Goal: Task Accomplishment & Management: Use online tool/utility

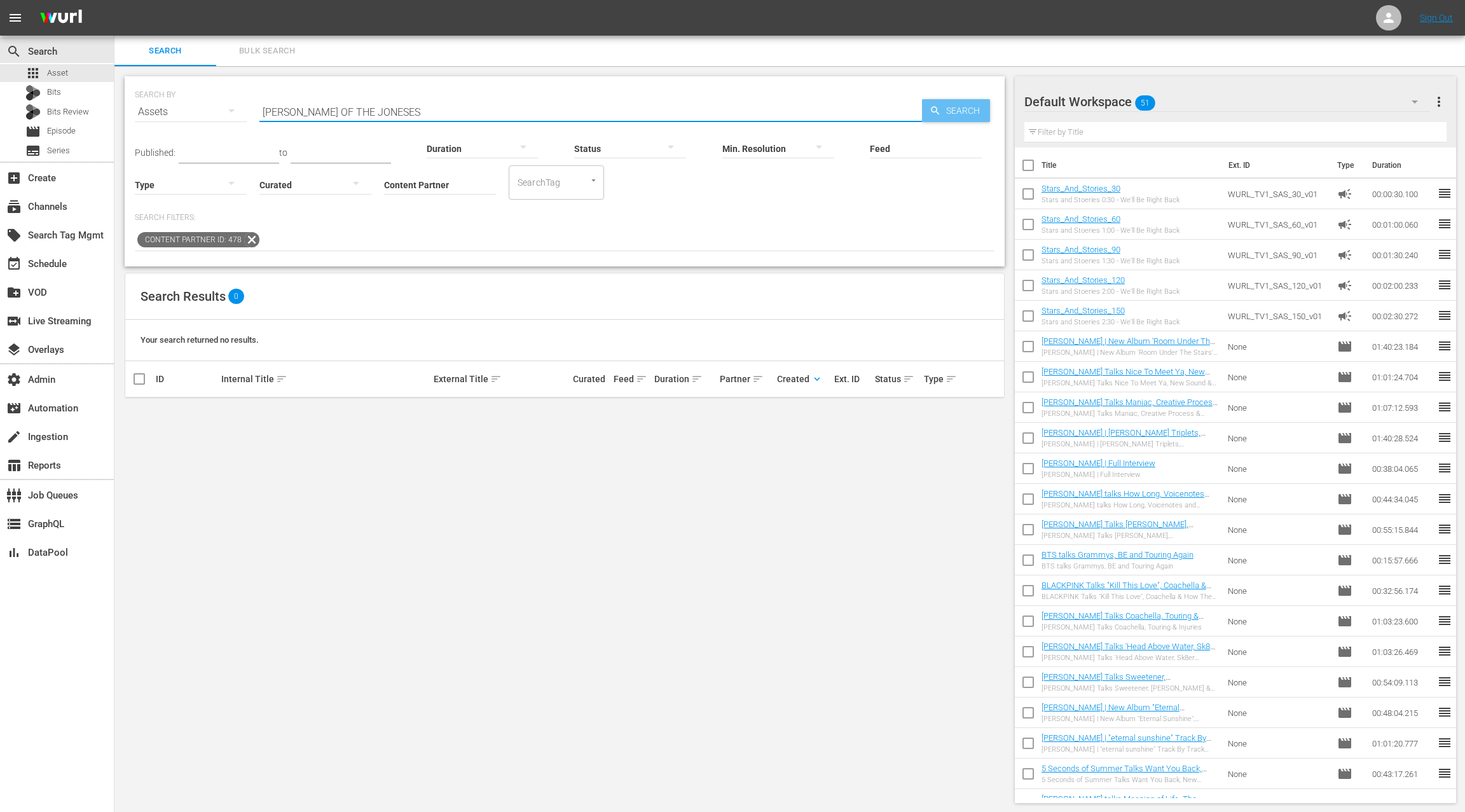
click at [950, 111] on span "Search" at bounding box center [965, 110] width 49 height 23
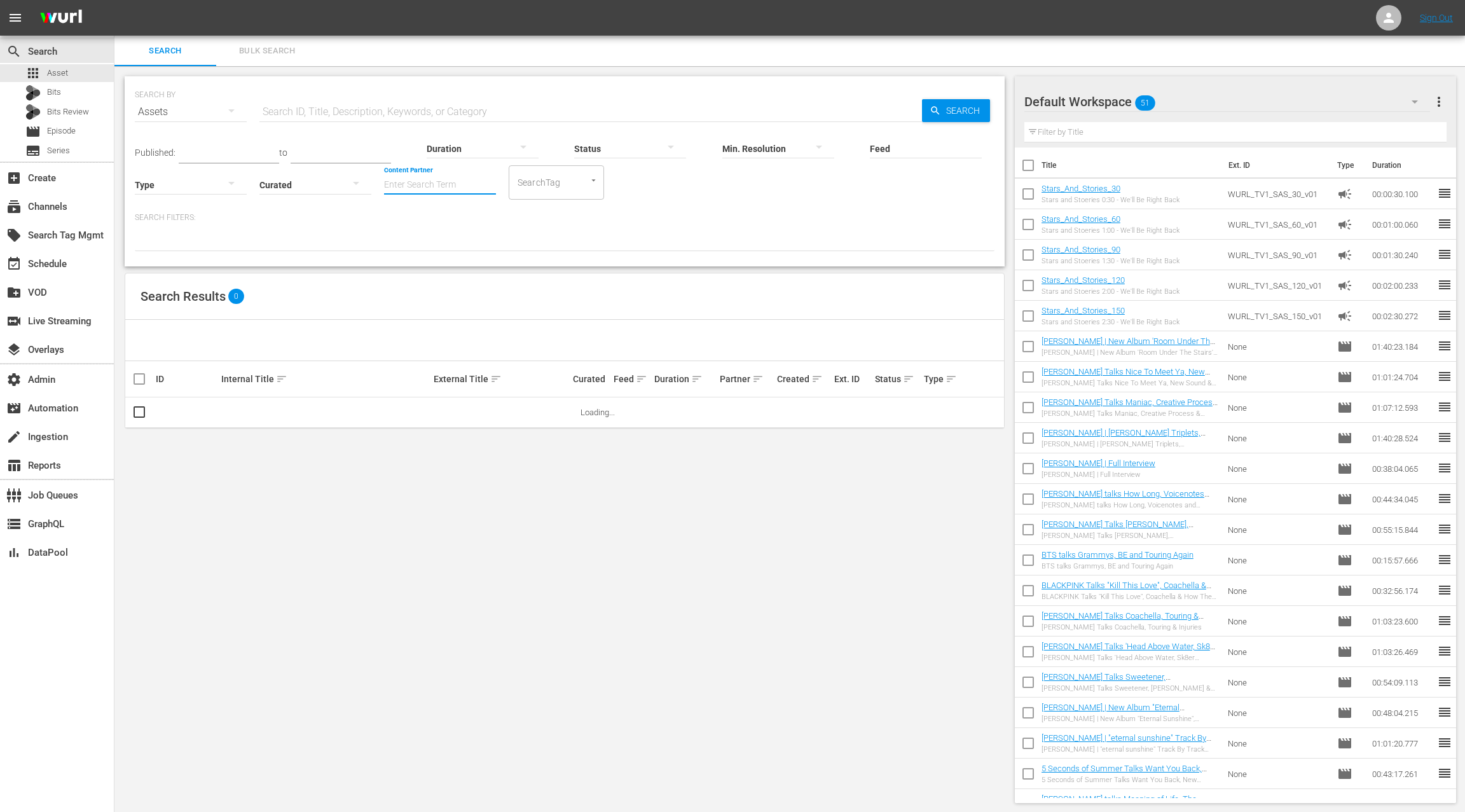
click at [417, 184] on input "Content Partner" at bounding box center [440, 185] width 112 height 46
click at [481, 220] on div "TV One, LLC (478)" at bounding box center [486, 219] width 186 height 31
type input "TV One, LLC (478)"
click at [328, 113] on input "text" at bounding box center [590, 112] width 662 height 31
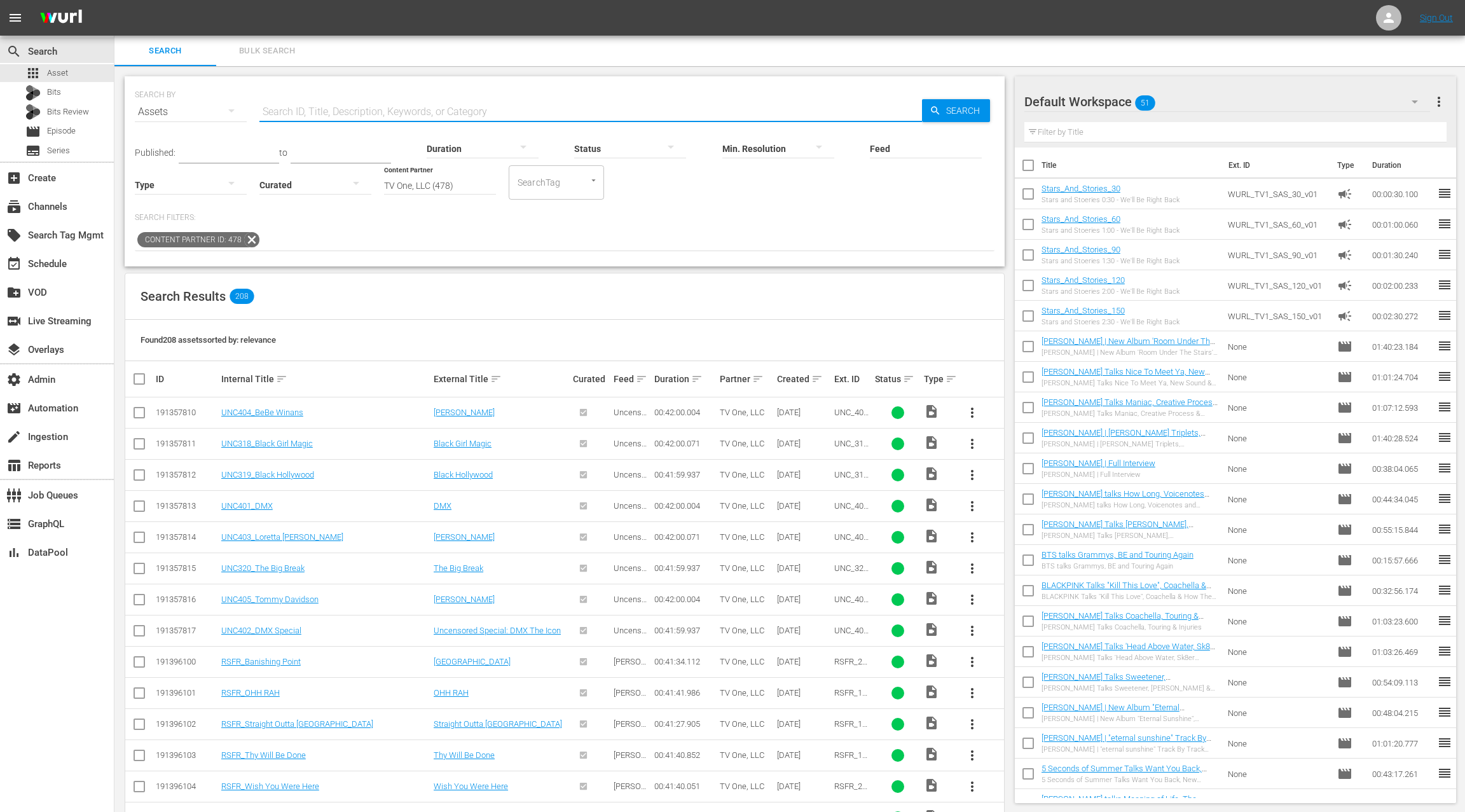
paste input "JEAN OF THE JONESES"
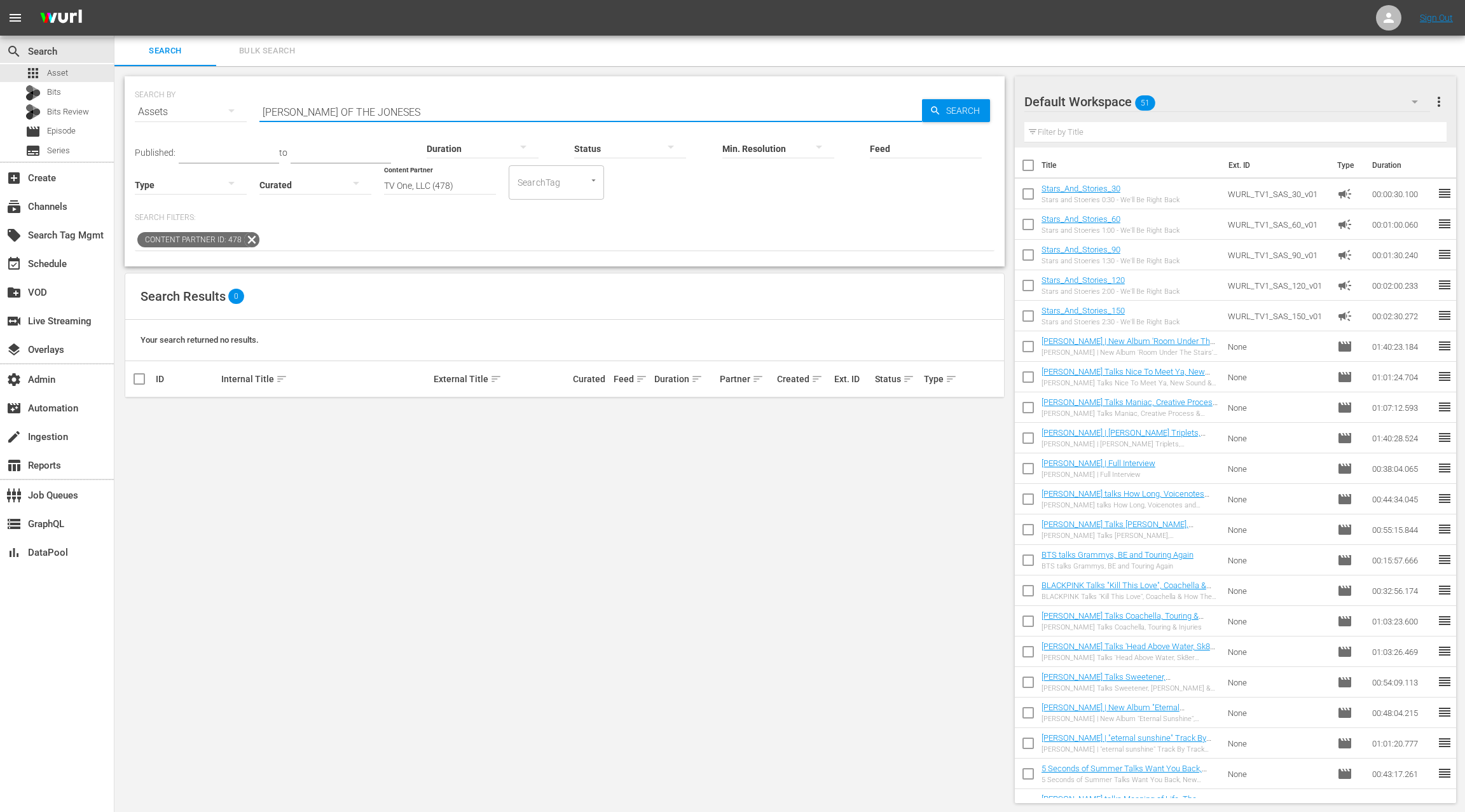
click at [266, 111] on input "JEAN OF THE JONESES" at bounding box center [590, 112] width 662 height 31
drag, startPoint x: 343, startPoint y: 112, endPoint x: 372, endPoint y: 112, distance: 29.0
click at [373, 112] on input "JEAN OF THE JONESES" at bounding box center [590, 112] width 662 height 31
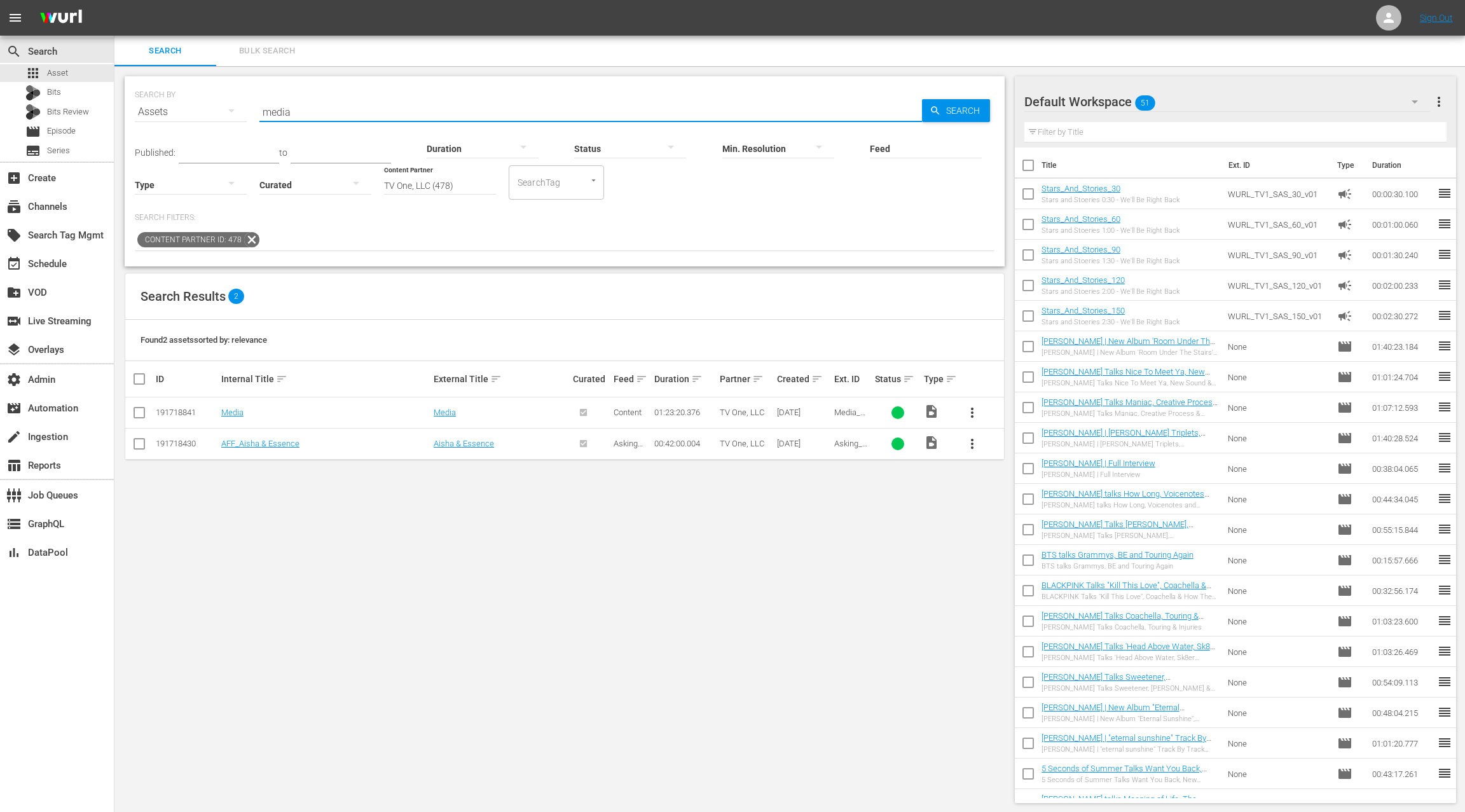
click at [283, 114] on input "media" at bounding box center [590, 112] width 662 height 31
paste input "RICKEY SMILEY FOR REAL Ep. 105"
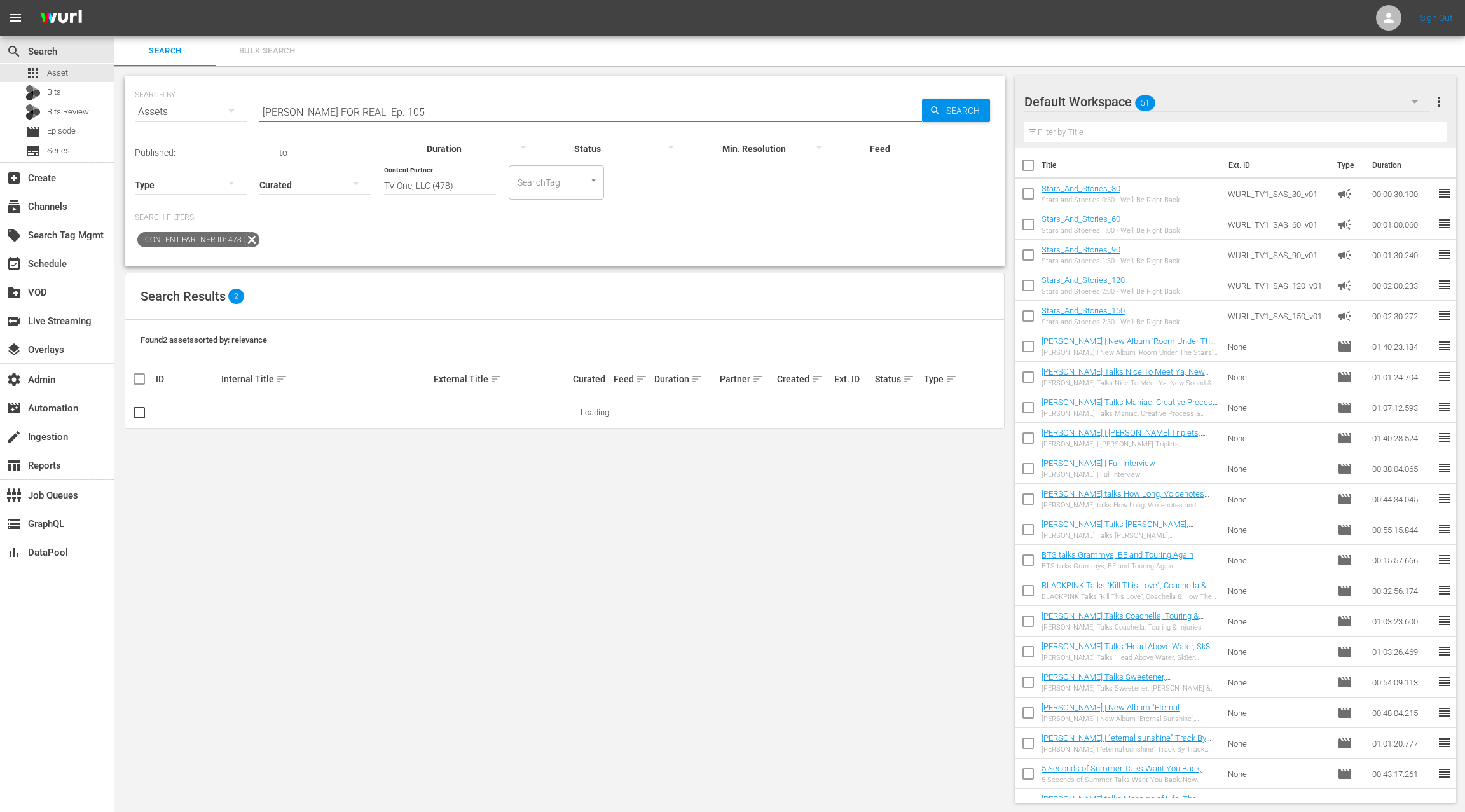
click at [349, 112] on input "RICKEY SMILEY FOR REAL Ep. 105" at bounding box center [590, 112] width 662 height 31
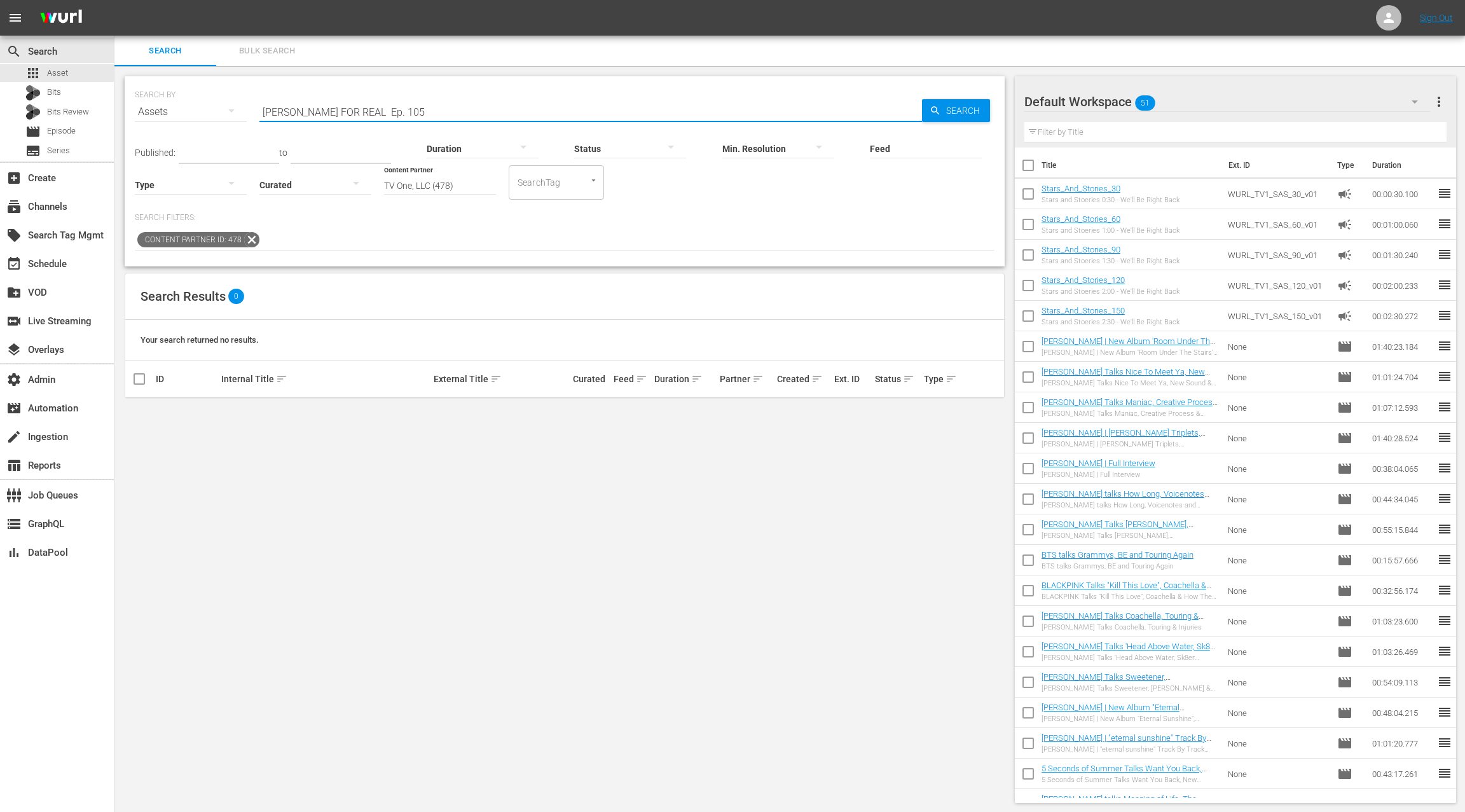
drag, startPoint x: 420, startPoint y: 114, endPoint x: 490, endPoint y: 114, distance: 70.0
click at [490, 114] on input "RICKEY SMILEY FOR REAL Ep. 105" at bounding box center [590, 112] width 662 height 31
type input "RICKEY SMILEY"
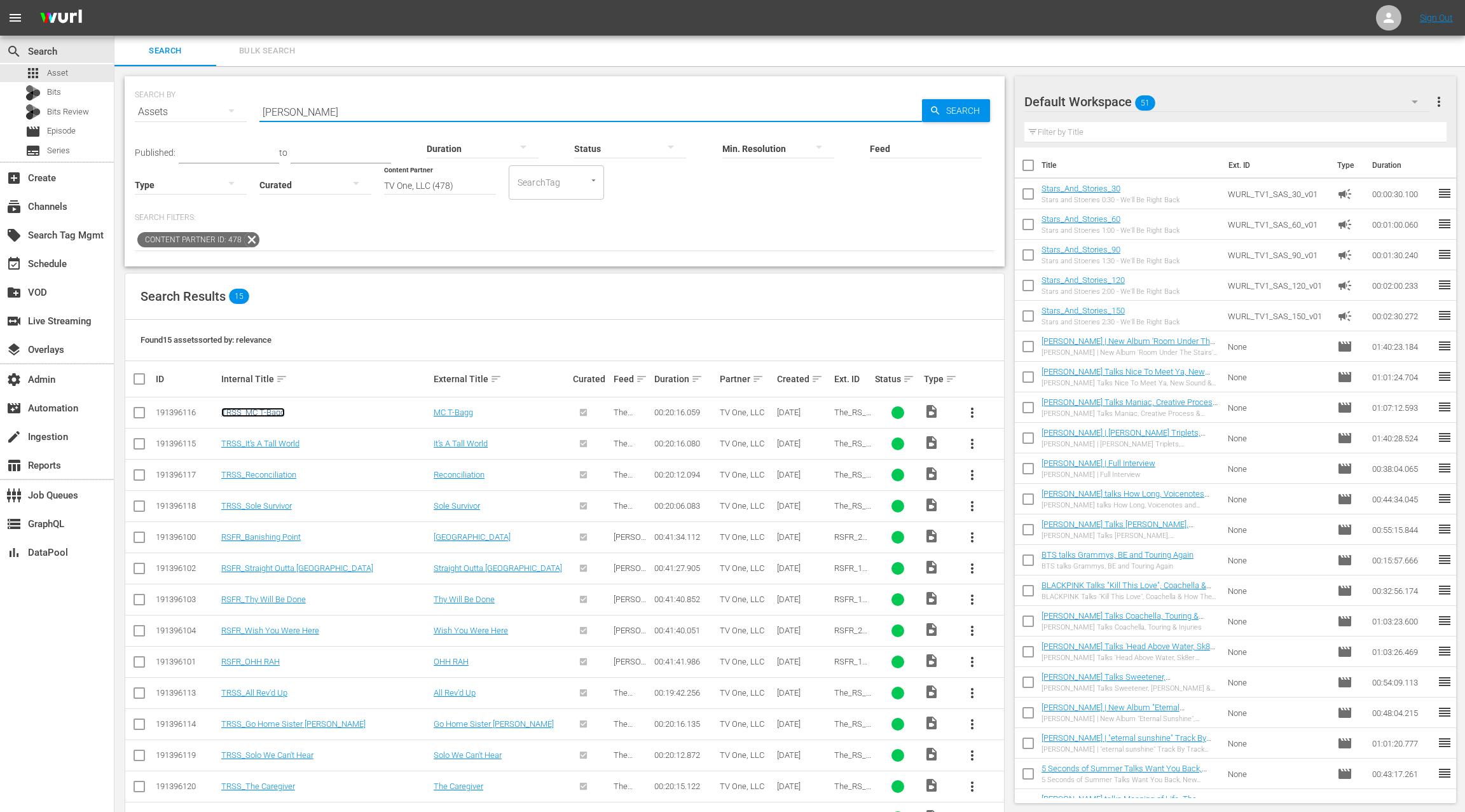
click at [277, 413] on link "TRSS_MC T-Bagg" at bounding box center [253, 412] width 63 height 10
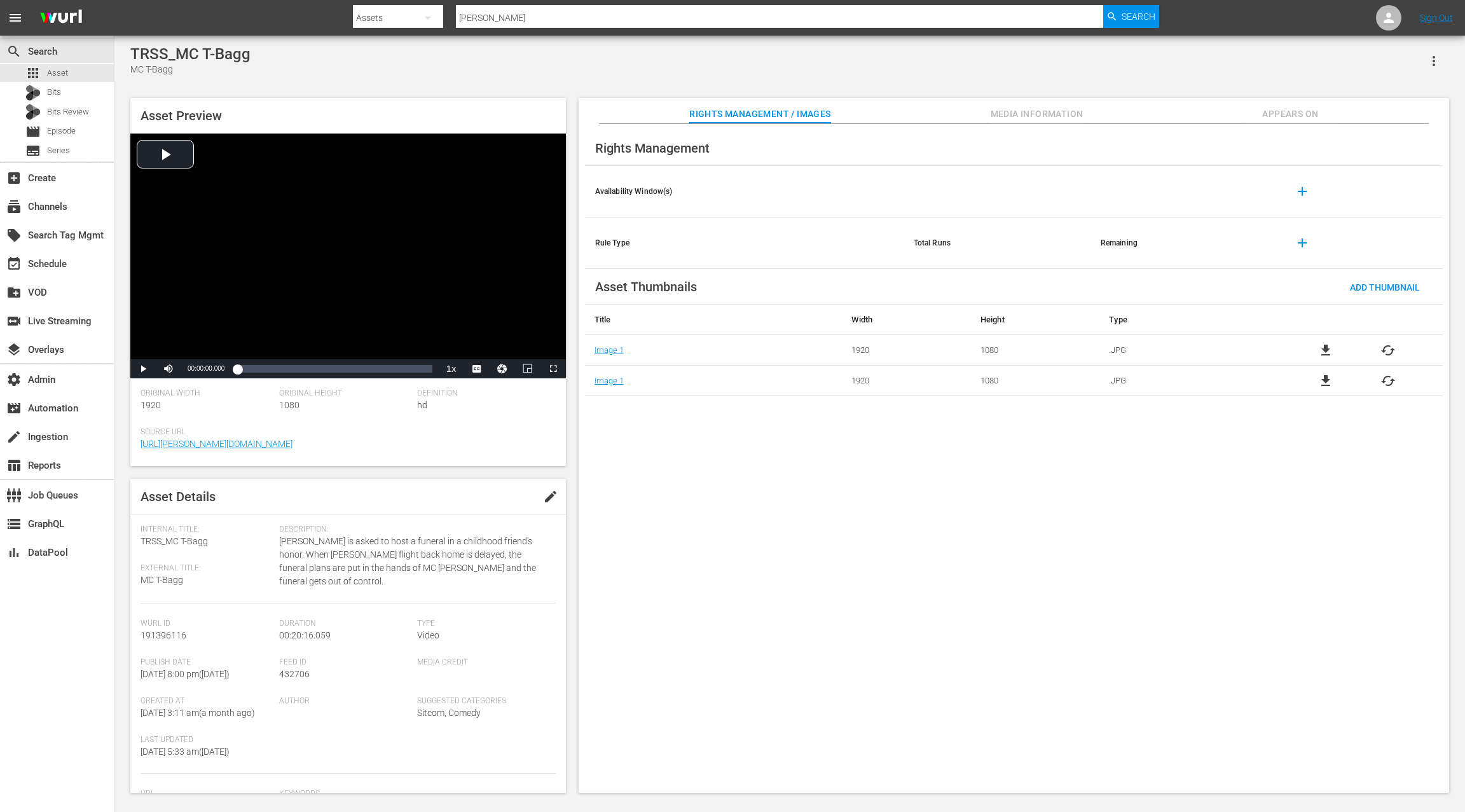
drag, startPoint x: 1284, startPoint y: 116, endPoint x: 1276, endPoint y: 117, distance: 8.1
click at [1283, 116] on span "Appears On" at bounding box center [1290, 114] width 95 height 16
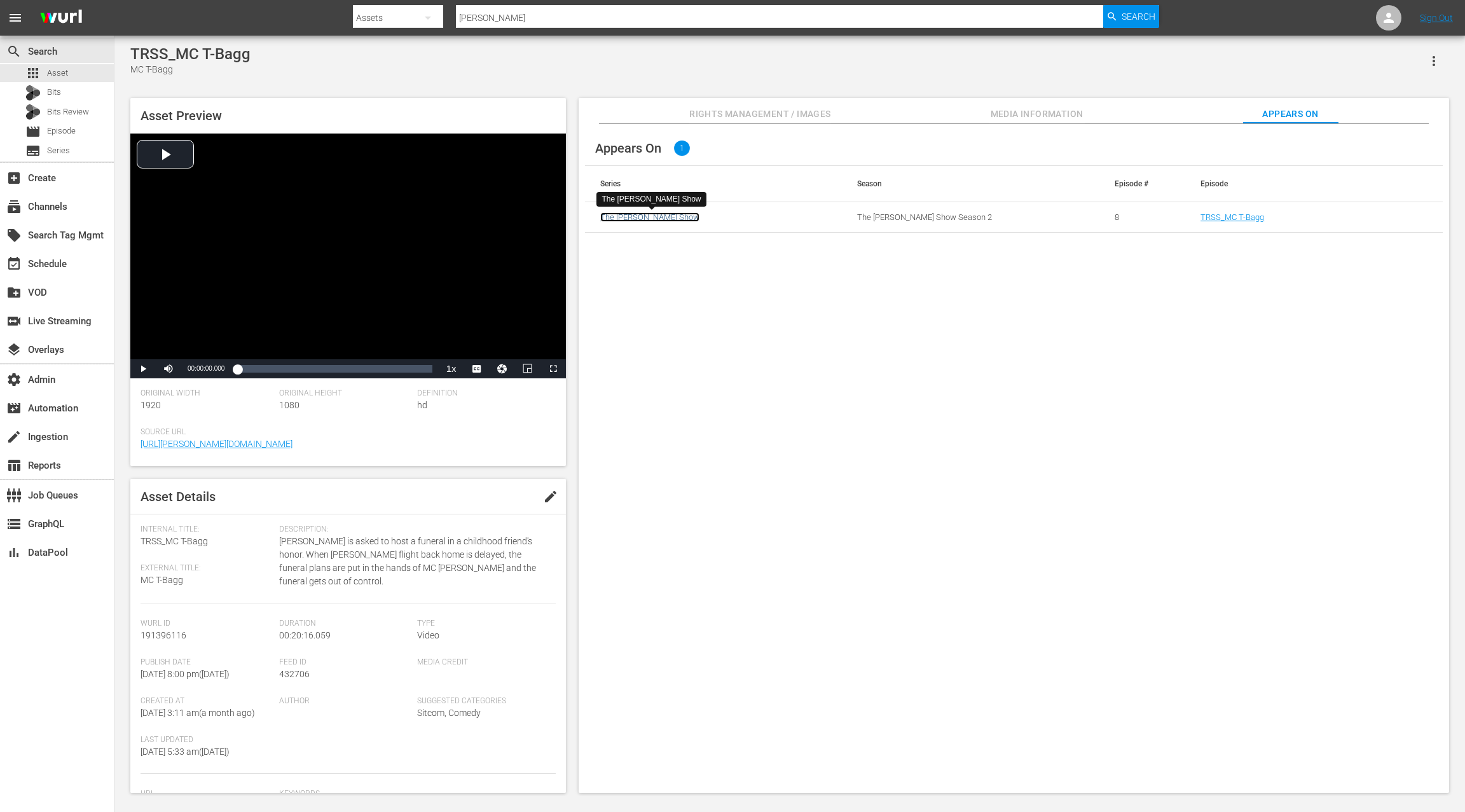
click at [658, 217] on link "The Rickey Smiley Show" at bounding box center [649, 217] width 99 height 10
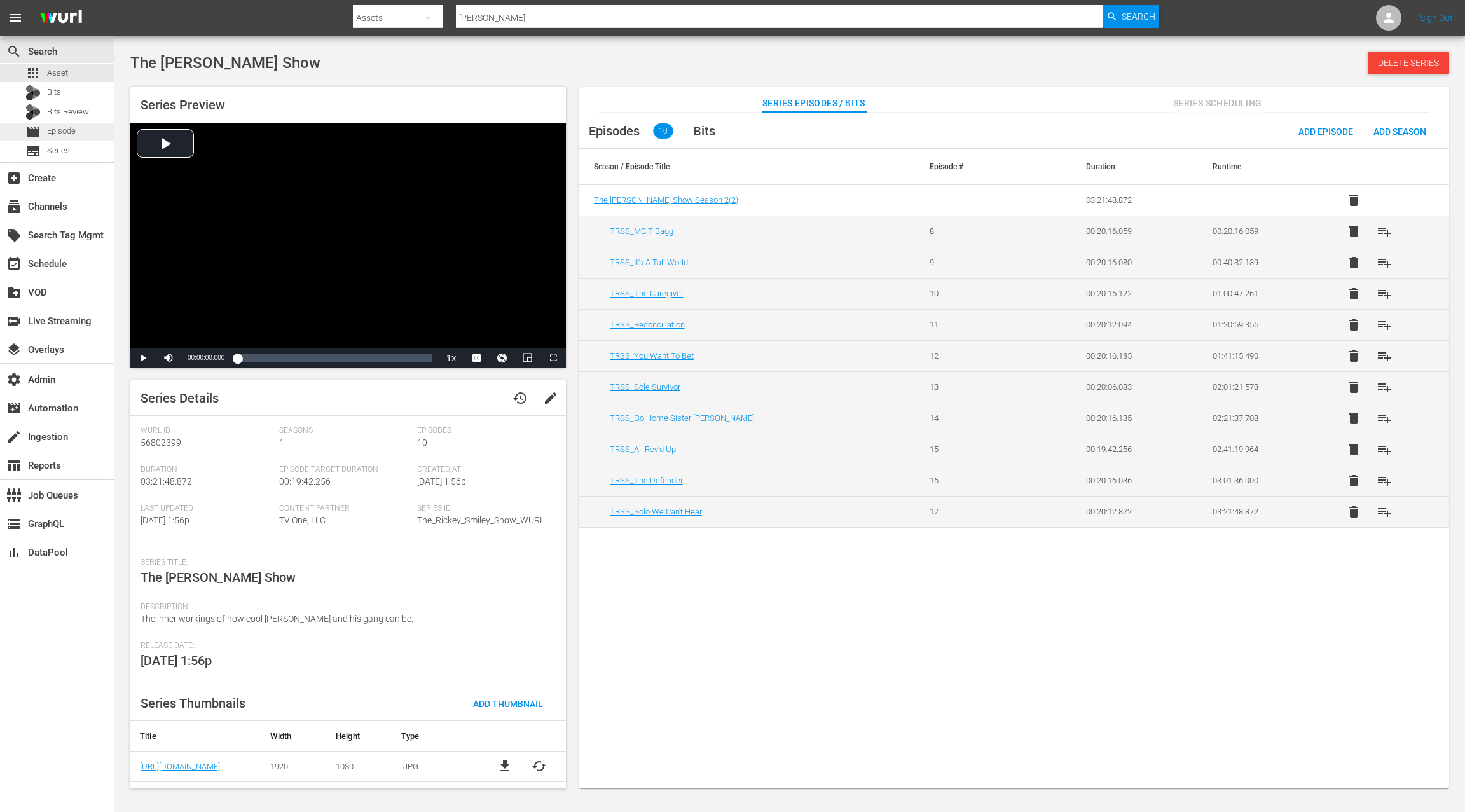
click at [65, 133] on span "Episode" at bounding box center [61, 131] width 29 height 13
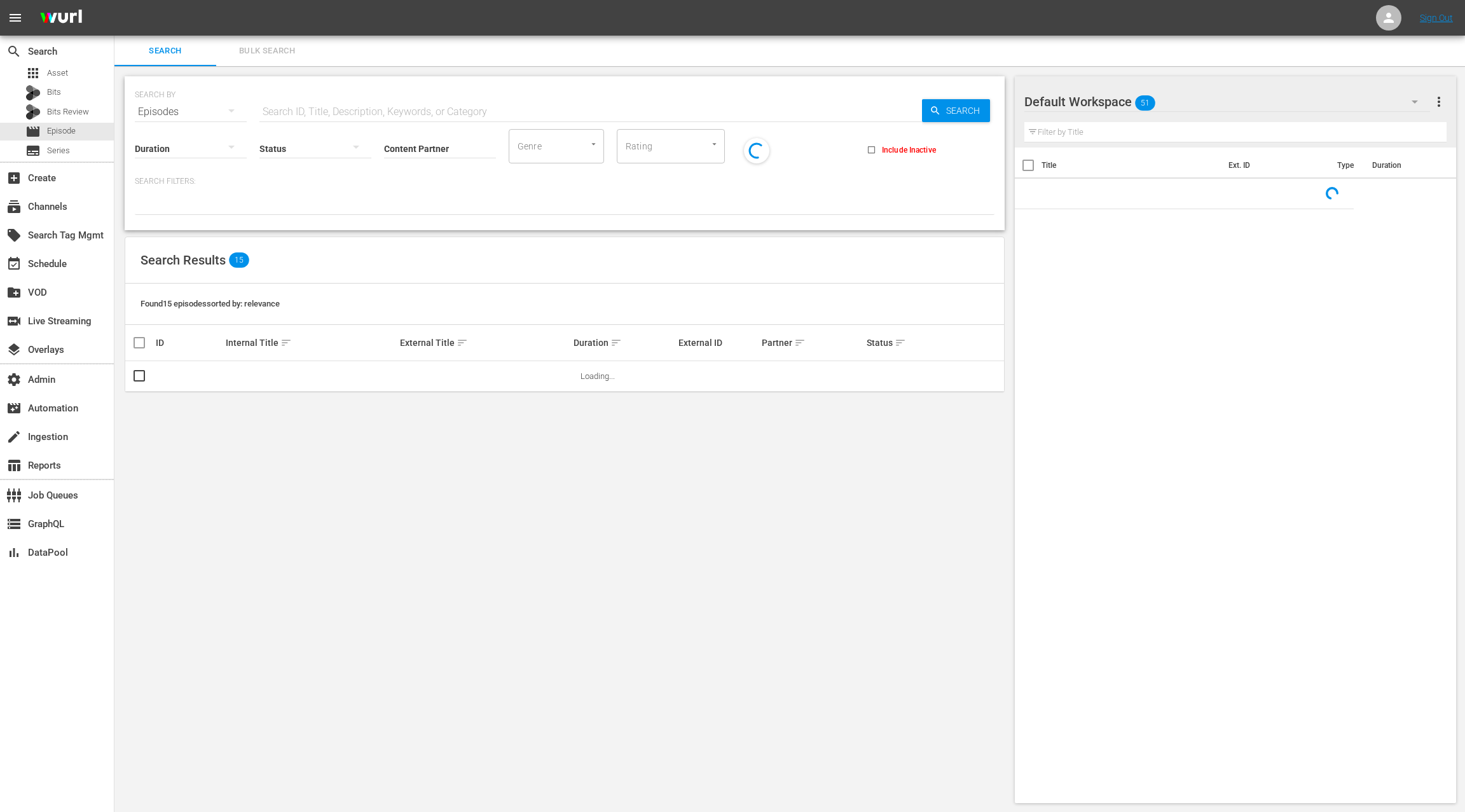
click at [282, 108] on input "text" at bounding box center [590, 112] width 662 height 31
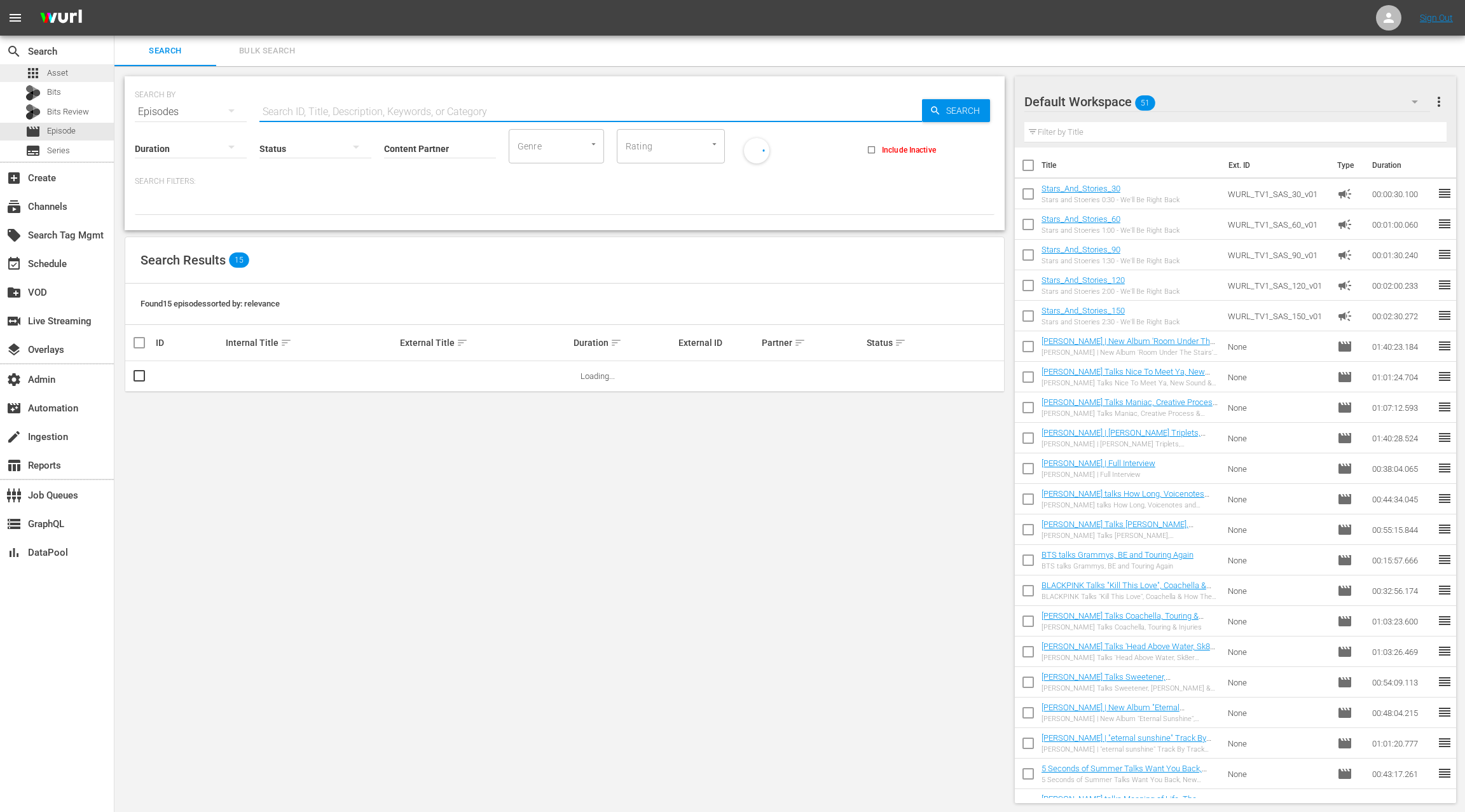
click at [61, 70] on span "Asset" at bounding box center [57, 73] width 21 height 13
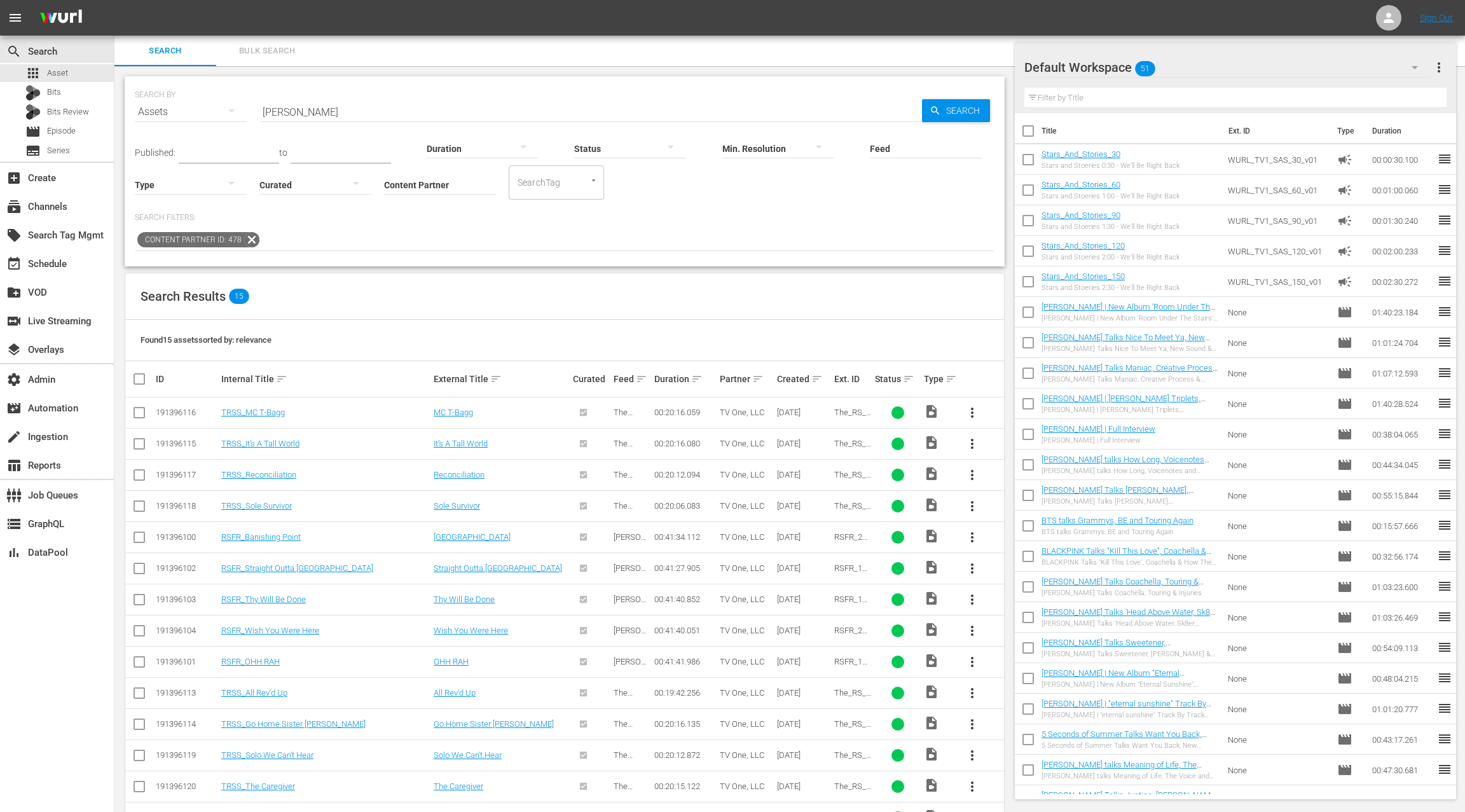
scroll to position [72, 0]
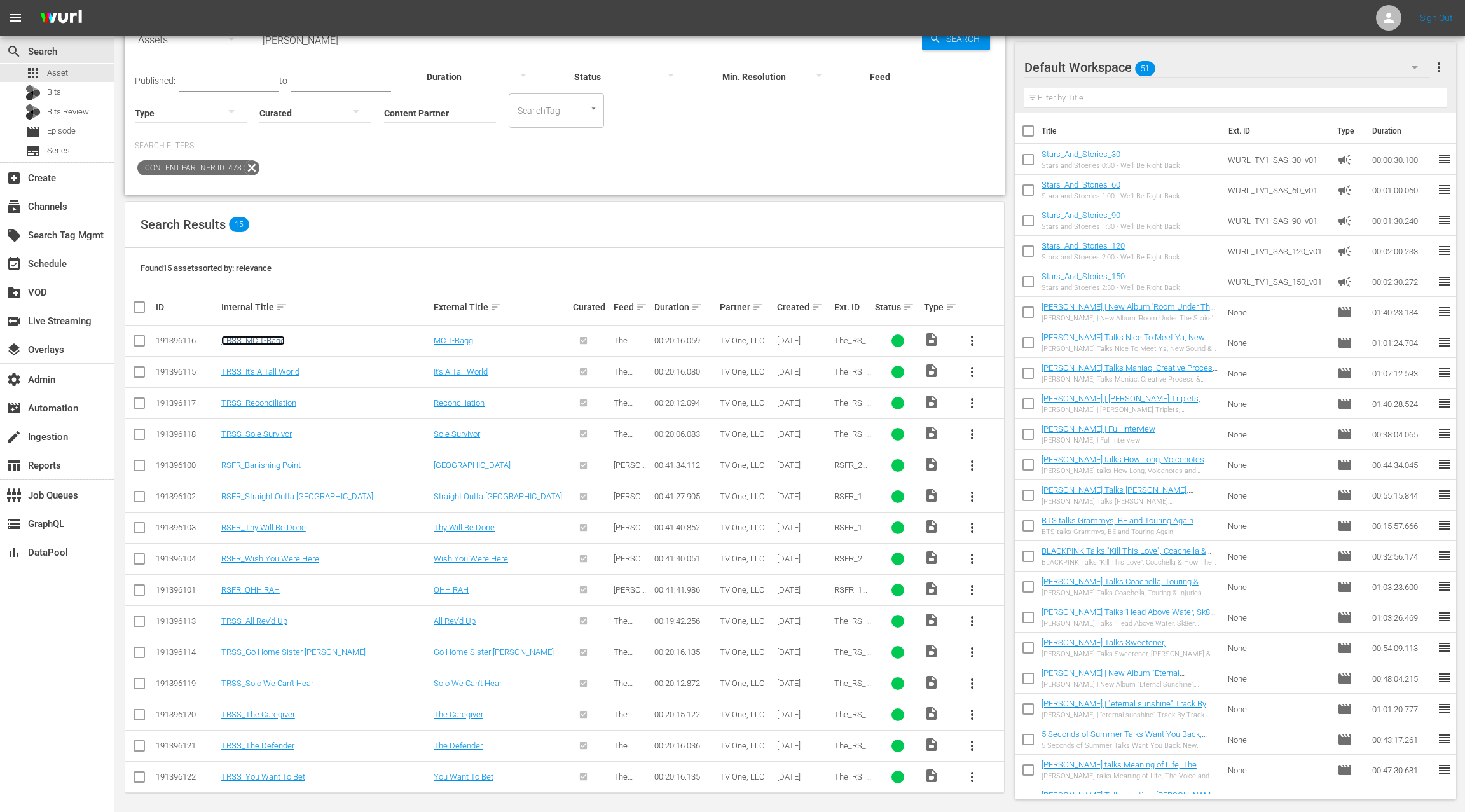
click at [273, 341] on link "TRSS_MC T-Bagg" at bounding box center [253, 341] width 63 height 10
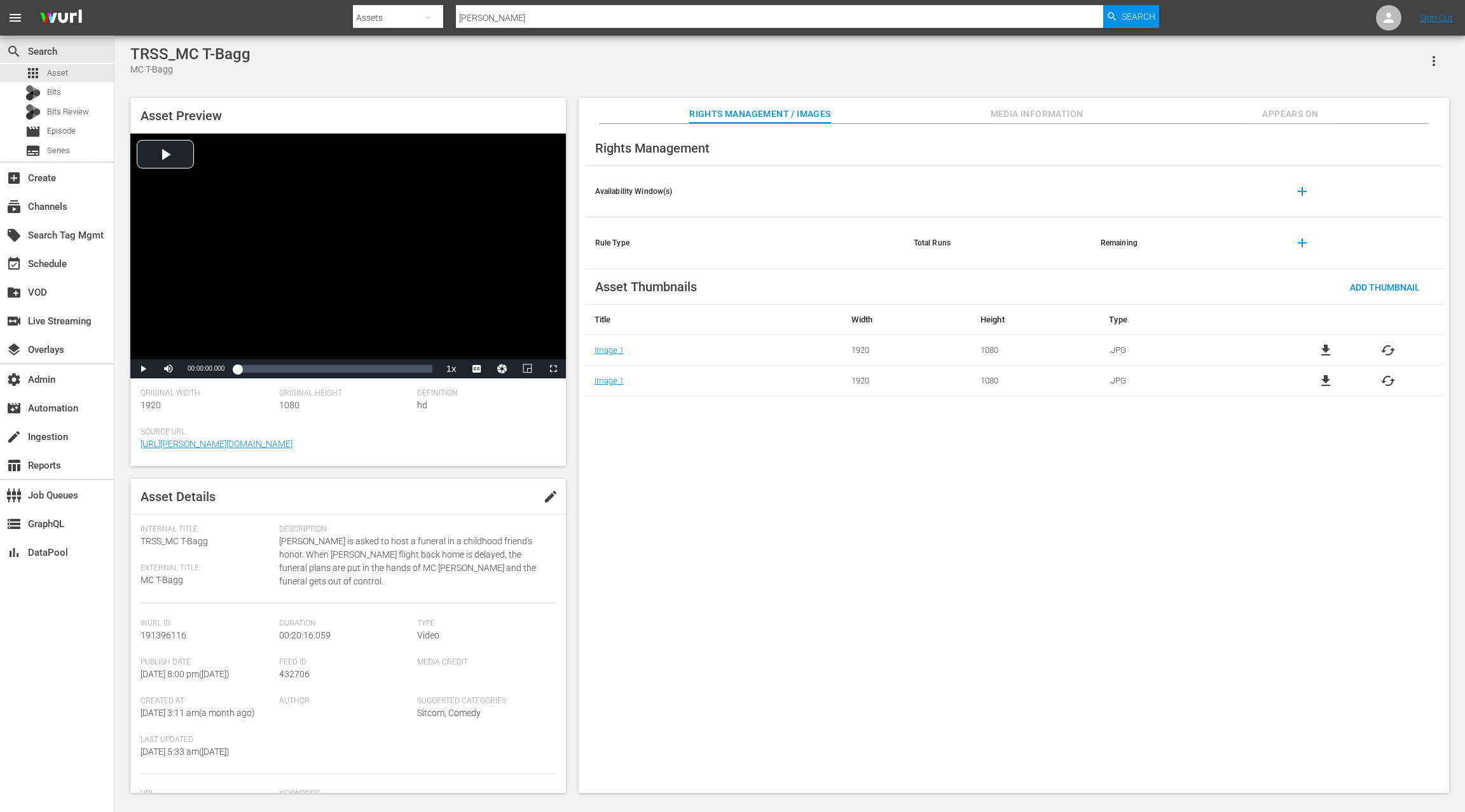
click at [1269, 119] on span "Appears On" at bounding box center [1290, 114] width 95 height 16
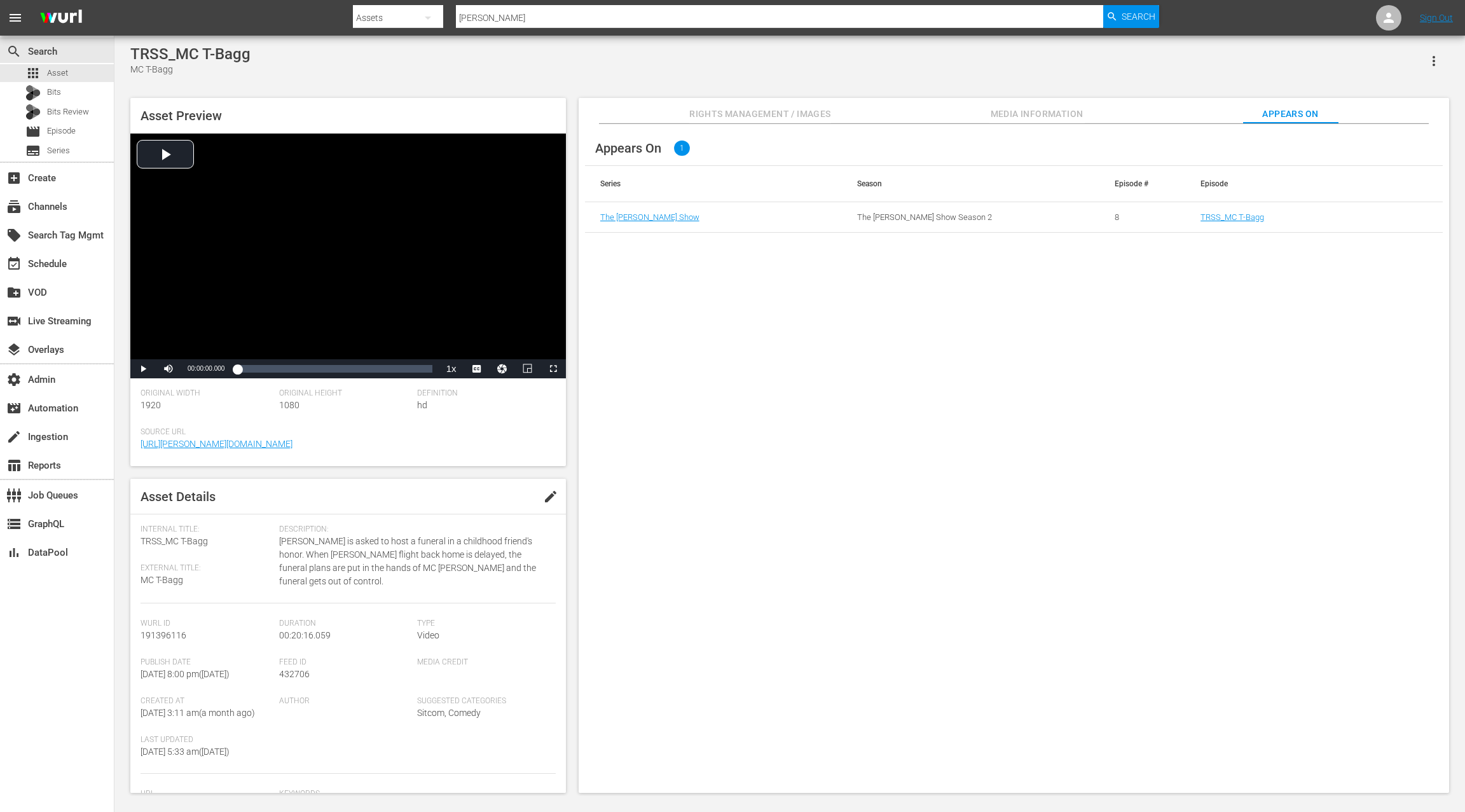
click at [690, 215] on div "The [PERSON_NAME] Show" at bounding box center [713, 217] width 227 height 10
click at [676, 218] on link "The [PERSON_NAME] Show" at bounding box center [649, 217] width 99 height 10
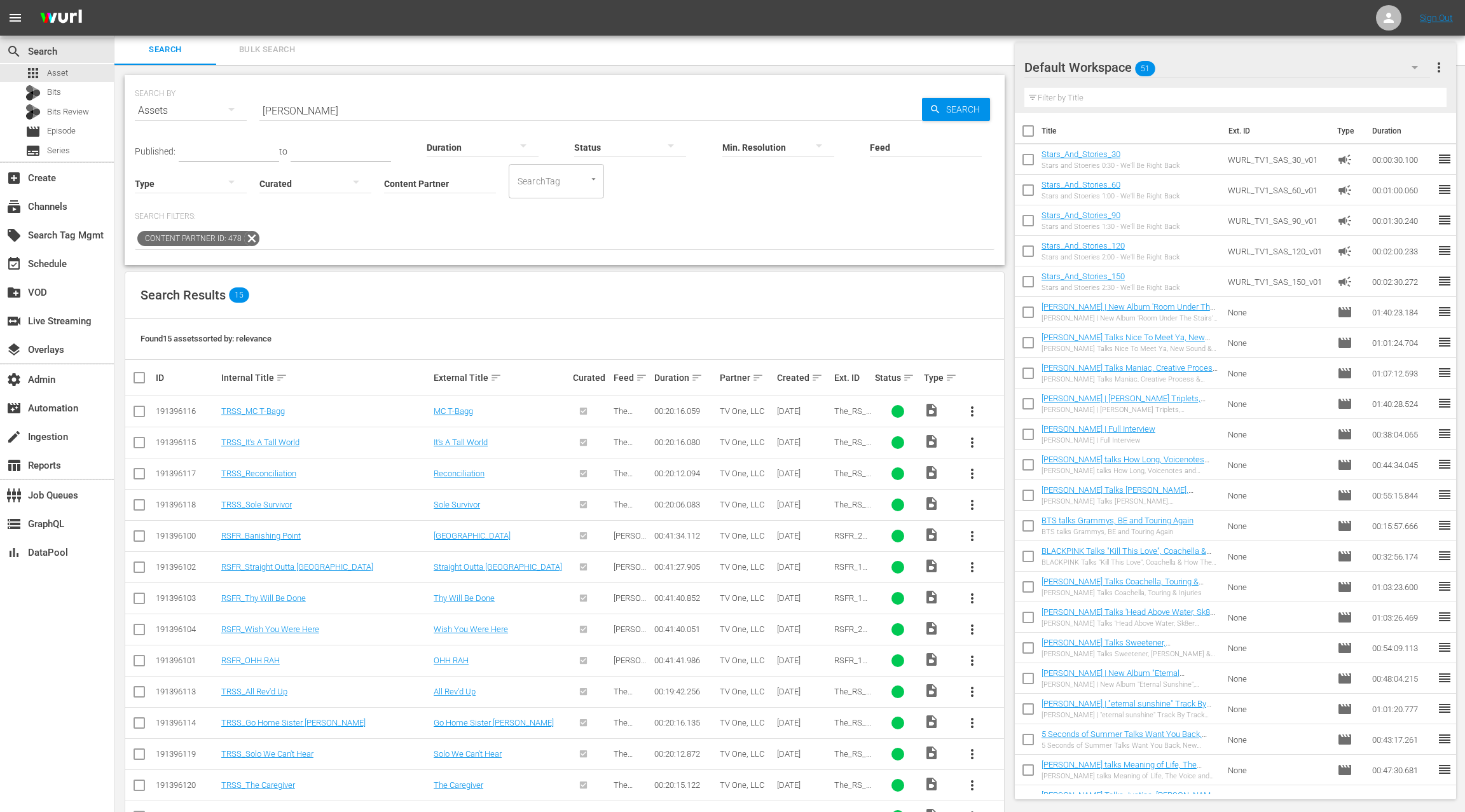
scroll to position [72, 0]
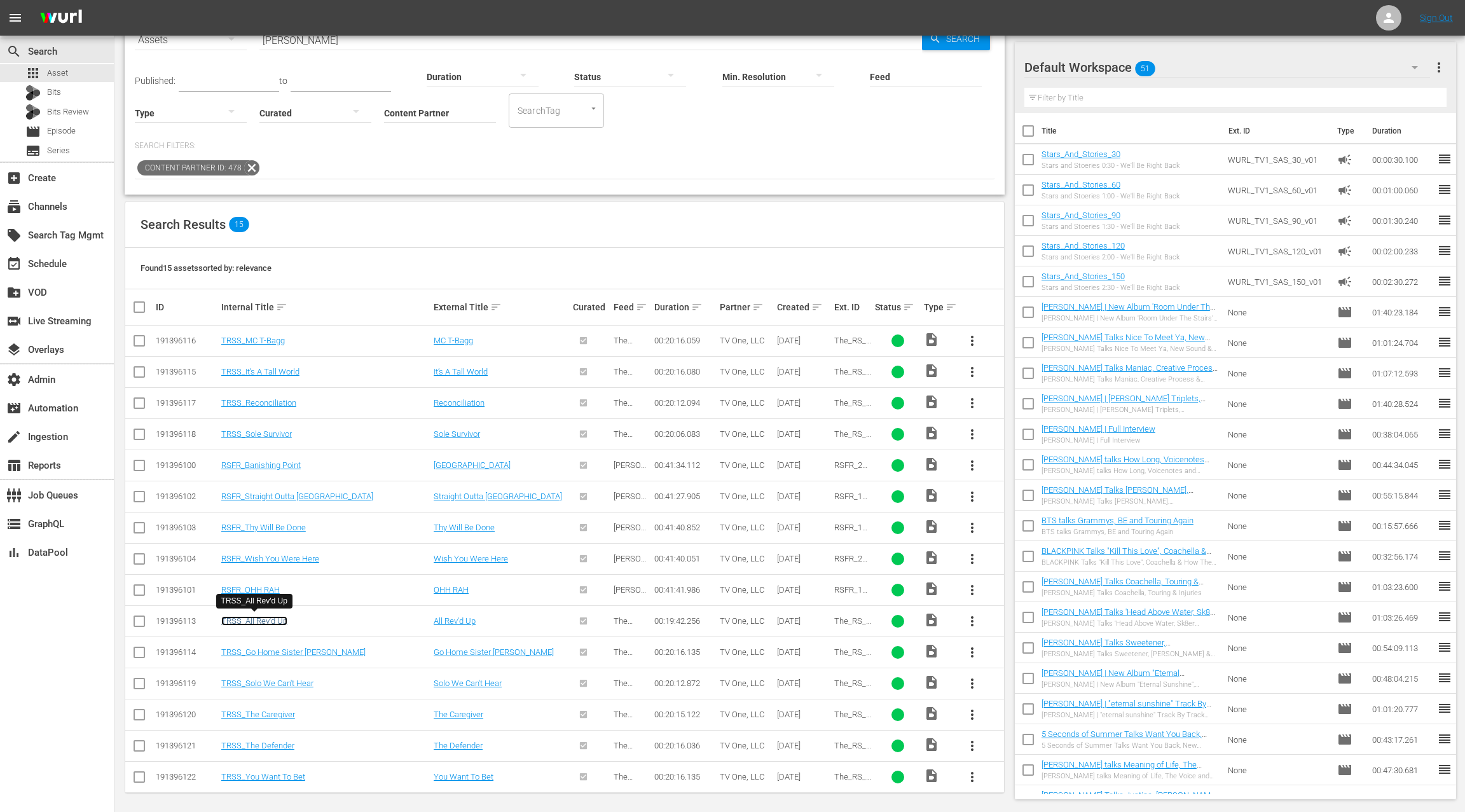
click at [269, 619] on link "TRSS_All Rev'd Up" at bounding box center [254, 620] width 66 height 10
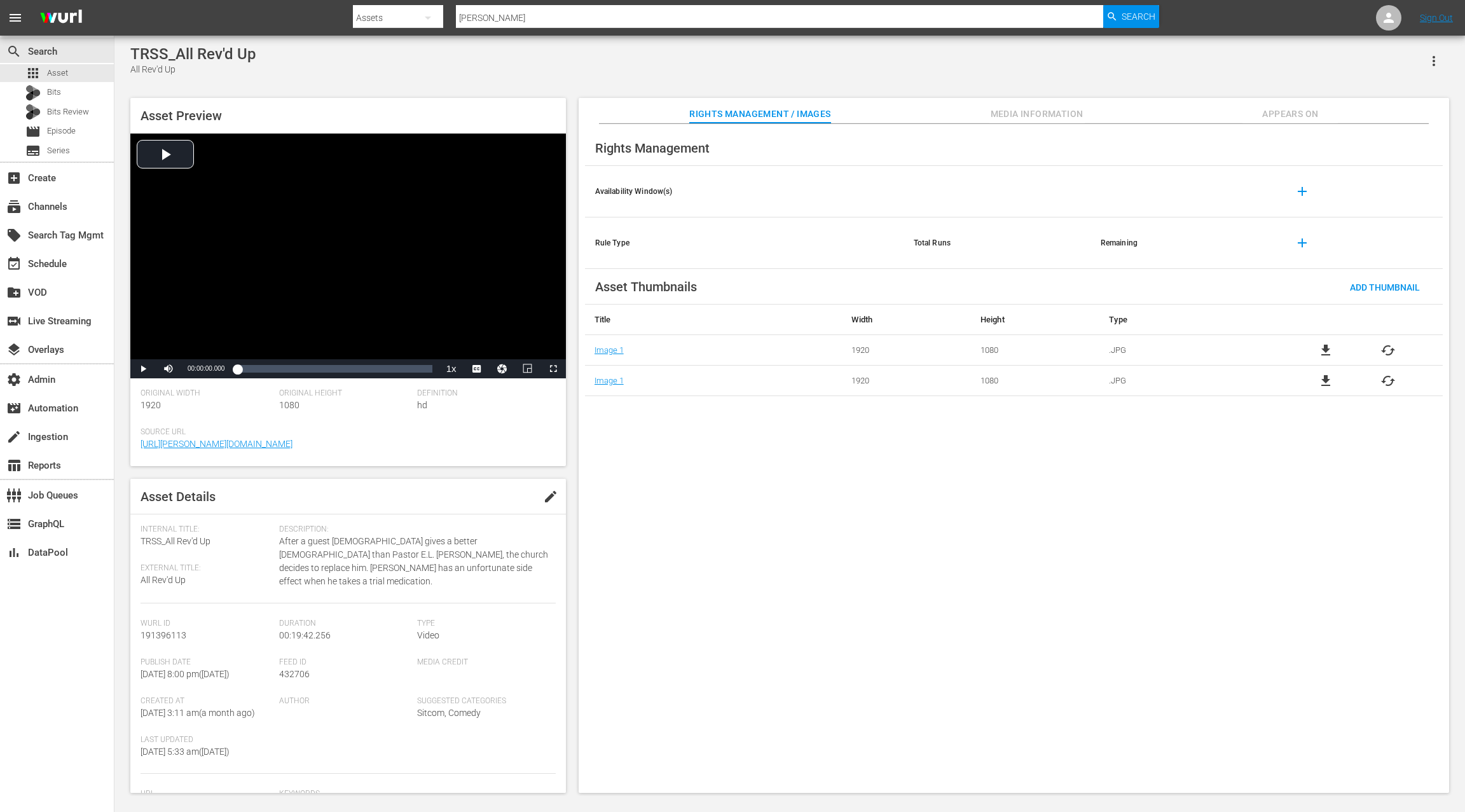
click at [1272, 113] on span "Appears On" at bounding box center [1290, 114] width 95 height 16
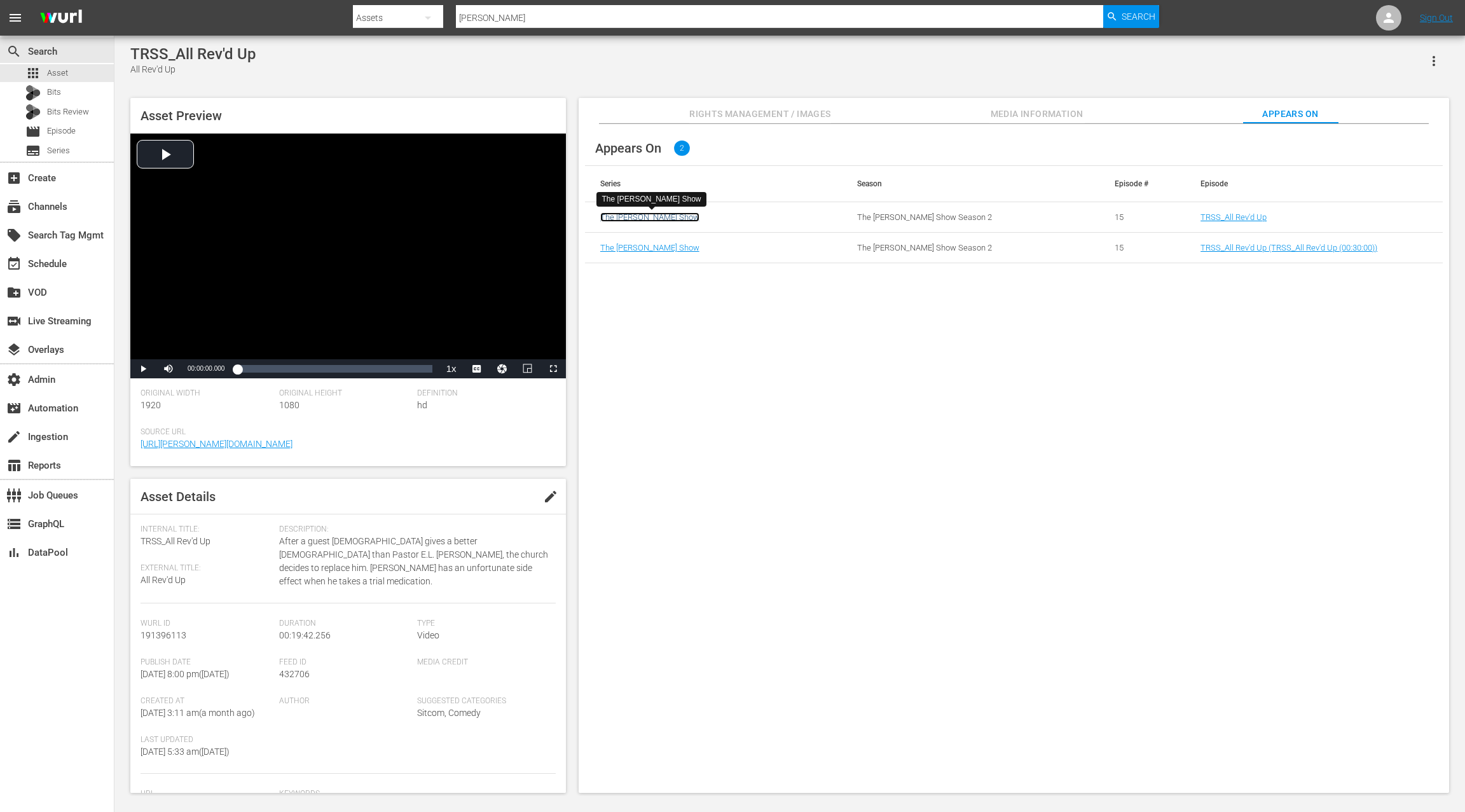
click at [665, 219] on link "The [PERSON_NAME] Show" at bounding box center [649, 217] width 99 height 10
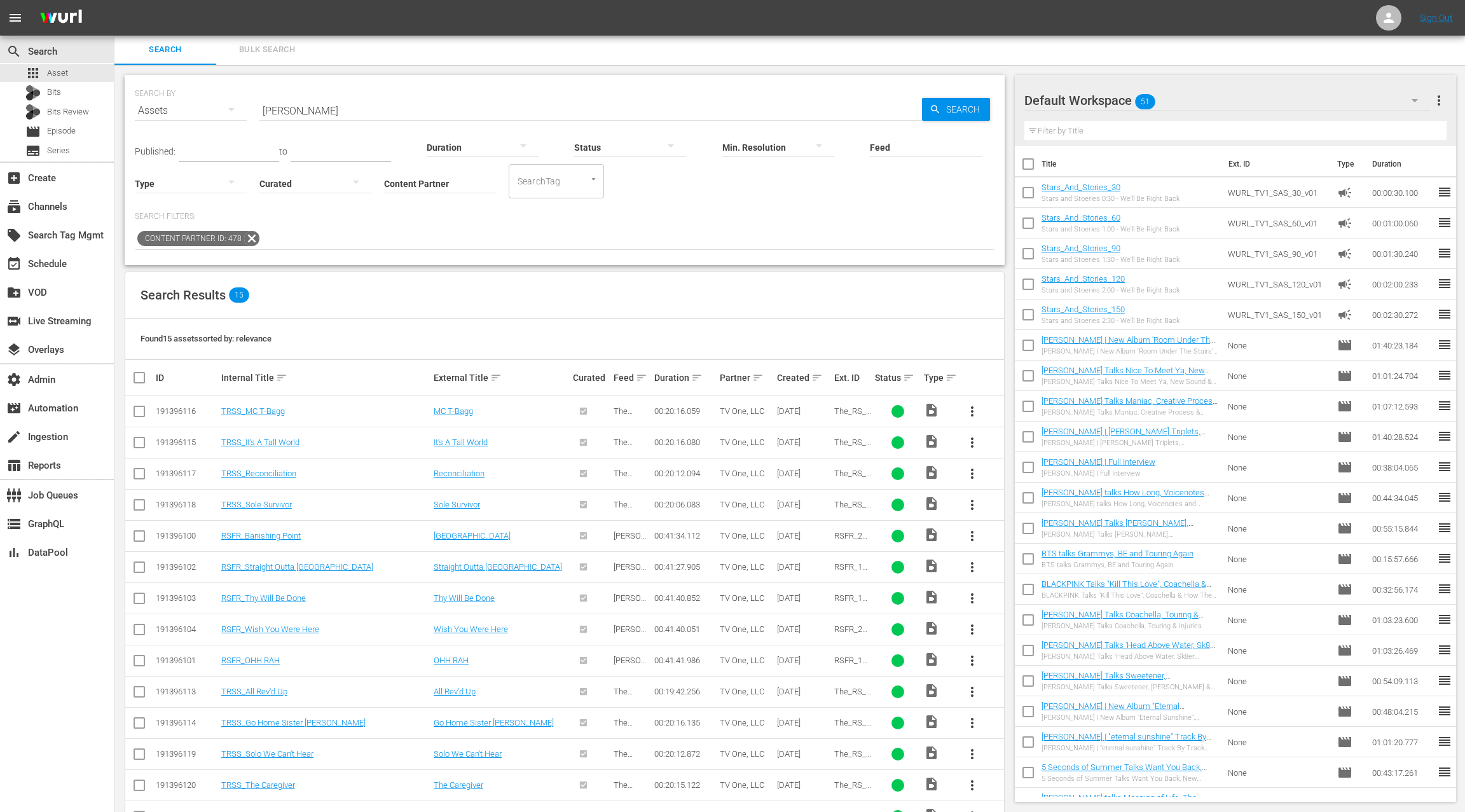
scroll to position [72, 0]
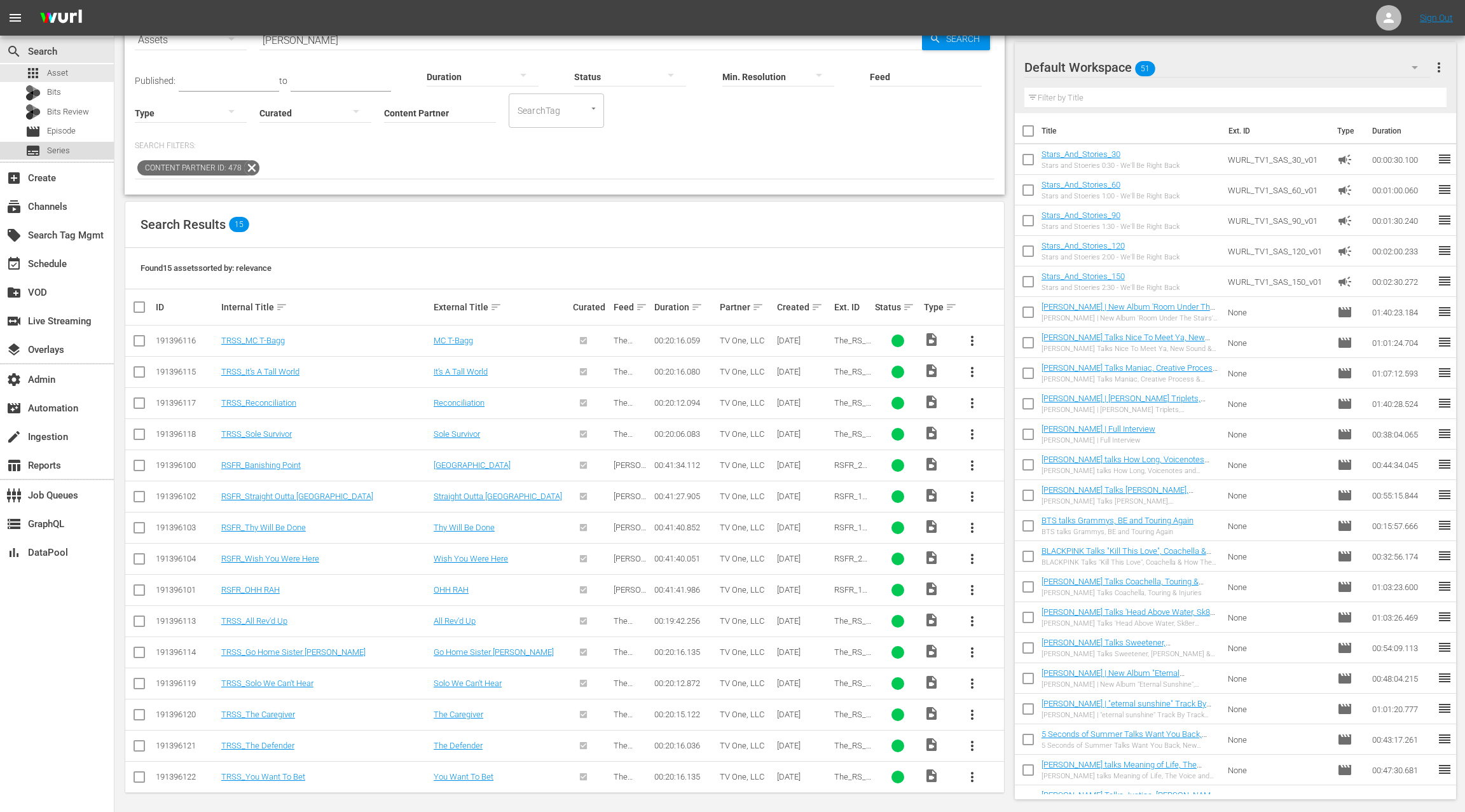
click at [86, 150] on div "subtitles Series" at bounding box center [57, 151] width 114 height 17
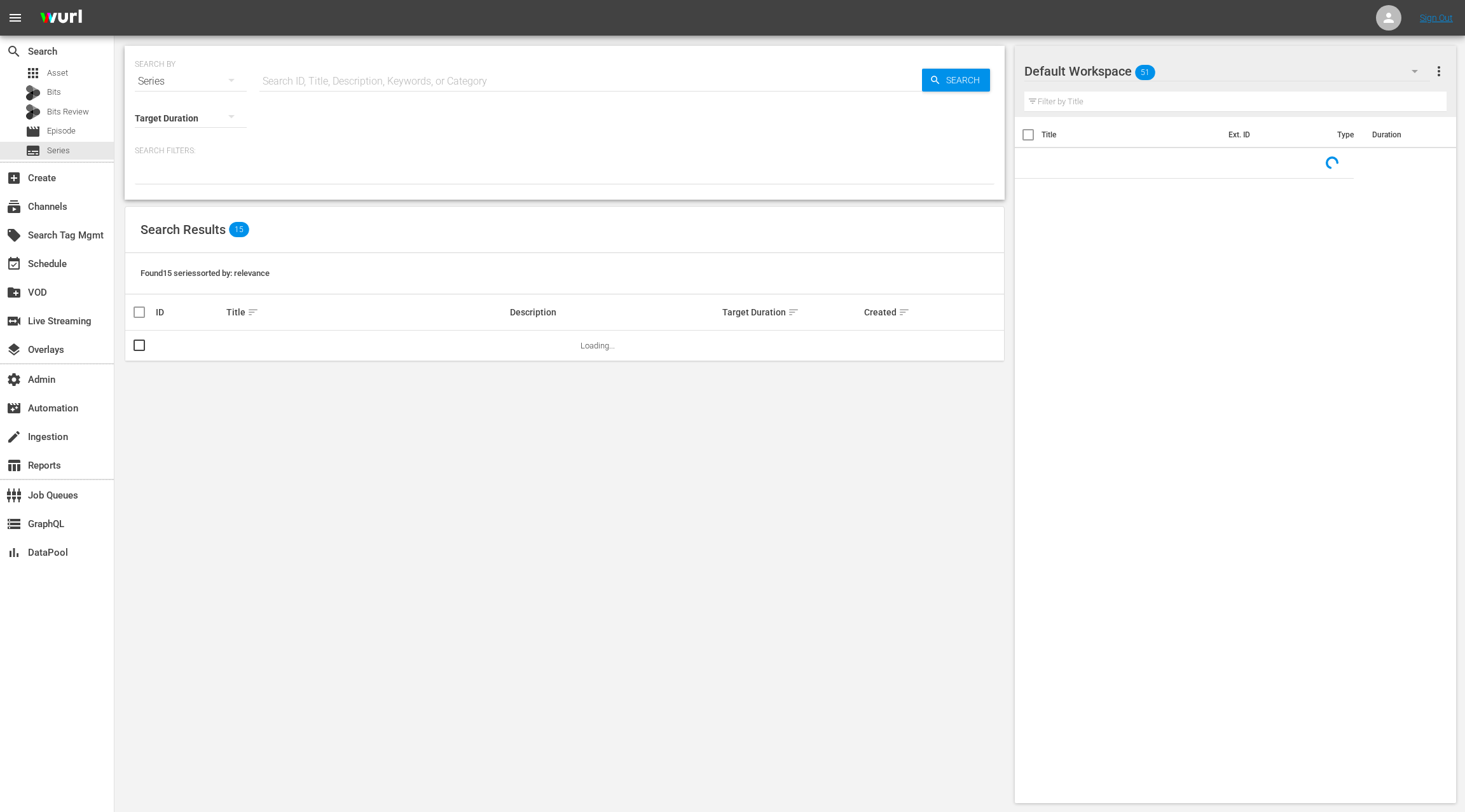
click at [327, 80] on input "text" at bounding box center [590, 81] width 662 height 31
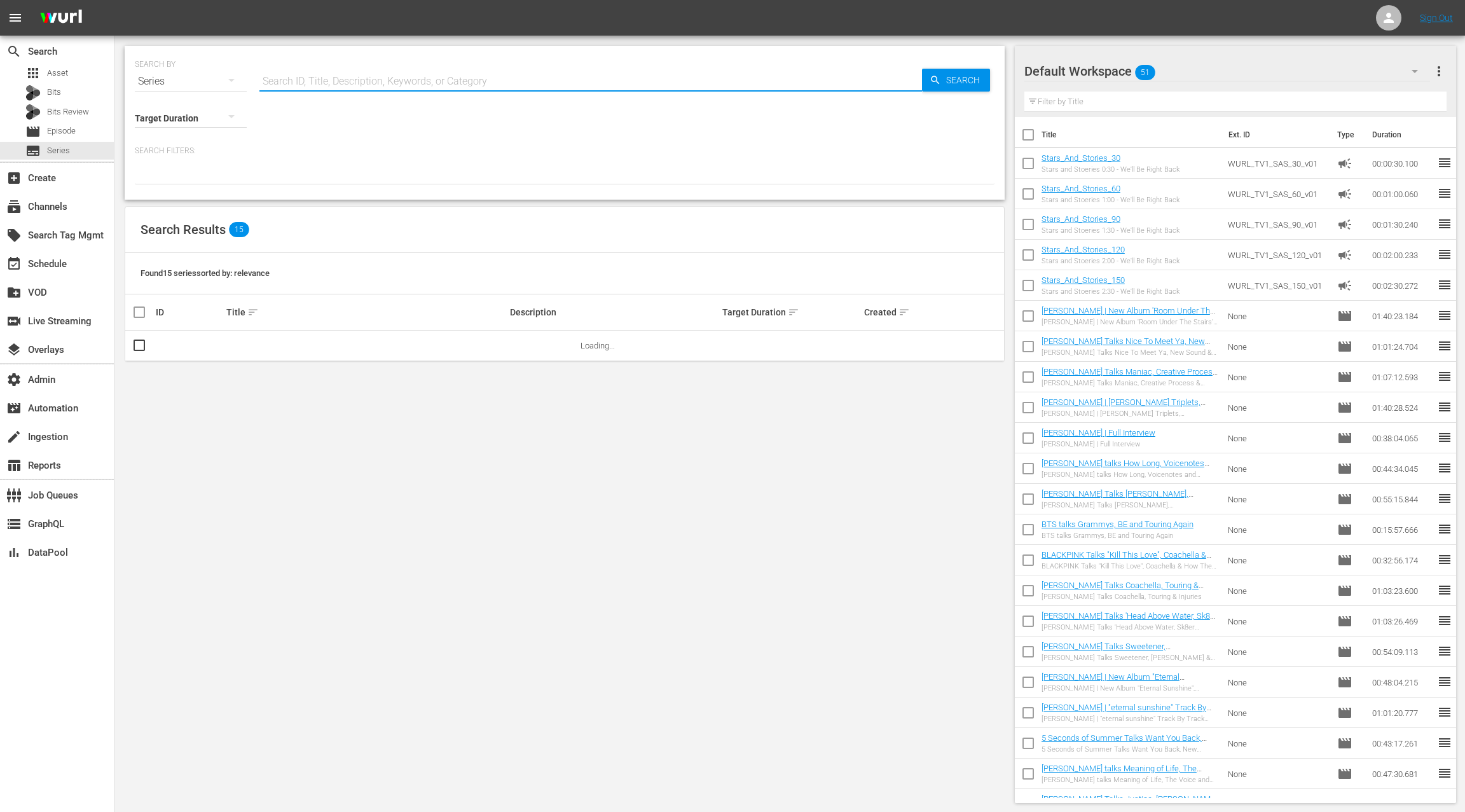
paste input "RICKEY SMILEY FOR REAL Ep. 105"
click at [344, 81] on input "RICKEY SMILEY FOR REAL Ep. 105" at bounding box center [590, 81] width 662 height 31
drag, startPoint x: 344, startPoint y: 81, endPoint x: 437, endPoint y: 84, distance: 93.0
click at [437, 84] on input "RICKEY SMILEY FOR REAL Ep. 105" at bounding box center [590, 81] width 662 height 31
type input "[PERSON_NAME]"
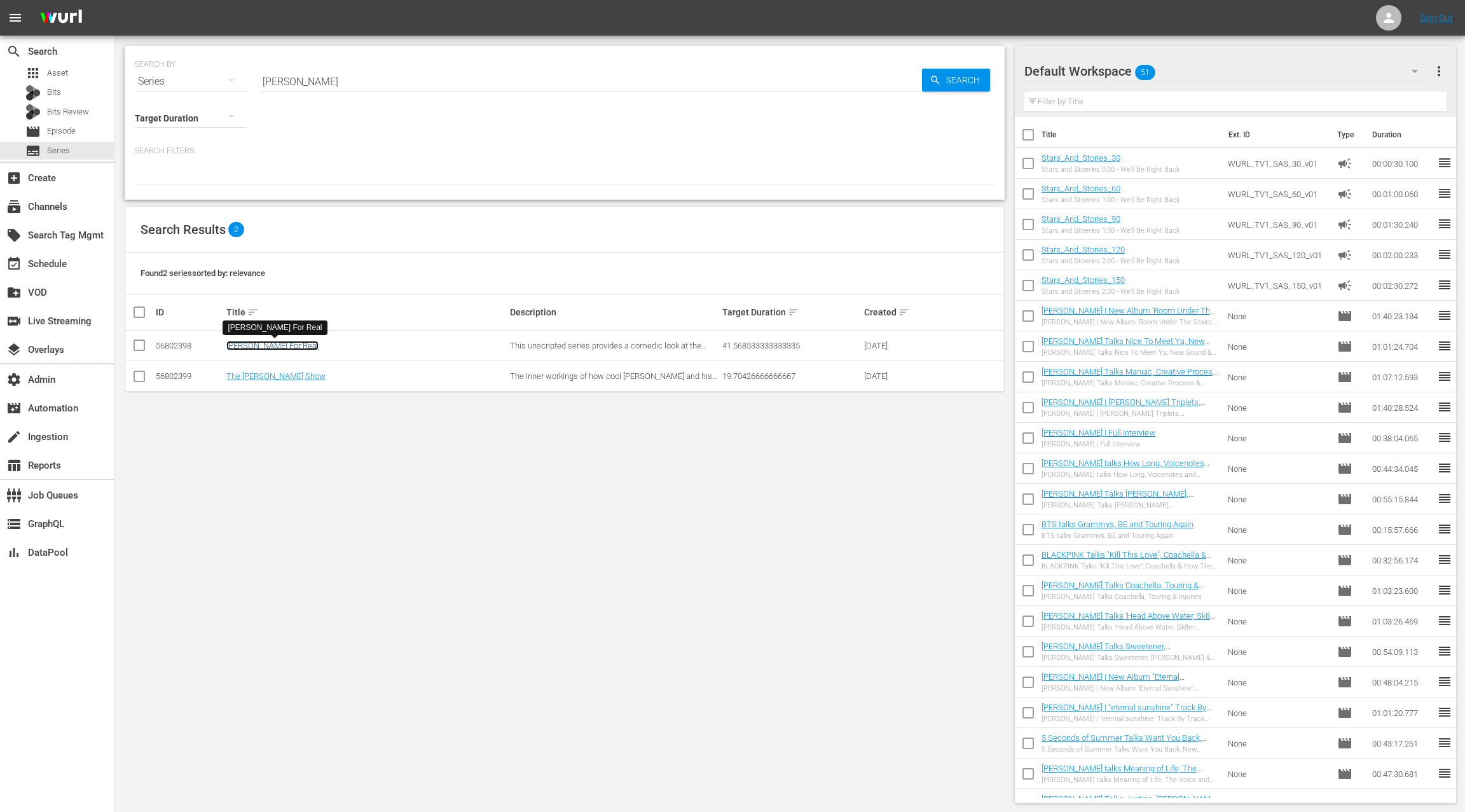
click at [287, 345] on link "[PERSON_NAME] For Real" at bounding box center [273, 345] width 92 height 10
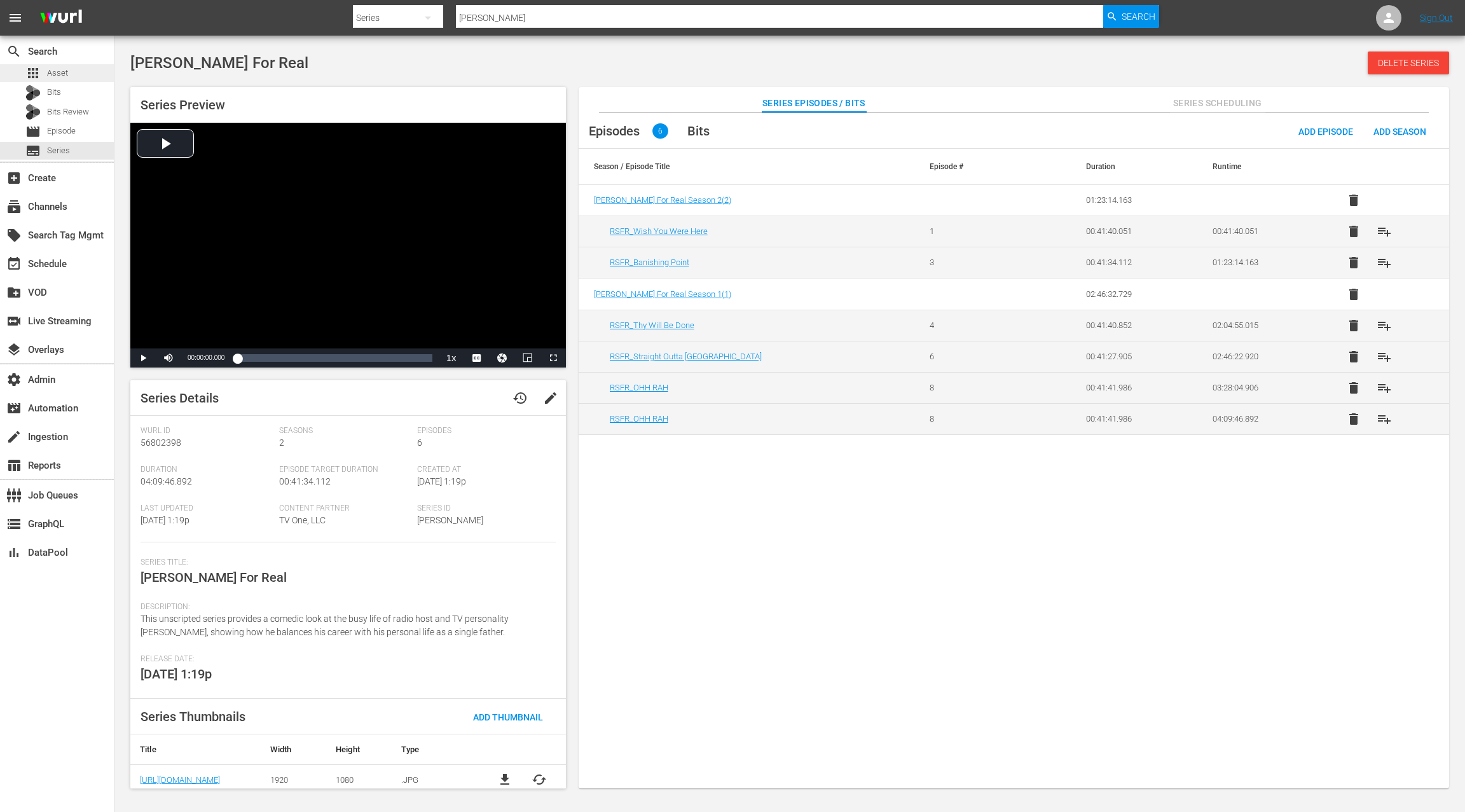
click at [72, 78] on div "apps Asset" at bounding box center [57, 73] width 114 height 17
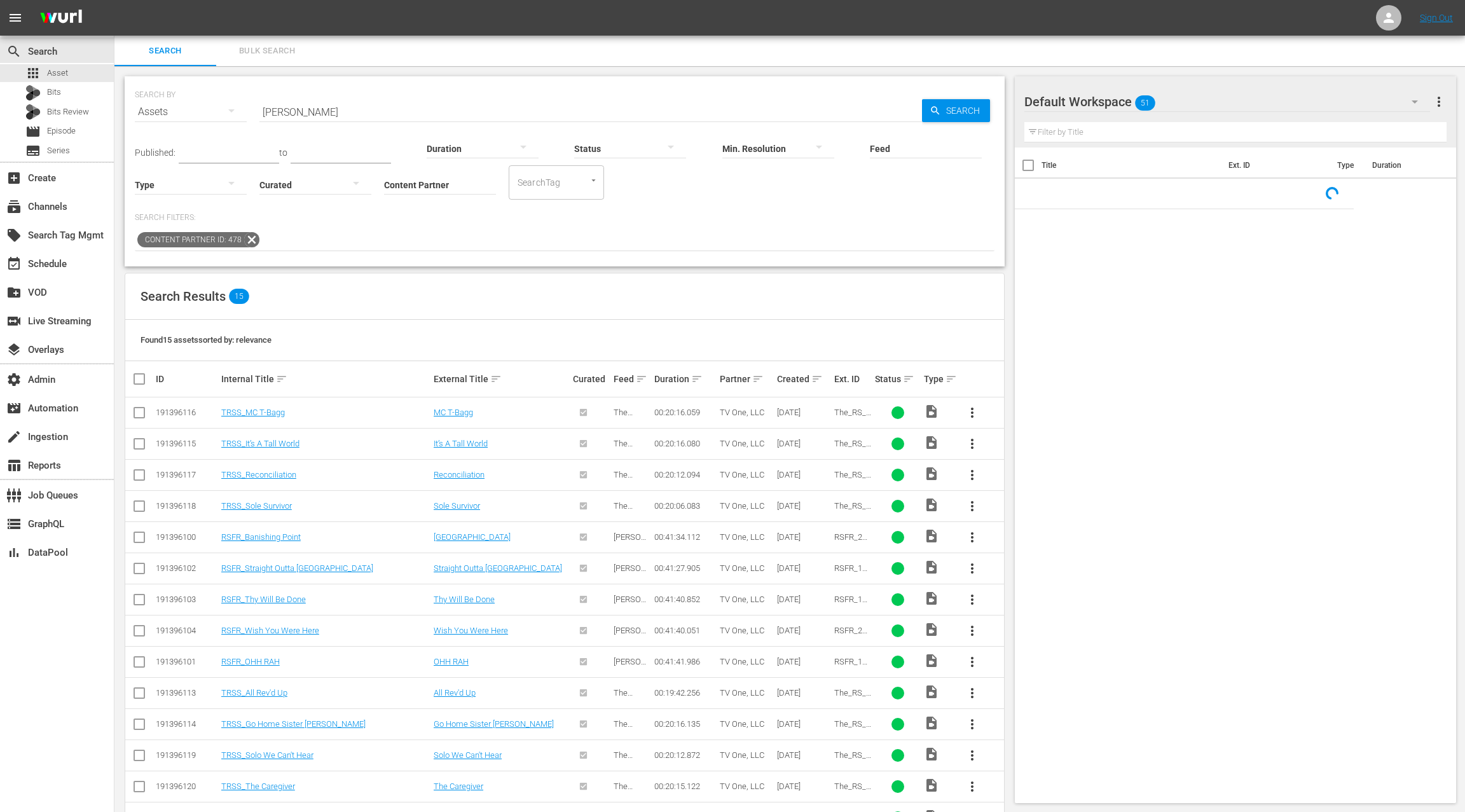
click at [267, 111] on input "[PERSON_NAME]" at bounding box center [590, 112] width 662 height 31
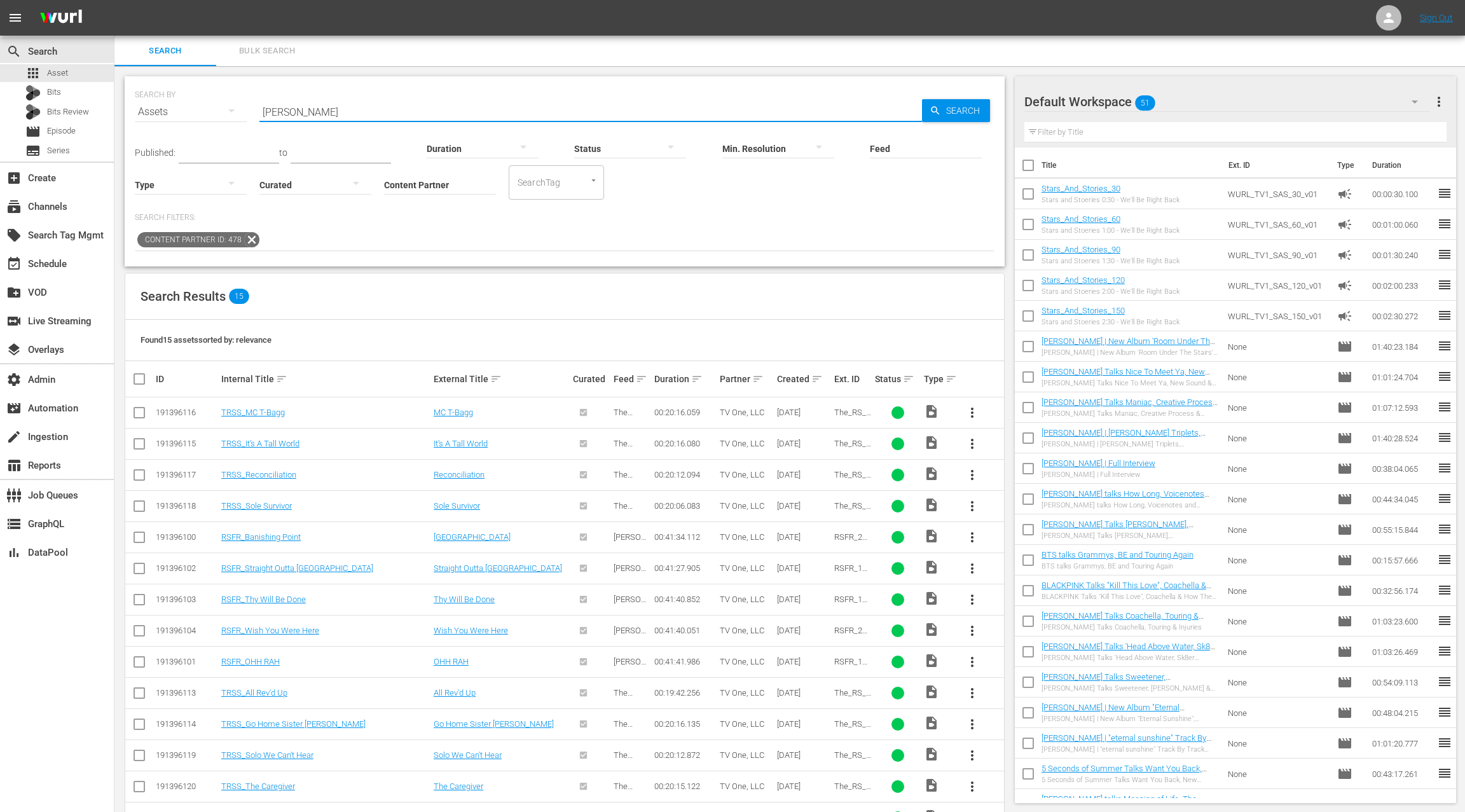
drag, startPoint x: 333, startPoint y: 114, endPoint x: 364, endPoint y: 116, distance: 31.1
click at [364, 116] on input "[PERSON_NAME]" at bounding box center [590, 112] width 662 height 31
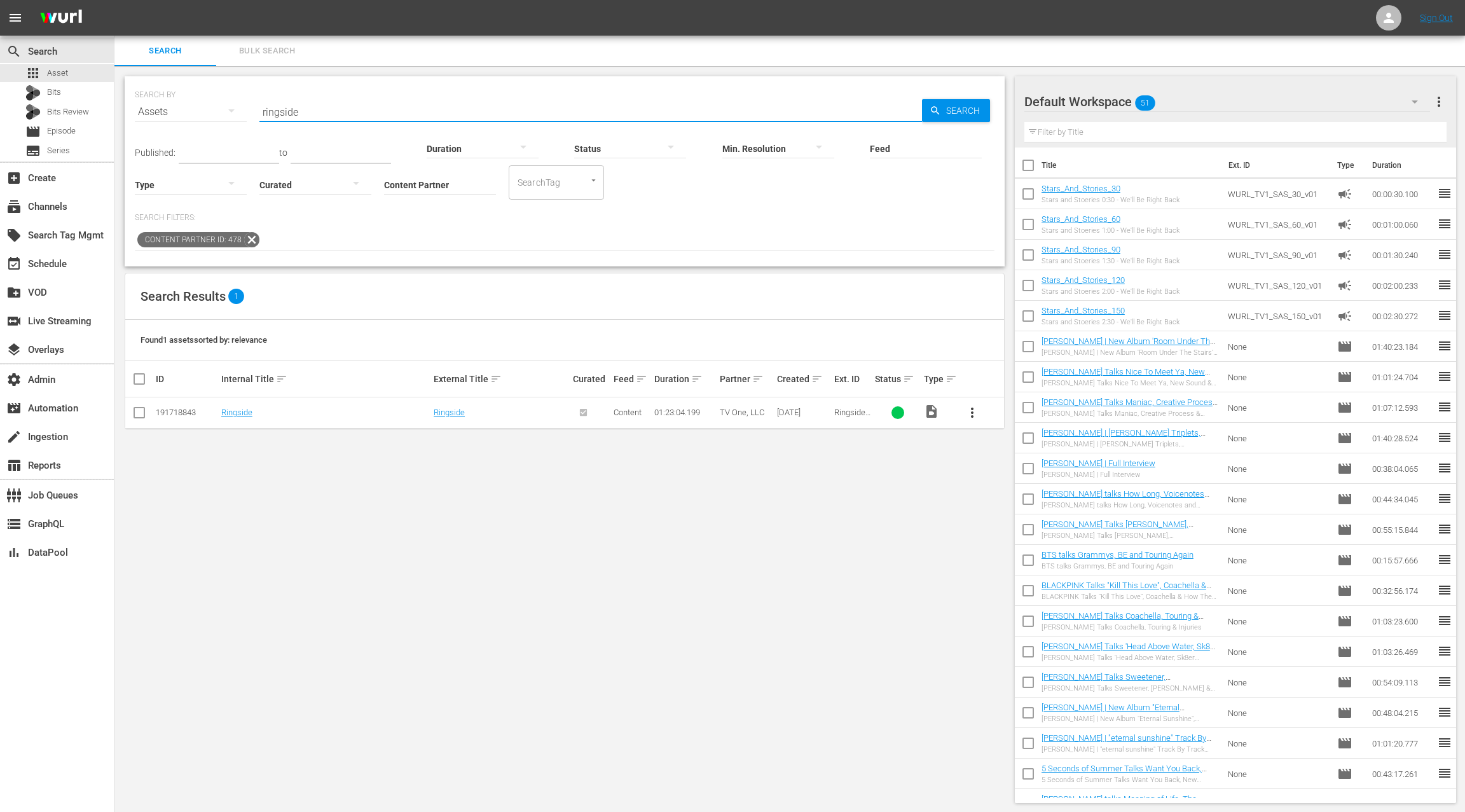
click at [284, 111] on input "ringside" at bounding box center [590, 112] width 662 height 31
paste input "RUNAWAY ISLAND"
click at [288, 112] on input "RUNAWAY ISLAND" at bounding box center [590, 112] width 662 height 31
drag, startPoint x: 312, startPoint y: 112, endPoint x: 365, endPoint y: 119, distance: 53.5
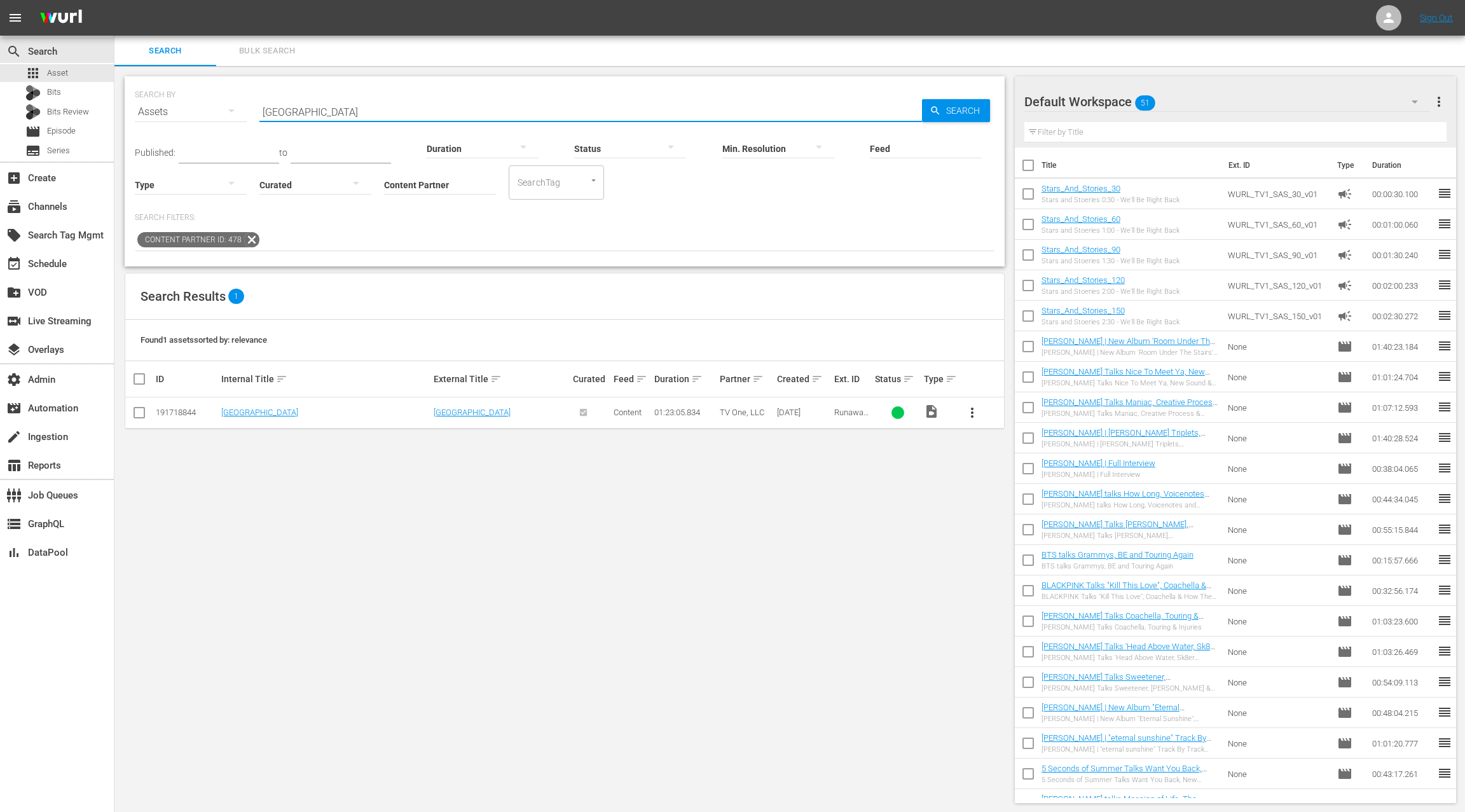
click at [367, 119] on input "RUNAWAY ISLAND" at bounding box center [590, 112] width 662 height 31
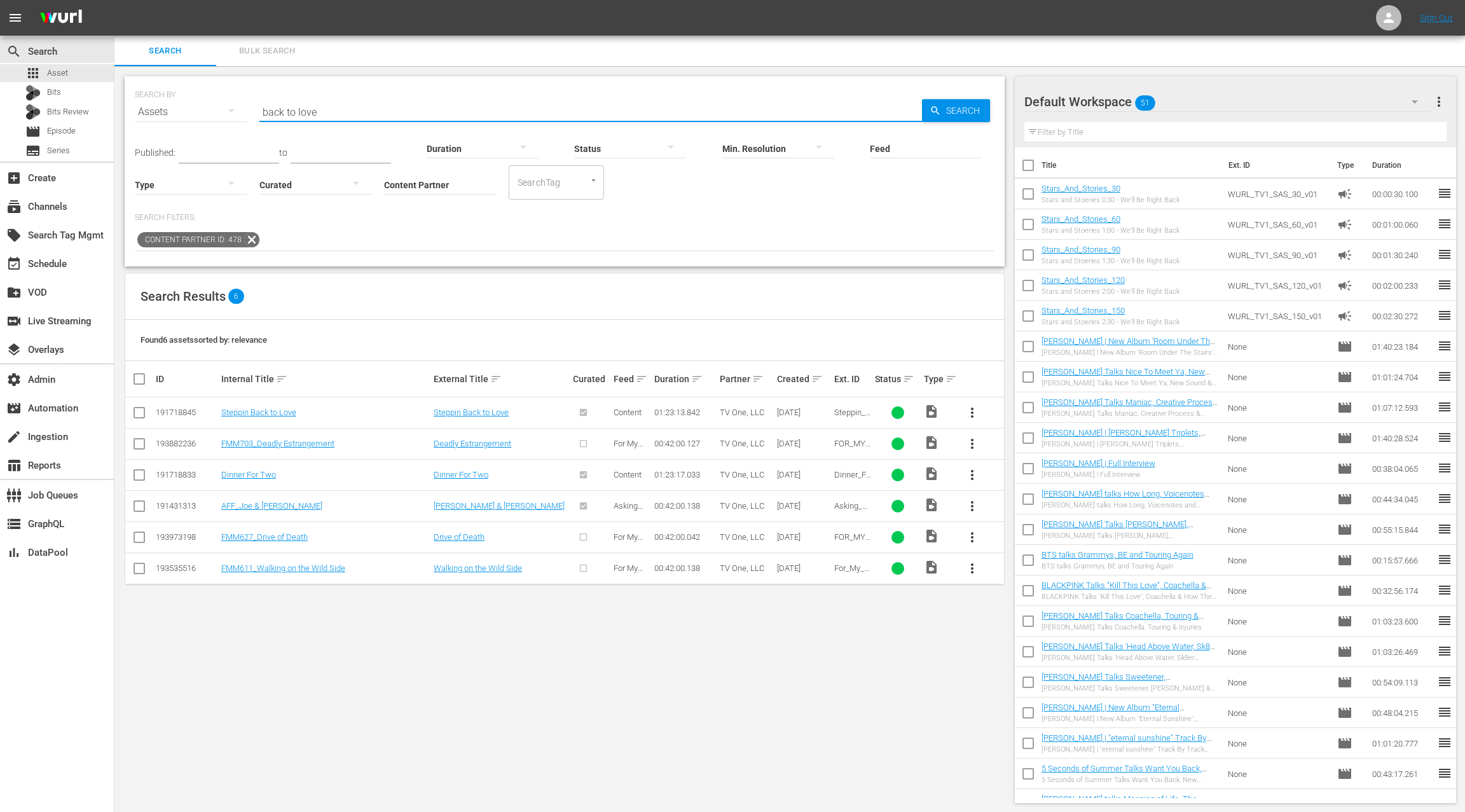
click at [273, 114] on input "back to love" at bounding box center [590, 112] width 662 height 31
drag, startPoint x: 291, startPoint y: 112, endPoint x: 334, endPoint y: 113, distance: 43.0
click at [334, 113] on input "back to love" at bounding box center [590, 112] width 662 height 31
paste input "THE GAME OF DATING Ep. 106"
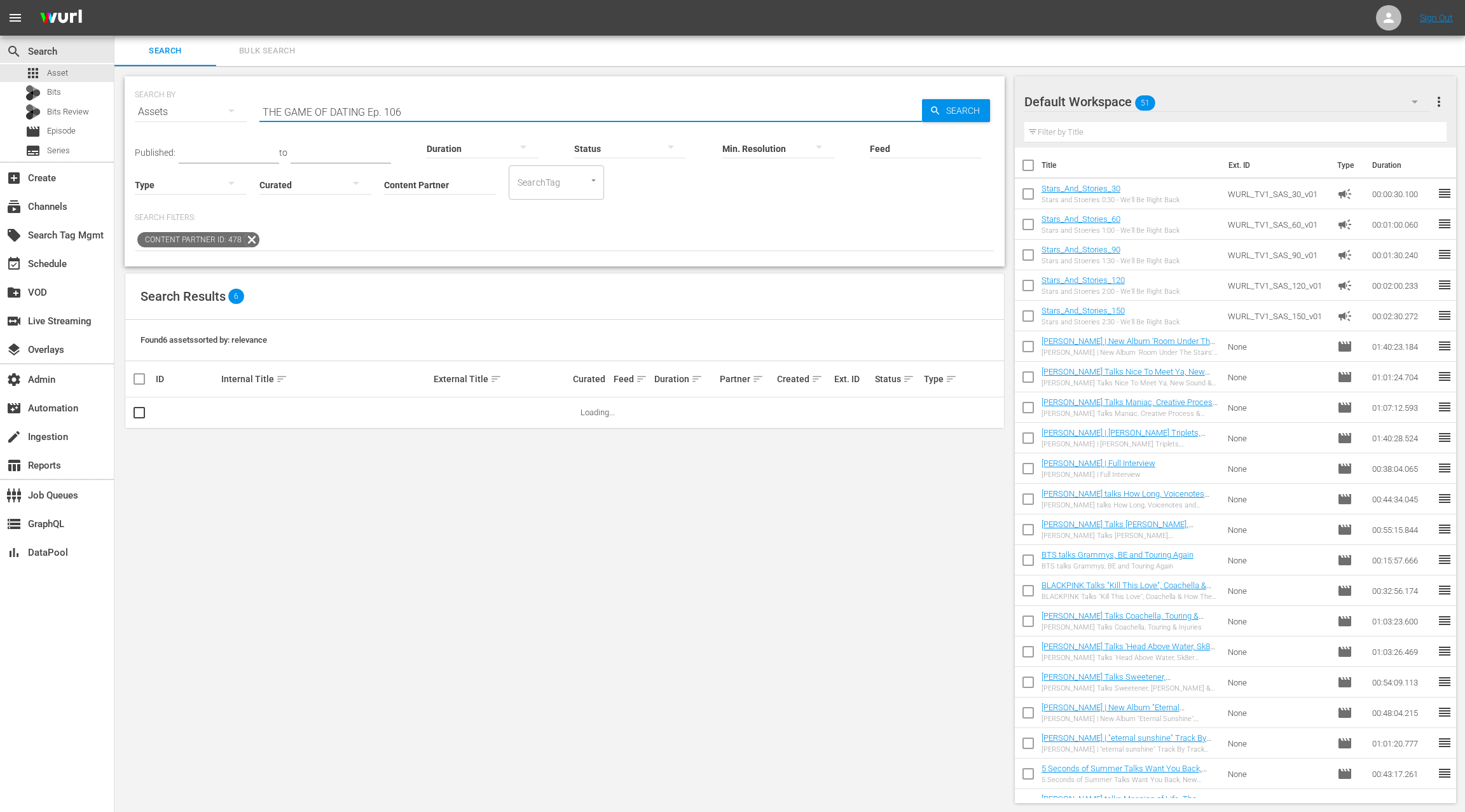
click at [371, 114] on input "THE GAME OF DATING Ep. 106" at bounding box center [590, 112] width 662 height 31
drag, startPoint x: 372, startPoint y: 114, endPoint x: 439, endPoint y: 117, distance: 67.1
click at [439, 117] on div "SEARCH BY Search By Assets Search ID, Title, Description, Keywords, or Category…" at bounding box center [564, 171] width 879 height 190
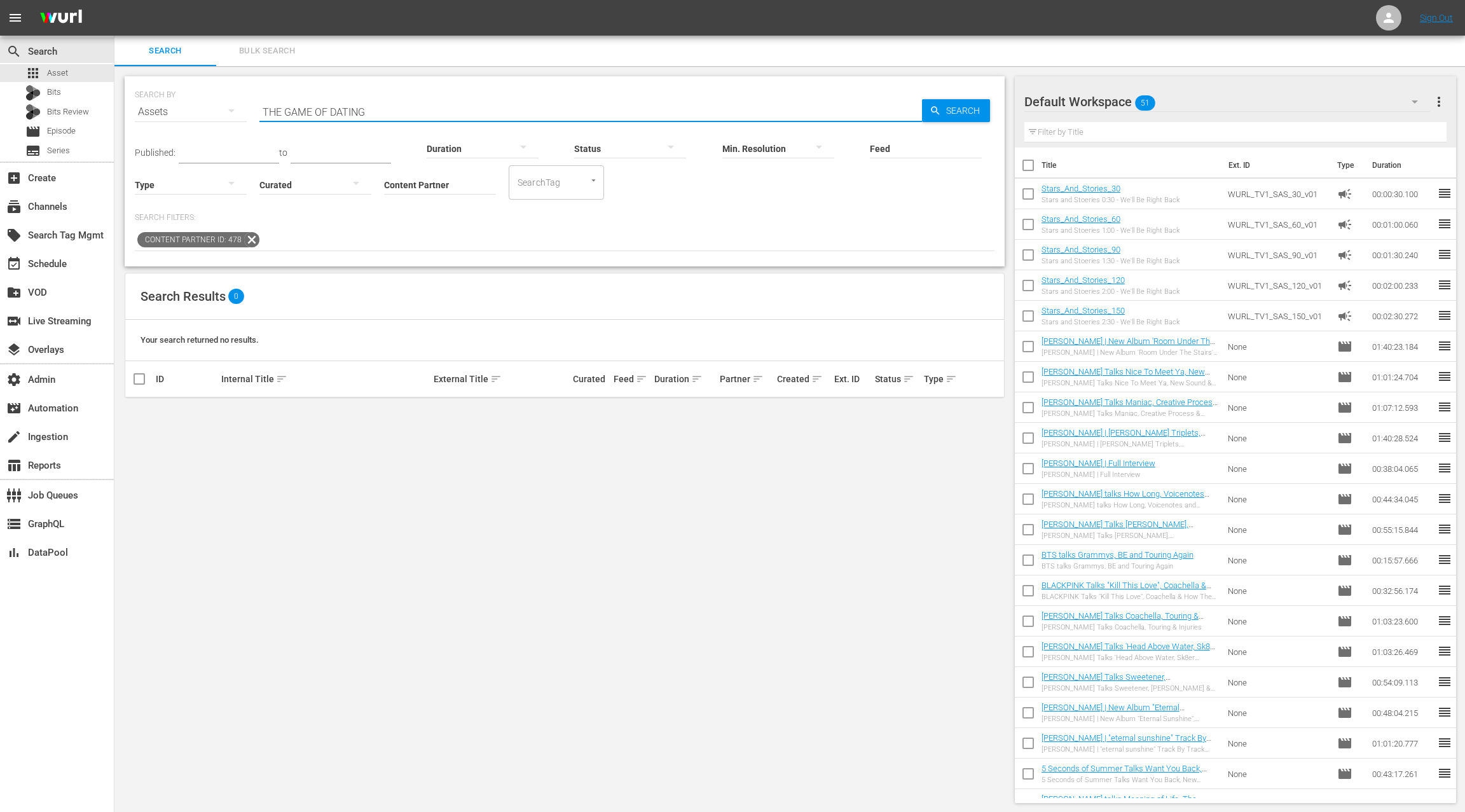
type input "THE GAME OF DATING"
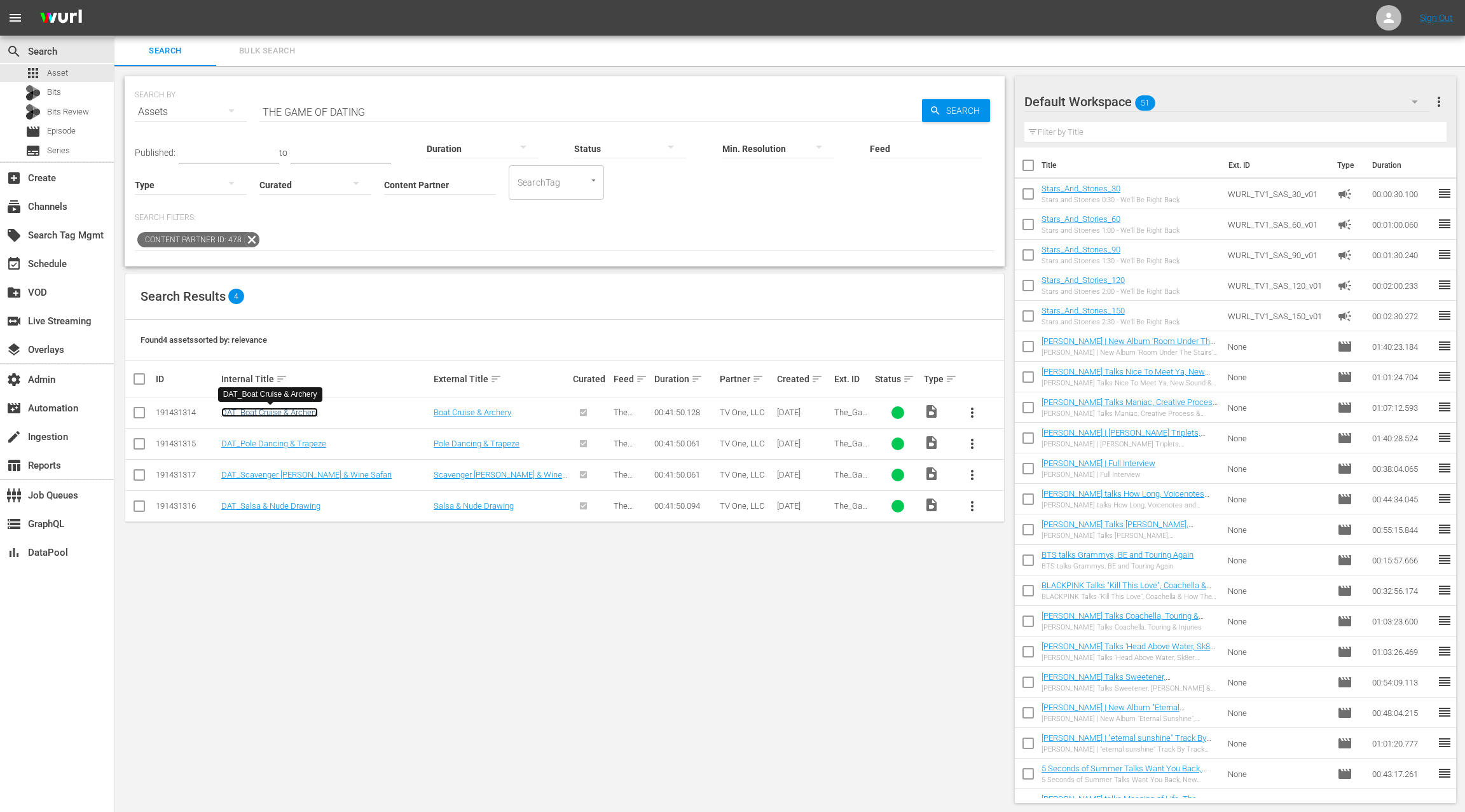
click at [298, 412] on link "DAT_Boat Cruise & Archery" at bounding box center [269, 412] width 97 height 10
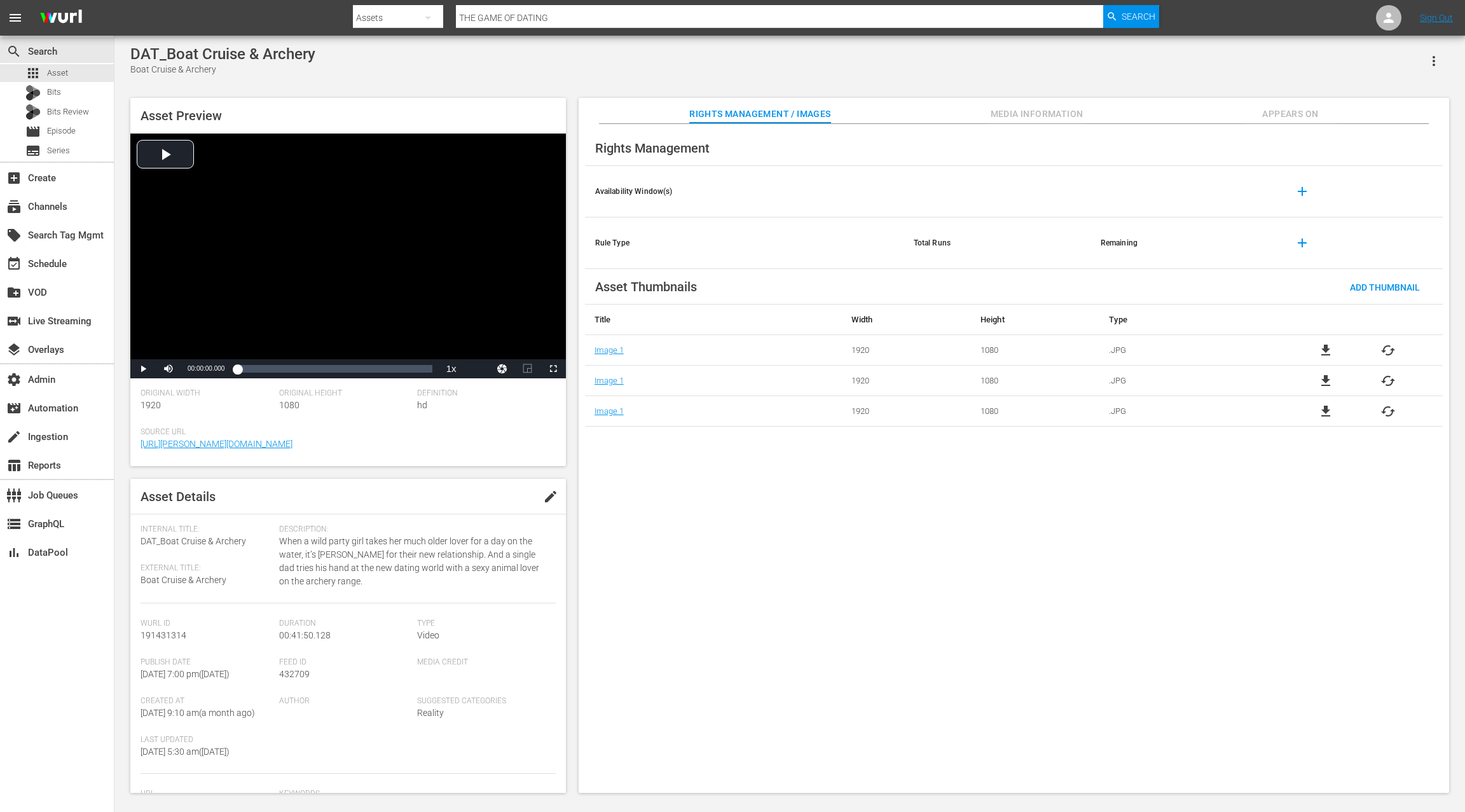
click at [1280, 104] on button "Appears On" at bounding box center [1290, 111] width 95 height 25
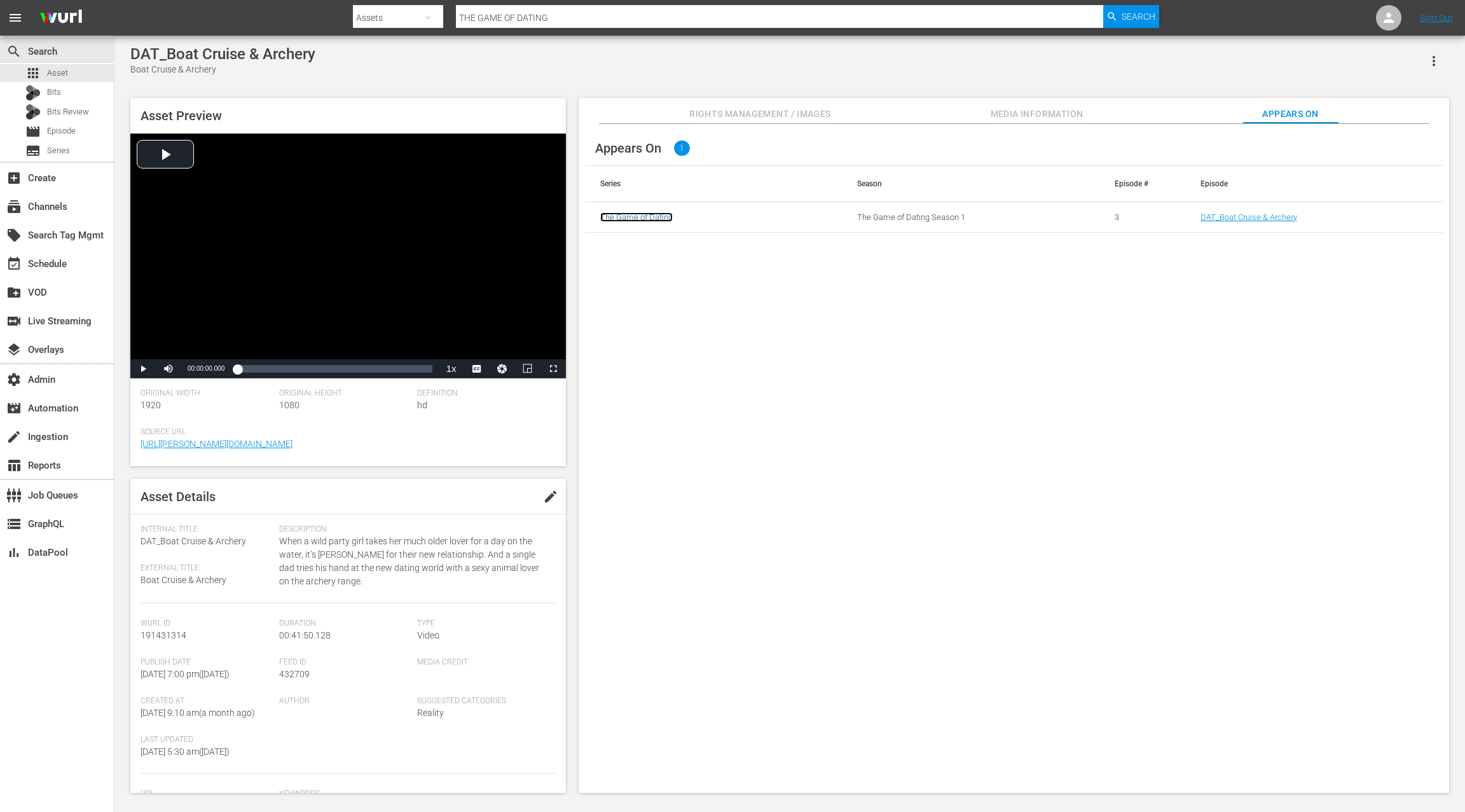
click at [660, 219] on link "The Game of Dating" at bounding box center [635, 217] width 72 height 10
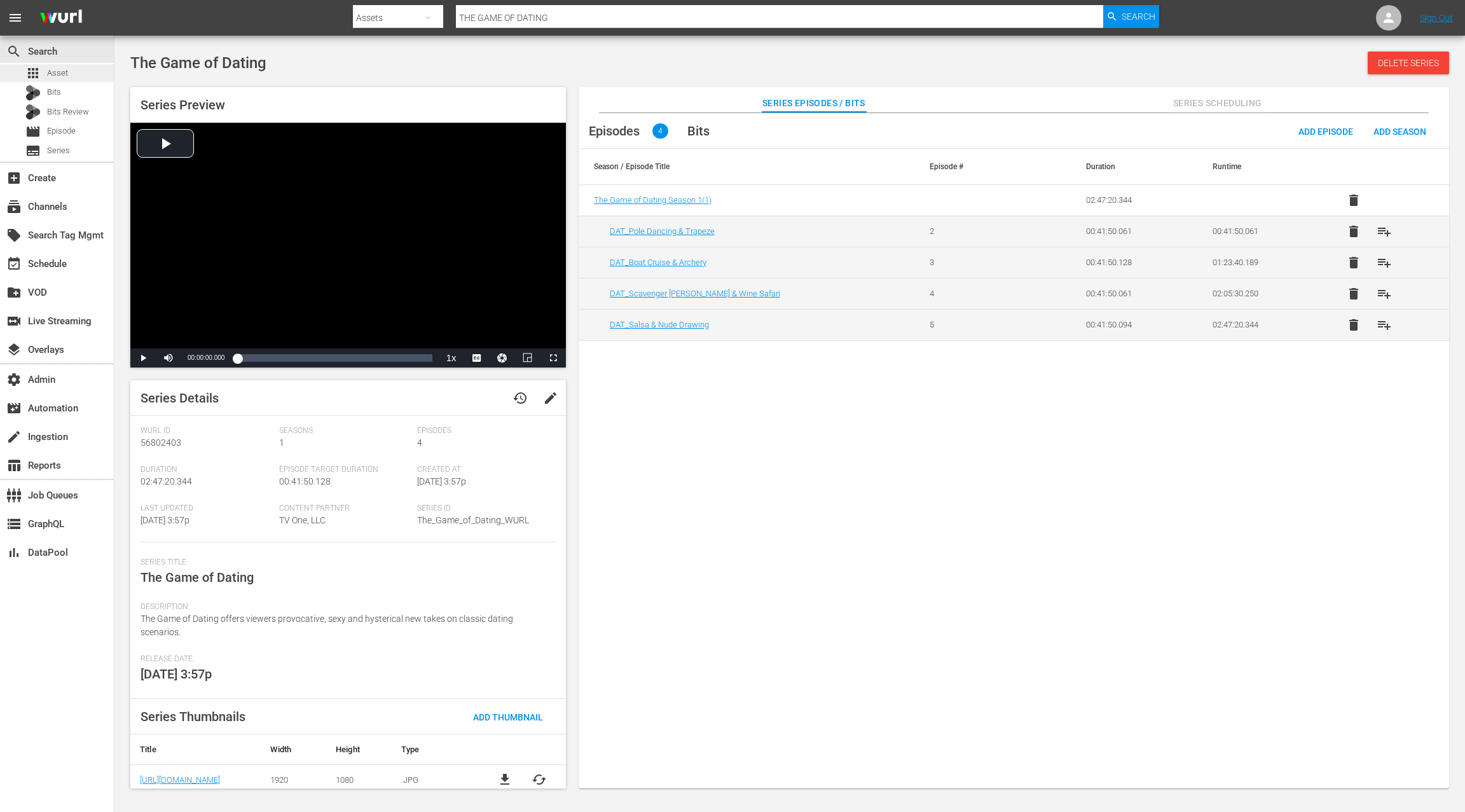
click at [82, 72] on div "apps Asset" at bounding box center [57, 73] width 114 height 17
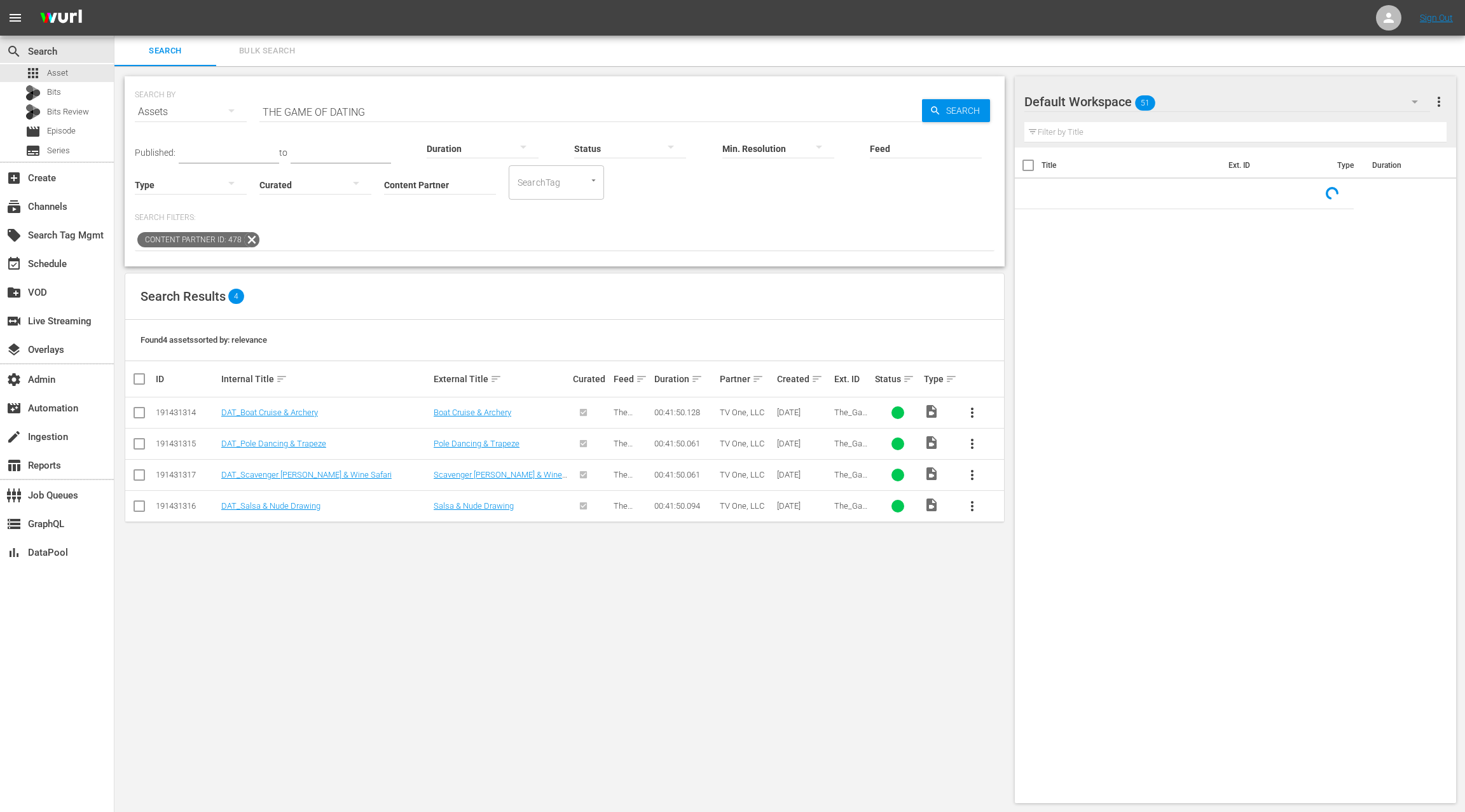
click at [290, 113] on input "THE GAME OF DATING" at bounding box center [590, 112] width 662 height 31
drag, startPoint x: 334, startPoint y: 111, endPoint x: 399, endPoint y: 114, distance: 65.1
click at [399, 114] on input "THE GAME OF DATING" at bounding box center [590, 112] width 662 height 31
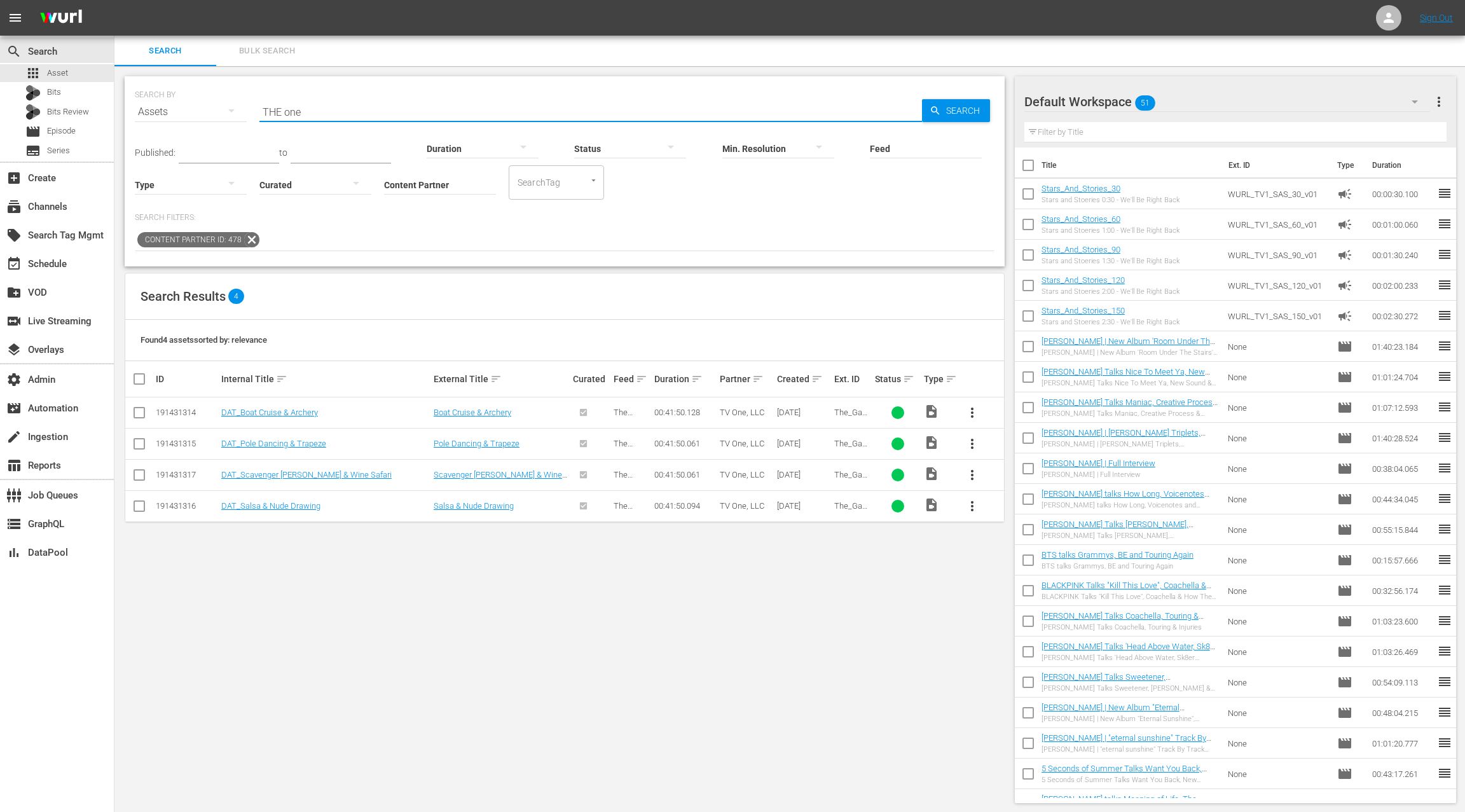
type input "THE one"
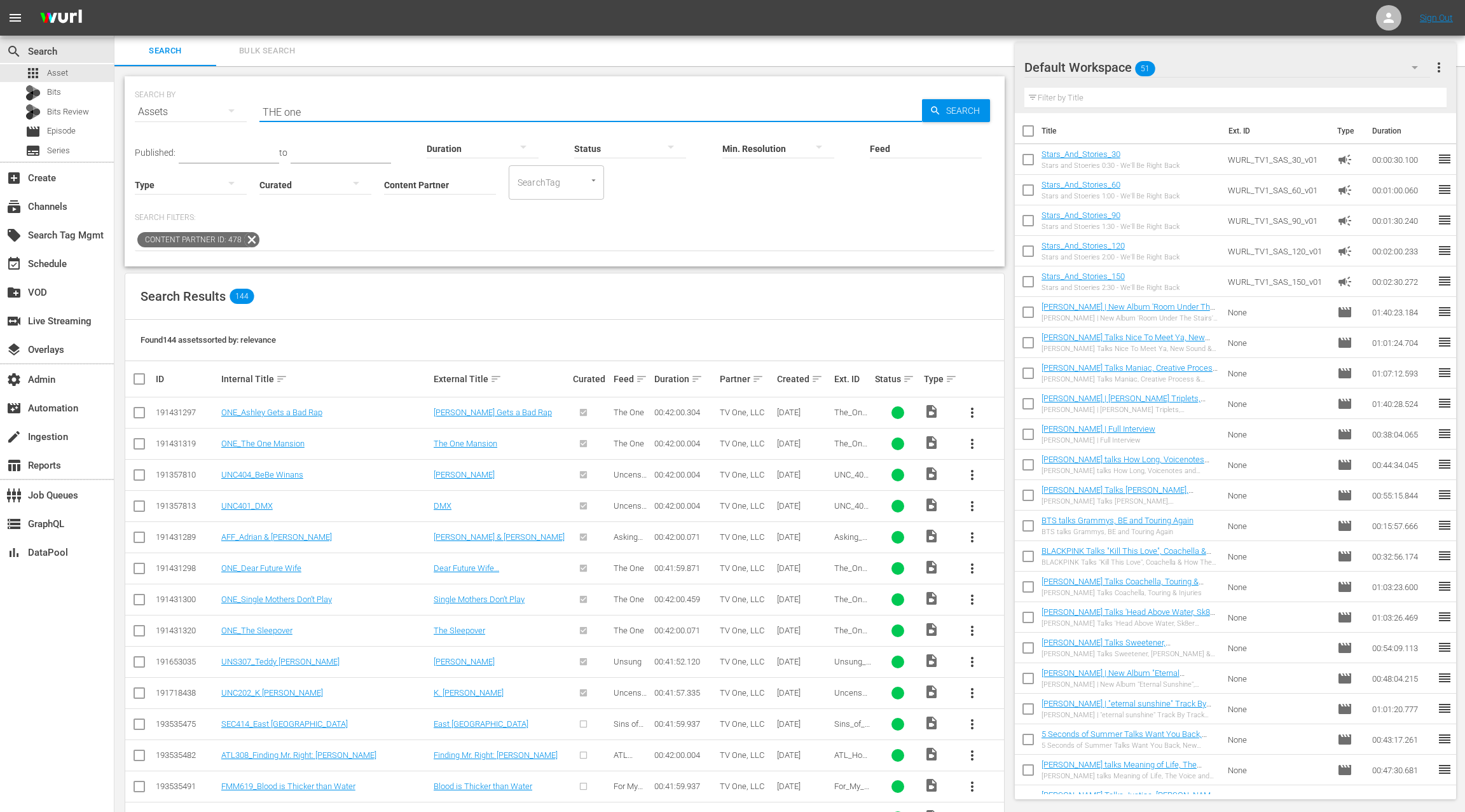
scroll to position [239, 0]
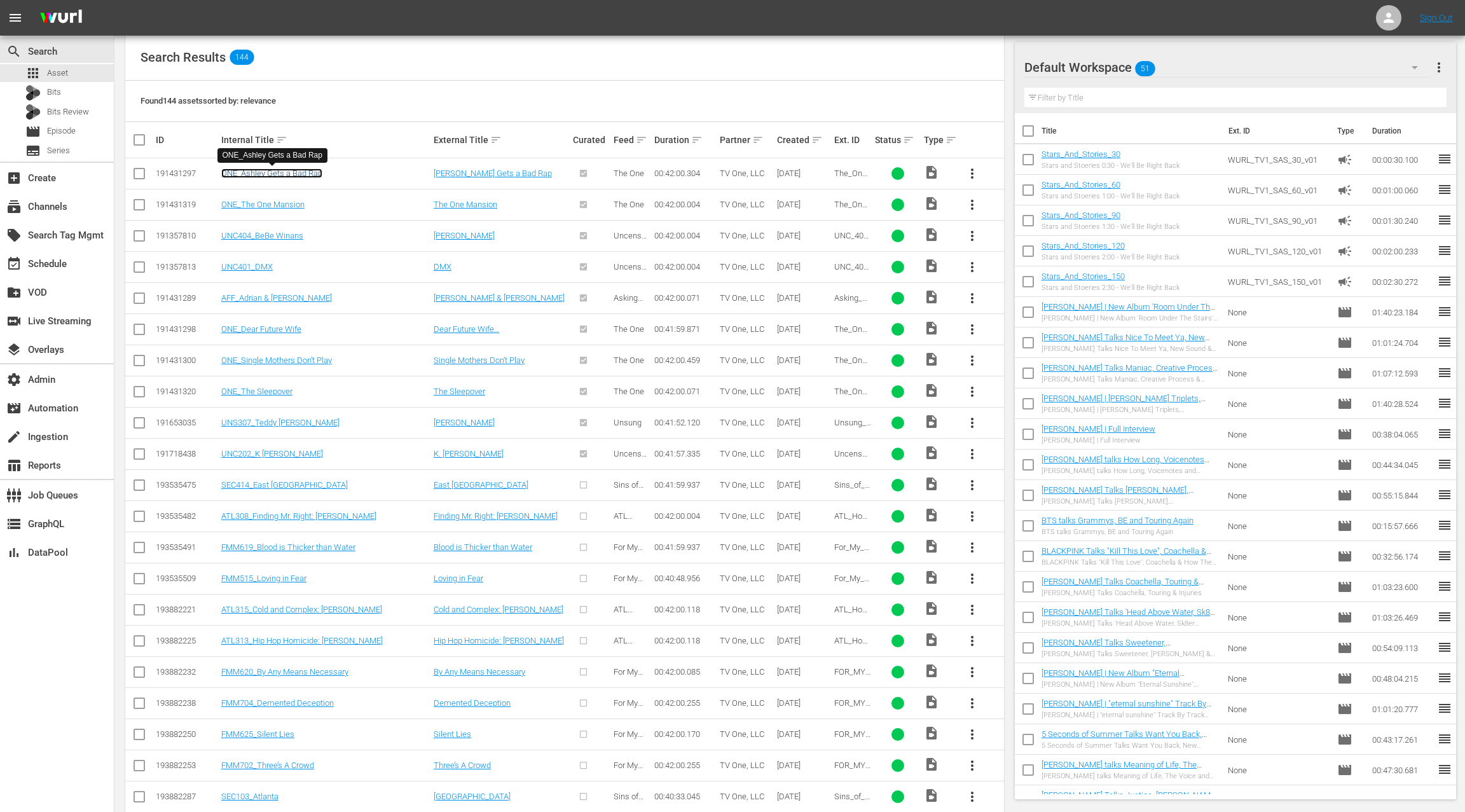
click at [302, 173] on link "ONE_Ashley Gets a Bad Rap" at bounding box center [272, 173] width 101 height 10
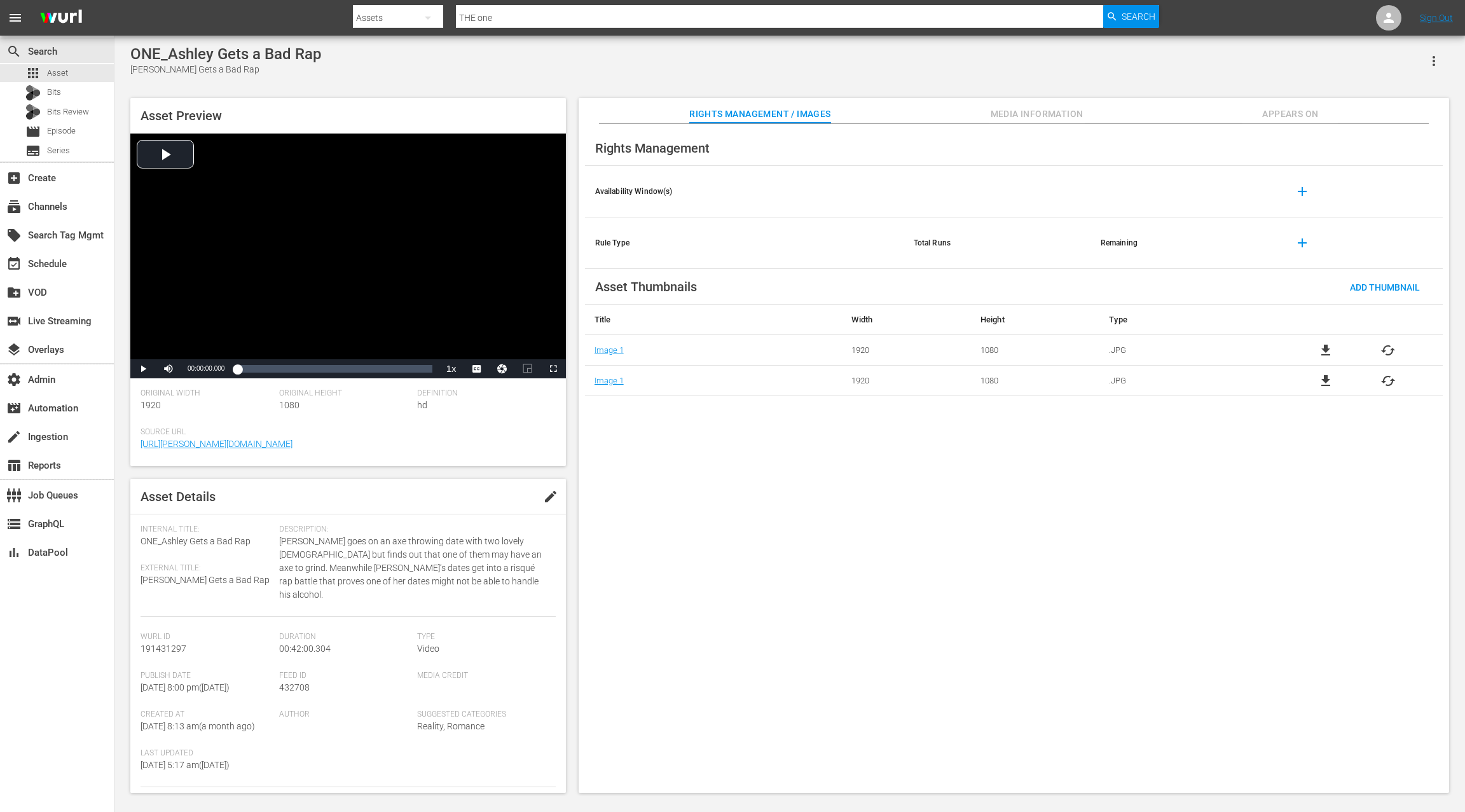
click at [1291, 113] on span "Appears On" at bounding box center [1290, 114] width 95 height 16
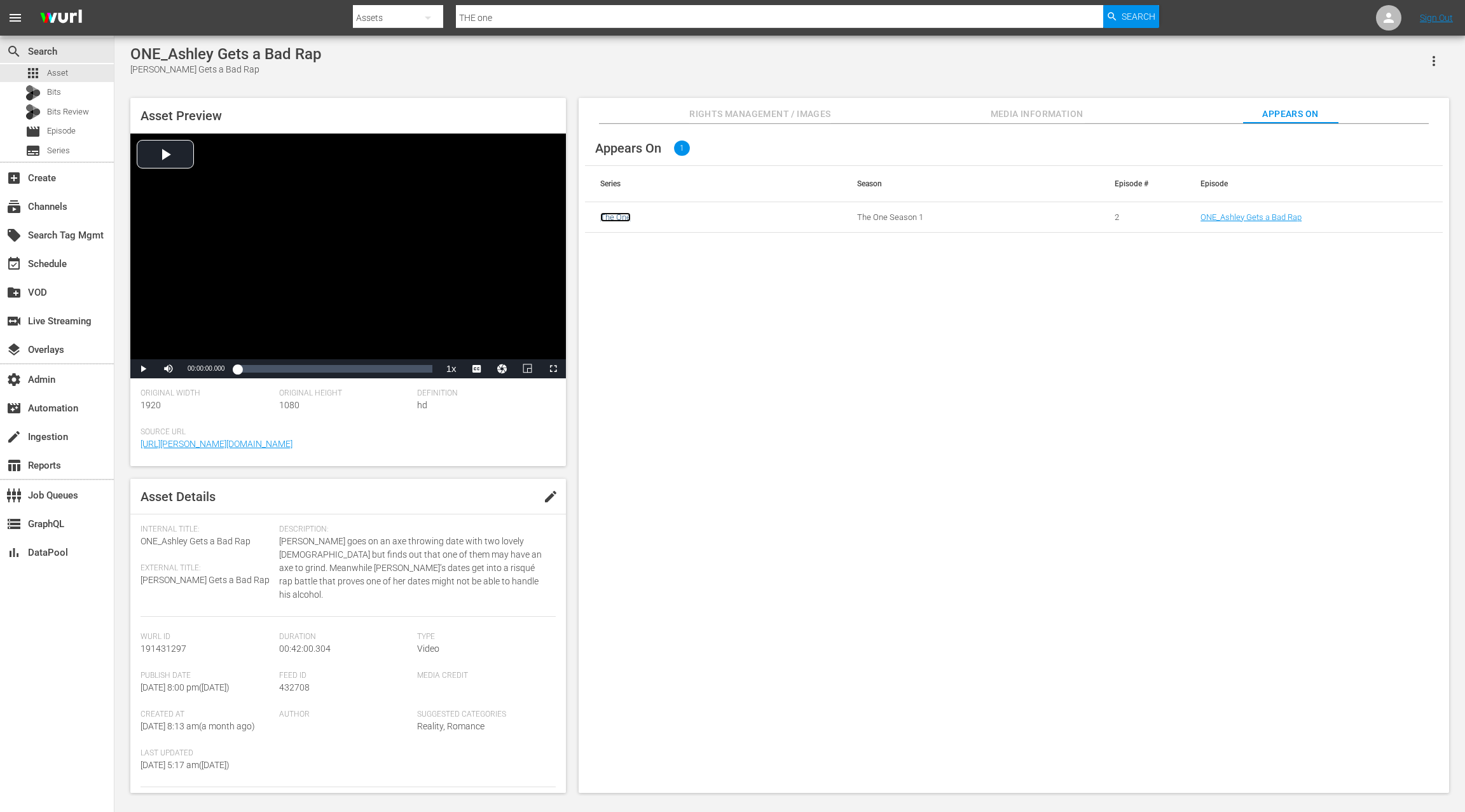
click at [620, 217] on link "The One" at bounding box center [615, 217] width 31 height 10
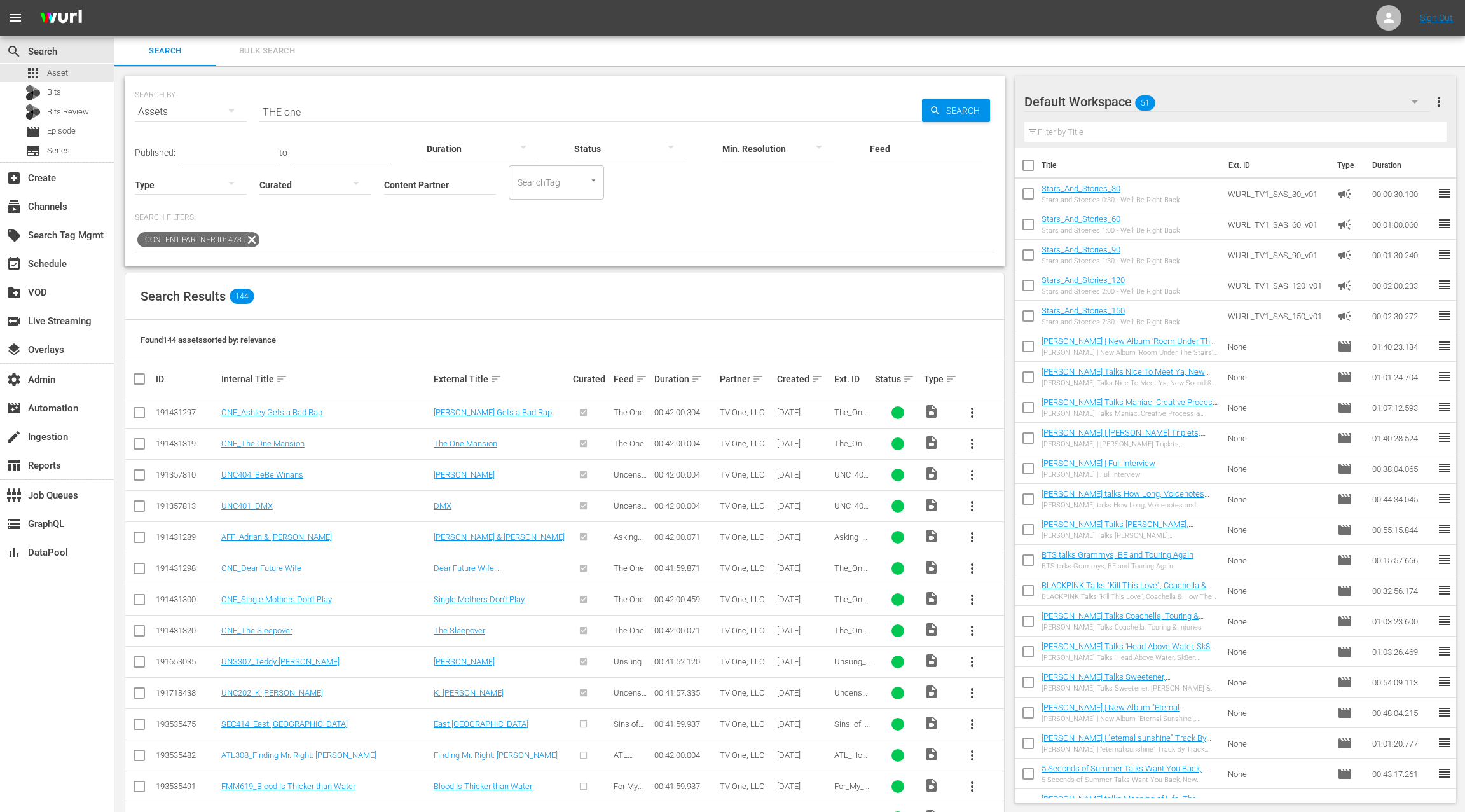
click at [277, 112] on input "THE one" at bounding box center [590, 112] width 662 height 31
drag, startPoint x: 277, startPoint y: 112, endPoint x: 318, endPoint y: 113, distance: 41.0
click at [318, 113] on input "THE one" at bounding box center [590, 112] width 662 height 31
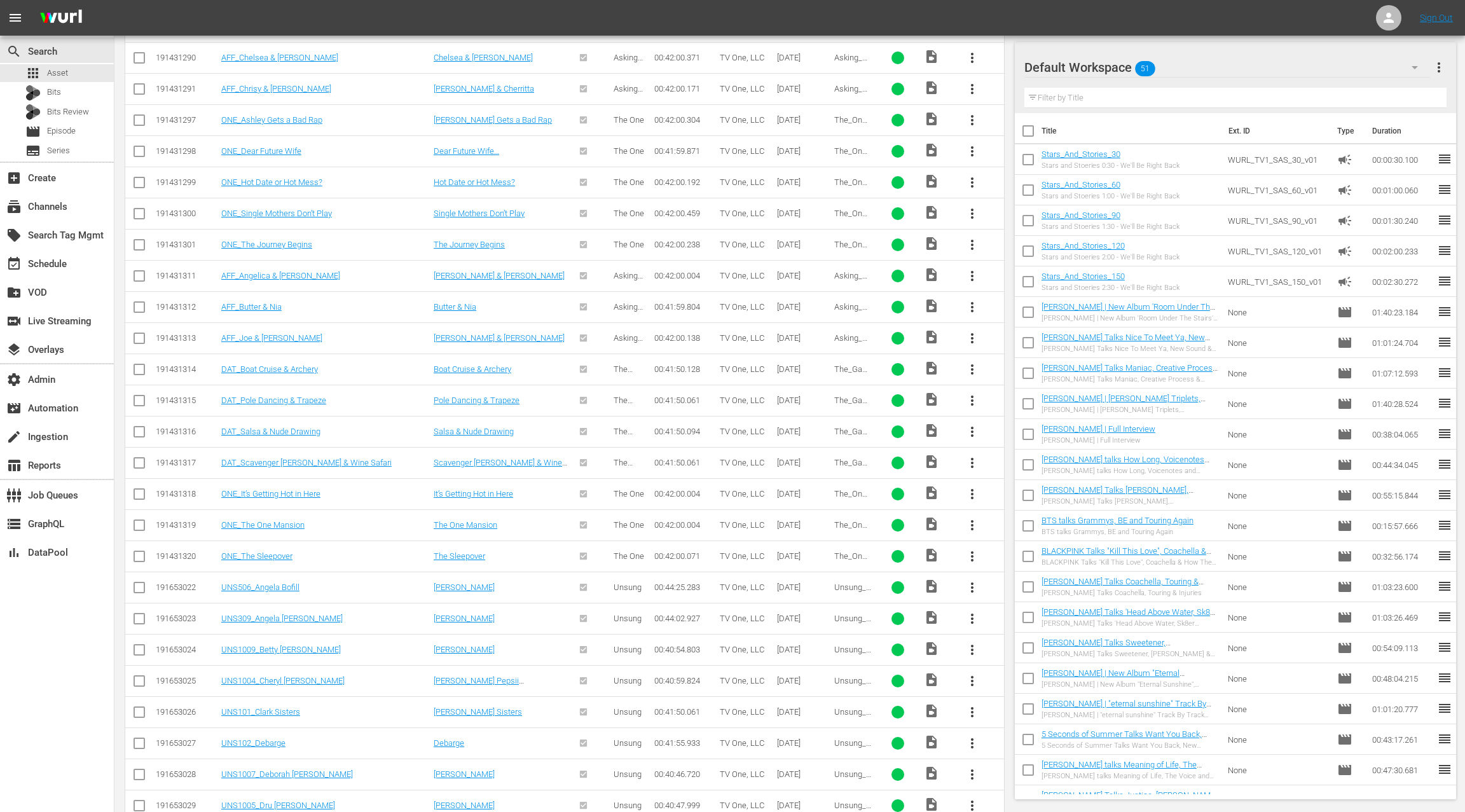
scroll to position [1174, 0]
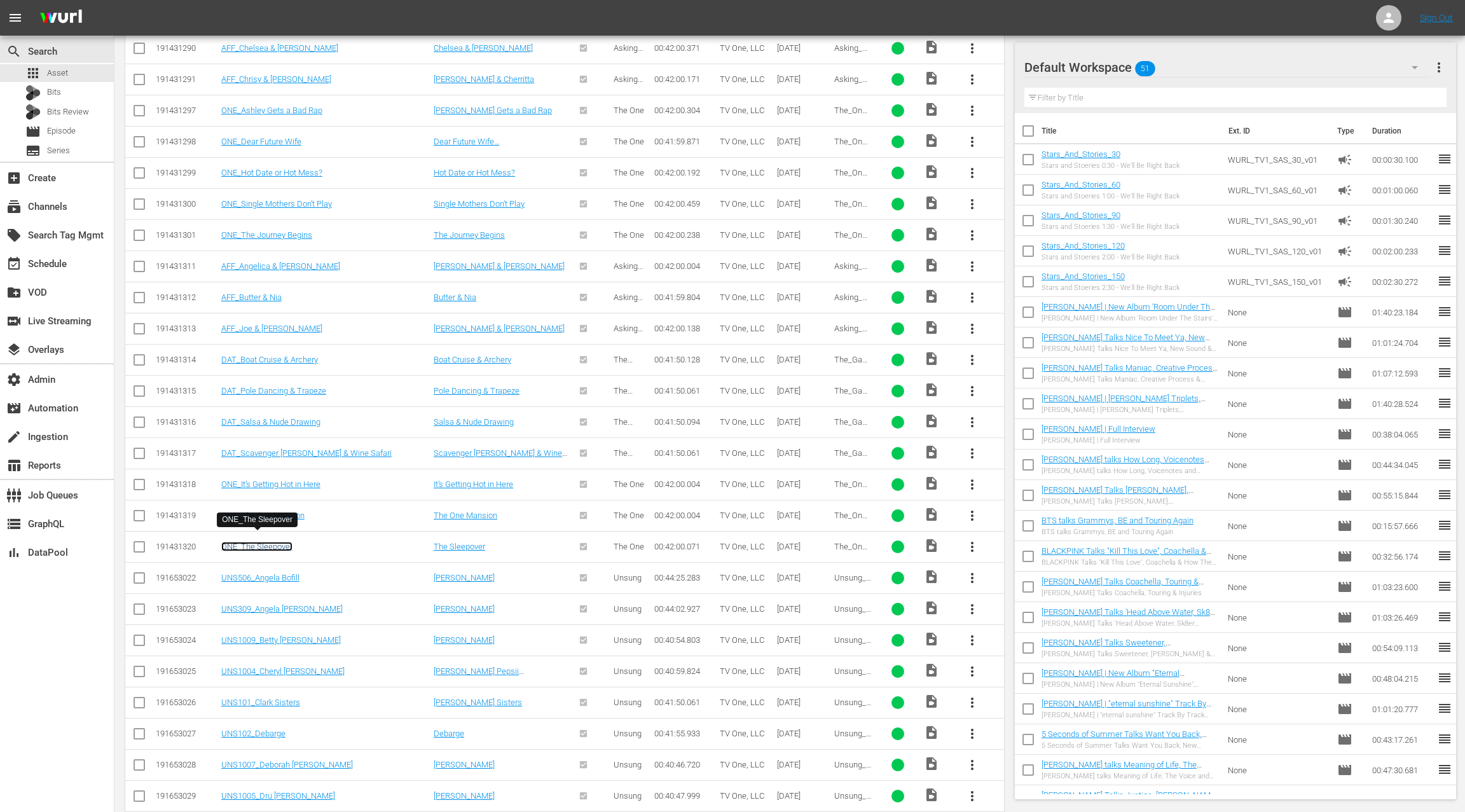
click at [278, 542] on link "ONE_The Sleepover" at bounding box center [257, 547] width 71 height 10
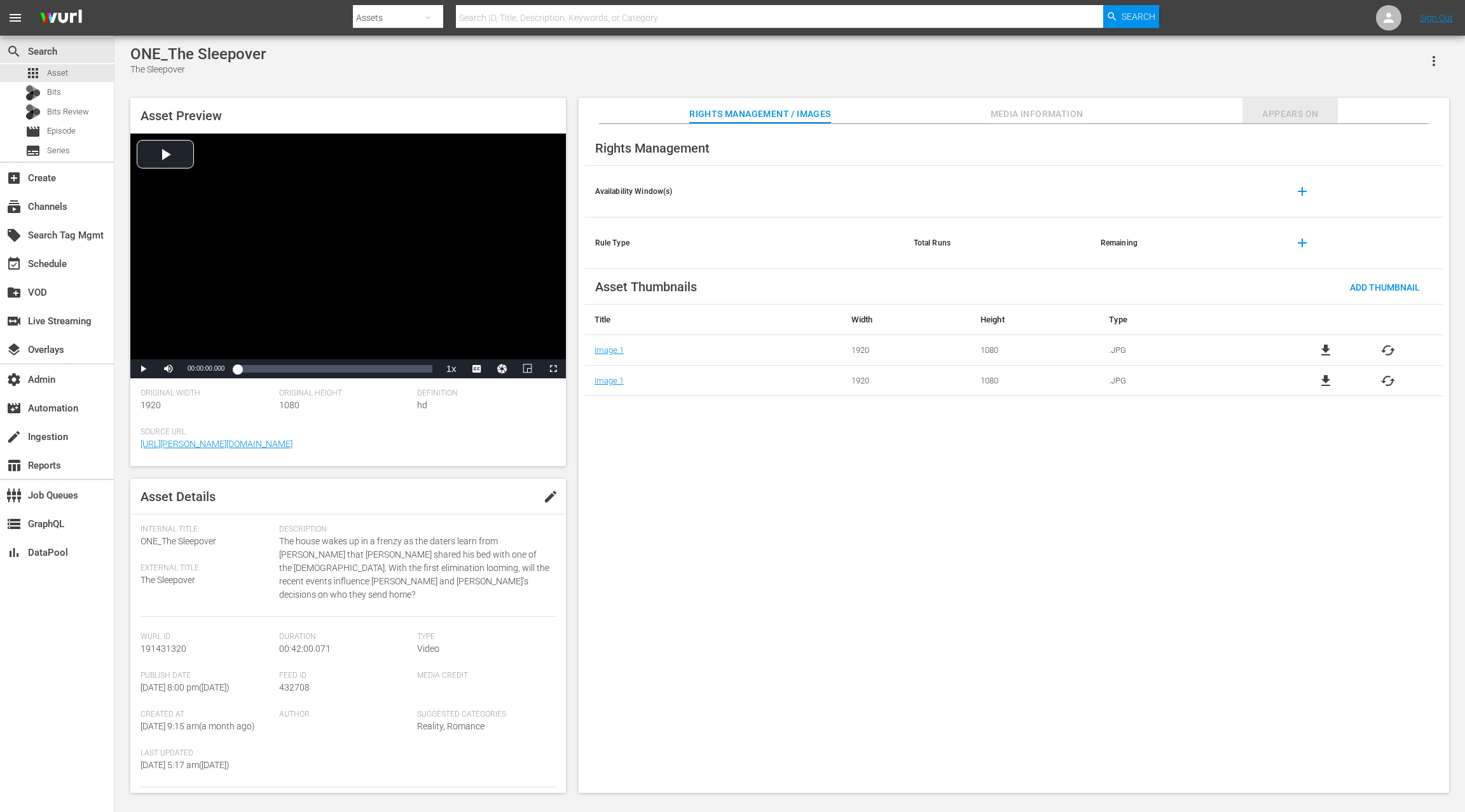
click at [1295, 119] on span "Appears On" at bounding box center [1290, 114] width 95 height 16
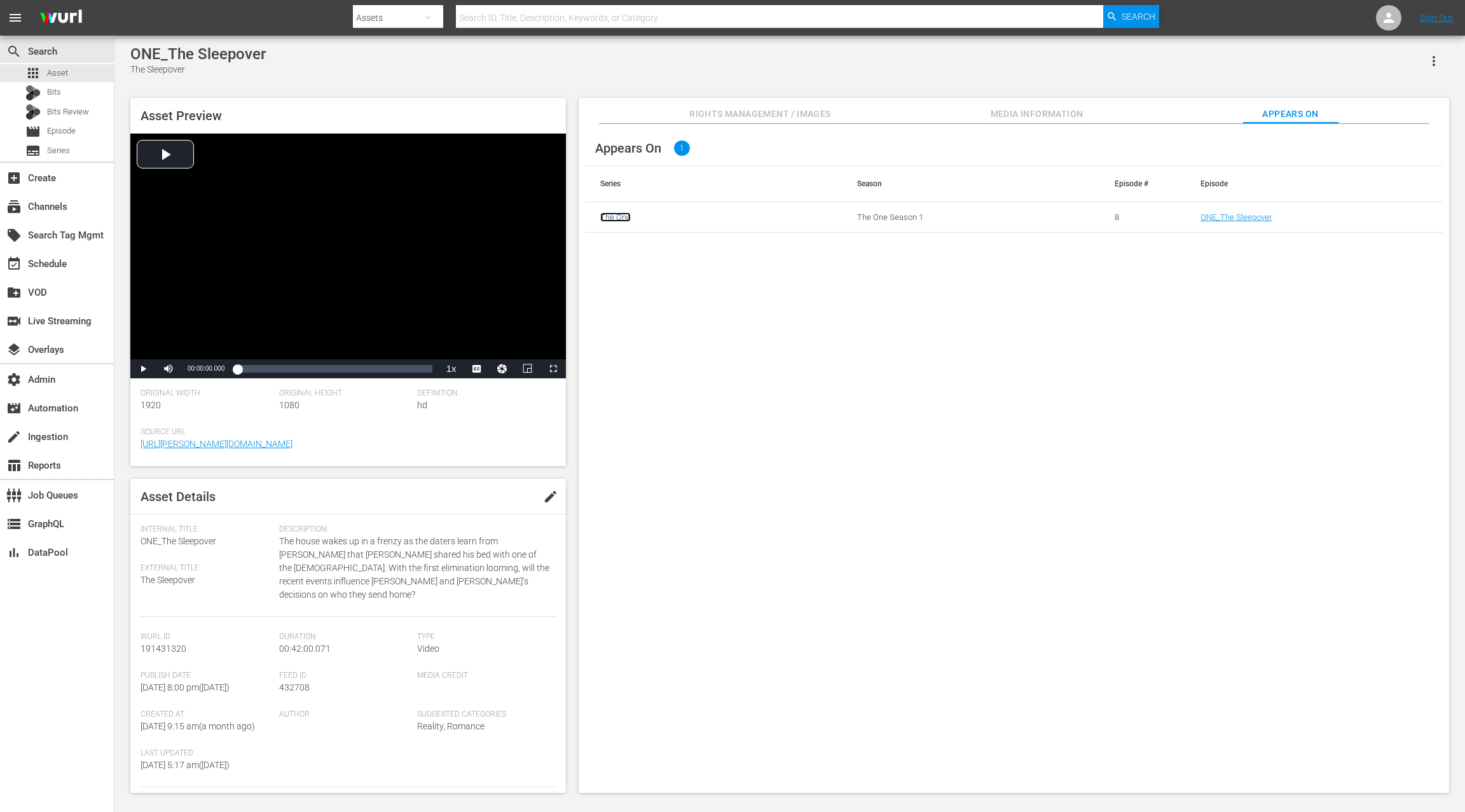
click at [617, 221] on link "The One" at bounding box center [615, 217] width 31 height 10
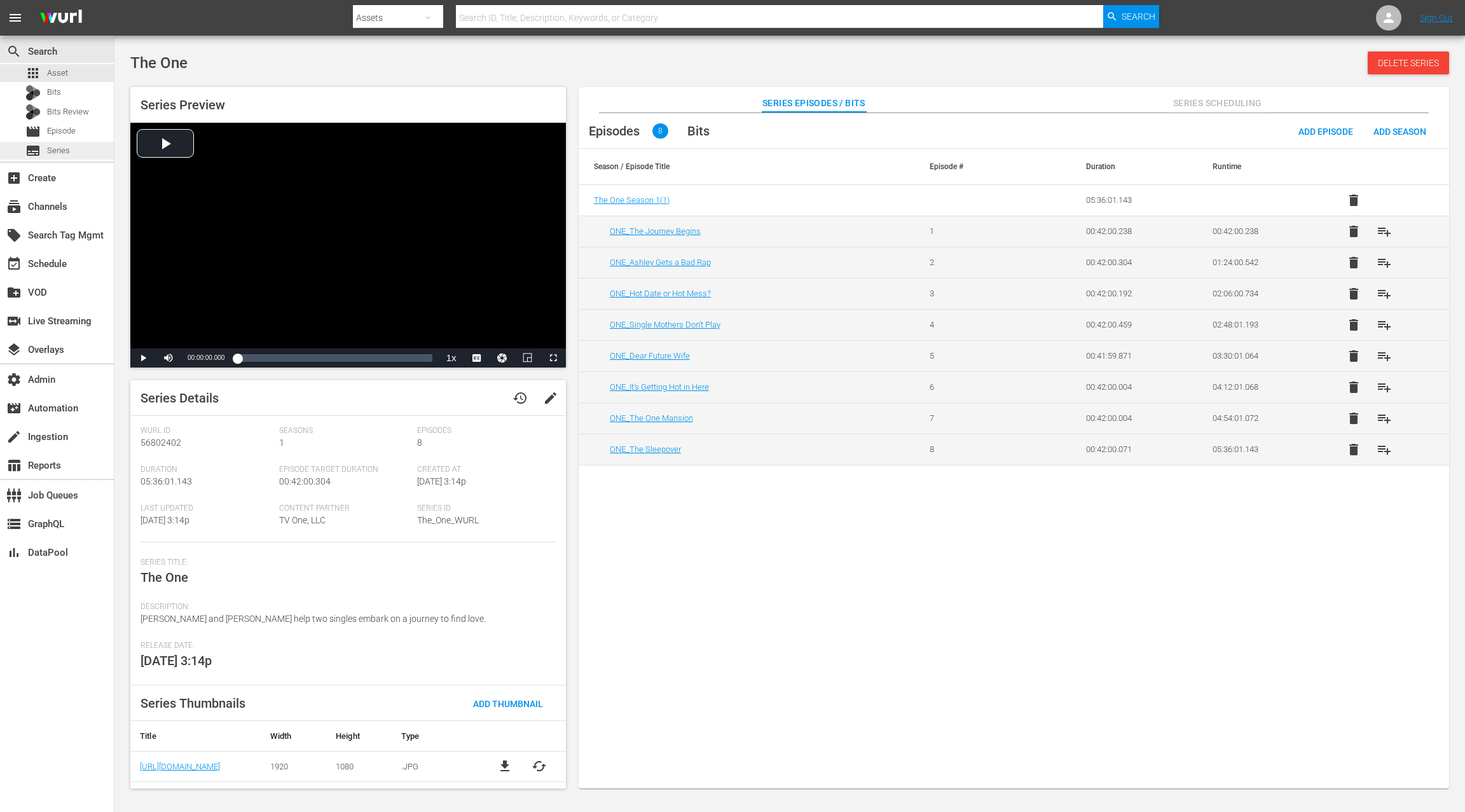
click at [72, 149] on div "subtitles Series" at bounding box center [57, 151] width 114 height 17
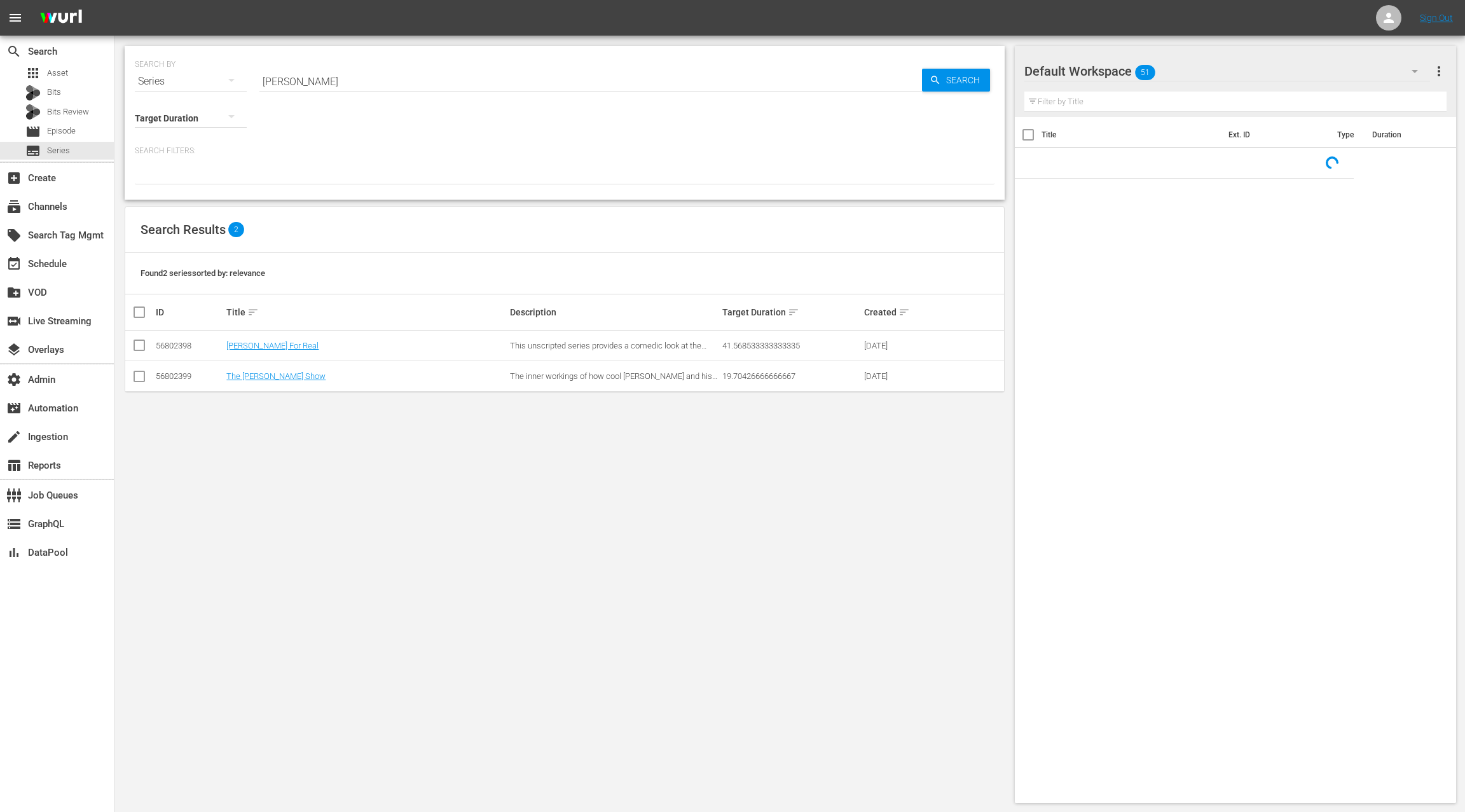
click at [283, 81] on input "[PERSON_NAME]" at bounding box center [590, 81] width 662 height 31
drag, startPoint x: 292, startPoint y: 81, endPoint x: 362, endPoint y: 87, distance: 70.3
click at [362, 87] on input "[PERSON_NAME]" at bounding box center [590, 81] width 662 height 31
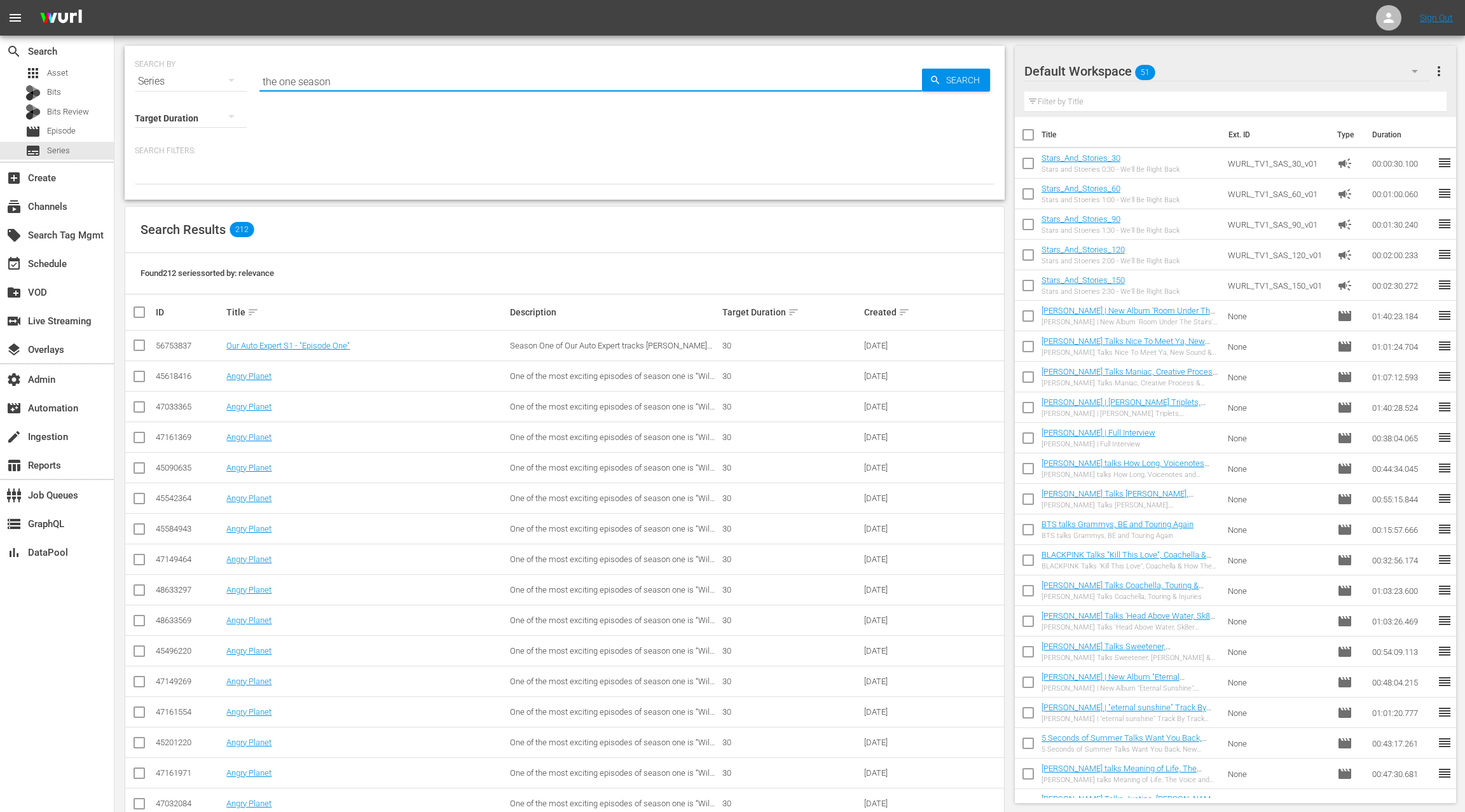
click at [306, 77] on input "the one season" at bounding box center [590, 81] width 662 height 31
type input "the one"
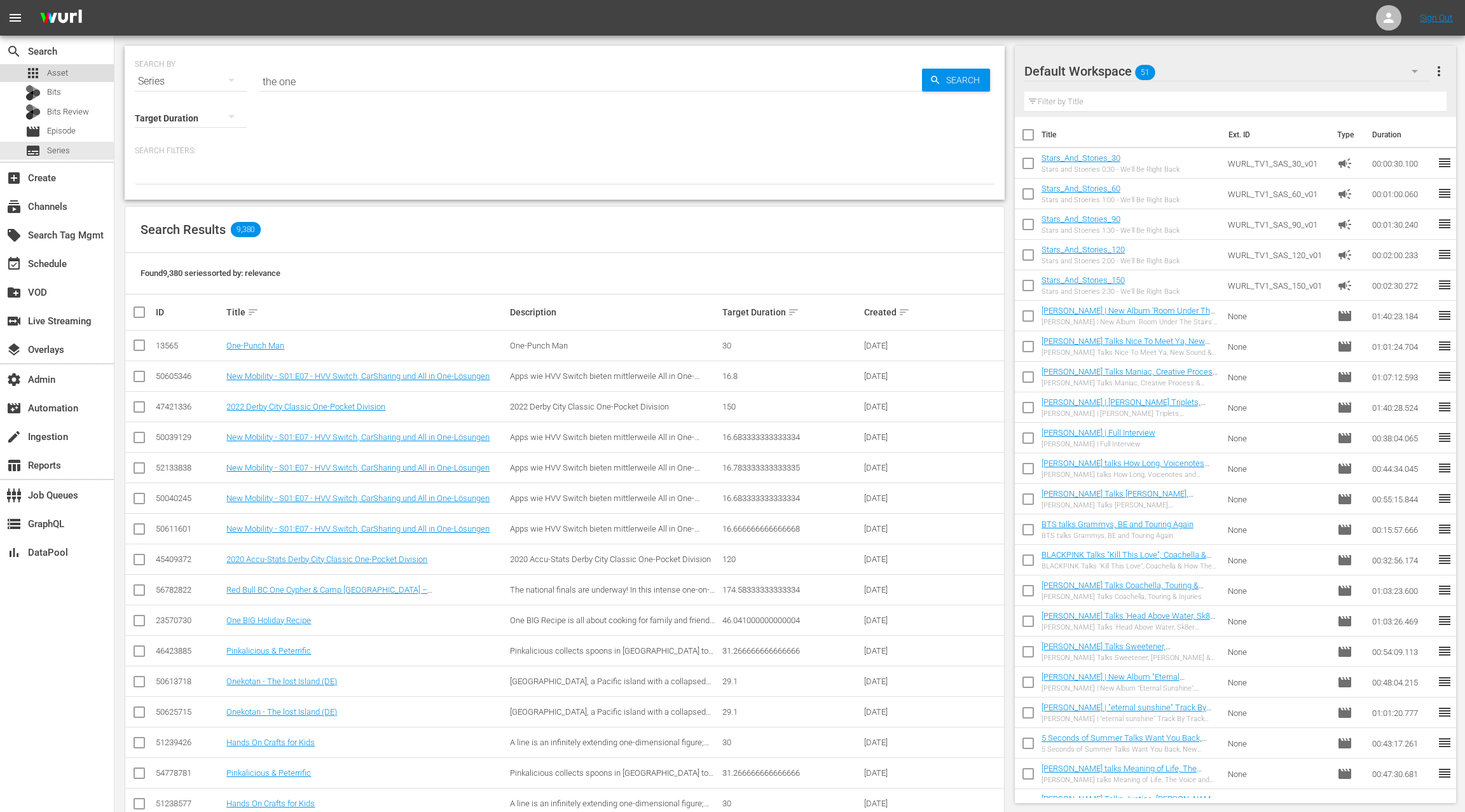
click at [74, 78] on div "apps Asset" at bounding box center [57, 73] width 114 height 17
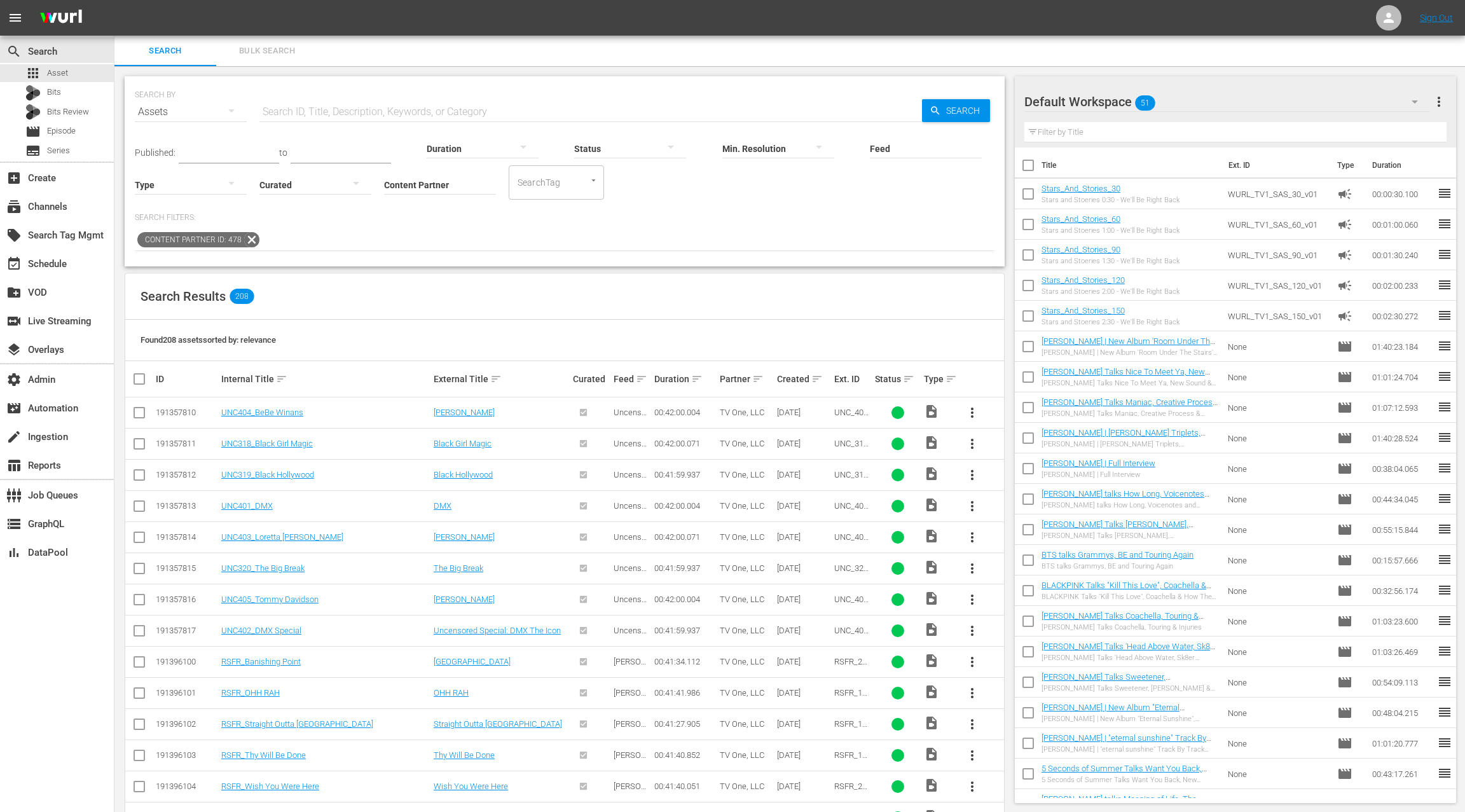
click at [285, 111] on input "text" at bounding box center [590, 112] width 662 height 31
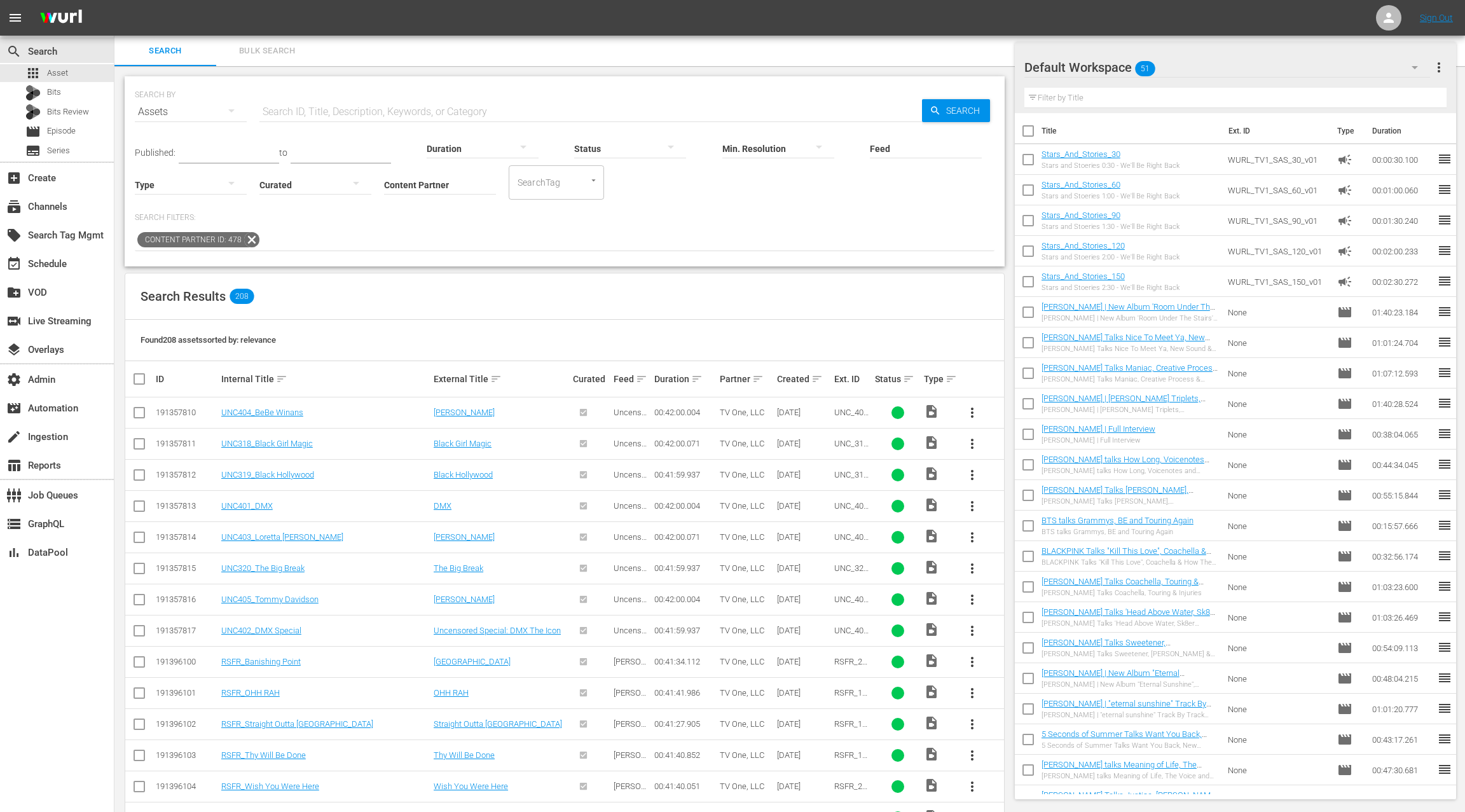
scroll to position [872, 0]
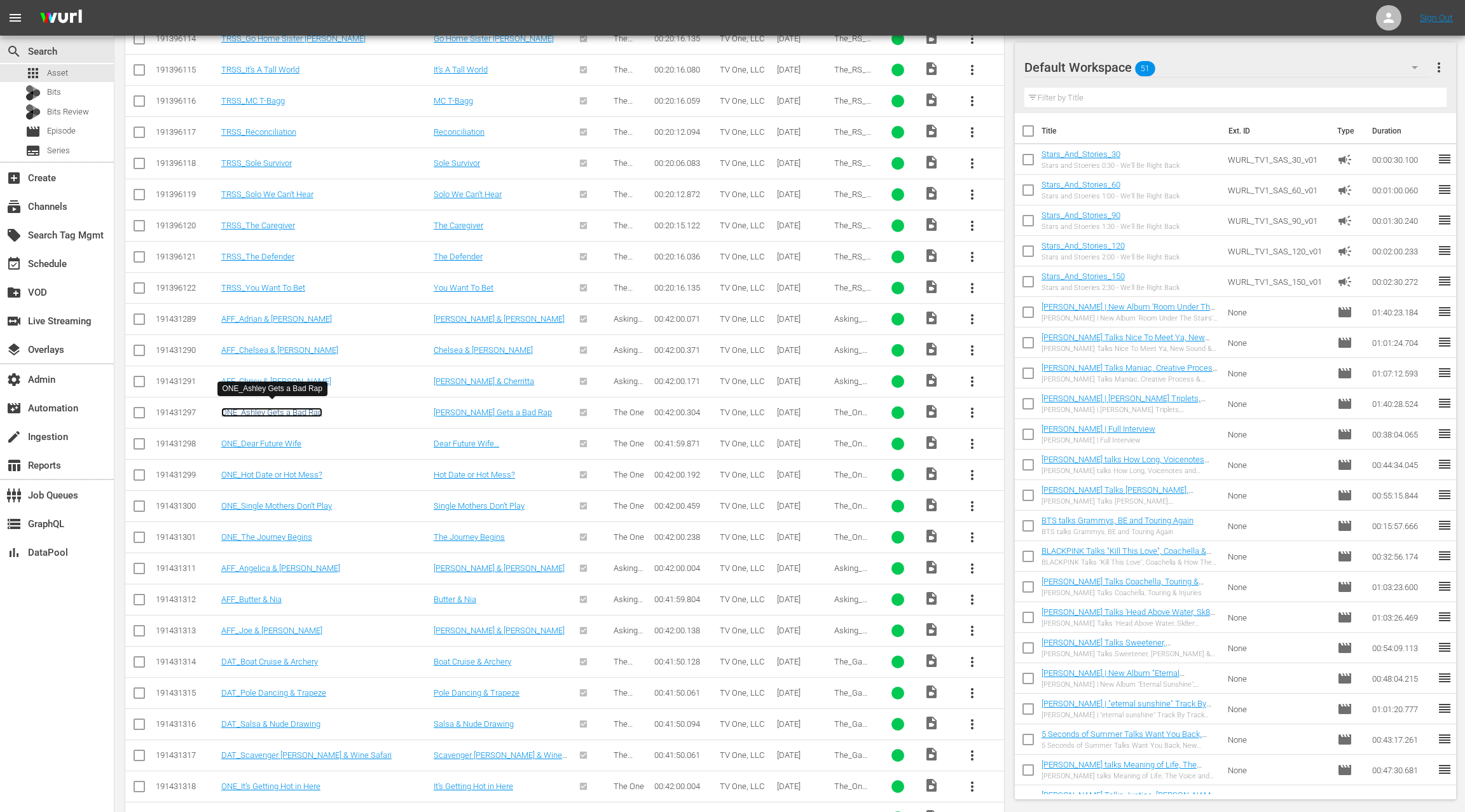
click at [303, 407] on link "ONE_Ashley Gets a Bad Rap" at bounding box center [272, 412] width 101 height 10
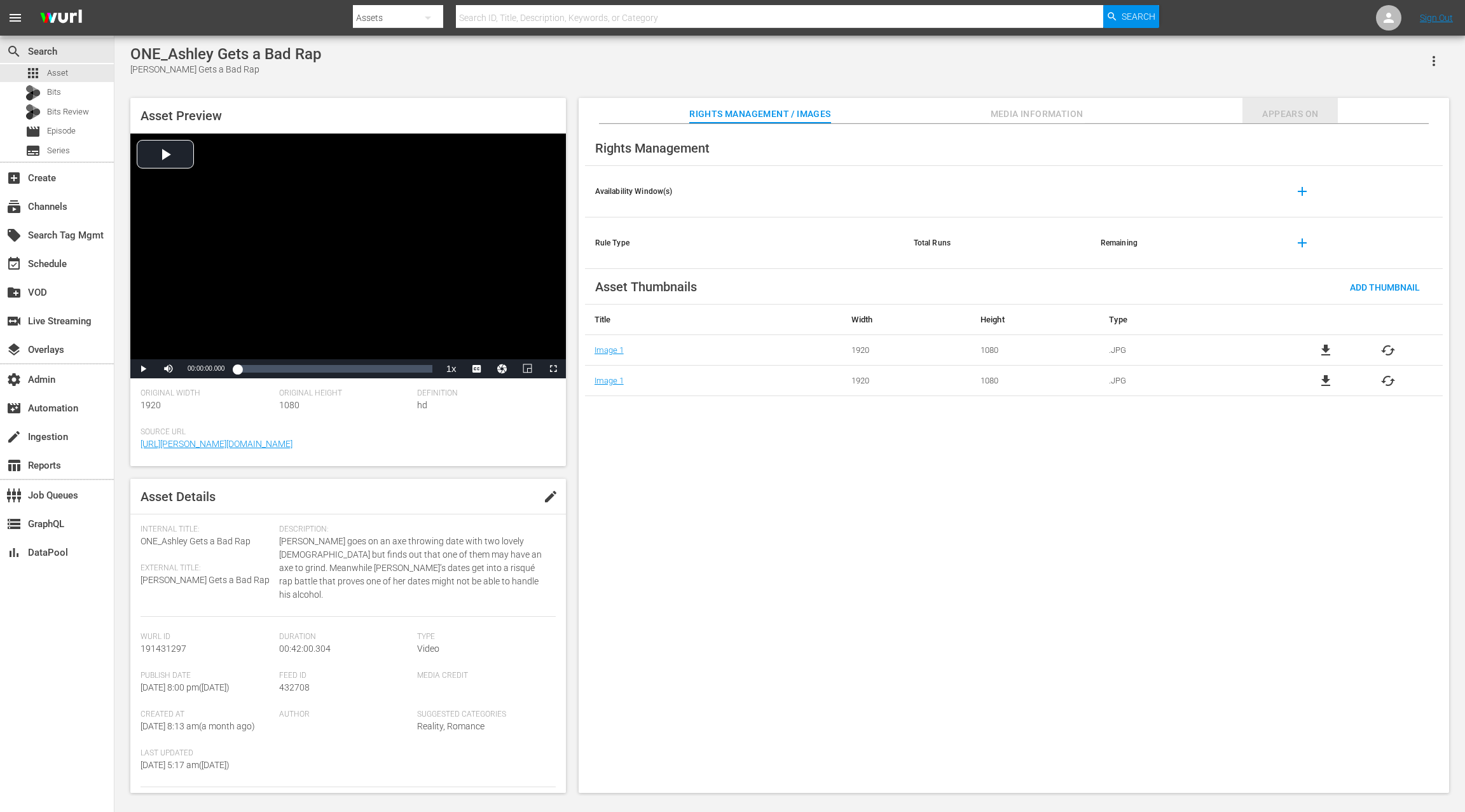
click at [1288, 109] on span "Appears On" at bounding box center [1290, 114] width 95 height 16
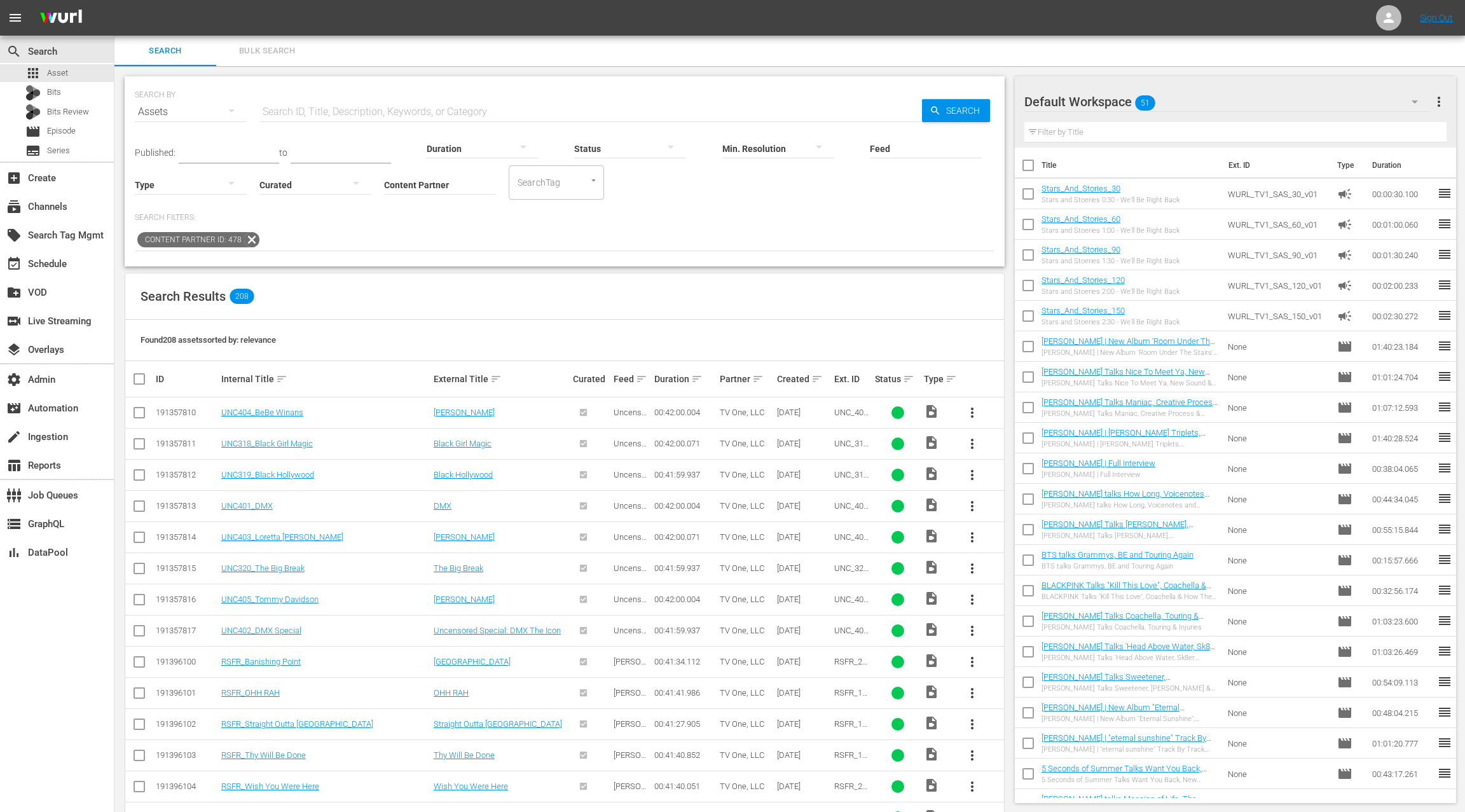
click at [274, 112] on input "text" at bounding box center [590, 112] width 662 height 31
paste input "THE SUMMONING"
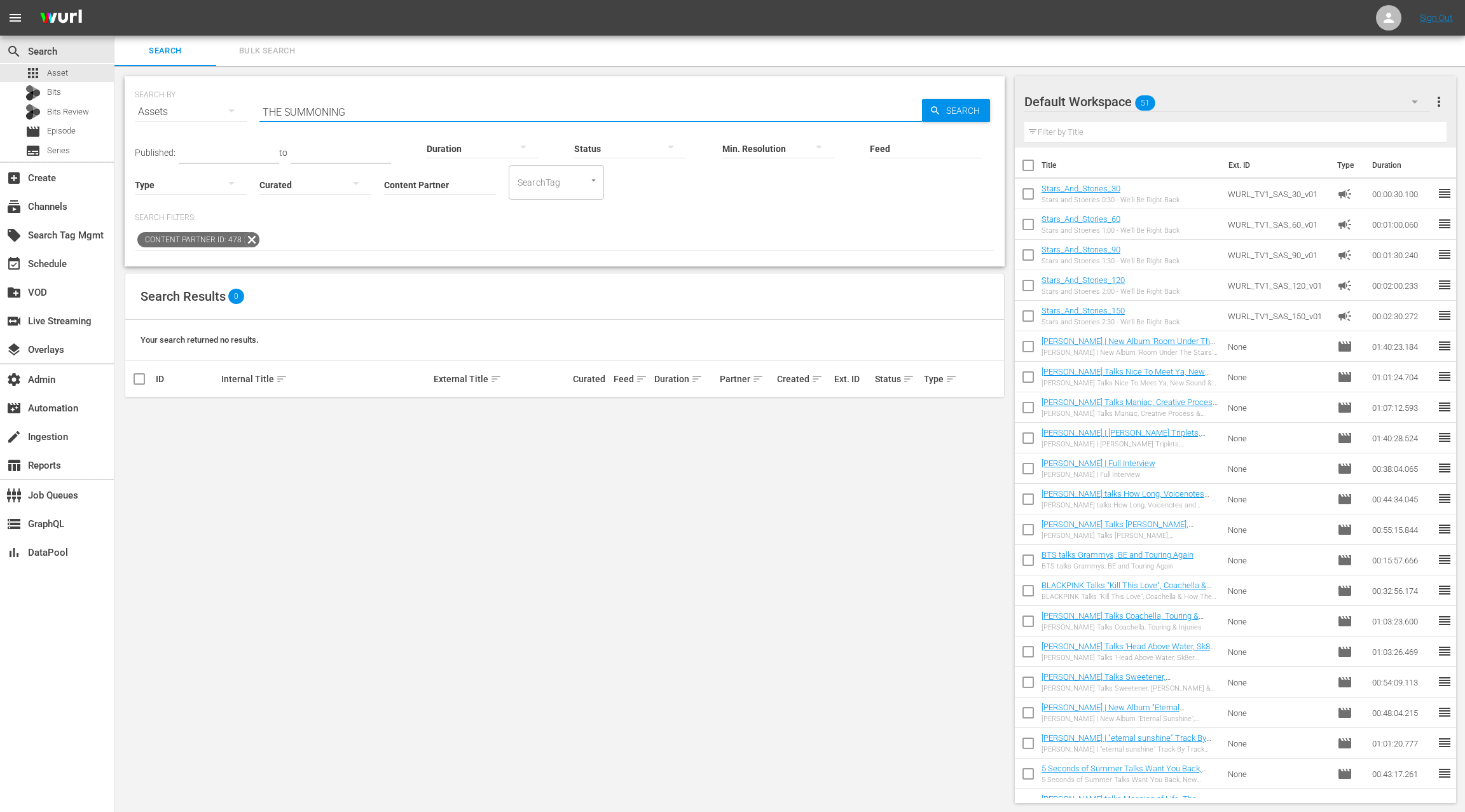
click at [276, 108] on input "THE SUMMONING" at bounding box center [590, 112] width 662 height 31
click at [301, 112] on input "SUMMONING" at bounding box center [590, 112] width 662 height 31
paste input "THE UNDERSHEPERD"
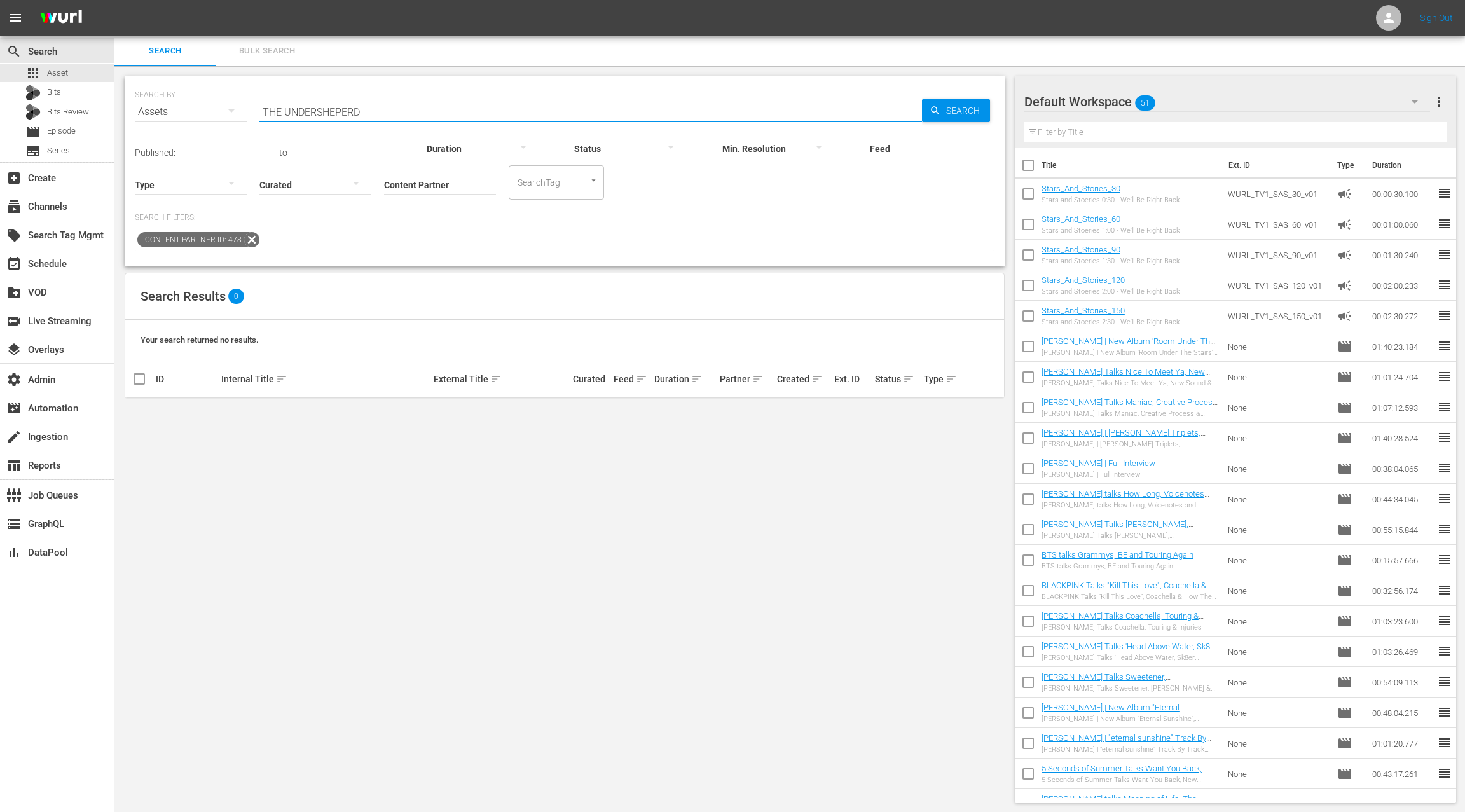
click at [269, 111] on input "THE UNDERSHEPERD" at bounding box center [590, 112] width 662 height 31
click at [314, 111] on input "UNDERSHEPERD" at bounding box center [590, 112] width 662 height 31
paste input "THREE'S COMPLICATE"
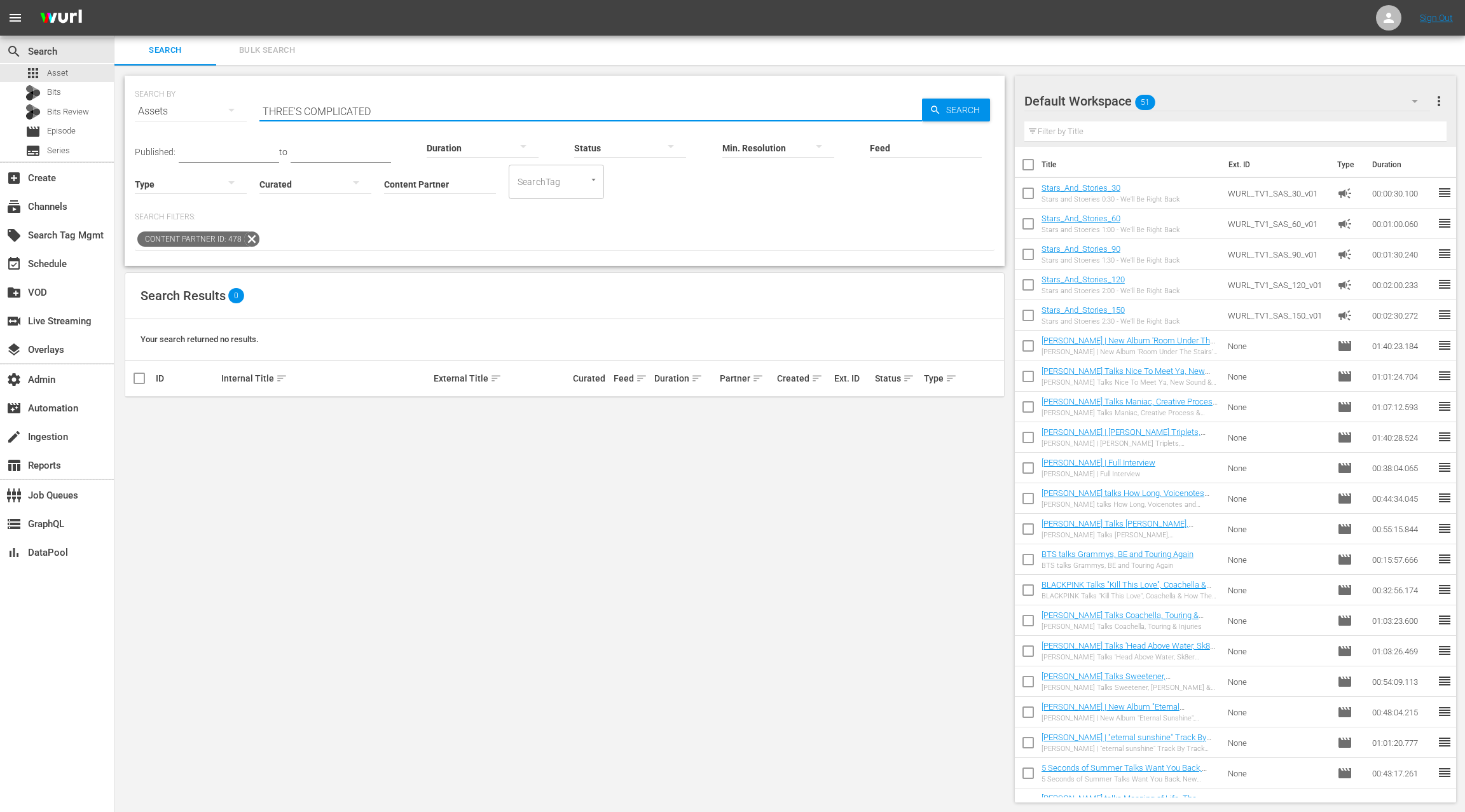
scroll to position [2, 0]
click at [274, 109] on input "THREE'S COMPLICATED" at bounding box center [590, 110] width 662 height 31
drag, startPoint x: 274, startPoint y: 109, endPoint x: 387, endPoint y: 107, distance: 113.0
click at [387, 107] on input "THREE'S COMPLICATED" at bounding box center [590, 110] width 662 height 31
paste input "O HELL AND BACK"
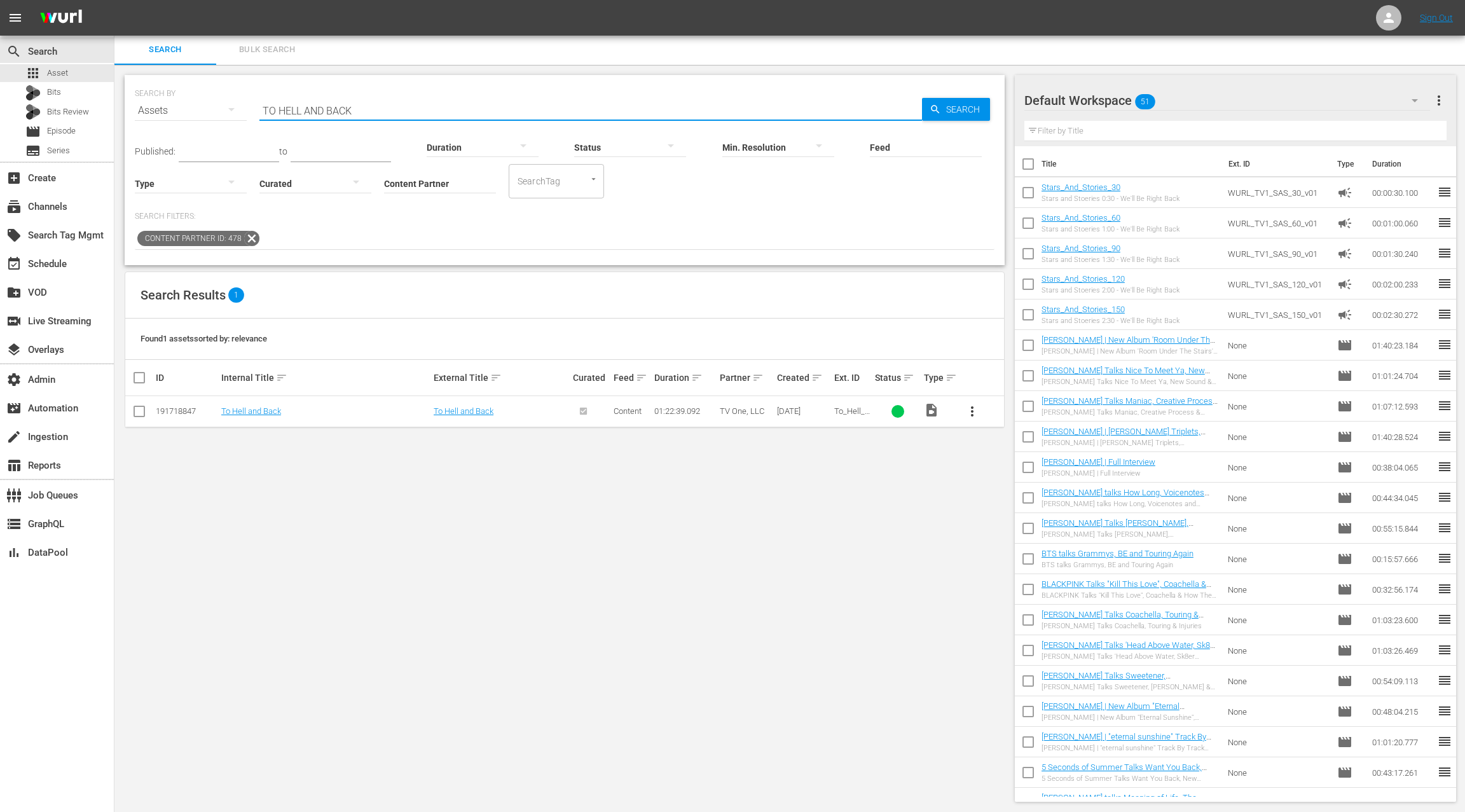
click at [268, 111] on input "TO HELL AND BACK" at bounding box center [590, 110] width 662 height 31
drag, startPoint x: 315, startPoint y: 109, endPoint x: 386, endPoint y: 108, distance: 71.0
click at [386, 108] on input "TO HELL AND BACK" at bounding box center [590, 110] width 662 height 31
drag, startPoint x: 361, startPoint y: 111, endPoint x: 343, endPoint y: 113, distance: 18.1
click at [361, 111] on input "TO HELL AND BACK" at bounding box center [590, 110] width 662 height 31
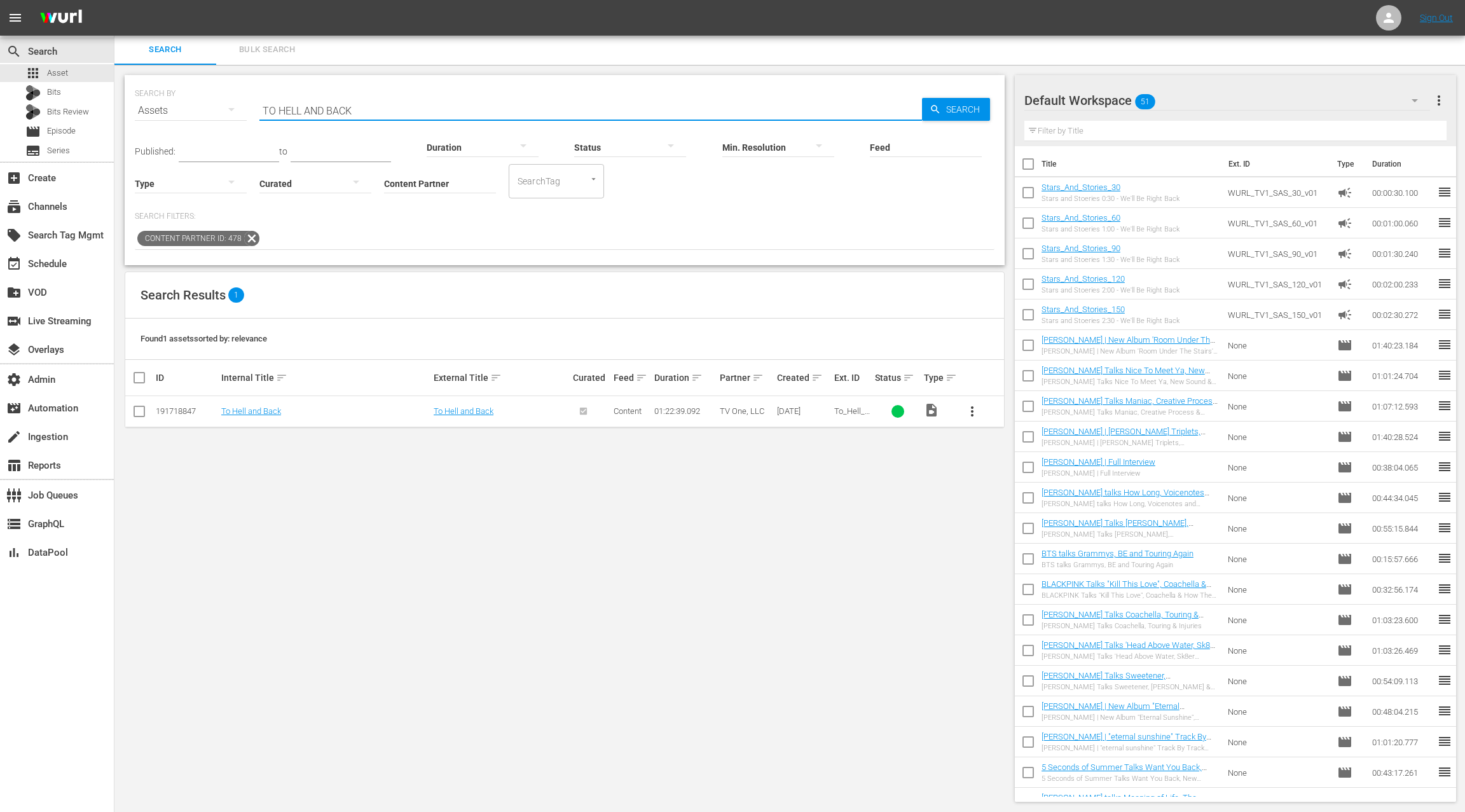
click at [264, 111] on input "TO HELL AND BACK" at bounding box center [590, 110] width 662 height 31
drag, startPoint x: 264, startPoint y: 111, endPoint x: 391, endPoint y: 108, distance: 127.0
click at [391, 108] on input "TO HELL AND BACK" at bounding box center [590, 110] width 662 height 31
paste input "UNCENSORED Ep. 209 - Tami Roman"
click at [339, 112] on input "UNCENSORED Ep. 209 - Tami Roman" at bounding box center [590, 110] width 662 height 31
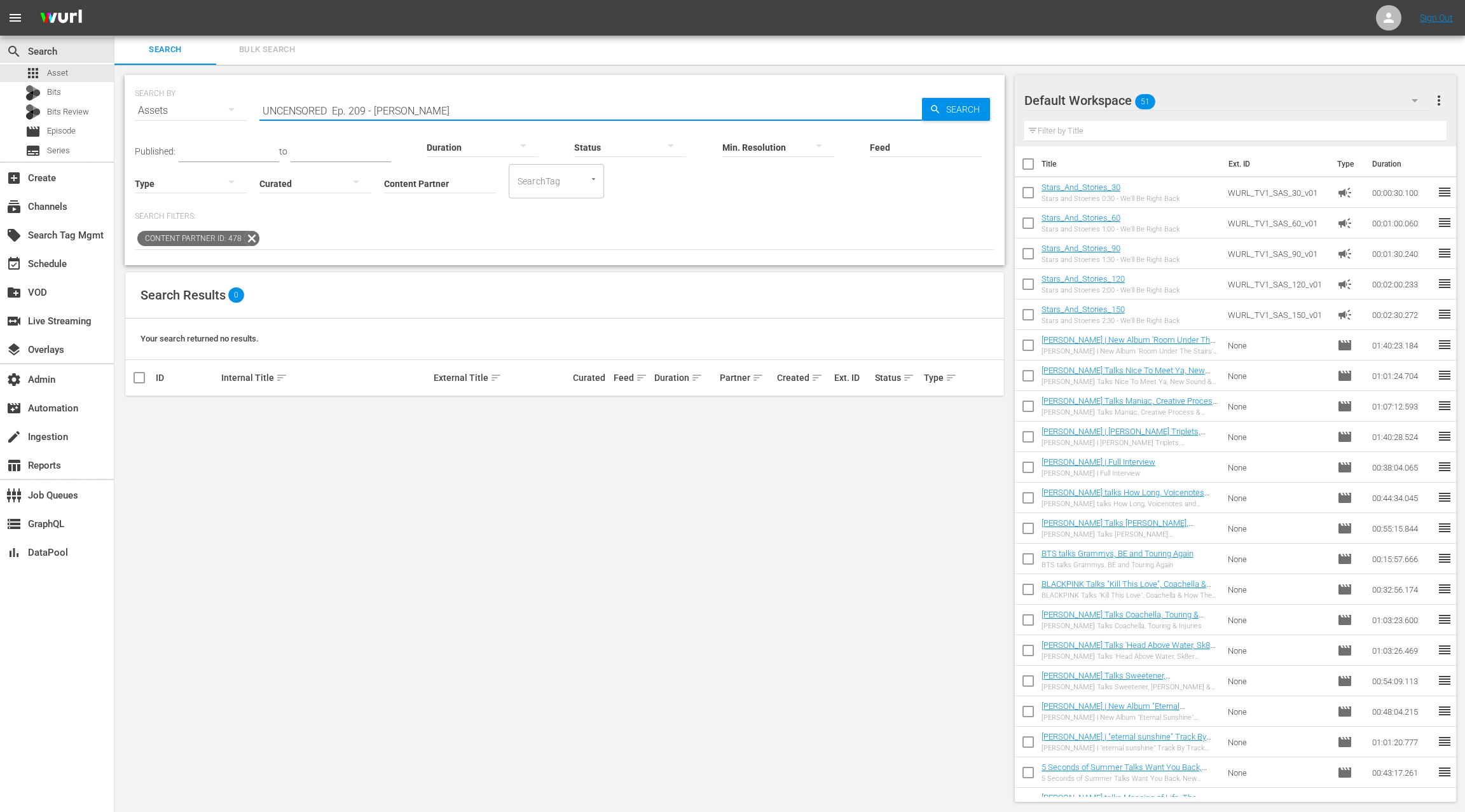
drag, startPoint x: 339, startPoint y: 112, endPoint x: 493, endPoint y: 109, distance: 154.0
click at [493, 109] on input "UNCENSORED Ep. 209 - Tami Roman" at bounding box center [590, 110] width 662 height 31
type input "UNCENSORED"
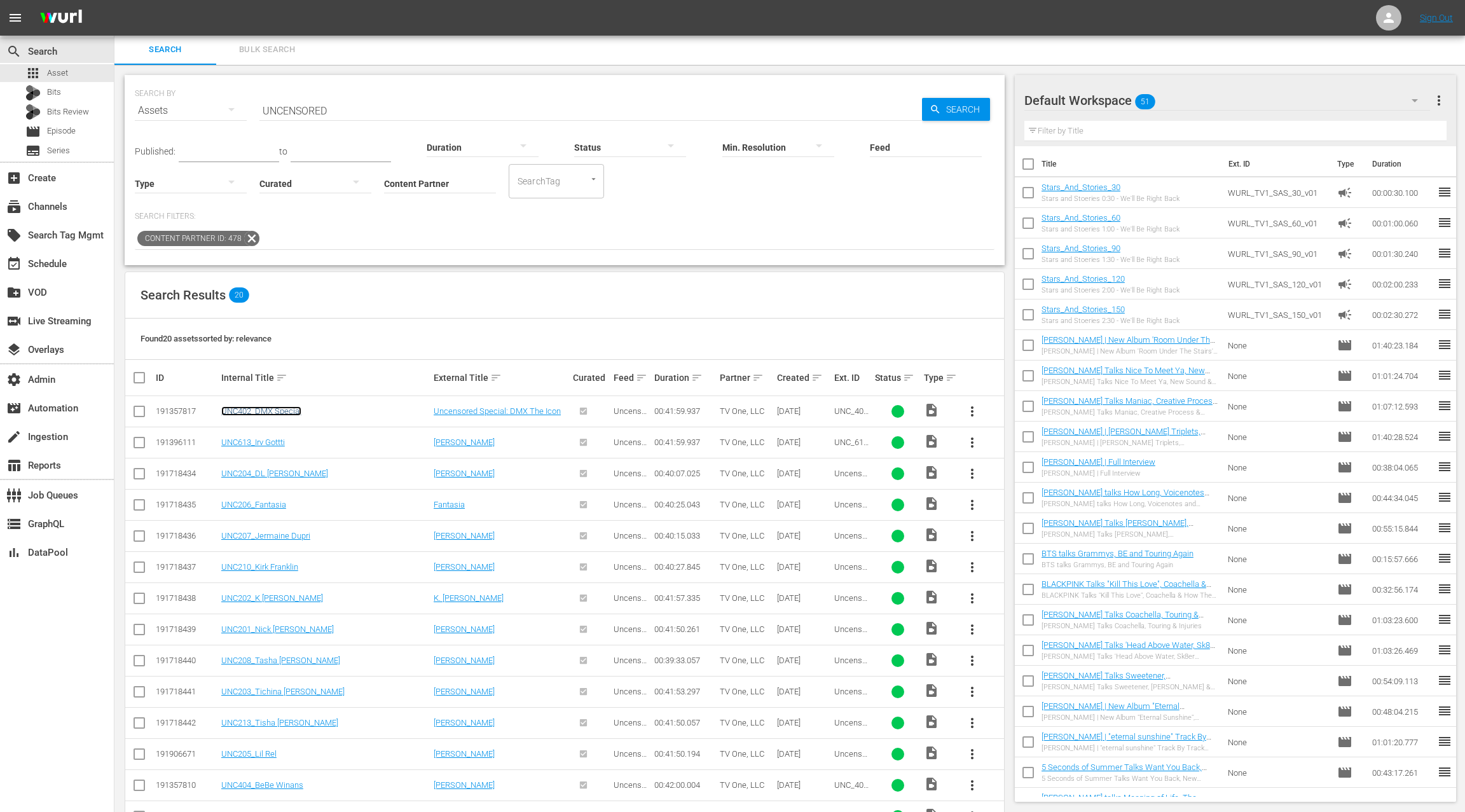
click at [288, 414] on link "UNC402_DMX Special" at bounding box center [261, 411] width 80 height 10
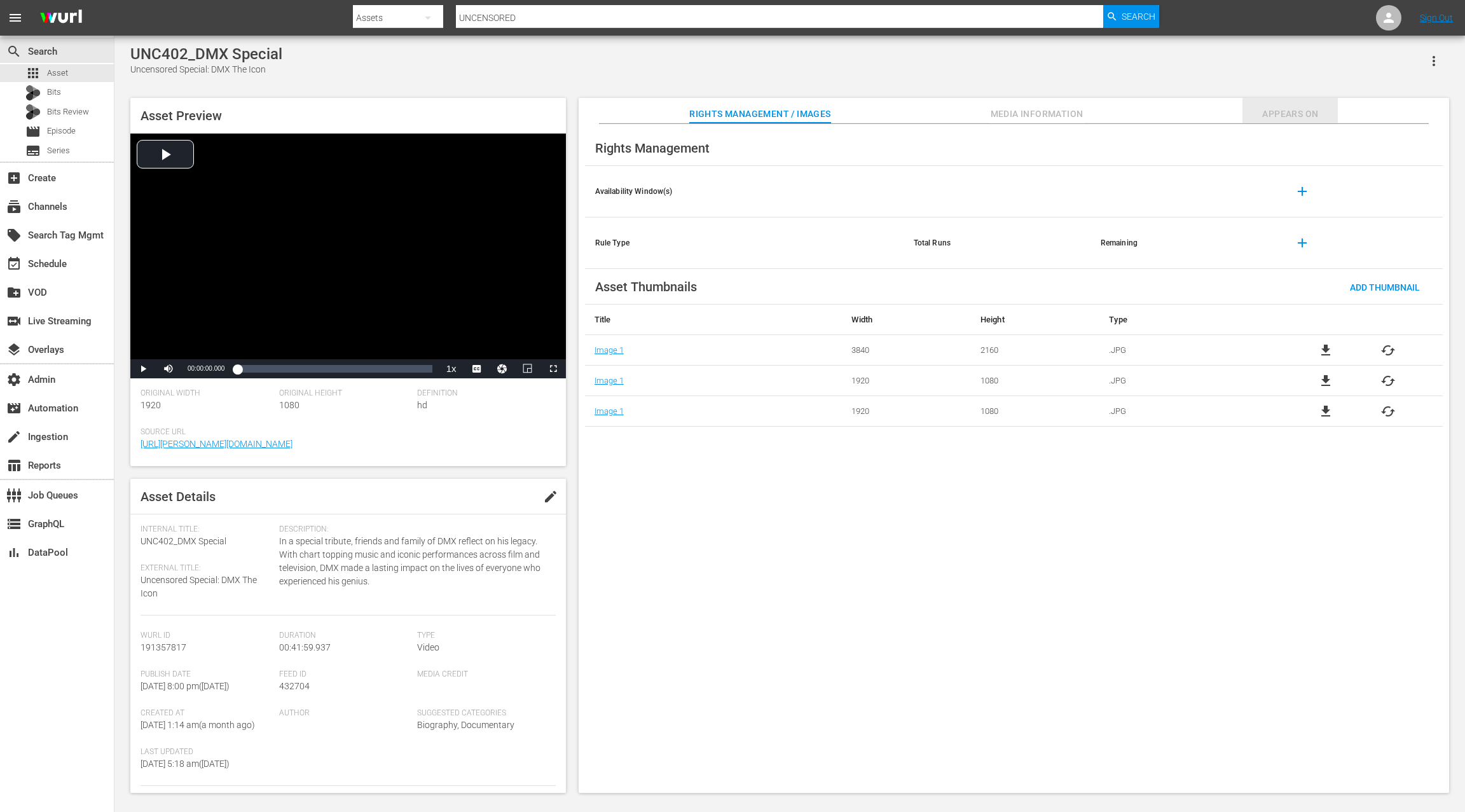
click at [1288, 111] on span "Appears On" at bounding box center [1290, 114] width 95 height 16
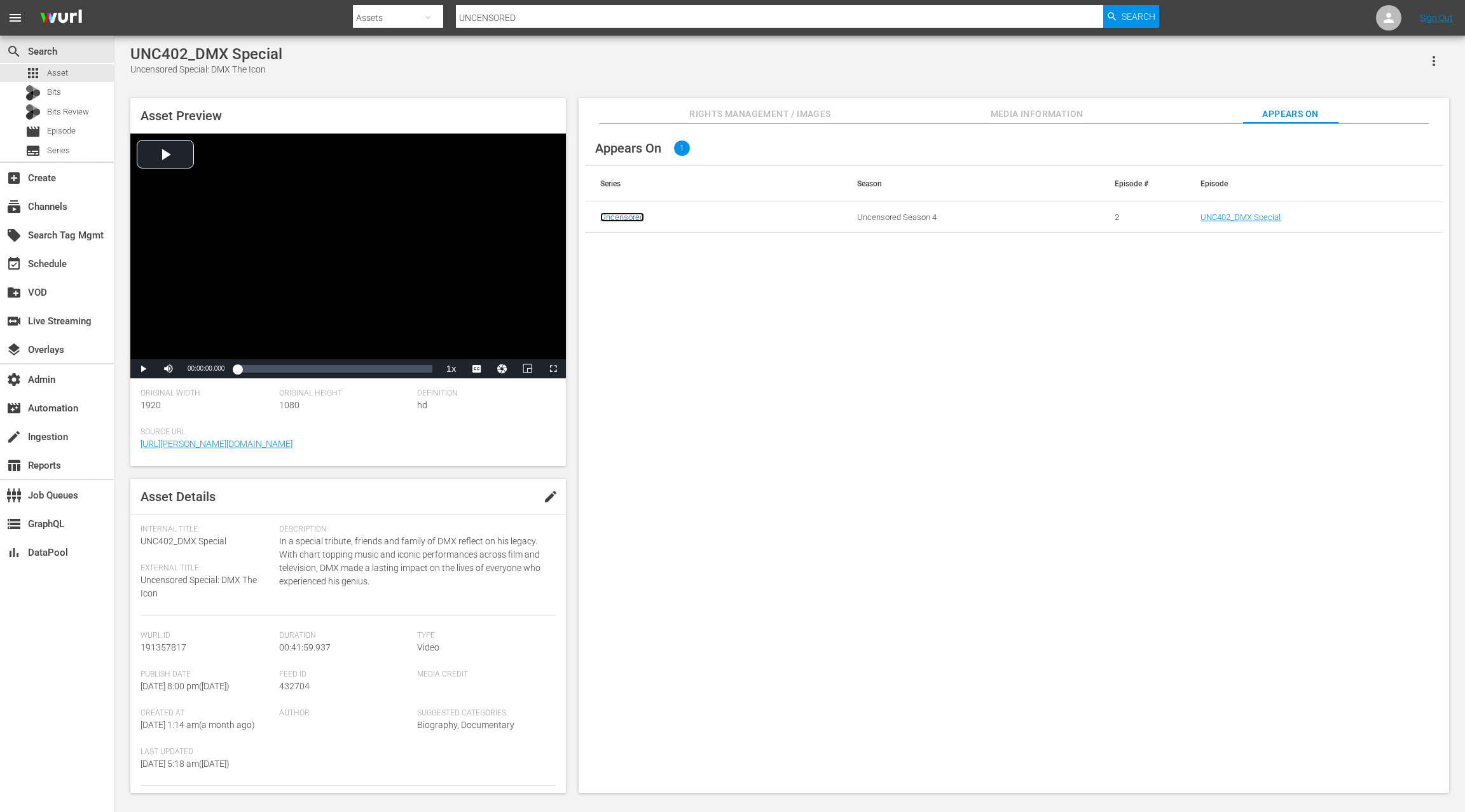
click at [627, 218] on link "Uncensored" at bounding box center [621, 217] width 44 height 10
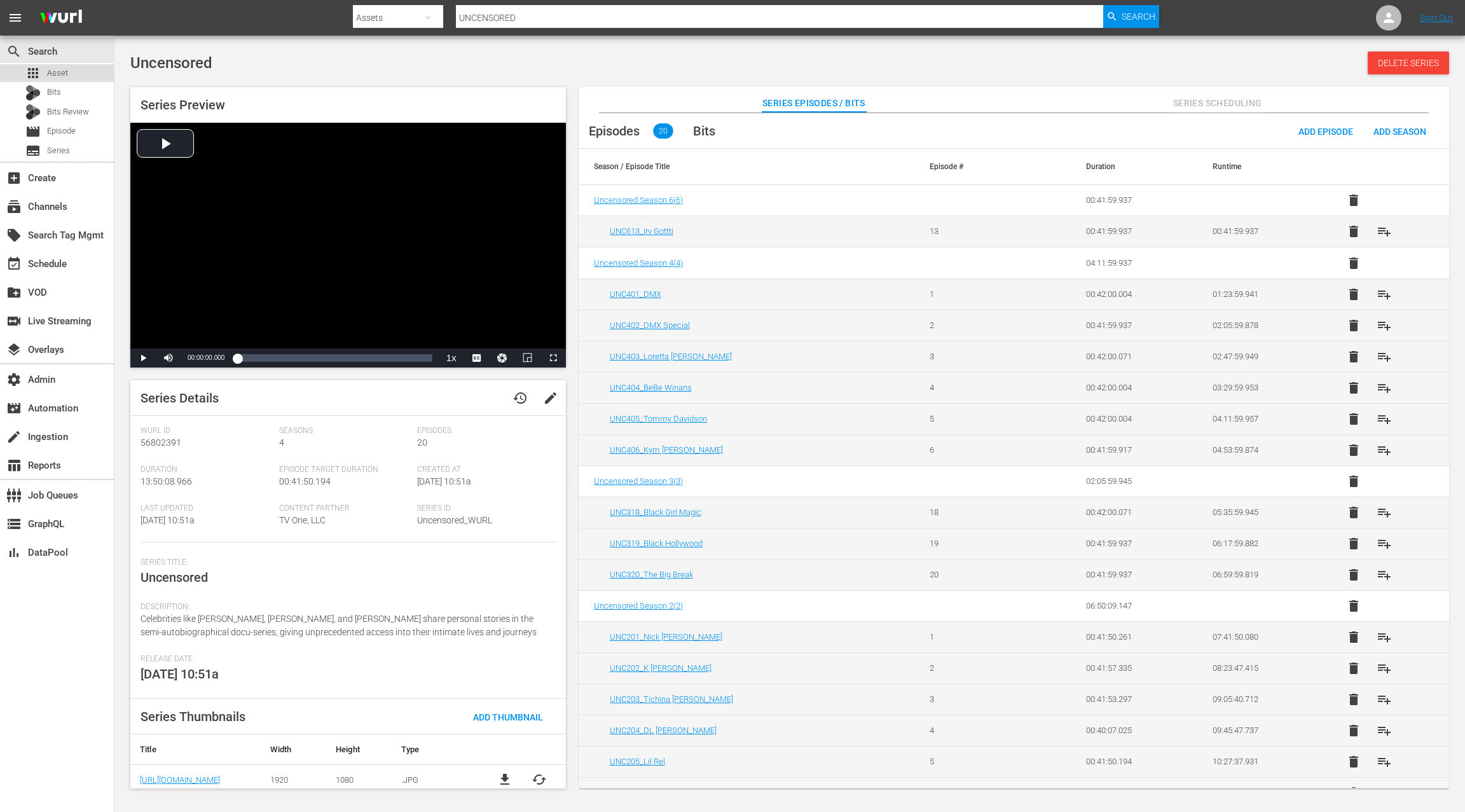
click at [60, 75] on span "Asset" at bounding box center [57, 73] width 21 height 13
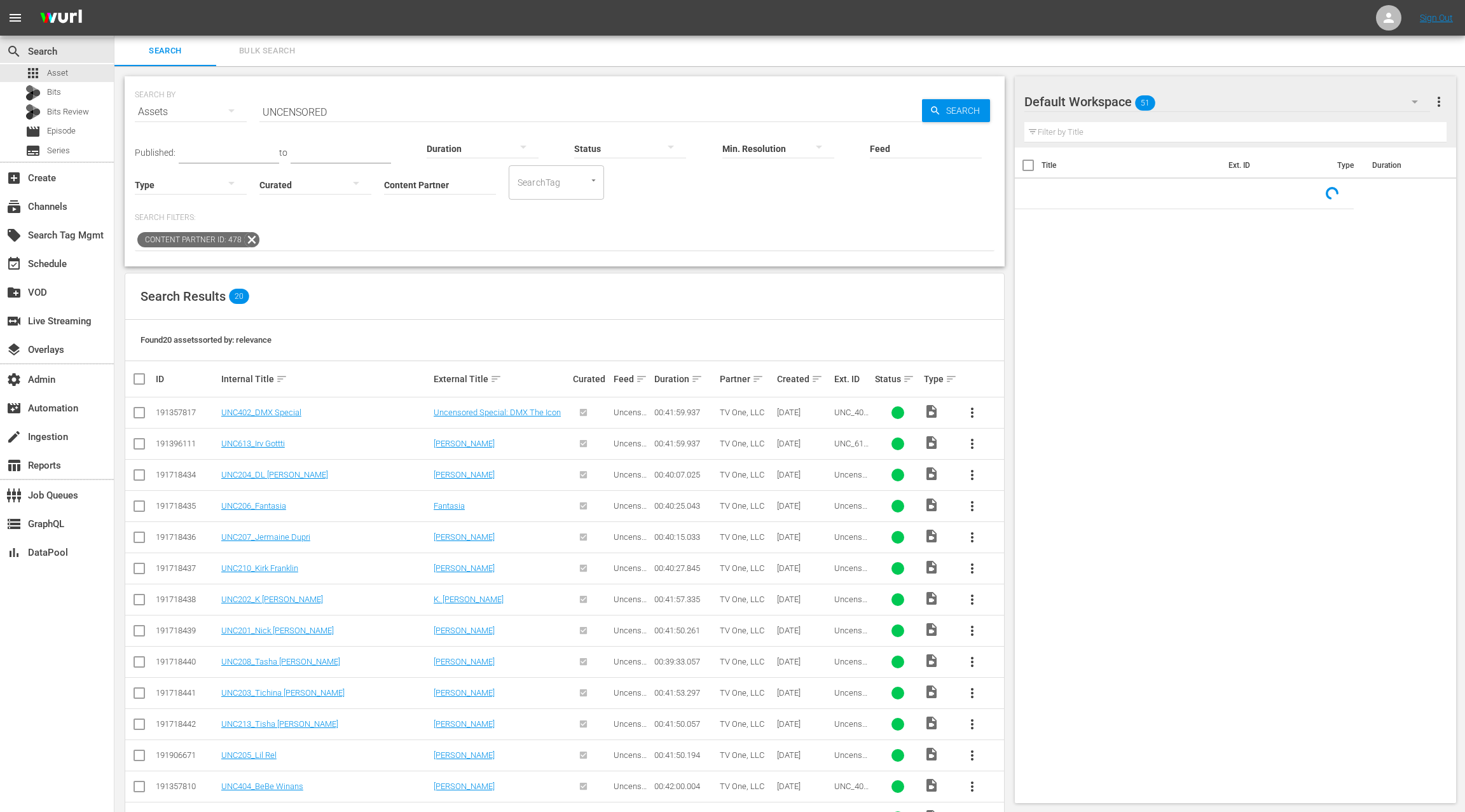
click at [283, 113] on input "UNCENSORED" at bounding box center [590, 112] width 662 height 31
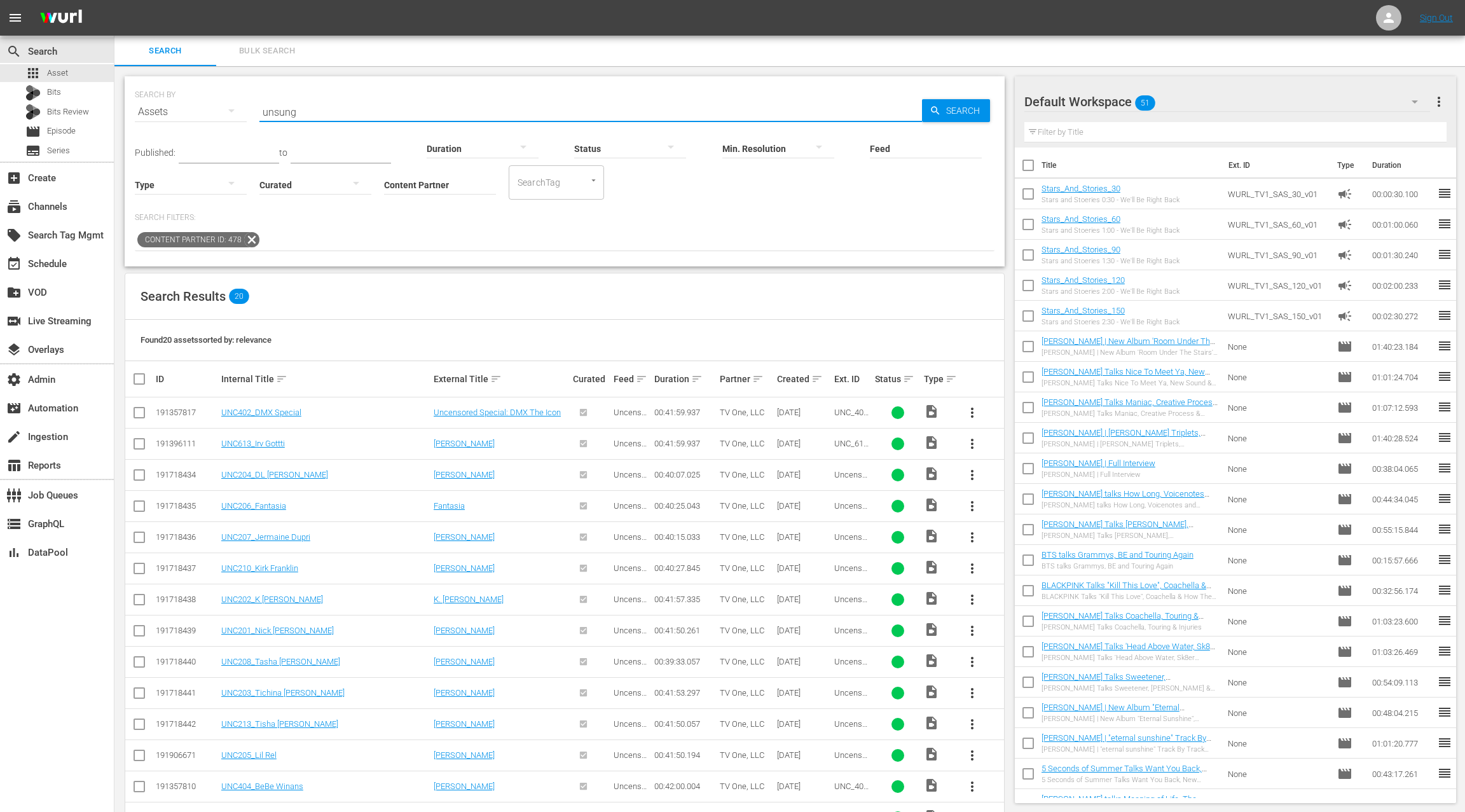
type input "unsung"
click at [296, 410] on link "UNS506_Angela Bofill" at bounding box center [260, 412] width 78 height 10
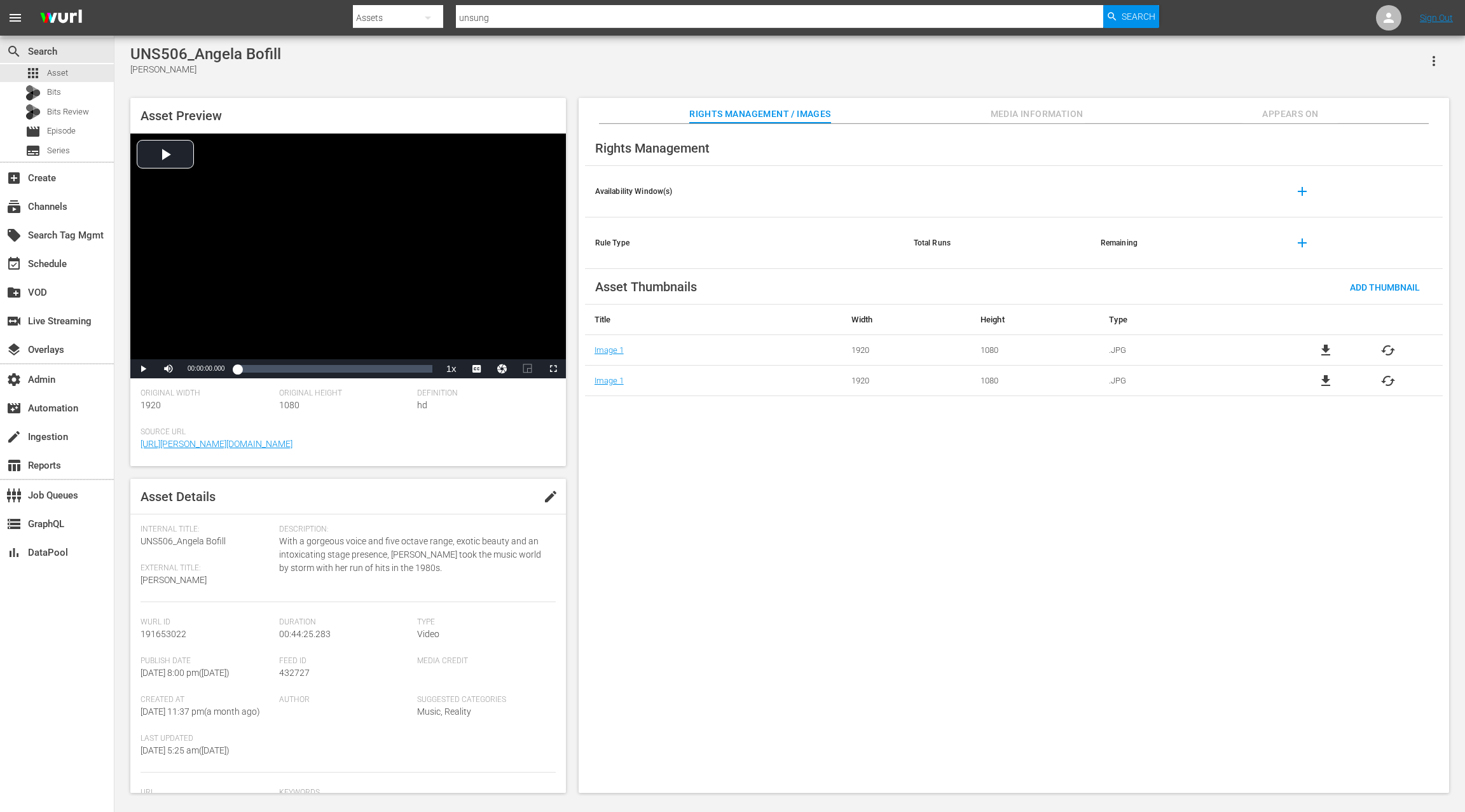
click at [1277, 116] on span "Appears On" at bounding box center [1290, 114] width 95 height 16
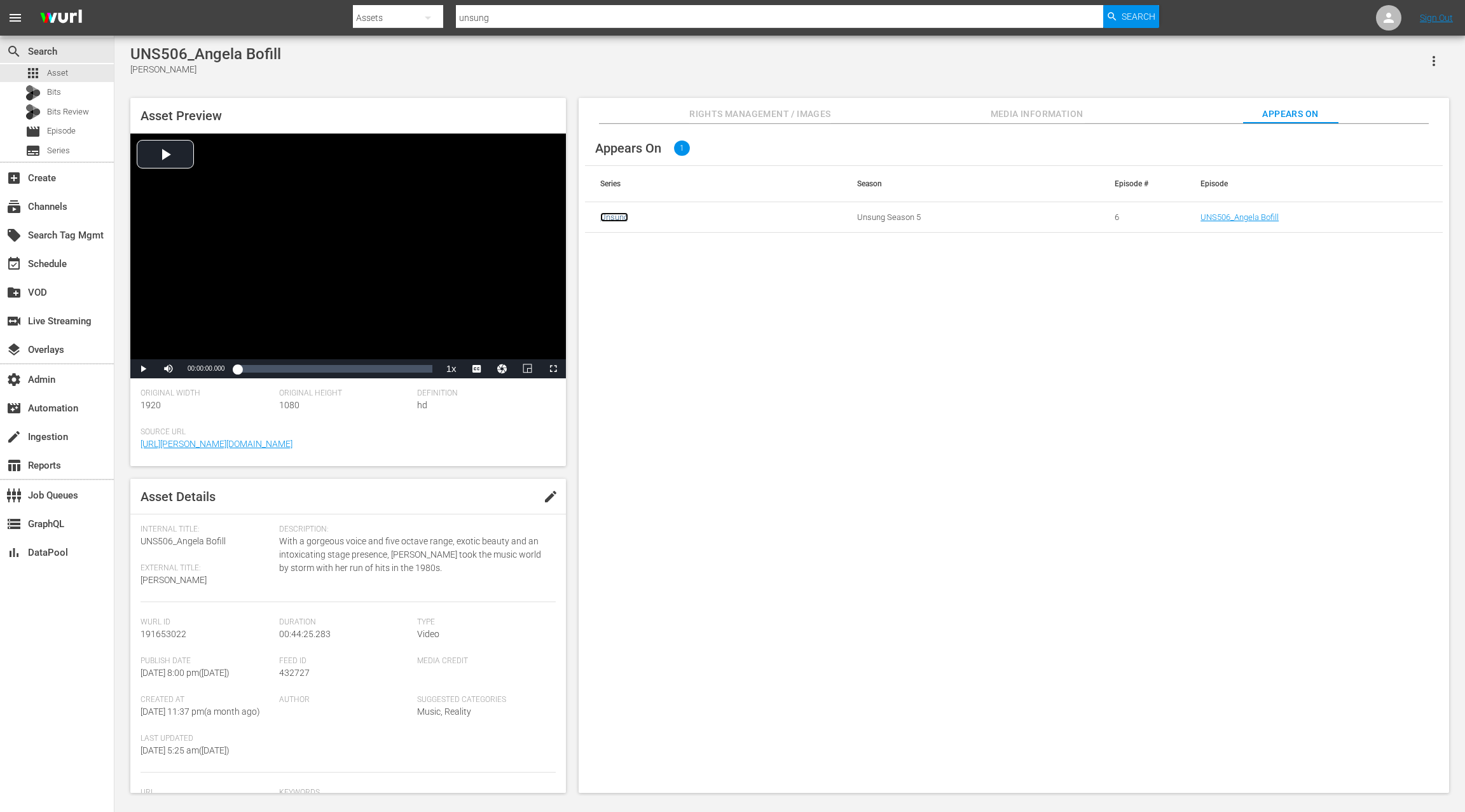
click at [616, 219] on link "Unsung" at bounding box center [613, 217] width 28 height 10
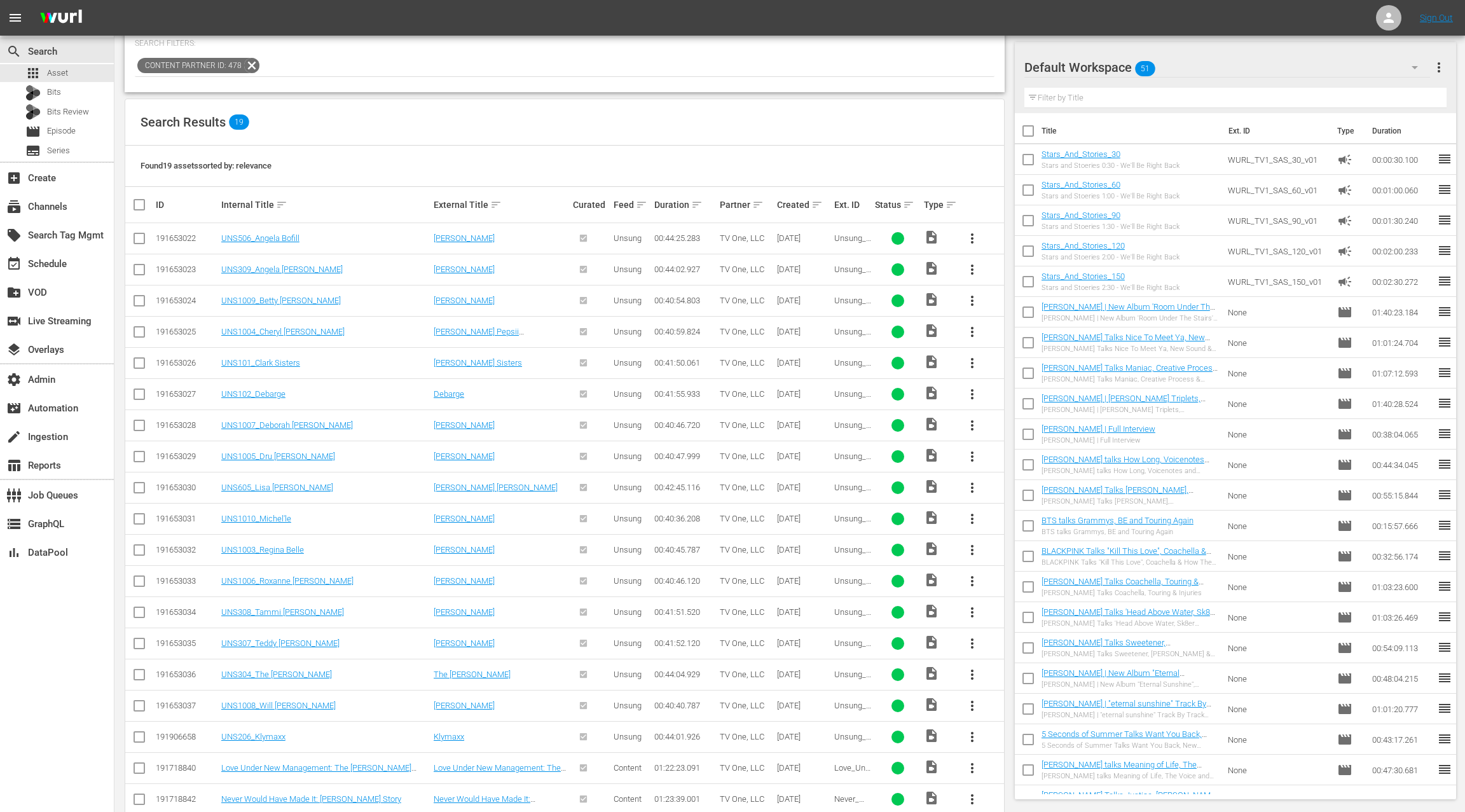
scroll to position [196, 0]
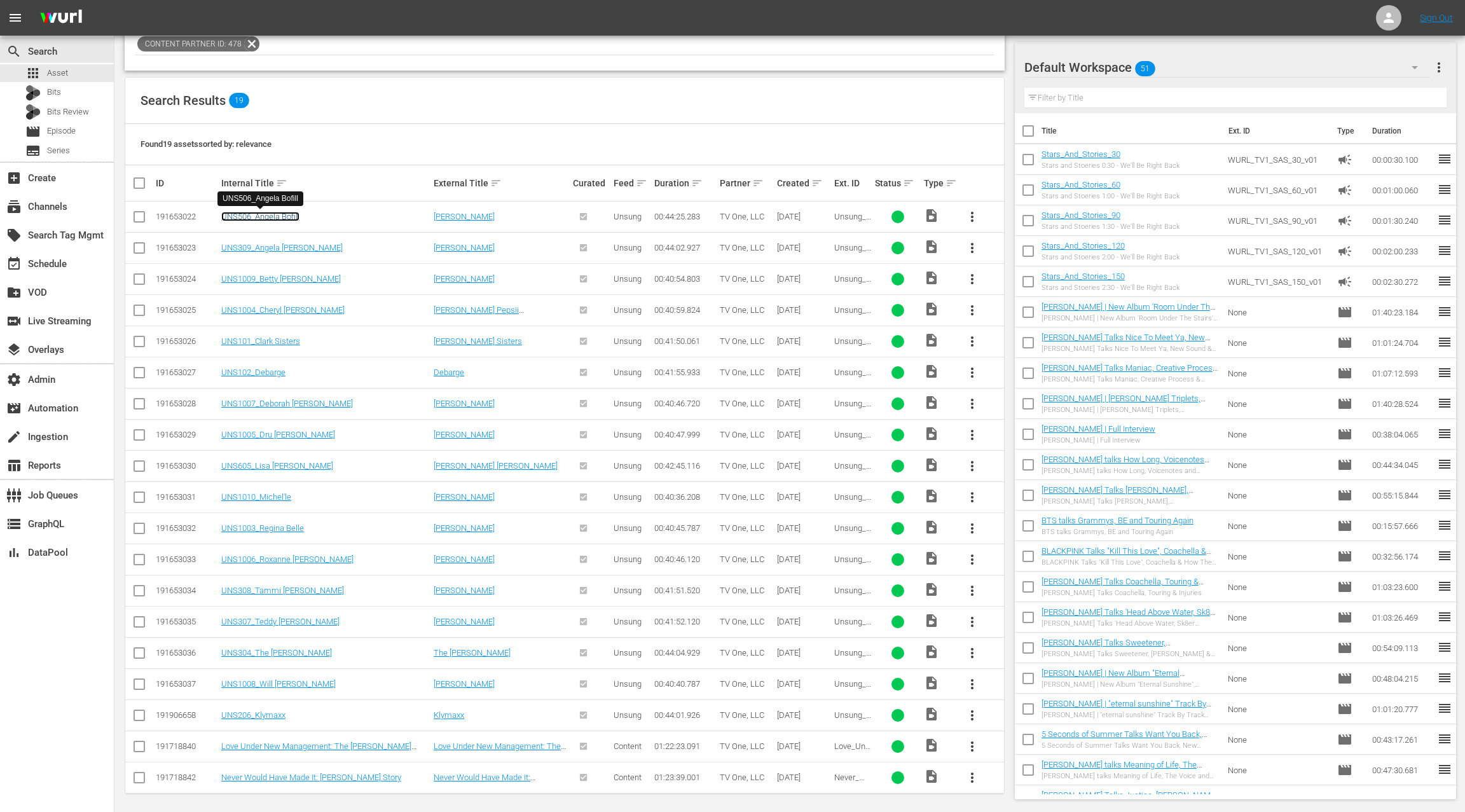
click at [283, 219] on link "UNS506_Angela Bofill" at bounding box center [260, 216] width 78 height 10
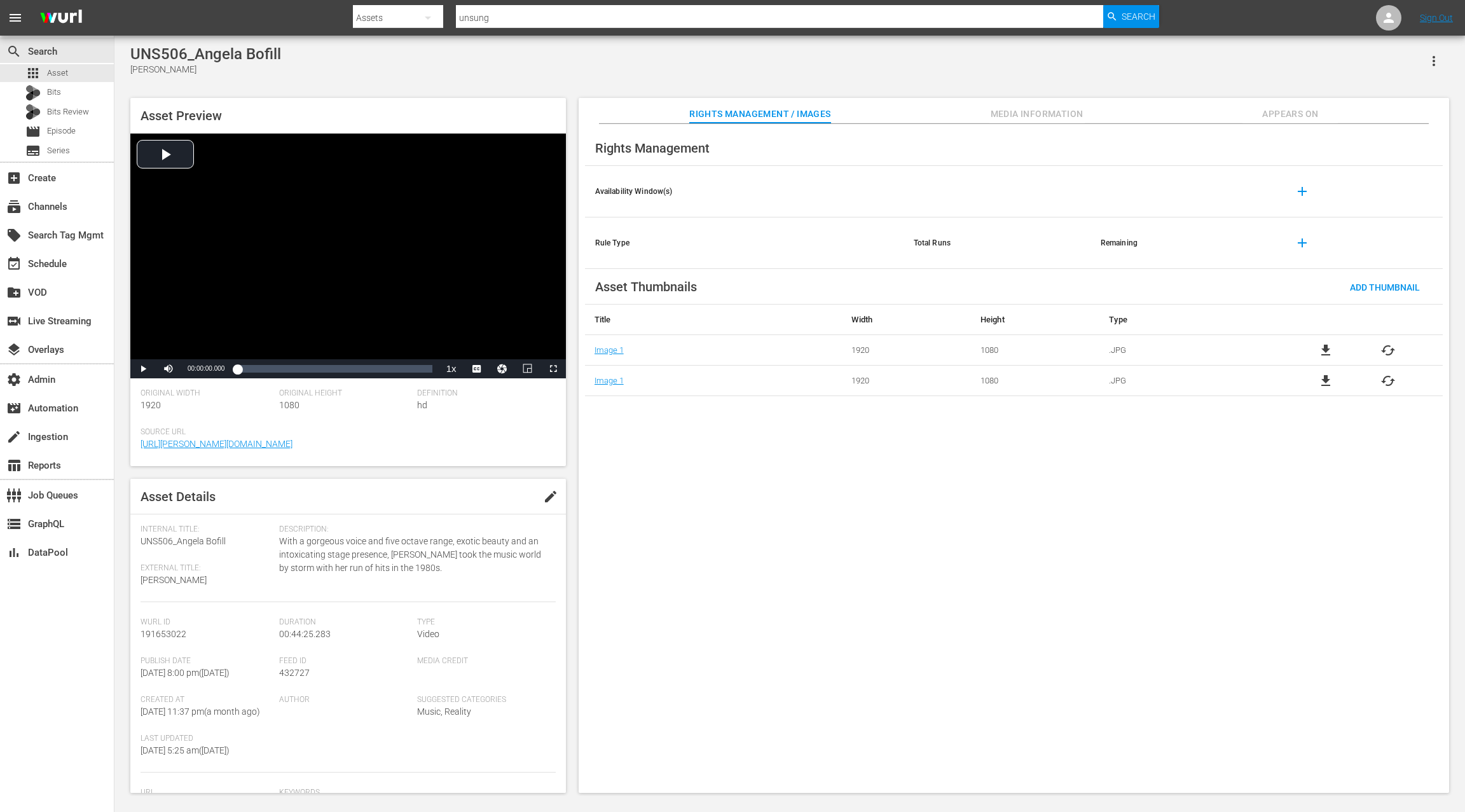
click at [1296, 110] on span "Appears On" at bounding box center [1290, 114] width 95 height 16
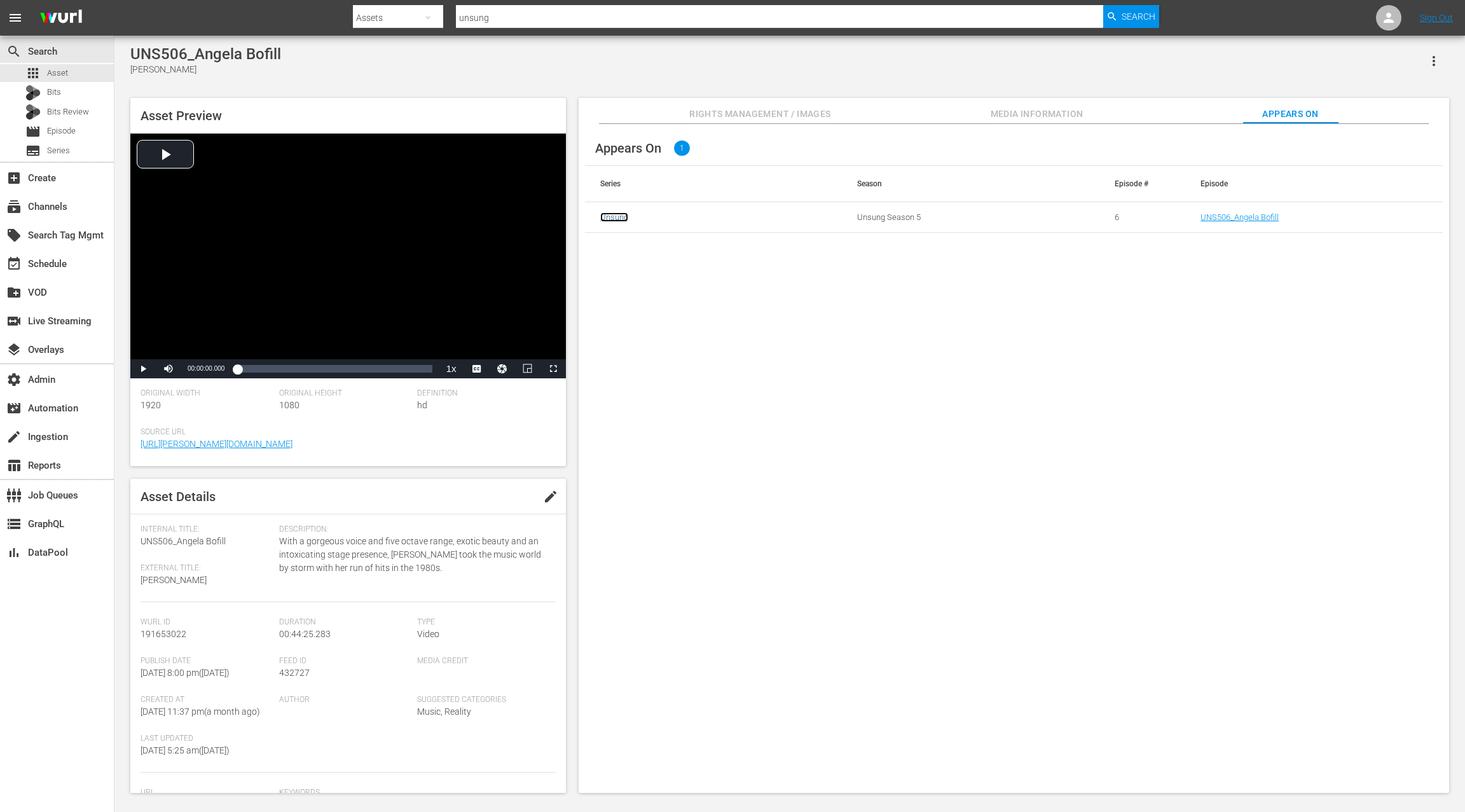
click at [616, 219] on link "Unsung" at bounding box center [613, 217] width 28 height 10
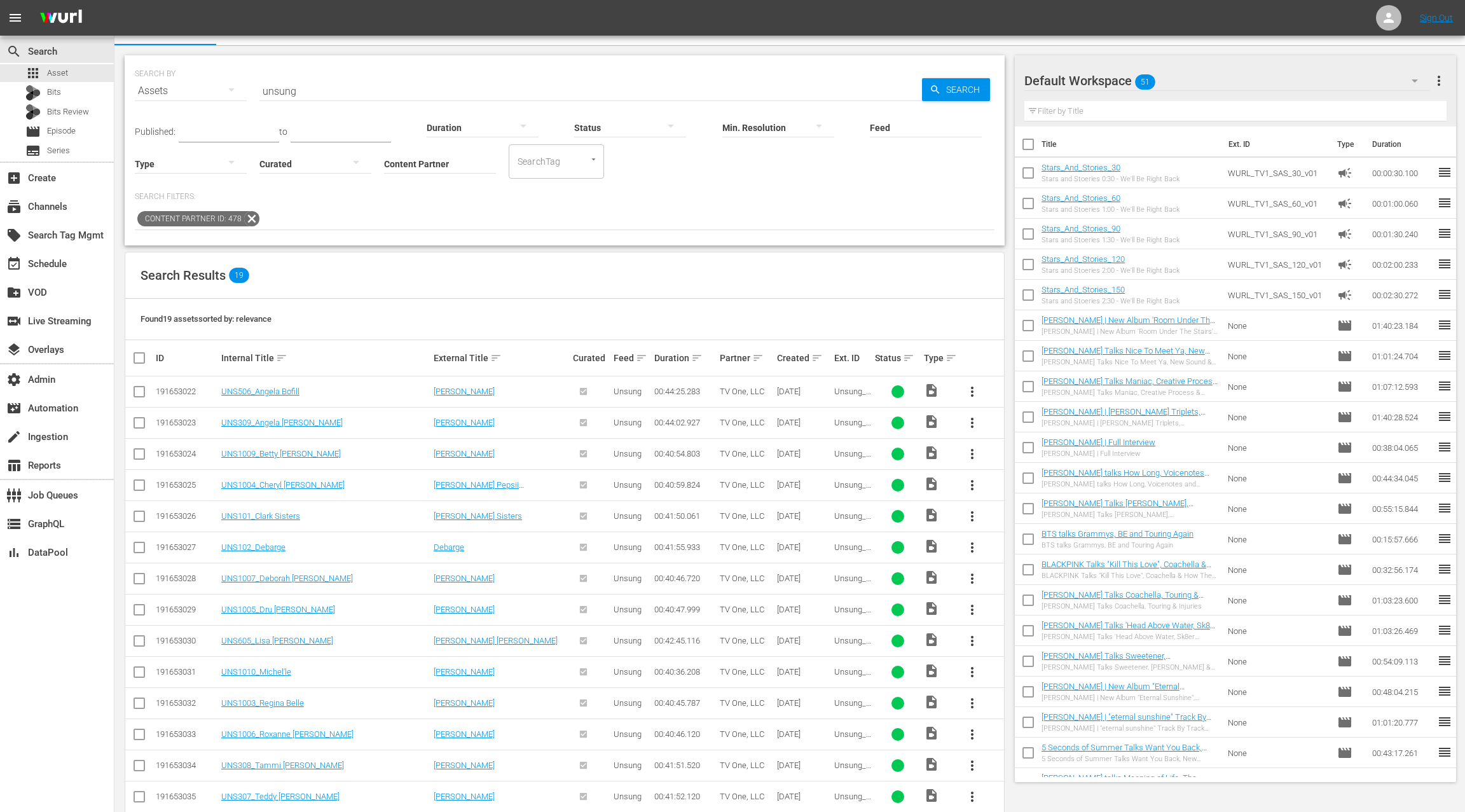
scroll to position [11, 0]
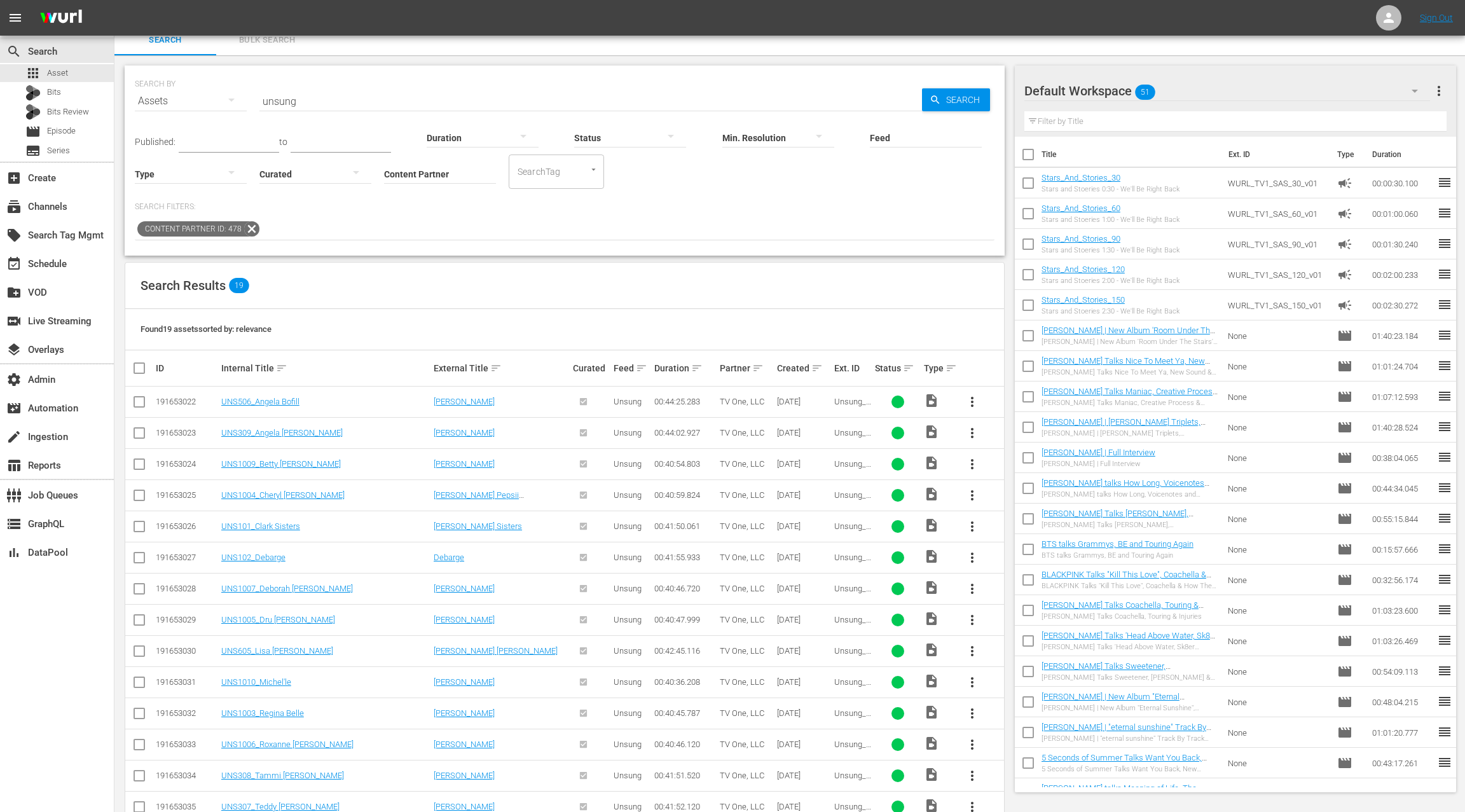
click at [280, 101] on input "unsung" at bounding box center [590, 101] width 662 height 31
paste input "A MOTHER'S INTUITION"
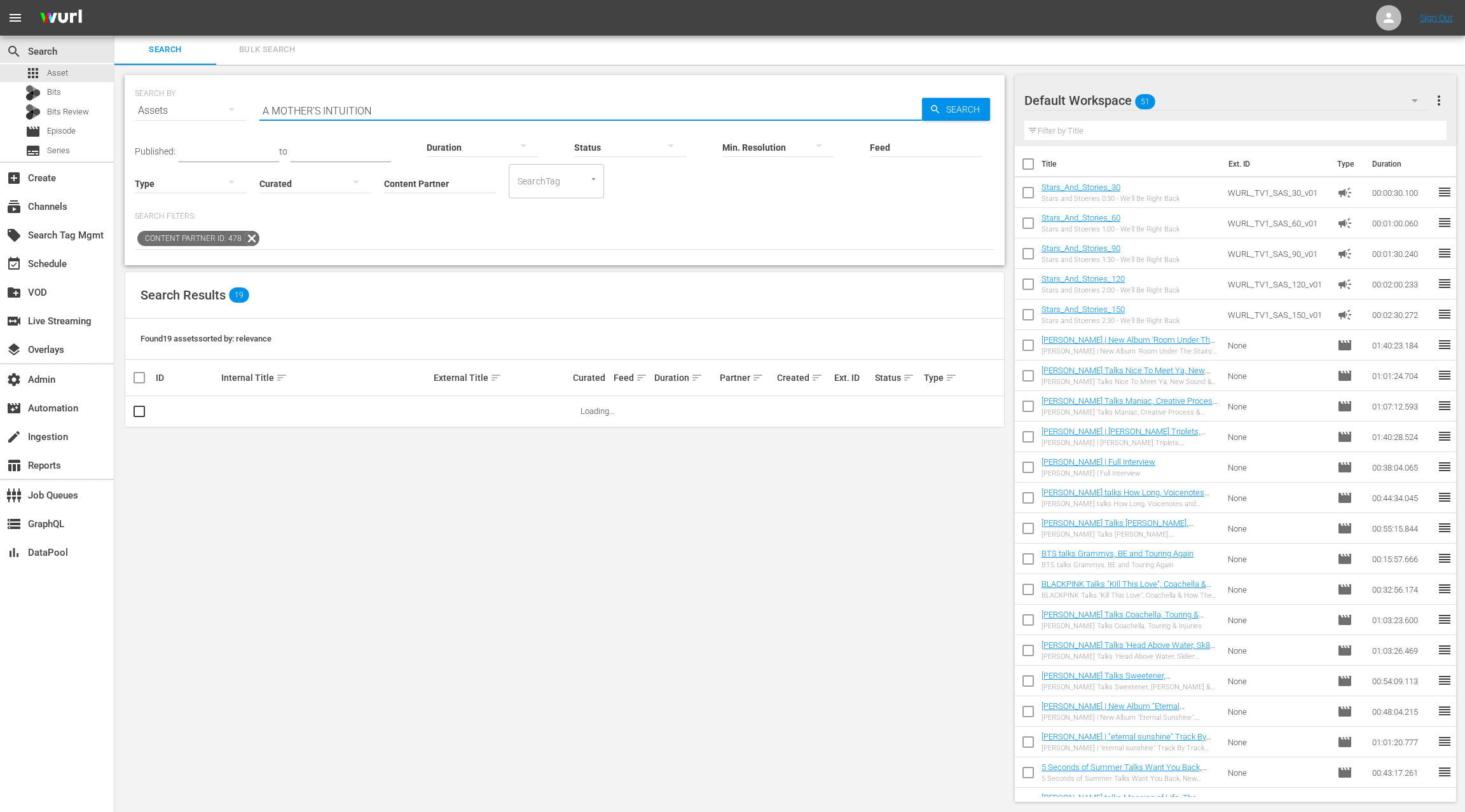
scroll to position [2, 0]
click at [272, 108] on input "A MOTHER'S INTUITION" at bounding box center [590, 110] width 662 height 31
drag, startPoint x: 272, startPoint y: 108, endPoint x: 359, endPoint y: 116, distance: 87.4
click at [359, 116] on input "A MOTHER'S INTUITION" at bounding box center [590, 110] width 662 height 31
type input "Atl homicide"
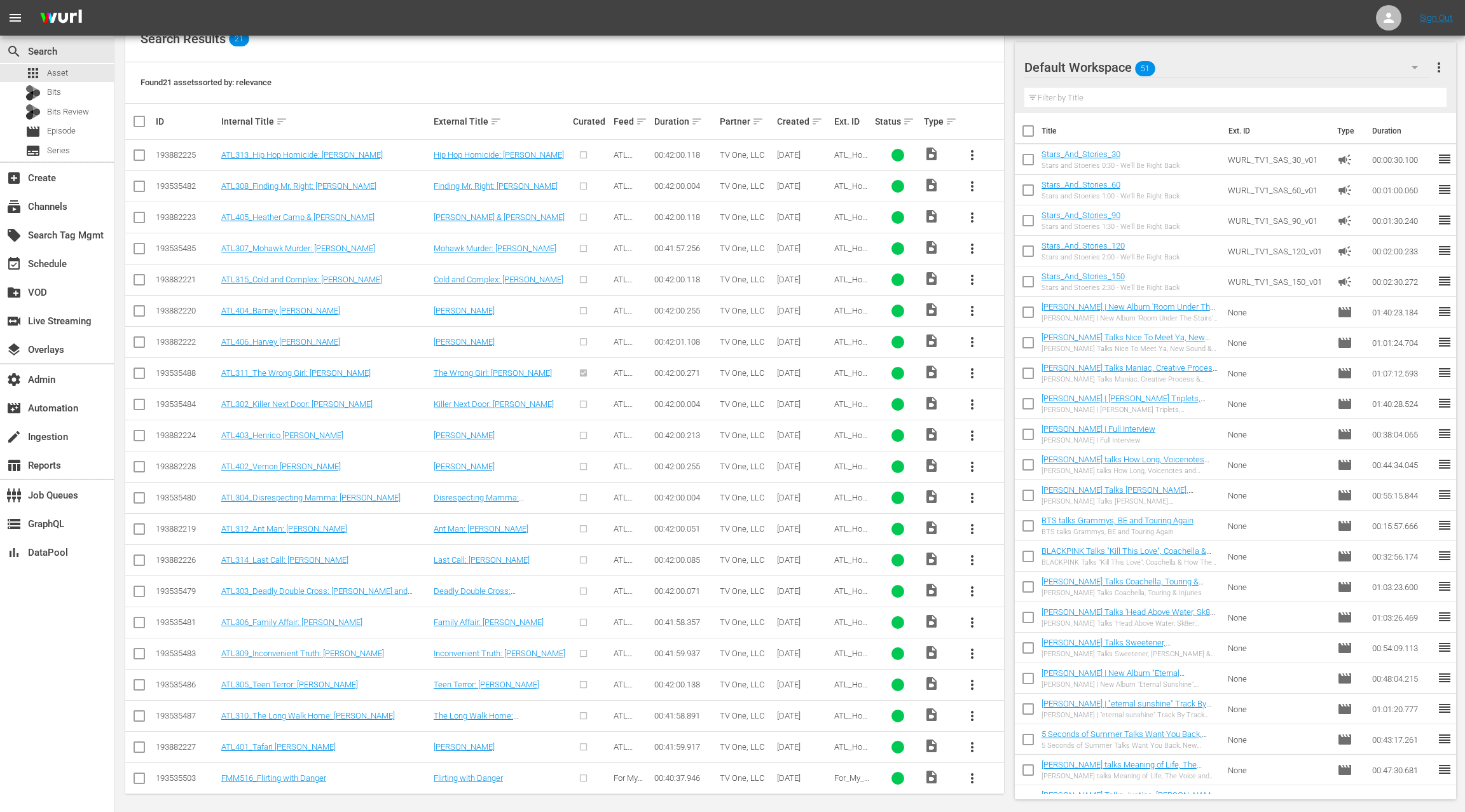
scroll to position [0, 0]
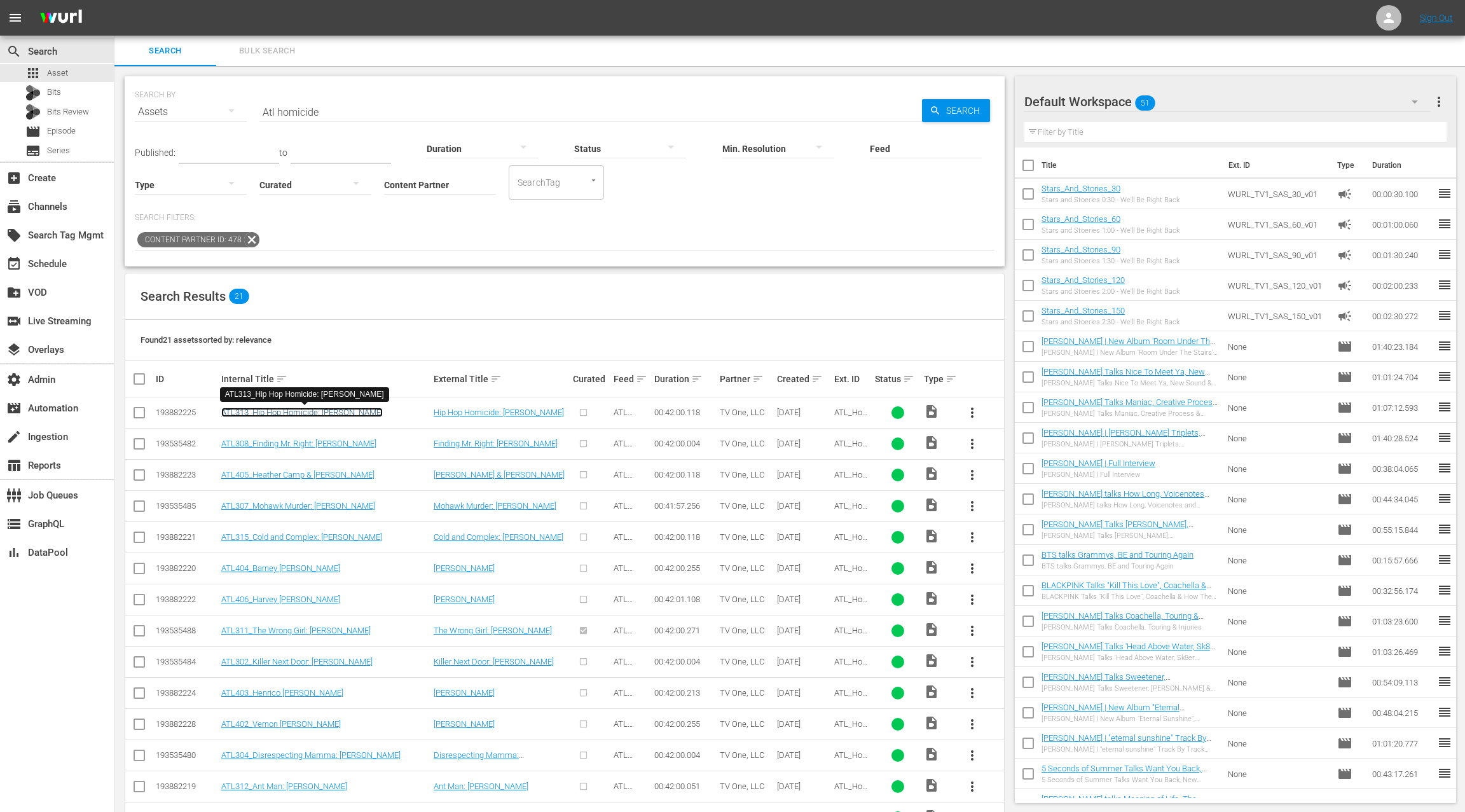
click at [304, 410] on link "ATL313_Hip Hop Homicide: Aaron Holloway" at bounding box center [302, 412] width 162 height 10
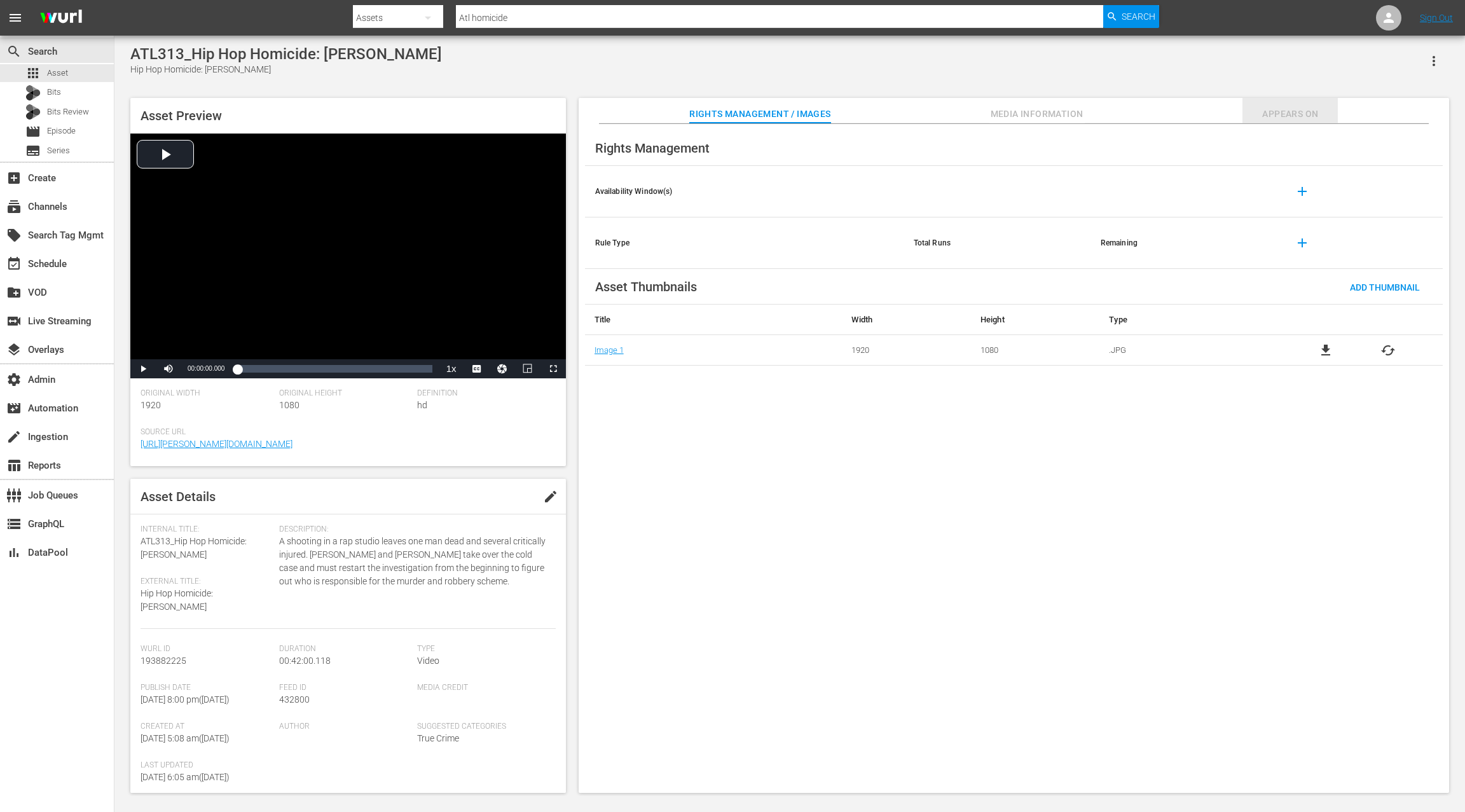
drag, startPoint x: 1279, startPoint y: 112, endPoint x: 1228, endPoint y: 120, distance: 51.6
click at [1279, 112] on span "Appears On" at bounding box center [1290, 114] width 95 height 16
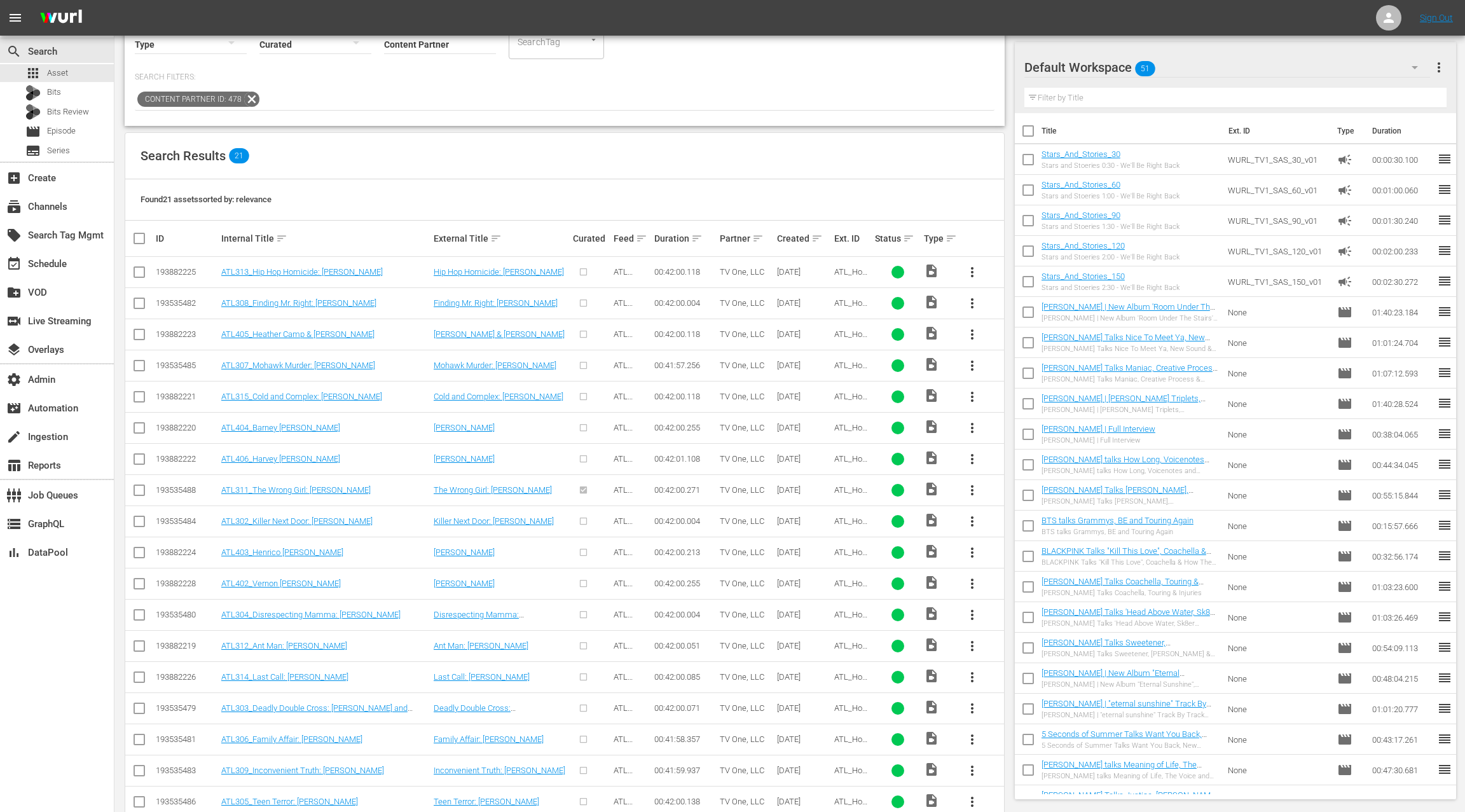
scroll to position [163, 0]
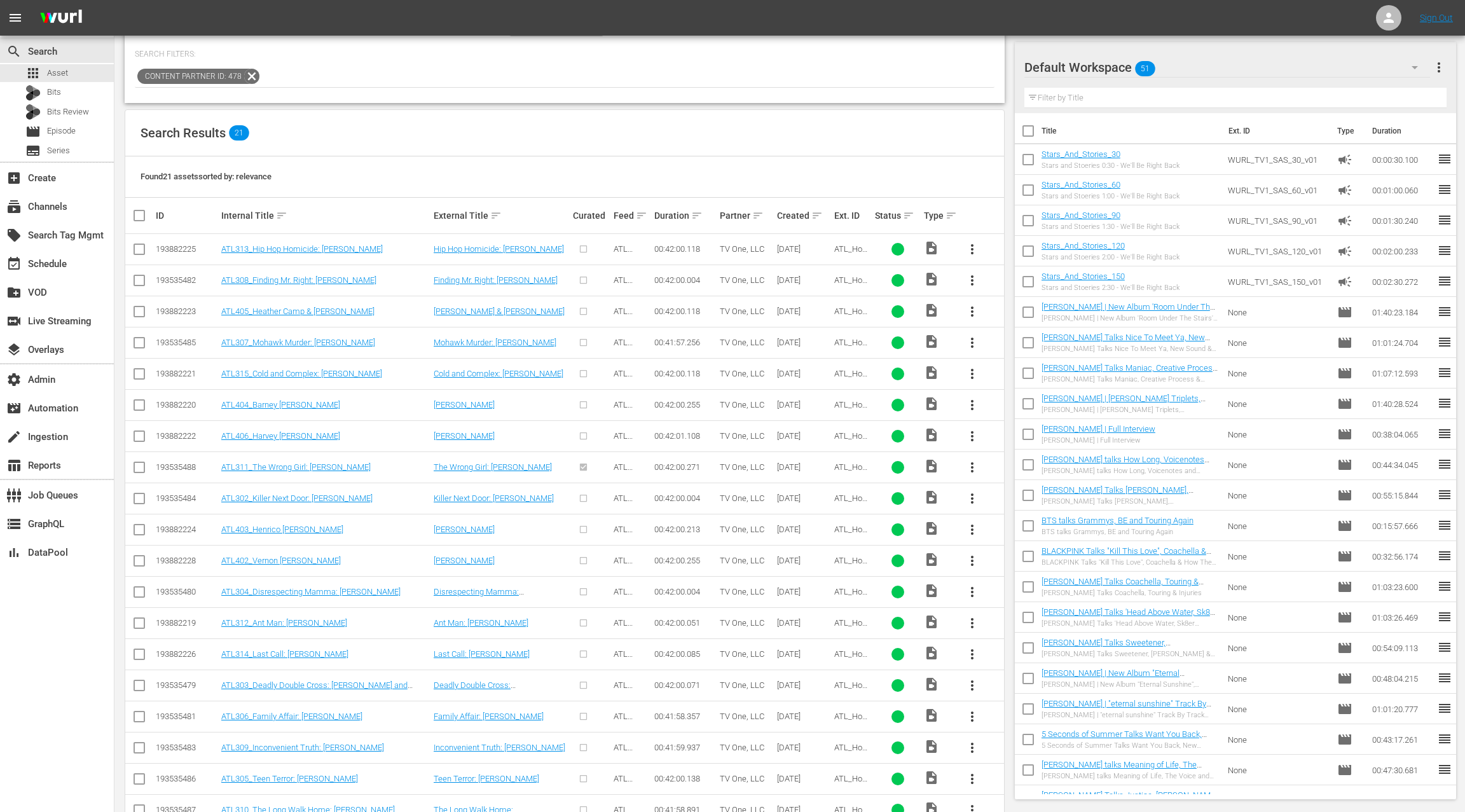
click at [338, 469] on td "ATL311_The Wrong Girl: Shanna Smith" at bounding box center [326, 467] width 212 height 31
click at [338, 466] on link "ATL311_The Wrong Girl: Shanna Smith" at bounding box center [296, 467] width 150 height 10
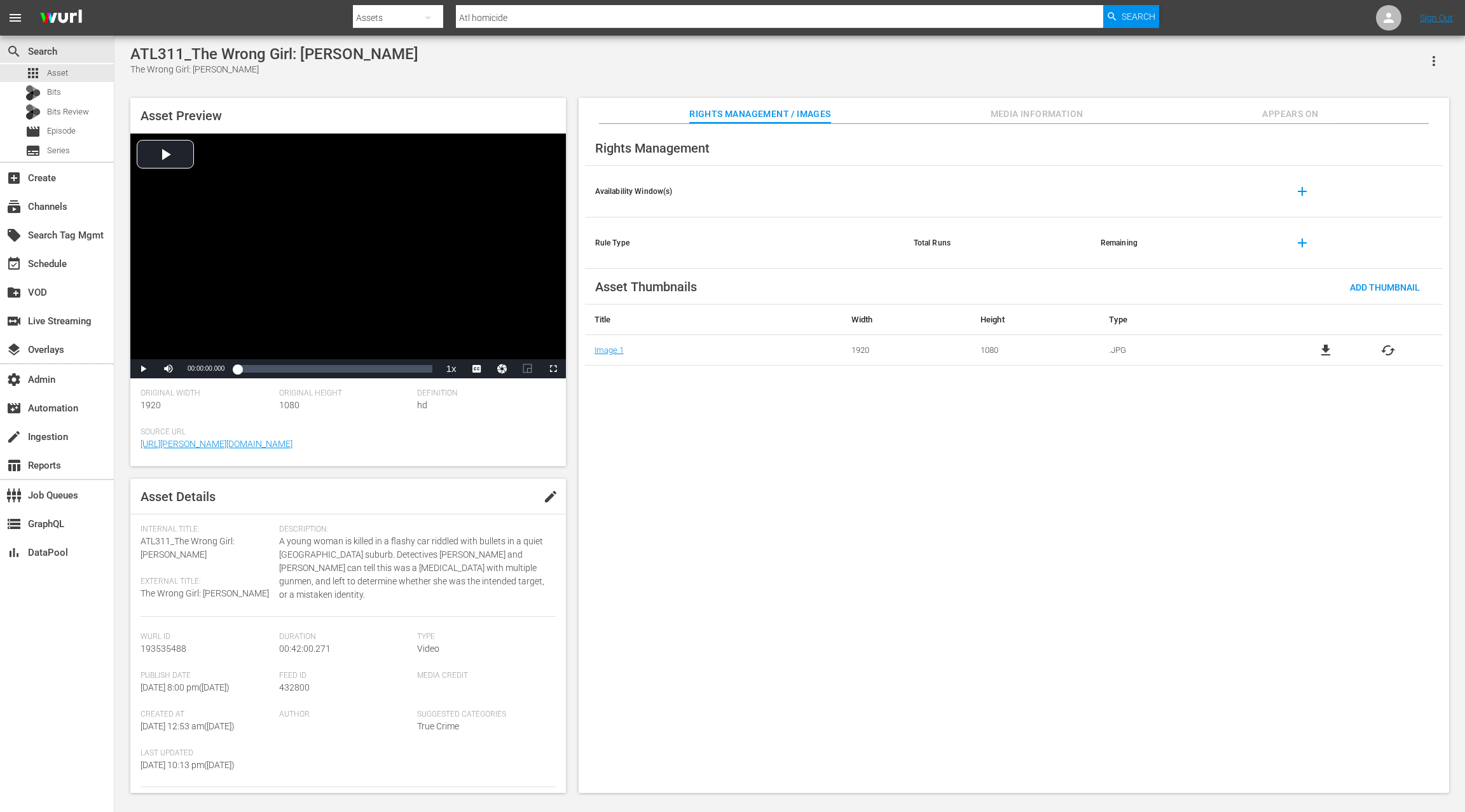
click at [1286, 109] on span "Appears On" at bounding box center [1290, 114] width 95 height 16
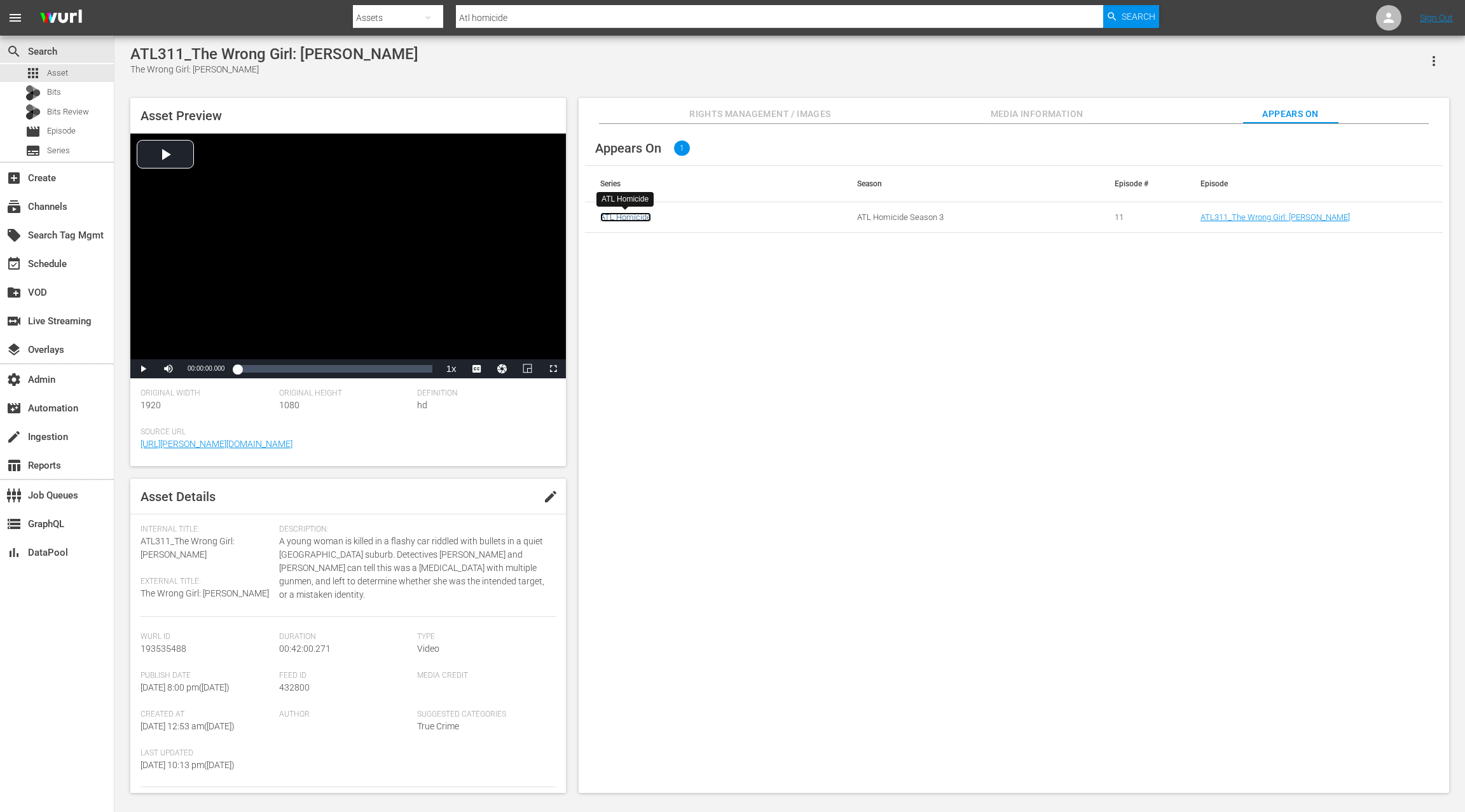
click at [631, 218] on link "ATL Homicide" at bounding box center [625, 217] width 51 height 10
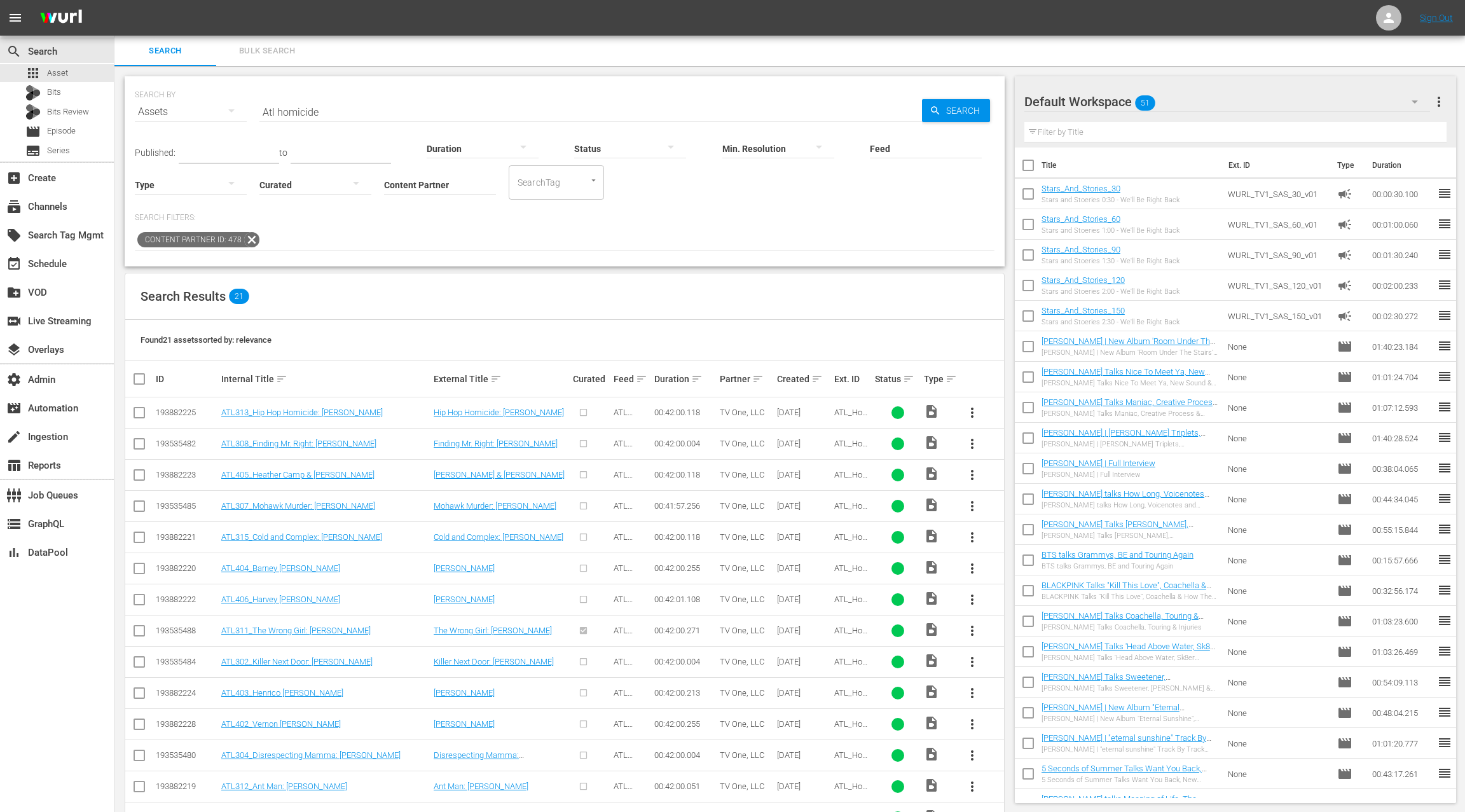
click at [269, 111] on input "Atl homicide" at bounding box center [590, 112] width 662 height 31
drag, startPoint x: 269, startPoint y: 111, endPoint x: 350, endPoint y: 114, distance: 81.1
click at [350, 114] on input "Atl homicide" at bounding box center [590, 112] width 662 height 31
paste input "BLOOD ON HER BADGE"
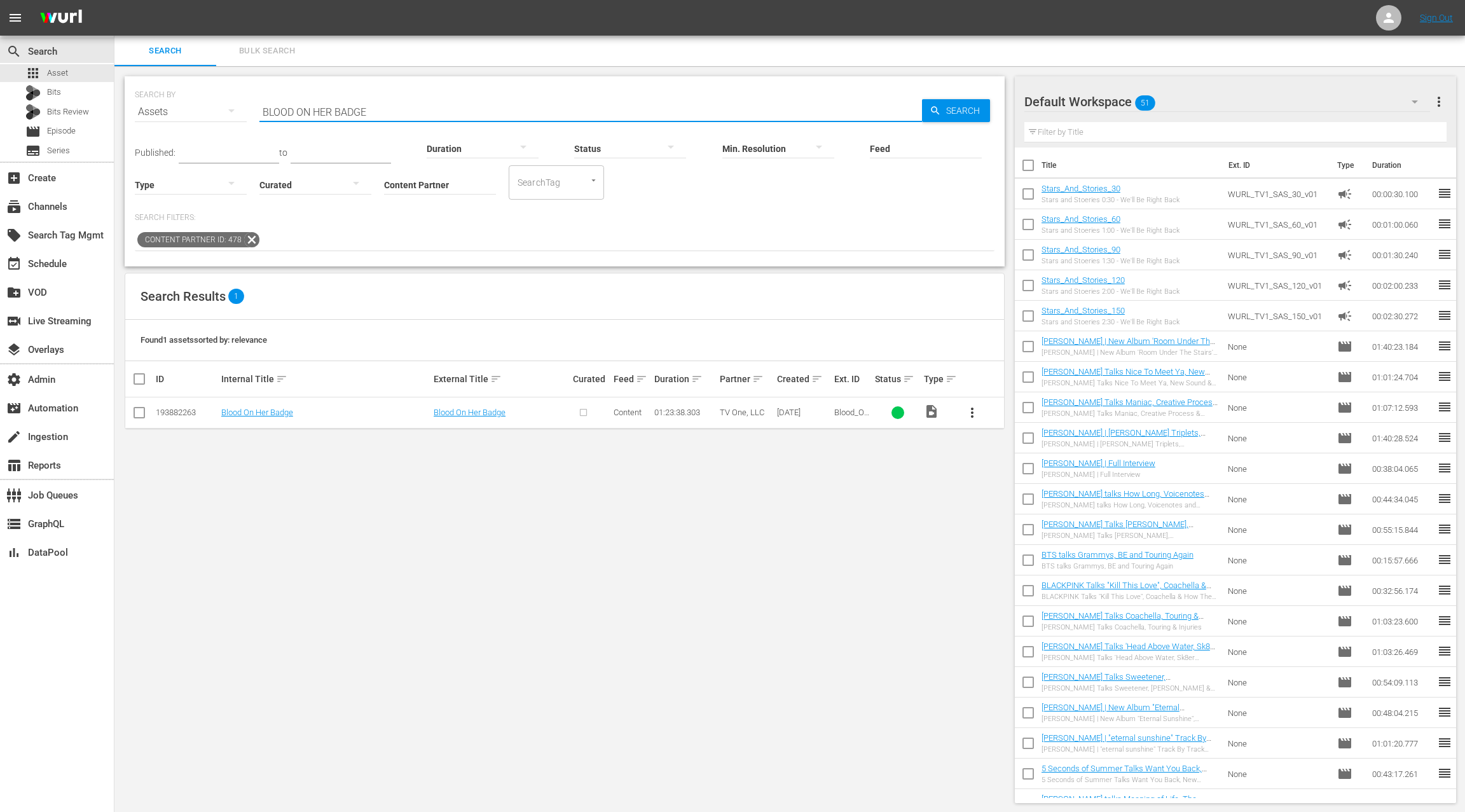
click at [274, 112] on input "BLOOD ON HER BADGE" at bounding box center [590, 112] width 662 height 31
drag, startPoint x: 282, startPoint y: 112, endPoint x: 423, endPoint y: 114, distance: 141.0
click at [423, 114] on input "BLOOD ON HER BADGE" at bounding box center [590, 112] width 662 height 31
click at [308, 111] on input "fatal attraction" at bounding box center [590, 112] width 662 height 31
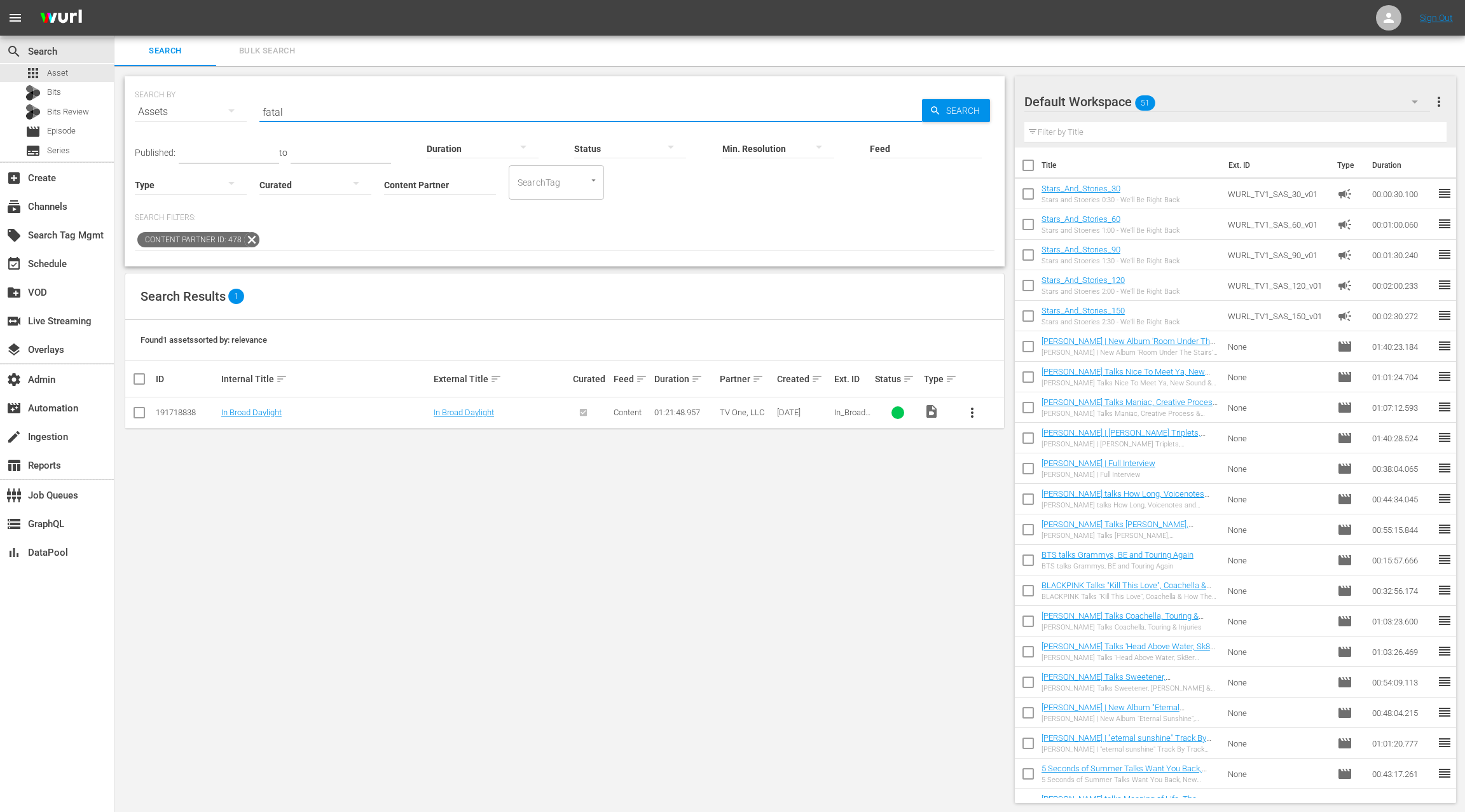
type input "fatal"
drag, startPoint x: 297, startPoint y: 111, endPoint x: 249, endPoint y: 109, distance: 48.0
click at [249, 109] on div "SEARCH BY Search By Assets Search ID, Title, Description, Keywords, or Category…" at bounding box center [564, 105] width 860 height 46
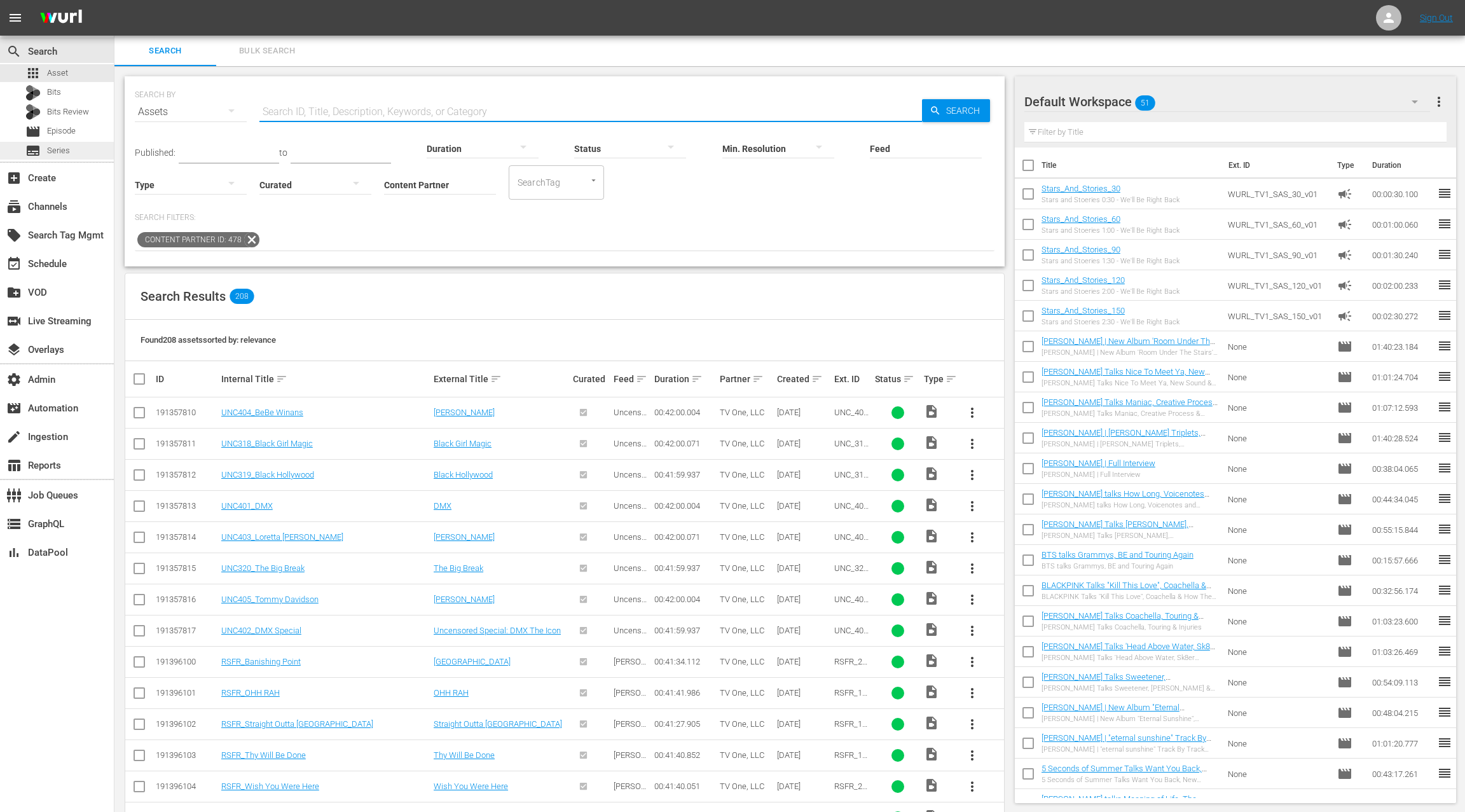
click at [70, 151] on div "subtitles Series" at bounding box center [57, 151] width 114 height 17
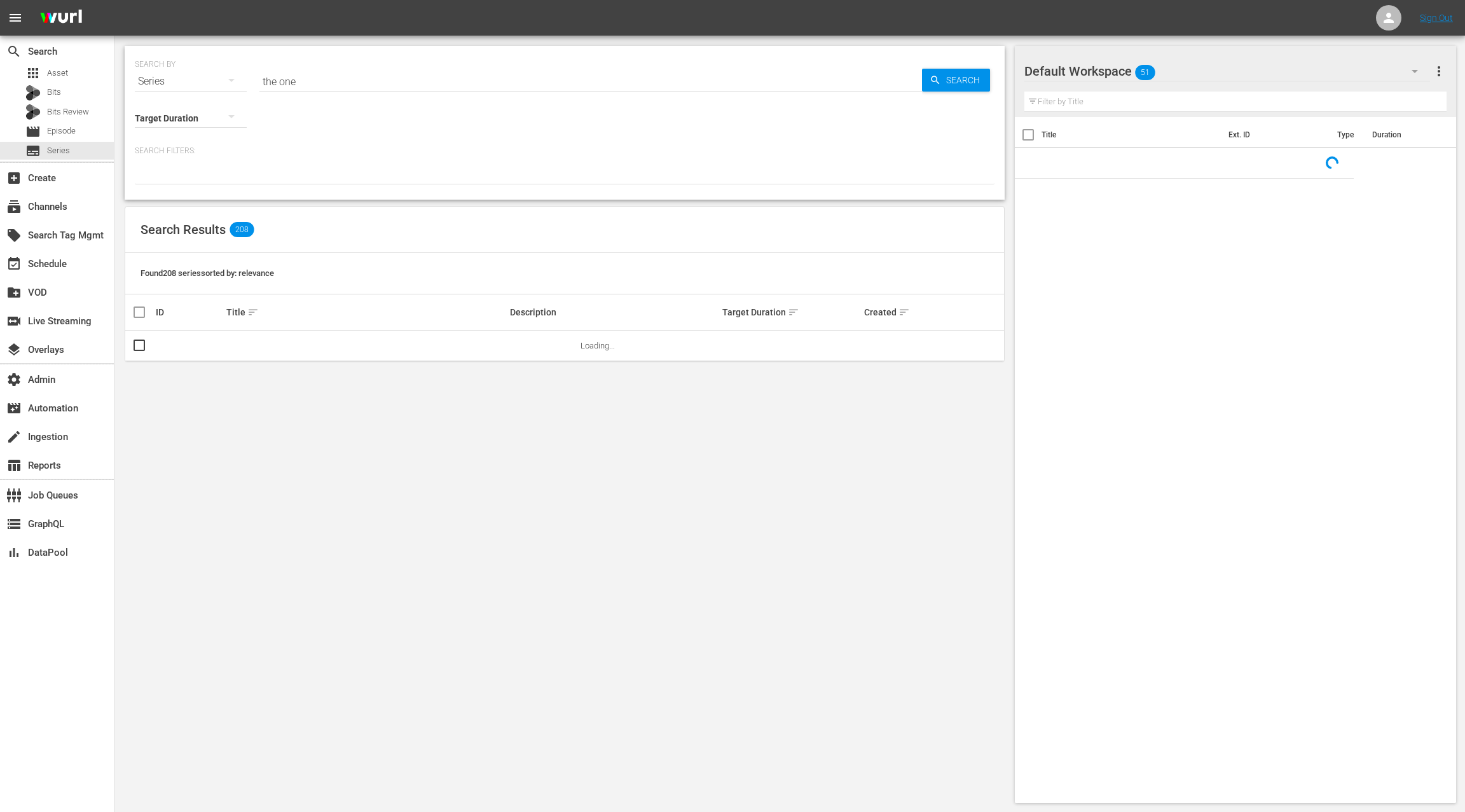
click at [269, 82] on input "the one" at bounding box center [590, 81] width 662 height 31
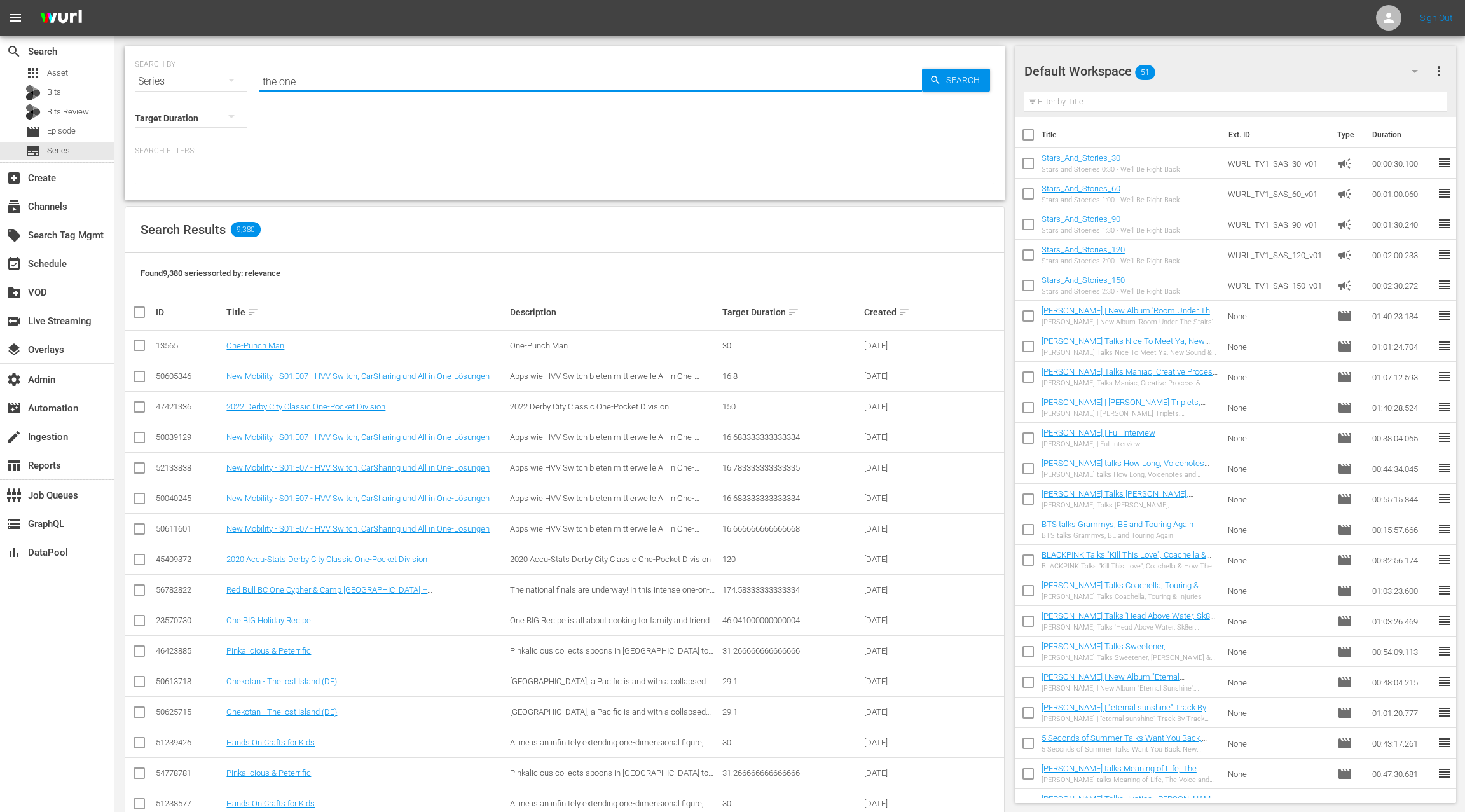
drag, startPoint x: 269, startPoint y: 82, endPoint x: 307, endPoint y: 82, distance: 38.0
click at [307, 82] on input "the one" at bounding box center [590, 81] width 662 height 31
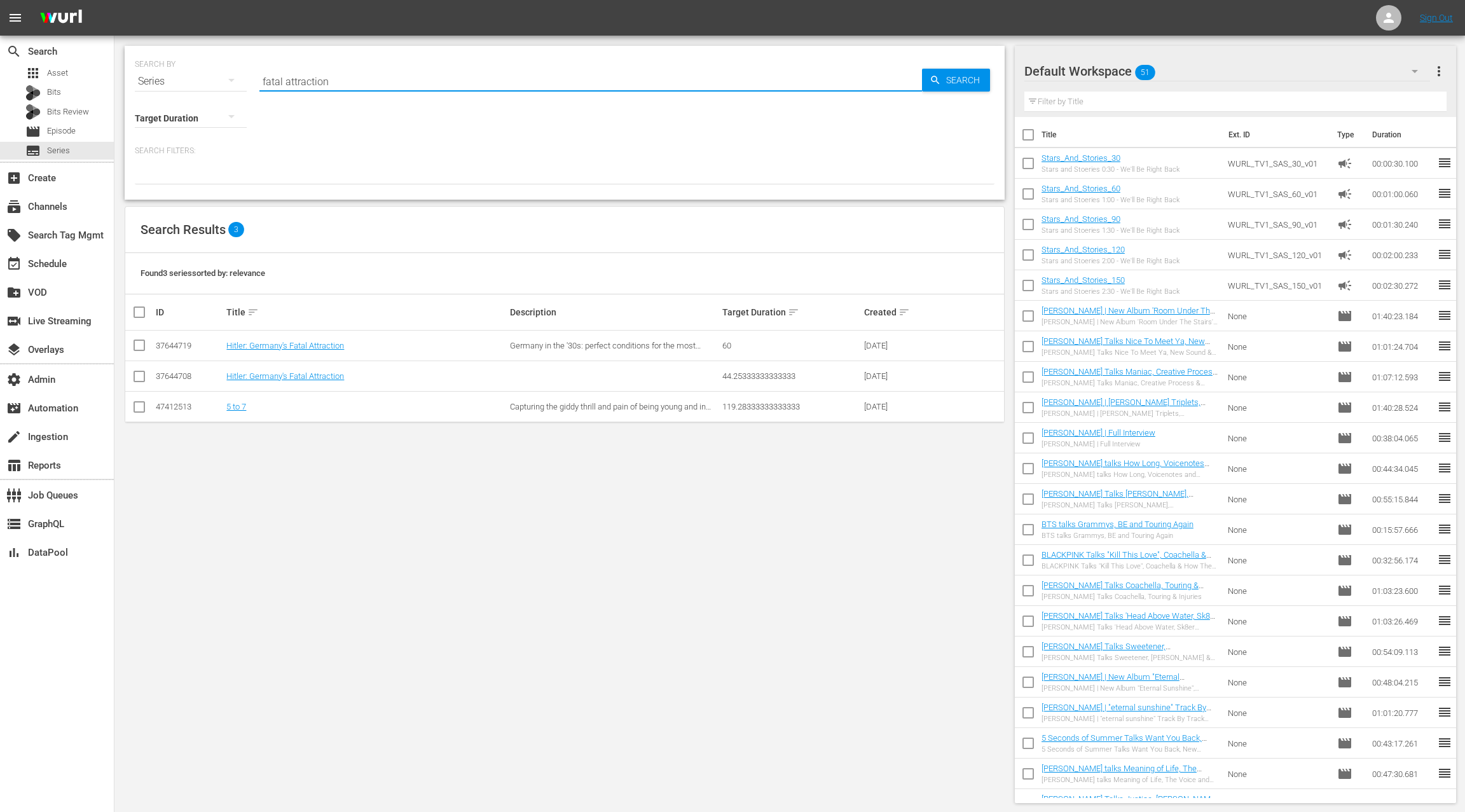
click at [270, 82] on input "fatal attraction" at bounding box center [590, 81] width 662 height 31
drag, startPoint x: 270, startPoint y: 82, endPoint x: 331, endPoint y: 92, distance: 61.8
click at [331, 92] on input "fatal attraction" at bounding box center [590, 81] width 662 height 31
type input "for my man"
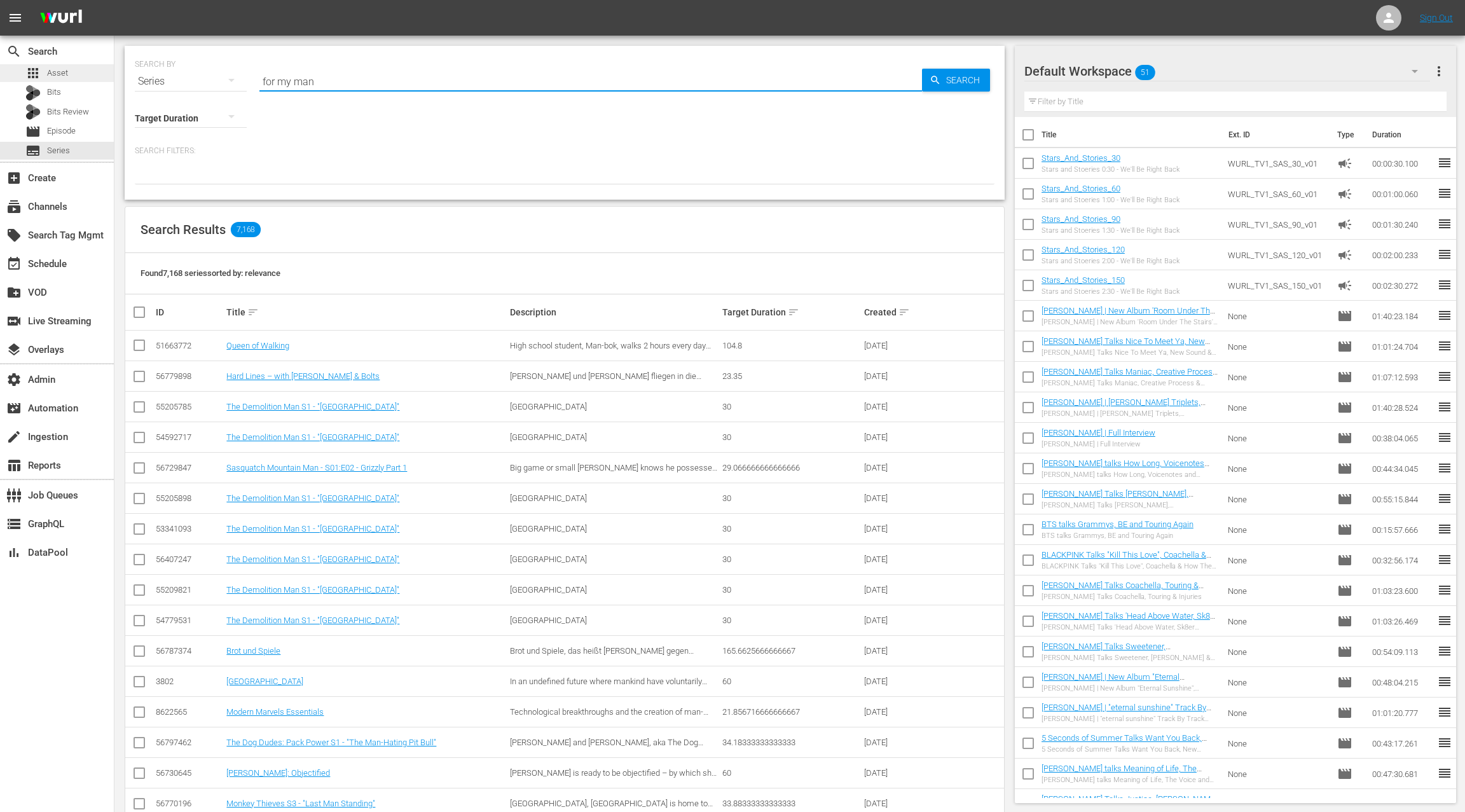
click at [70, 71] on div "apps Asset" at bounding box center [57, 73] width 114 height 17
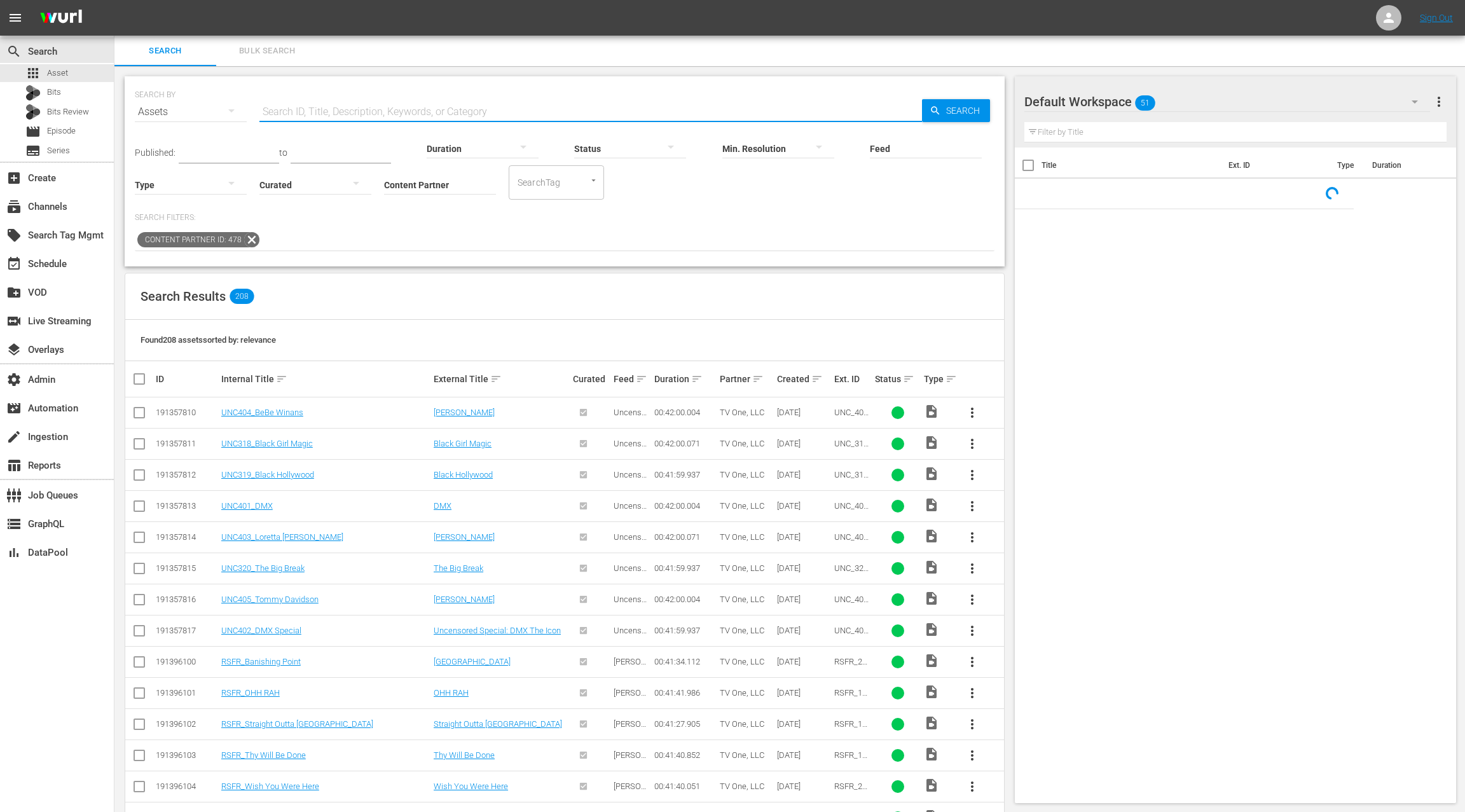
click at [349, 97] on input "text" at bounding box center [590, 112] width 662 height 31
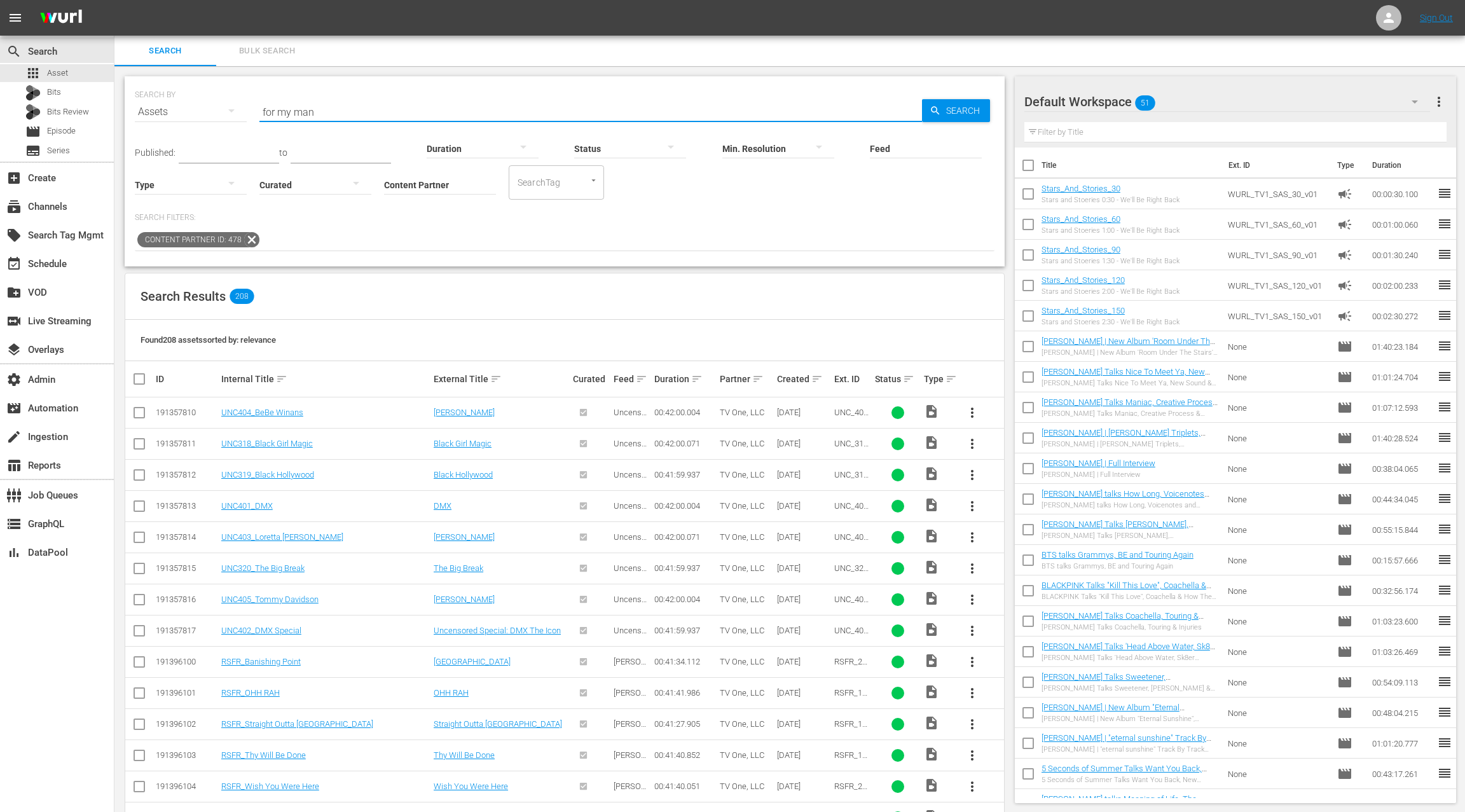
type input "for my man"
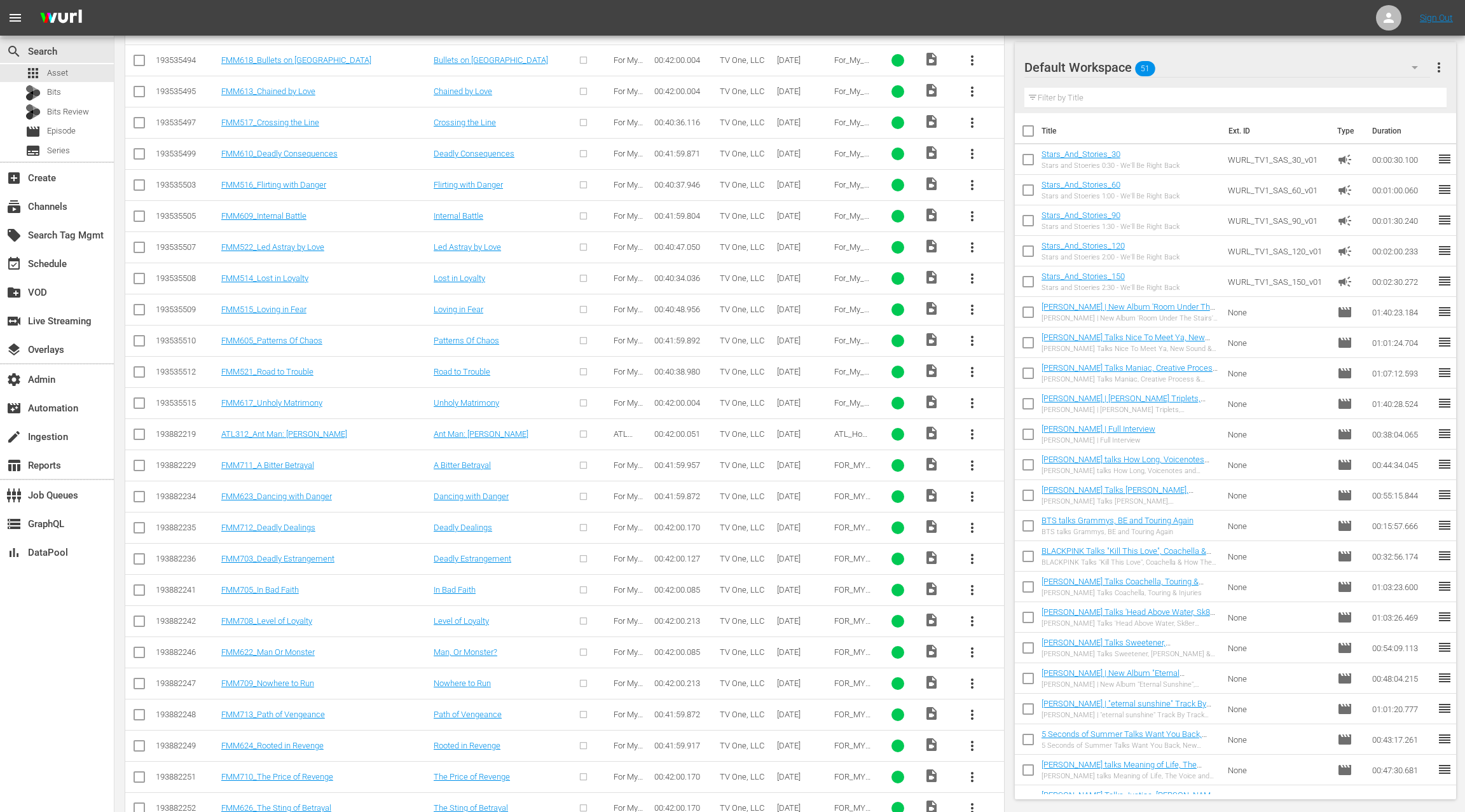
scroll to position [6, 0]
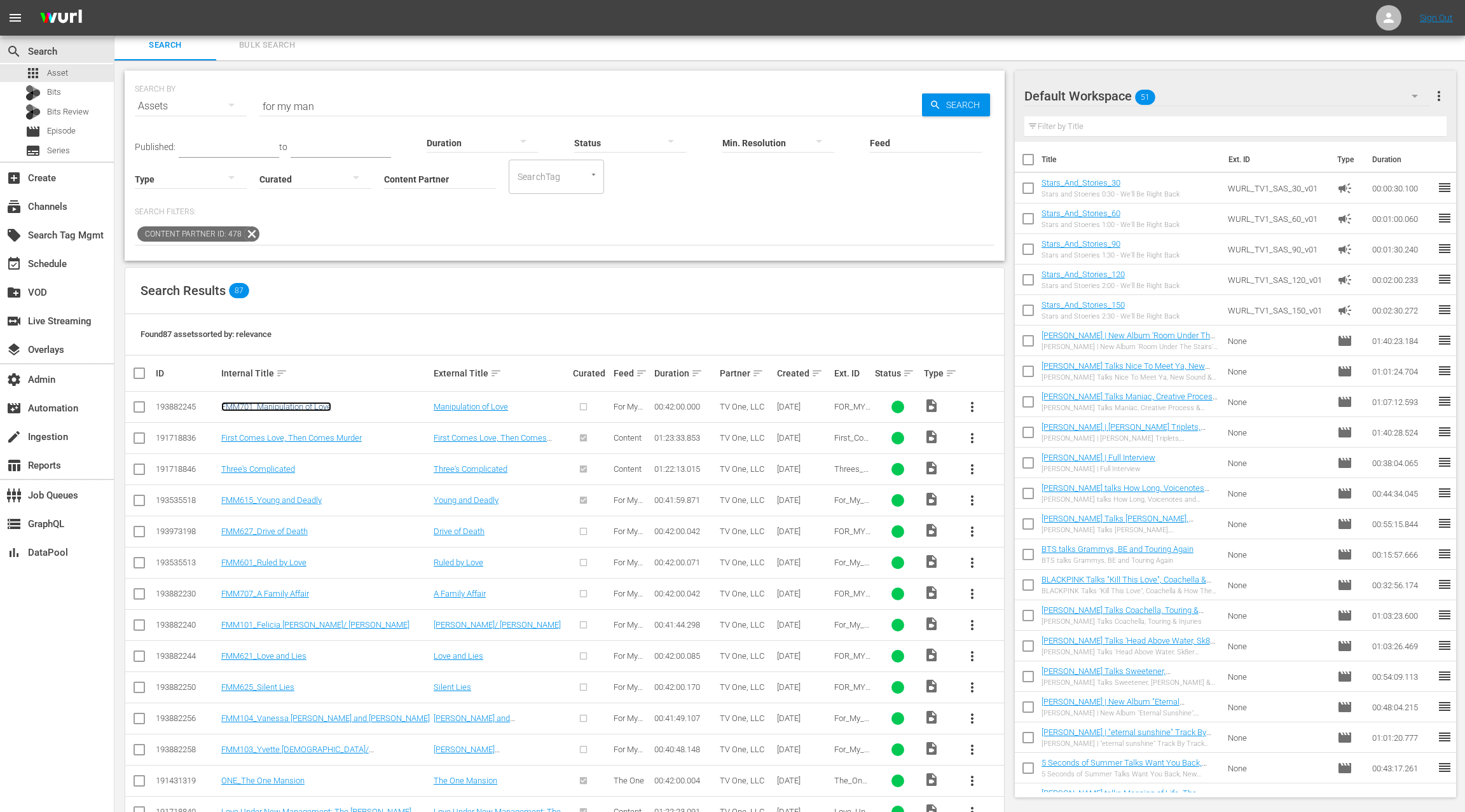
click at [308, 406] on link "FMM701_Manipulation of Love" at bounding box center [276, 406] width 110 height 10
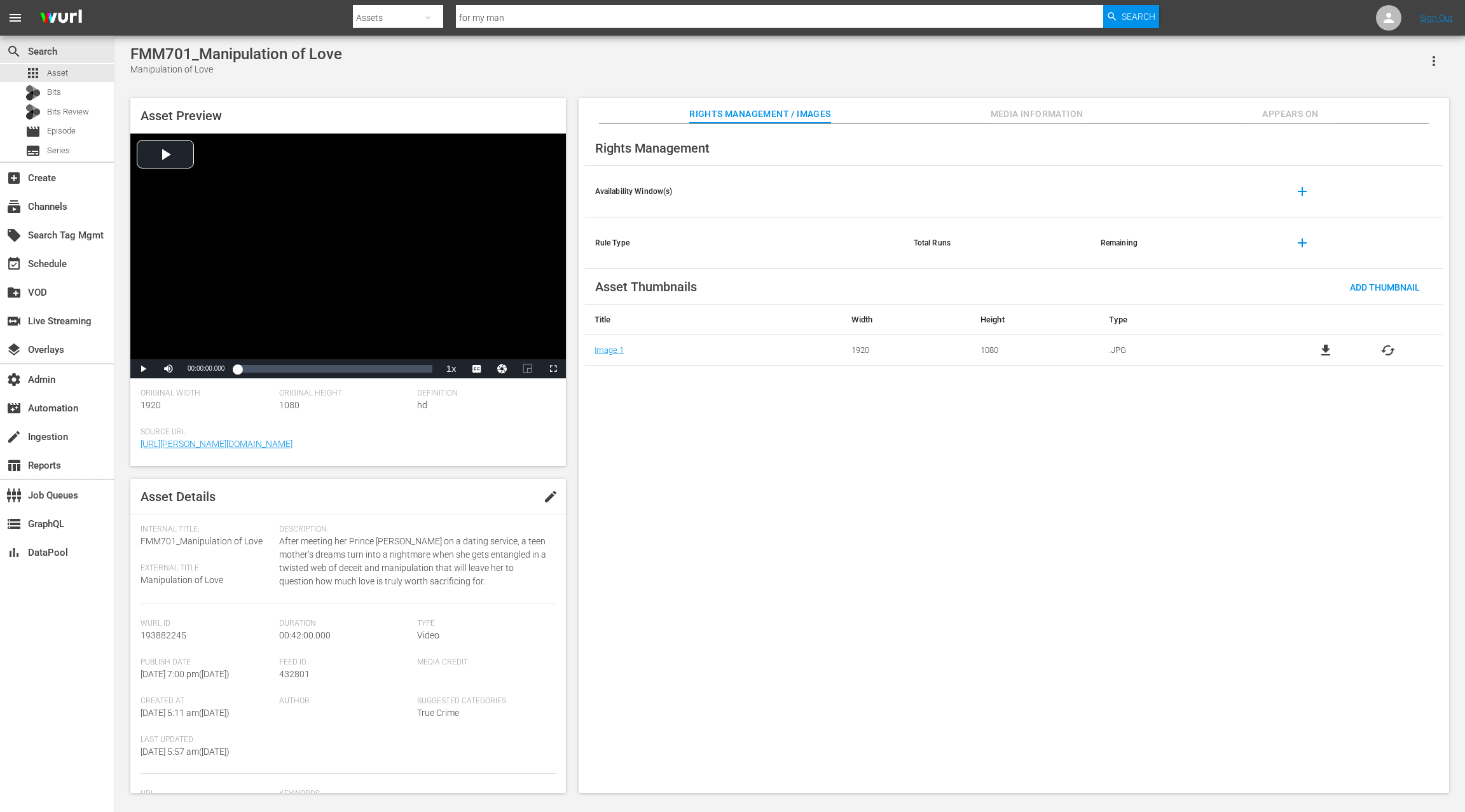
drag, startPoint x: 1307, startPoint y: 108, endPoint x: 1275, endPoint y: 107, distance: 32.0
click at [1307, 108] on span "Appears On" at bounding box center [1290, 114] width 95 height 16
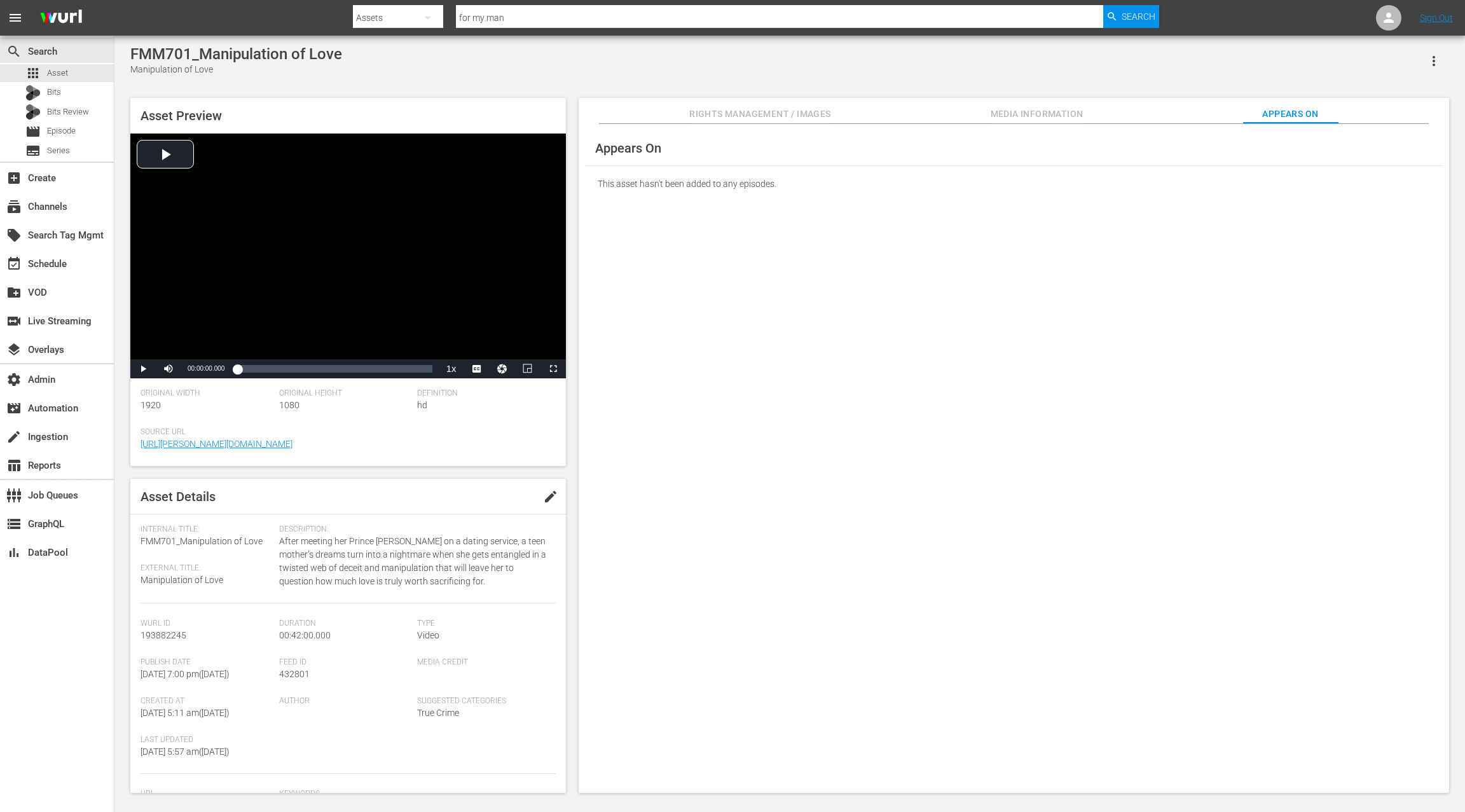
scroll to position [2, 0]
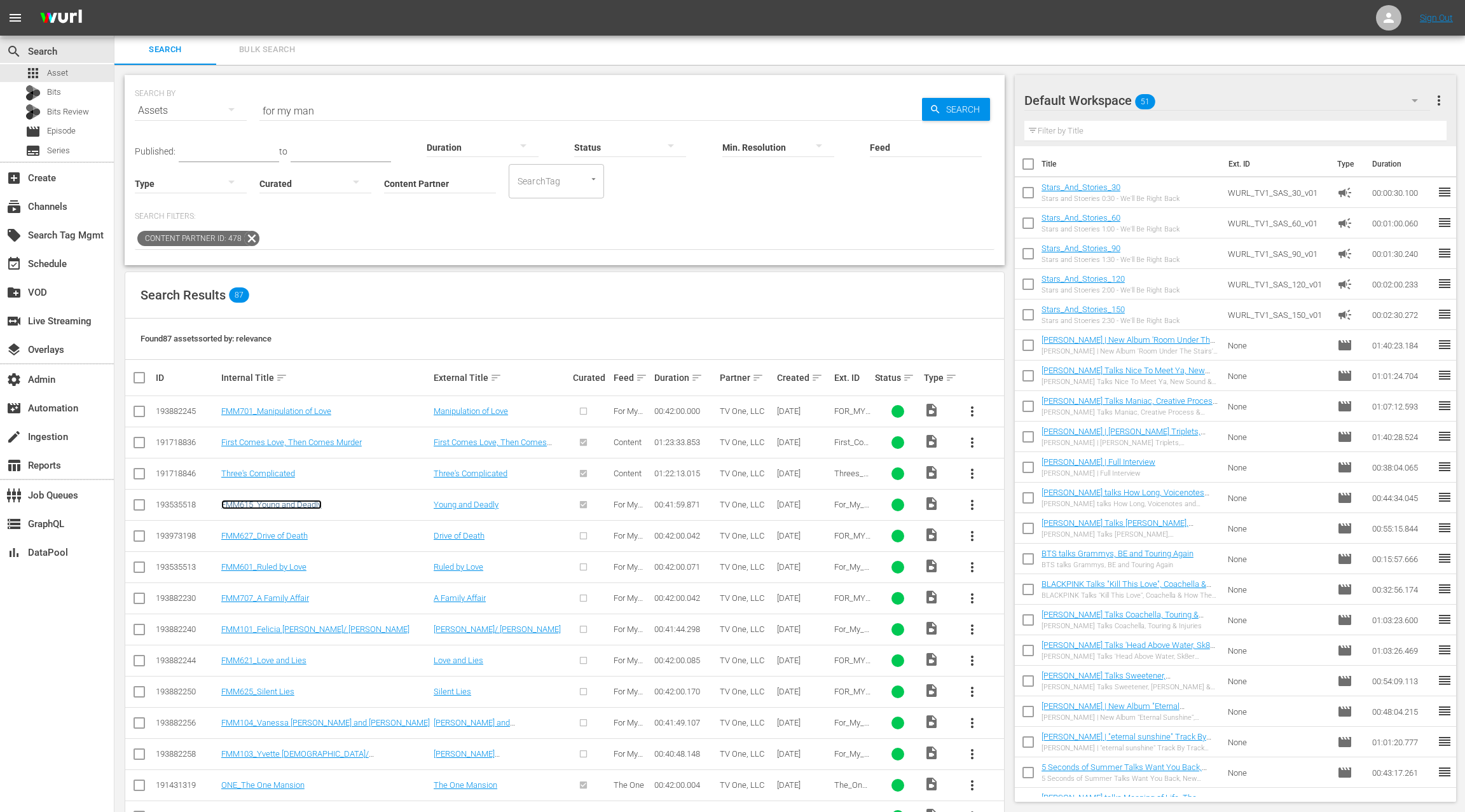
click at [293, 503] on link "FMM615_Young and Deadly" at bounding box center [271, 505] width 101 height 10
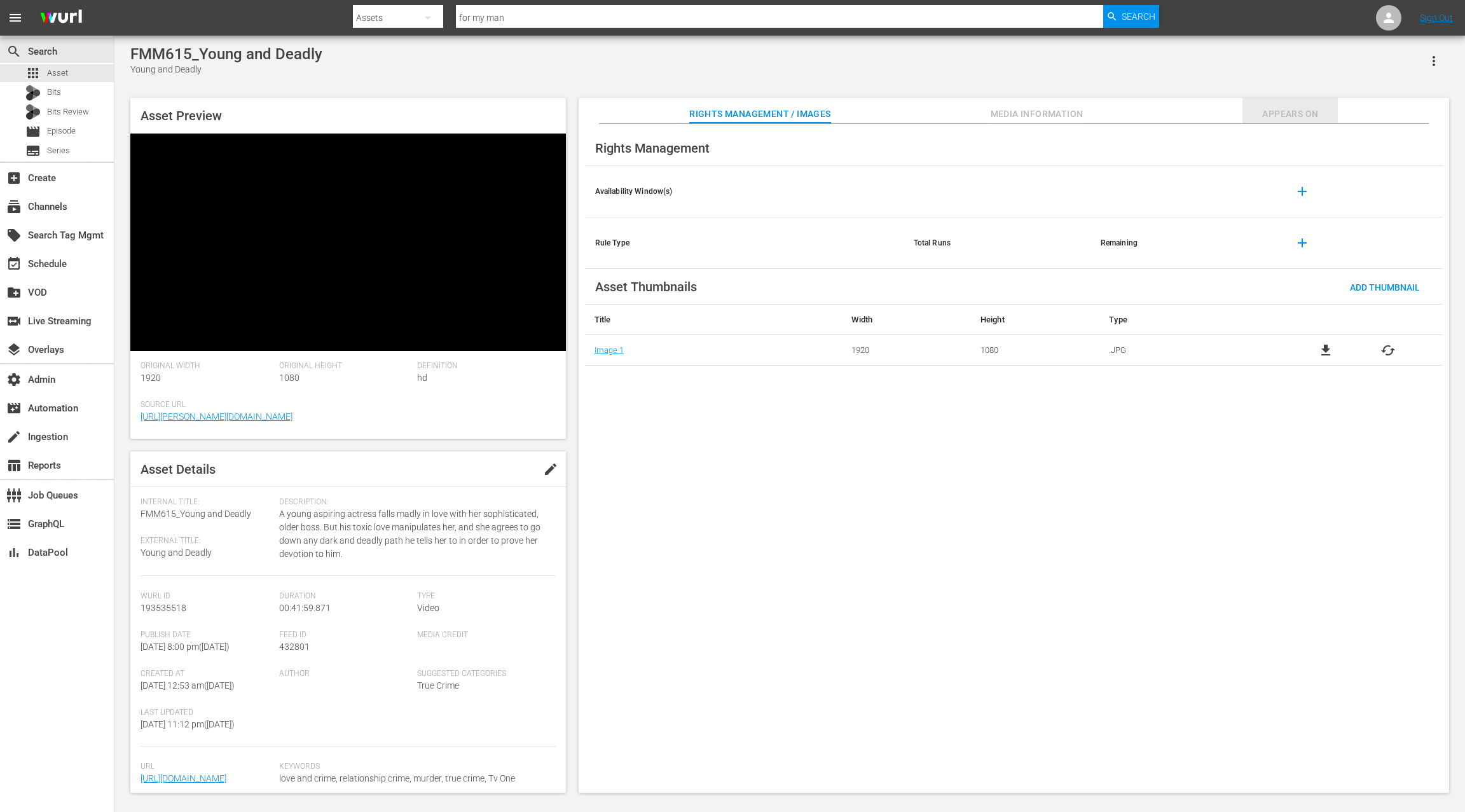
click at [1279, 117] on span "Appears On" at bounding box center [1290, 114] width 95 height 16
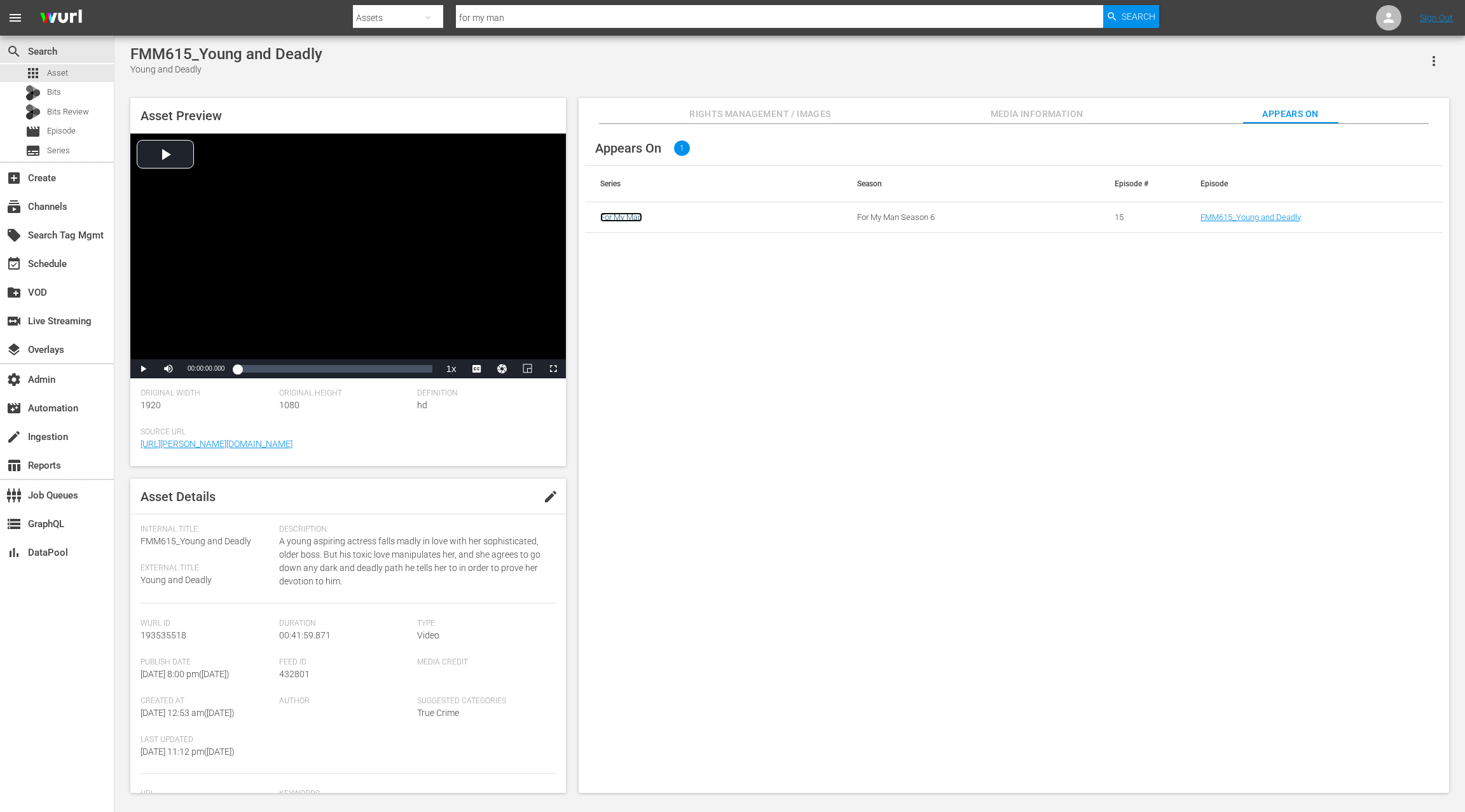
click at [631, 218] on link "For My Man" at bounding box center [620, 217] width 42 height 10
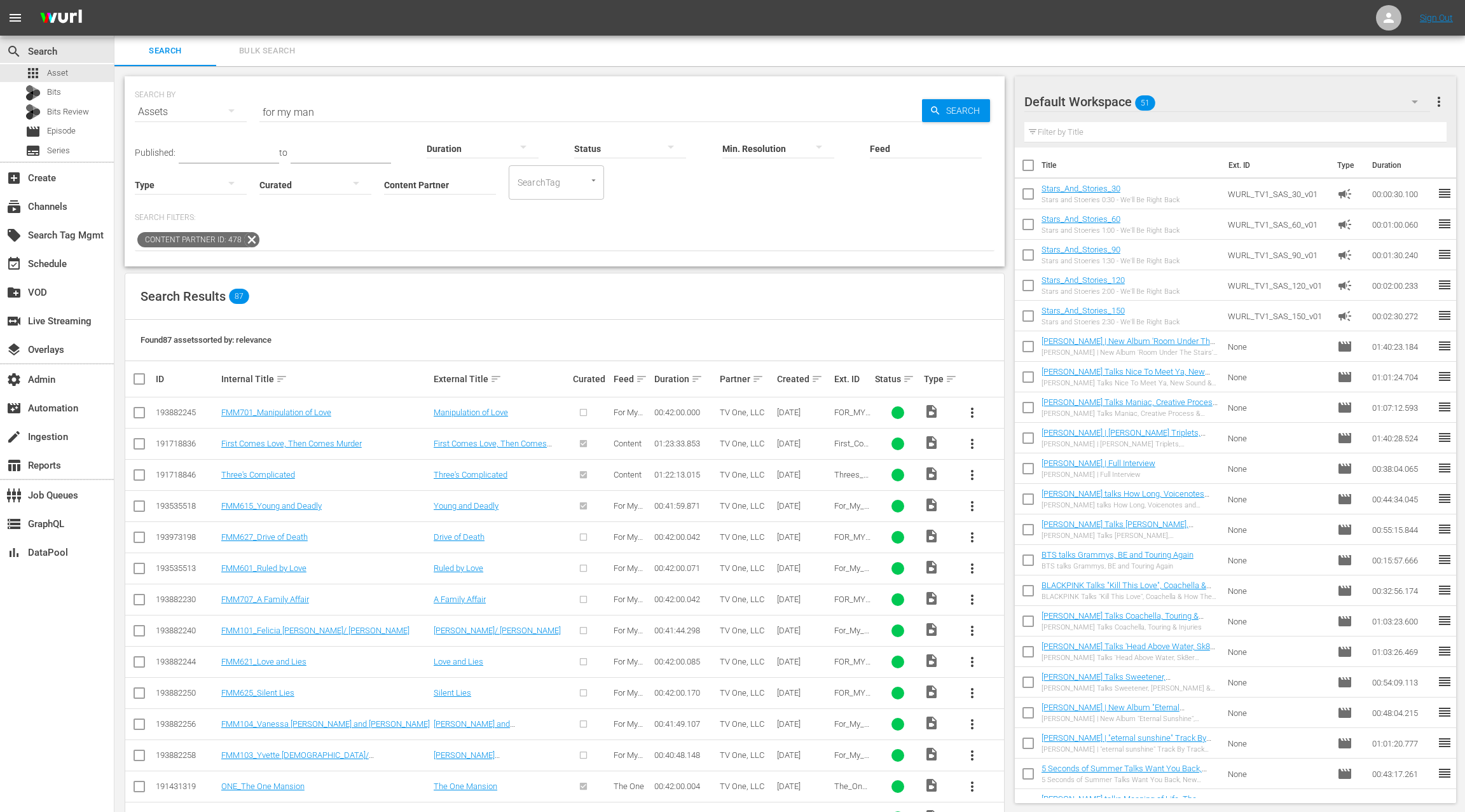
click at [266, 114] on input "for my man" at bounding box center [590, 112] width 662 height 31
drag, startPoint x: 339, startPoint y: 113, endPoint x: 354, endPoint y: 114, distance: 15.0
click at [354, 114] on input "for my man" at bounding box center [590, 112] width 662 height 31
paste input "MONTROSS: BLOOD RULES"
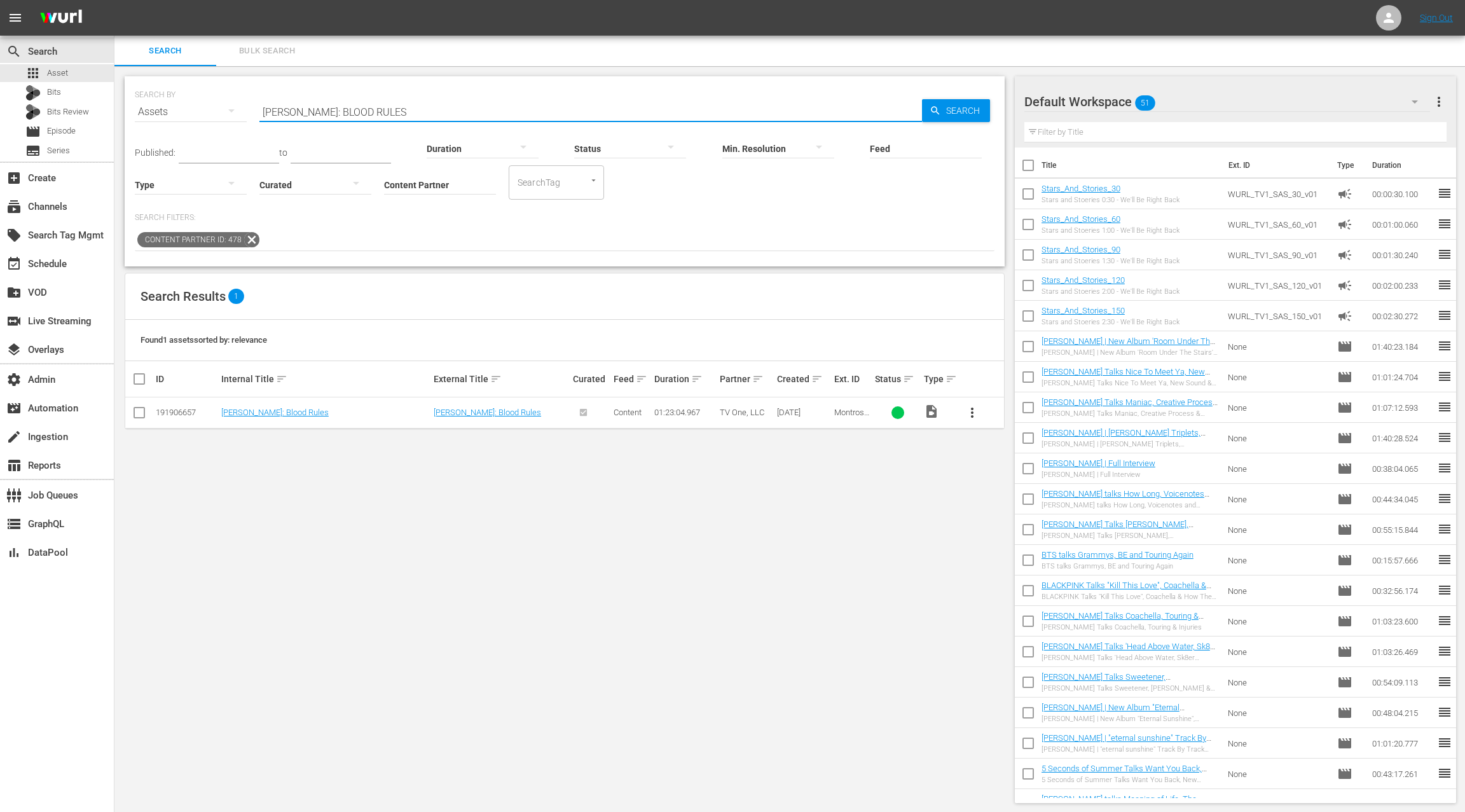
click at [277, 114] on input "MONTROSS: BLOOD RULES" at bounding box center [590, 112] width 662 height 31
drag, startPoint x: 371, startPoint y: 112, endPoint x: 412, endPoint y: 112, distance: 41.0
click at [412, 112] on input "MONTROSS: BLOOD RULES" at bounding box center [590, 112] width 662 height 31
paste input "PAYBACK 206"
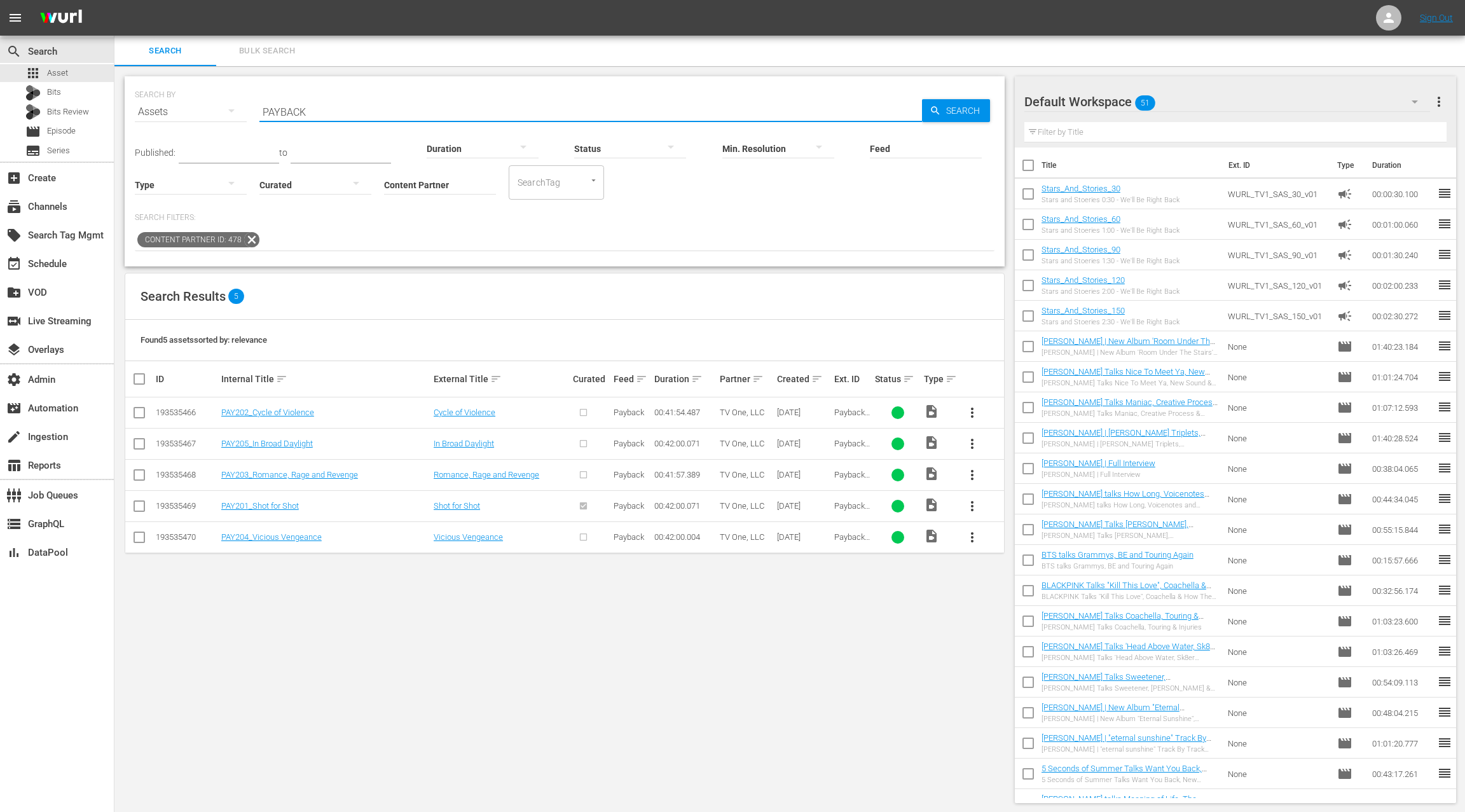
click at [287, 112] on input "PAYBACK" at bounding box center [590, 112] width 662 height 31
paste input "SAFE ROOM"
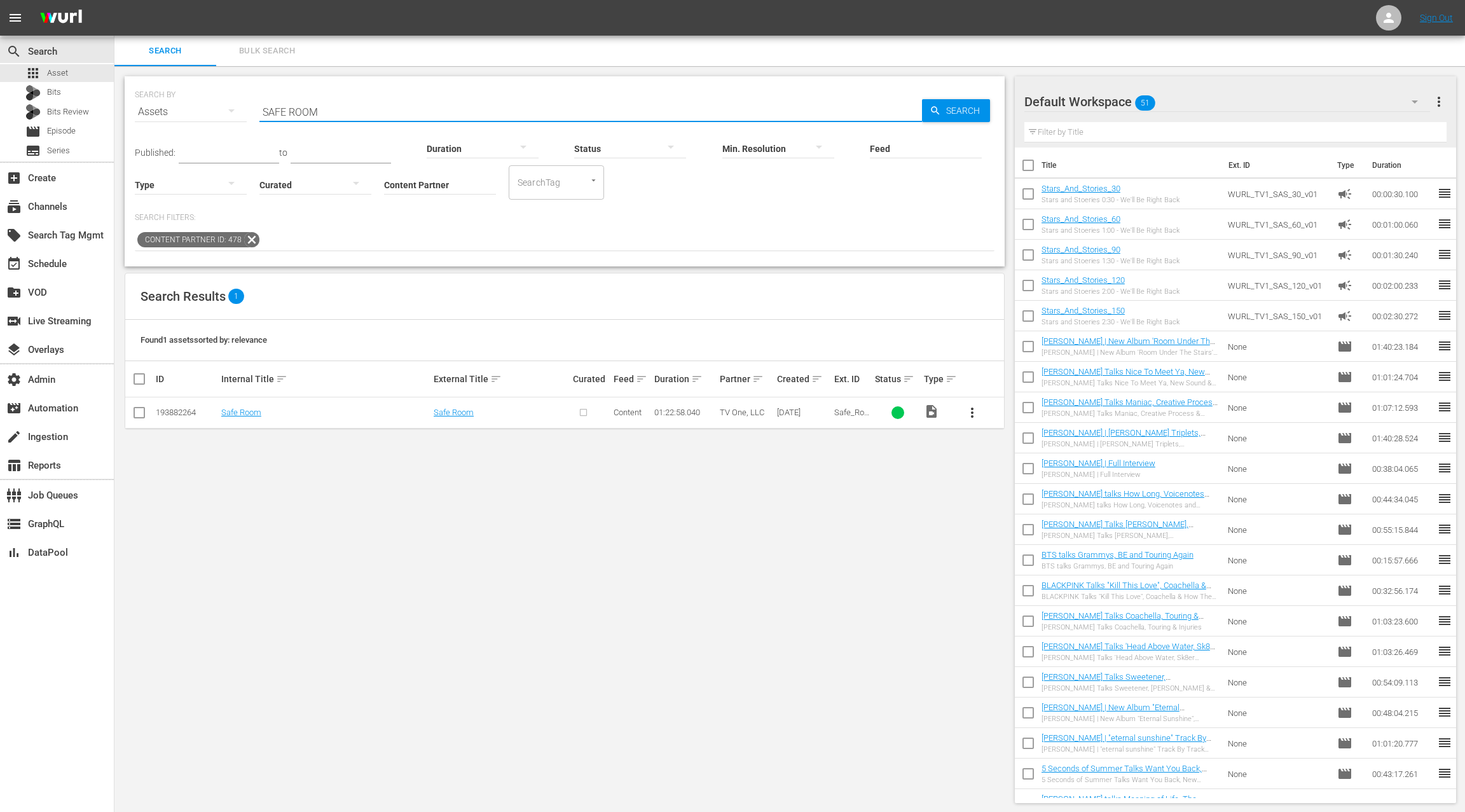
click at [276, 112] on input "SAFE ROOM" at bounding box center [590, 112] width 662 height 31
drag, startPoint x: 289, startPoint y: 111, endPoint x: 320, endPoint y: 115, distance: 31.3
click at [320, 115] on input "SAFE ROOM" at bounding box center [590, 112] width 662 height 31
click at [269, 111] on input "SAFE ROOM" at bounding box center [590, 112] width 662 height 31
drag, startPoint x: 273, startPoint y: 111, endPoint x: 326, endPoint y: 116, distance: 53.2
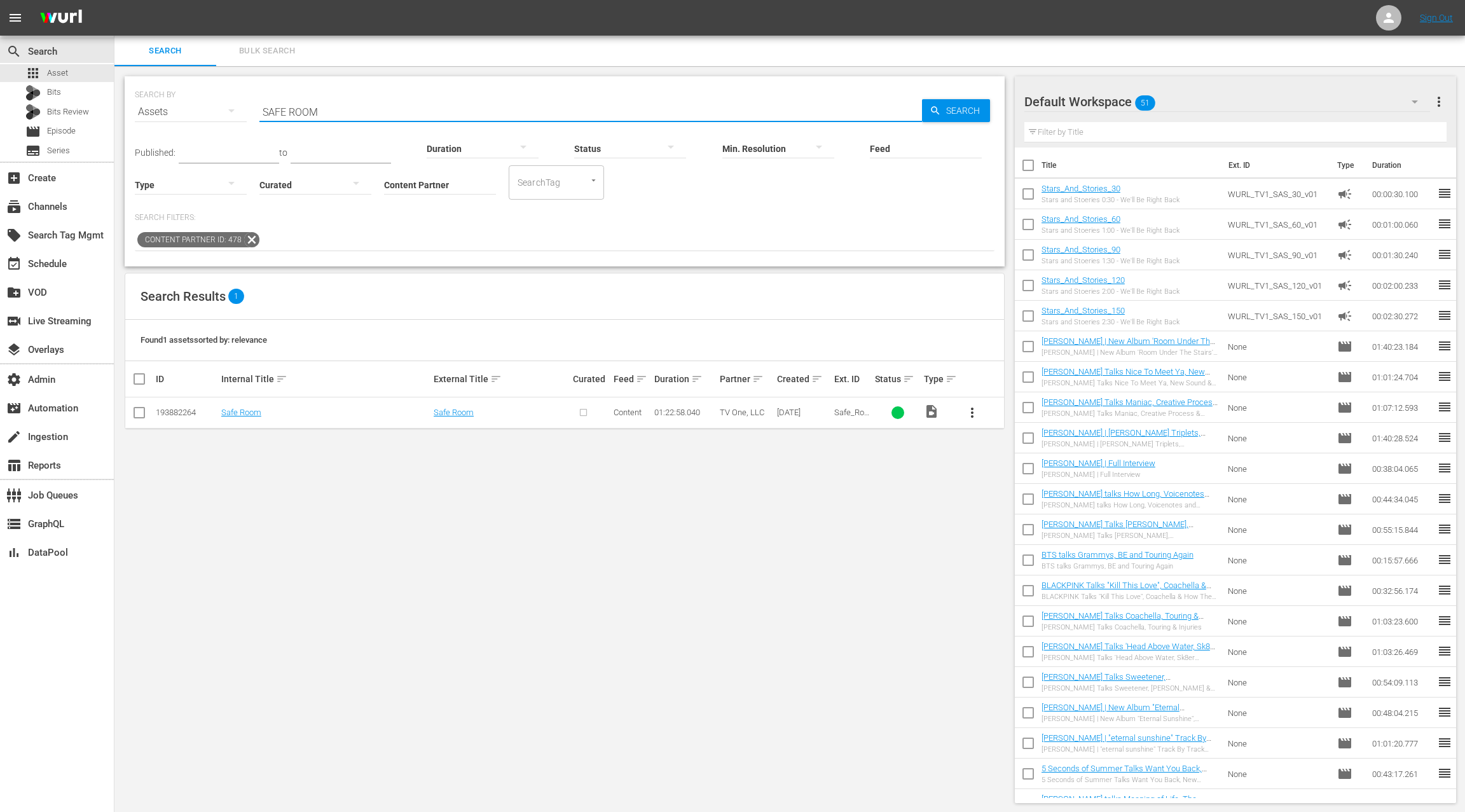
click at [326, 116] on input "SAFE ROOM" at bounding box center [590, 112] width 662 height 31
click at [261, 110] on input "SAFE ROOM" at bounding box center [590, 112] width 662 height 31
click at [333, 112] on input "SAFE ROOM" at bounding box center [590, 112] width 662 height 31
paste input "INS OF THE CITY 101"
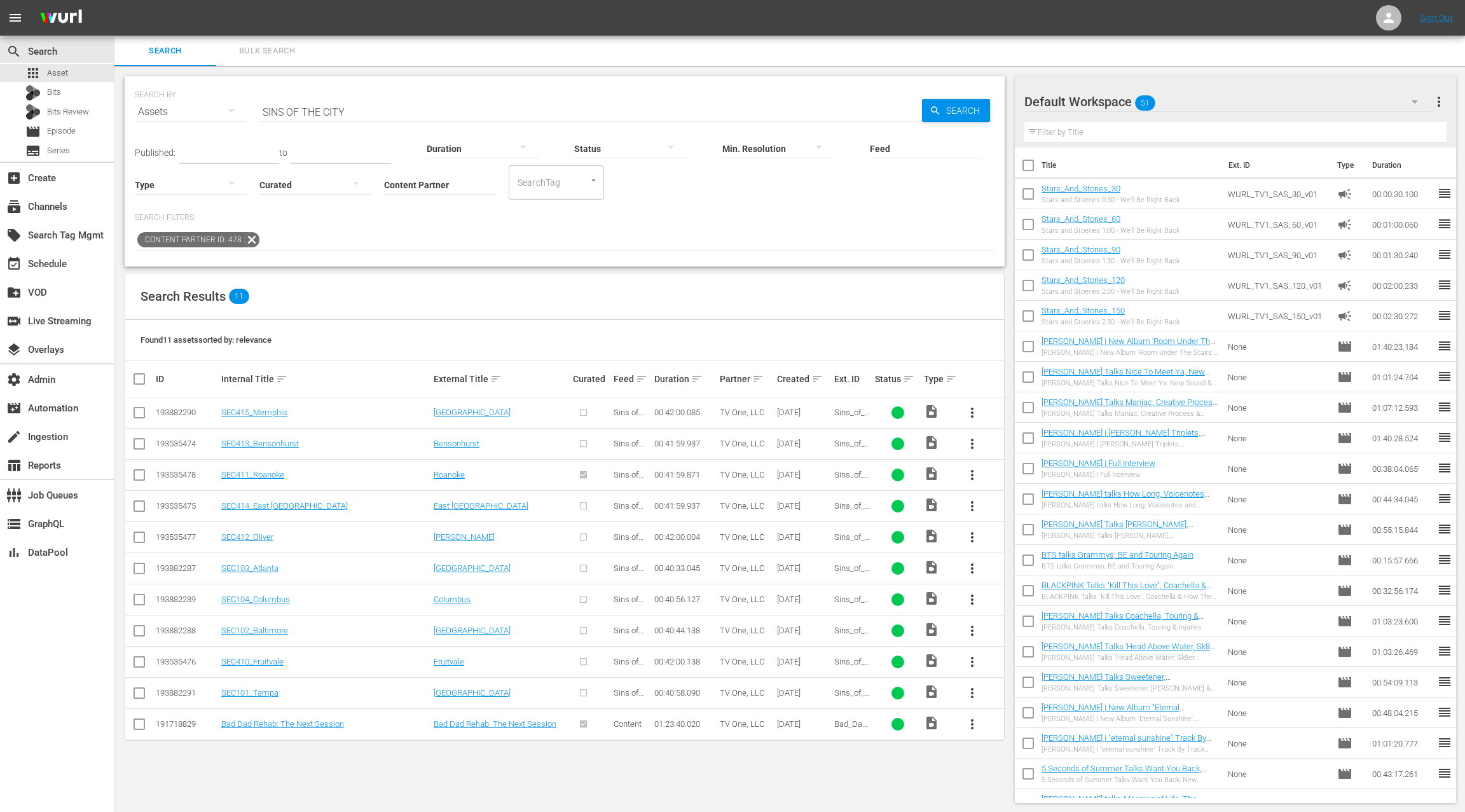
click at [274, 112] on input "SINS OF THE CITY" at bounding box center [590, 112] width 662 height 31
drag, startPoint x: 274, startPoint y: 112, endPoint x: 372, endPoint y: 109, distance: 98.0
click at [372, 109] on input "SINS OF THE CITY" at bounding box center [590, 112] width 662 height 31
paste input "FATHER"
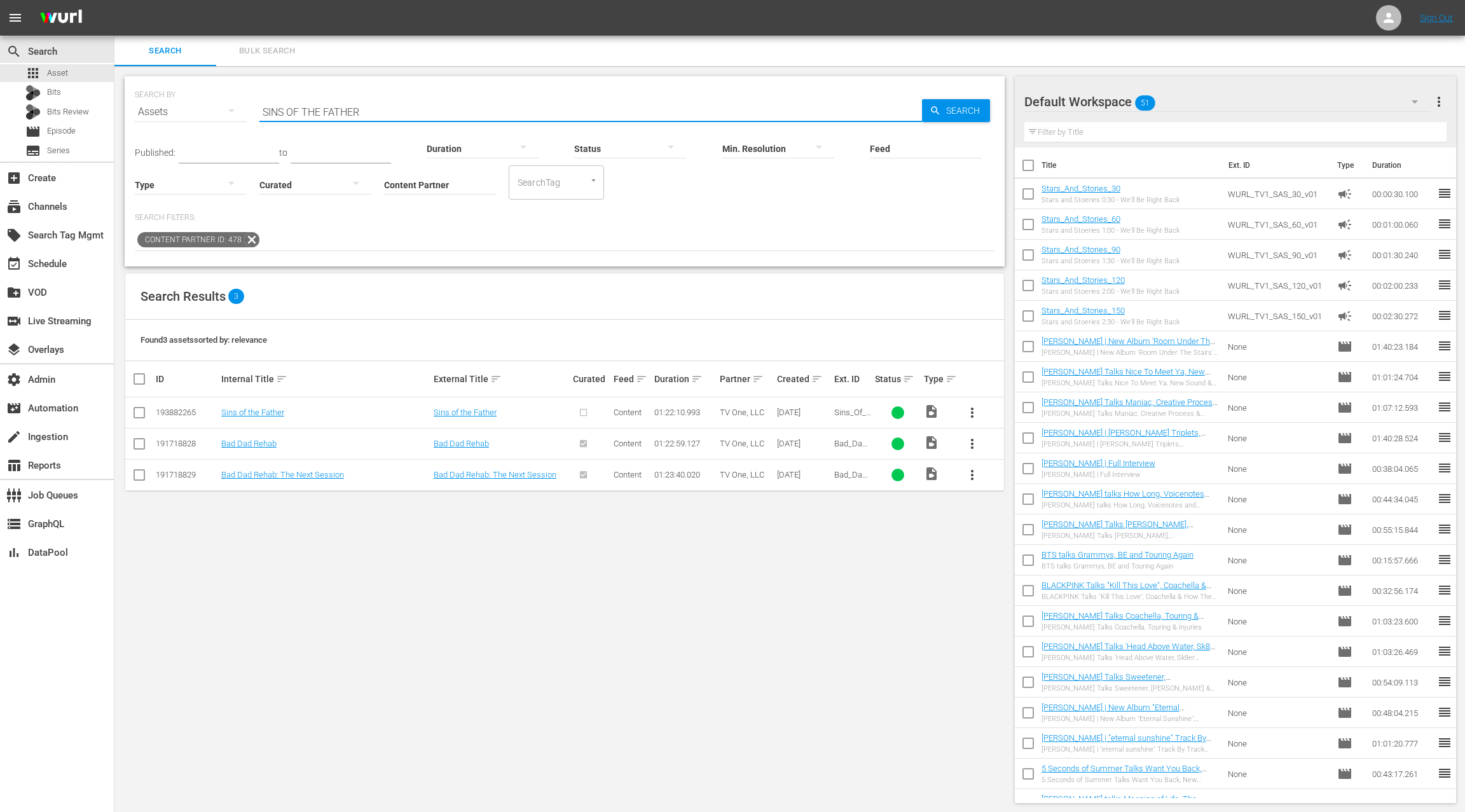
click at [274, 110] on input "SINS OF THE FATHER" at bounding box center [590, 112] width 662 height 31
drag, startPoint x: 275, startPoint y: 110, endPoint x: 391, endPoint y: 112, distance: 116.0
click at [391, 112] on input "SINS OF THE FATHER" at bounding box center [590, 112] width 662 height 31
paste input "TALK"
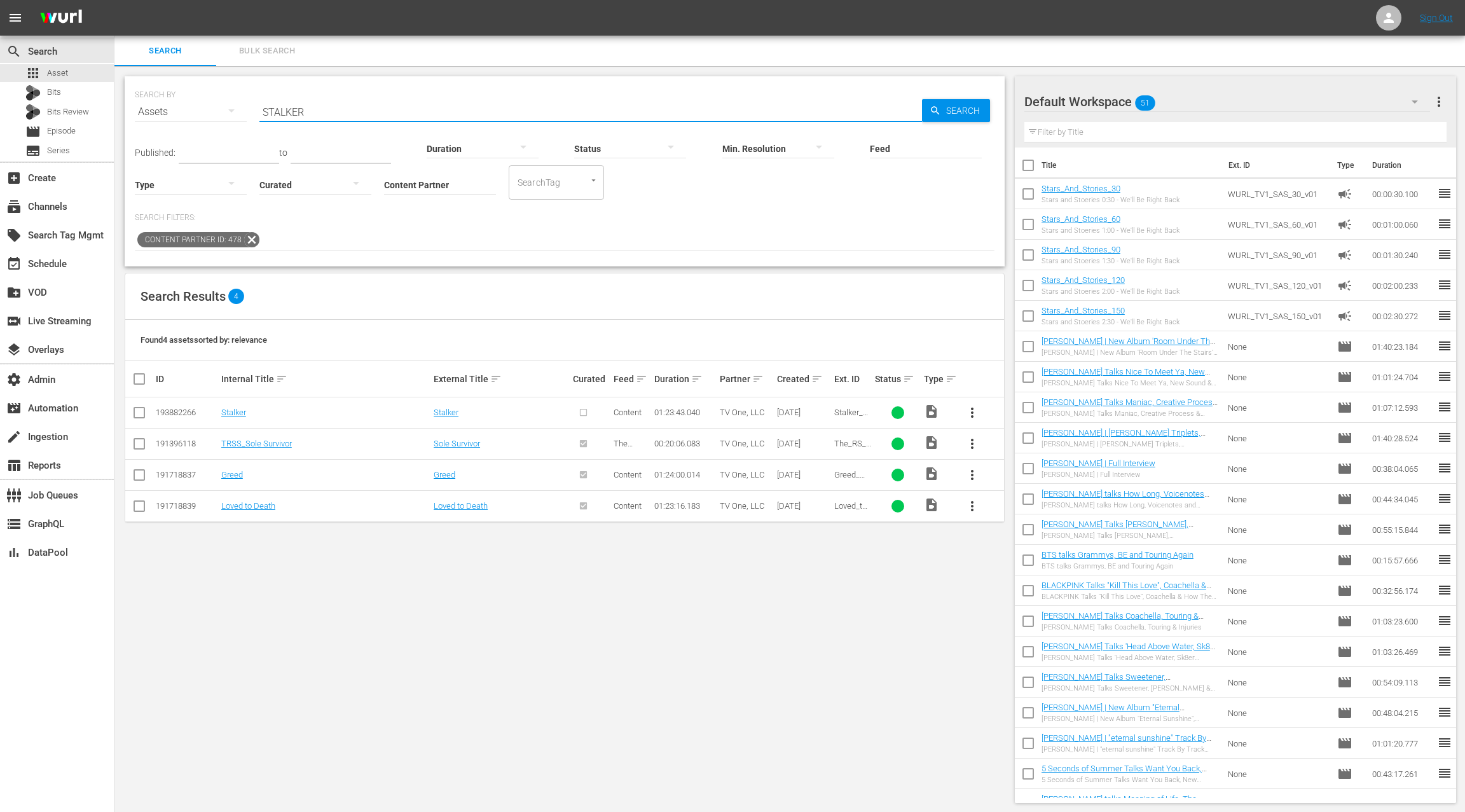
click at [281, 112] on input "STALKER" at bounding box center [590, 112] width 662 height 31
paste input "RANGER NEXT DOO"
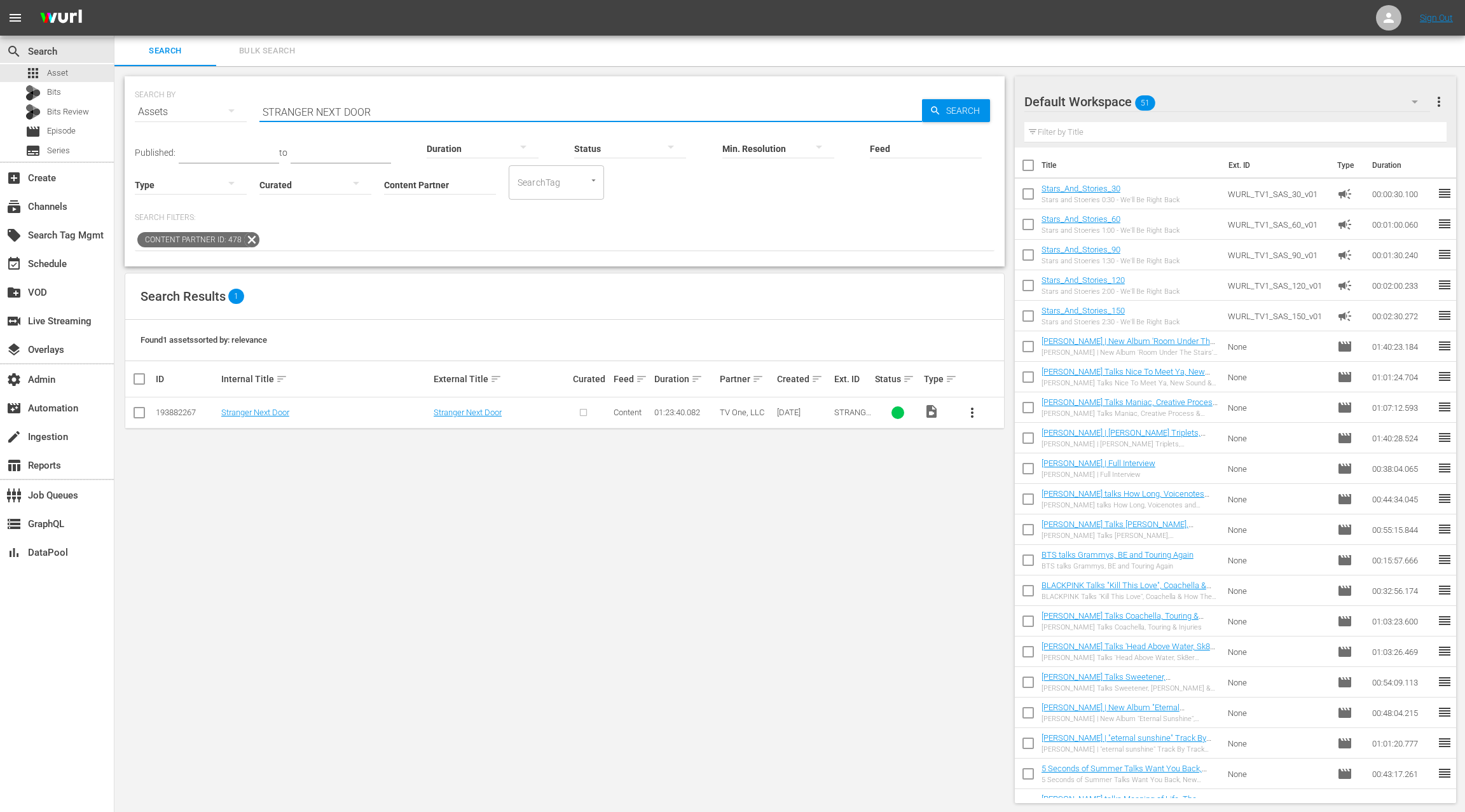
click at [288, 109] on input "STRANGER NEXT DOOR" at bounding box center [590, 112] width 662 height 31
drag, startPoint x: 288, startPoint y: 109, endPoint x: 405, endPoint y: 115, distance: 117.2
click at [405, 115] on input "STRANGER NEXT DOOR" at bounding box center [590, 112] width 662 height 31
paste input "UNDER THE INFLUENCE"
type input "UNDER THE INFLUENCE"
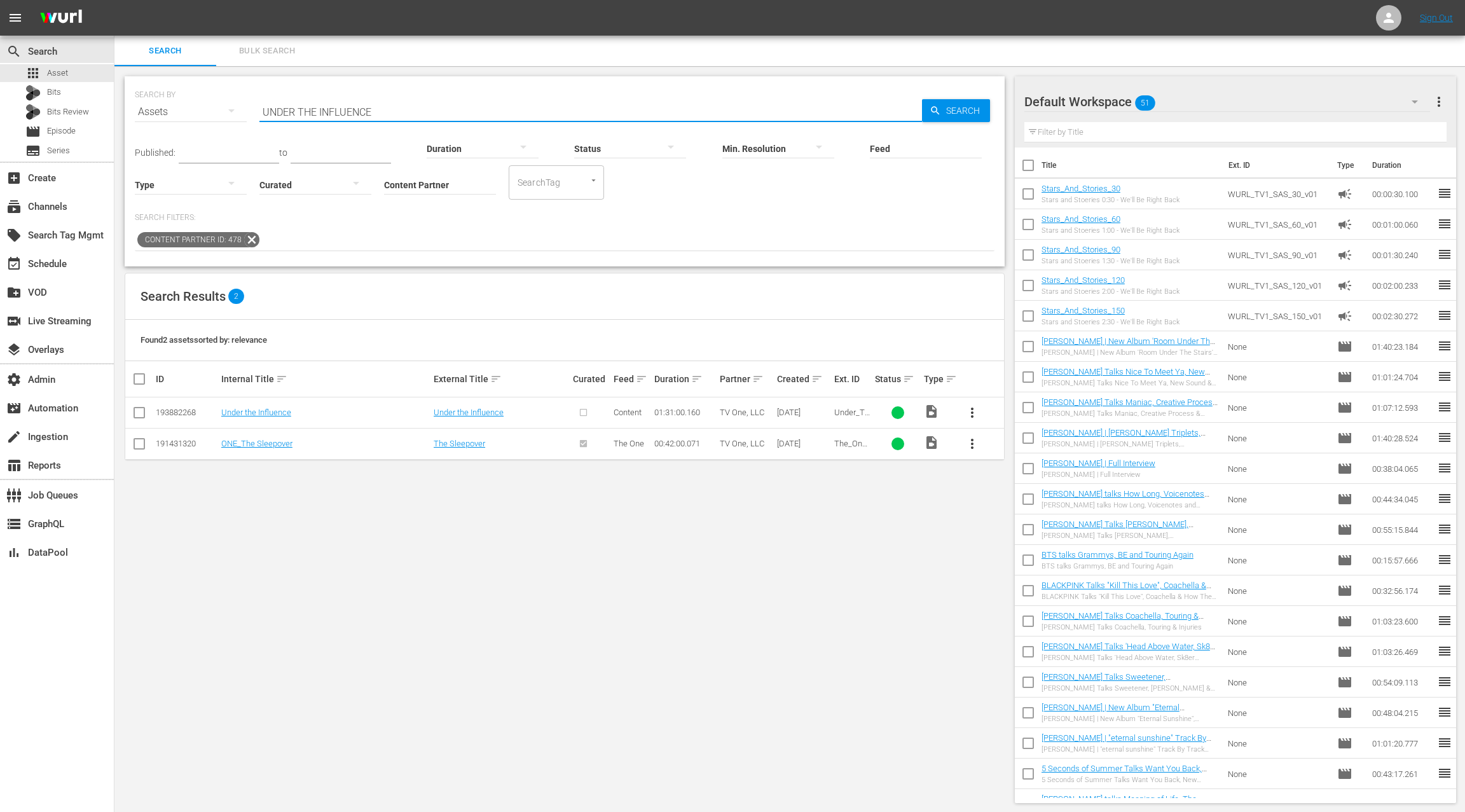
scroll to position [2, 0]
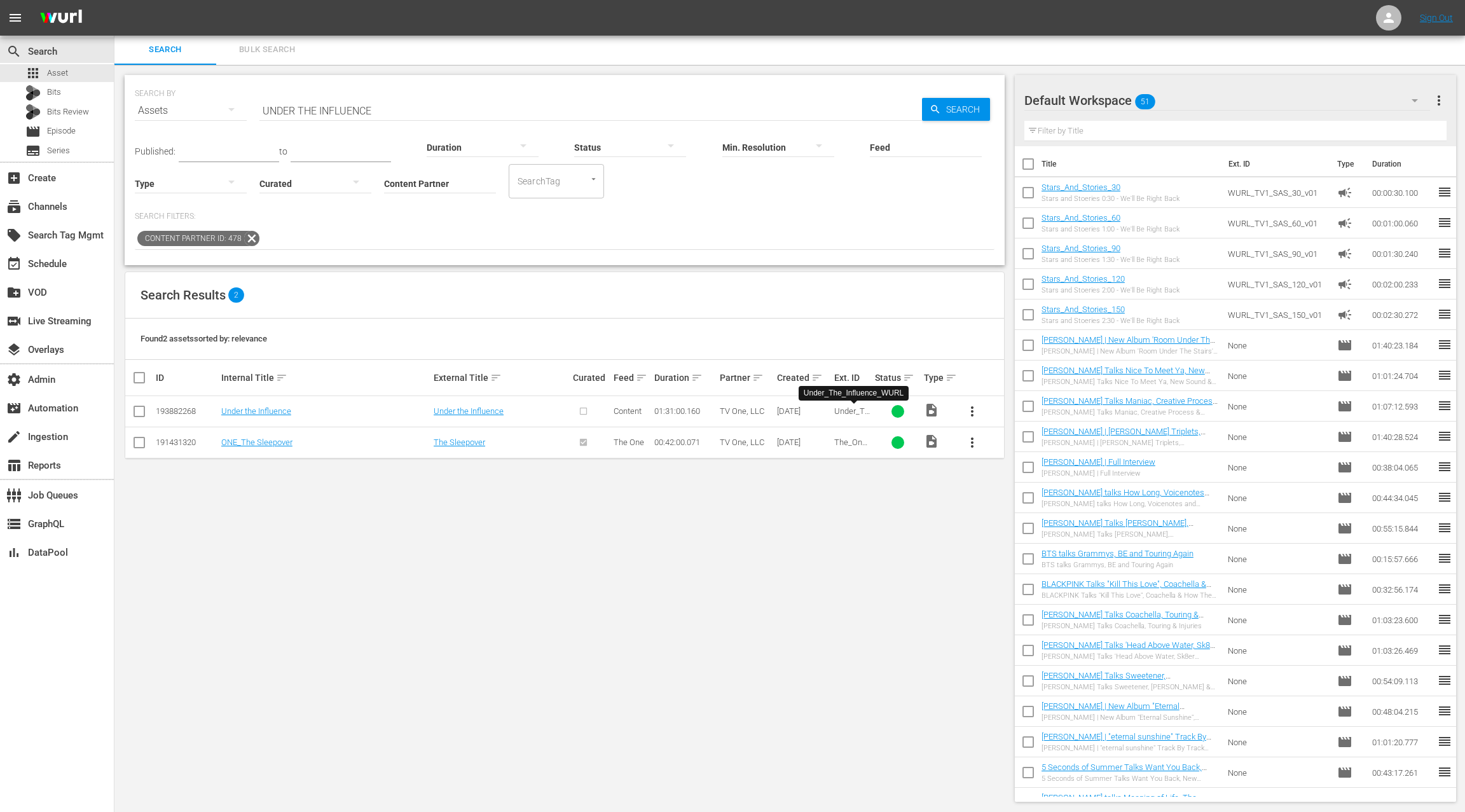
click at [839, 410] on span "Under_The_Influence_WURL" at bounding box center [853, 421] width 37 height 29
drag, startPoint x: 839, startPoint y: 410, endPoint x: 884, endPoint y: 411, distance: 45.0
click at [884, 411] on tr "193882268 Under the Influence Under the Influence Content 01:31:00.160 TV One, …" at bounding box center [564, 411] width 879 height 31
copy span "Under_The_Influence_WURL"
click at [75, 135] on span "Episode" at bounding box center [61, 131] width 29 height 13
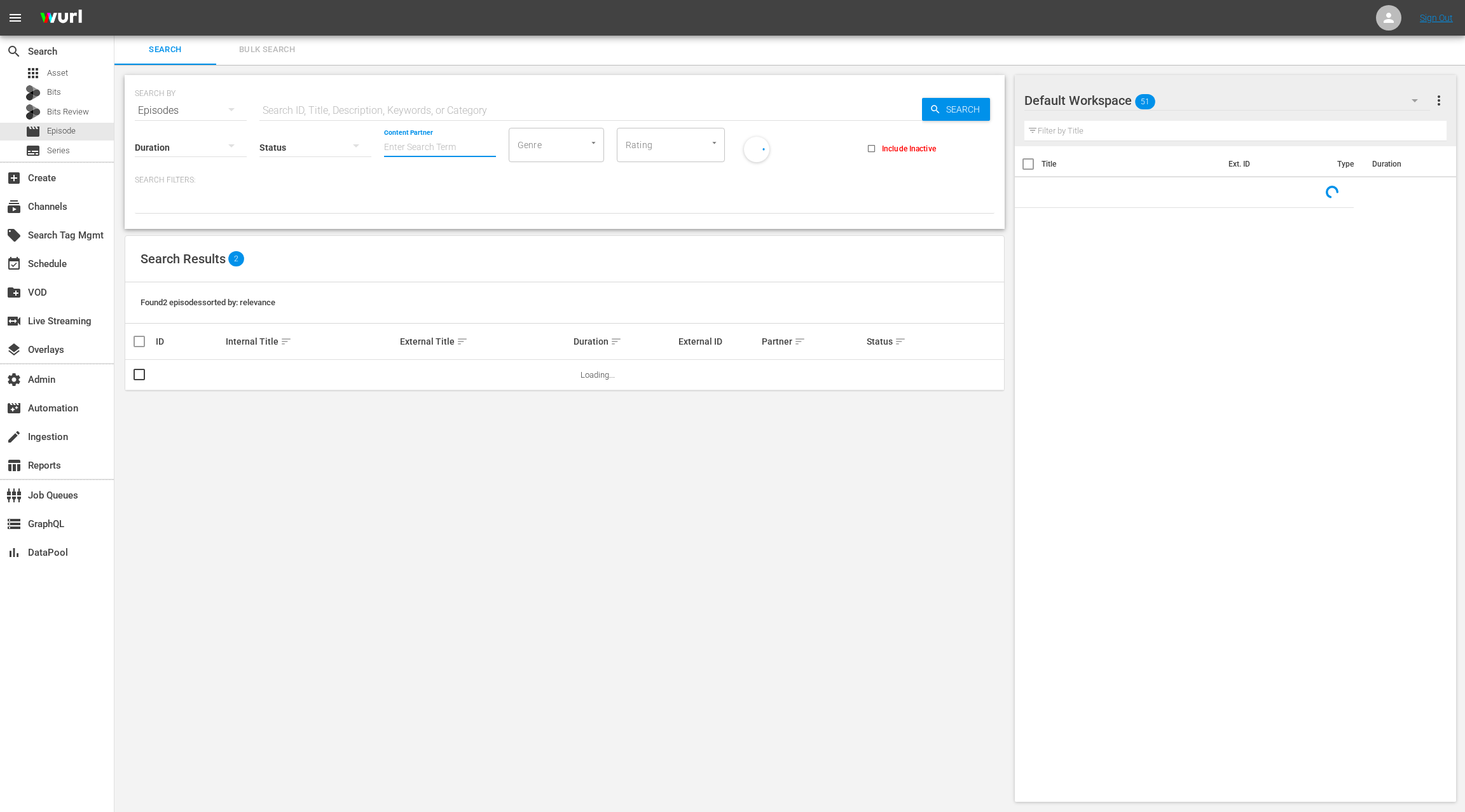
click at [424, 143] on input "Content Partner" at bounding box center [440, 148] width 112 height 46
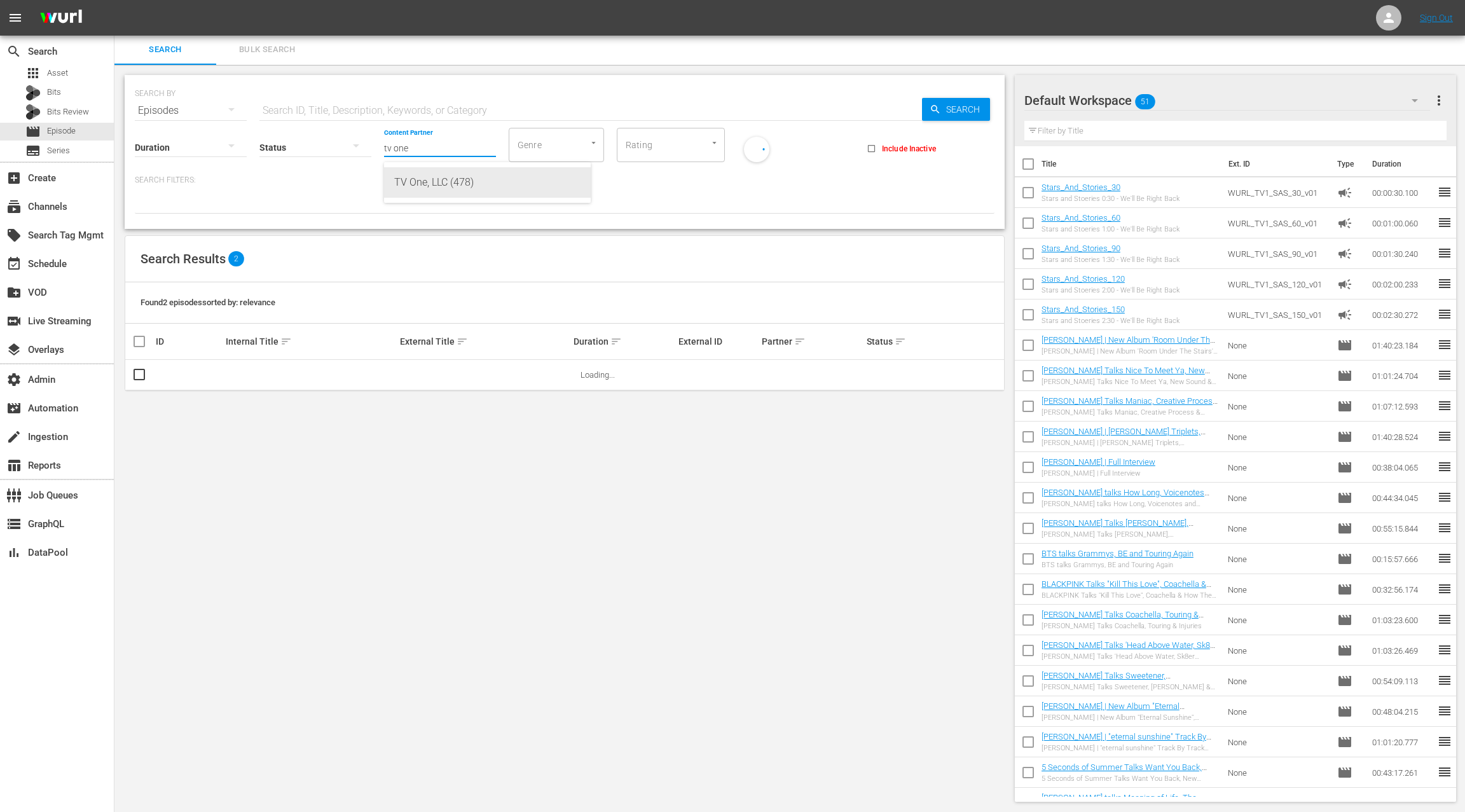
click at [436, 180] on div "TV One, LLC (478)" at bounding box center [486, 182] width 186 height 31
type input "TV One, LLC (478)"
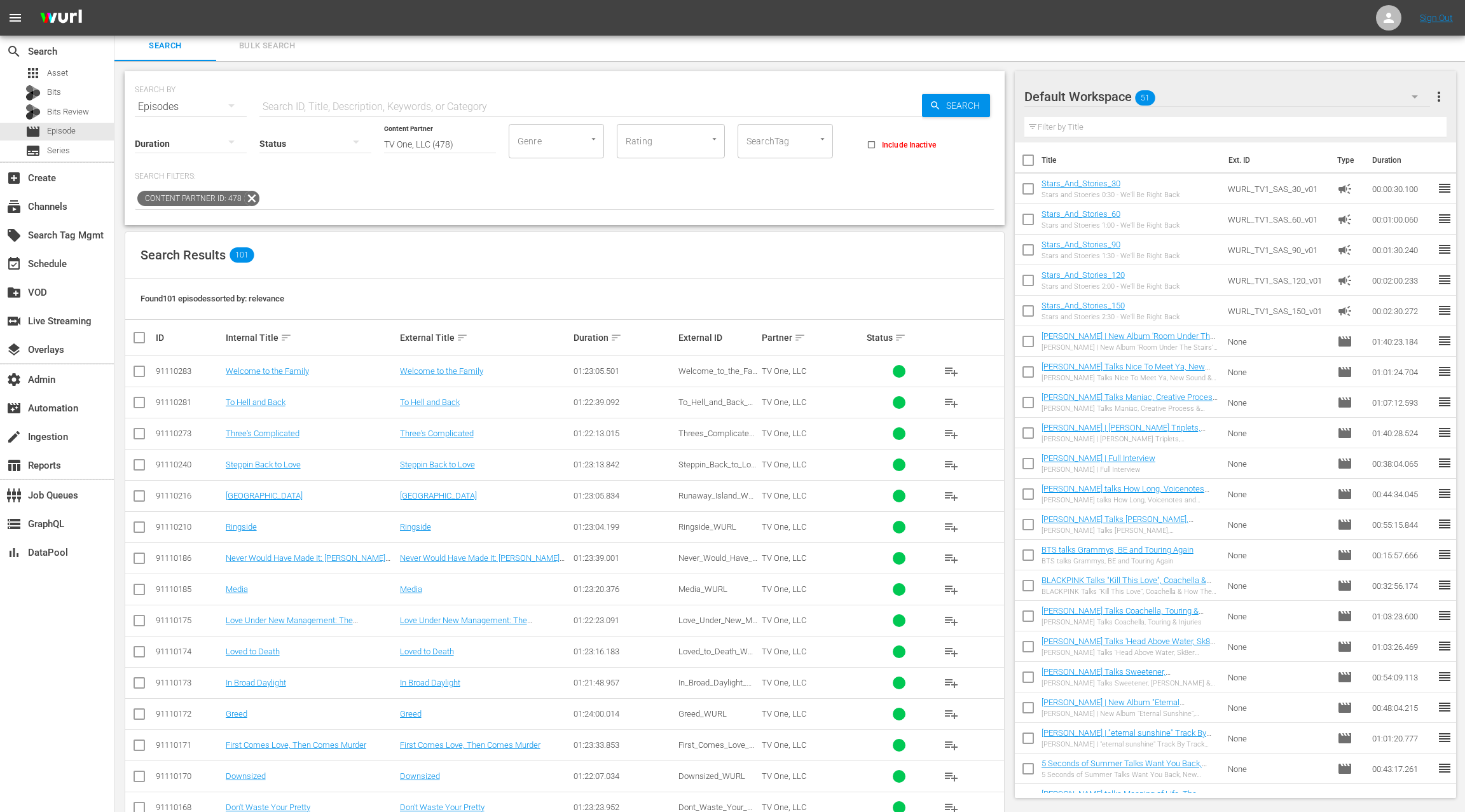
scroll to position [8, 0]
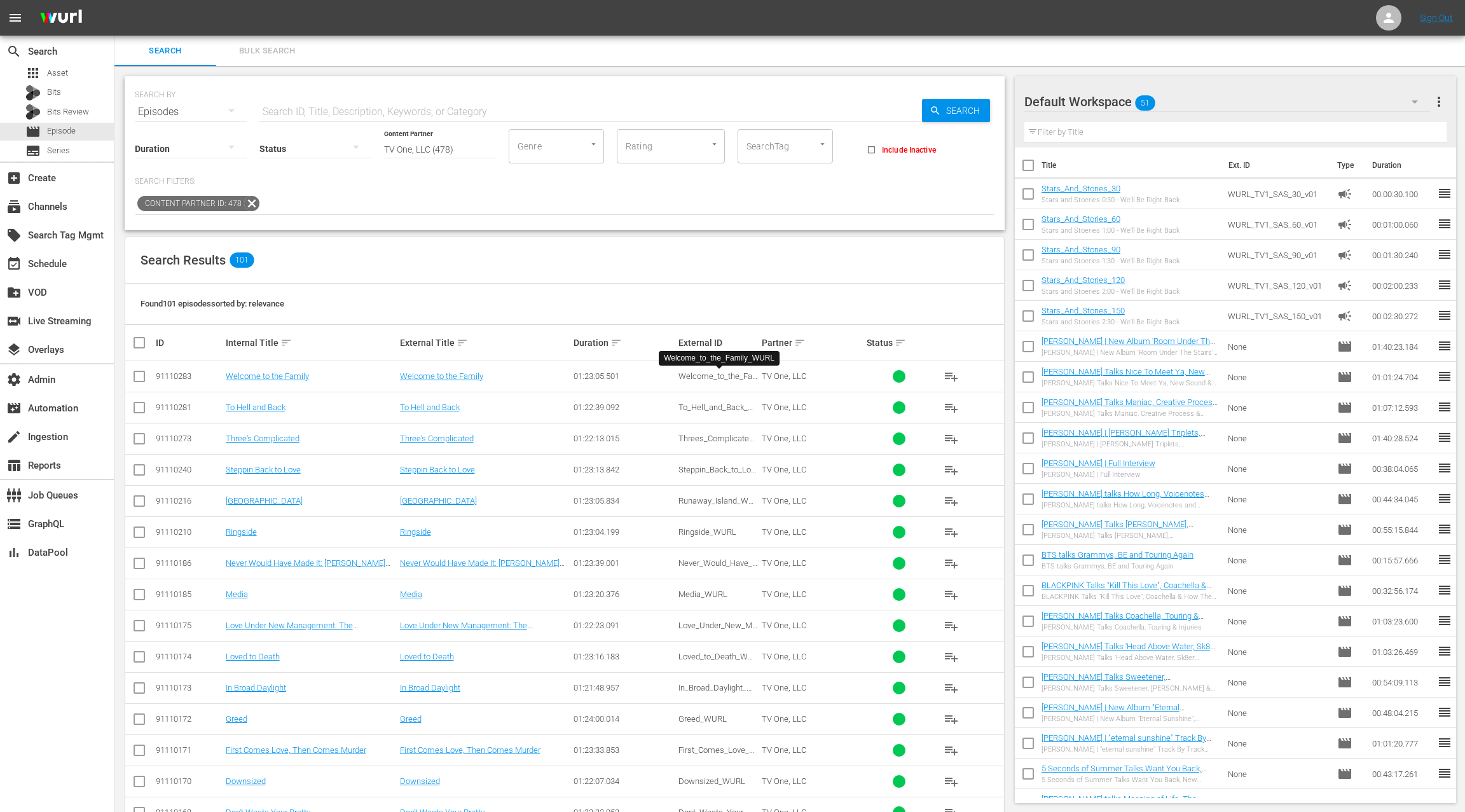
scroll to position [8, 0]
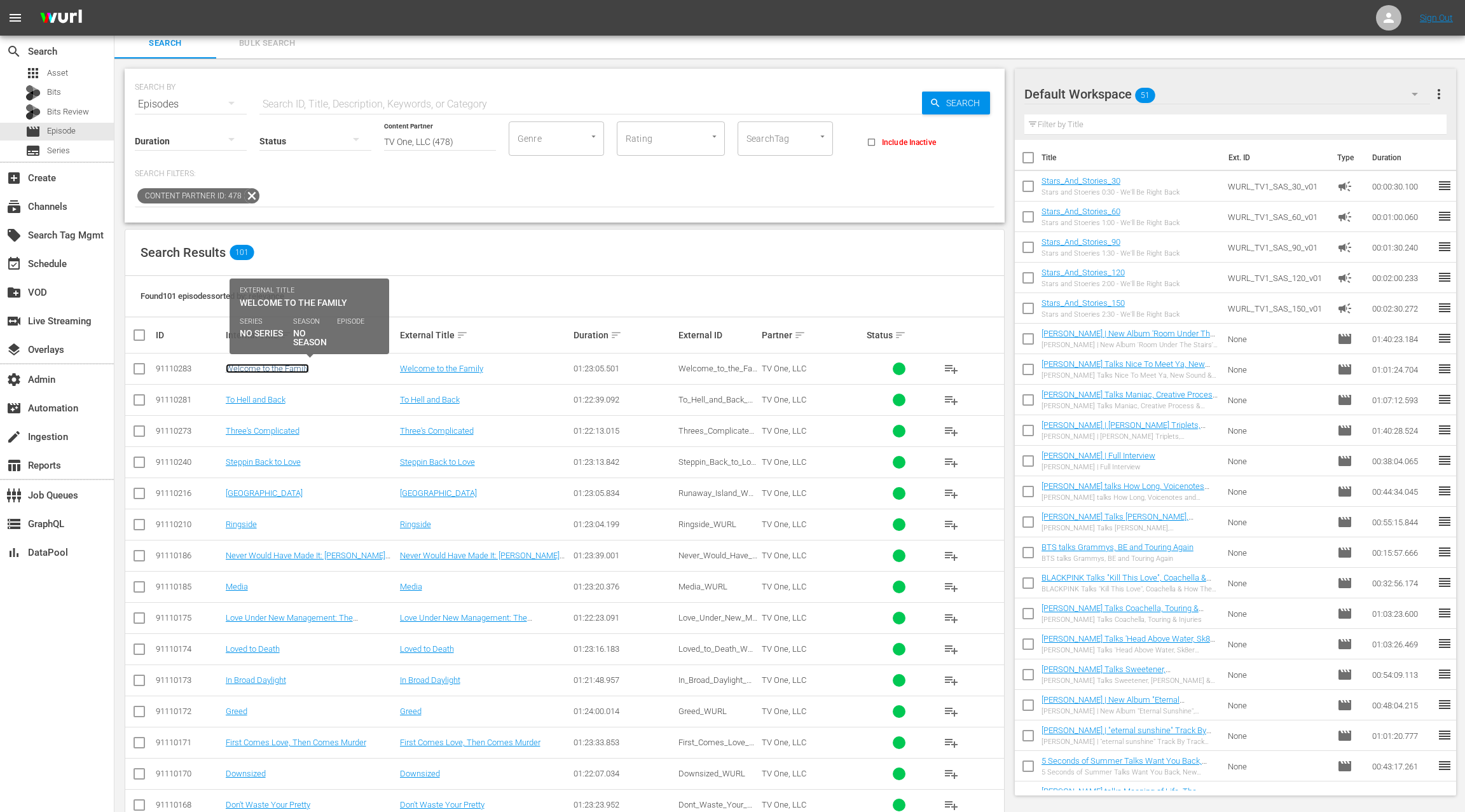
click at [290, 372] on link "Welcome to the Family" at bounding box center [267, 368] width 83 height 10
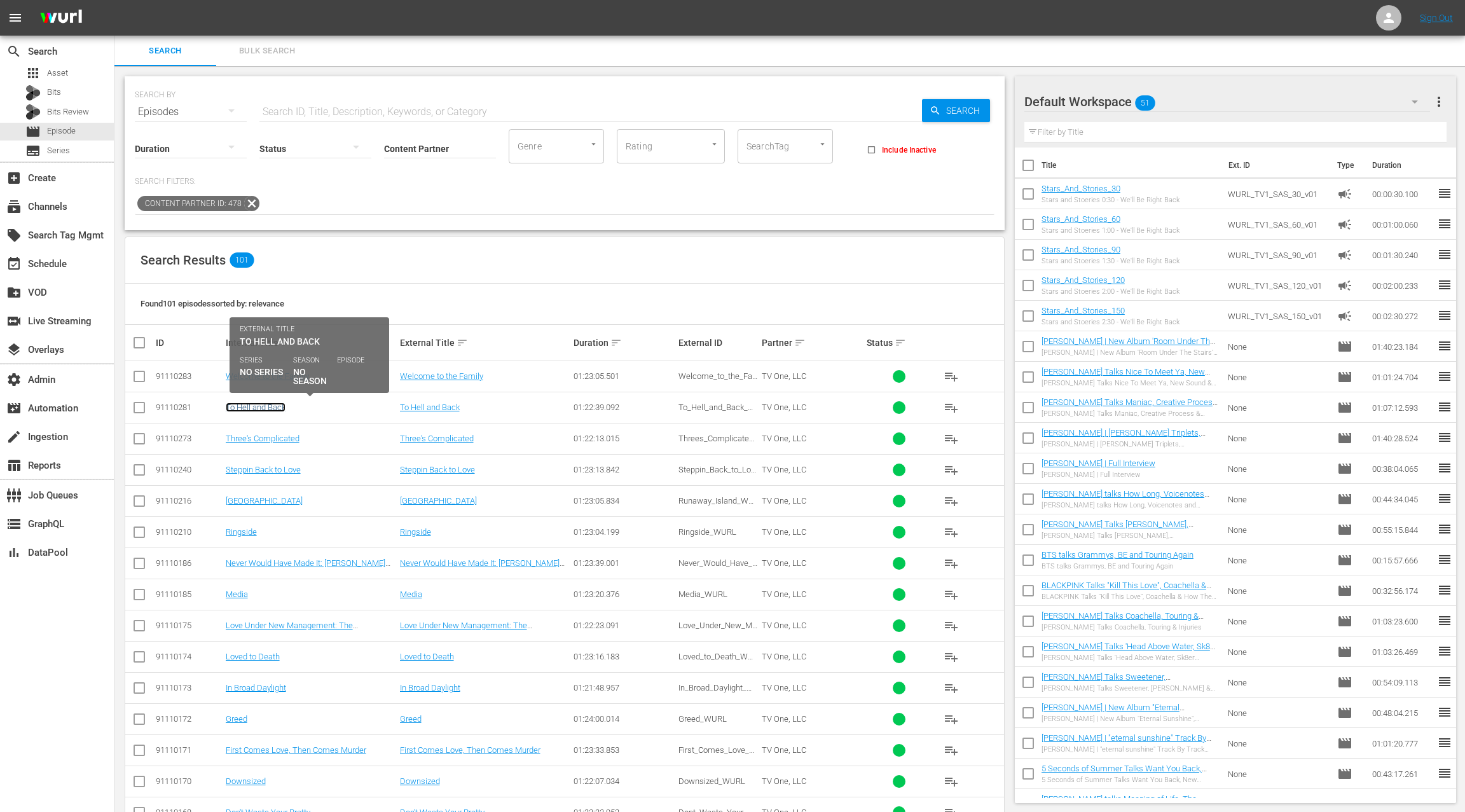
click at [272, 408] on link "To Hell and Back" at bounding box center [255, 407] width 59 height 10
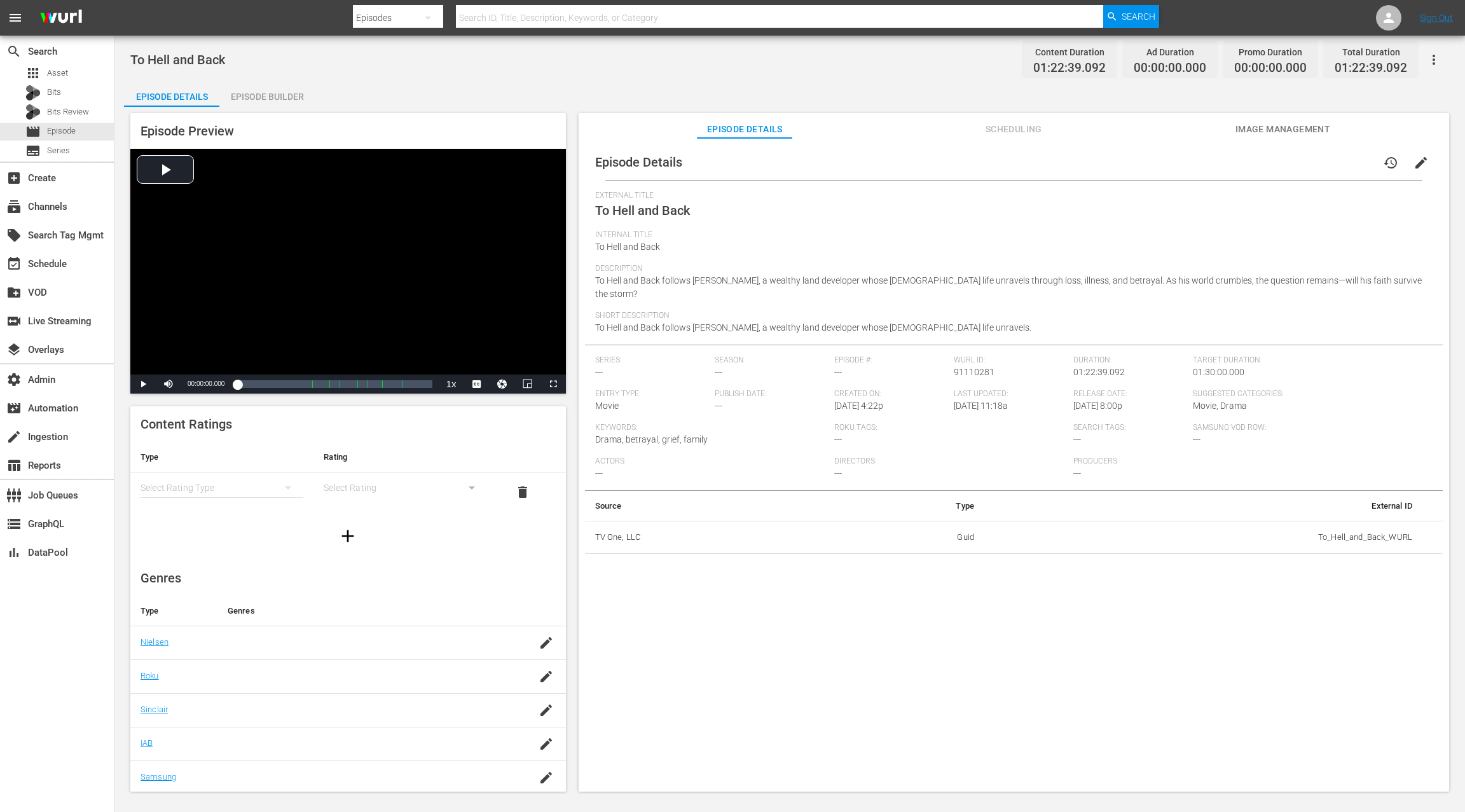
drag, startPoint x: 1005, startPoint y: 134, endPoint x: 997, endPoint y: 132, distance: 8.2
click at [1004, 134] on span "Scheduling" at bounding box center [1013, 129] width 95 height 16
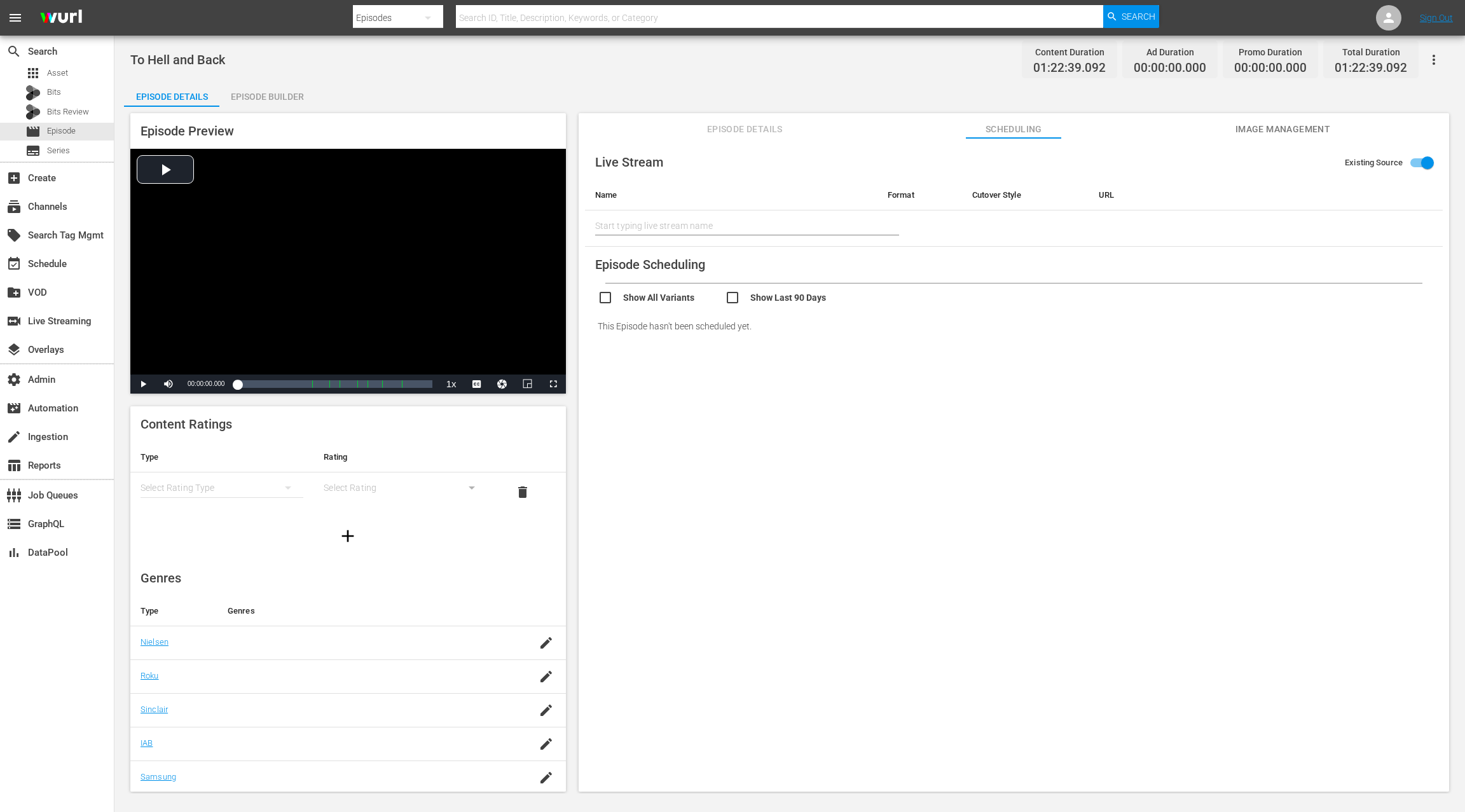
click at [1264, 130] on span "Image Management" at bounding box center [1282, 129] width 95 height 16
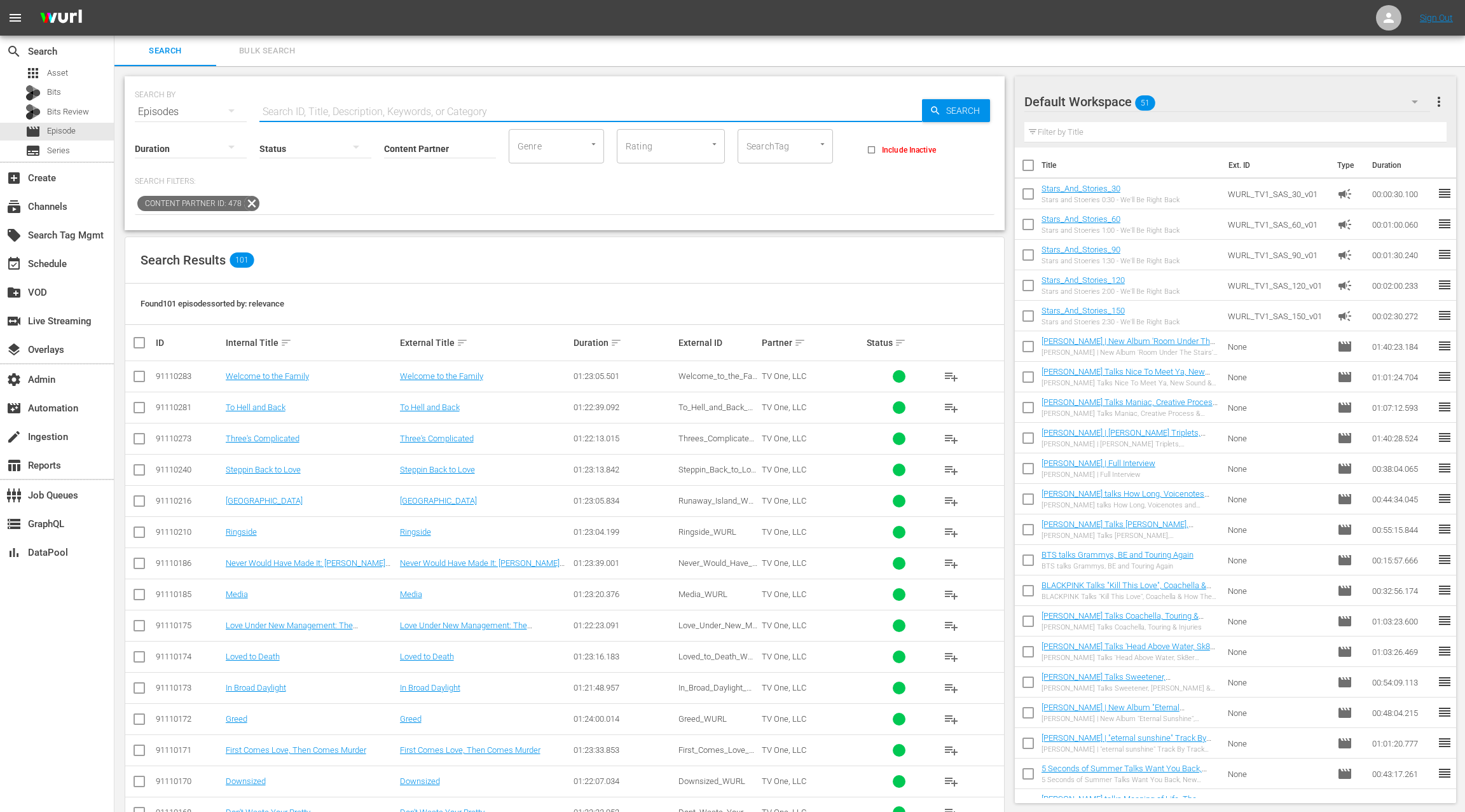
click at [284, 113] on input "text" at bounding box center [590, 112] width 662 height 31
paste input "ASKING FOR A FRIEND Ep. 101 ASKING FOR A FRIEND Ep. 102"
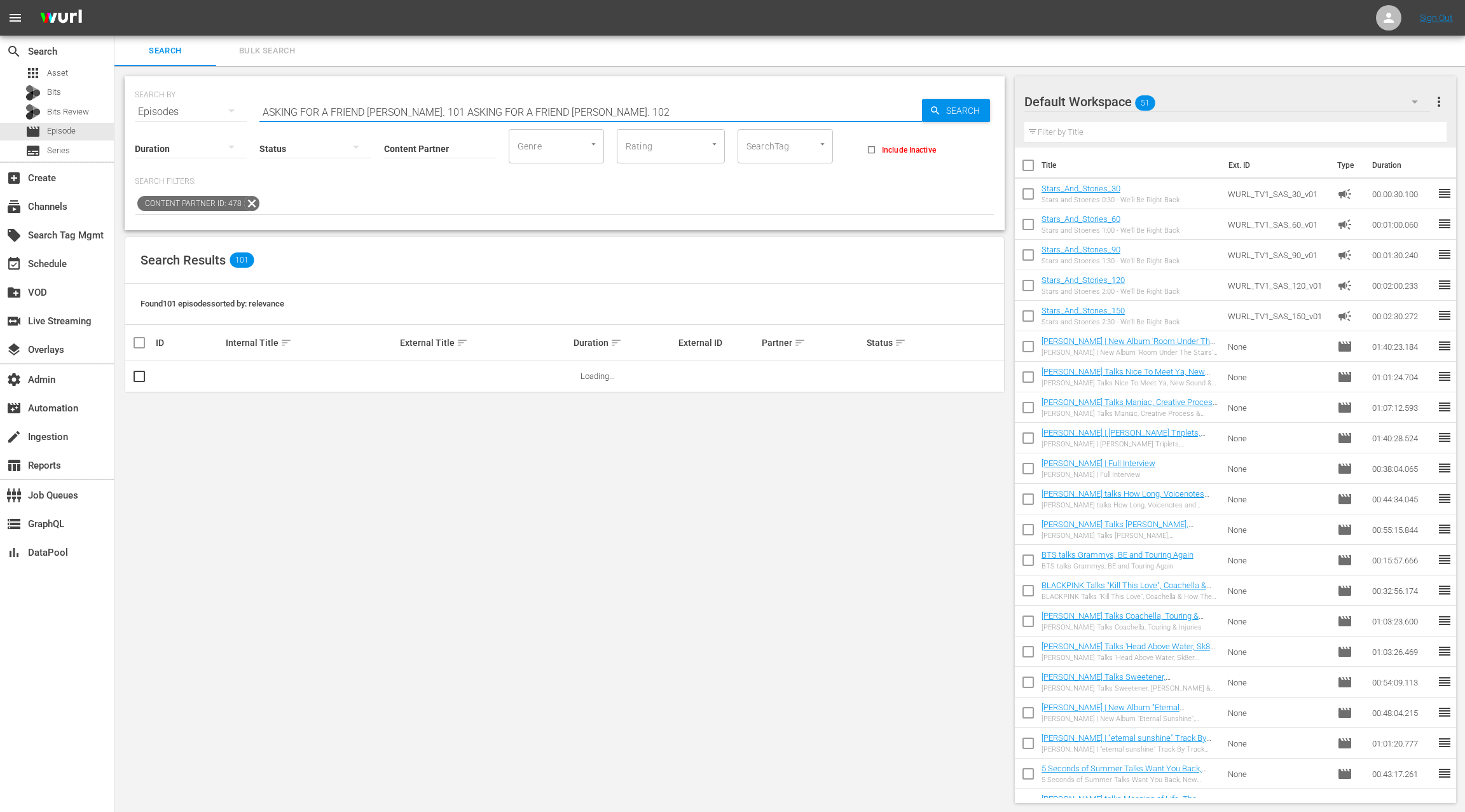
click at [374, 112] on input "ASKING FOR A FRIEND Ep. 101 ASKING FOR A FRIEND Ep. 102" at bounding box center [590, 112] width 662 height 31
drag, startPoint x: 374, startPoint y: 112, endPoint x: 605, endPoint y: 110, distance: 231.0
click at [605, 110] on input "ASKING FOR A FRIEND Ep. 101 ASKING FOR A FRIEND Ep. 102" at bounding box center [590, 112] width 662 height 31
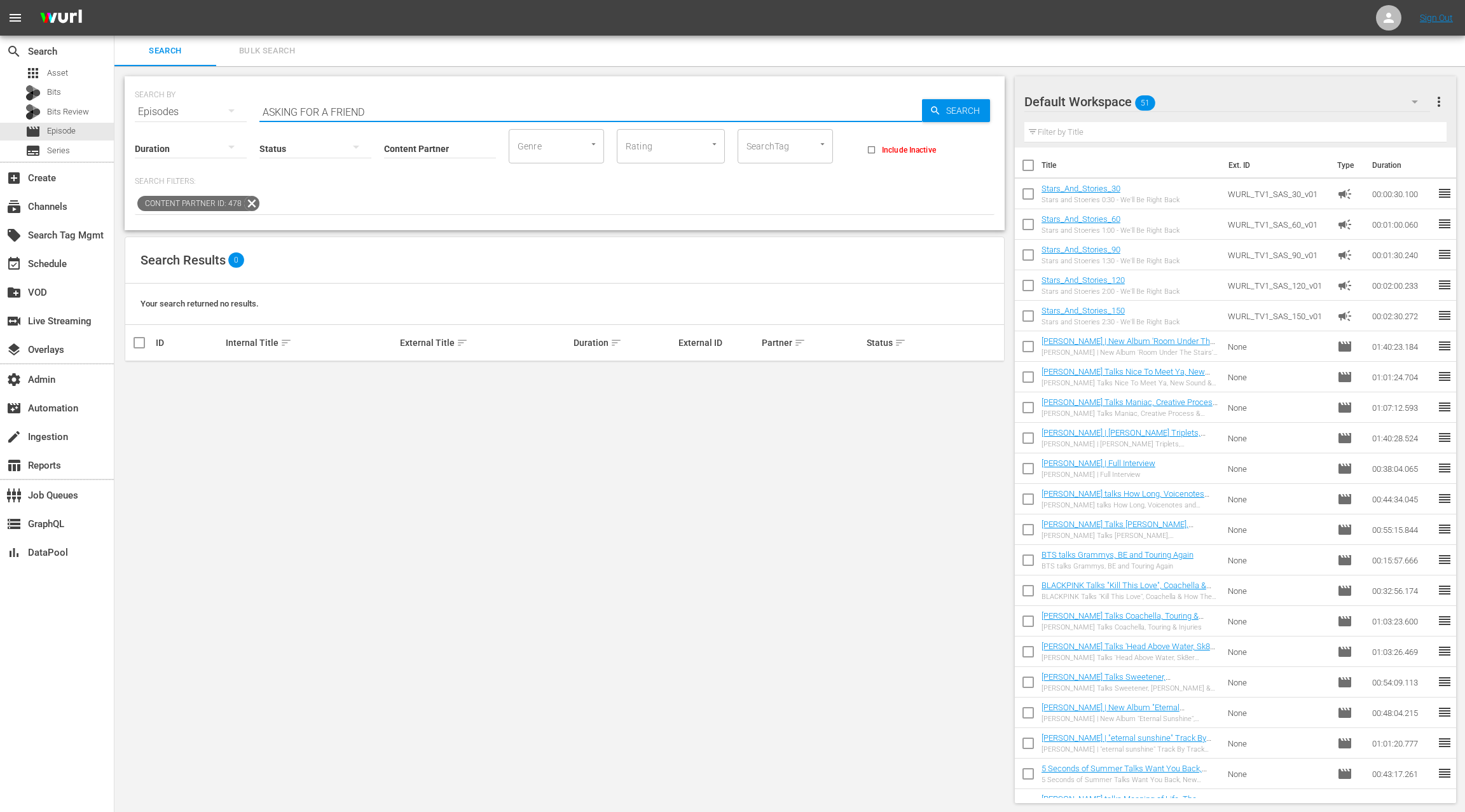
type input "ASKING FOR A FRIEND"
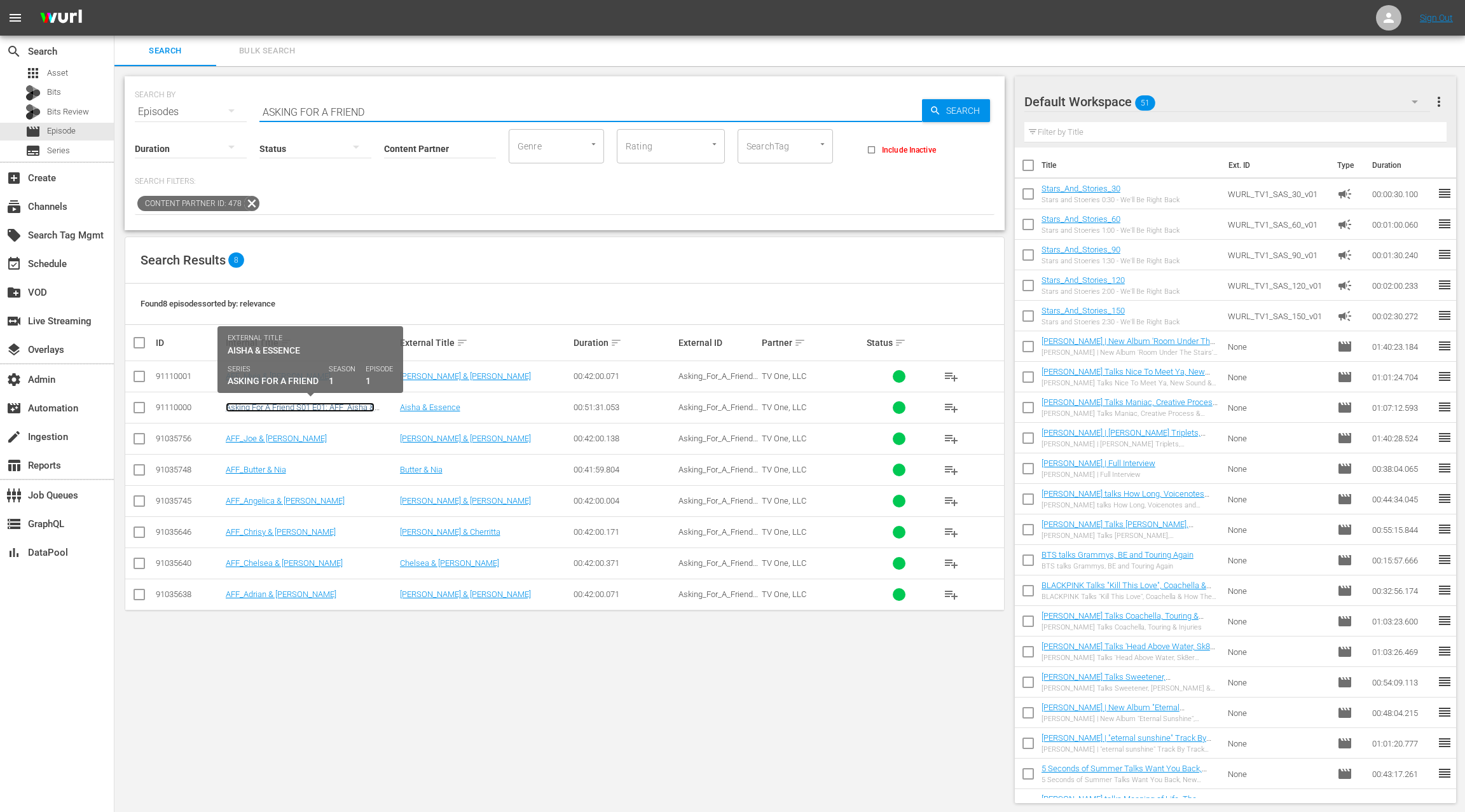
click at [345, 406] on link "Asking For A Friend S01 E01: AFF_Aisha & Essence" at bounding box center [300, 412] width 149 height 19
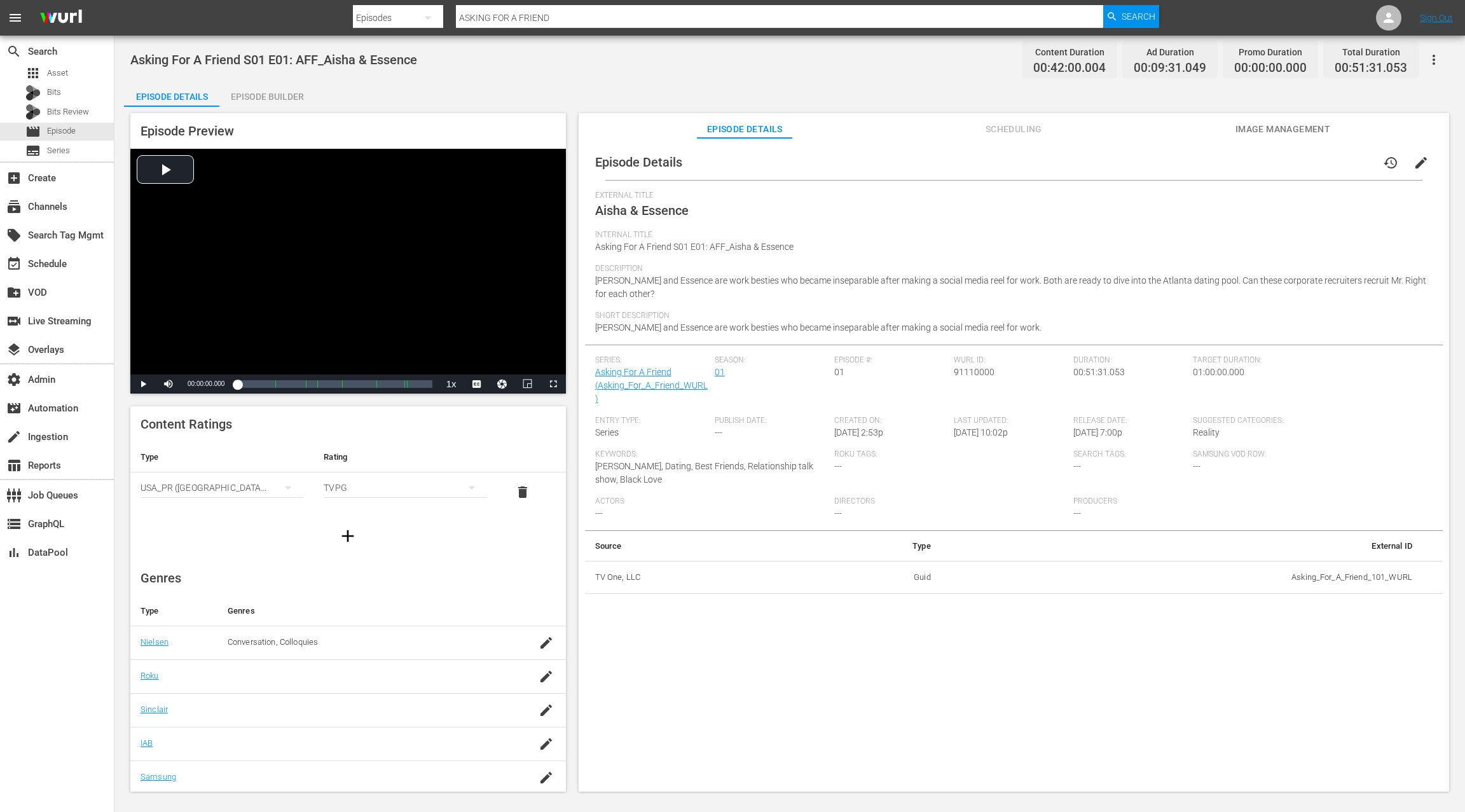
click at [282, 99] on div "Episode Builder" at bounding box center [267, 97] width 95 height 31
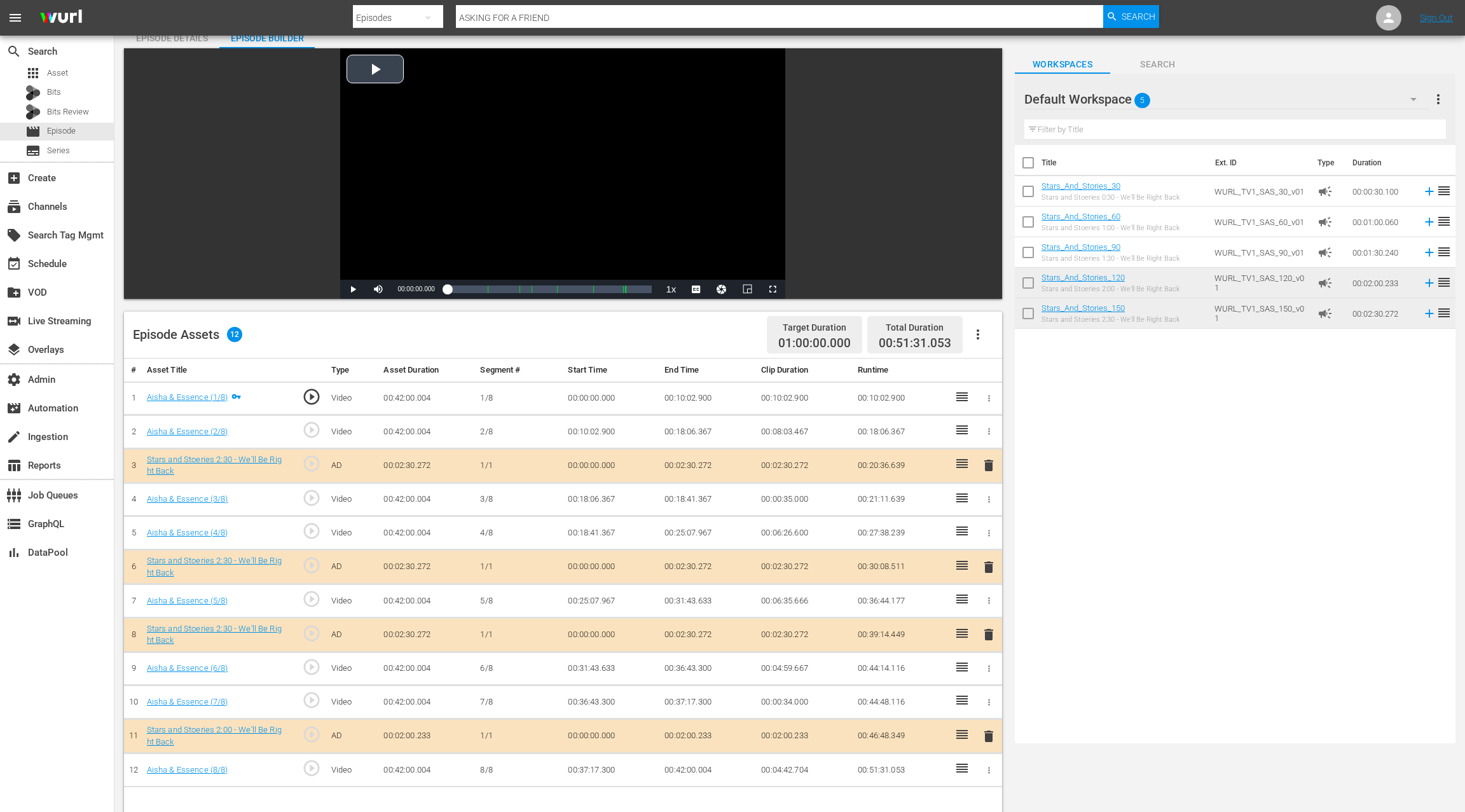
scroll to position [8, 0]
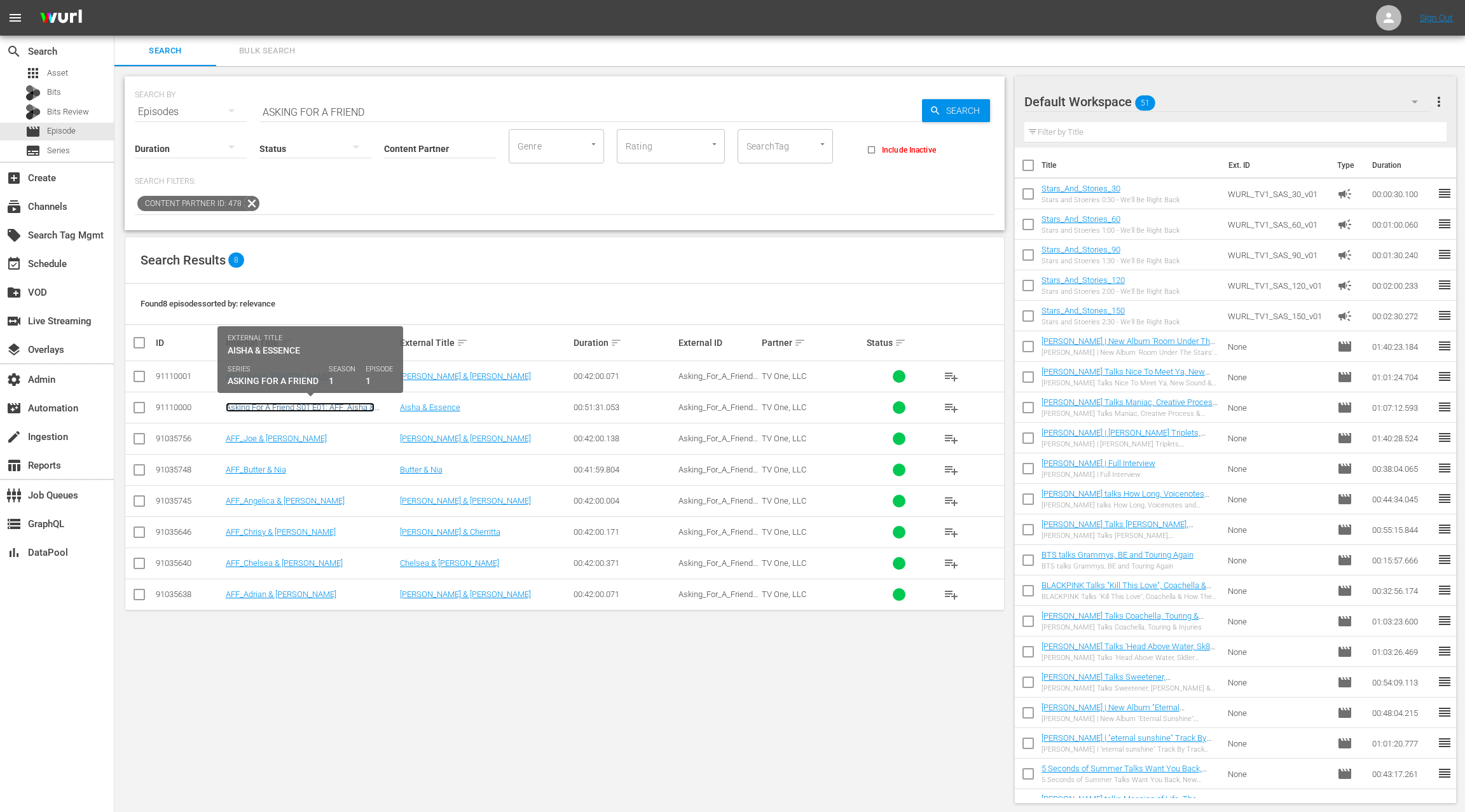
click at [324, 405] on link "Asking For A Friend S01 E01: AFF_Aisha & Essence" at bounding box center [300, 412] width 149 height 19
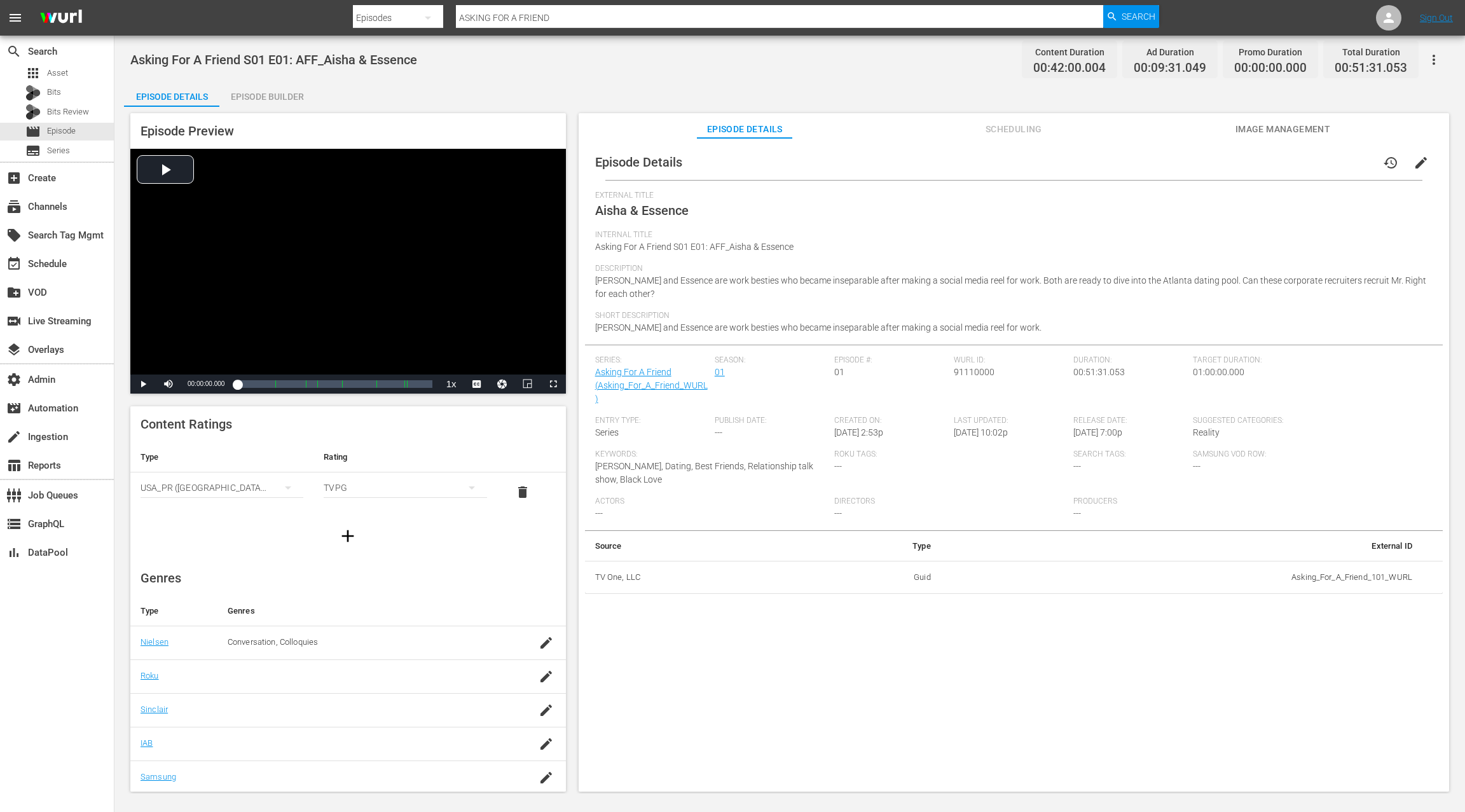
click at [603, 246] on span "Asking For A Friend S01 E01: AFF_Aisha & Essence" at bounding box center [694, 246] width 198 height 10
drag, startPoint x: 604, startPoint y: 246, endPoint x: 706, endPoint y: 246, distance: 102.0
click at [706, 246] on span "Asking For A Friend S01 E01: AFF_Aisha & Essence" at bounding box center [694, 246] width 198 height 10
copy span "Asking For A Friend S01 E01:"
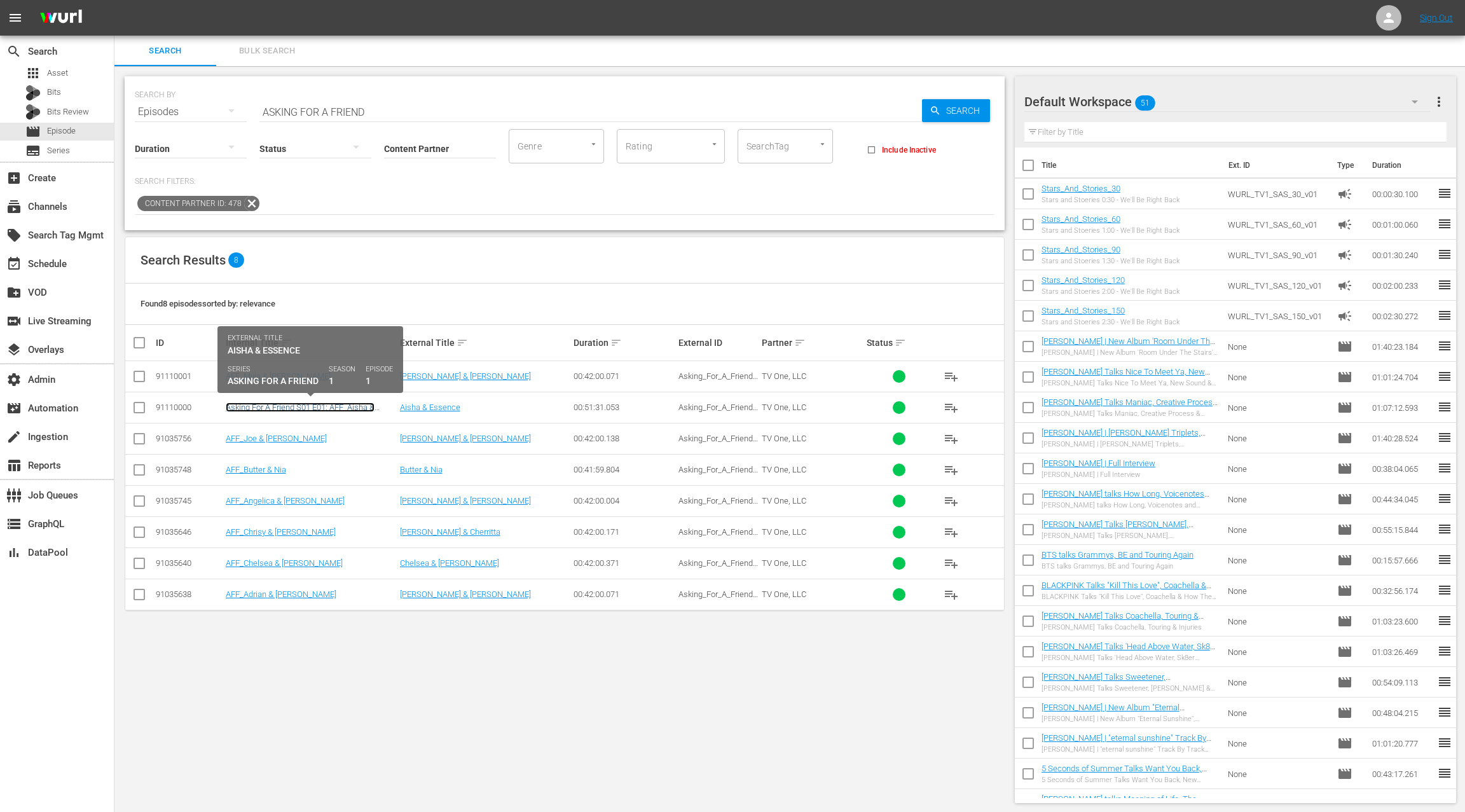
click at [296, 402] on link "Asking For A Friend S01 E01: AFF_Aisha & Essence" at bounding box center [300, 412] width 149 height 19
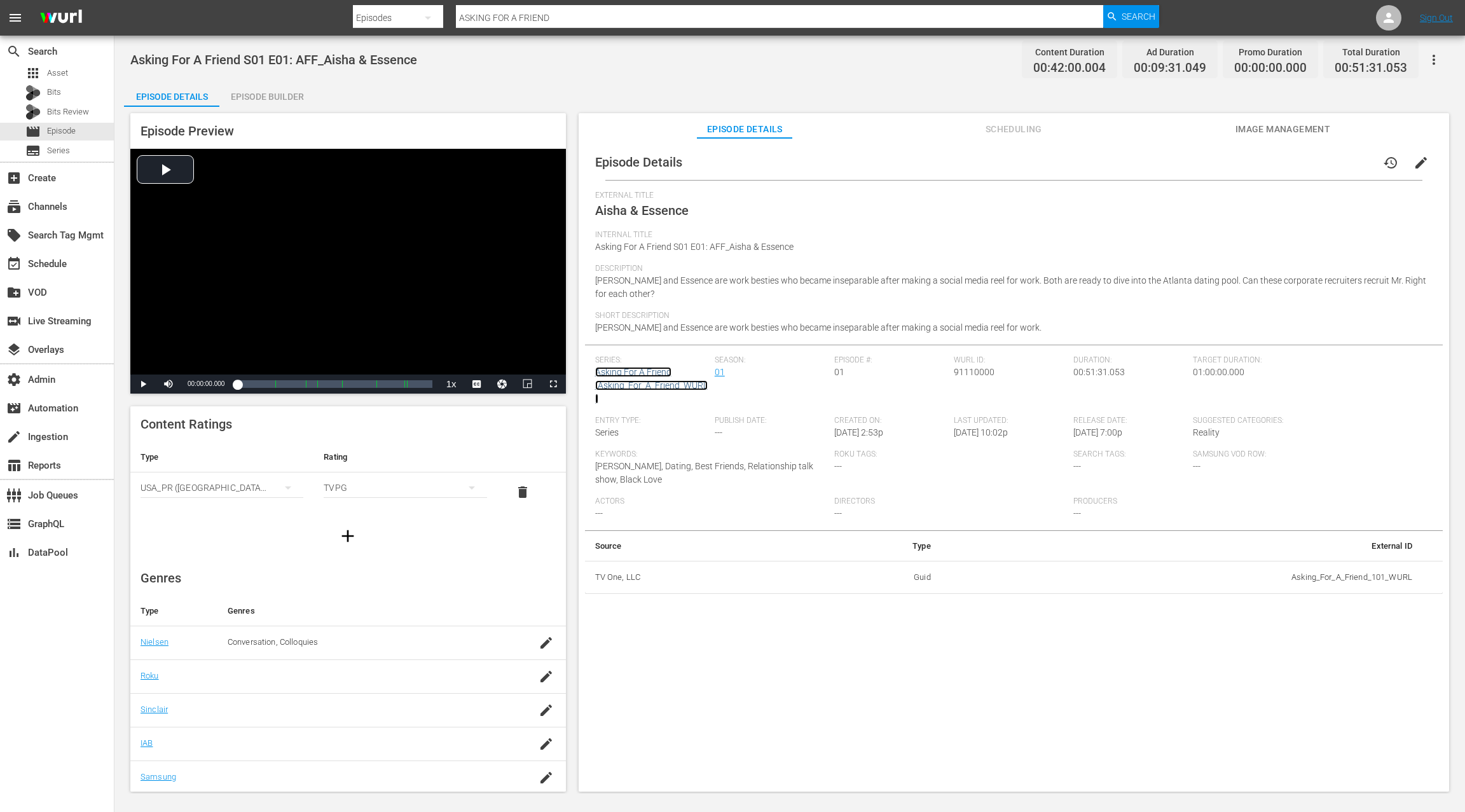
click at [634, 372] on link "Asking For A Friend (Asking_For_A_Friend_WURL)" at bounding box center [651, 385] width 113 height 37
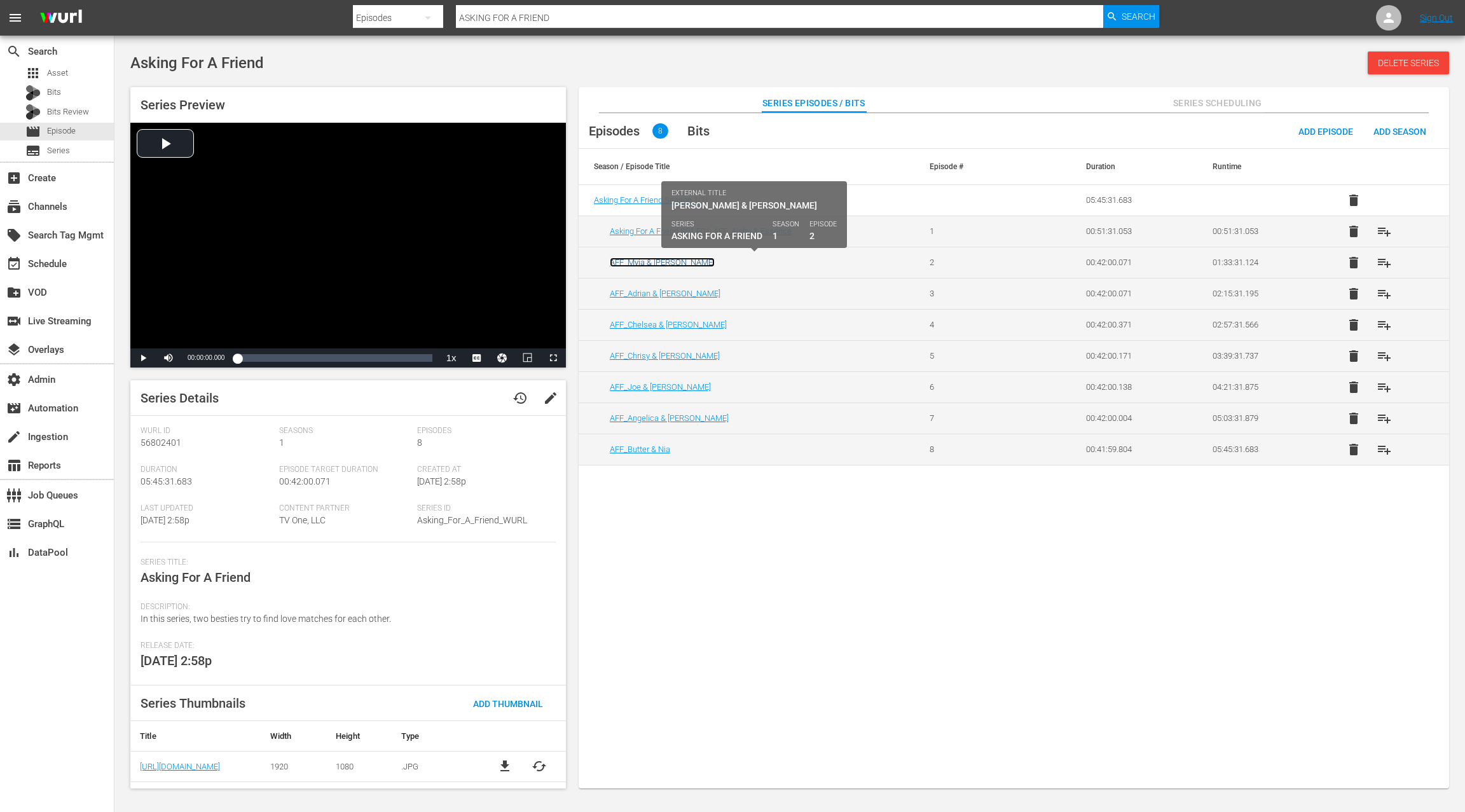
click at [654, 262] on link "AFF_Myia & Graylin" at bounding box center [662, 262] width 105 height 10
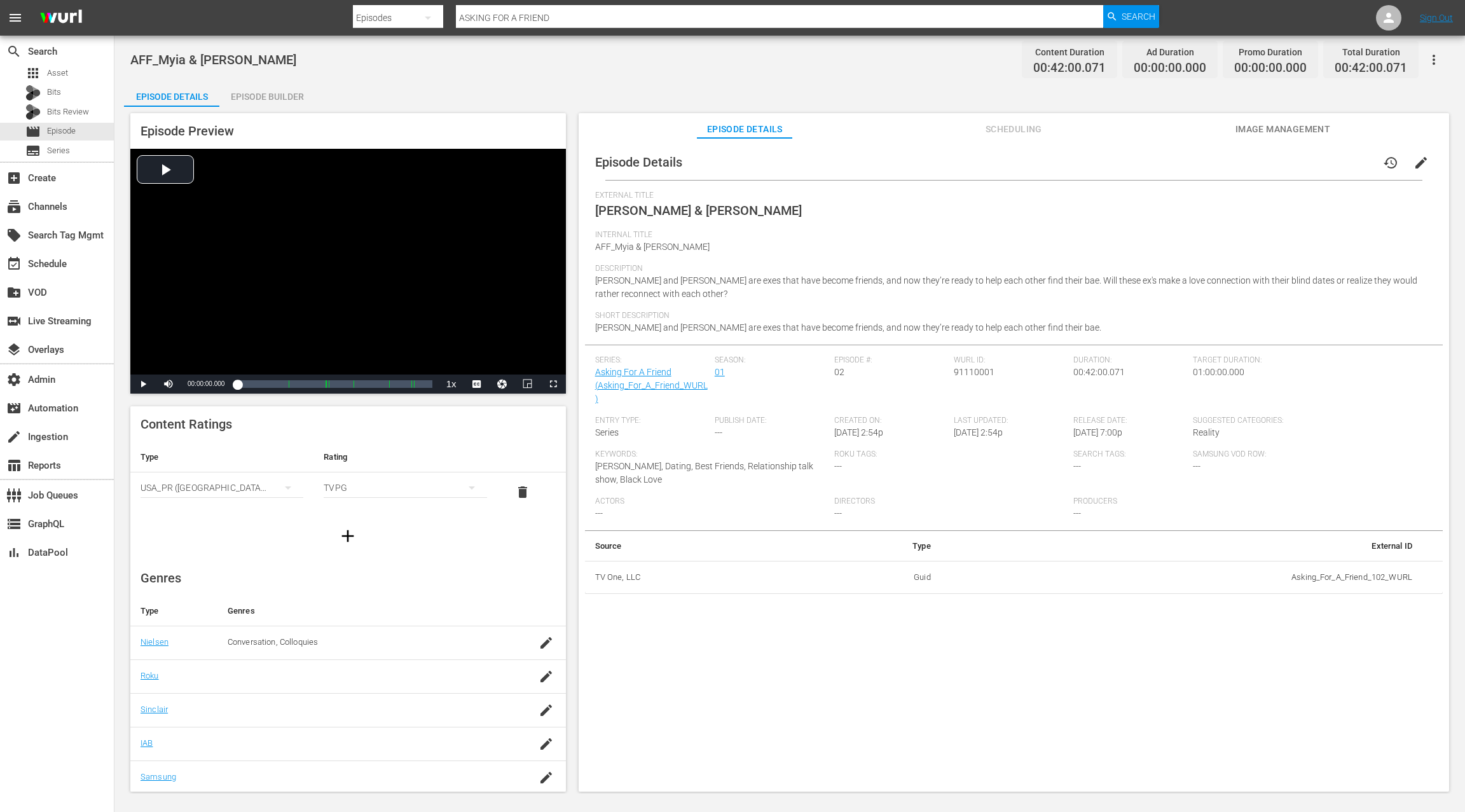
click at [1415, 162] on span "edit" at bounding box center [1421, 162] width 15 height 15
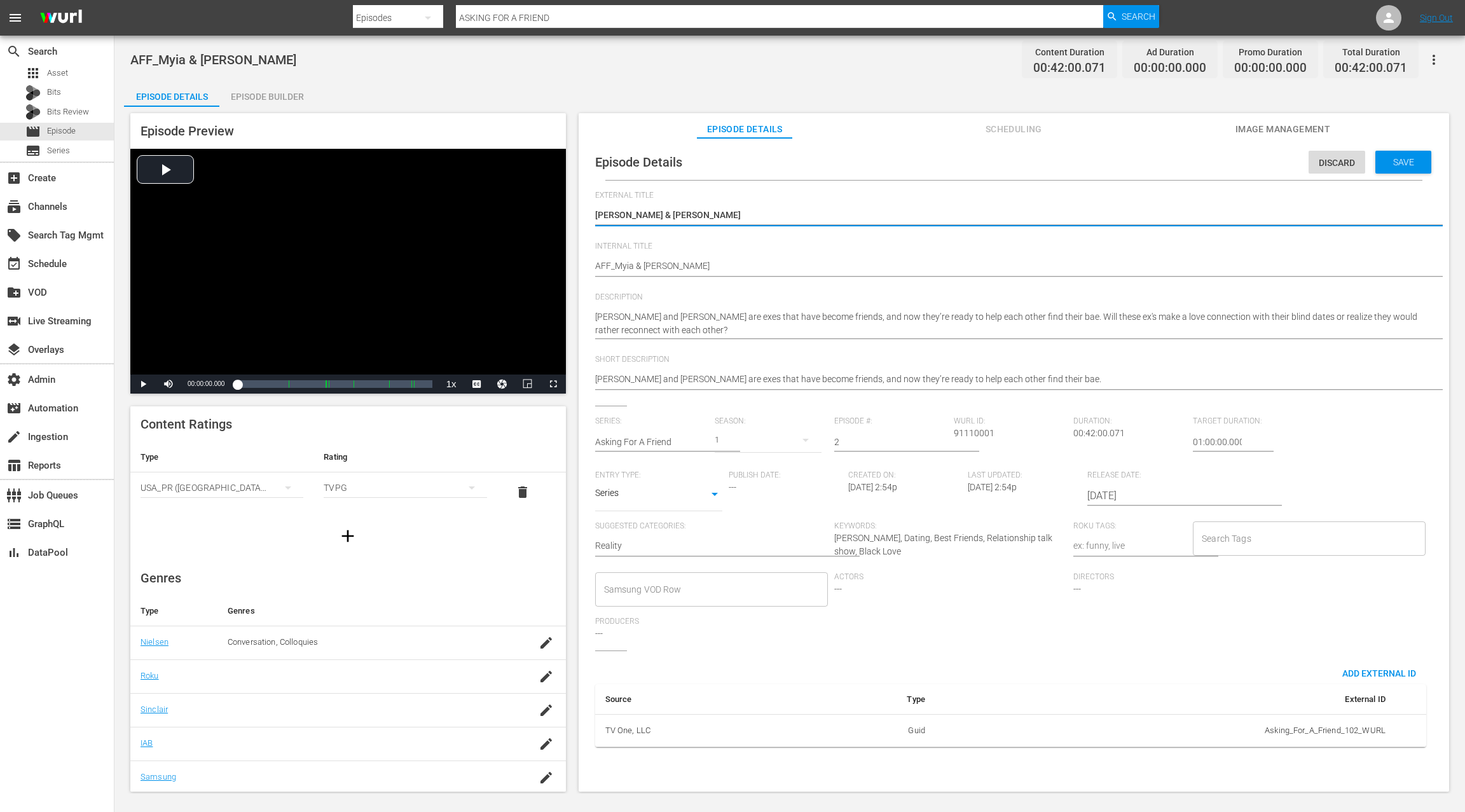
drag, startPoint x: 597, startPoint y: 265, endPoint x: 634, endPoint y: 230, distance: 50.9
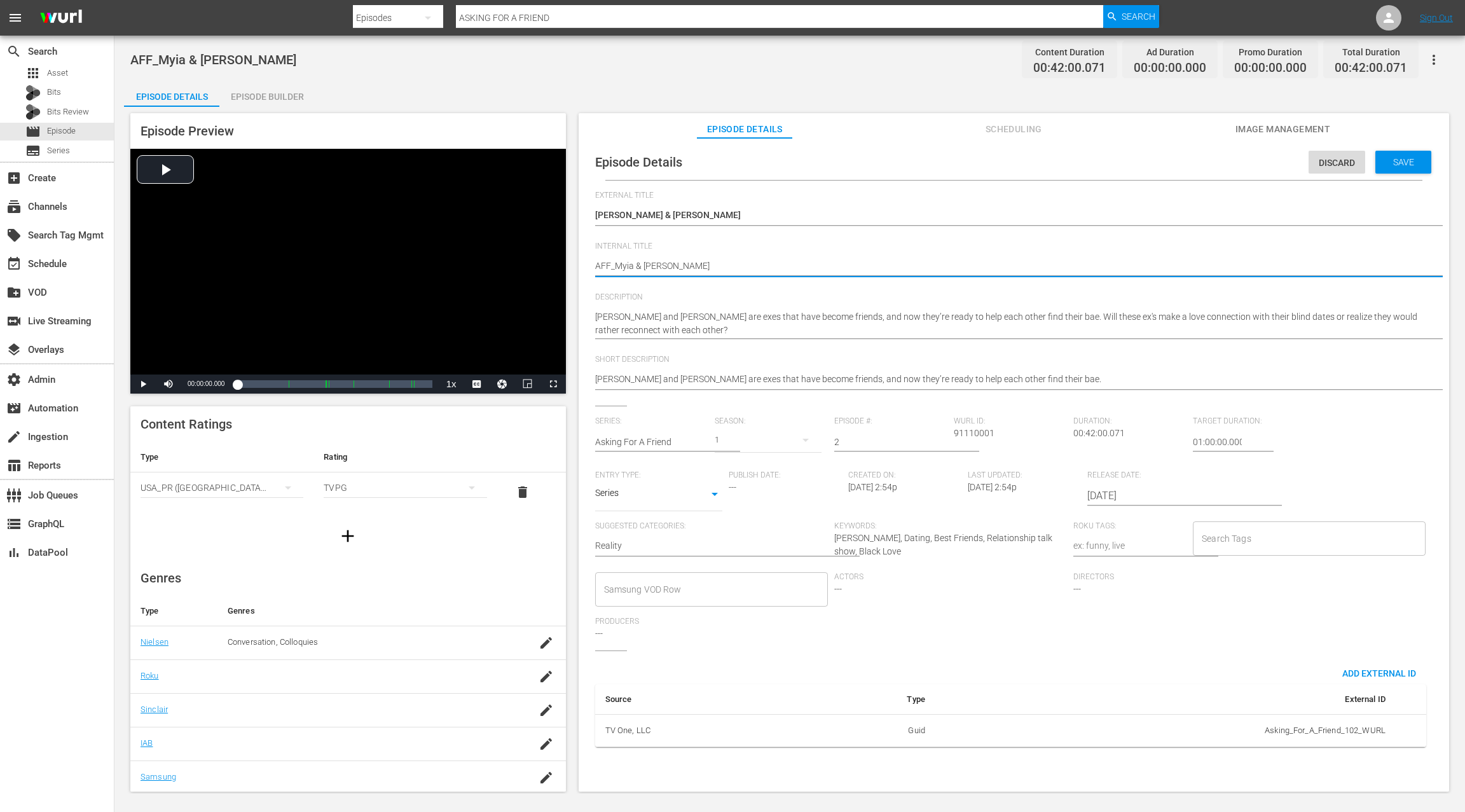
click at [677, 265] on textarea "AFF_Myia & Graylin" at bounding box center [1010, 266] width 831 height 15
click at [595, 269] on textarea "AFF_Myia & Graylin" at bounding box center [1010, 266] width 831 height 15
paste textarea "Asking For A Friend S01 E01:"
type textarea "Asking For A Friend S01 E01: AFF_Myia & Graylin"
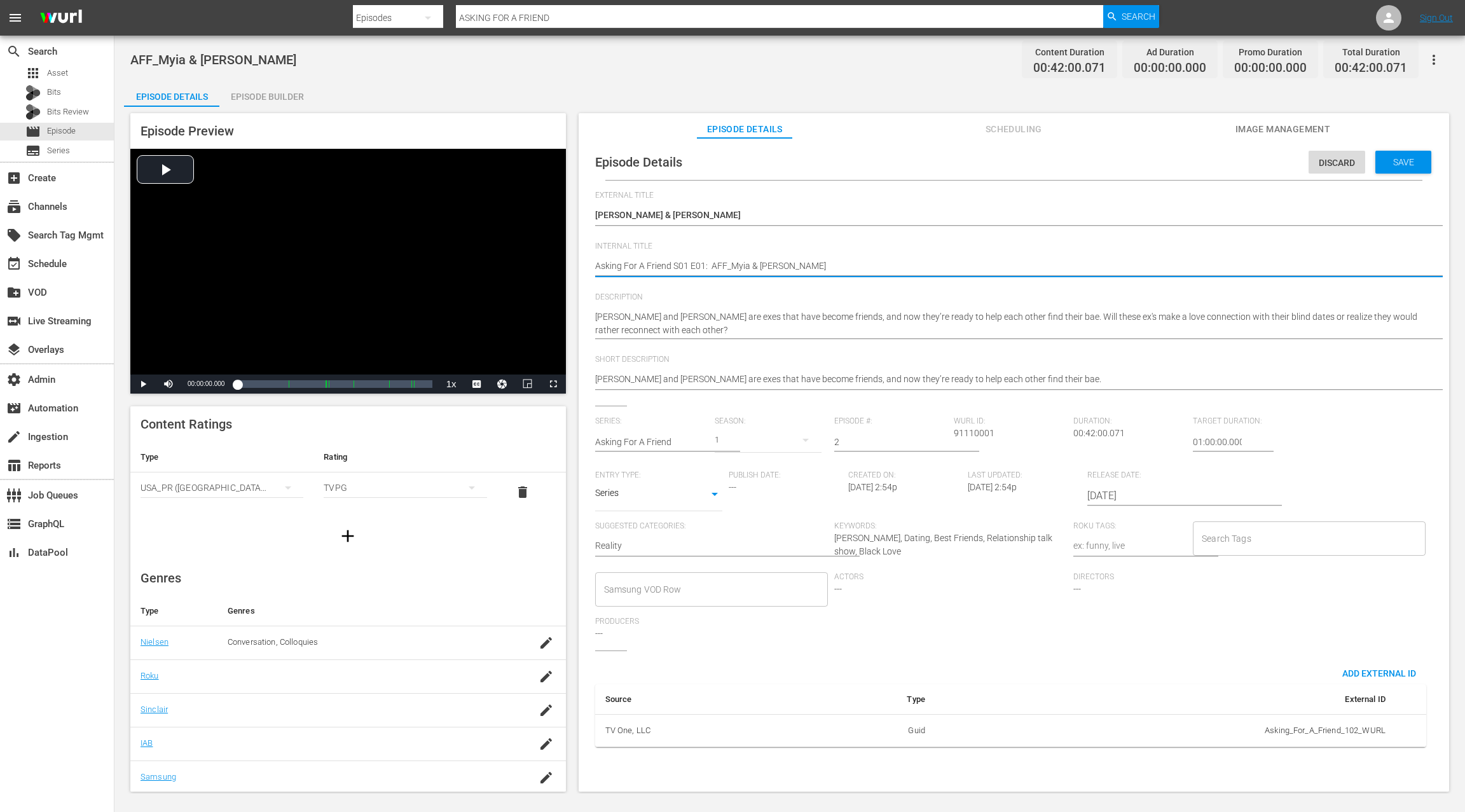
drag, startPoint x: 700, startPoint y: 264, endPoint x: 707, endPoint y: 258, distance: 9.2
click at [701, 264] on textarea "AFF_Myia & Graylin" at bounding box center [1010, 266] width 831 height 15
type textarea "Asking For A Friend S01 E0: AFF_Myia & Graylin"
type textarea "Asking For A Friend S01 E02: AFF_Myia & [PERSON_NAME]"
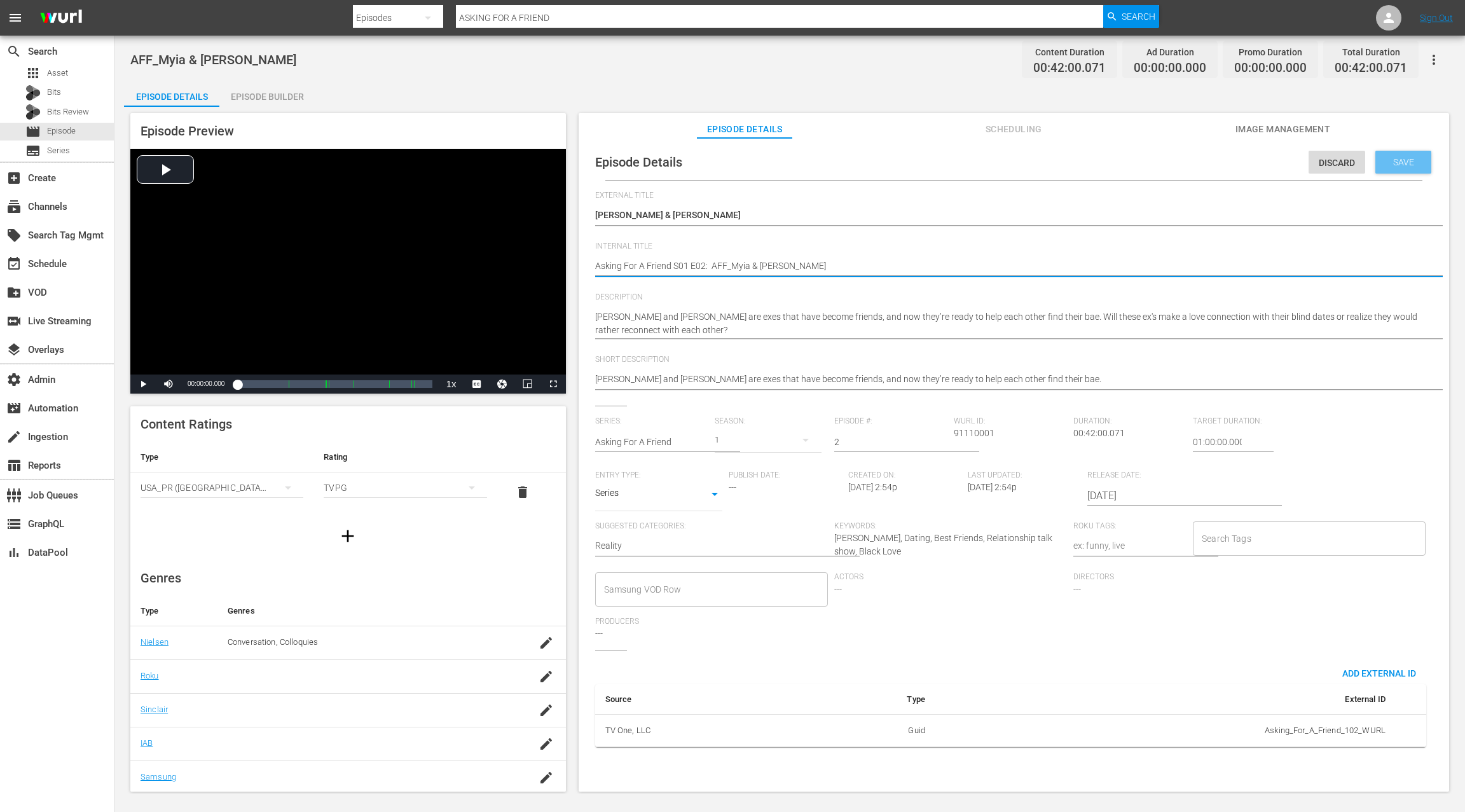
type textarea "Asking For A Friend S01 E02: AFF_Myia & [PERSON_NAME]"
drag, startPoint x: 1394, startPoint y: 162, endPoint x: 1083, endPoint y: 133, distance: 312.3
click at [1393, 162] on span "Save" at bounding box center [1403, 162] width 41 height 10
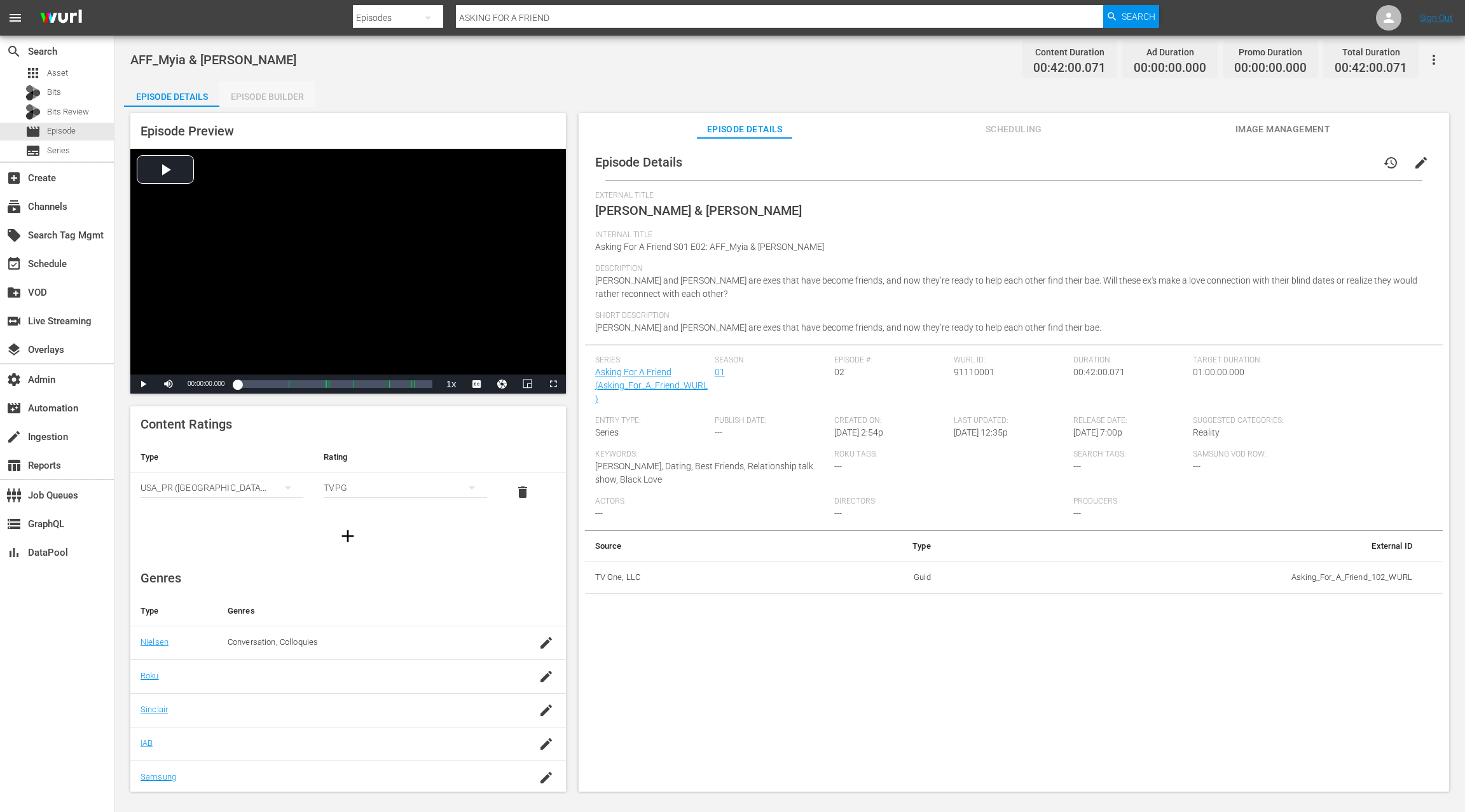
click at [282, 91] on div "Episode Builder" at bounding box center [267, 97] width 95 height 31
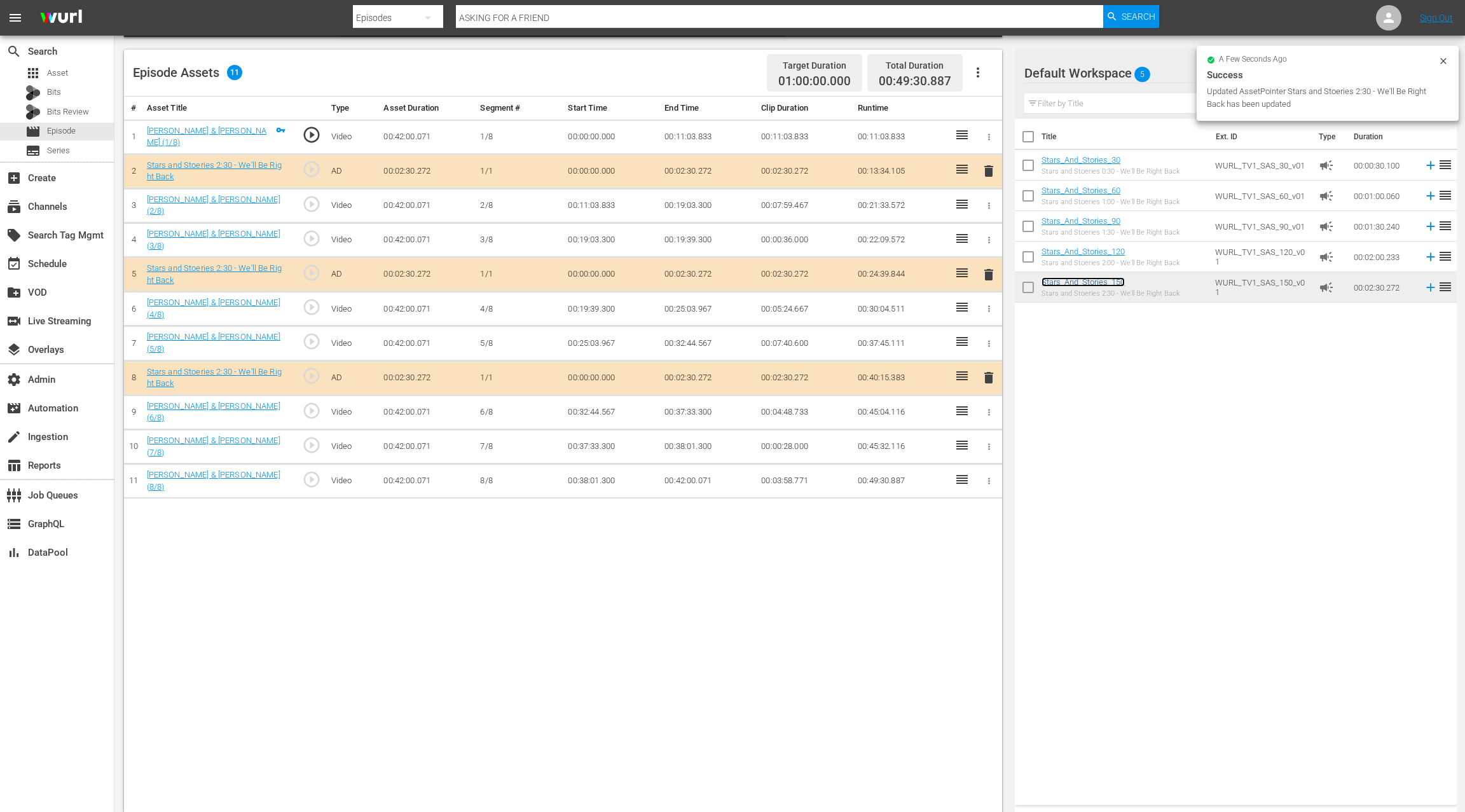
scroll to position [330, 0]
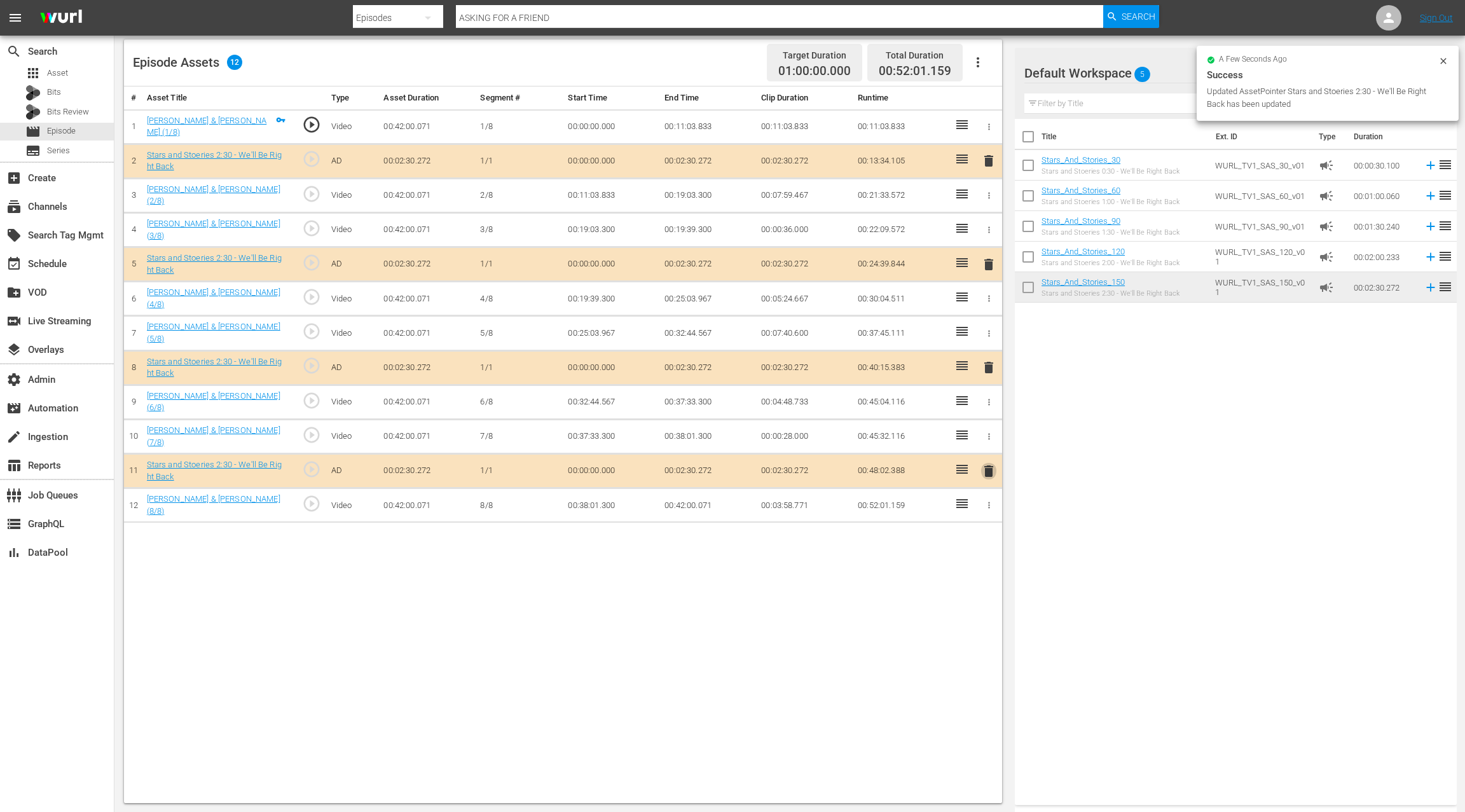
click at [990, 463] on span "delete" at bounding box center [988, 471] width 15 height 15
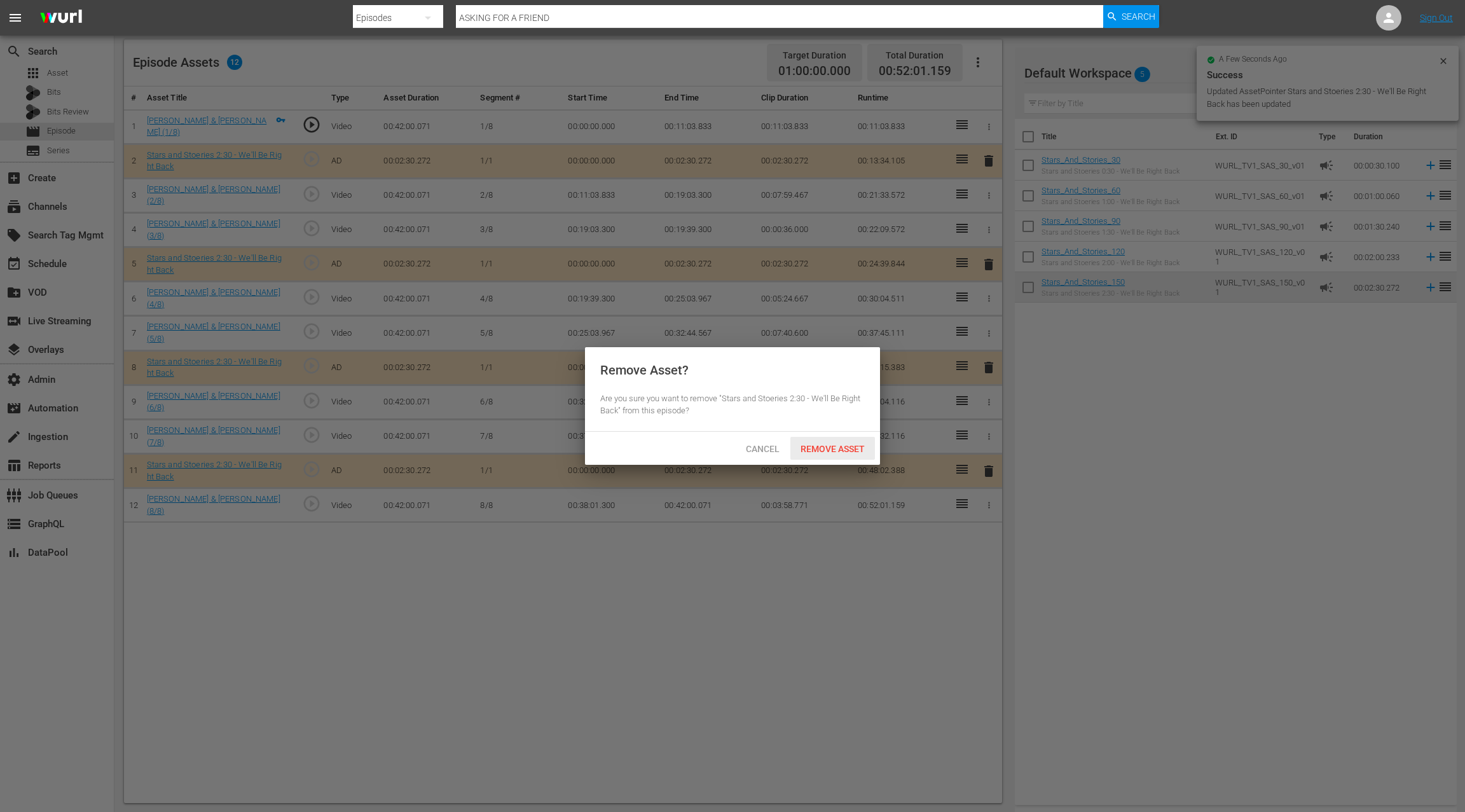
click at [818, 440] on div "Remove Asset" at bounding box center [832, 448] width 85 height 24
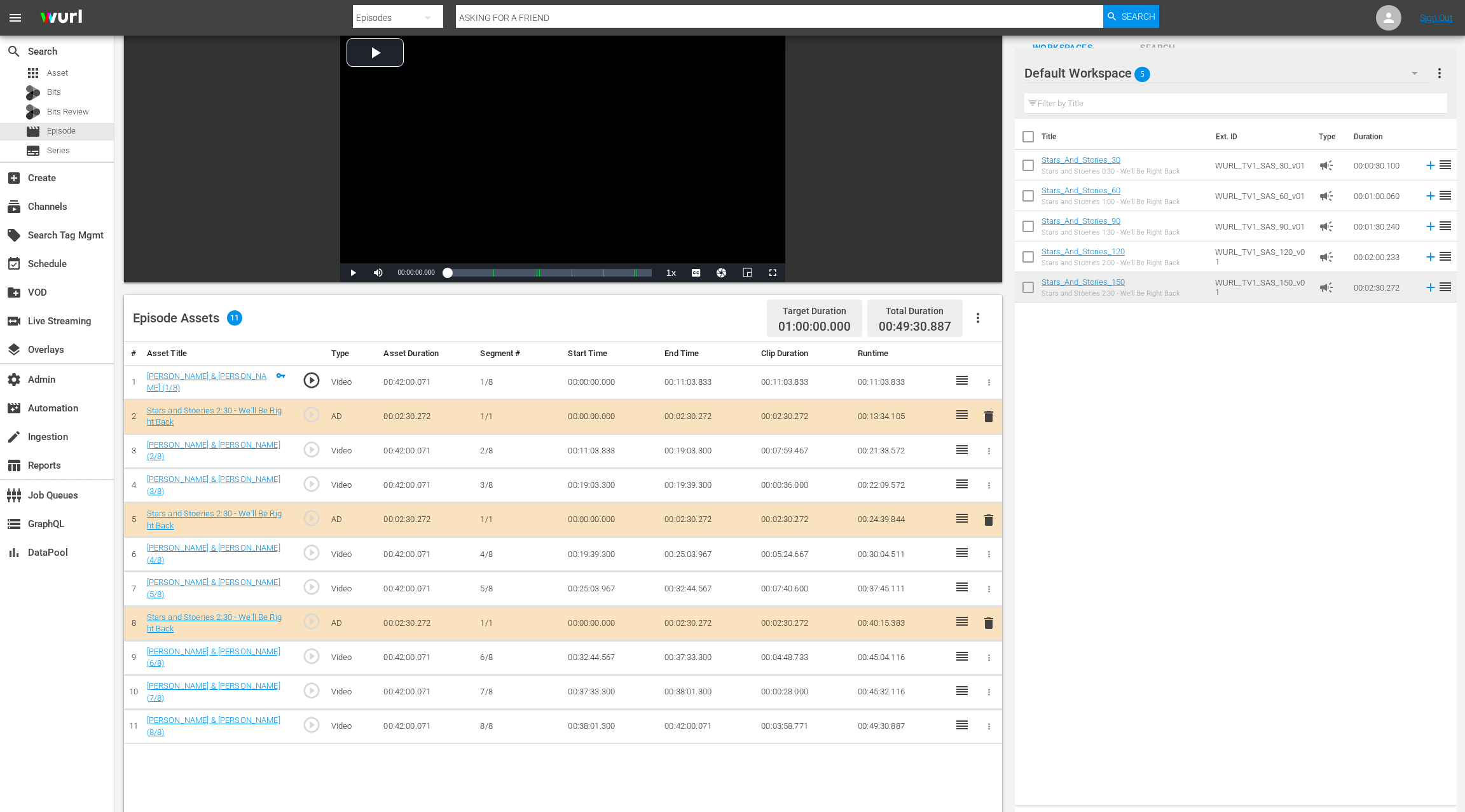
scroll to position [212, 0]
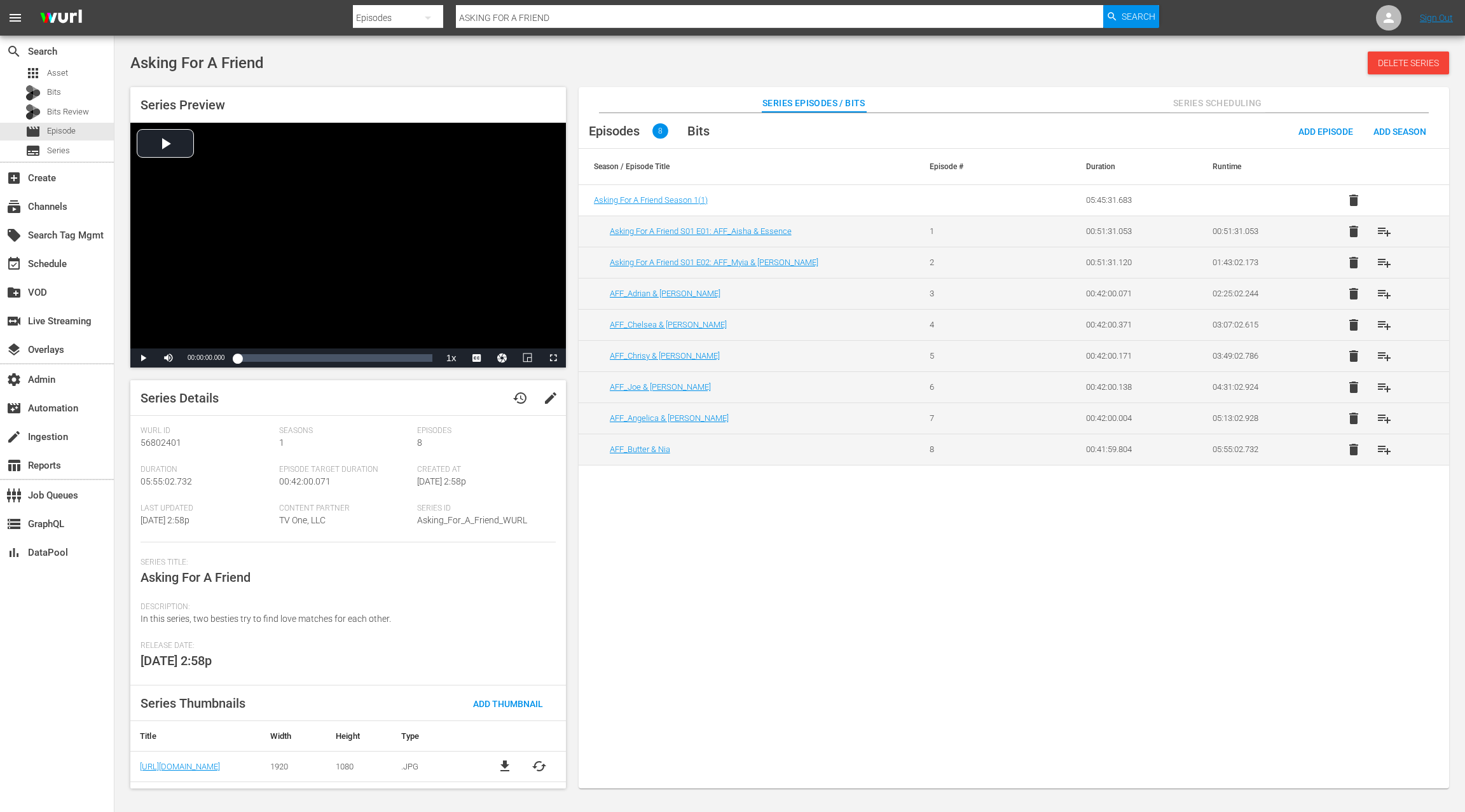
click at [763, 235] on td "Asking For A Friend S01 E01: AFF_Aisha & Essence" at bounding box center [746, 231] width 336 height 31
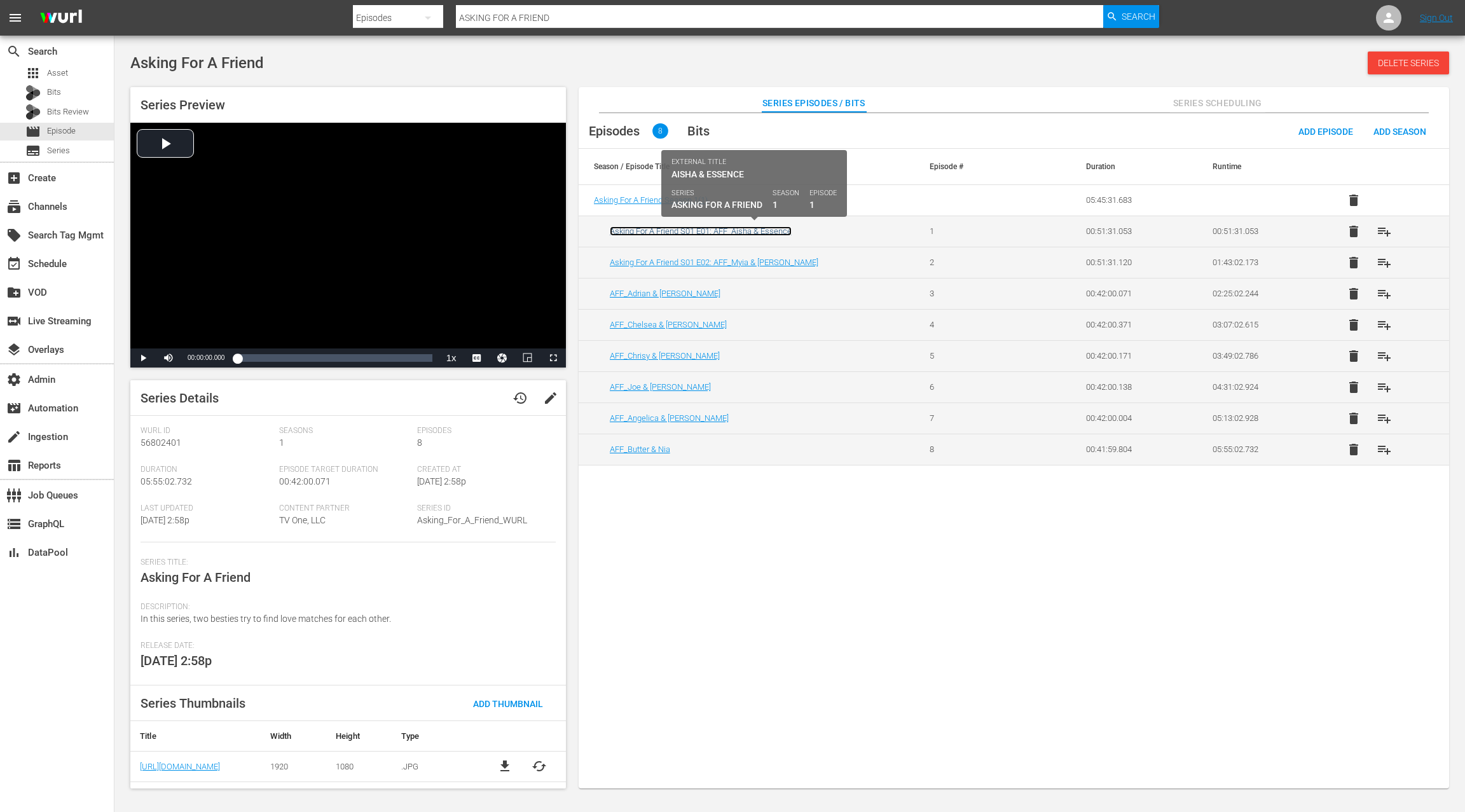
click at [762, 233] on link "Asking For A Friend S01 E01: AFF_Aisha & Essence" at bounding box center [700, 231] width 181 height 10
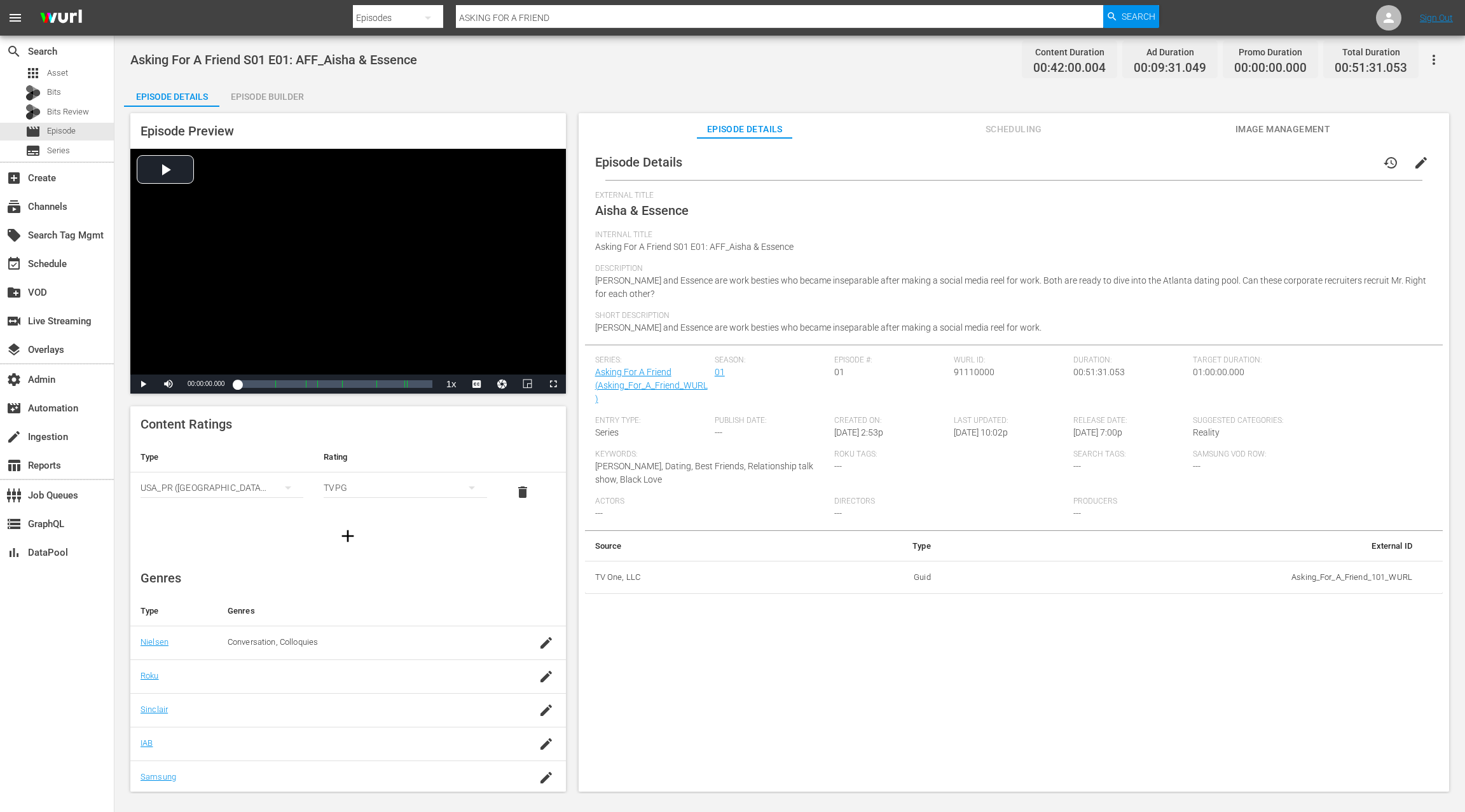
click at [284, 100] on div "Episode Builder" at bounding box center [267, 97] width 95 height 31
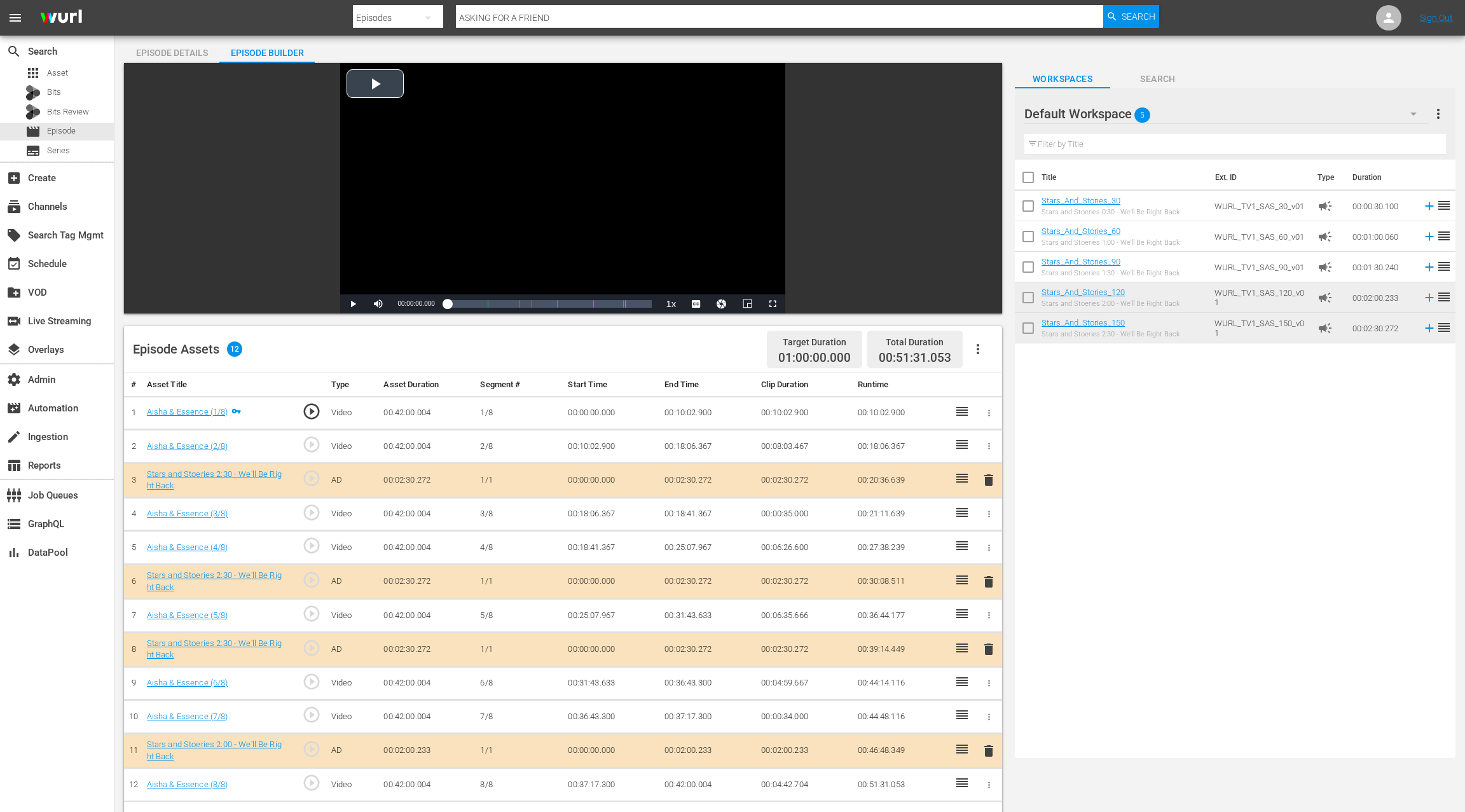
scroll to position [138, 0]
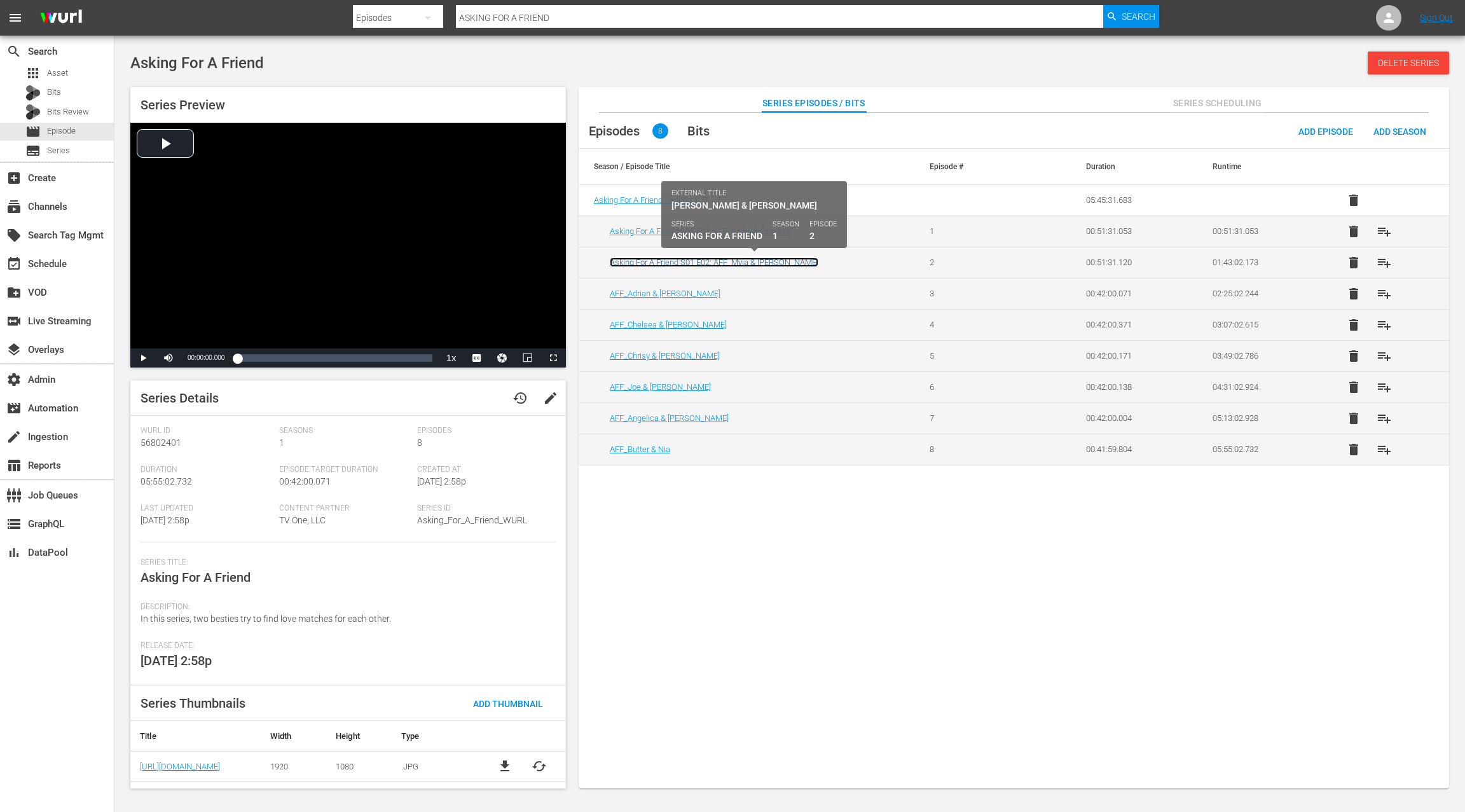
click at [742, 262] on link "Asking For A Friend S01 E02: AFF_Myia & [PERSON_NAME]" at bounding box center [713, 262] width 208 height 10
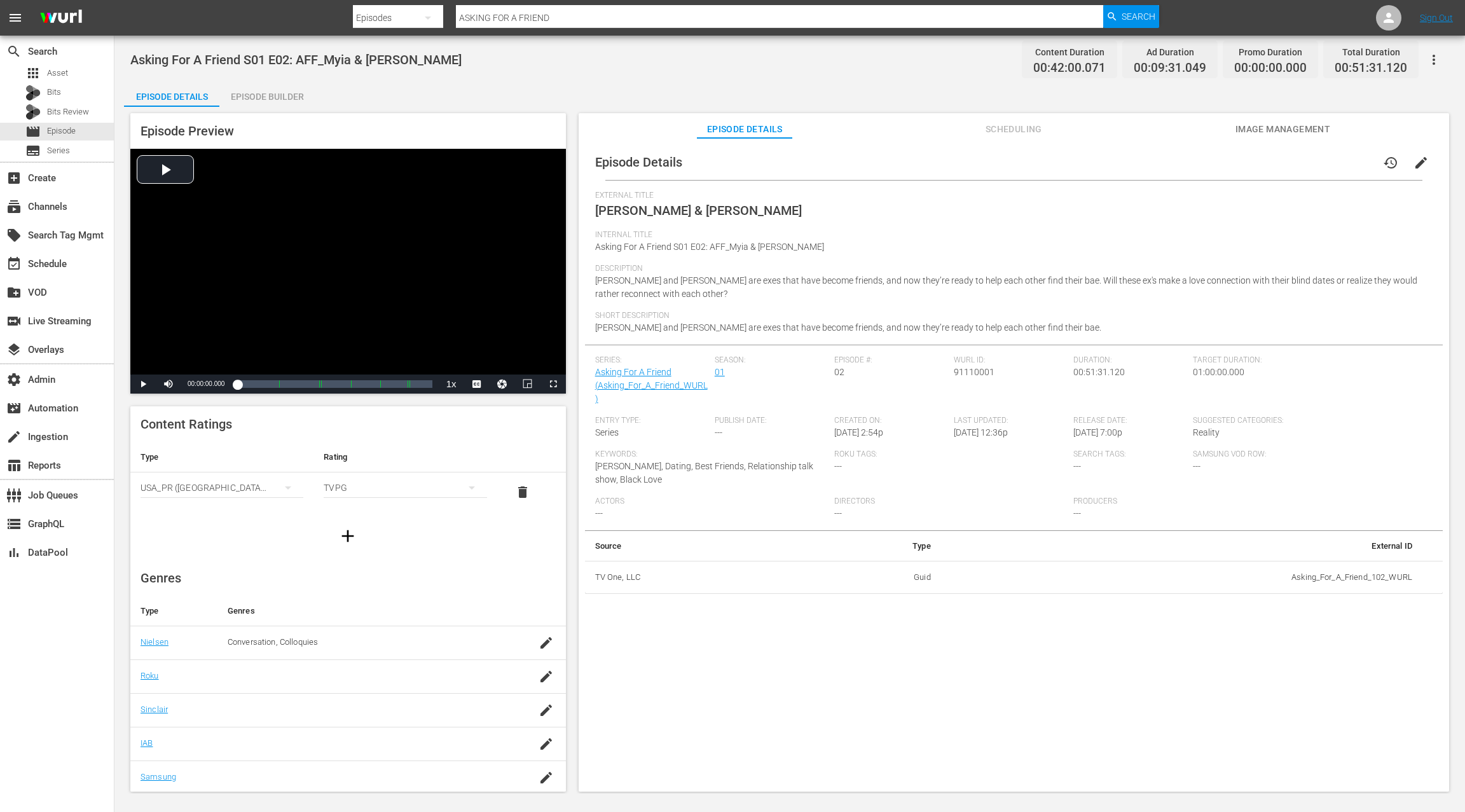
drag, startPoint x: 276, startPoint y: 98, endPoint x: 275, endPoint y: 91, distance: 7.1
click at [277, 97] on div "Episode Builder" at bounding box center [267, 97] width 95 height 31
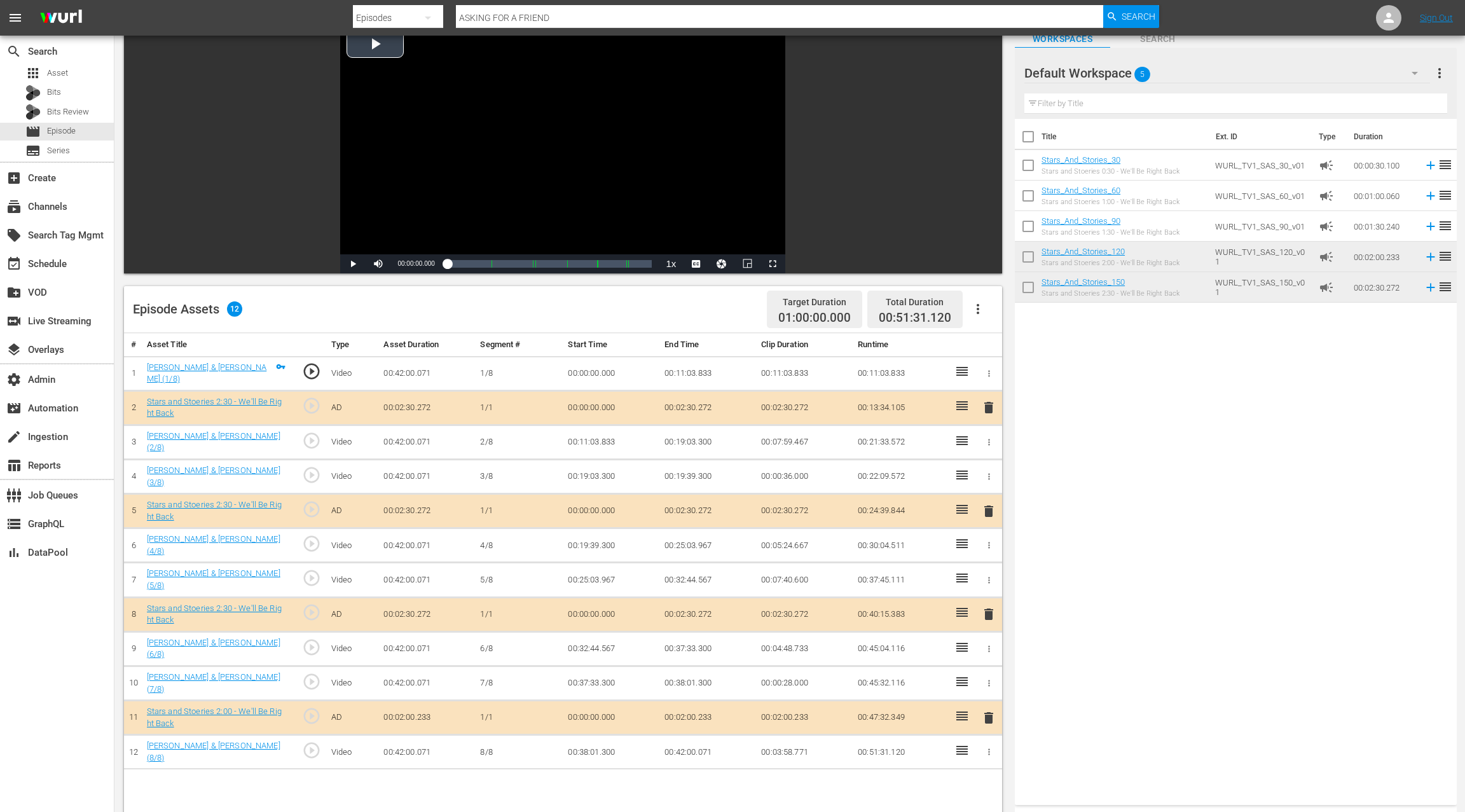
scroll to position [70, 0]
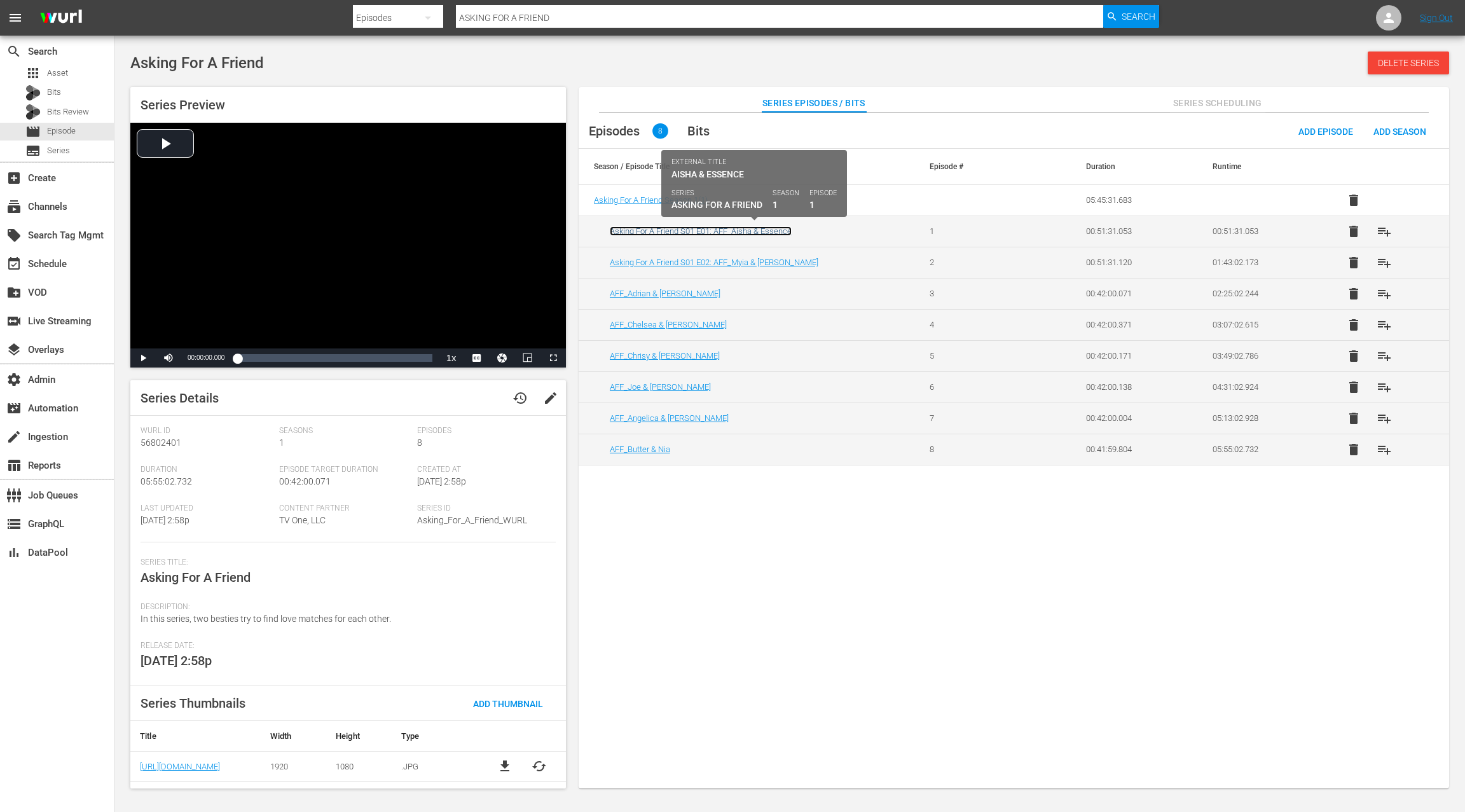
click at [690, 230] on link "Asking For A Friend S01 E01: AFF_Aisha & Essence" at bounding box center [700, 231] width 181 height 10
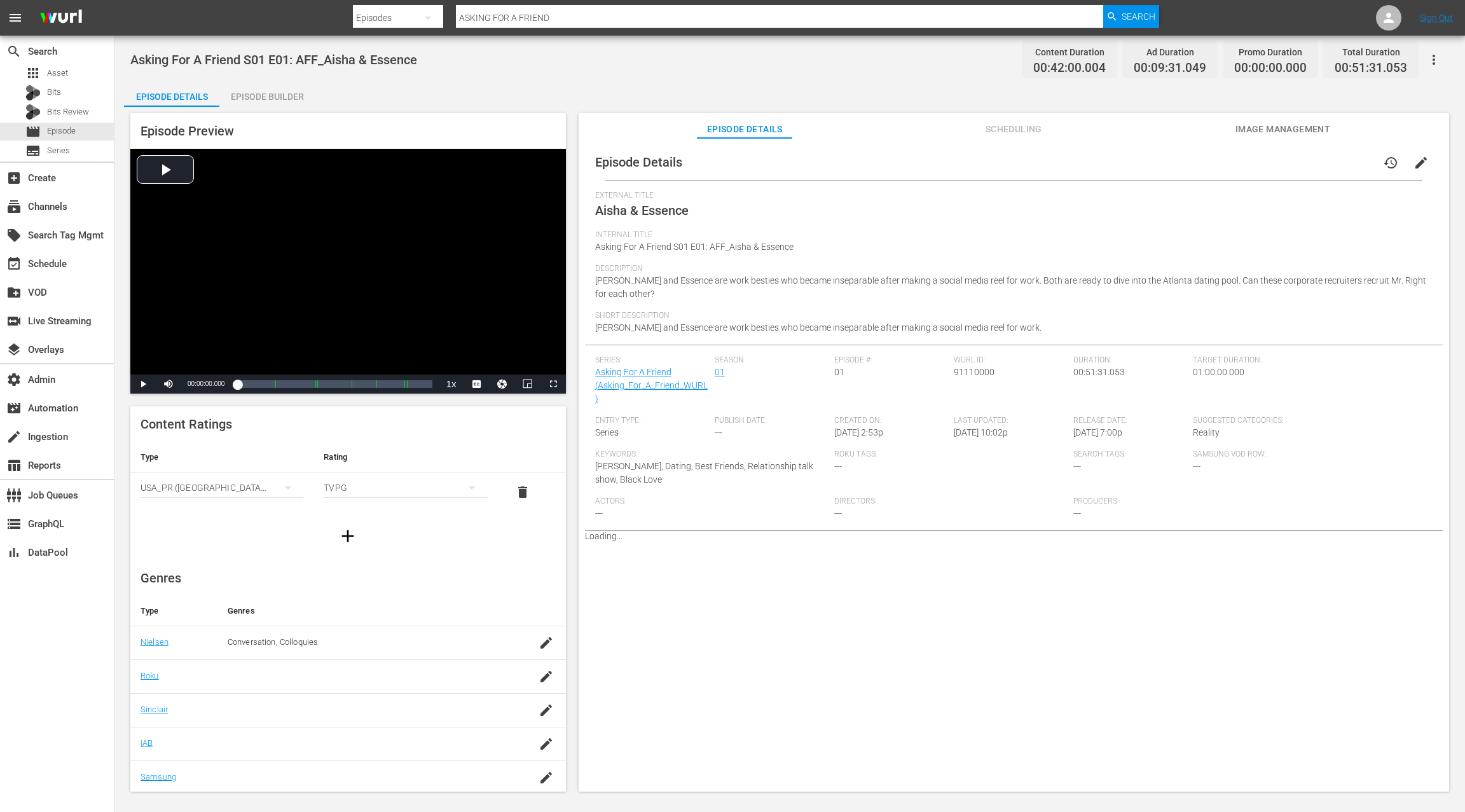
click at [297, 98] on div "Episode Builder" at bounding box center [267, 97] width 95 height 31
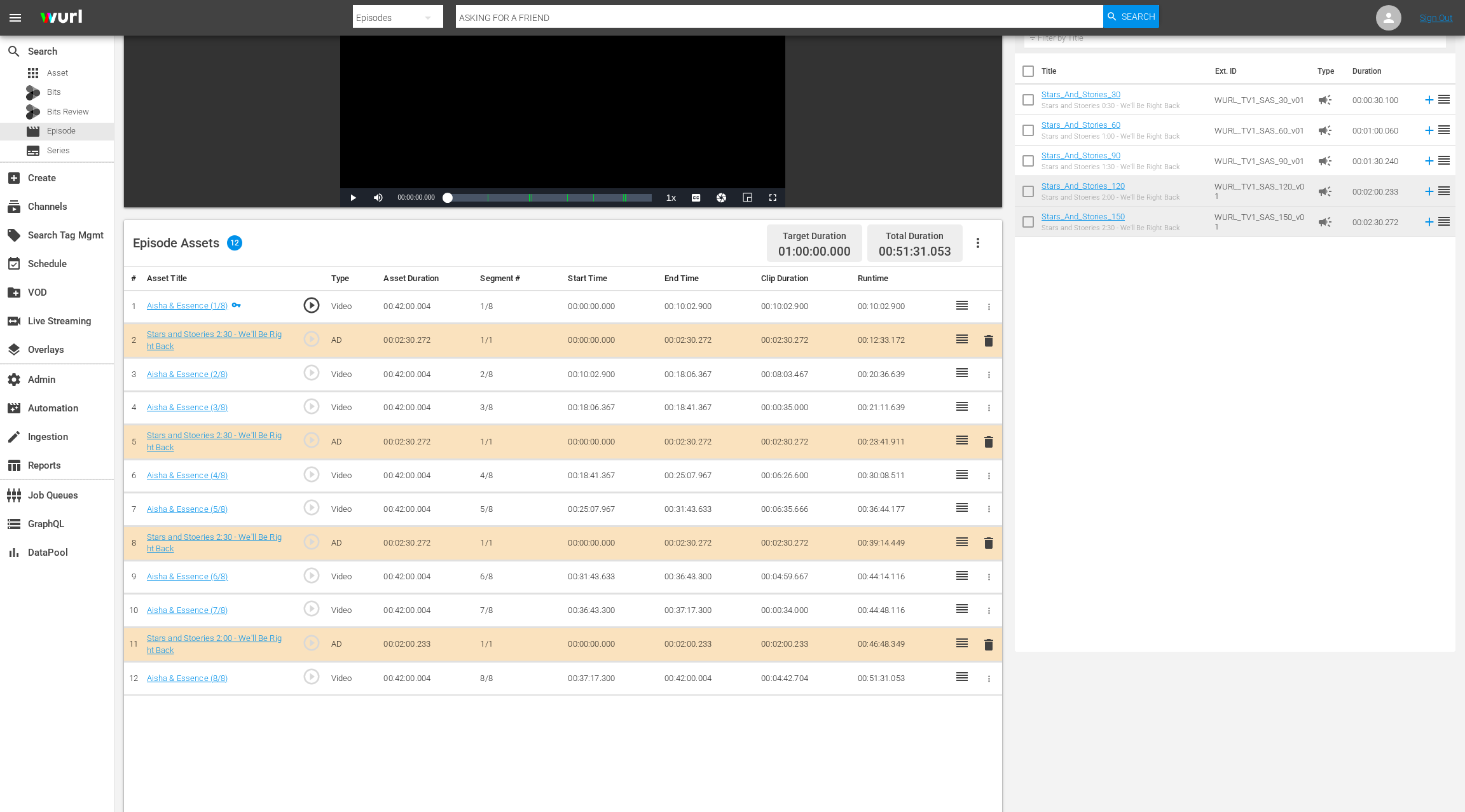
scroll to position [199, 0]
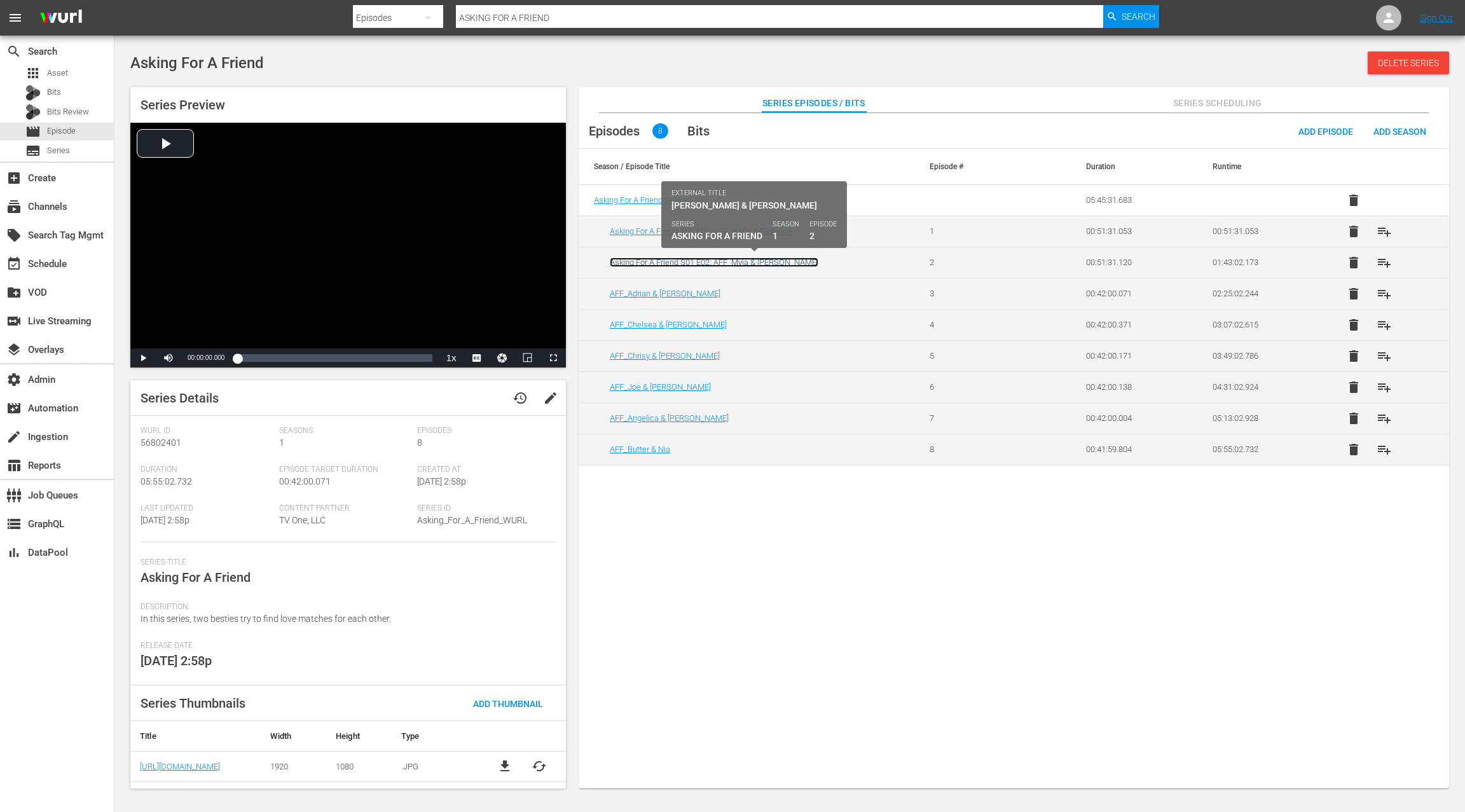
click at [662, 262] on link "Asking For A Friend S01 E02: AFF_Myia & [PERSON_NAME]" at bounding box center [713, 262] width 208 height 10
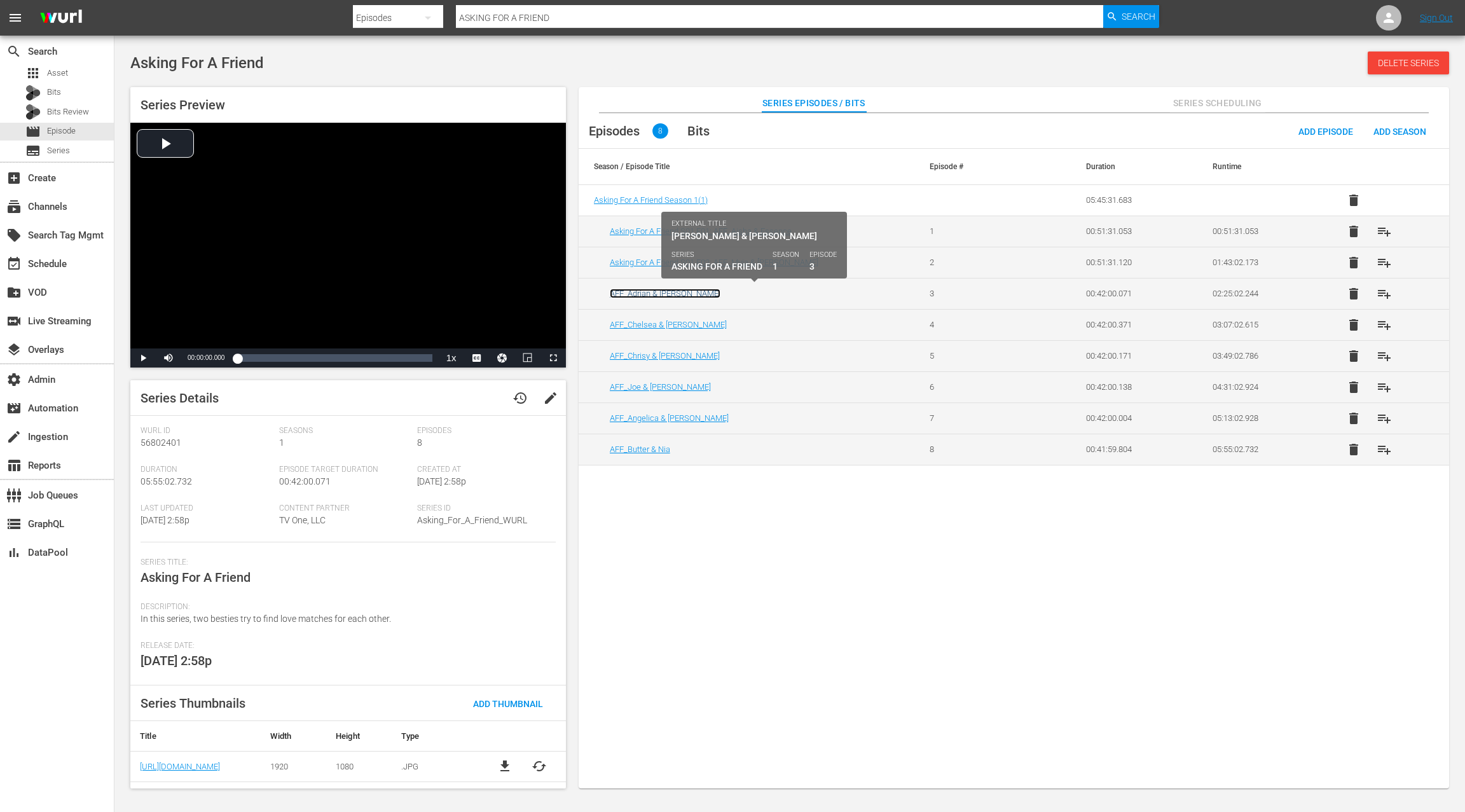
click at [646, 289] on link "AFF_Adrian & Emanuel" at bounding box center [665, 293] width 111 height 10
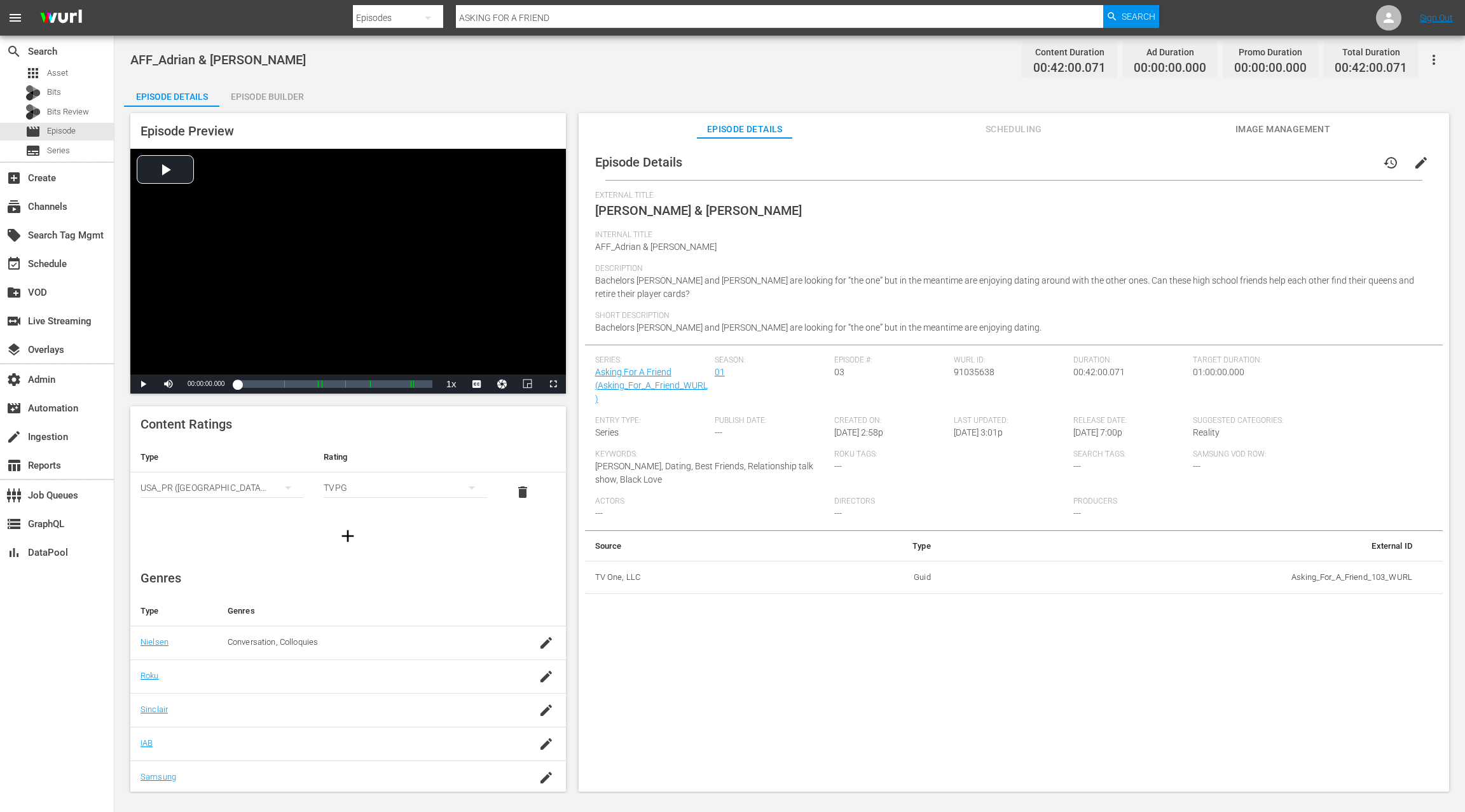
click at [1413, 165] on span "edit" at bounding box center [1421, 162] width 15 height 15
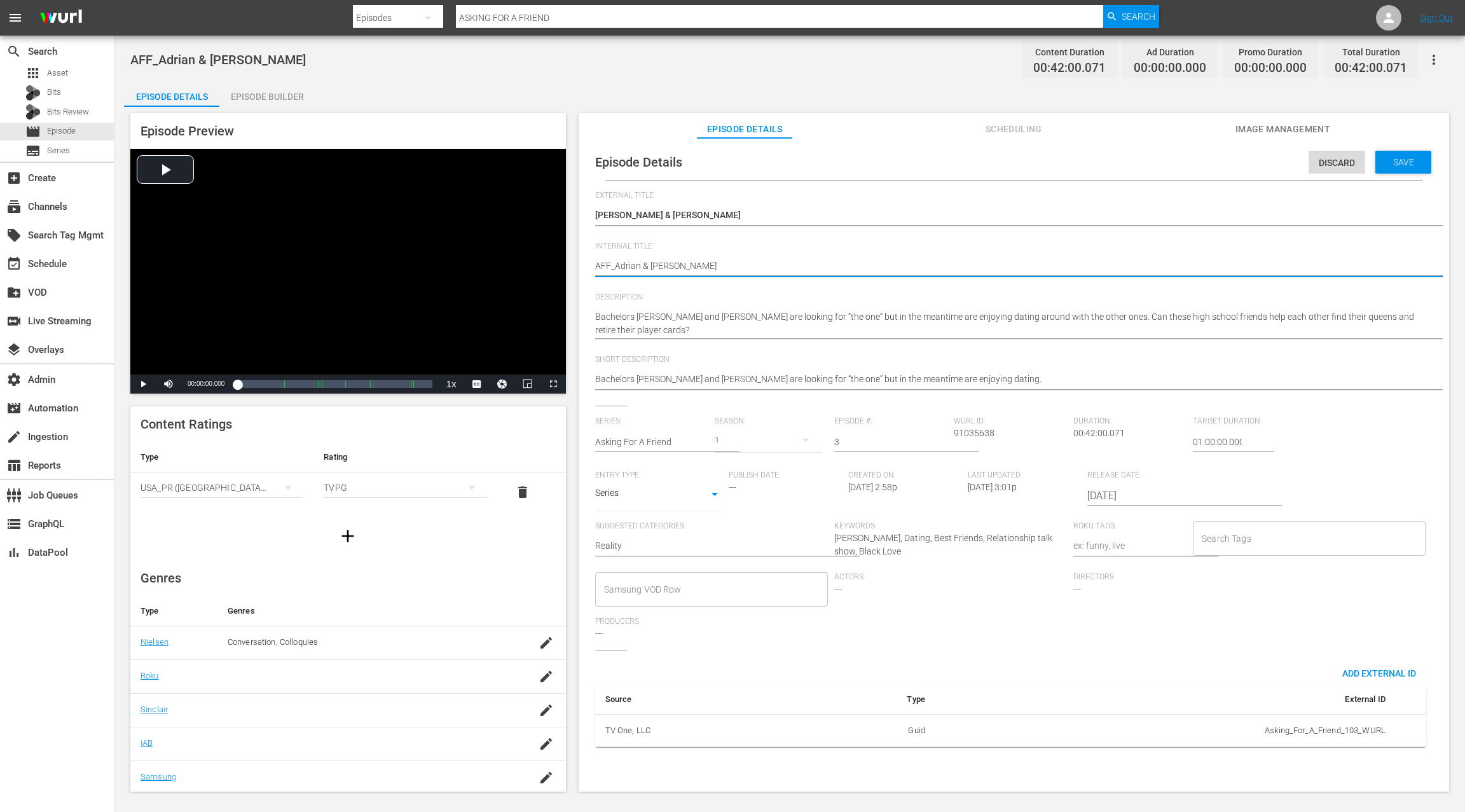
paste textarea "Asking For A Friend S01 E01:"
type textarea "Asking For A Friend S01 E01: AFF_Adrian & Emanuel"
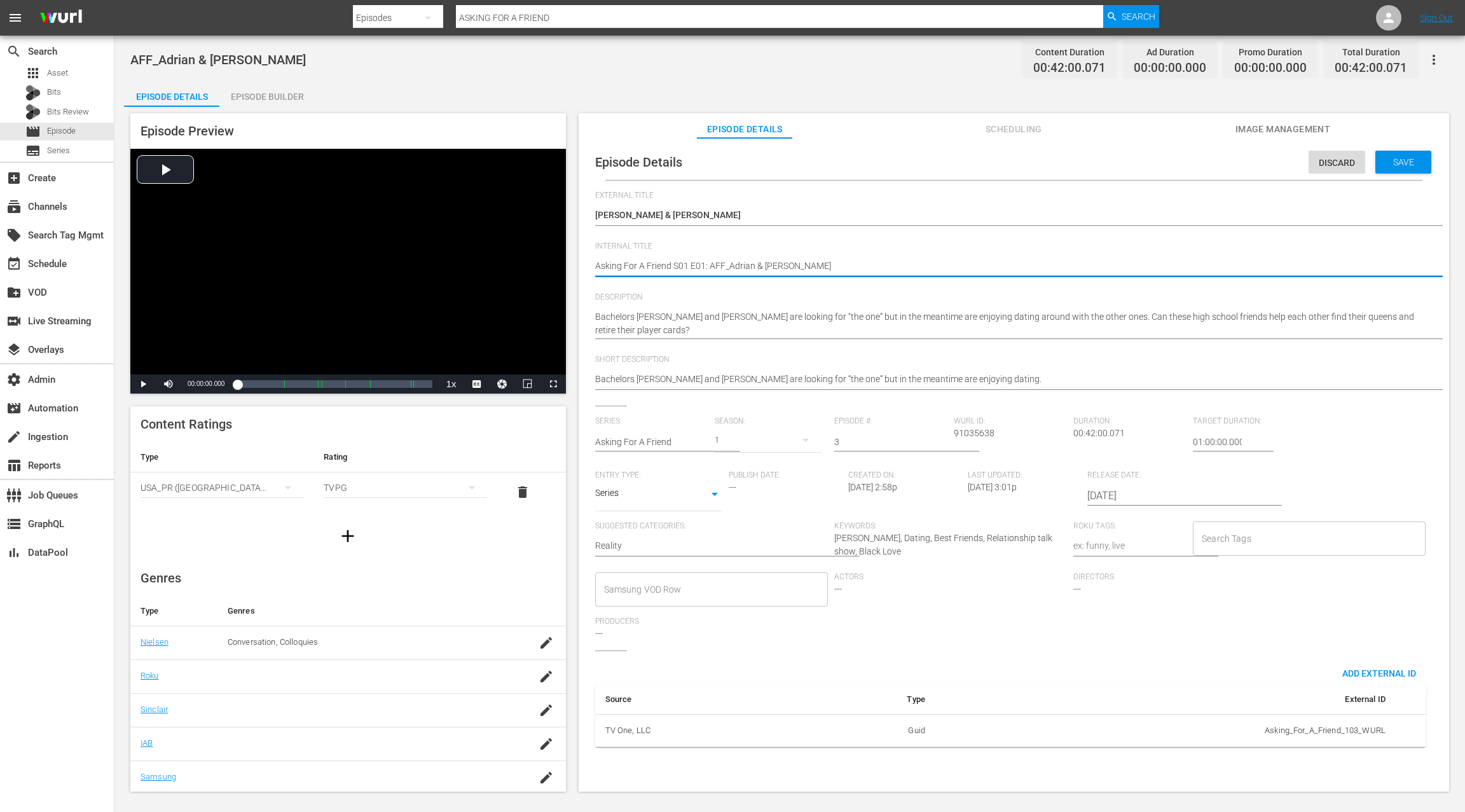
click at [702, 265] on textarea "AFF_Adrian & Emanuel" at bounding box center [1010, 266] width 831 height 15
type textarea "Asking For A Friend S01 E1: AFF_Adrian & Emanuel"
type textarea "Asking For A Friend S01 E31: AFF_Adrian & Emanuel"
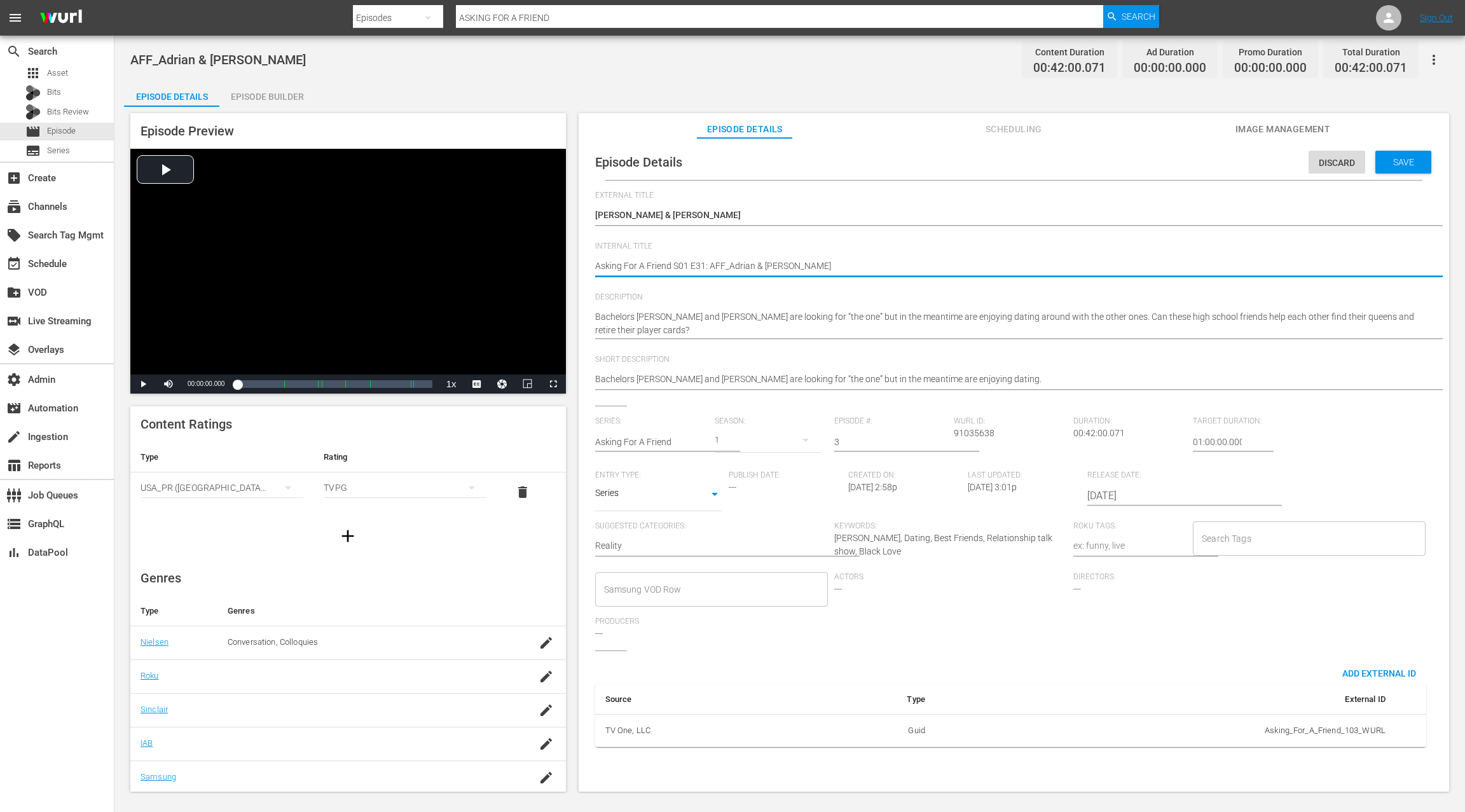
type textarea "Asking For A Friend S01 E3: AFF_Adrian & Emanuel"
type textarea "Asking For A Friend S01 E: AFF_Adrian & Emanuel"
type textarea "Asking For A Friend S01 E0: AFF_Adrian & Emanuel"
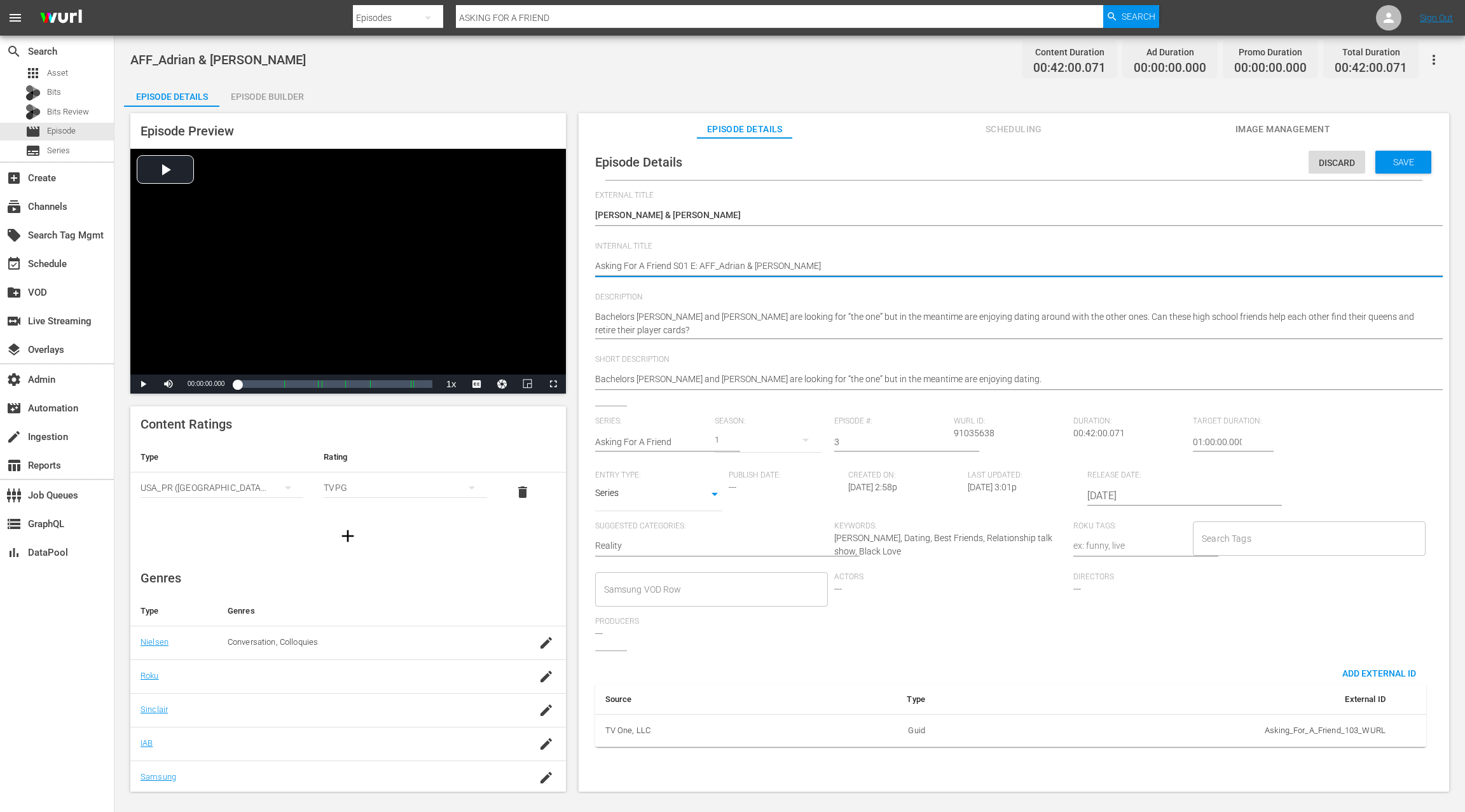
type textarea "Asking For A Friend S01 E0: AFF_Adrian & Emanuel"
type textarea "Asking For A Friend S01 E03: AFF_Adrian & [PERSON_NAME]"
click at [1407, 161] on span "Save" at bounding box center [1403, 162] width 41 height 10
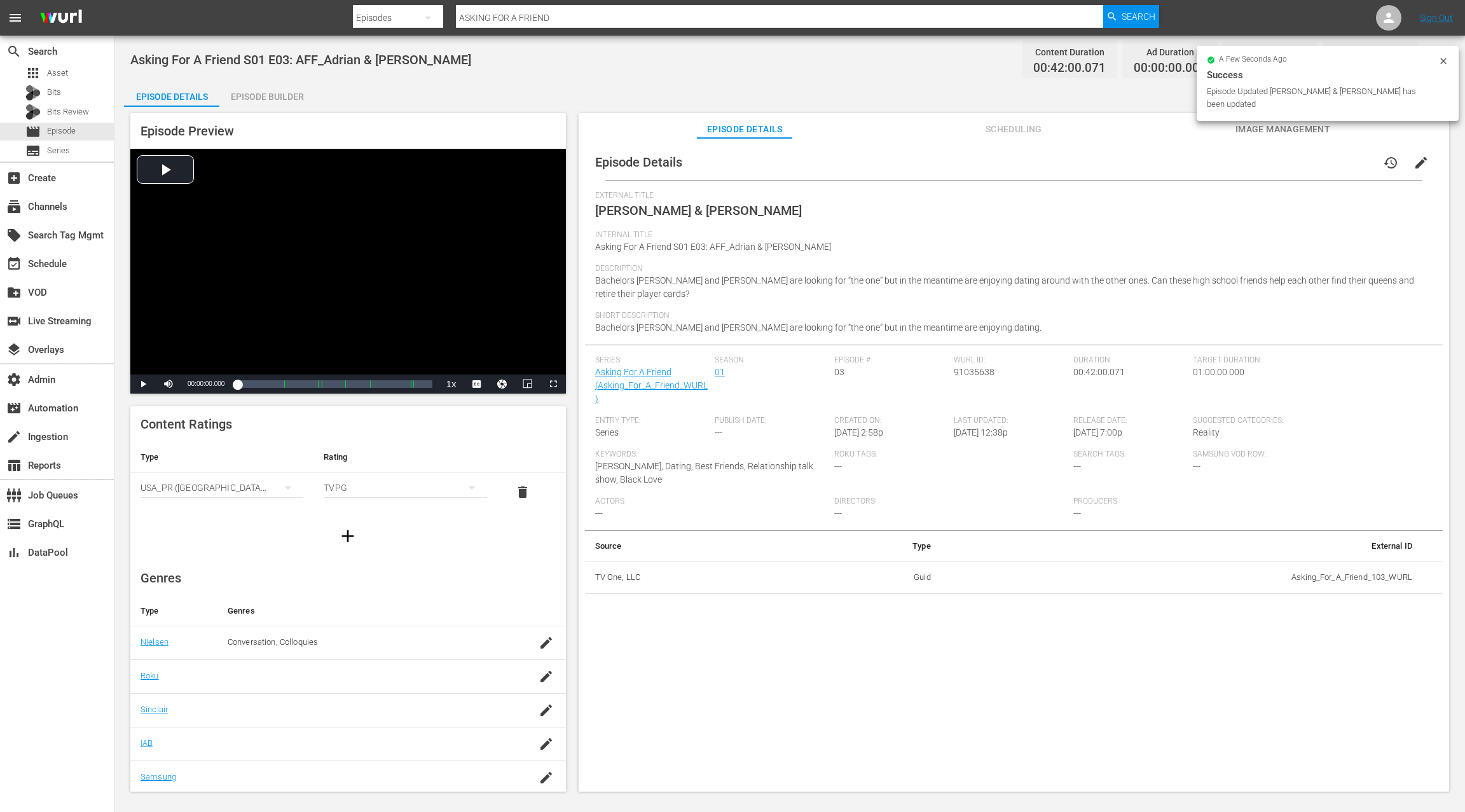
click at [288, 97] on div "Episode Builder" at bounding box center [267, 97] width 95 height 31
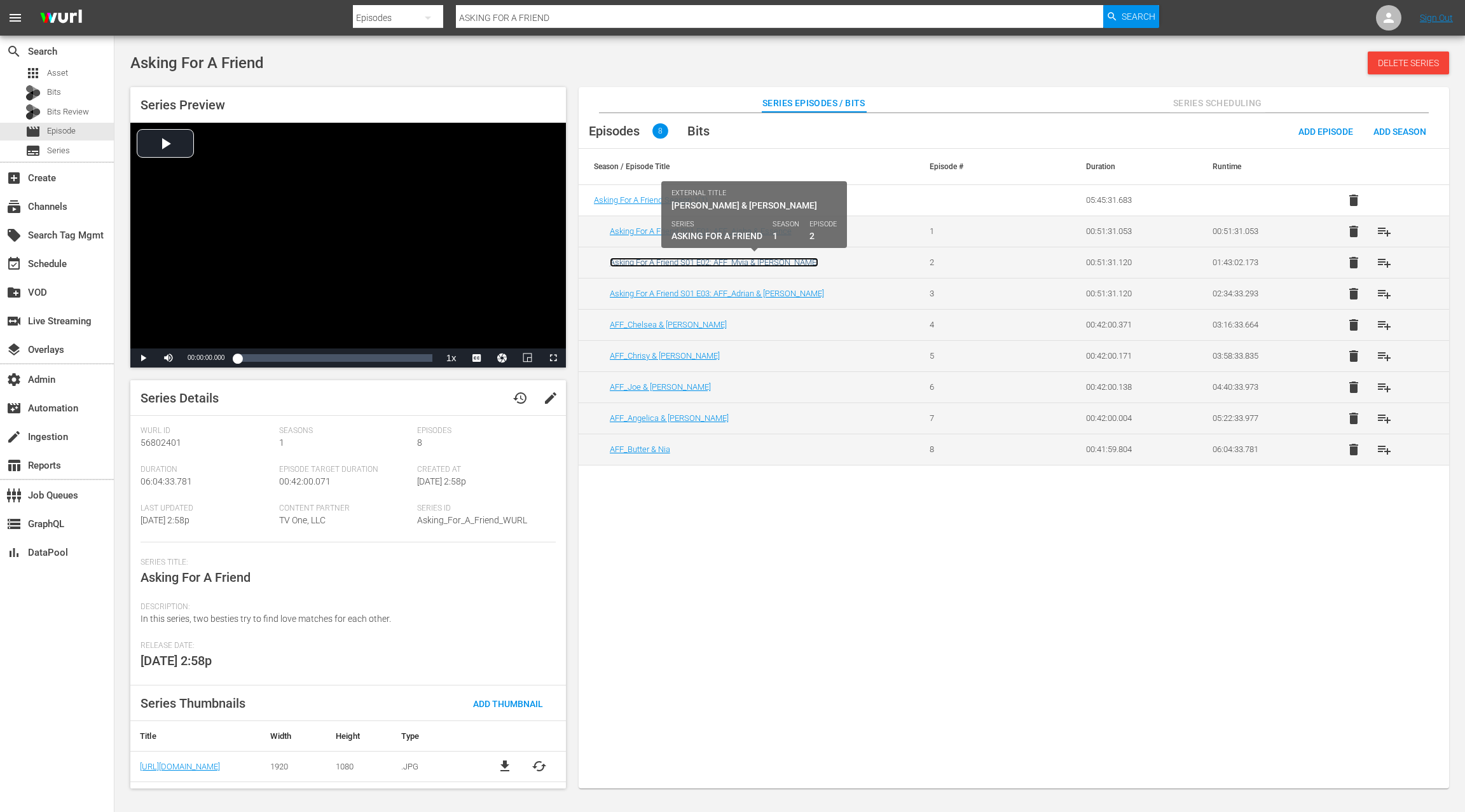
click at [680, 261] on link "Asking For A Friend S01 E02: AFF_Myia & [PERSON_NAME]" at bounding box center [713, 262] width 208 height 10
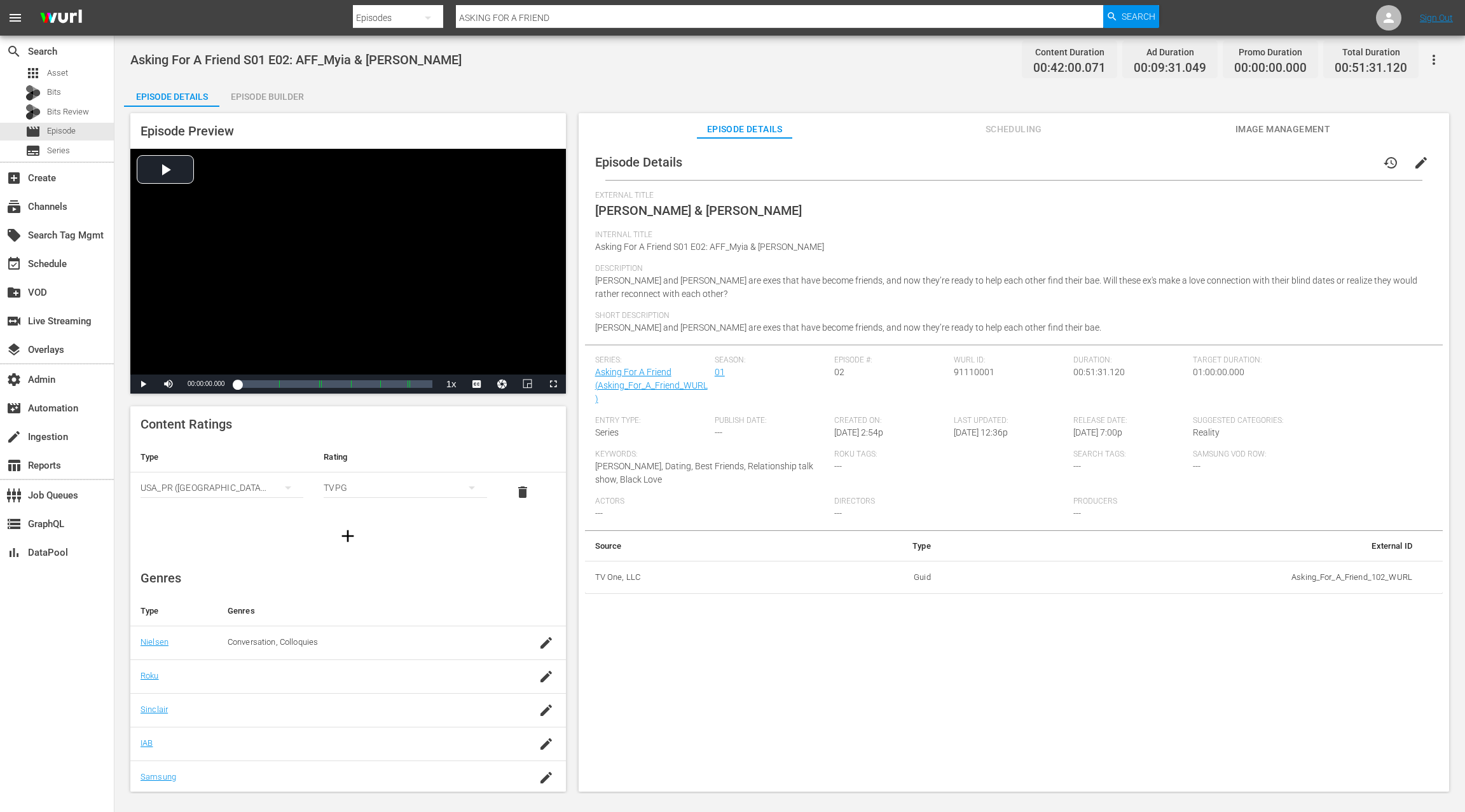
drag, startPoint x: 281, startPoint y: 97, endPoint x: 375, endPoint y: 111, distance: 95.0
click at [281, 97] on div "Episode Builder" at bounding box center [267, 97] width 95 height 31
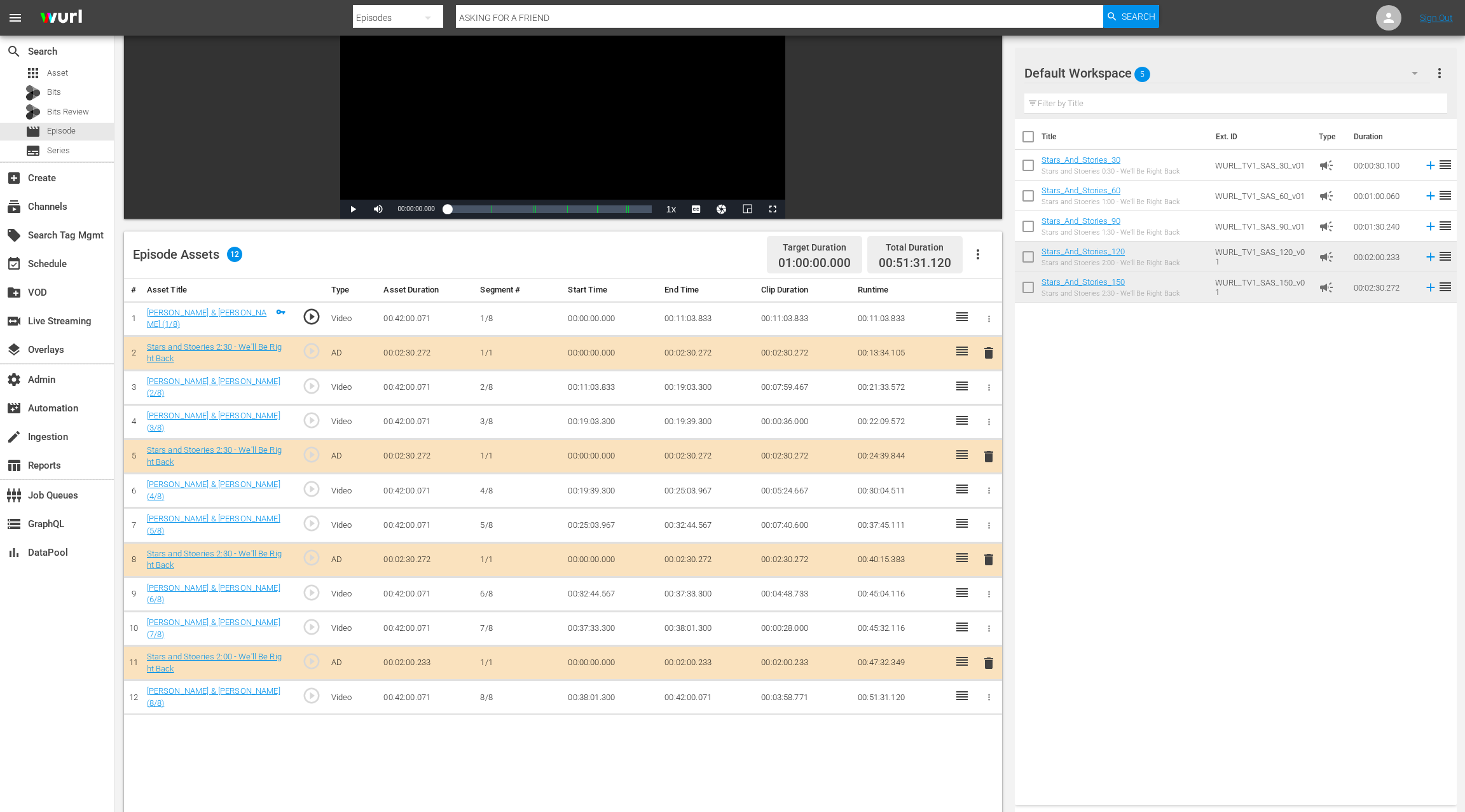
scroll to position [143, 0]
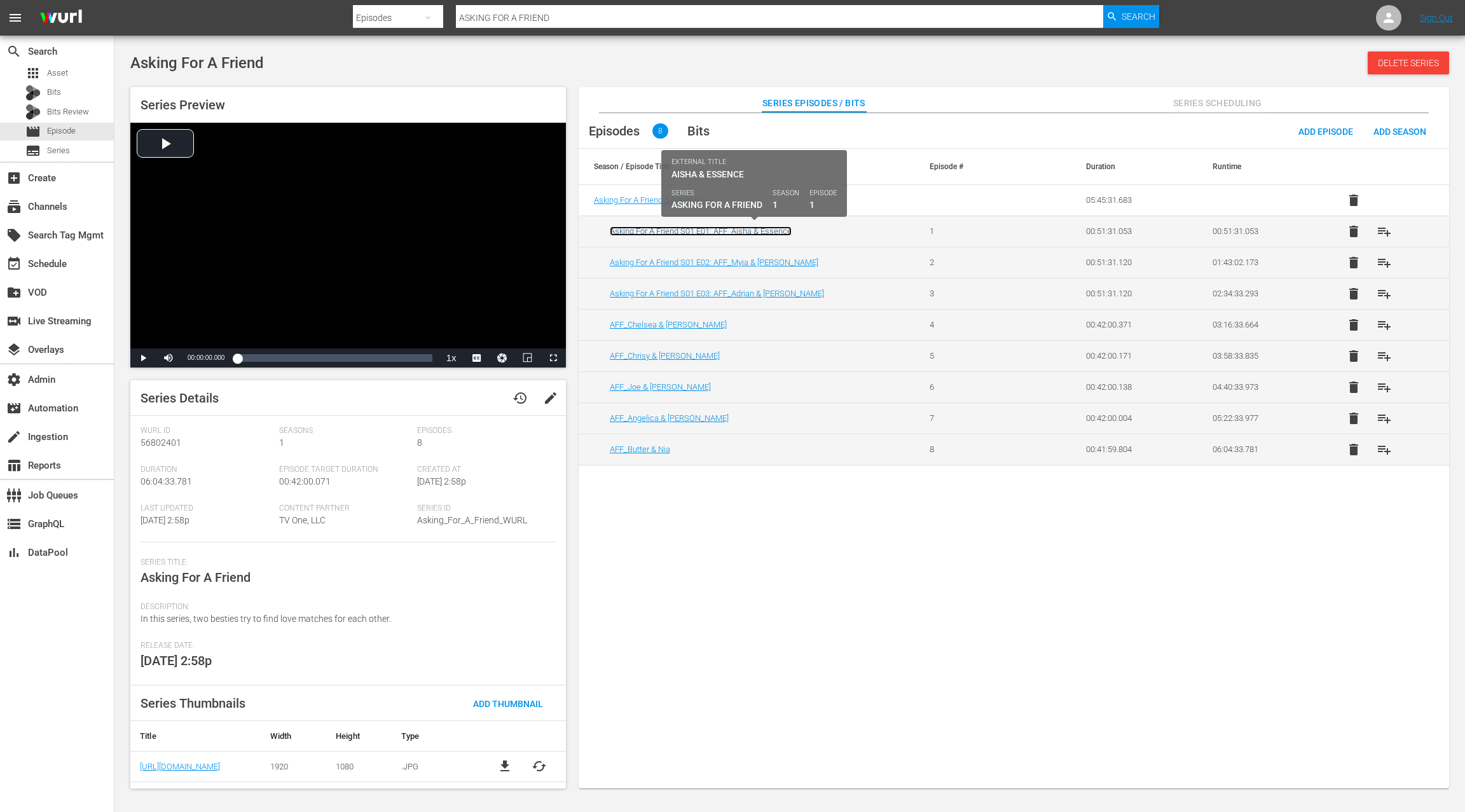
click at [728, 232] on link "Asking For A Friend S01 E01: AFF_Aisha & Essence" at bounding box center [700, 231] width 181 height 10
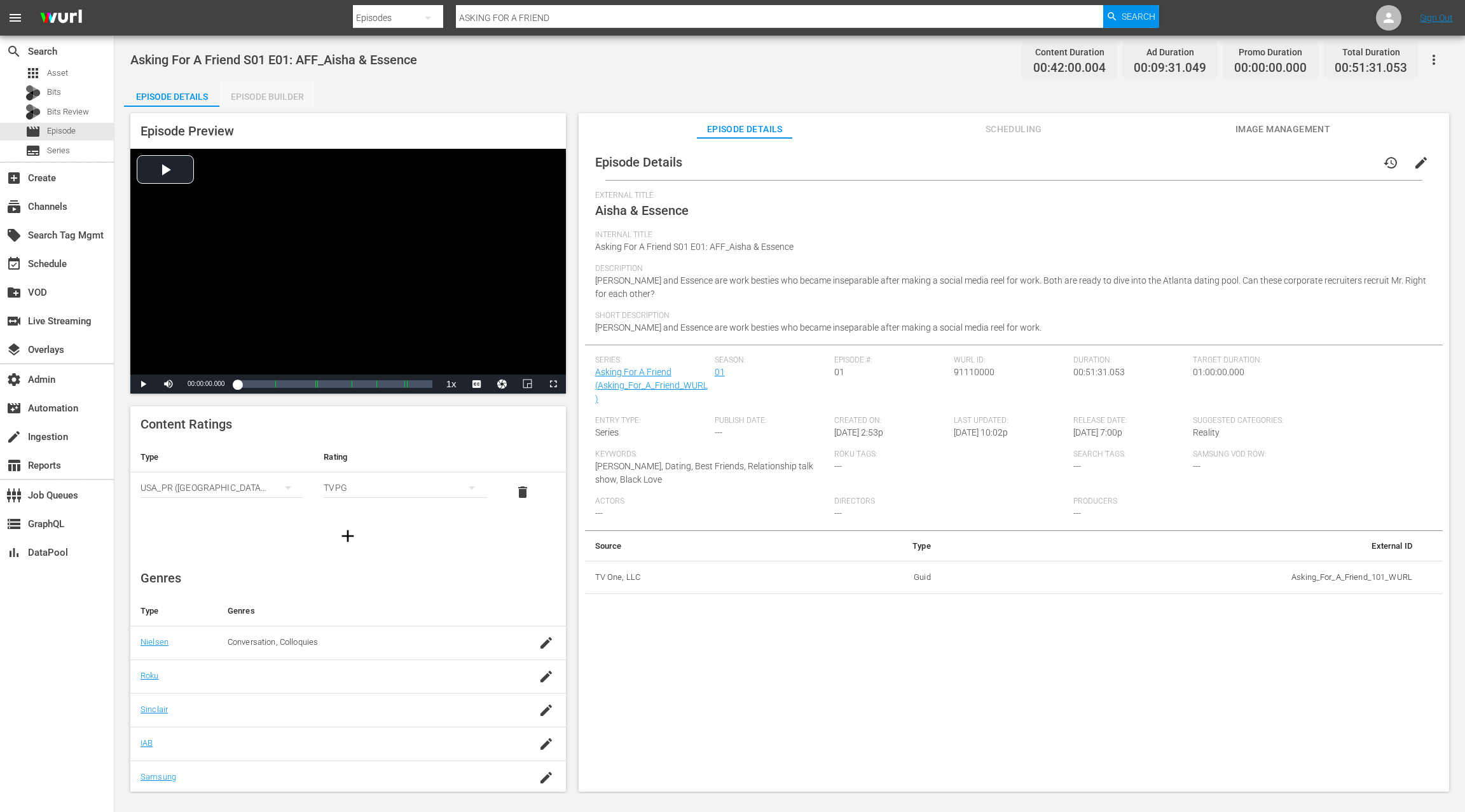
click at [277, 101] on div "Episode Builder" at bounding box center [267, 97] width 95 height 31
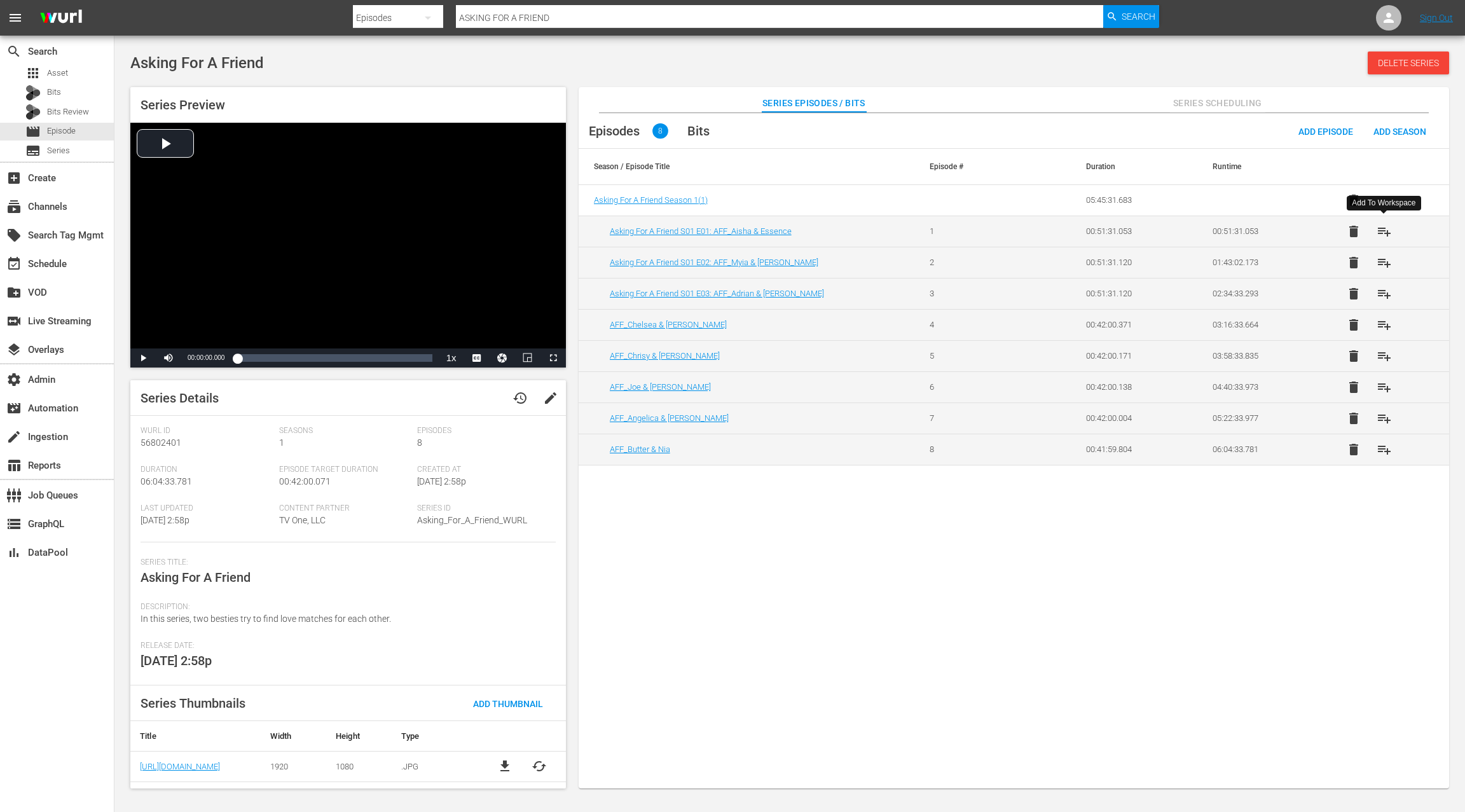
click at [1387, 234] on span "playlist_add" at bounding box center [1383, 231] width 15 height 15
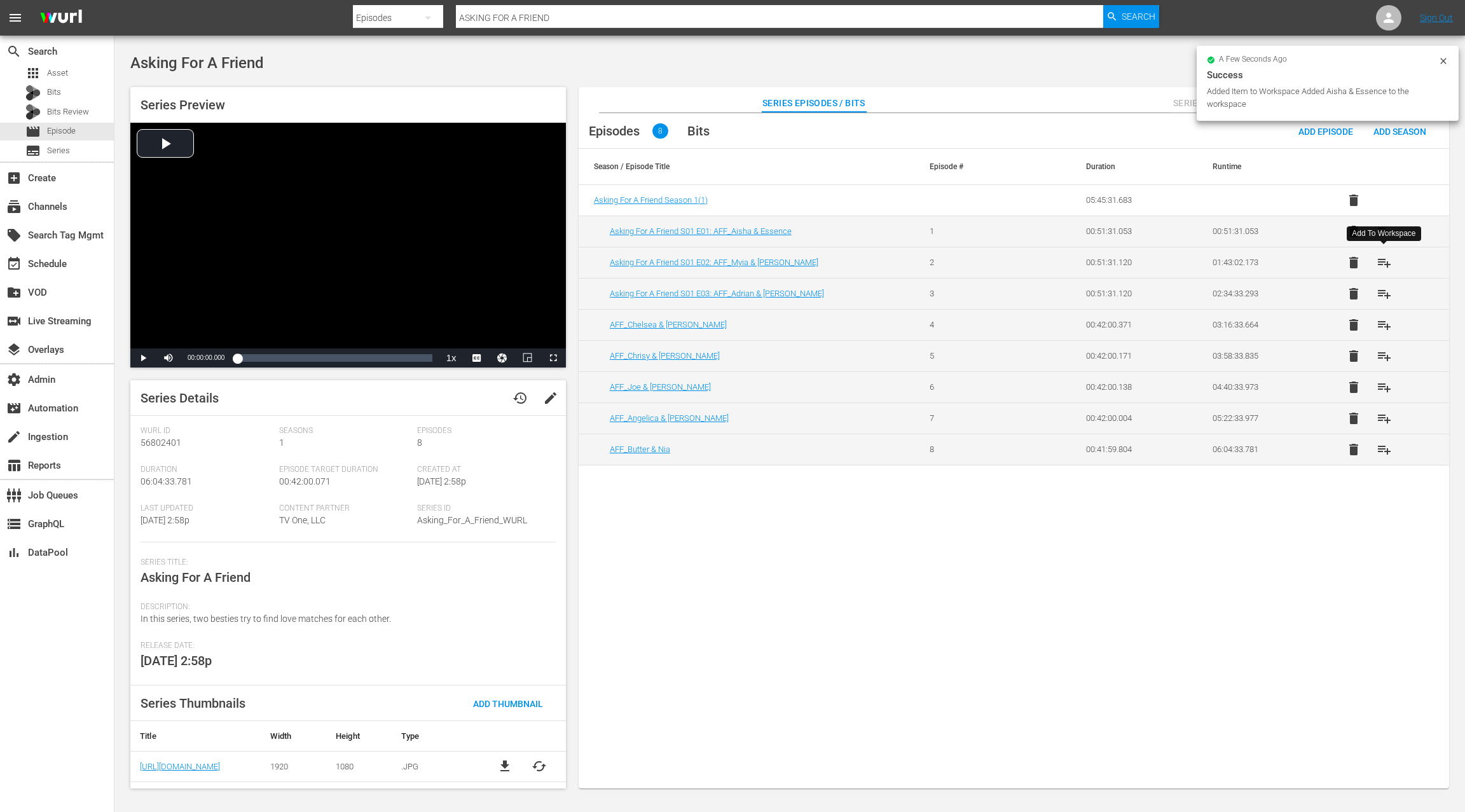
click at [1387, 265] on span "playlist_add" at bounding box center [1383, 262] width 15 height 15
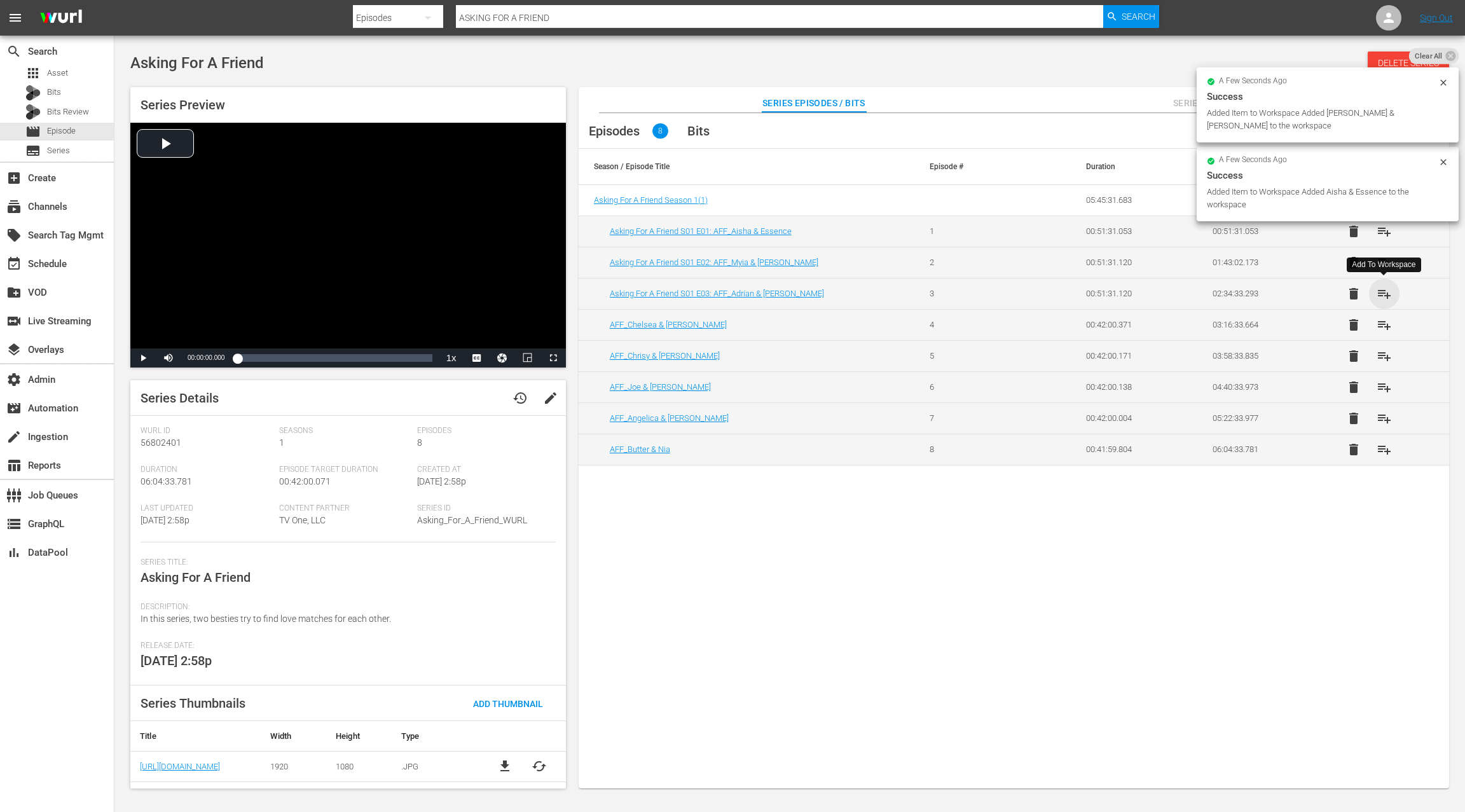
click at [1389, 292] on span "playlist_add" at bounding box center [1383, 293] width 15 height 15
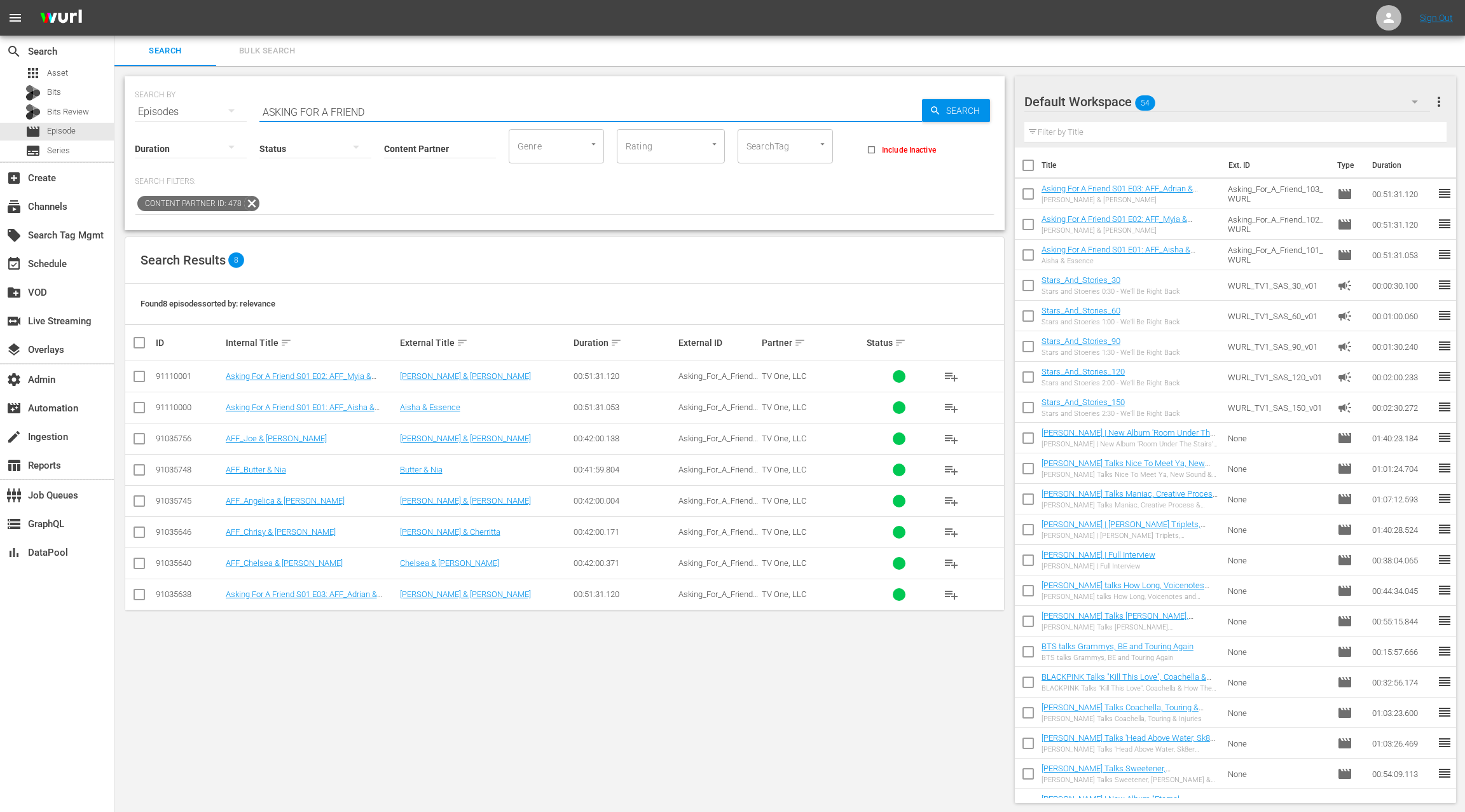
click at [272, 114] on input "ASKING FOR A FRIEND" at bounding box center [590, 112] width 662 height 31
drag, startPoint x: 272, startPoint y: 114, endPoint x: 372, endPoint y: 114, distance: 100.0
click at [372, 114] on input "ASKING FOR A FRIEND" at bounding box center [590, 112] width 662 height 31
paste input "THE ONE Ep. 101"
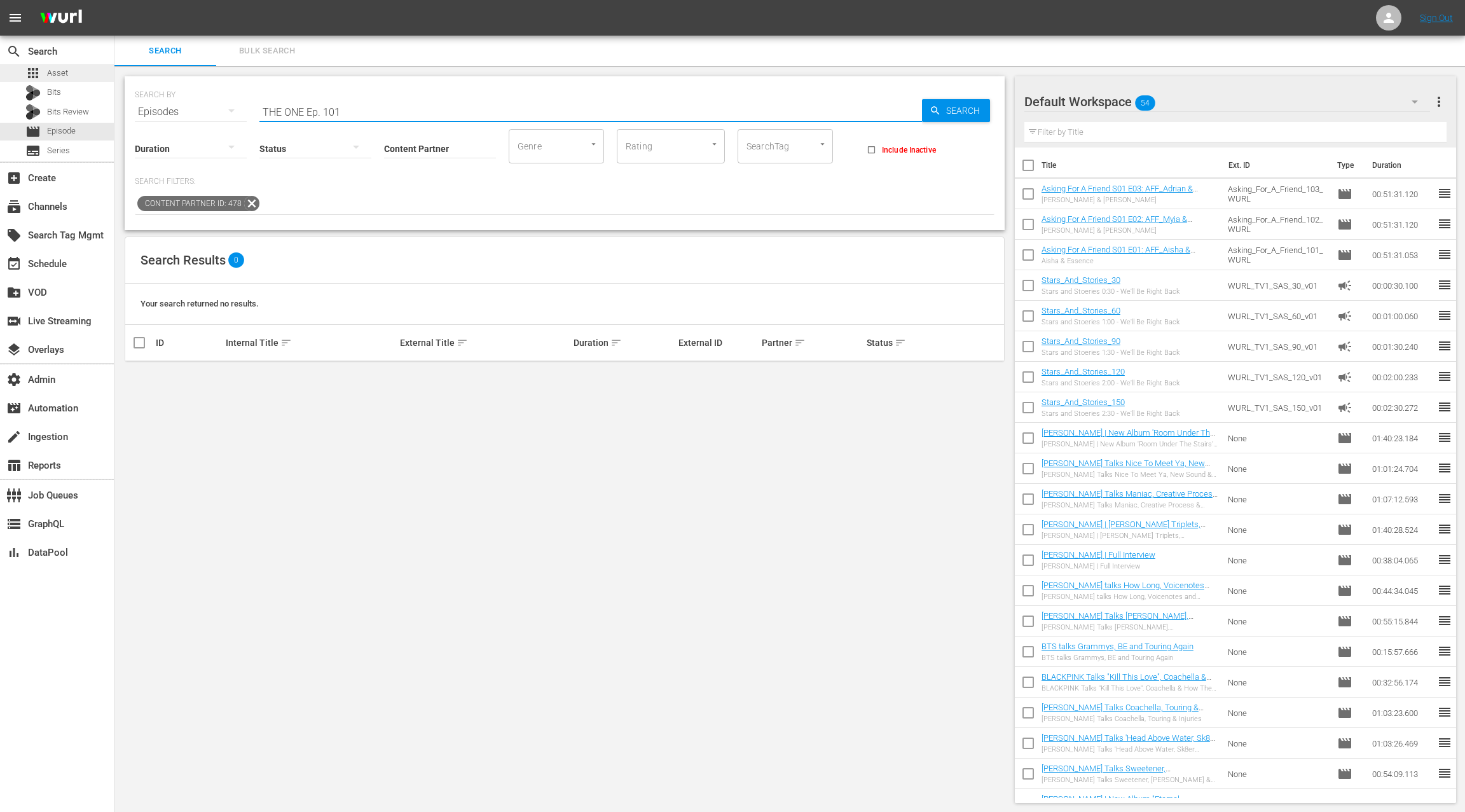
type input "THE ONE Ep. 101"
click at [75, 78] on div "apps Asset" at bounding box center [57, 73] width 114 height 17
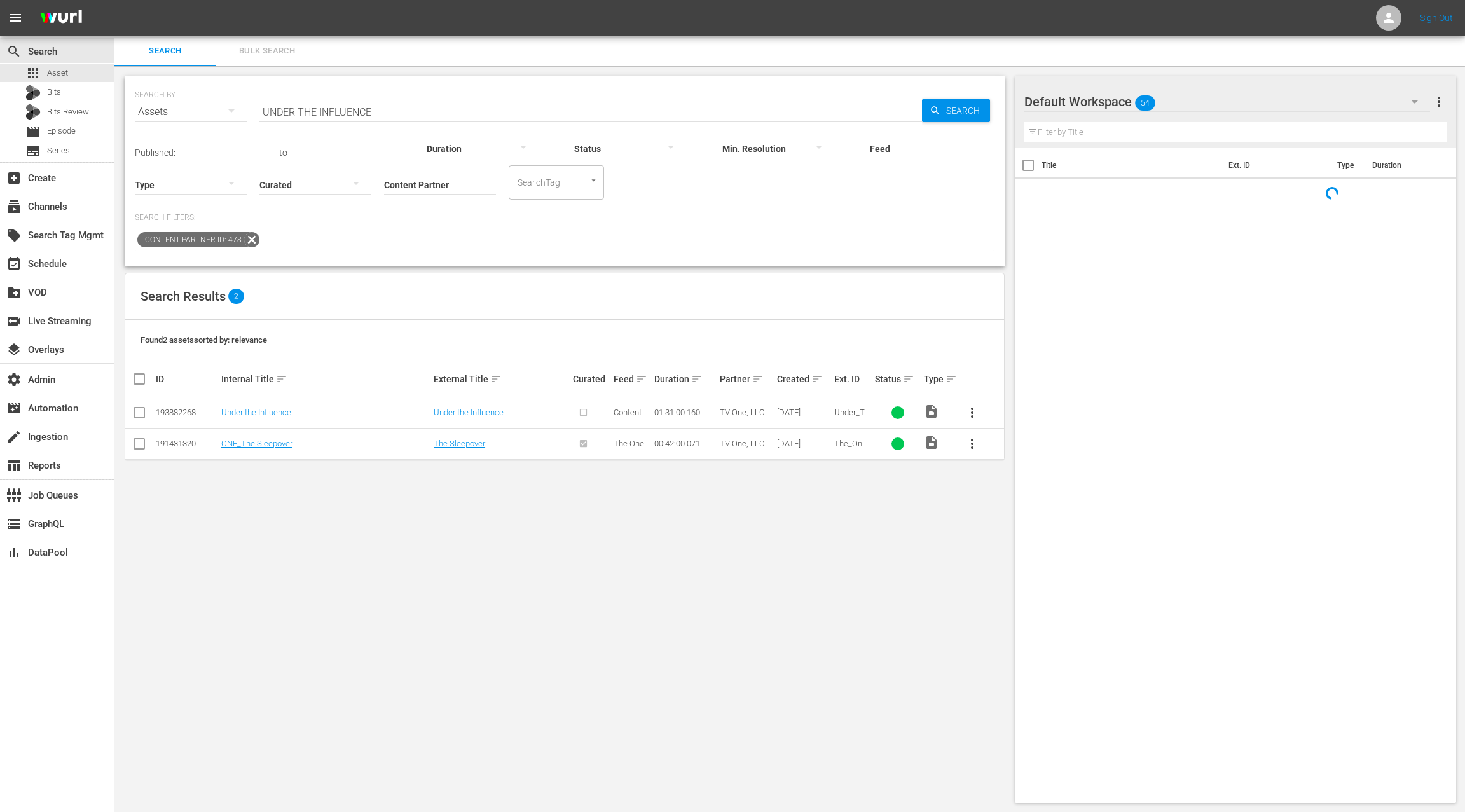
click at [277, 109] on input "UNDER THE INFLUENCE" at bounding box center [590, 112] width 662 height 31
drag, startPoint x: 277, startPoint y: 109, endPoint x: 422, endPoint y: 116, distance: 145.2
click at [422, 116] on input "UNDER THE INFLUENCE" at bounding box center [590, 112] width 662 height 31
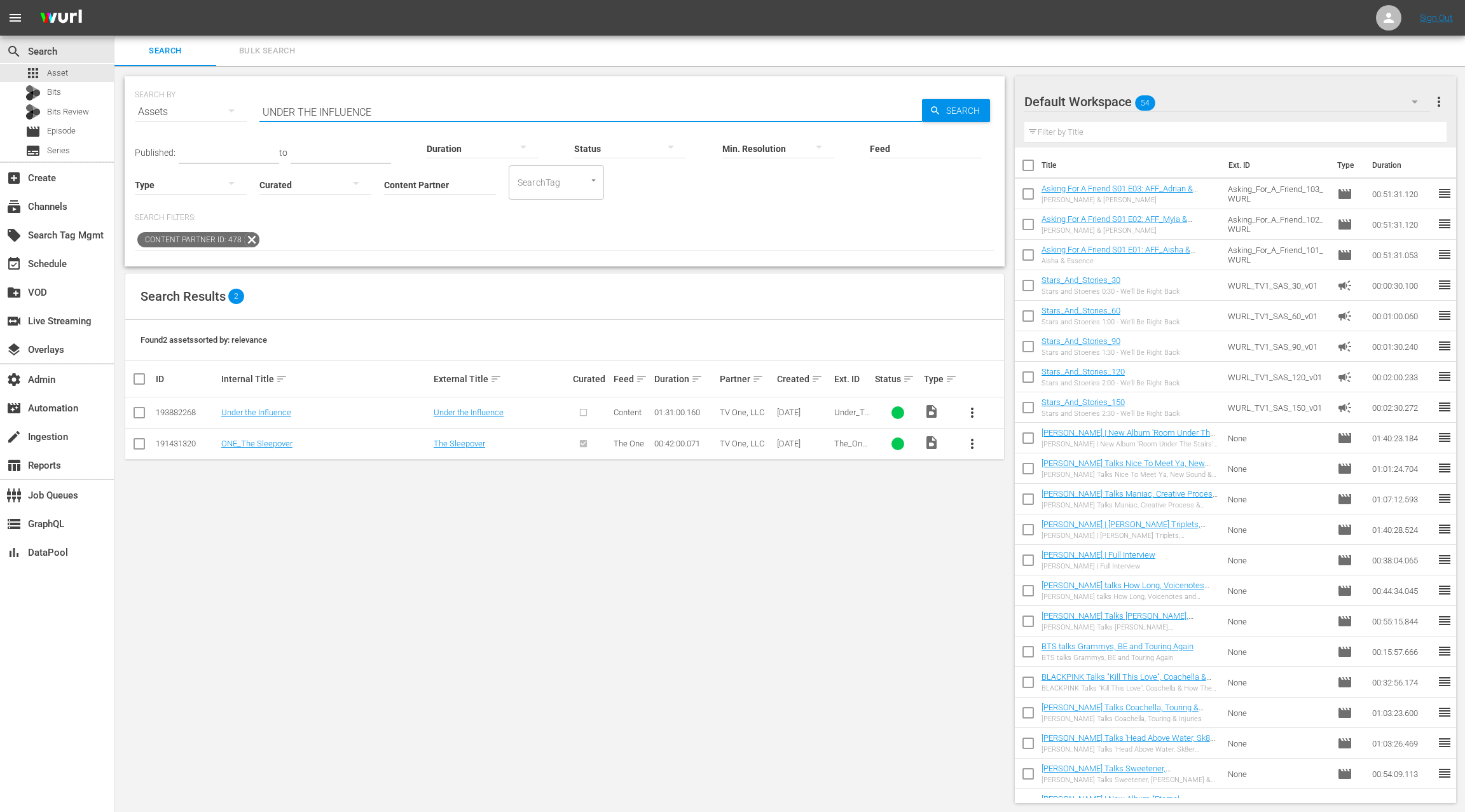
paste input "THE ONE Ep. 101"
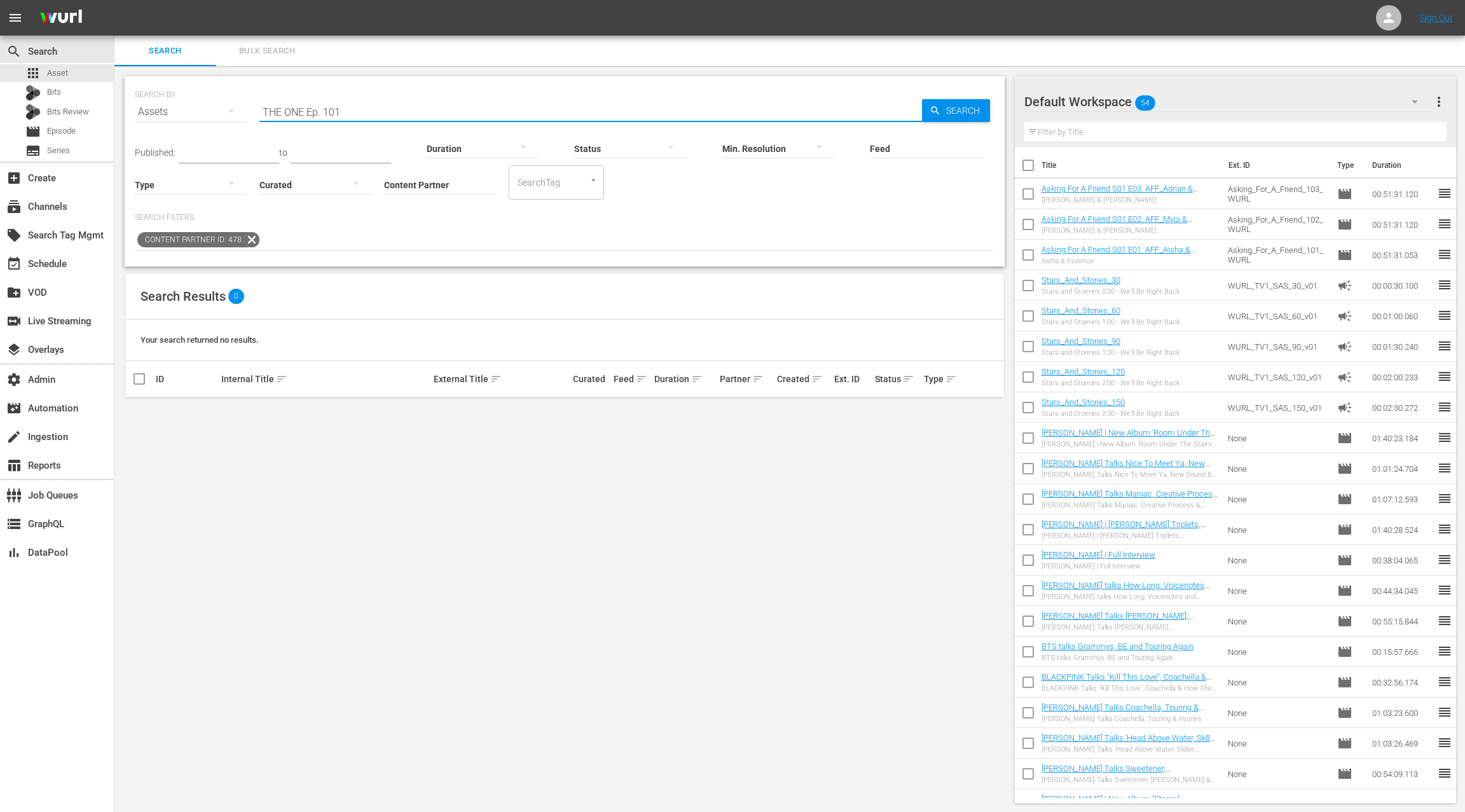
click at [311, 111] on input "THE ONE Ep. 101" at bounding box center [590, 112] width 662 height 31
drag, startPoint x: 311, startPoint y: 111, endPoint x: 388, endPoint y: 114, distance: 77.1
click at [388, 114] on input "THE ONE Ep. 101" at bounding box center [590, 112] width 662 height 31
type input "THE ONE"
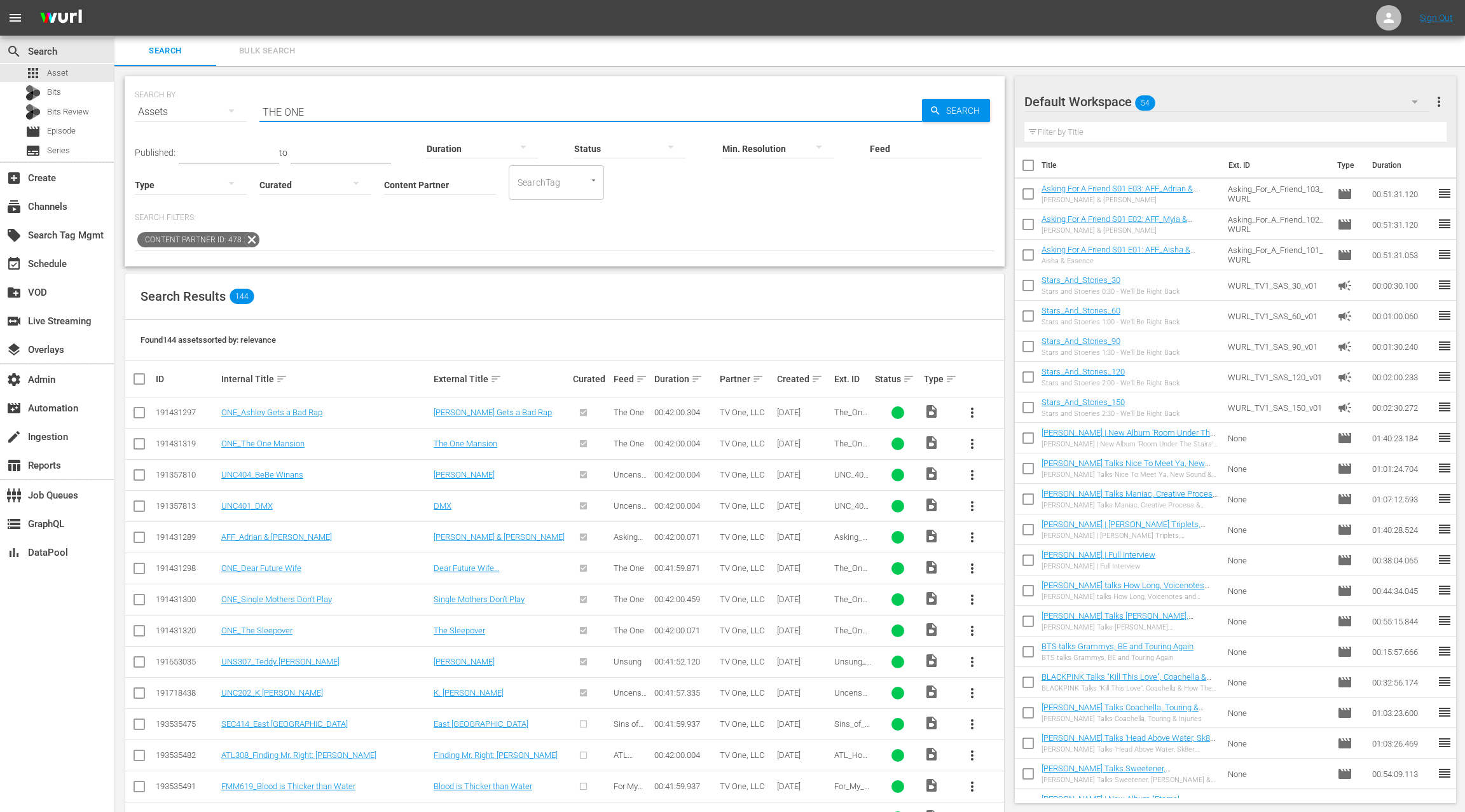
click at [269, 110] on input "THE ONE" at bounding box center [590, 112] width 662 height 31
drag, startPoint x: 269, startPoint y: 110, endPoint x: 341, endPoint y: 112, distance: 72.0
click at [341, 112] on input "THE ONE" at bounding box center [590, 112] width 662 height 31
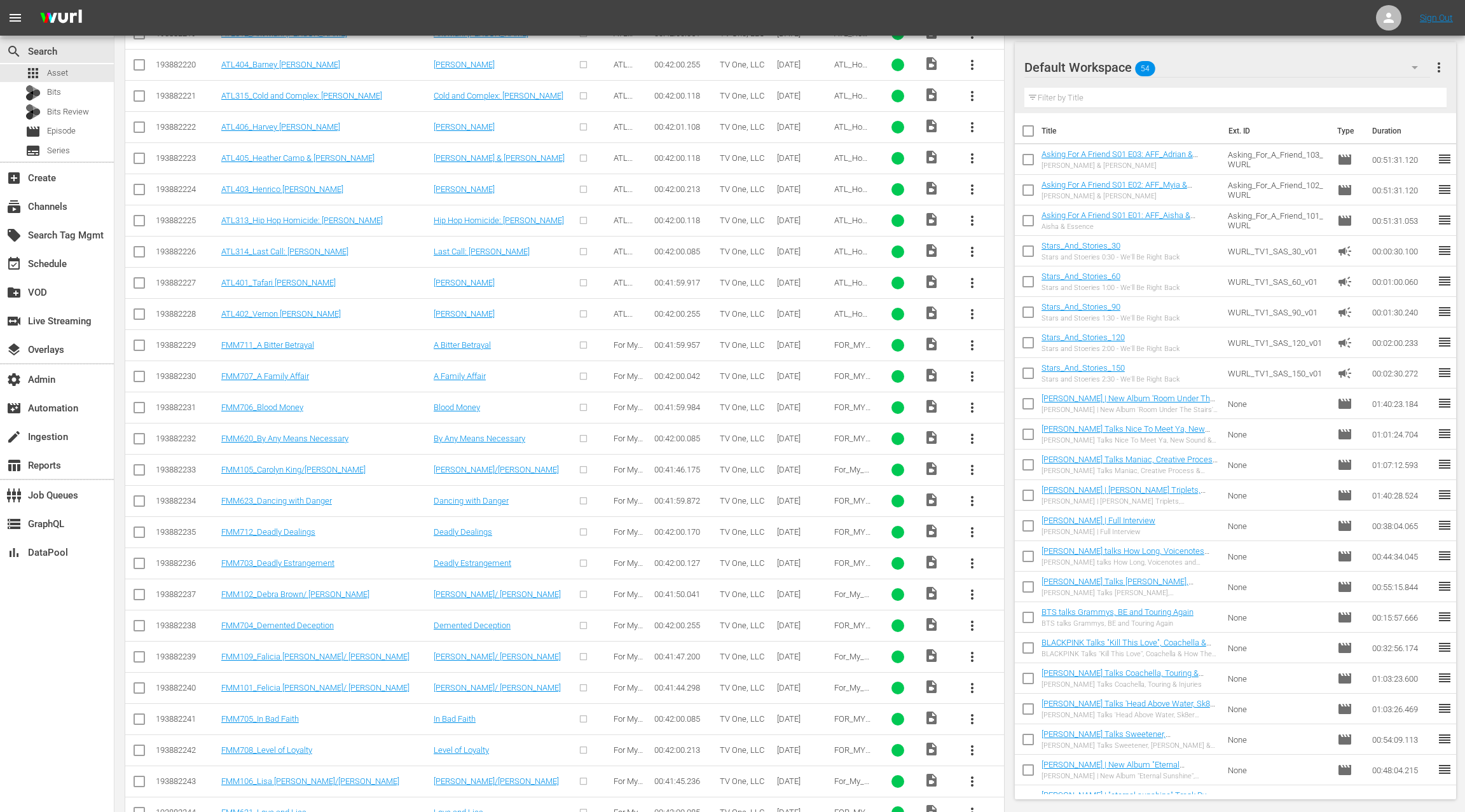
scroll to position [872, 0]
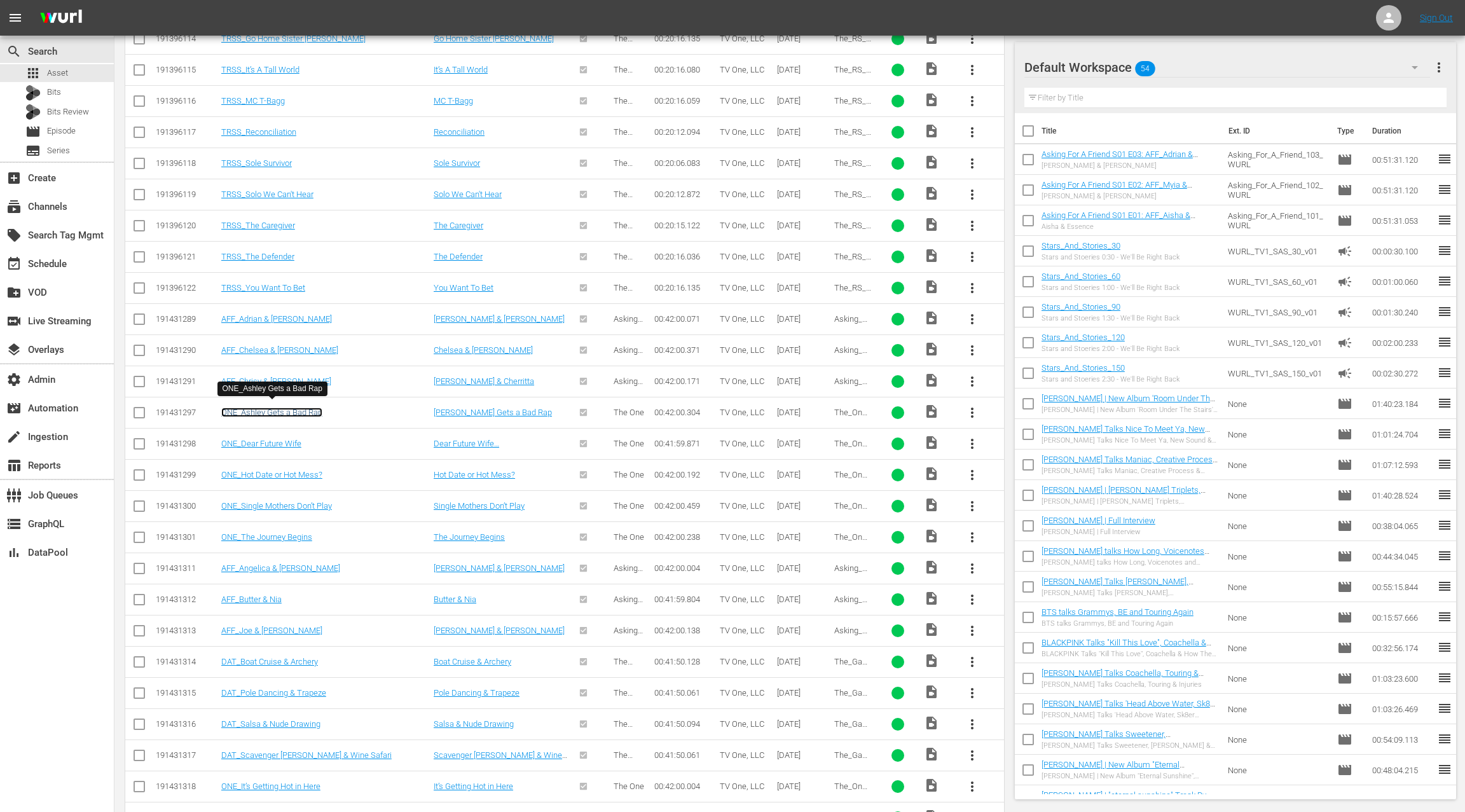
click at [311, 407] on link "ONE_Ashley Gets a Bad Rap" at bounding box center [272, 412] width 101 height 10
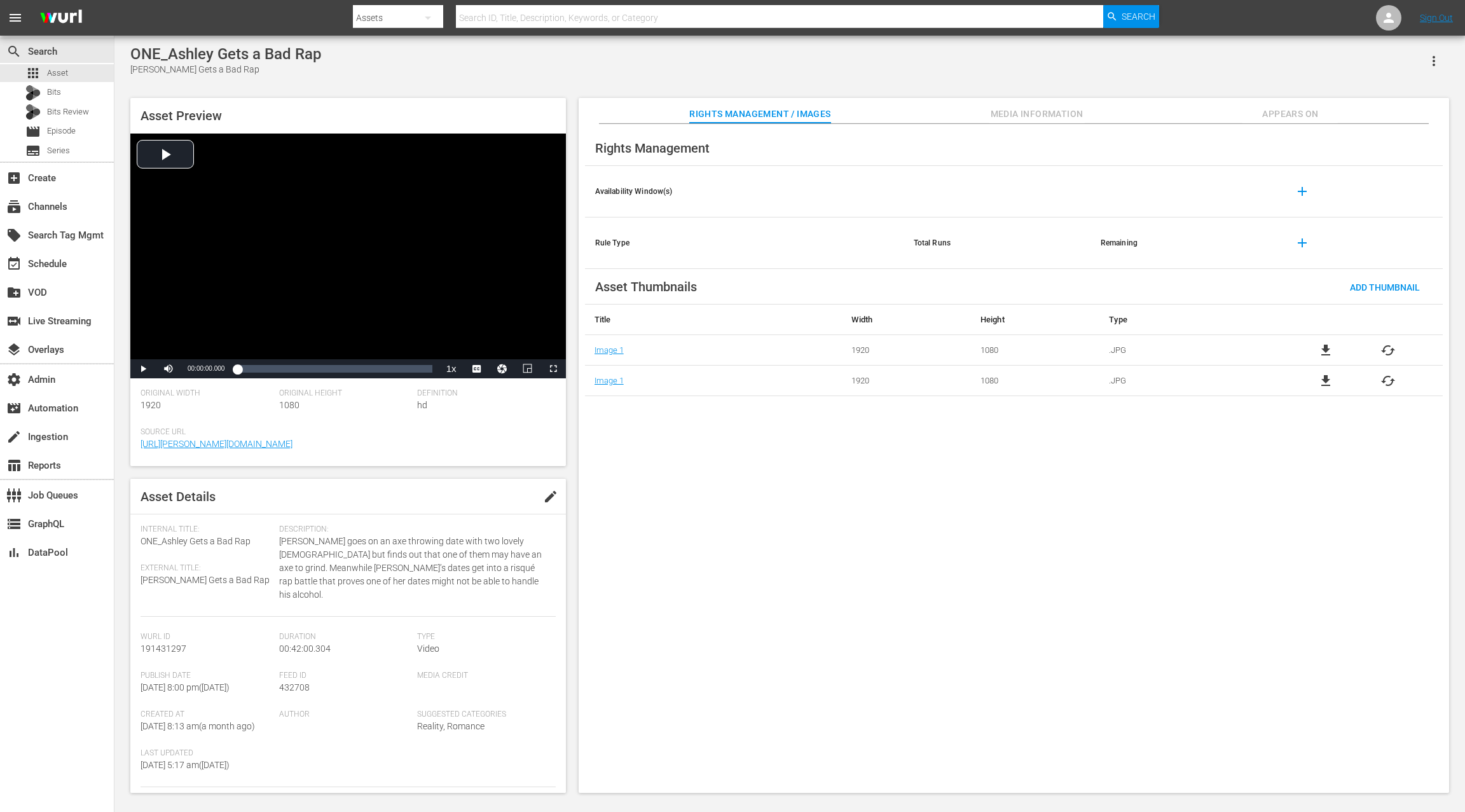
click at [1286, 113] on span "Appears On" at bounding box center [1290, 114] width 95 height 16
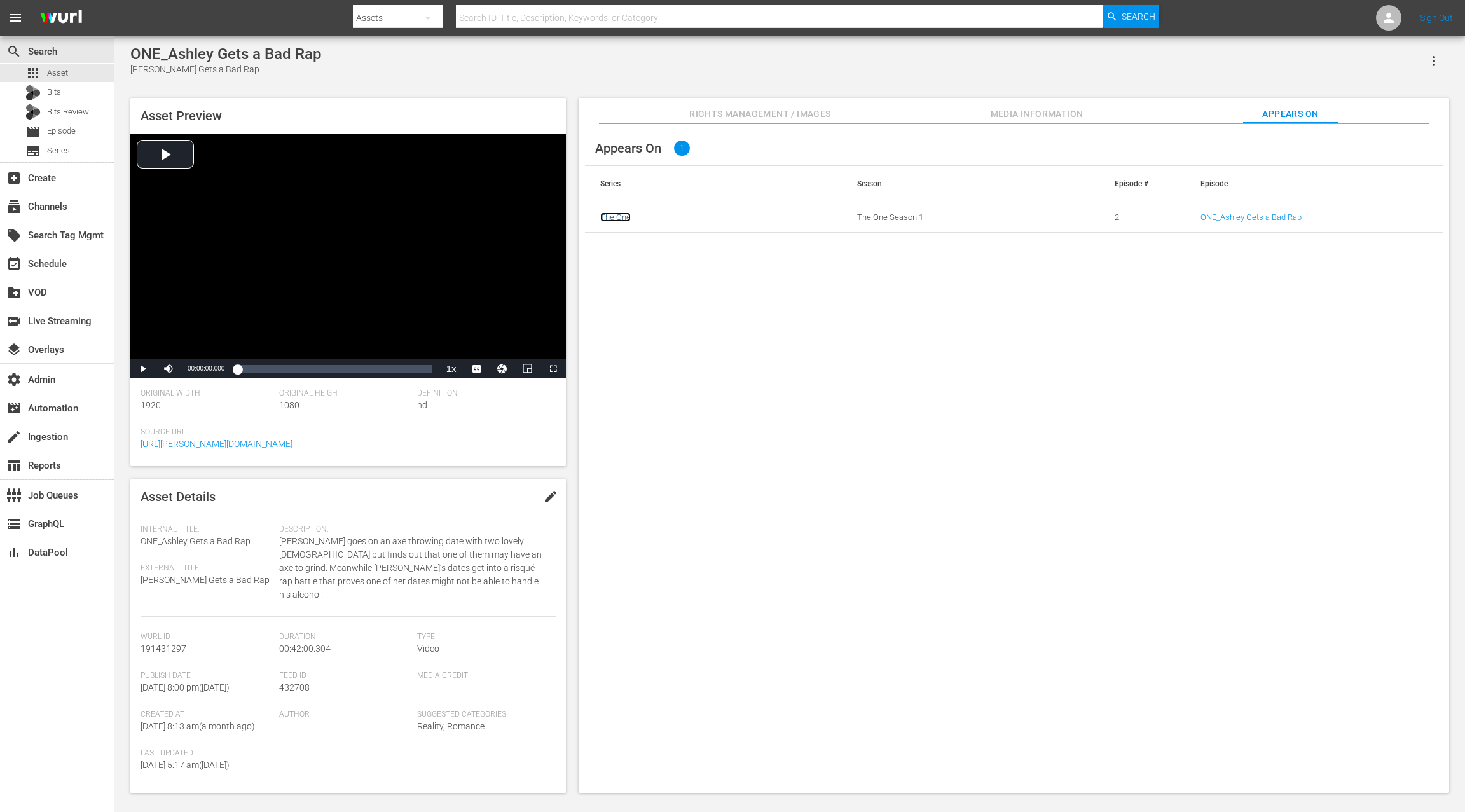
click at [617, 217] on link "The One" at bounding box center [615, 217] width 31 height 10
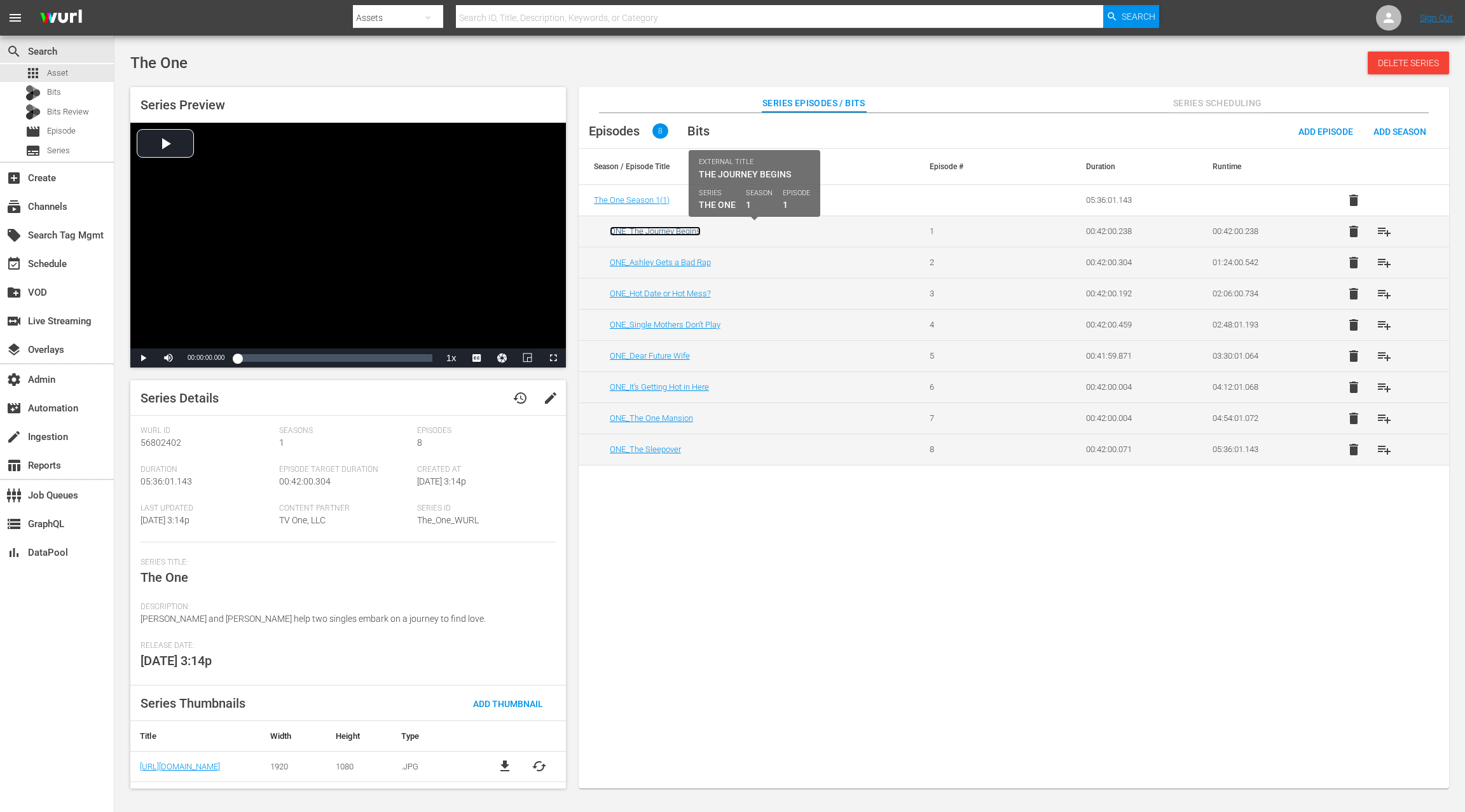
click at [662, 231] on link "ONE_The Journey Begins" at bounding box center [654, 231] width 91 height 10
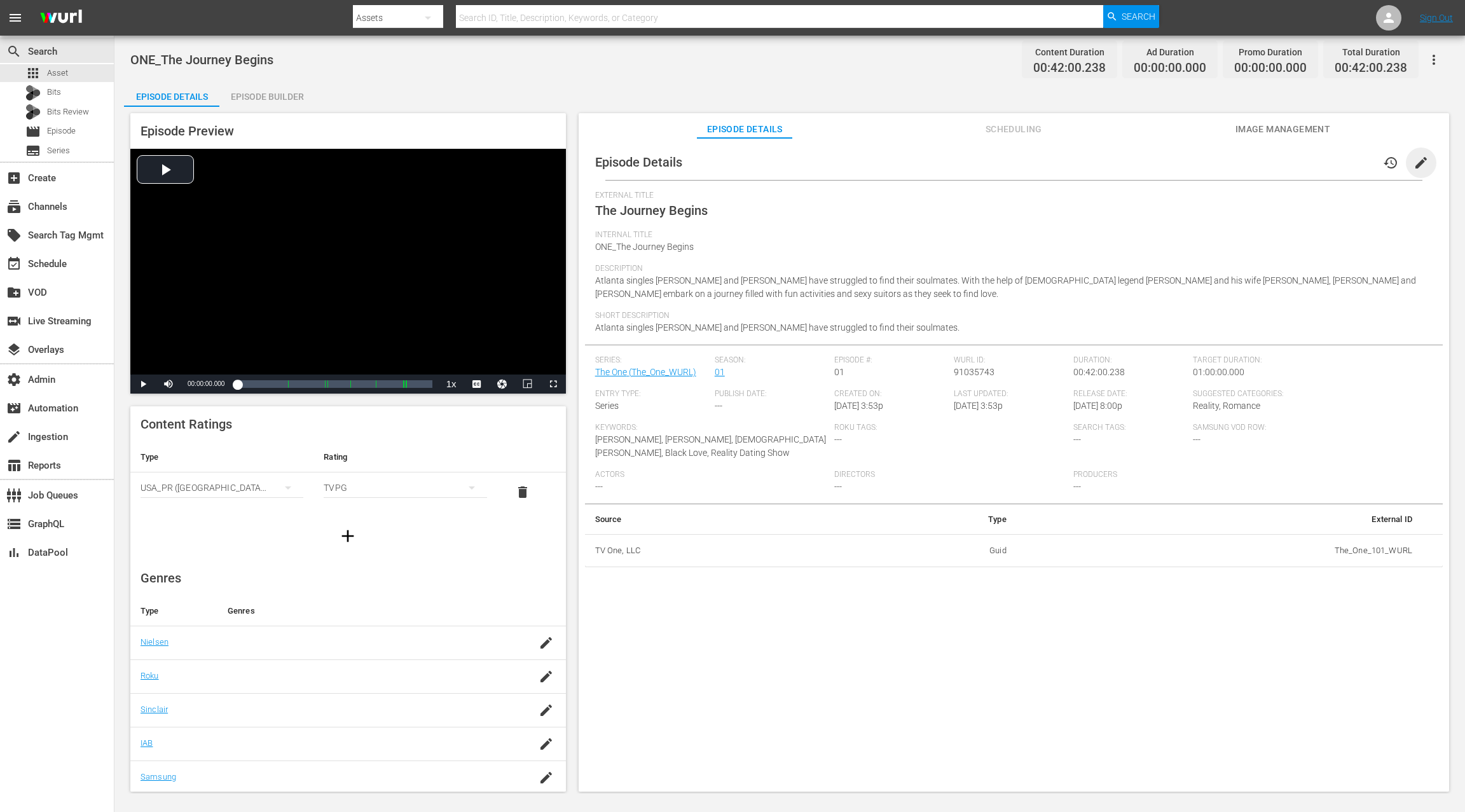
click at [1418, 164] on span "edit" at bounding box center [1421, 162] width 15 height 15
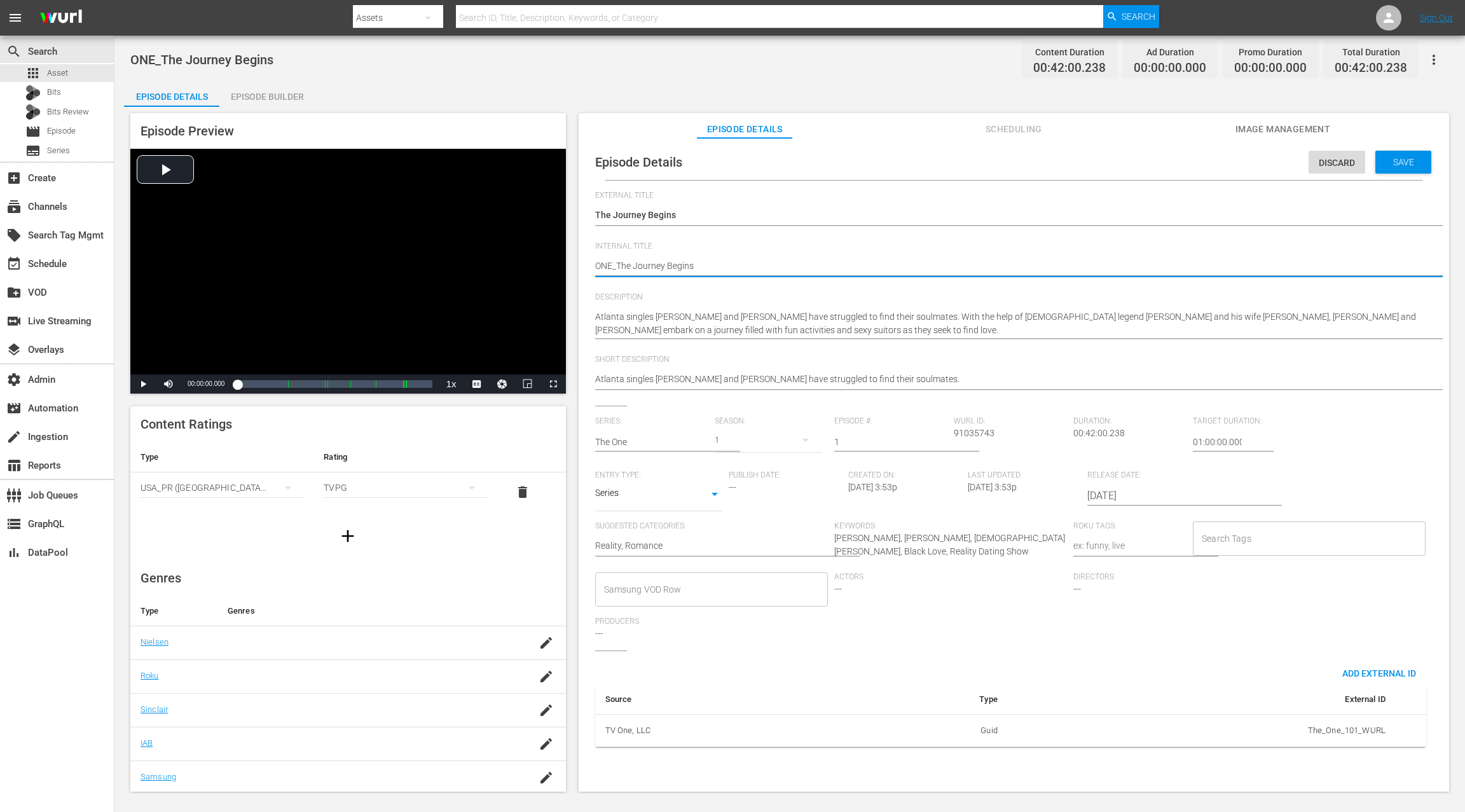
type textarea "TONE_The Journey Begins"
type textarea "ThONE_The Journey Begins"
type textarea "TheONE_The Journey Begins"
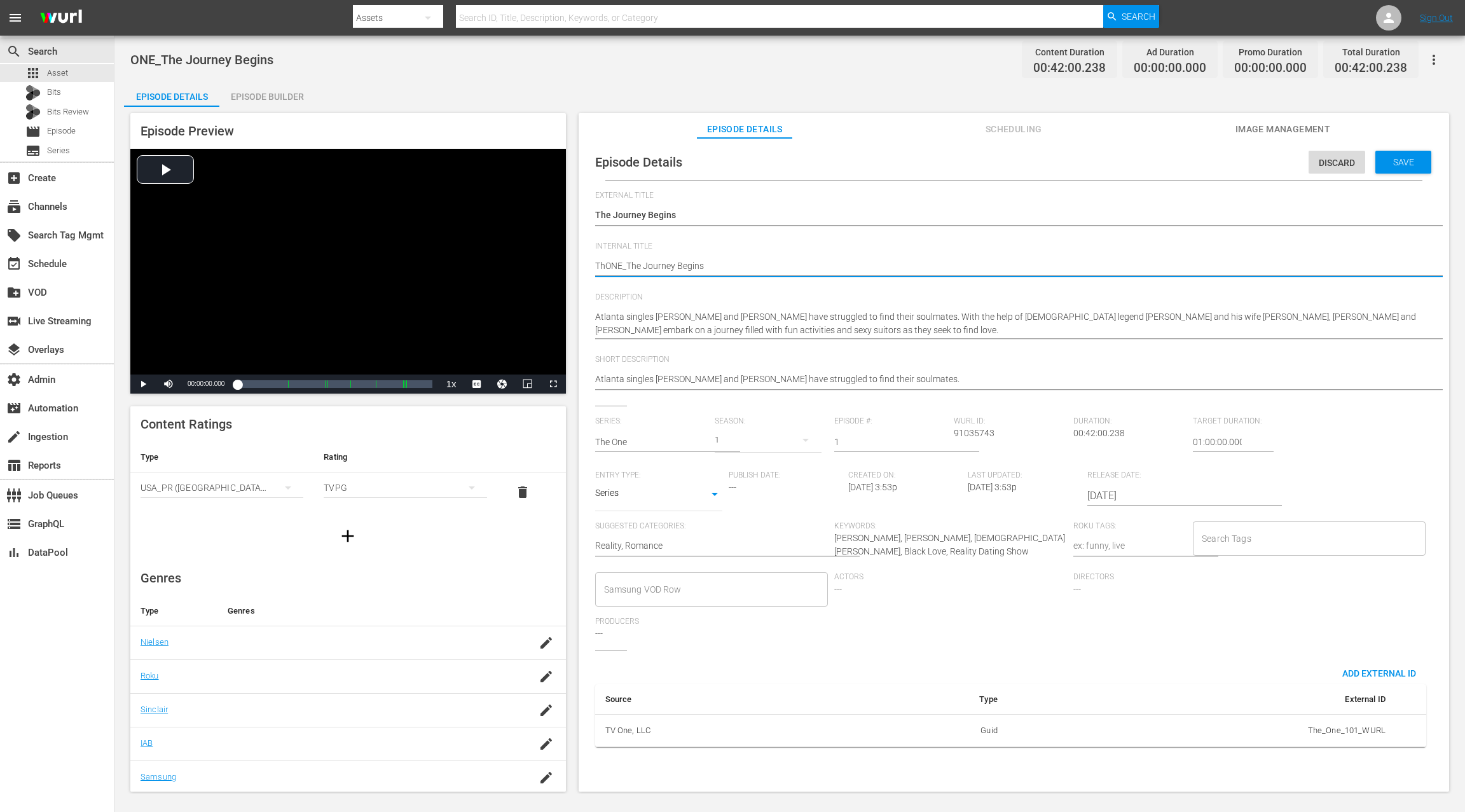
type textarea "TheONE_The Journey Begins"
type textarea "The ONE_The Journey Begins"
type textarea "The OONE_The Journey Begins"
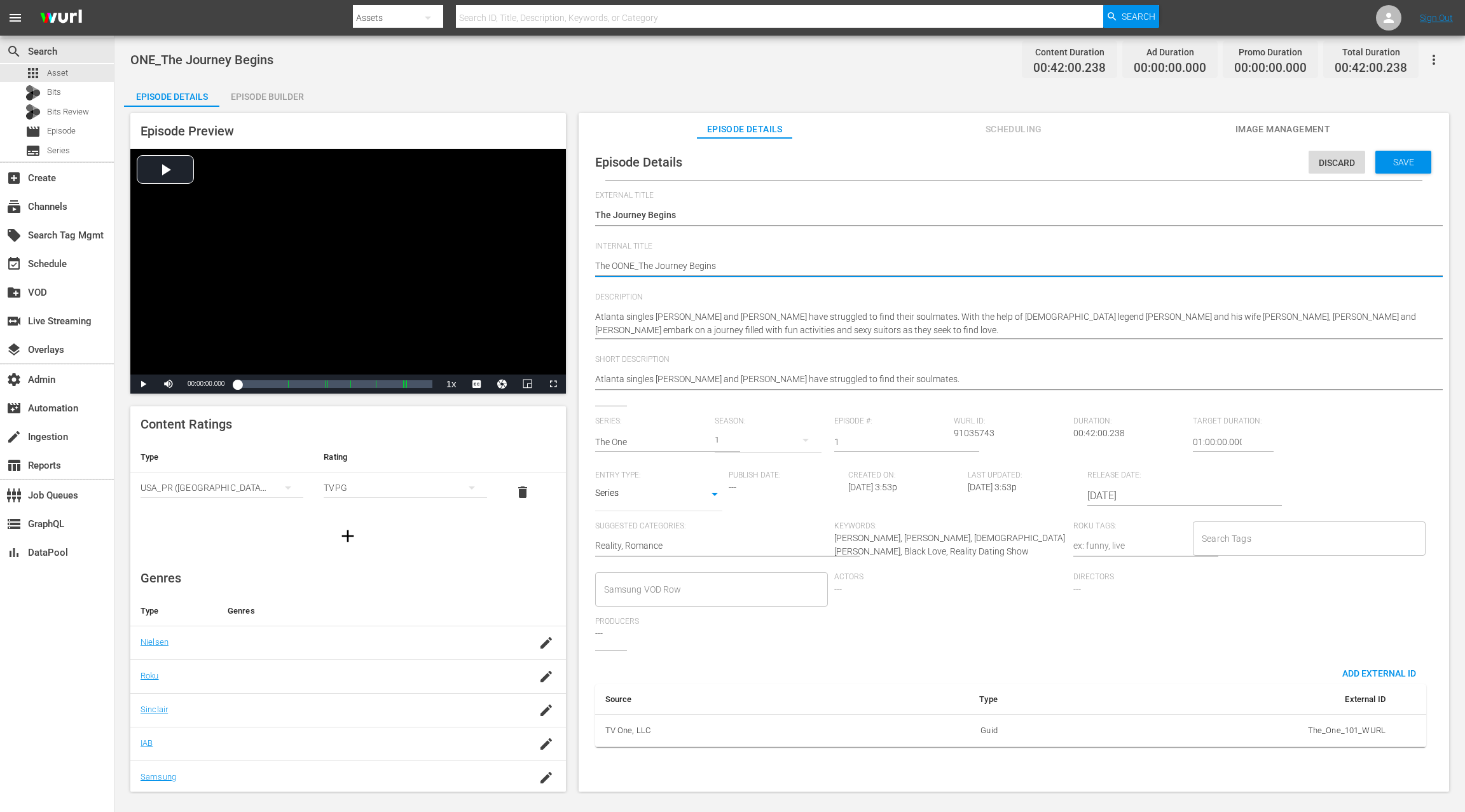
type textarea "The OnONE_The Journey Begins"
type textarea "The OneONE_The Journey Begins"
type textarea "The One ONE_The Journey Begins"
type textarea "The One SONE_The Journey Begins"
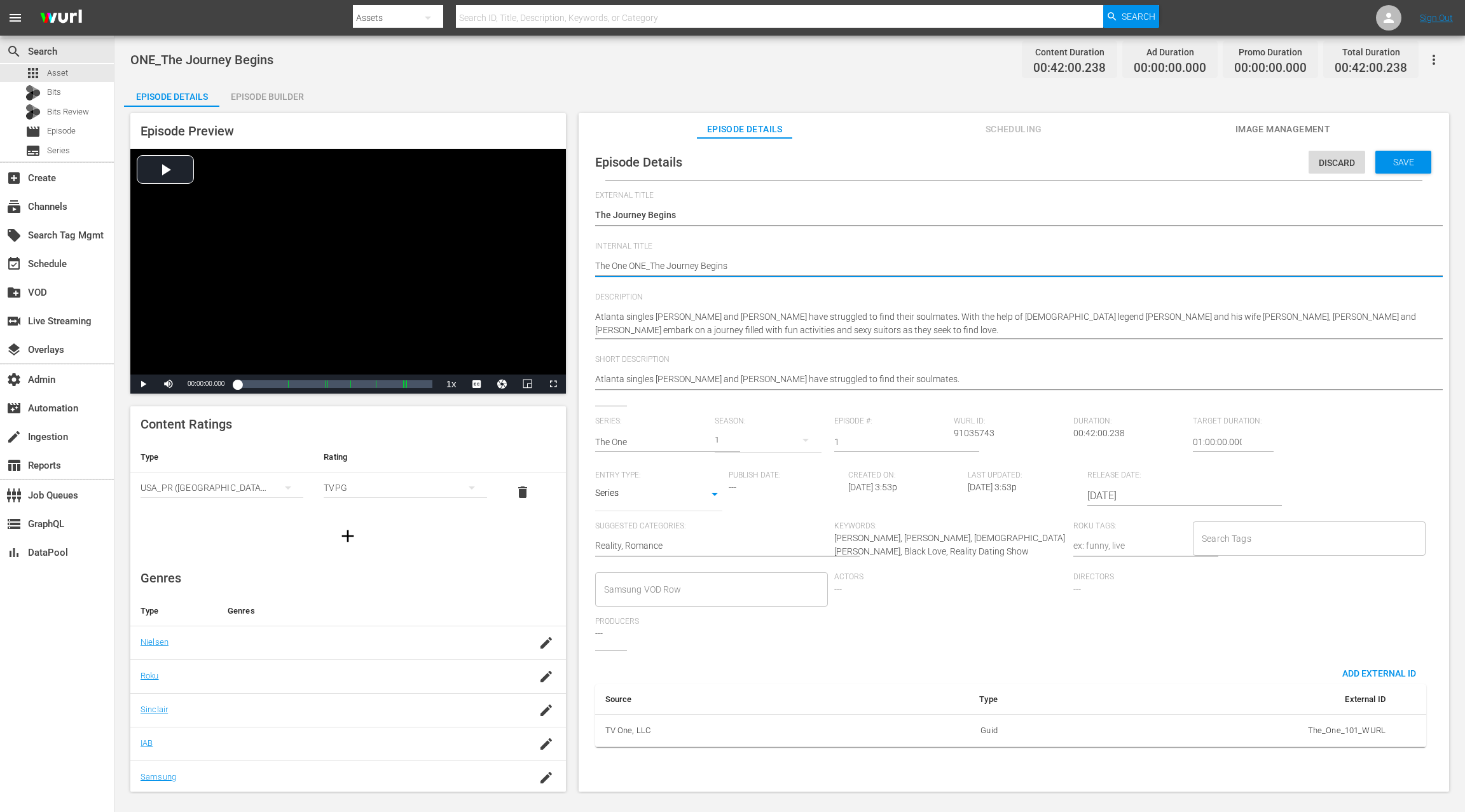
type textarea "The One SONE_The Journey Begins"
type textarea "The One S0ONE_The Journey Begins"
type textarea "The One S01ONE_The Journey Begins"
type textarea "The One S01 ONE_The Journey Begins"
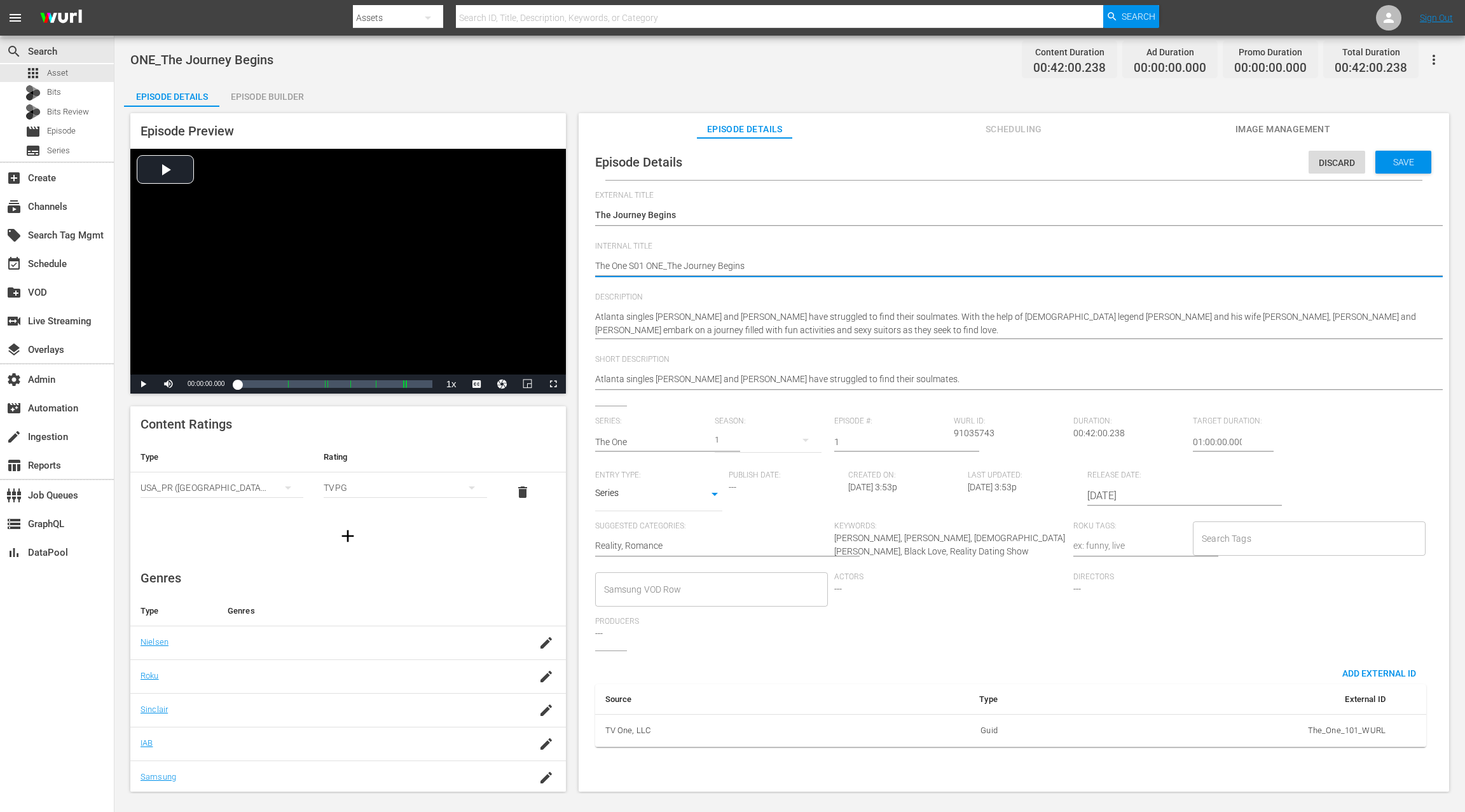
type textarea "The One S01 EONE_The Journey Begins"
type textarea "The One S01 E0ONE_The Journey Begins"
type textarea "The One S01 E01ONE_The Journey Begins"
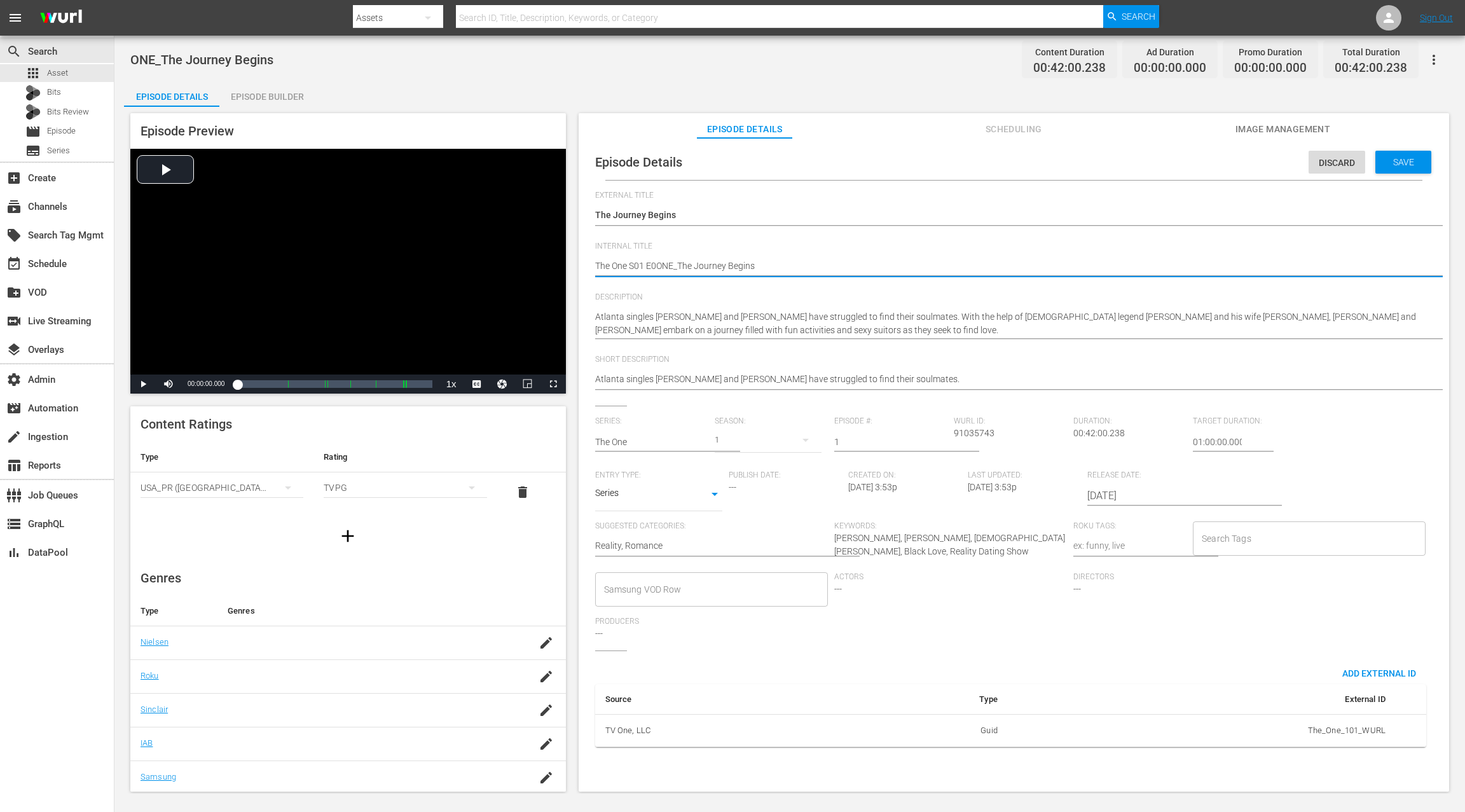
type textarea "The One S01 E01ONE_The Journey Begins"
type textarea "The One S01 E01:ONE_The Journey Begins"
type textarea "The One S01 E01: ONE_The Journey Begins"
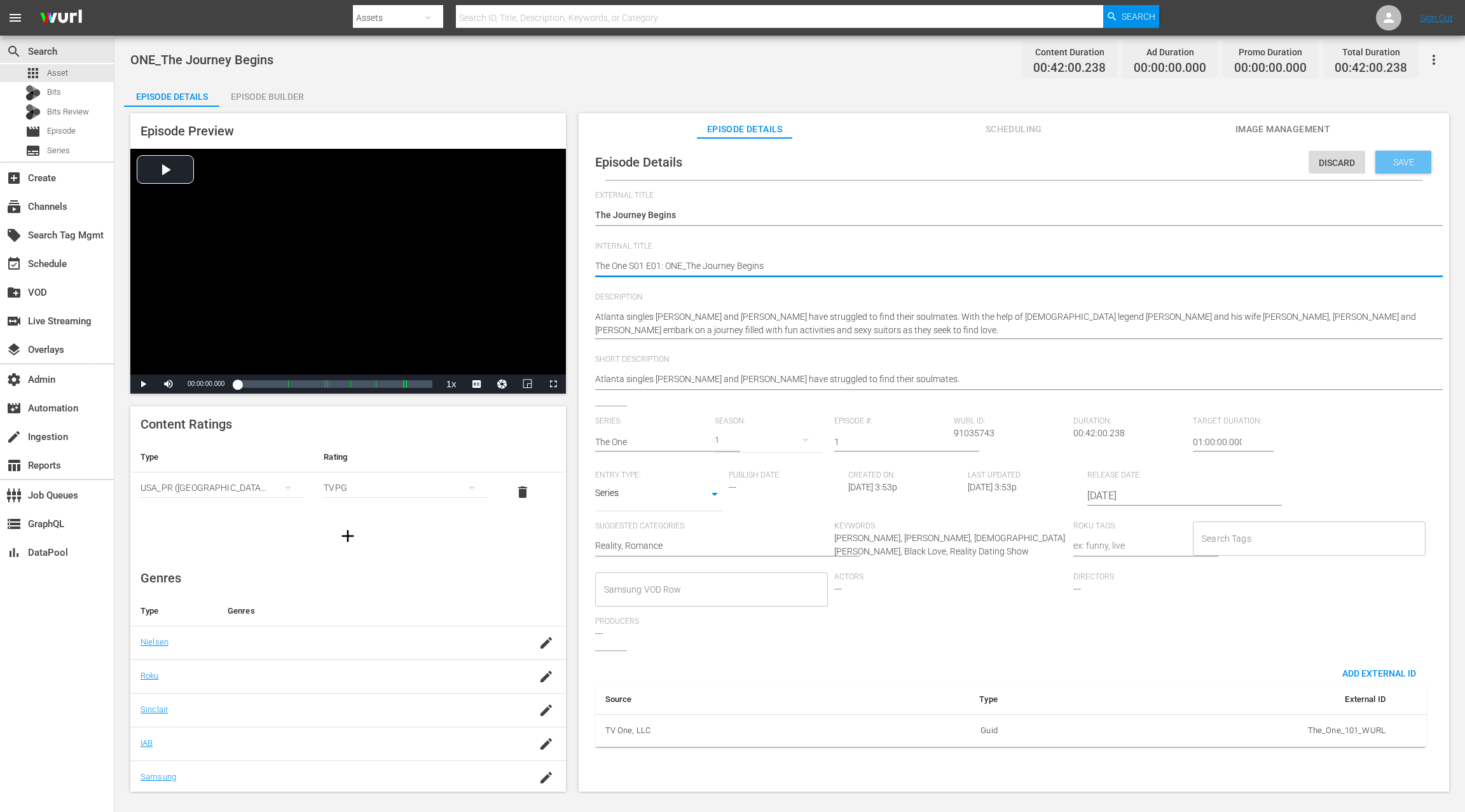
click at [1384, 162] on span "Save" at bounding box center [1403, 162] width 41 height 10
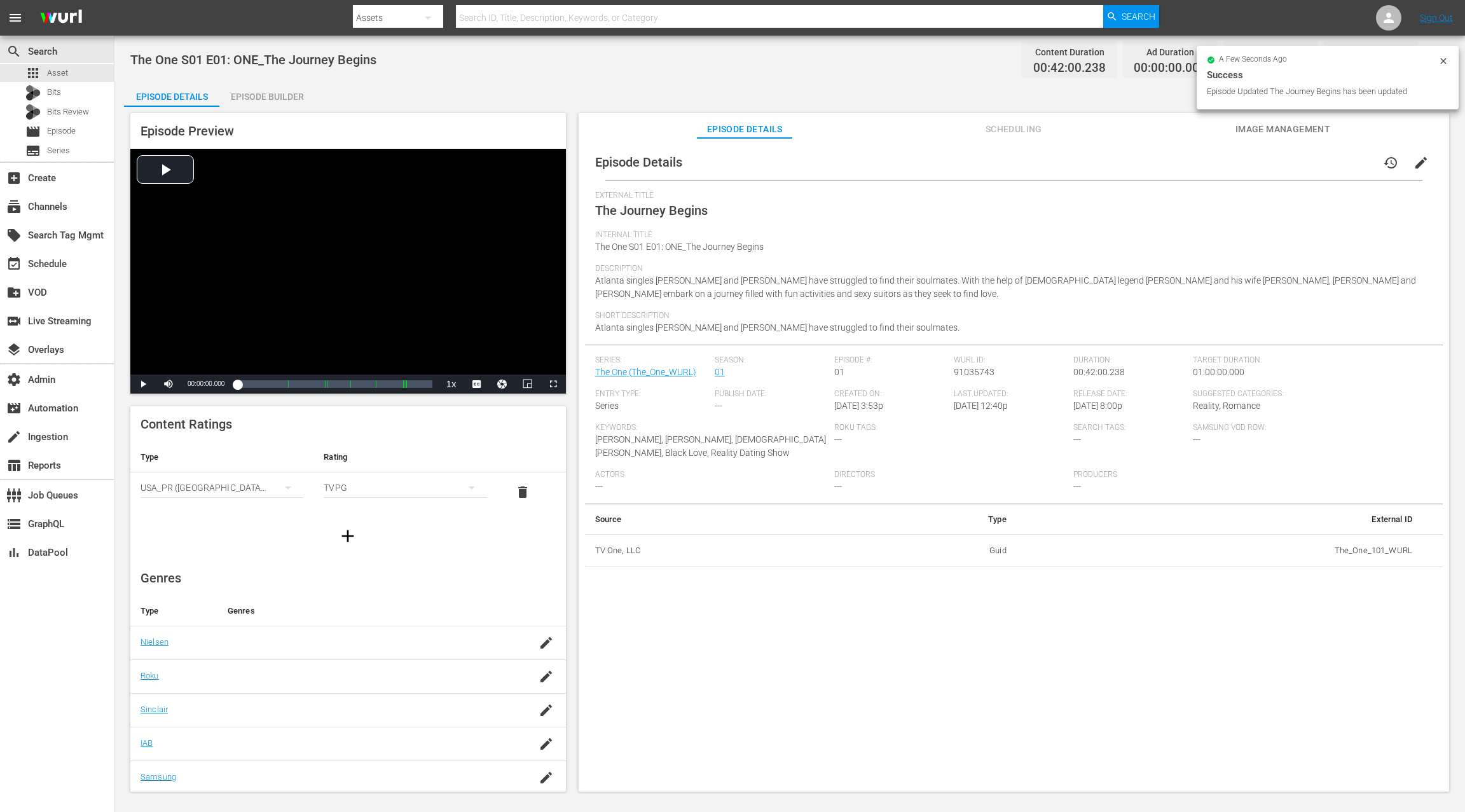
click at [275, 102] on div "Episode Builder" at bounding box center [267, 97] width 95 height 31
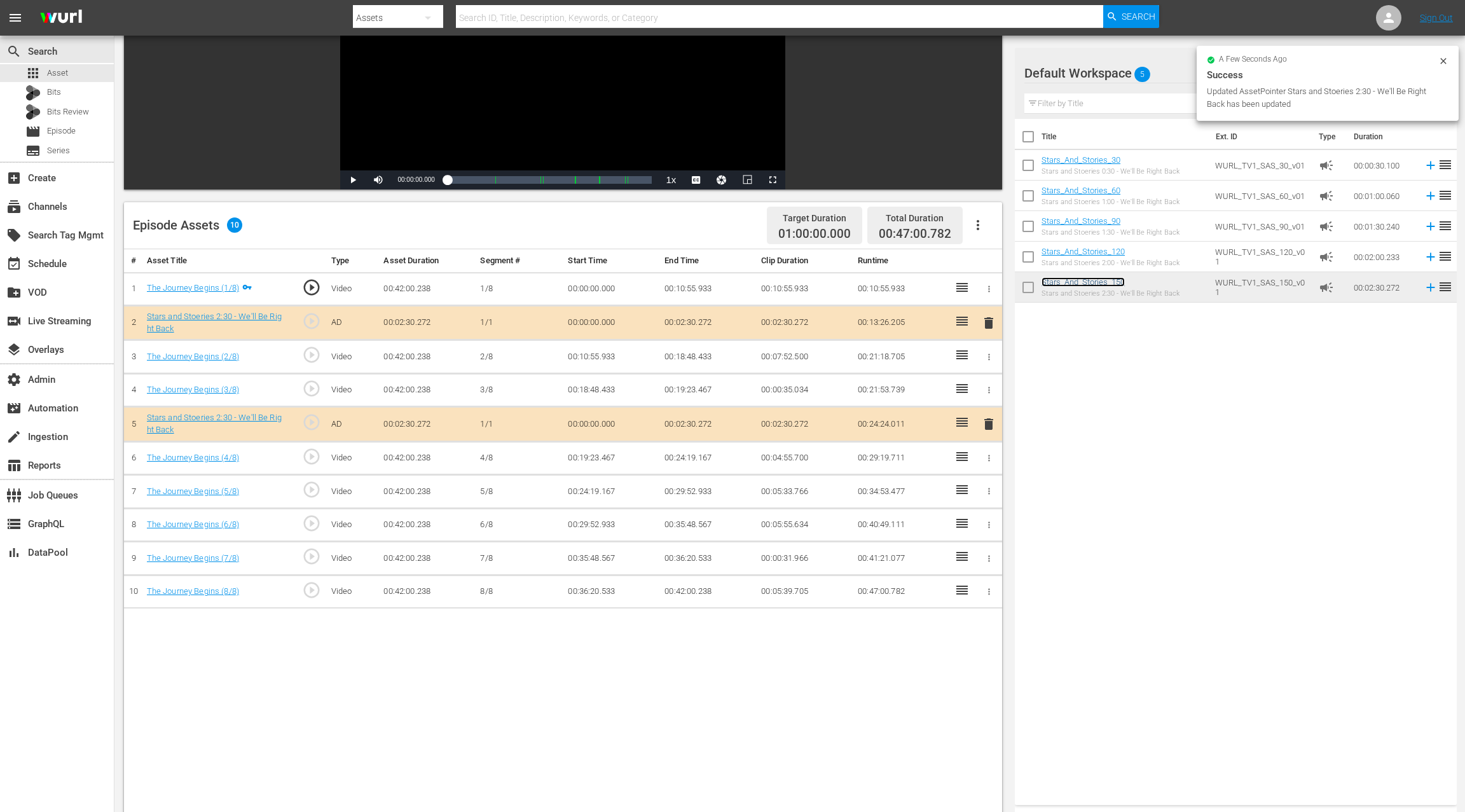
scroll to position [206, 0]
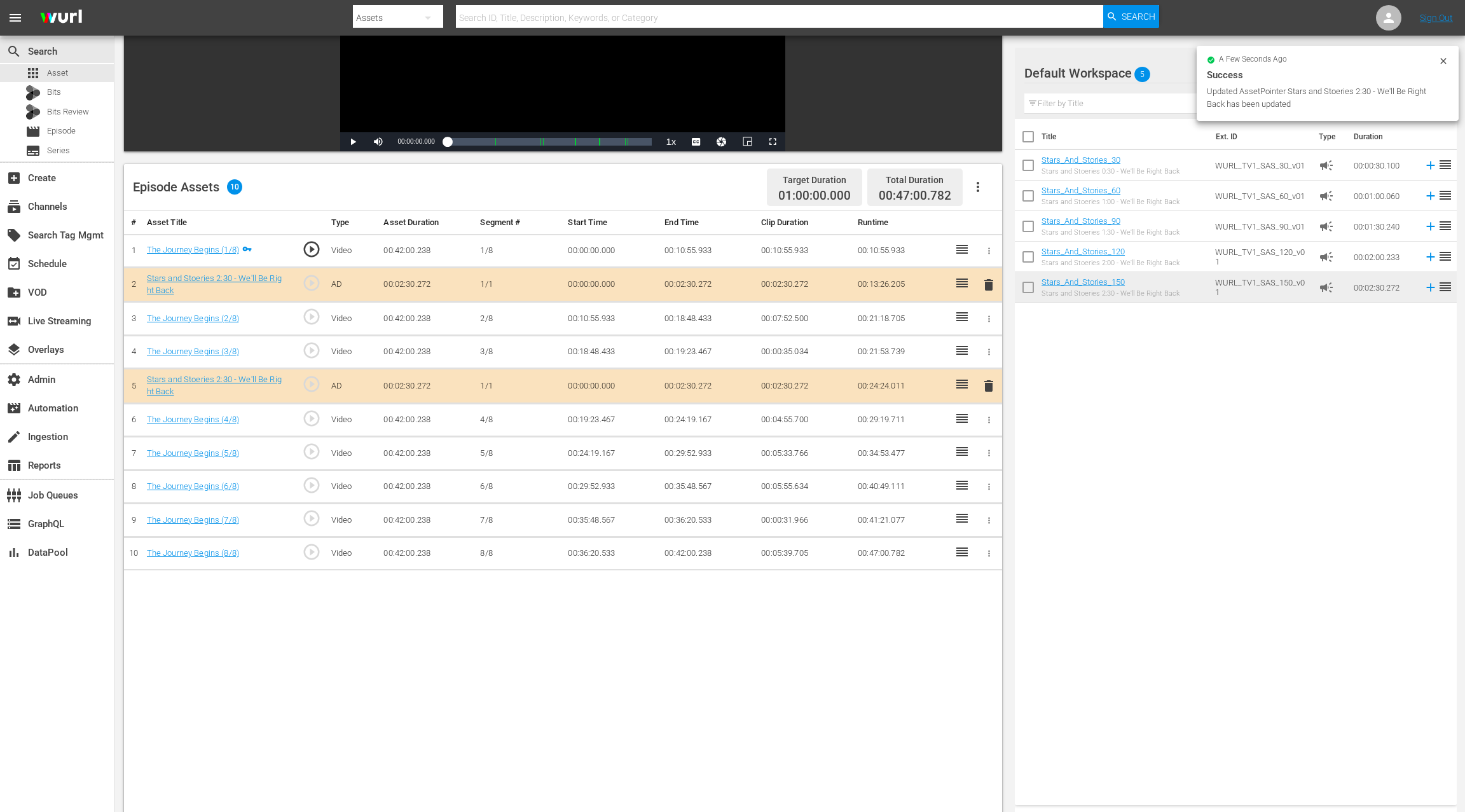
click at [308, 349] on span "play_circle_outline" at bounding box center [311, 350] width 19 height 19
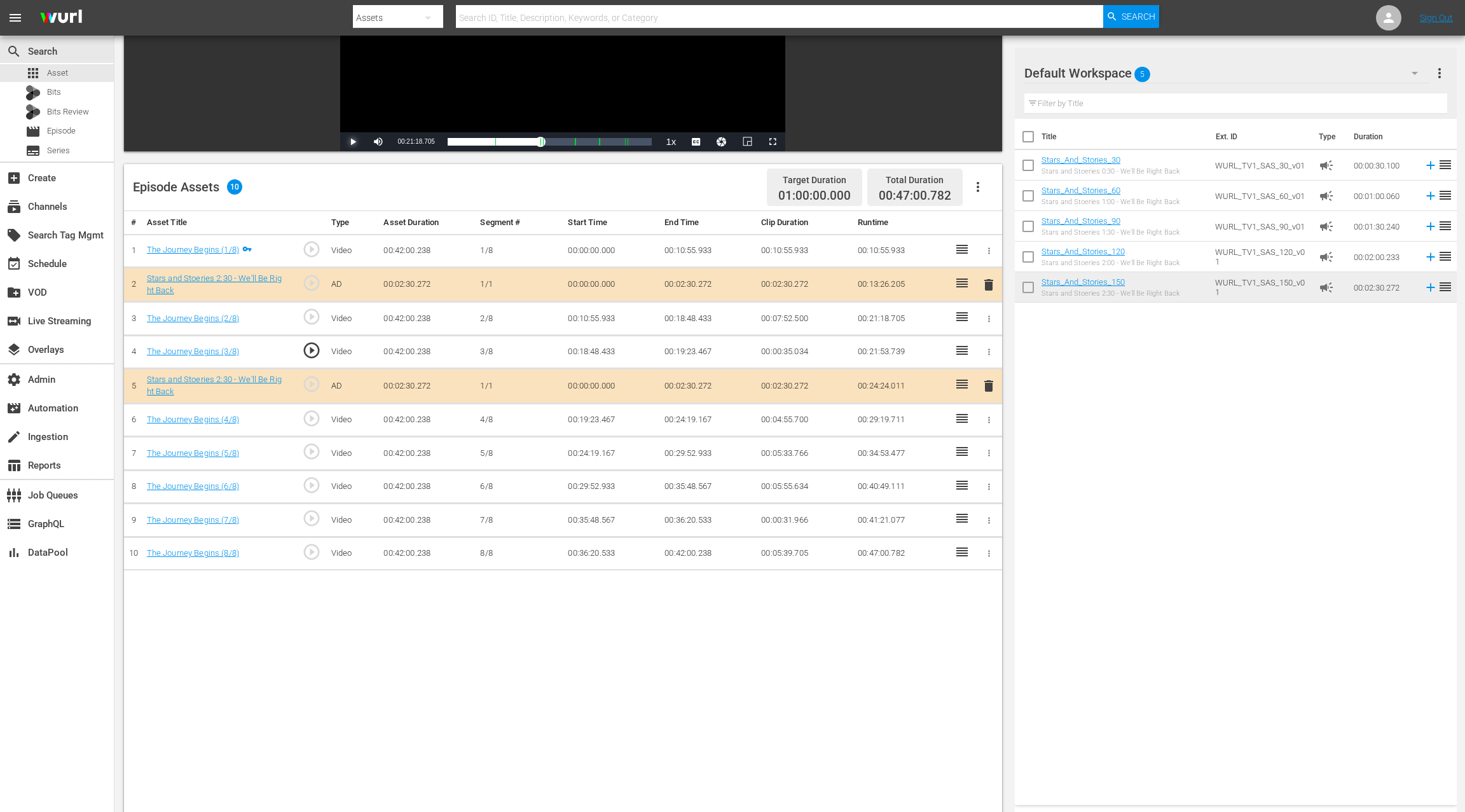
click at [353, 142] on span "Video Player" at bounding box center [353, 142] width 0 height 0
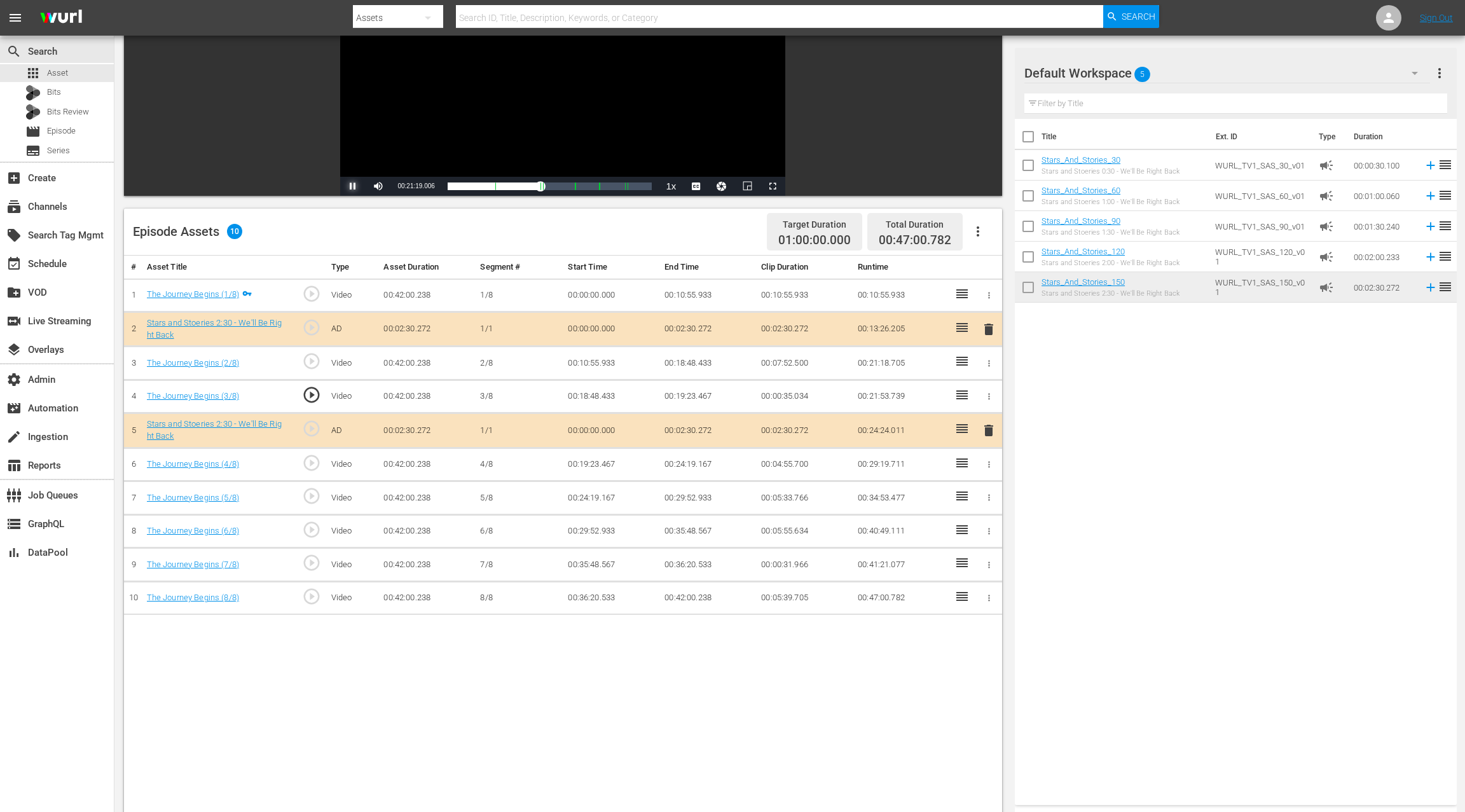
scroll to position [74, 0]
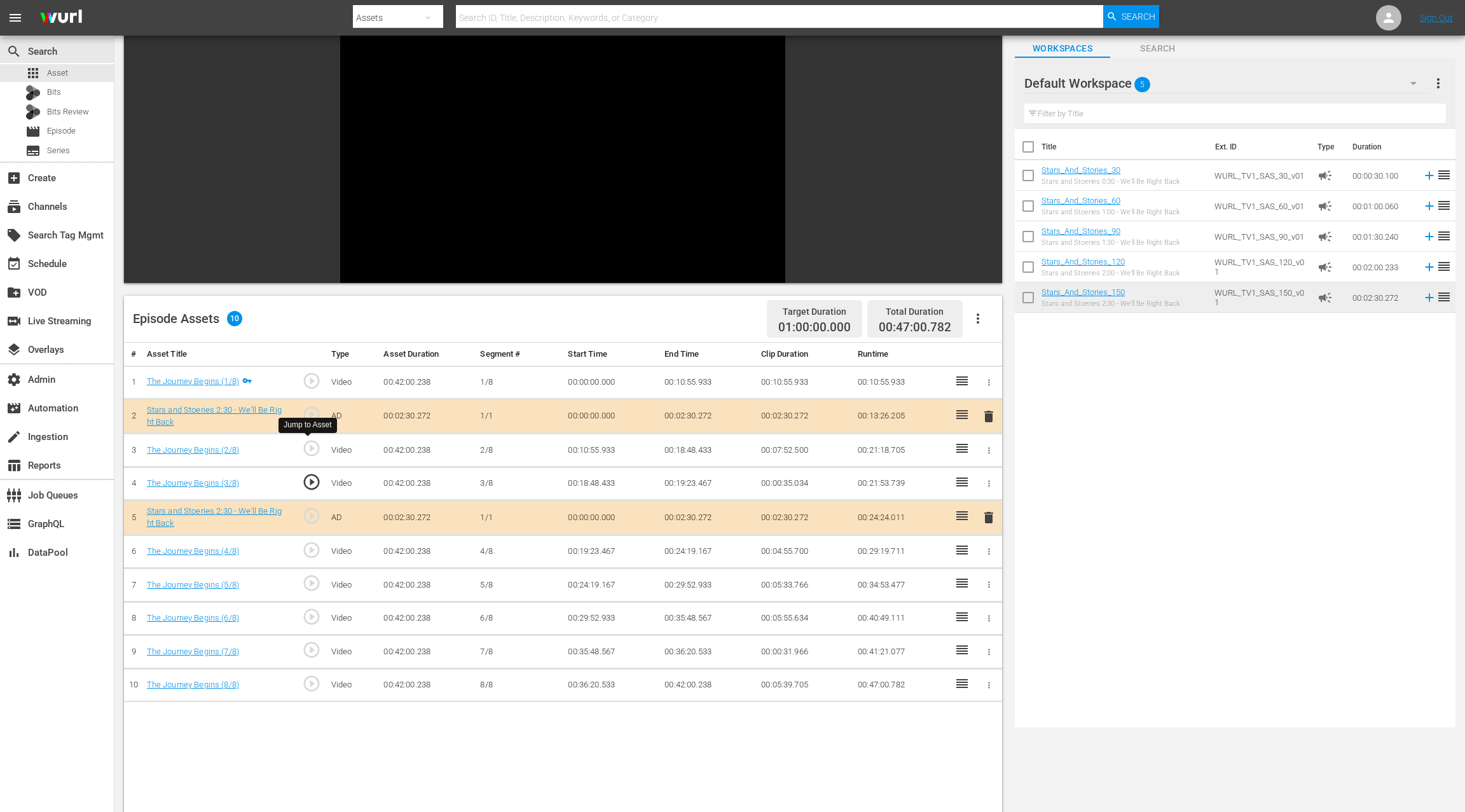
click at [317, 450] on span "play_circle_outline" at bounding box center [311, 448] width 19 height 19
click at [316, 478] on span "play_circle_outline" at bounding box center [311, 482] width 19 height 19
click at [314, 448] on span "play_circle_outline" at bounding box center [311, 448] width 19 height 19
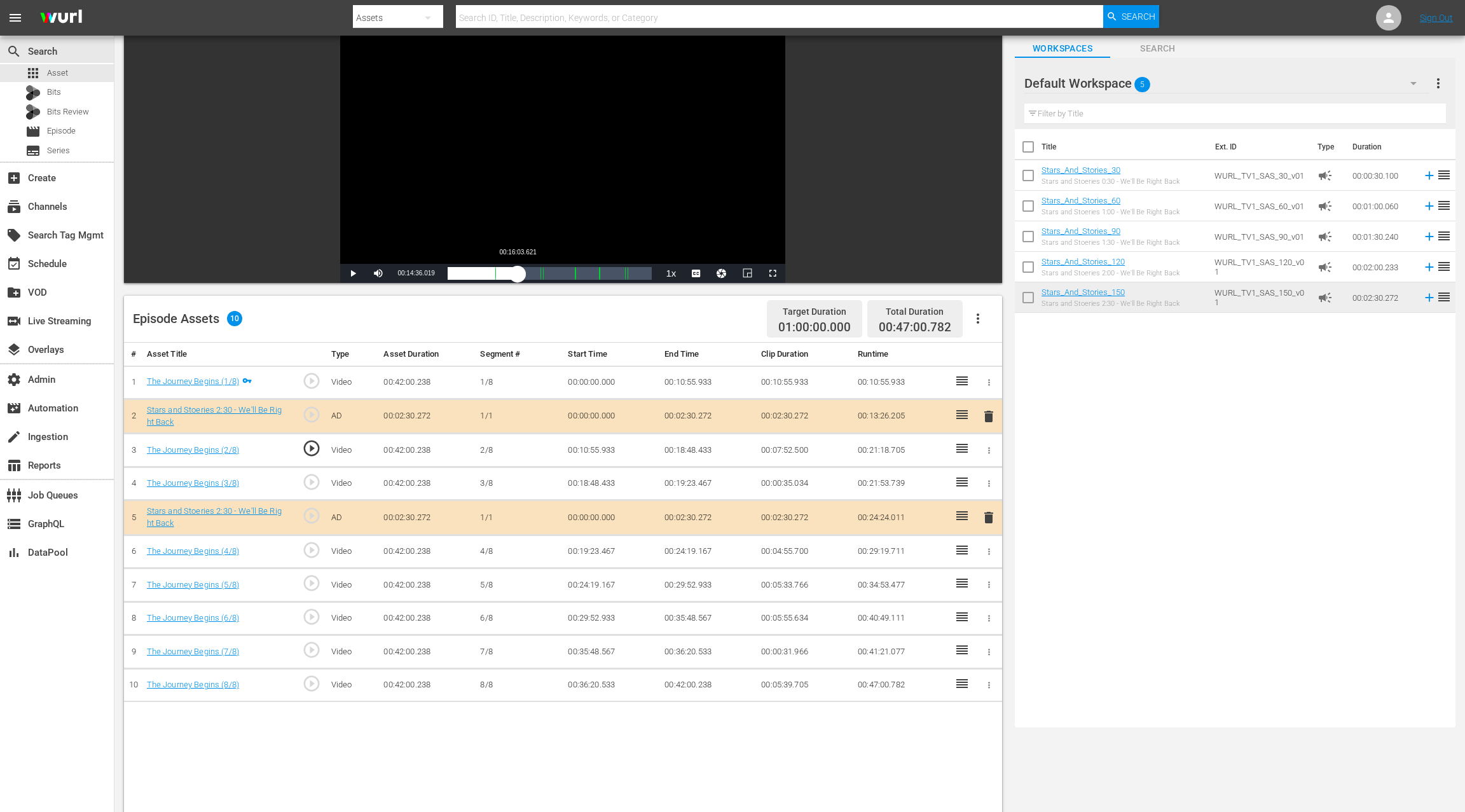
drag, startPoint x: 510, startPoint y: 273, endPoint x: 532, endPoint y: 273, distance: 22.0
click at [517, 273] on div "00:10:58.999" at bounding box center [483, 273] width 70 height 13
drag, startPoint x: 532, startPoint y: 273, endPoint x: 545, endPoint y: 273, distance: 13.0
click at [534, 273] on div "00:17:04.210" at bounding box center [490, 273] width 86 height 13
drag, startPoint x: 545, startPoint y: 273, endPoint x: 532, endPoint y: 273, distance: 13.0
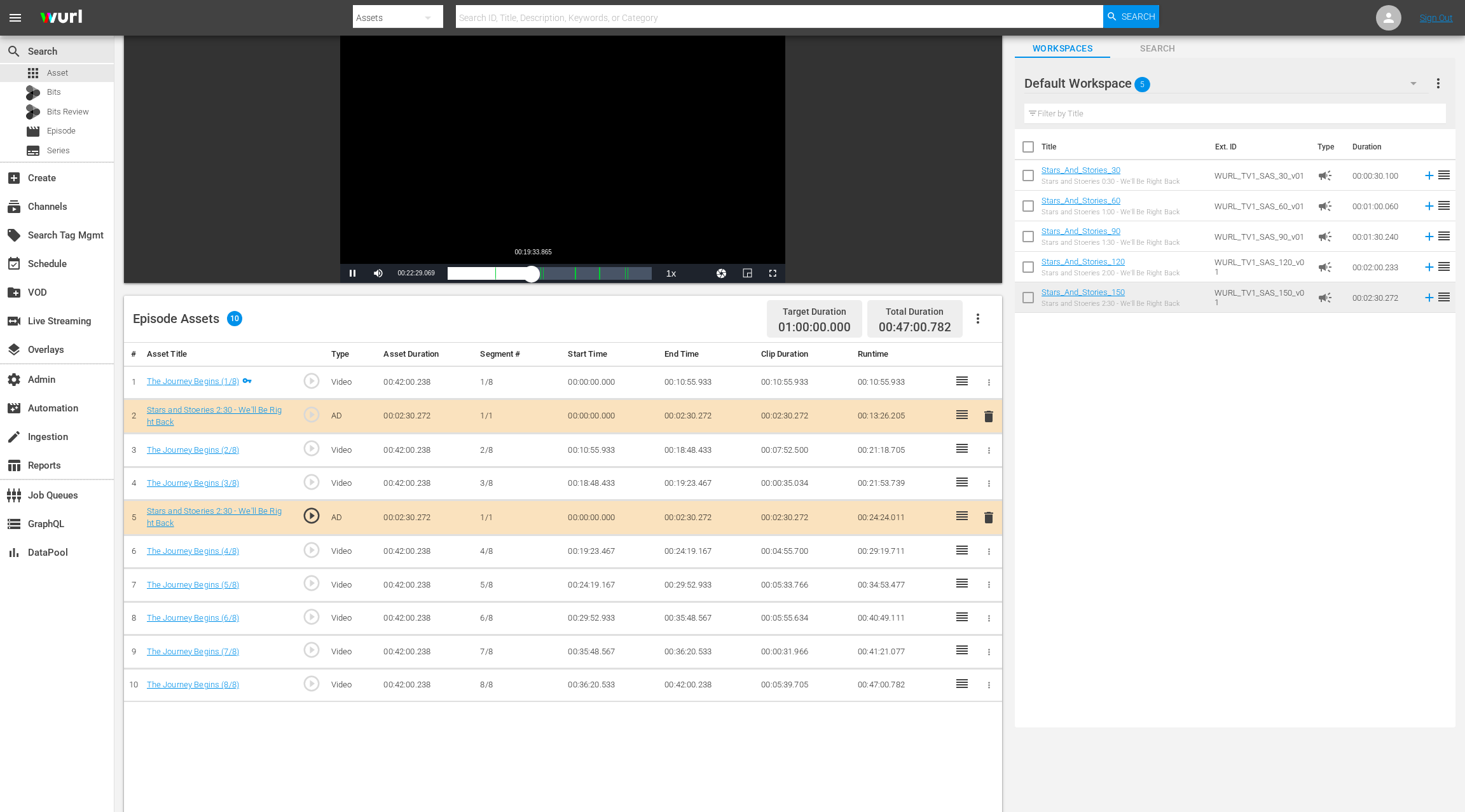
click at [532, 273] on div "00:00:35.370" at bounding box center [490, 273] width 85 height 13
click at [353, 273] on span "Video Player" at bounding box center [353, 273] width 0 height 0
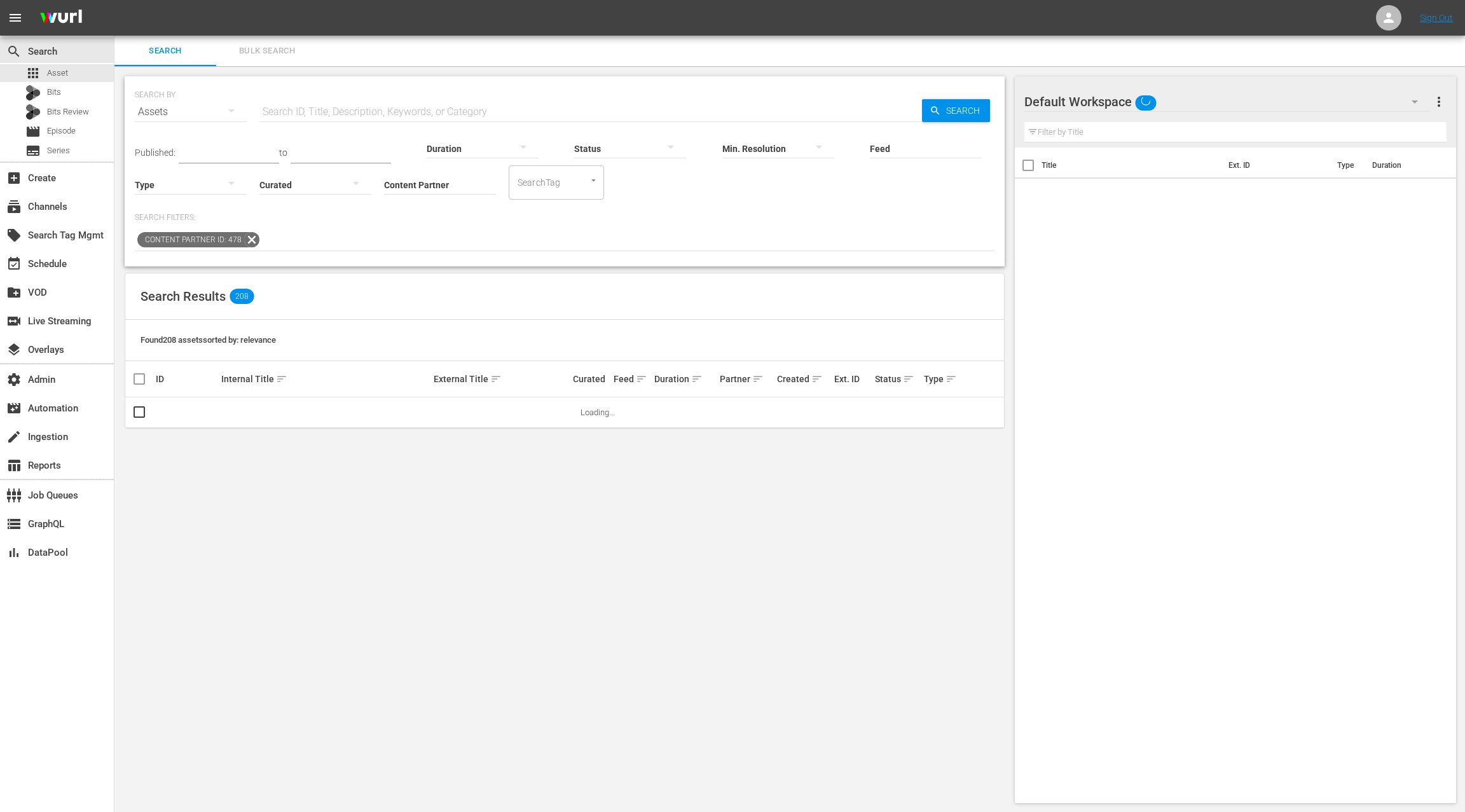
scroll to position [2, 0]
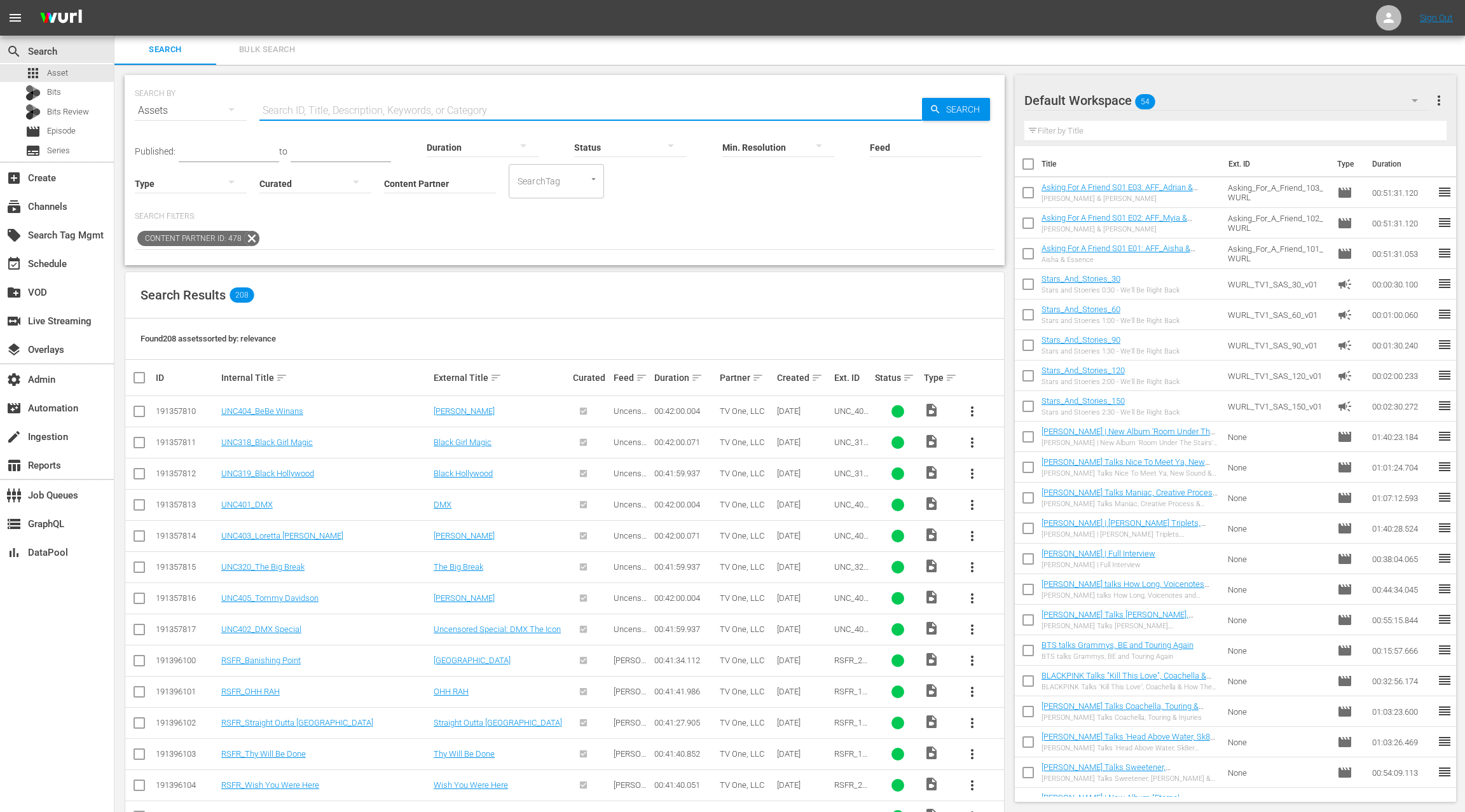
click at [288, 107] on input "text" at bounding box center [590, 110] width 662 height 31
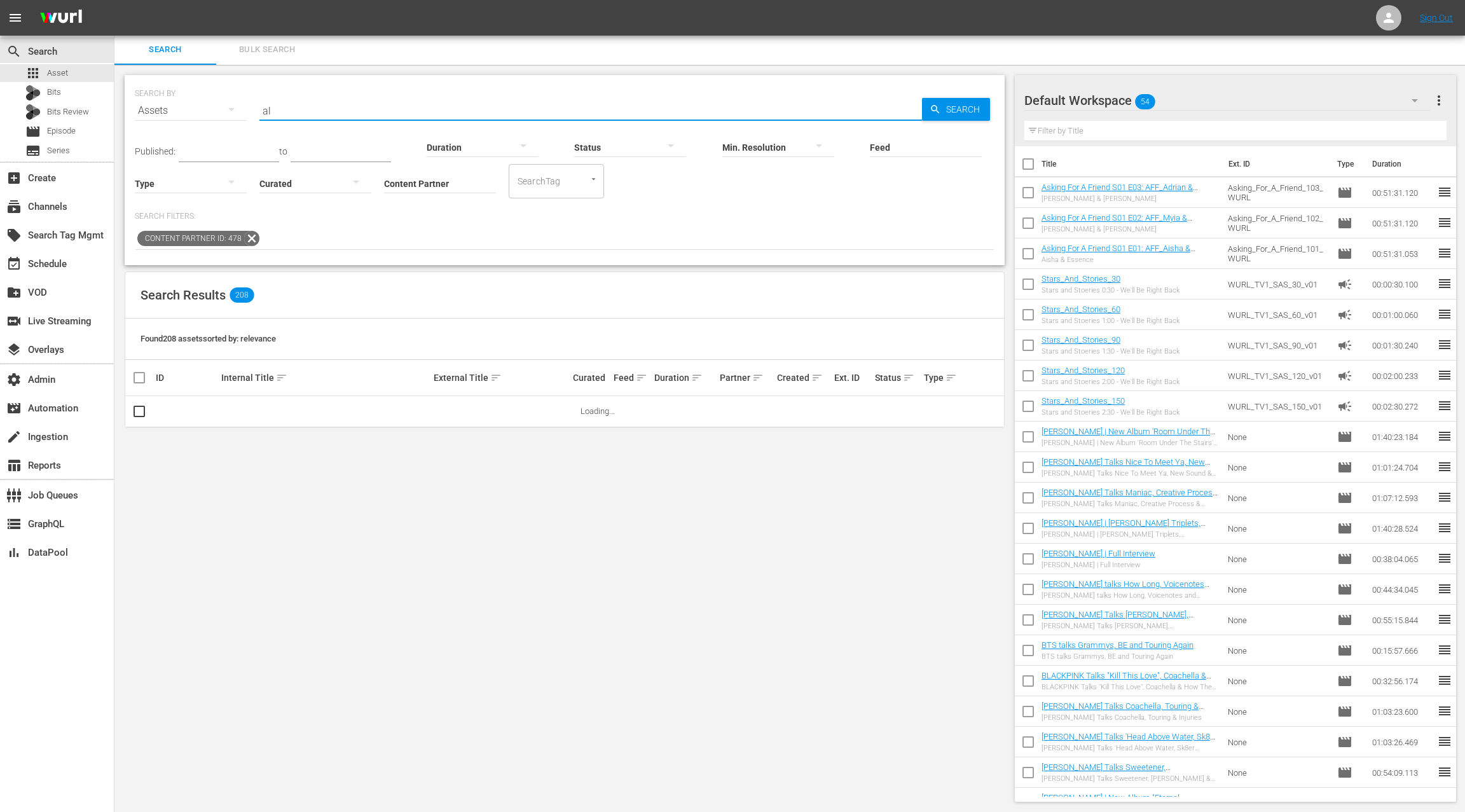
type input "a"
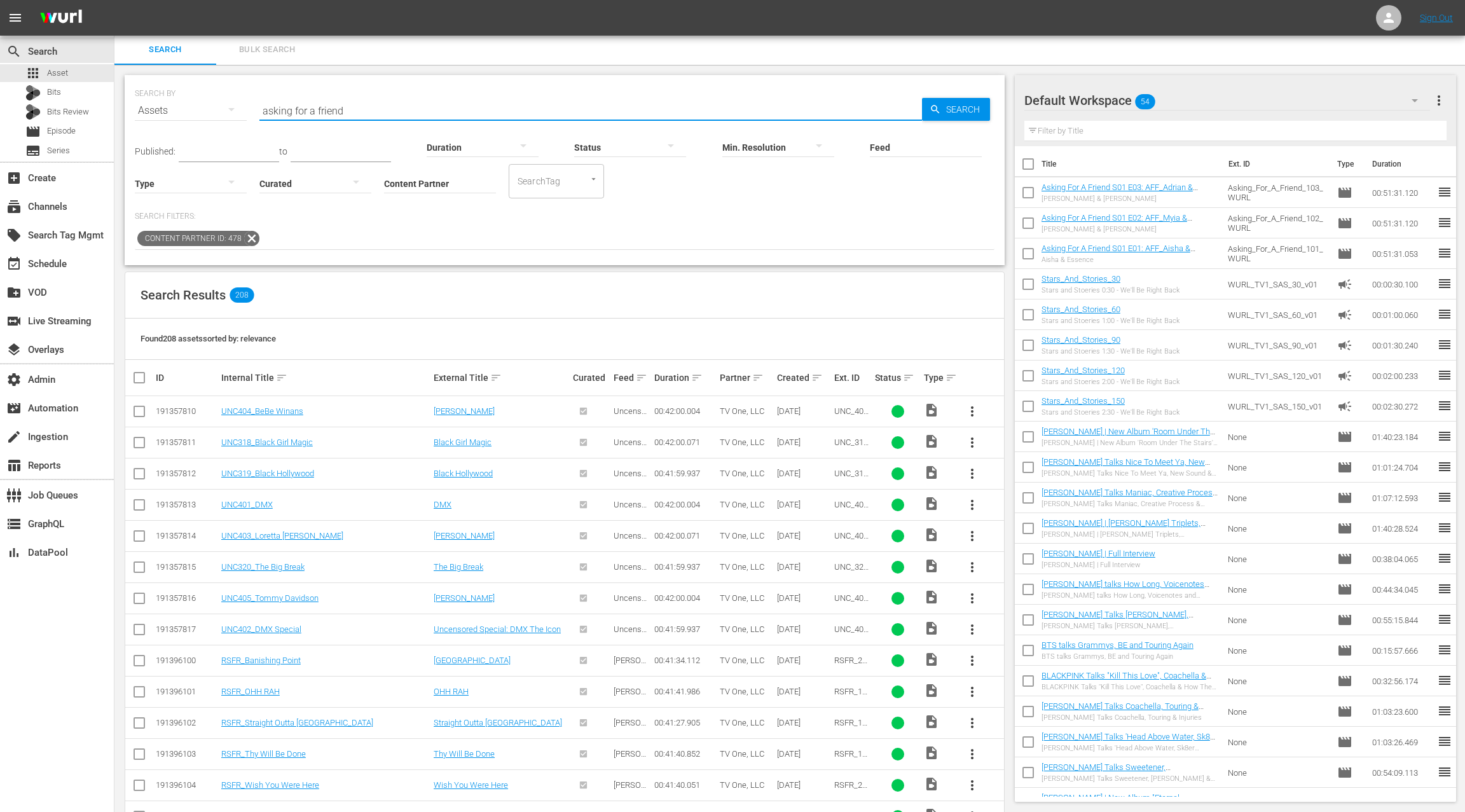
type input "asking for a friend"
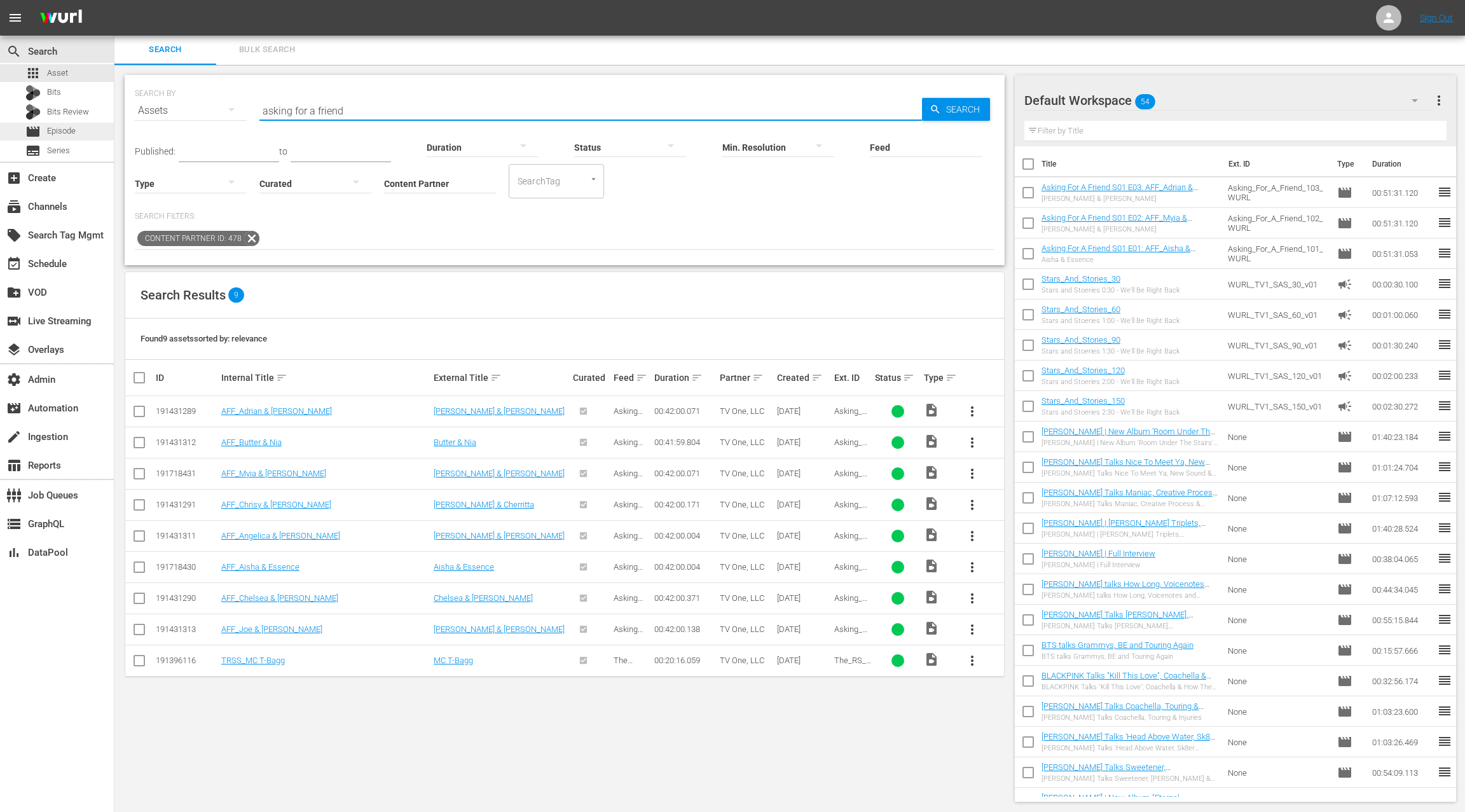
click at [61, 132] on span "Episode" at bounding box center [61, 131] width 29 height 13
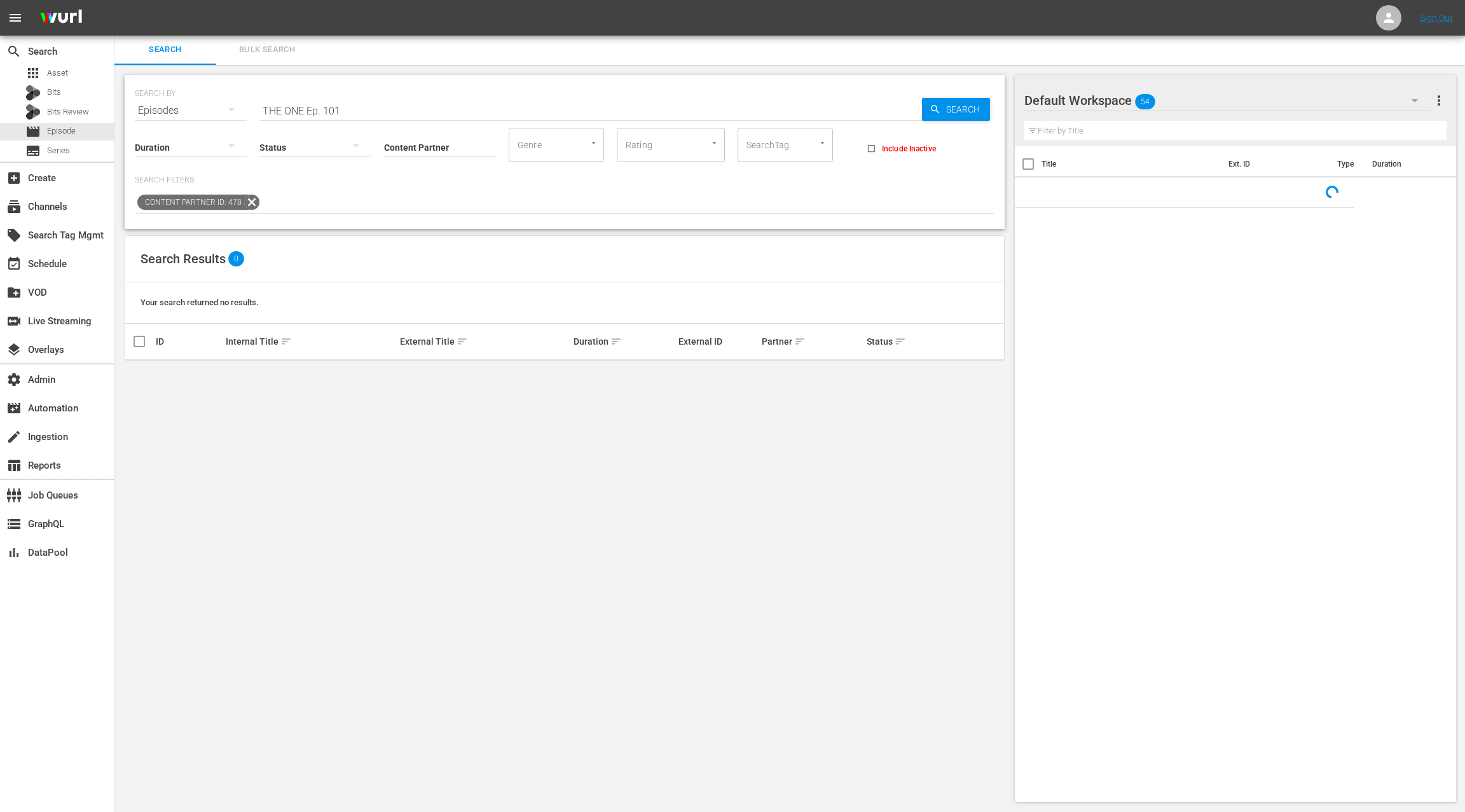
click at [271, 112] on input "THE ONE Ep. 101" at bounding box center [590, 110] width 662 height 31
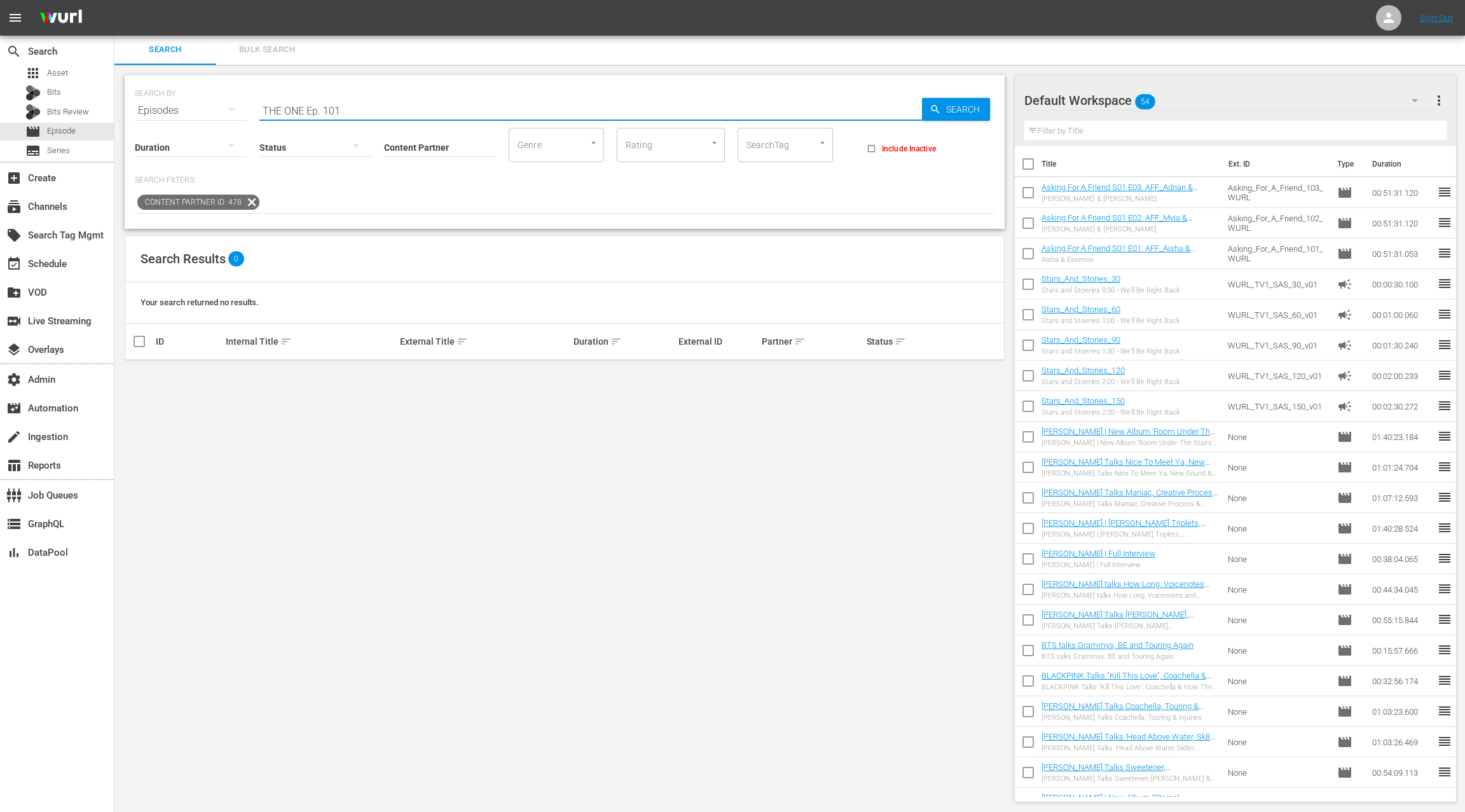
drag, startPoint x: 271, startPoint y: 112, endPoint x: 359, endPoint y: 111, distance: 88.0
click at [359, 111] on input "THE ONE Ep. 101" at bounding box center [590, 110] width 662 height 31
type input "asking for a friend"
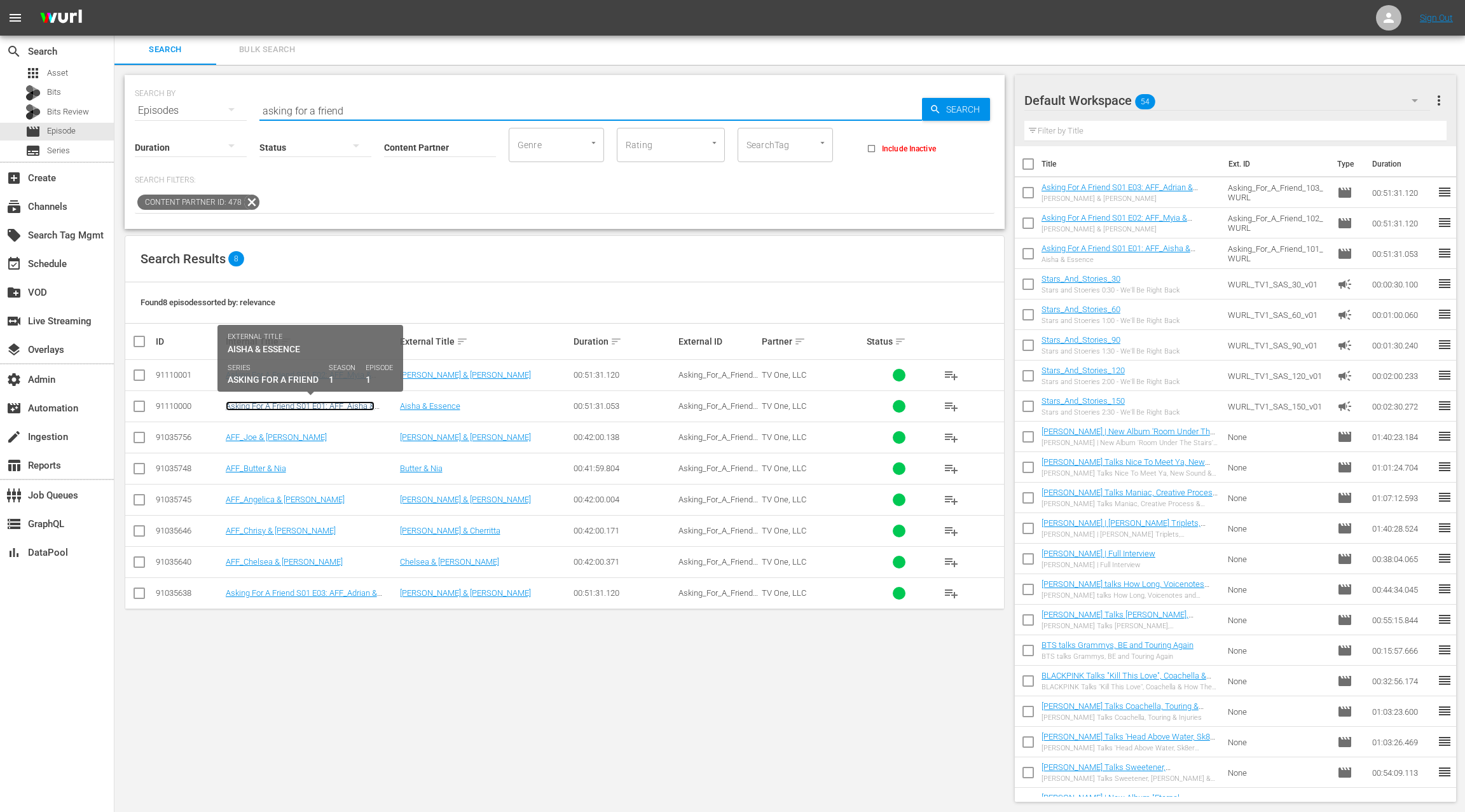
click at [336, 404] on link "Asking For A Friend S01 E01: AFF_Aisha & Essence" at bounding box center [300, 410] width 149 height 19
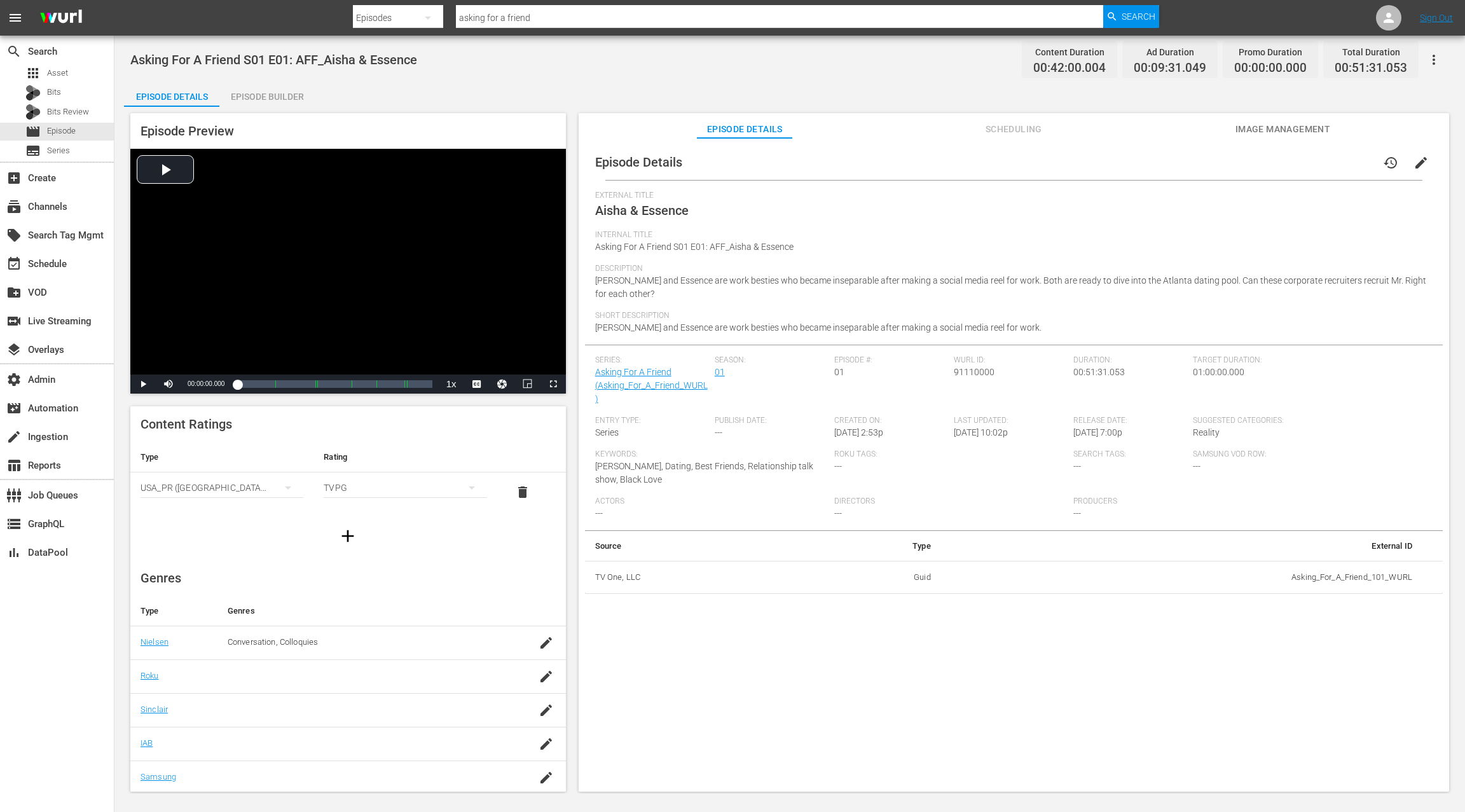
click at [272, 102] on div "Episode Builder" at bounding box center [267, 97] width 95 height 31
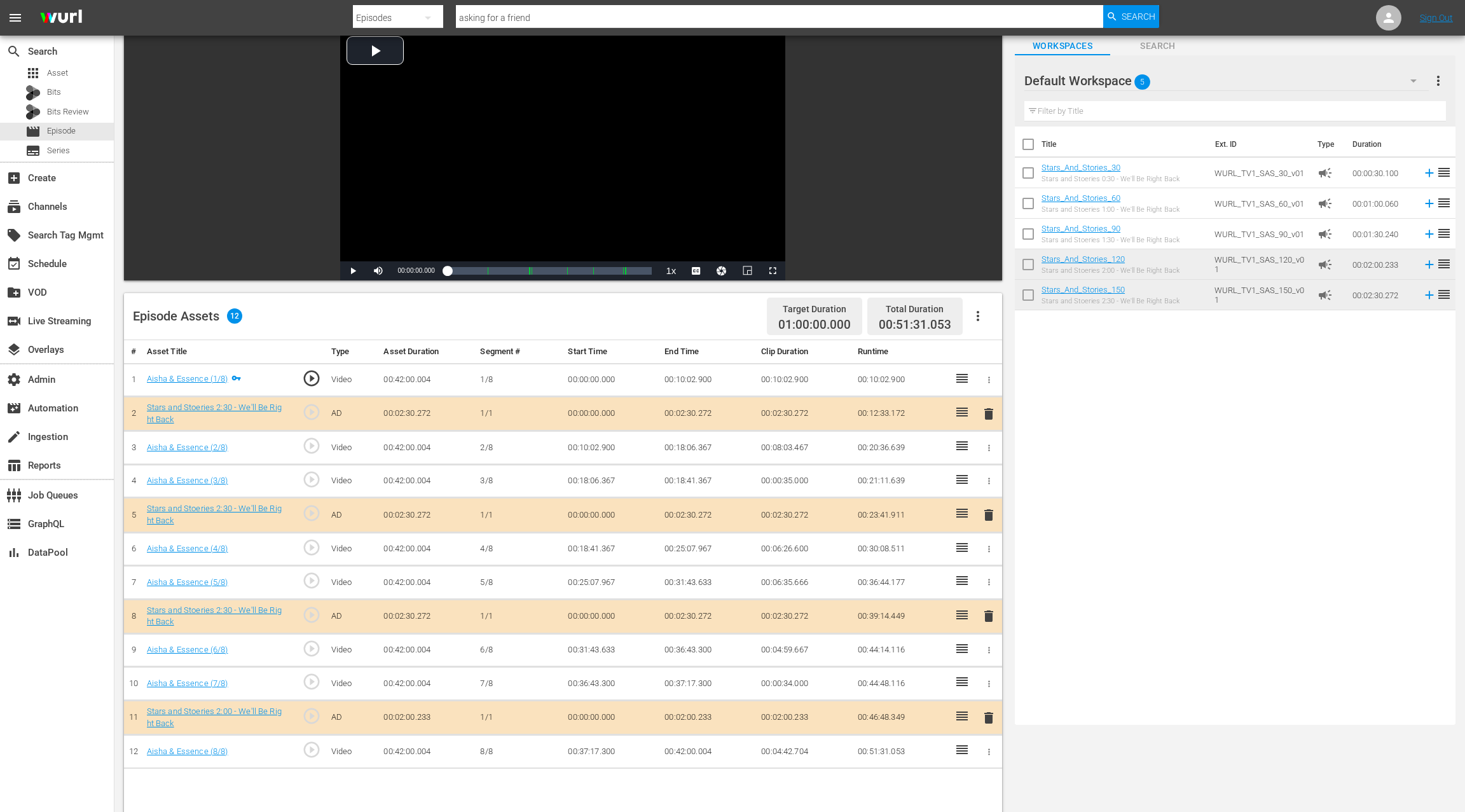
scroll to position [117, 0]
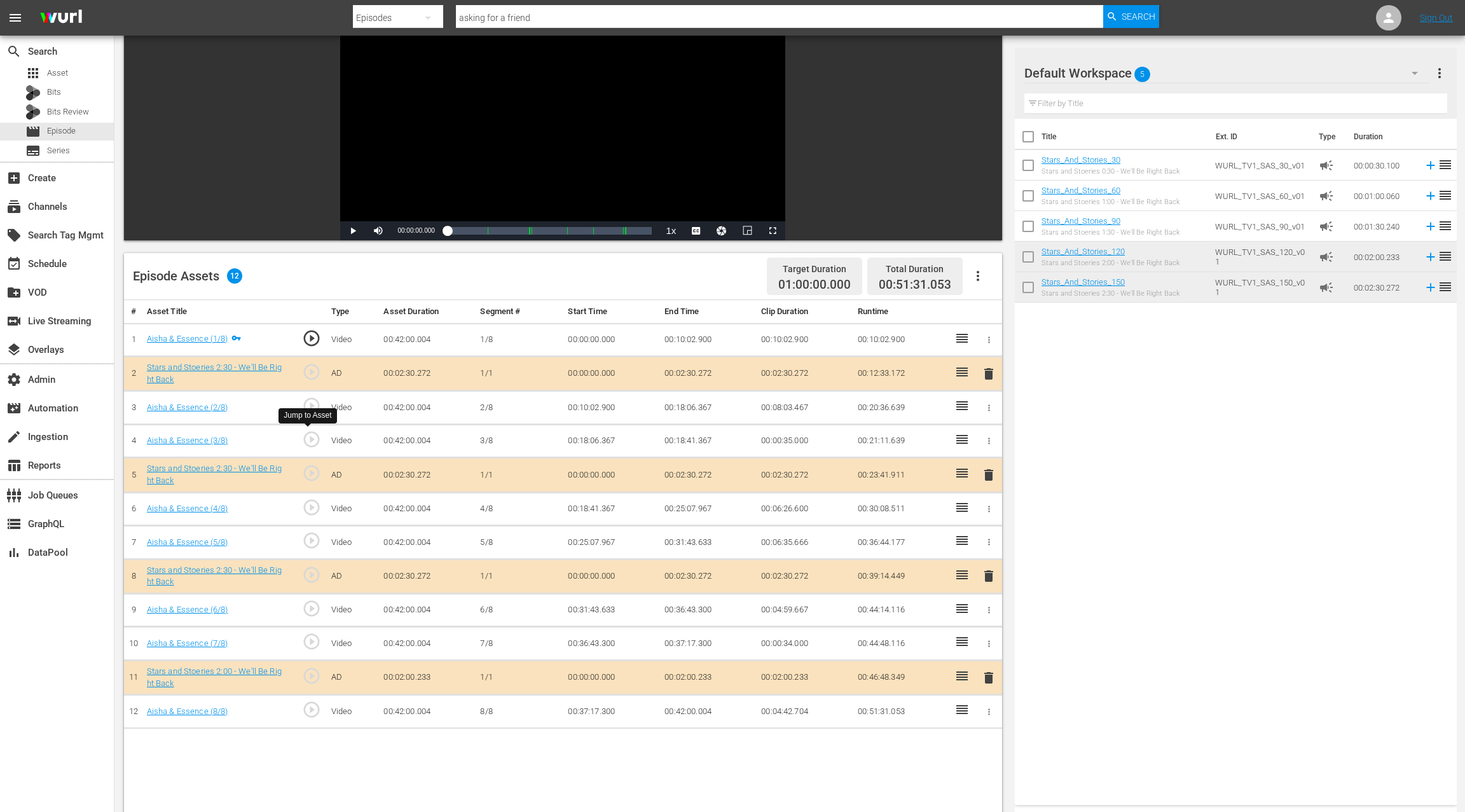
click at [314, 437] on span "play_circle_outline" at bounding box center [311, 439] width 19 height 19
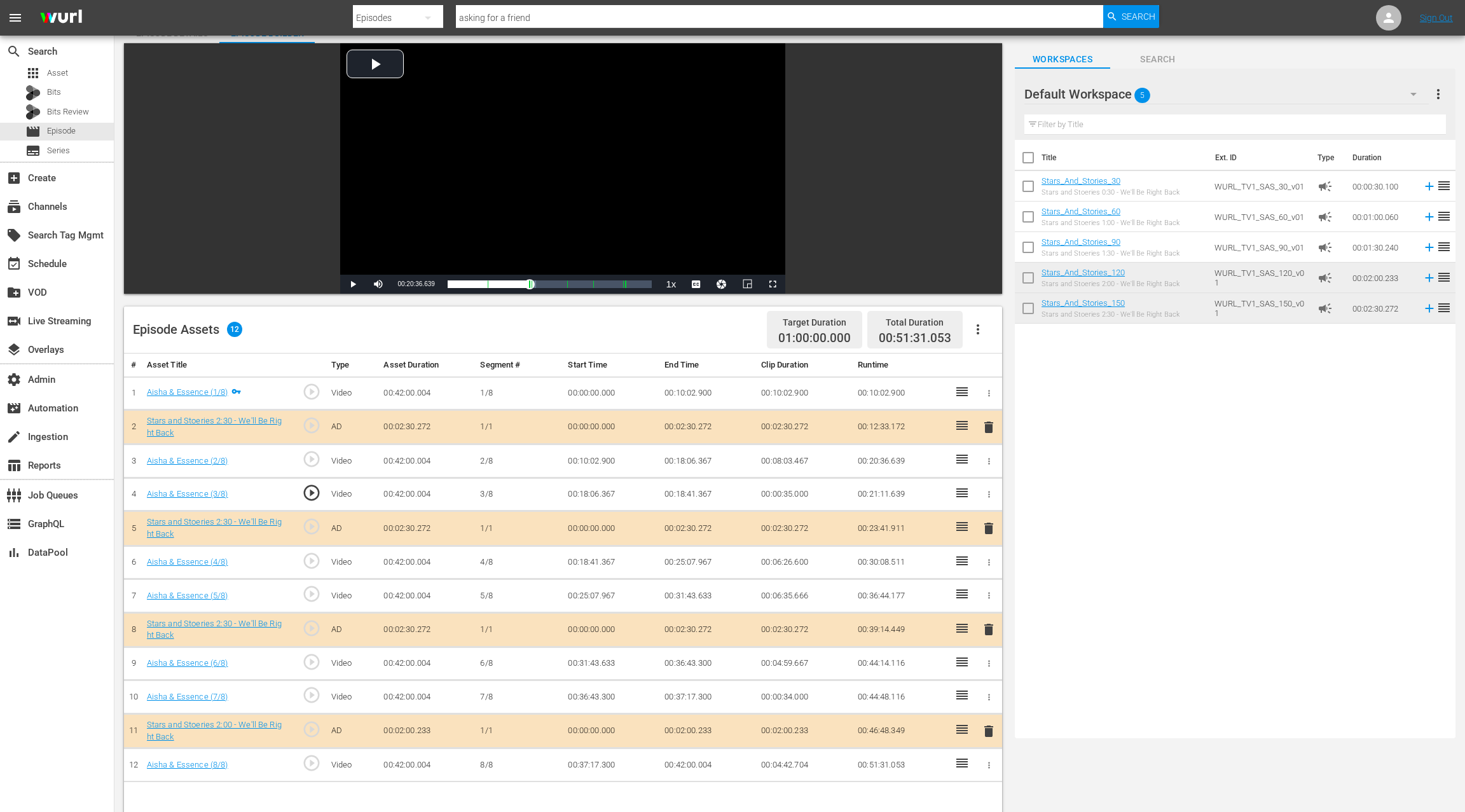
scroll to position [59, 0]
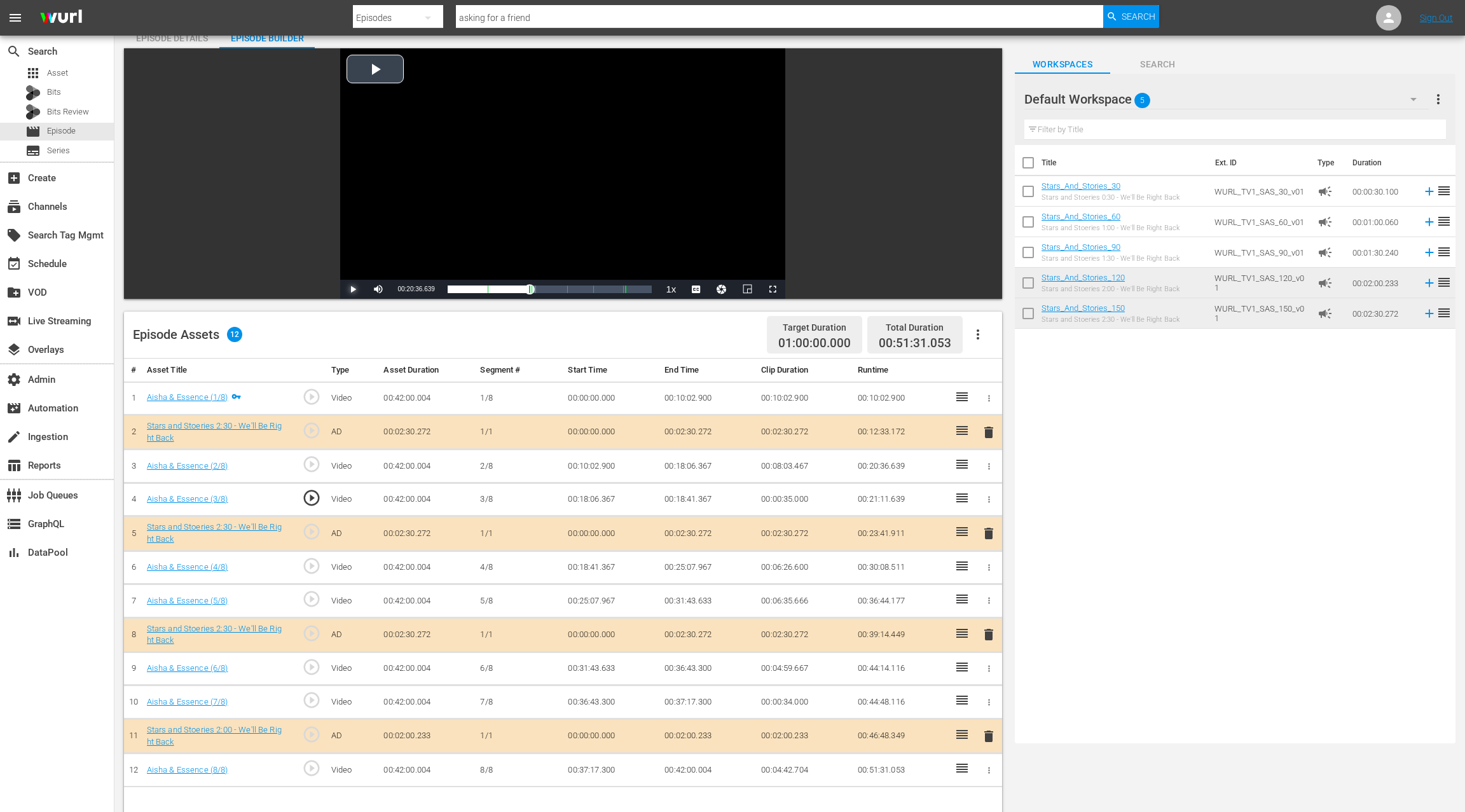
click at [353, 289] on span "Video Player" at bounding box center [353, 289] width 0 height 0
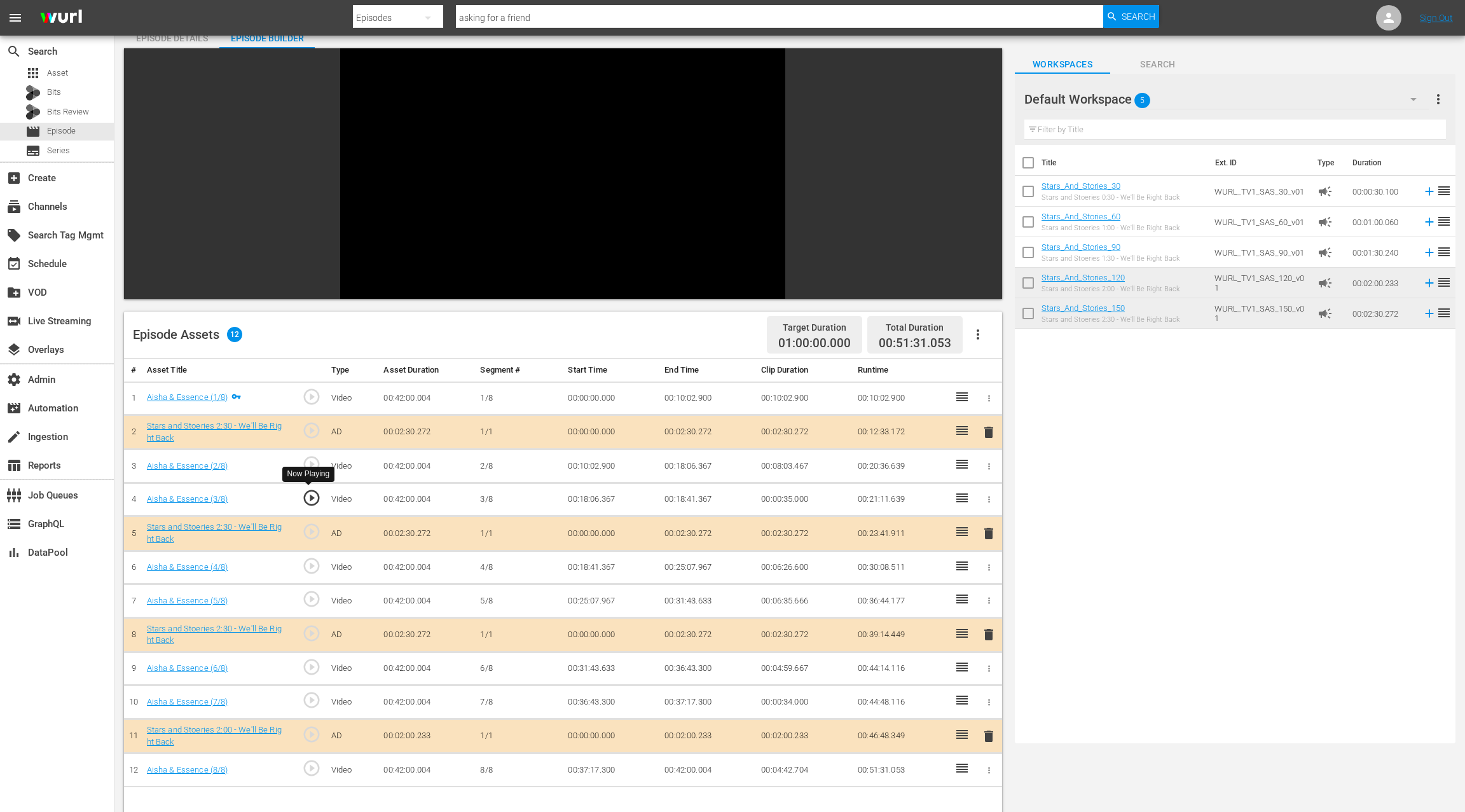
click at [313, 498] on span "play_circle_outline" at bounding box center [311, 497] width 19 height 19
click at [216, 498] on link "Aisha & Essence (3/8)" at bounding box center [187, 498] width 82 height 10
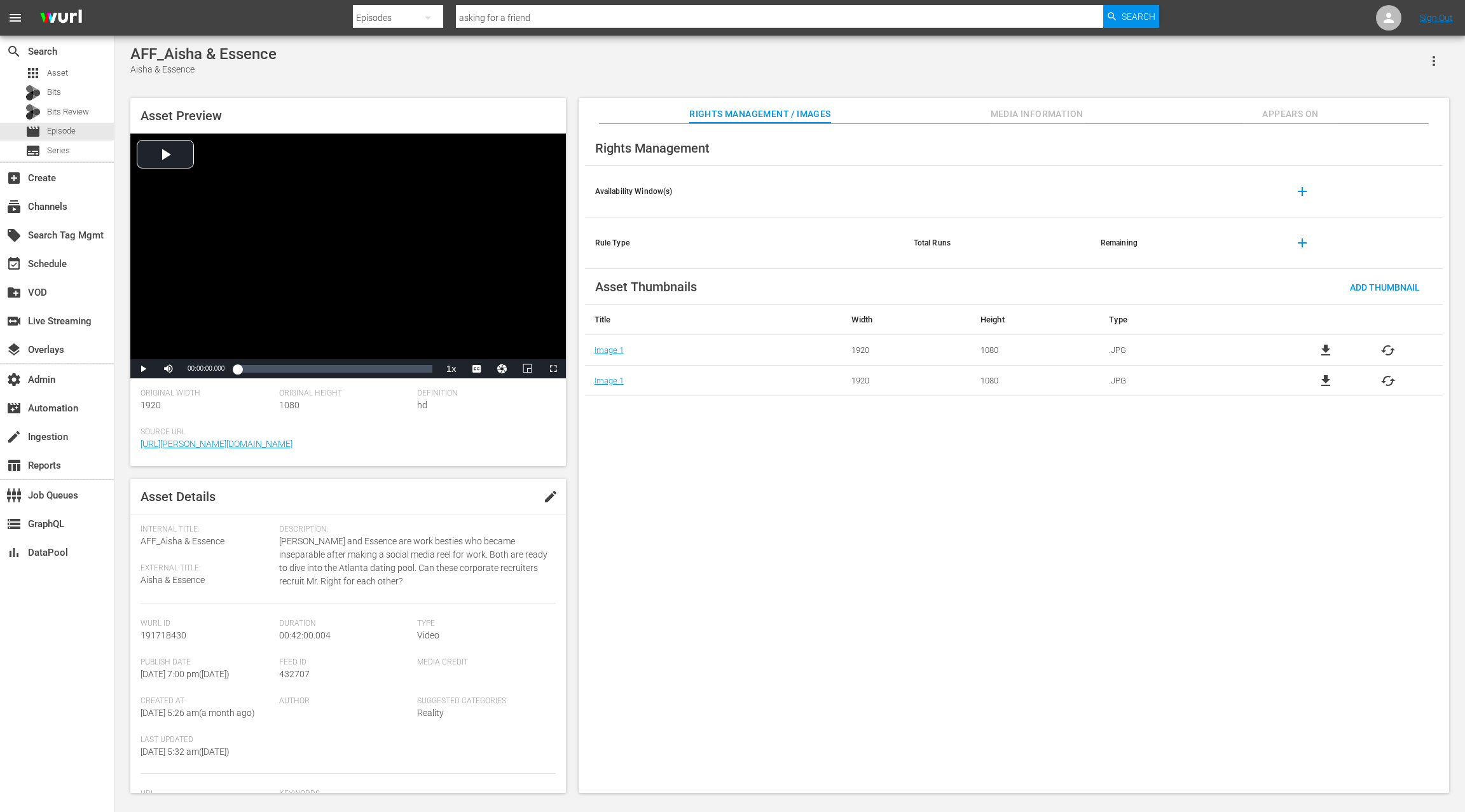
scroll to position [59, 0]
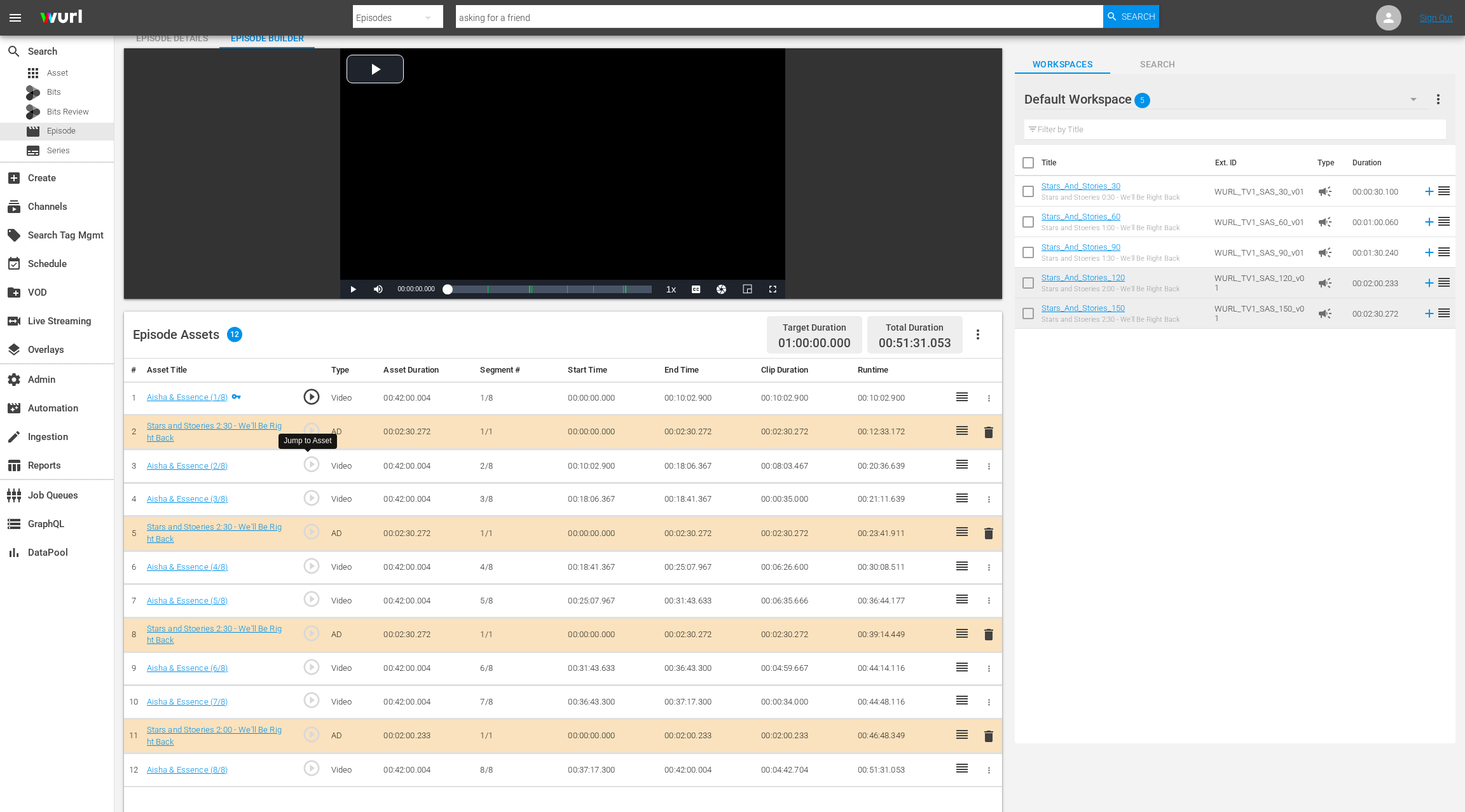
click at [312, 465] on span "play_circle_outline" at bounding box center [311, 464] width 19 height 19
drag, startPoint x: 502, startPoint y: 288, endPoint x: 521, endPoint y: 288, distance: 19.0
click at [521, 288] on div "00:10:02.900" at bounding box center [484, 289] width 73 height 13
drag, startPoint x: 521, startPoint y: 288, endPoint x: 528, endPoint y: 288, distance: 7.0
click at [526, 288] on div "00:16:03.302" at bounding box center [486, 289] width 78 height 13
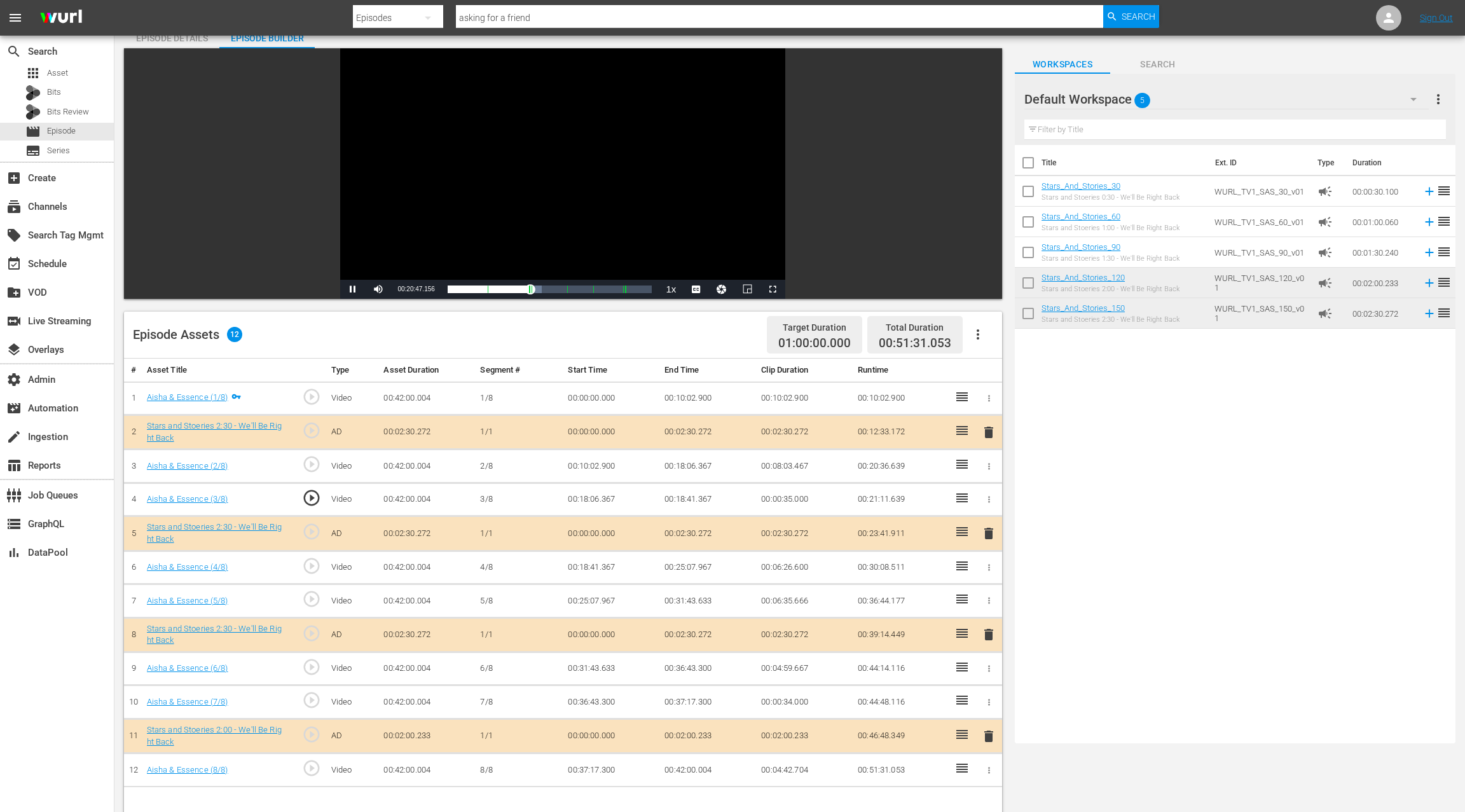
scroll to position [67, 0]
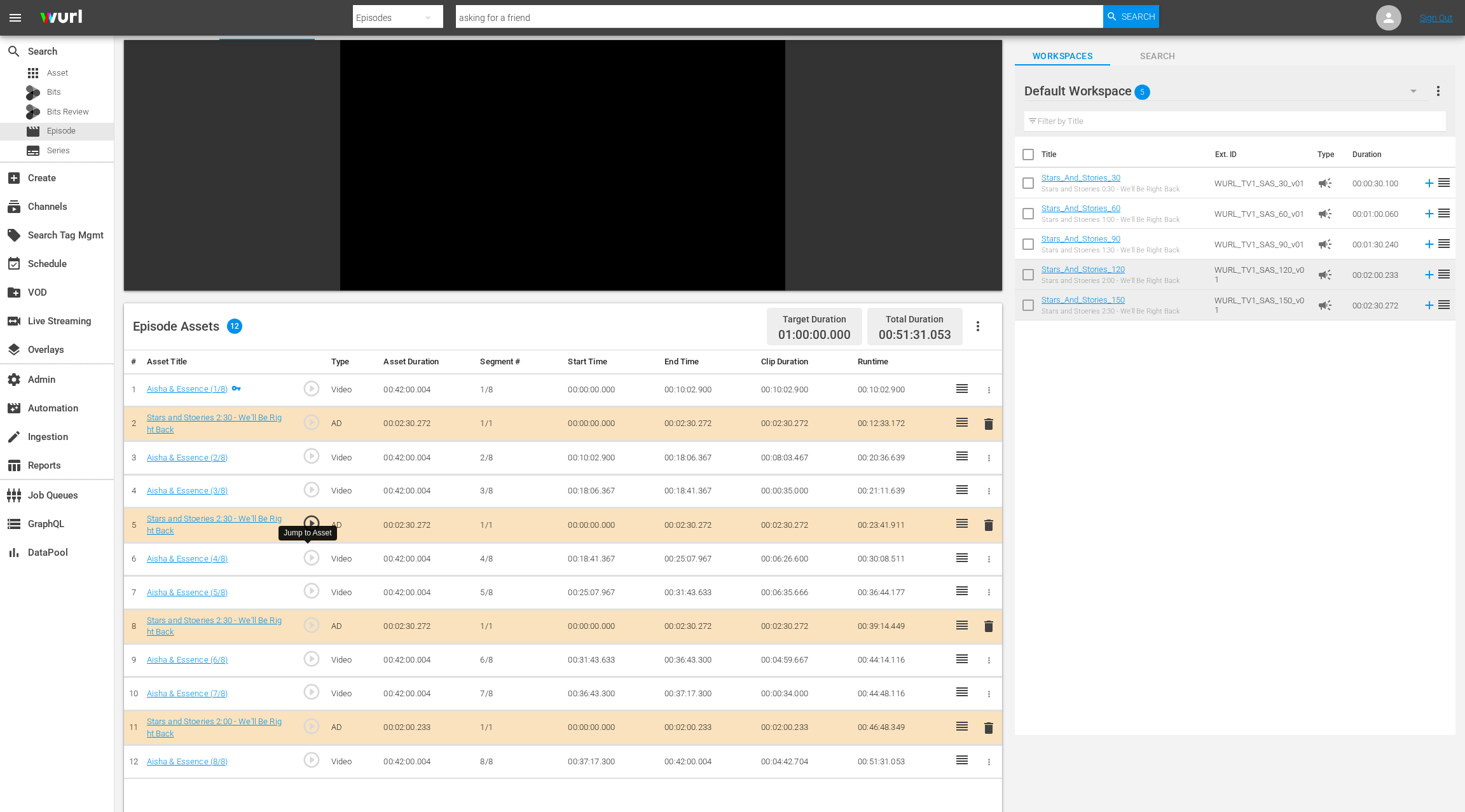
click at [307, 553] on span "play_circle_outline" at bounding box center [311, 558] width 19 height 19
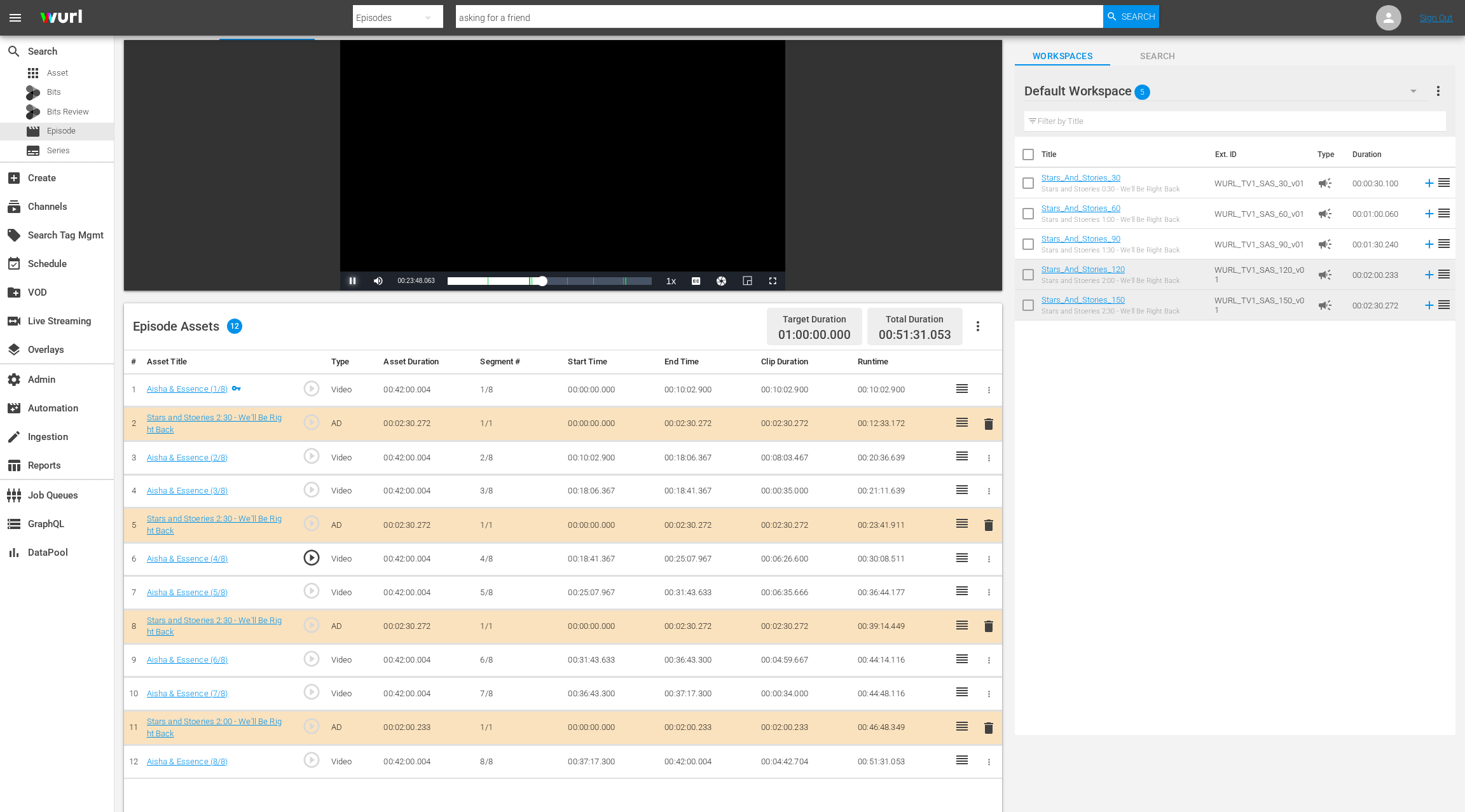
click at [353, 281] on span "Video Player" at bounding box center [353, 281] width 0 height 0
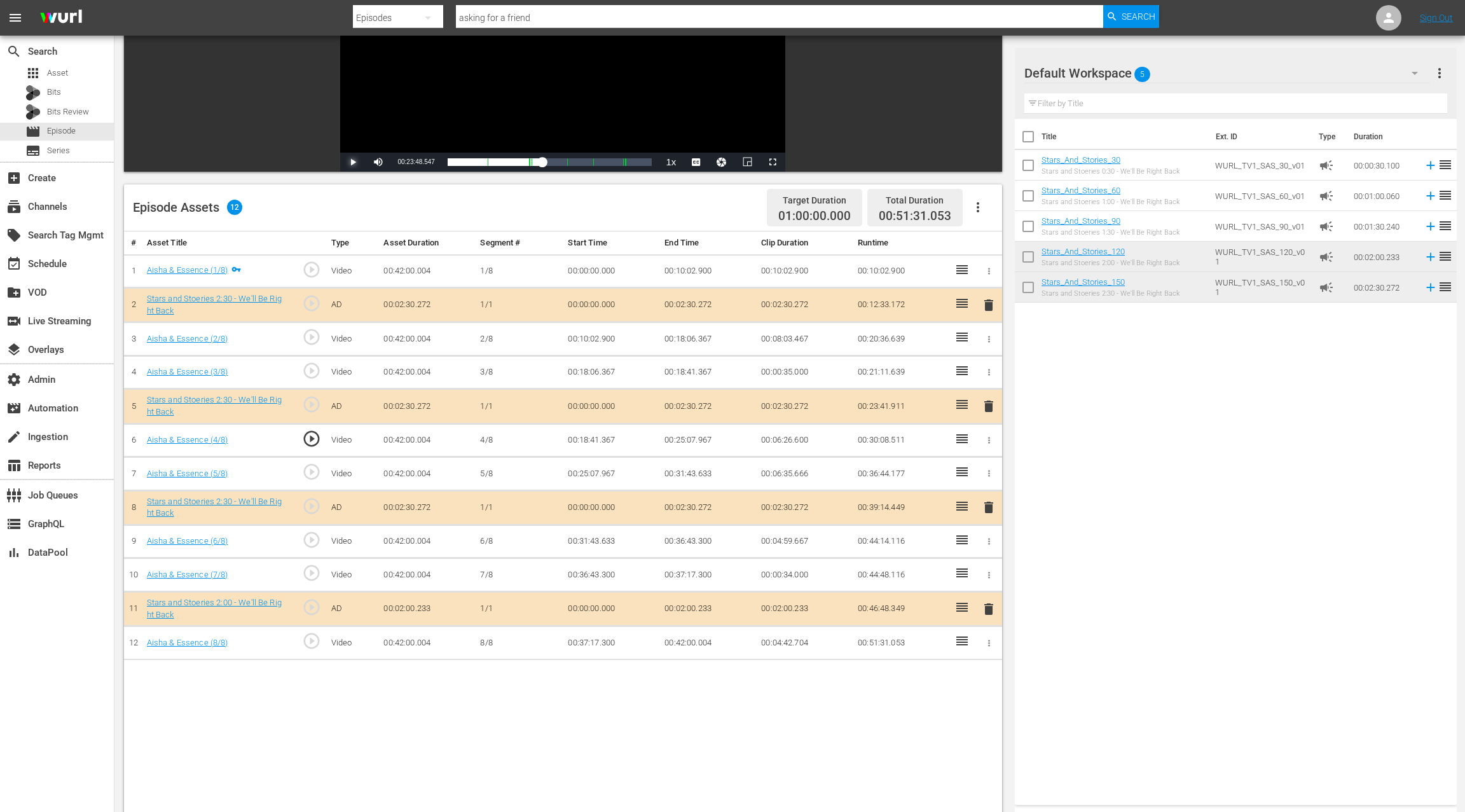
scroll to position [196, 0]
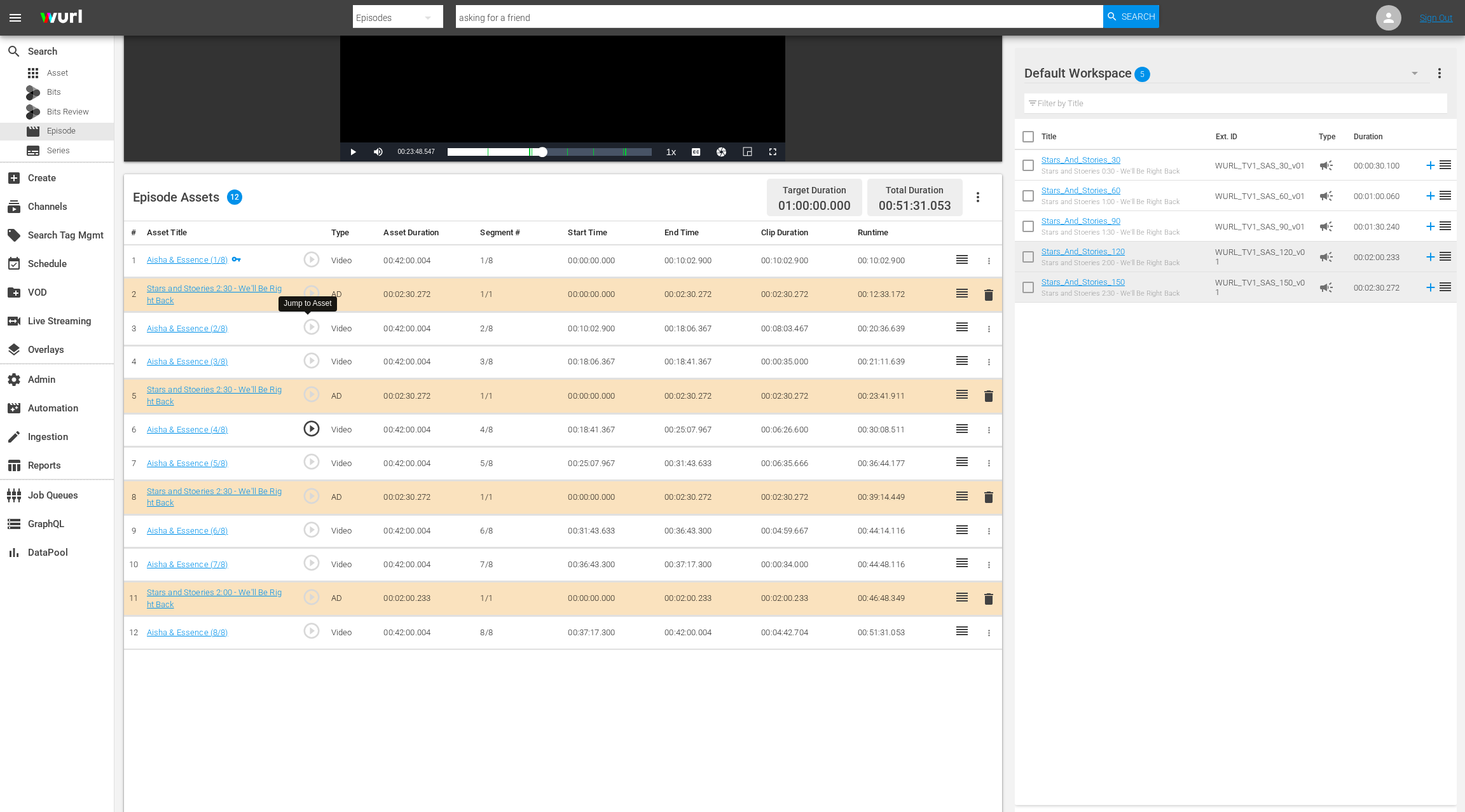
click at [312, 330] on span "play_circle_outline" at bounding box center [311, 326] width 19 height 19
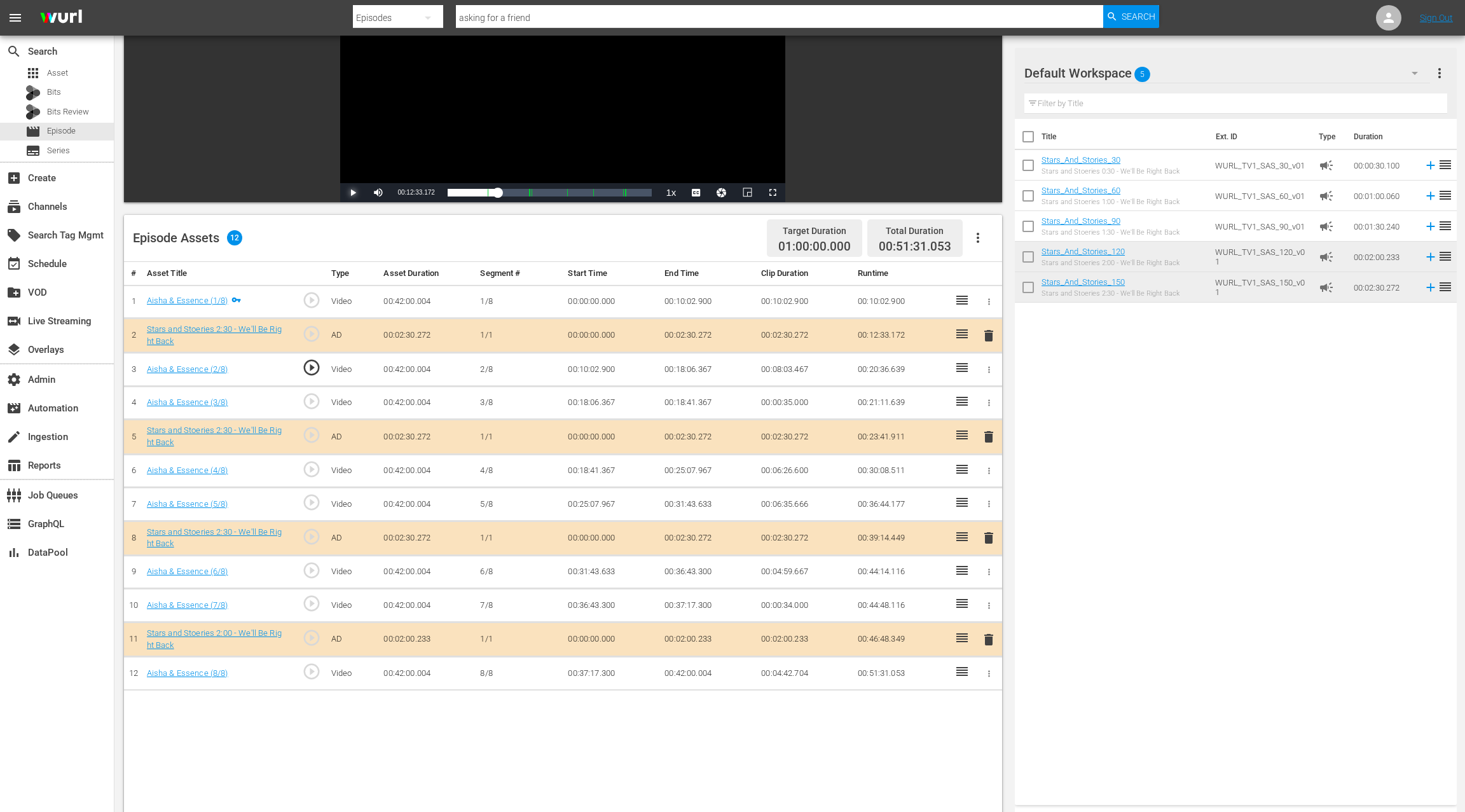
click at [353, 193] on span "Video Player" at bounding box center [353, 193] width 0 height 0
click at [378, 193] on span "Video Player" at bounding box center [378, 193] width 0 height 0
drag, startPoint x: 505, startPoint y: 195, endPoint x: 517, endPoint y: 196, distance: 12.0
click at [517, 196] on div "00:15:06.179" at bounding box center [483, 193] width 70 height 13
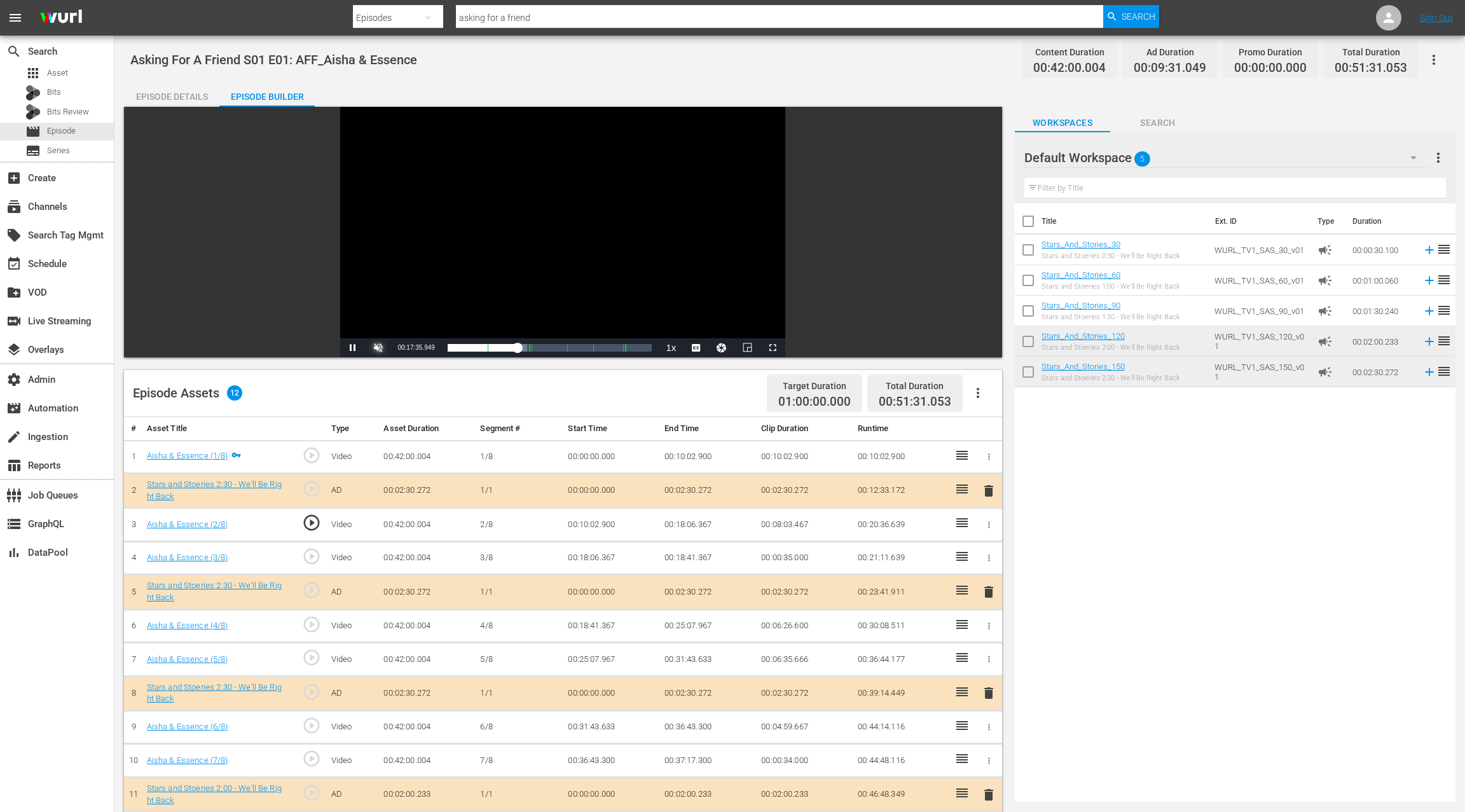
scroll to position [1, 0]
click at [378, 347] on span "Video Player" at bounding box center [378, 347] width 0 height 0
drag, startPoint x: 419, startPoint y: 345, endPoint x: 402, endPoint y: 346, distance: 17.0
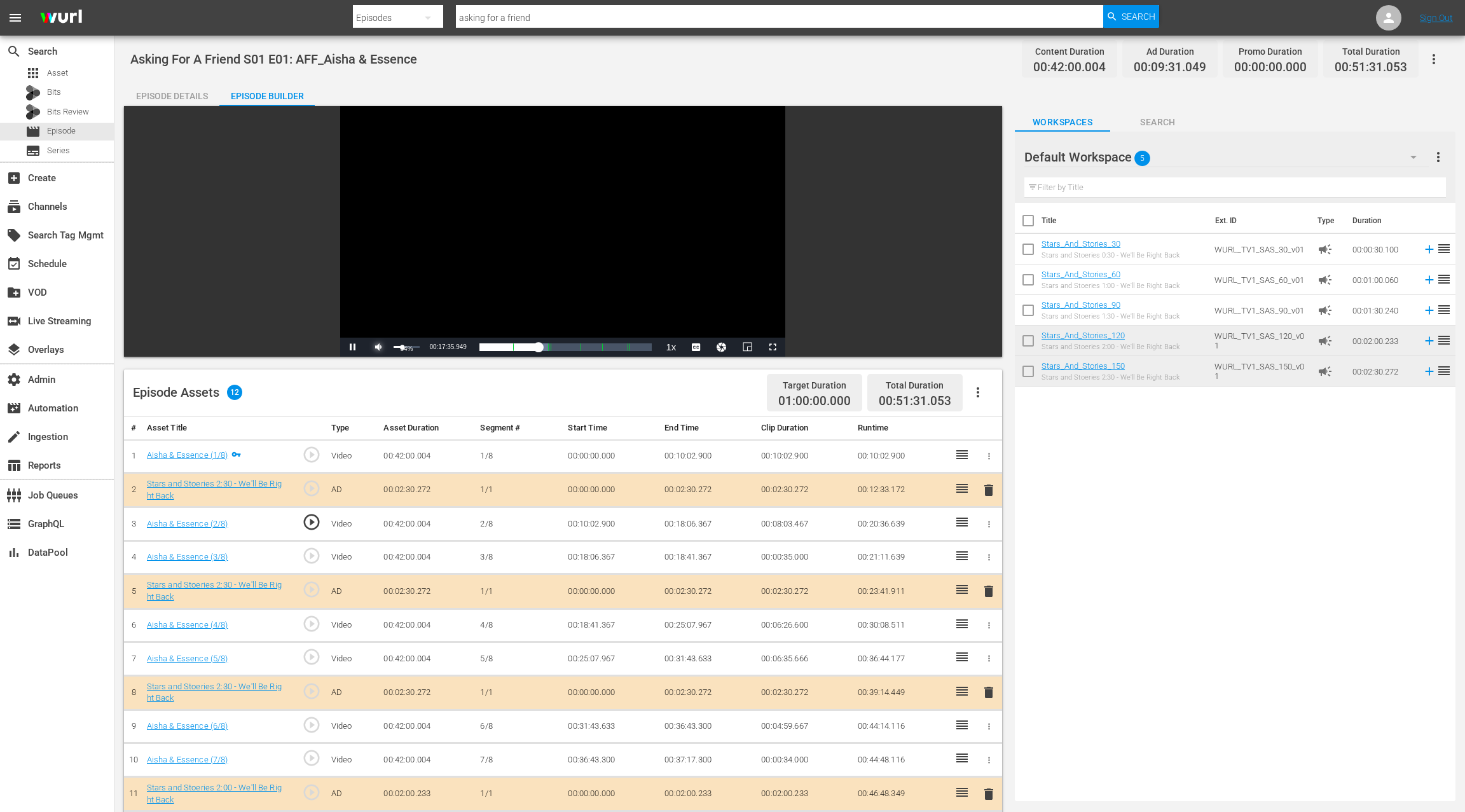
click at [402, 346] on div "Volume Level" at bounding box center [398, 346] width 9 height 2
click at [315, 554] on span "play_circle_outline" at bounding box center [311, 555] width 19 height 19
click at [528, 350] on div "Loaded : 43.85% 00:20:19.142 Aisha & Essence (2/8) 00:17:49.601 Cue Point 2: 00…" at bounding box center [550, 347] width 204 height 13
click at [312, 621] on span "play_circle_outline" at bounding box center [311, 623] width 19 height 19
click at [353, 347] on span "Video Player" at bounding box center [353, 347] width 0 height 0
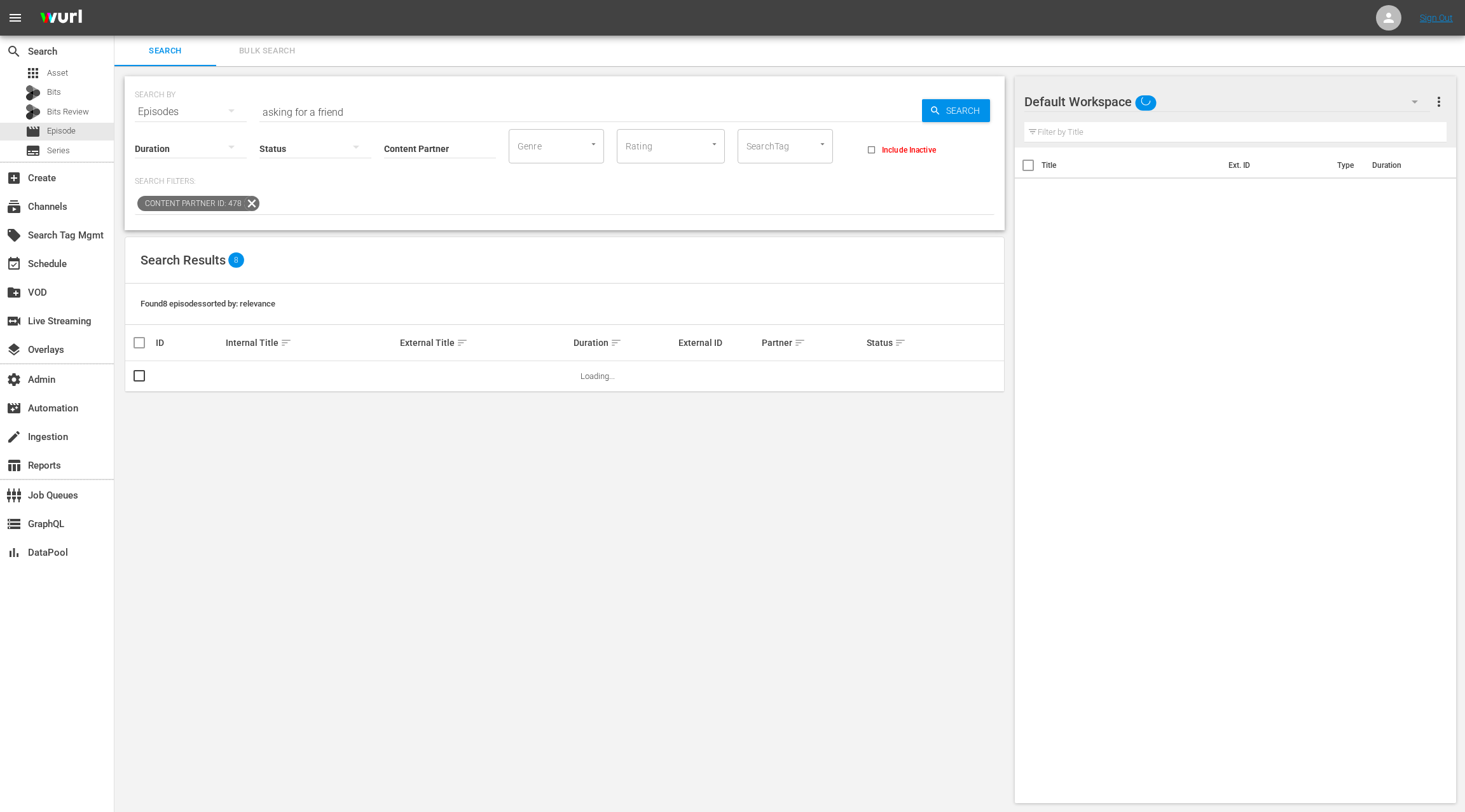
scroll to position [2, 0]
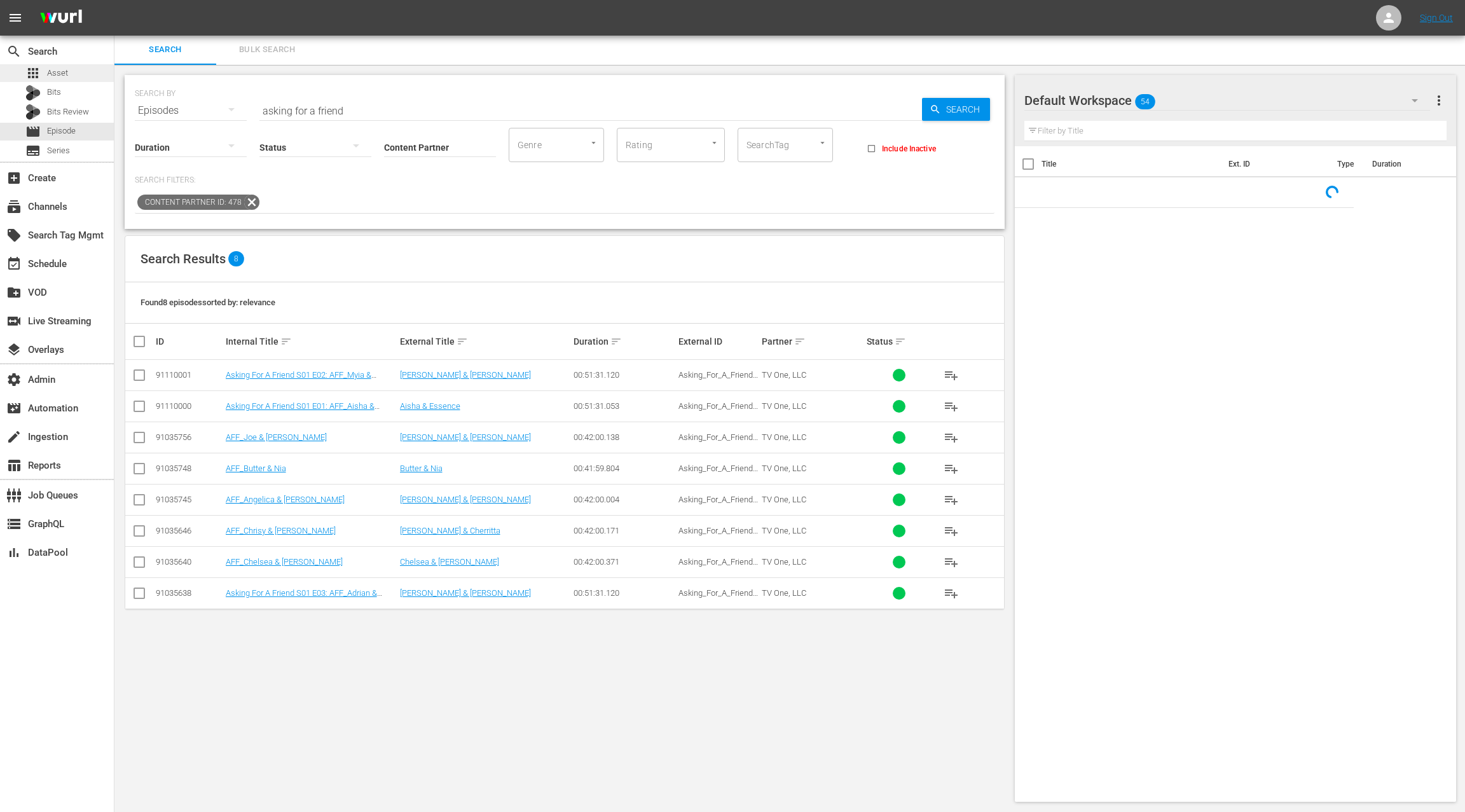
click at [61, 73] on span "Asset" at bounding box center [57, 73] width 21 height 13
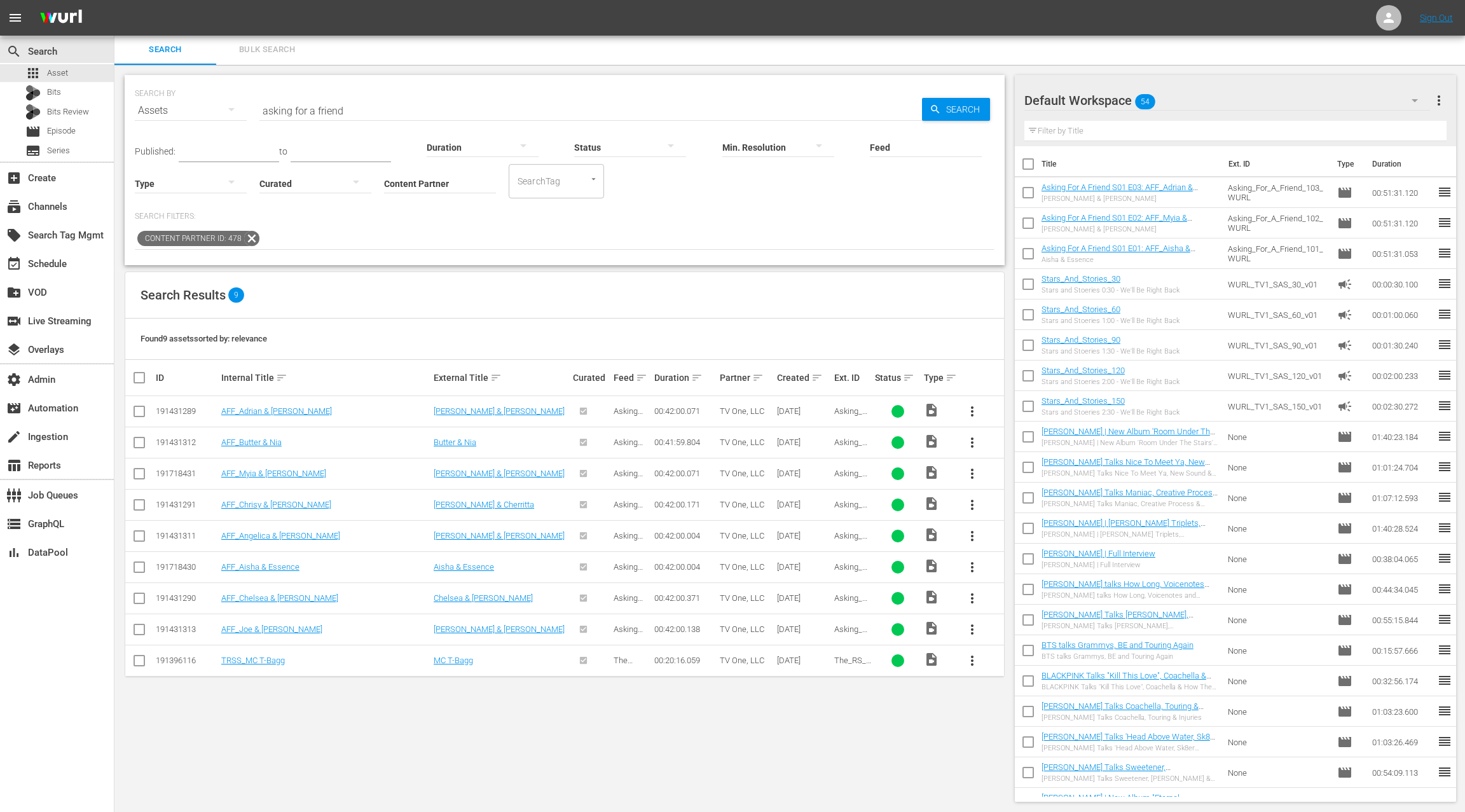
click at [273, 112] on input "asking for a friend" at bounding box center [590, 110] width 662 height 31
click at [385, 121] on input "asking for a friend" at bounding box center [590, 110] width 662 height 31
type input "a"
type input "the one"
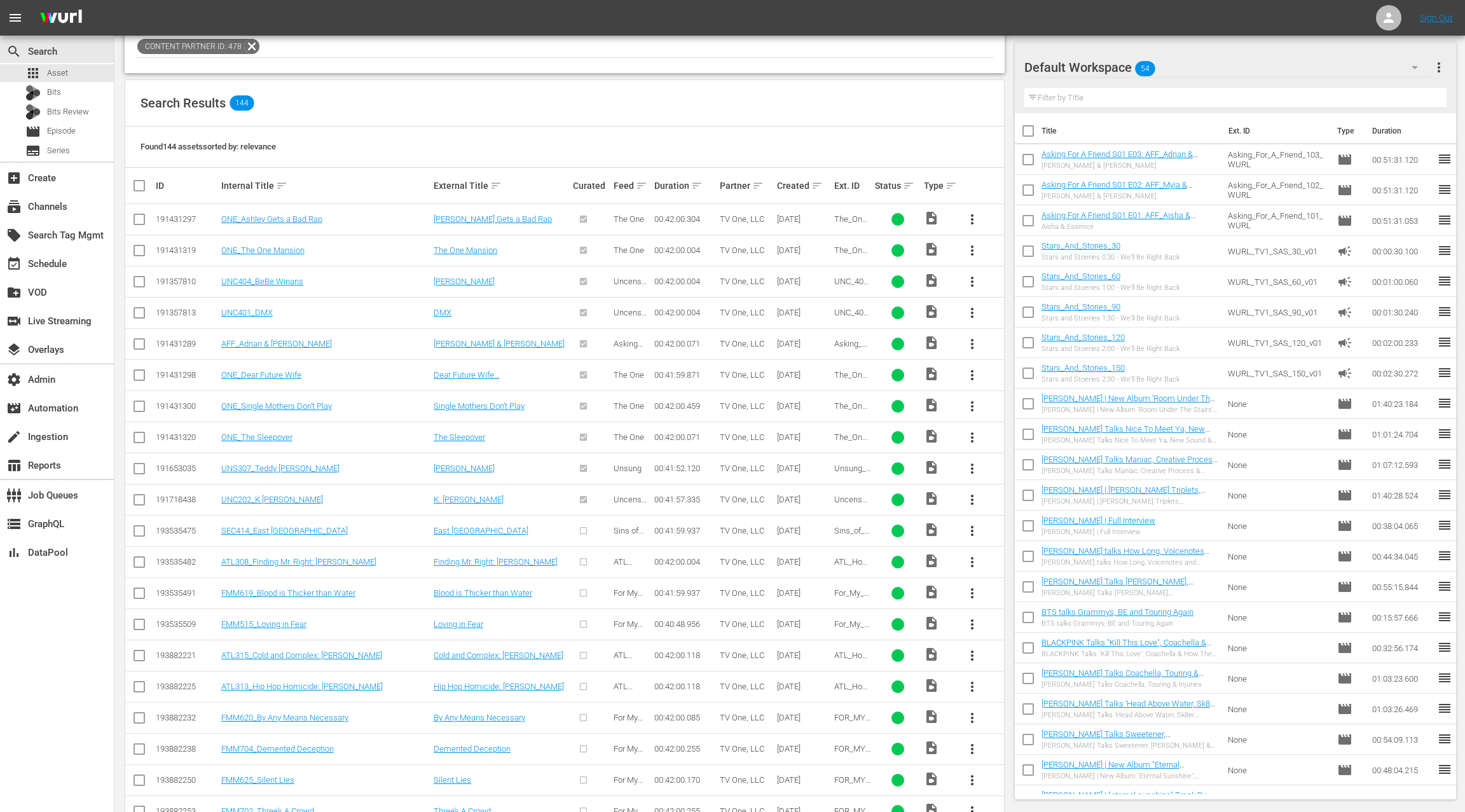
scroll to position [257, 0]
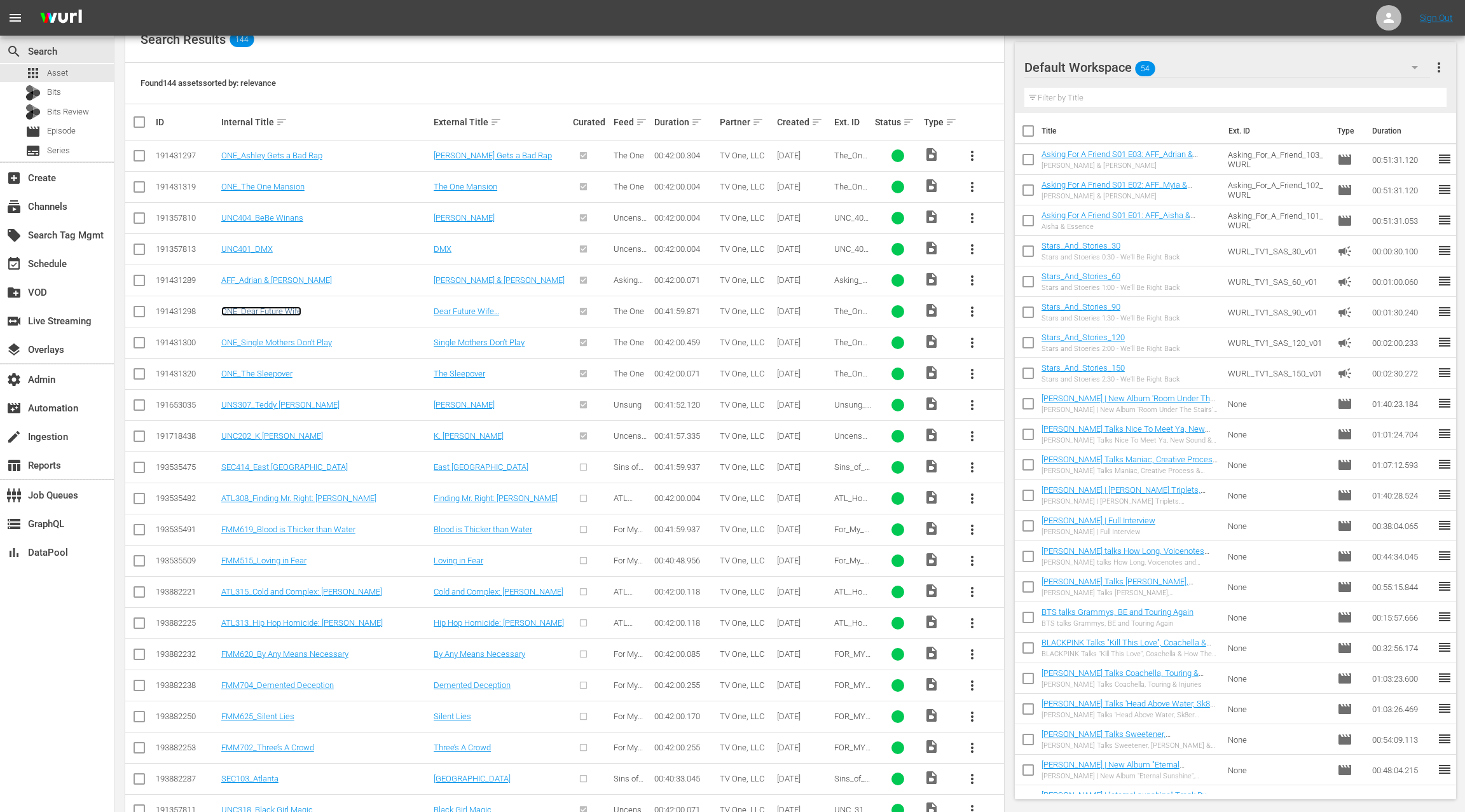
click at [287, 311] on link "ONE_Dear Future Wife" at bounding box center [261, 311] width 80 height 10
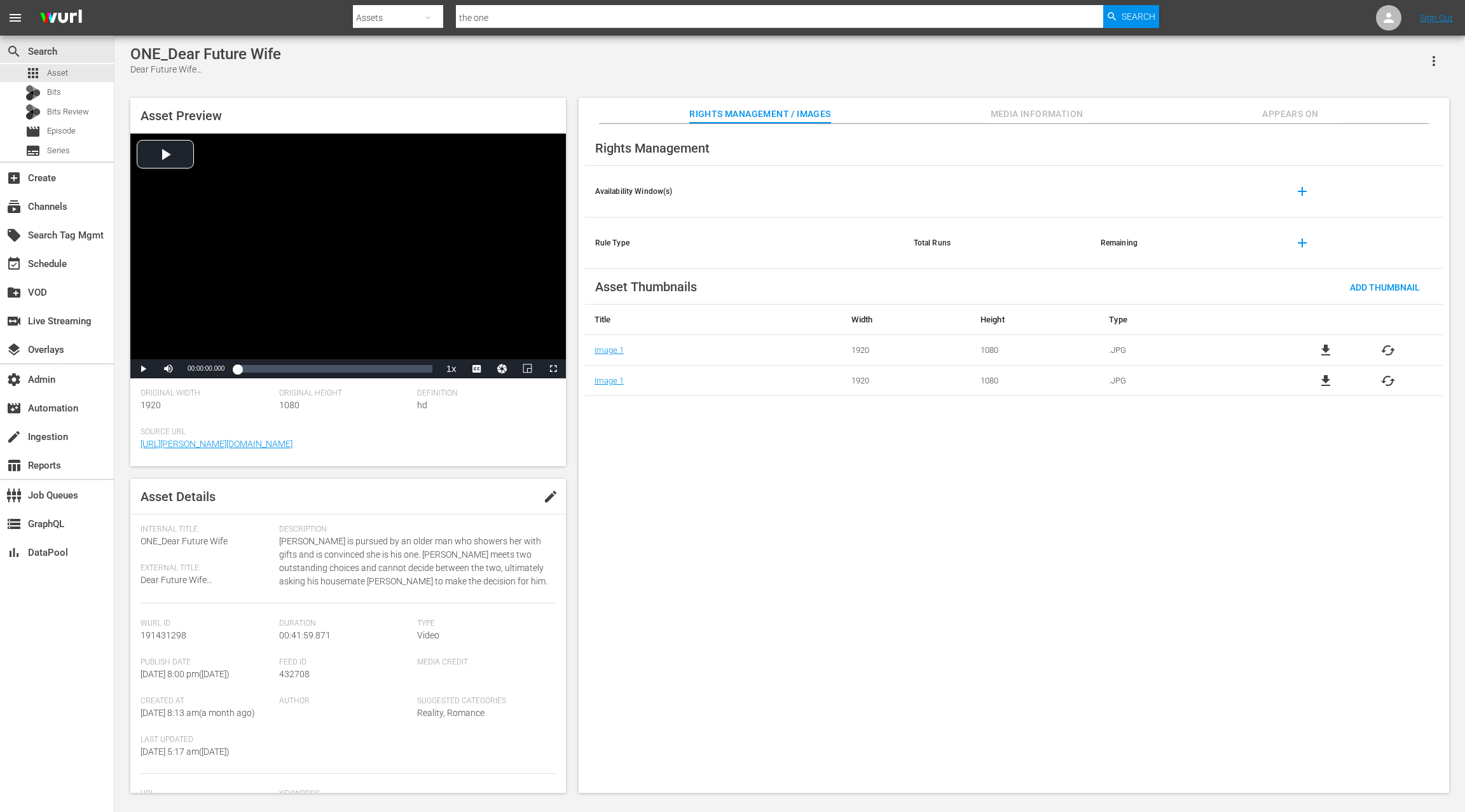
click at [1301, 112] on span "Appears On" at bounding box center [1290, 114] width 95 height 16
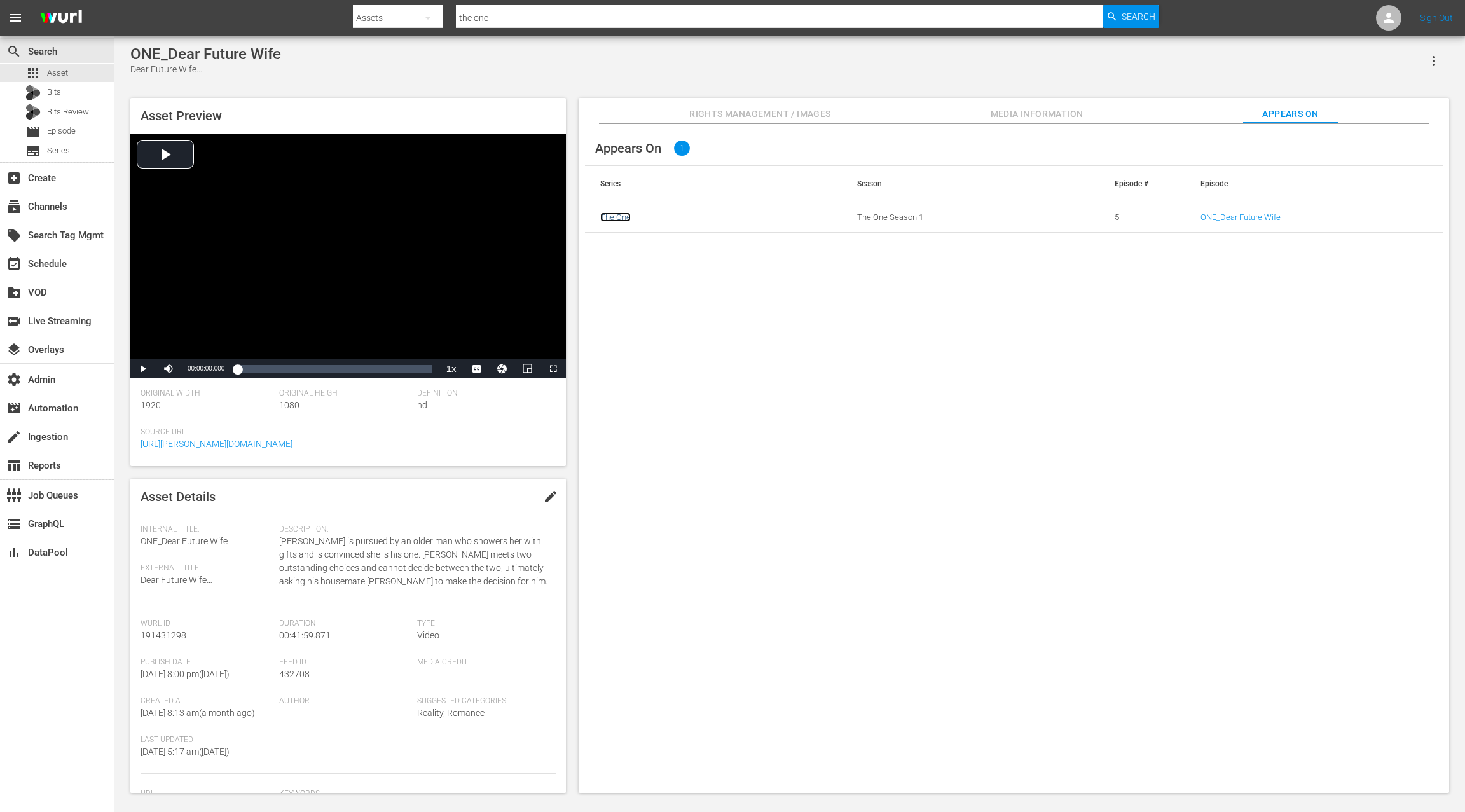
click at [612, 221] on link "The One" at bounding box center [615, 217] width 31 height 10
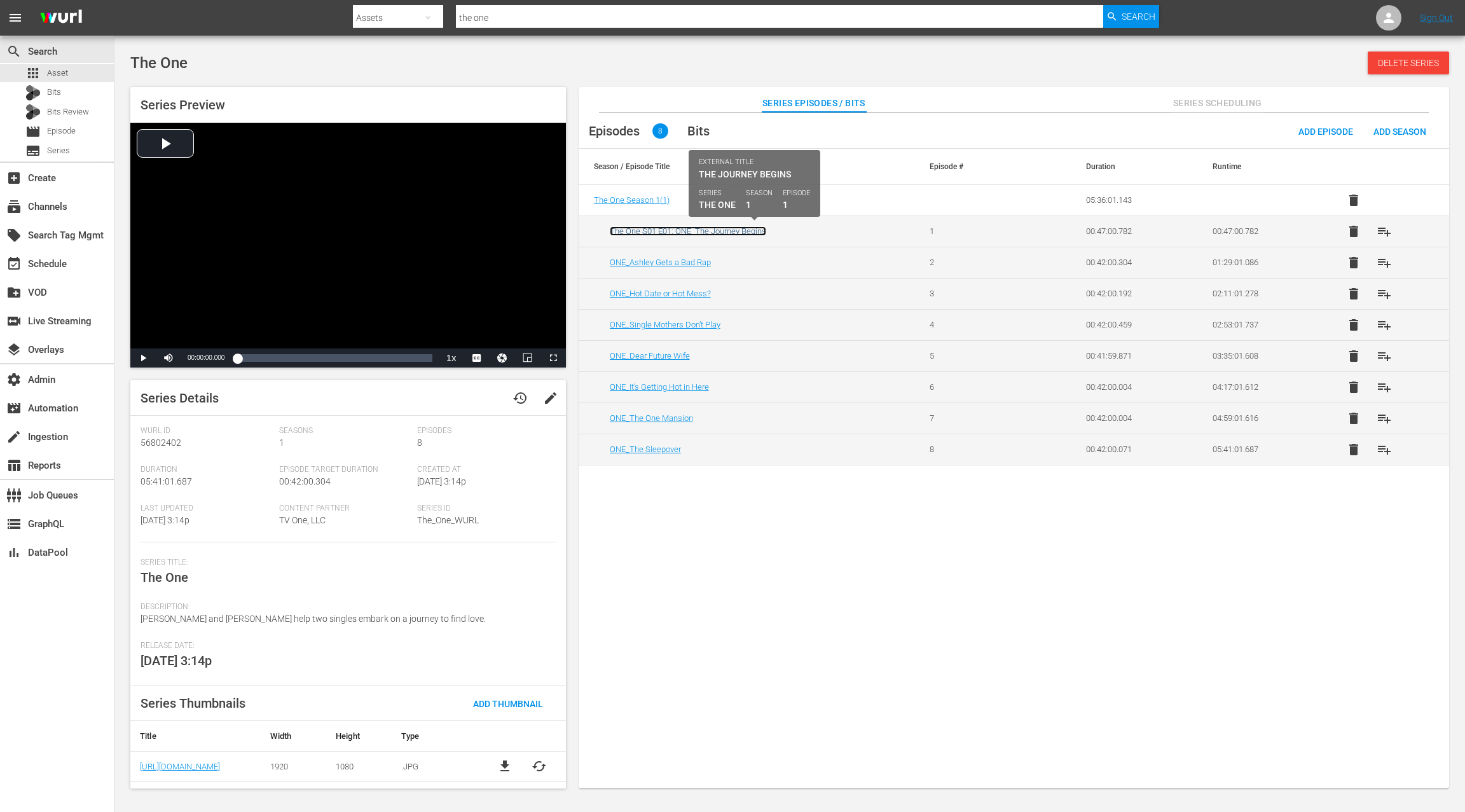
click at [706, 231] on link "The One S01 E01: ONE_The Journey Begins" at bounding box center [687, 231] width 156 height 10
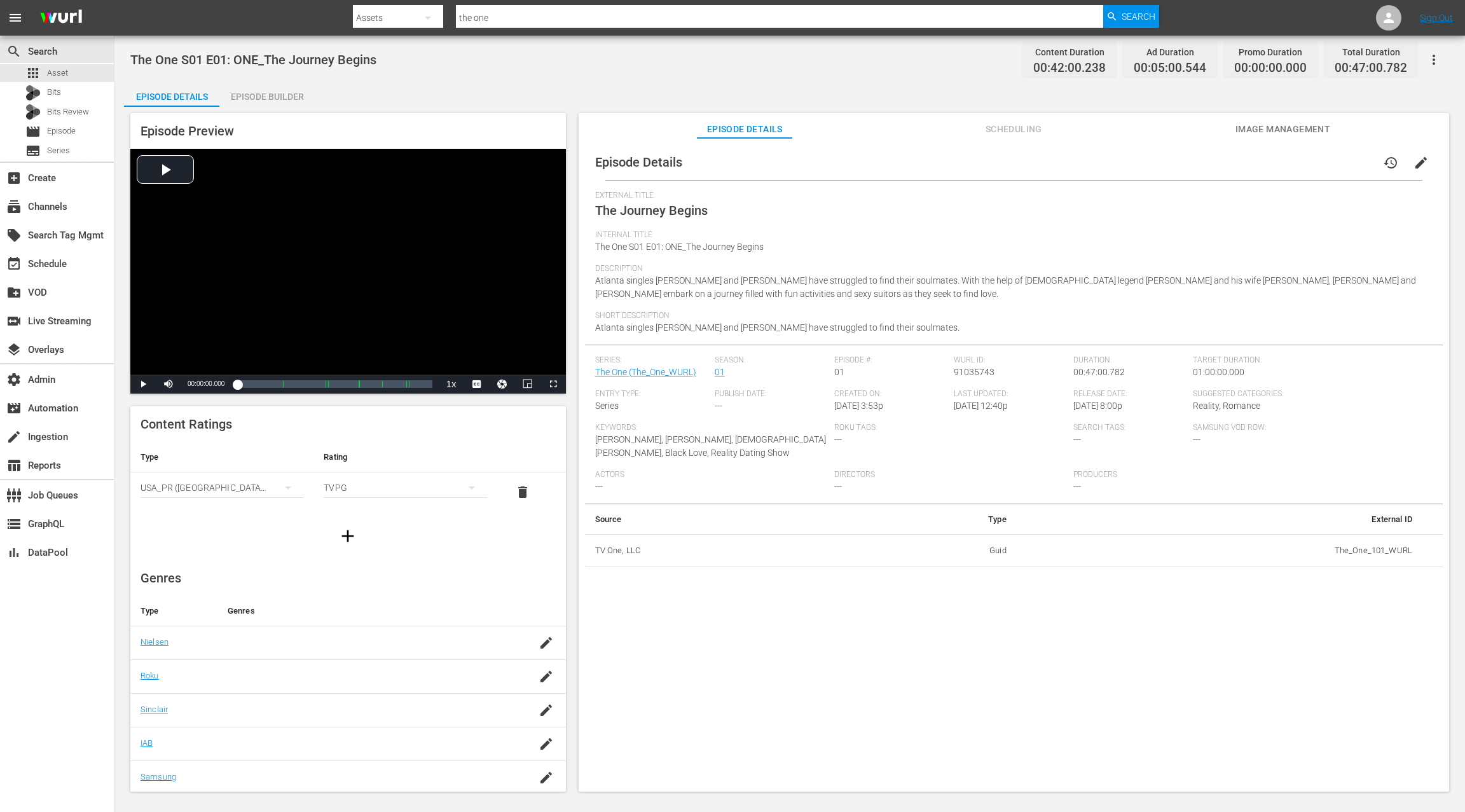
click at [278, 99] on div "Episode Builder" at bounding box center [267, 97] width 95 height 31
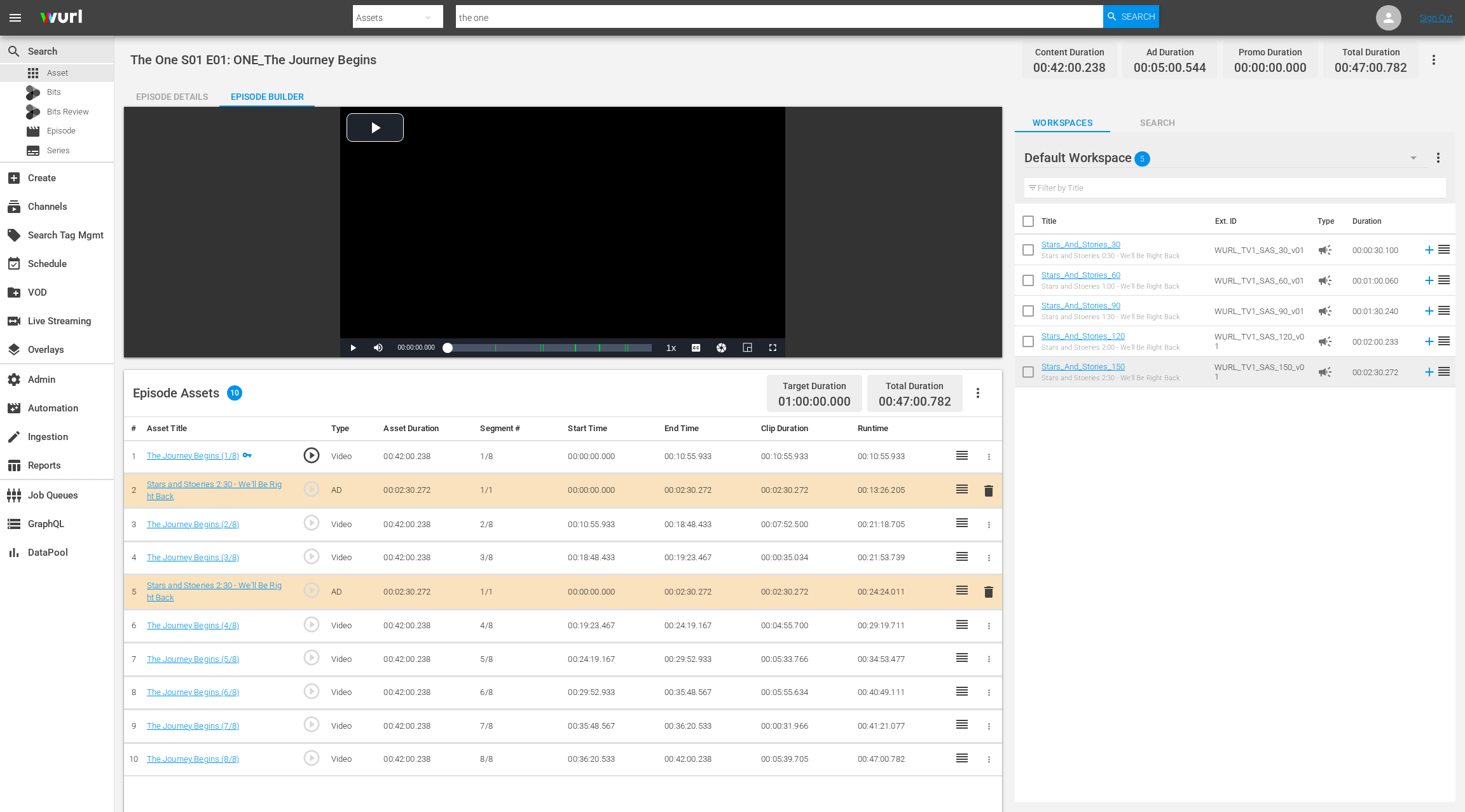
click at [191, 98] on div "Episode Details" at bounding box center [171, 97] width 95 height 31
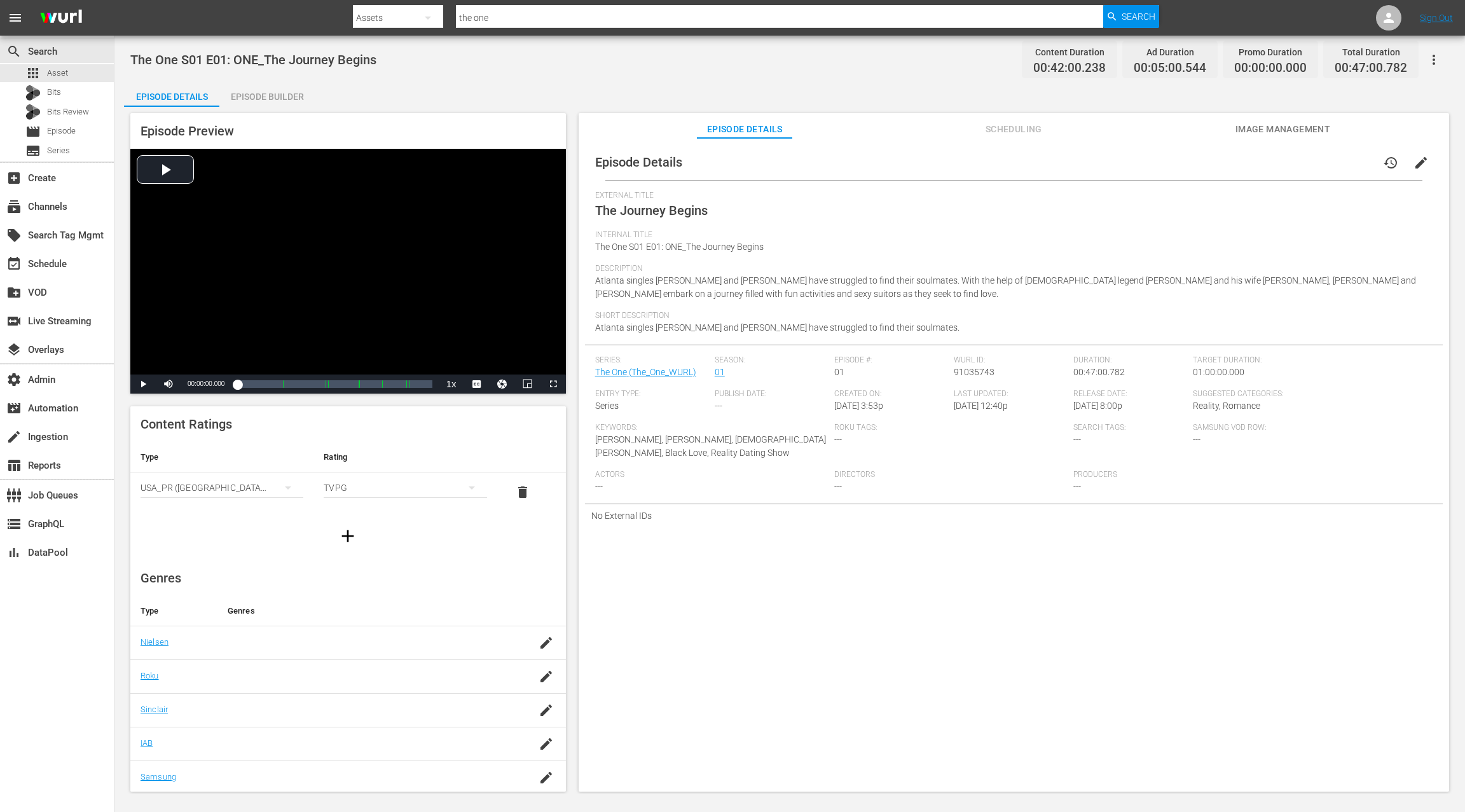
click at [256, 101] on div "Episode Builder" at bounding box center [267, 97] width 95 height 31
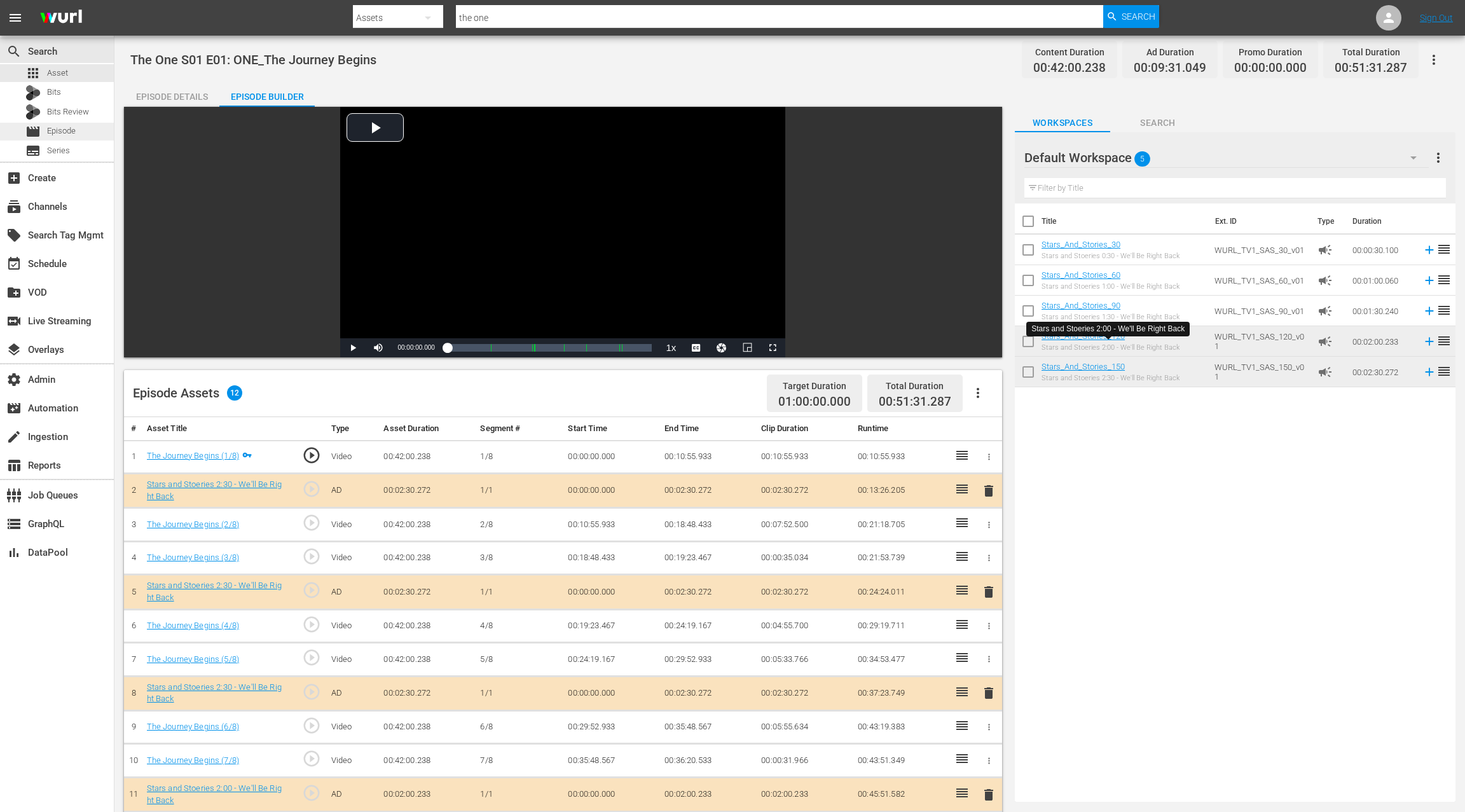
click at [82, 131] on div "movie Episode" at bounding box center [57, 132] width 114 height 17
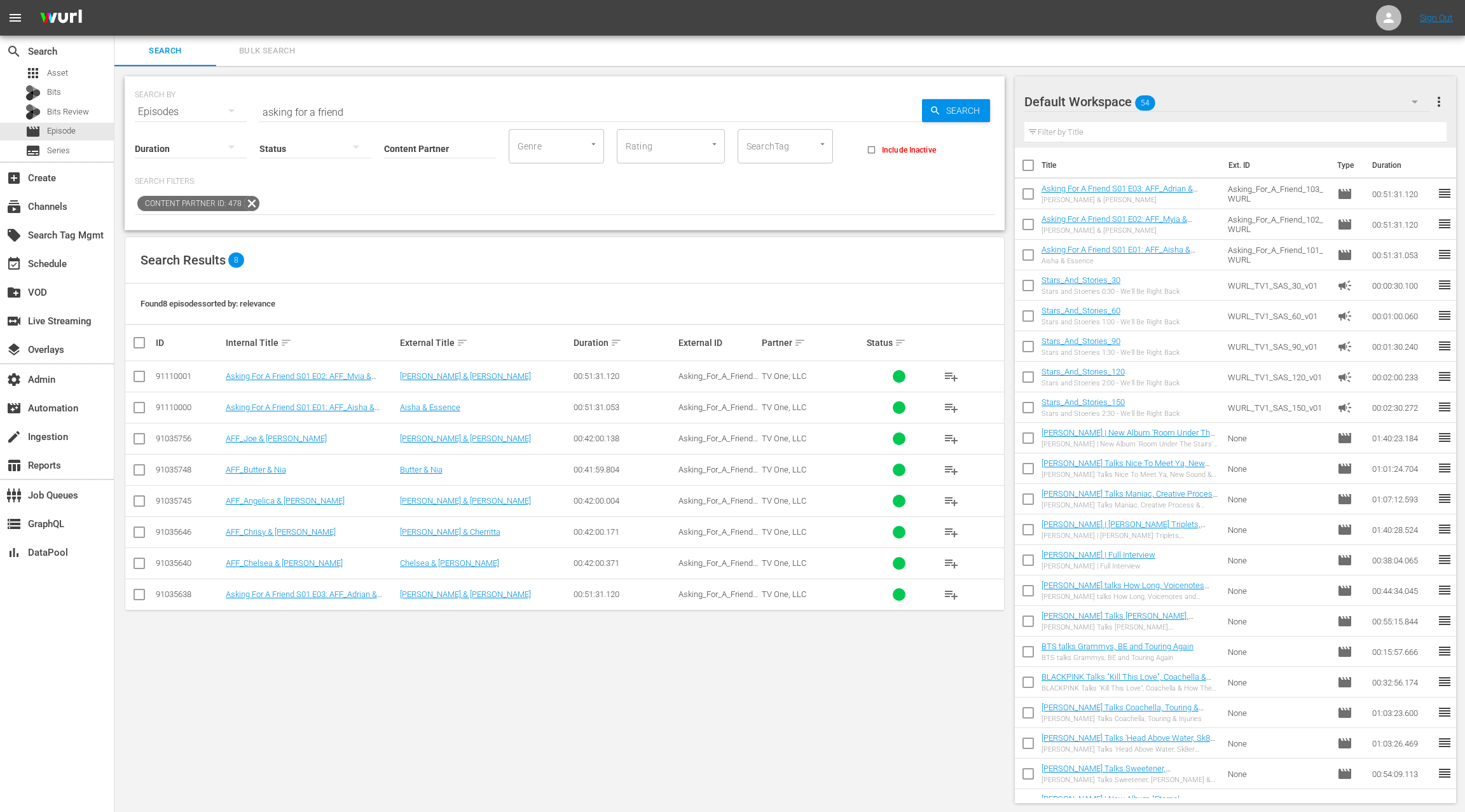
click at [143, 339] on input "checkbox" at bounding box center [144, 342] width 25 height 15
checkbox input "true"
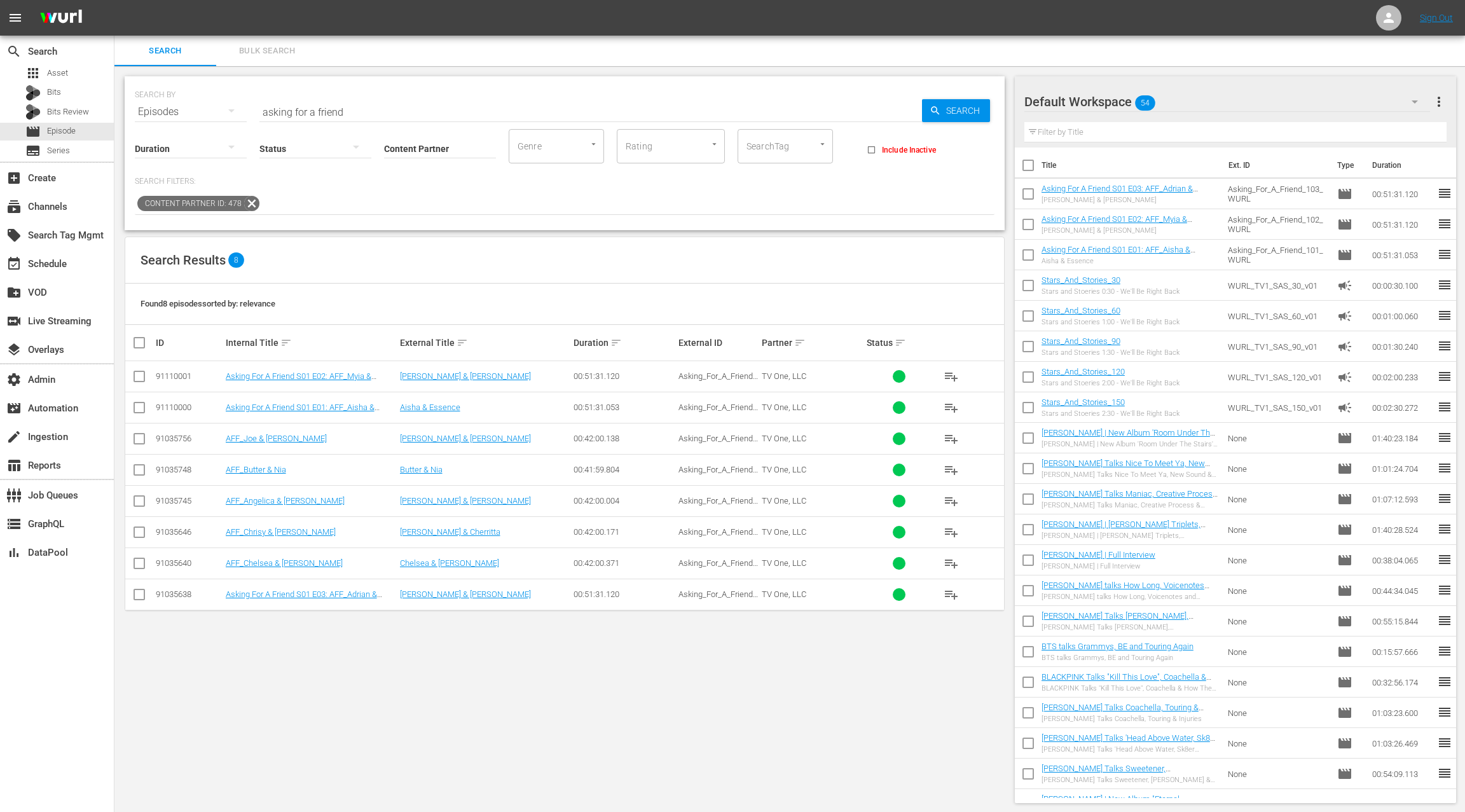
checkbox input "true"
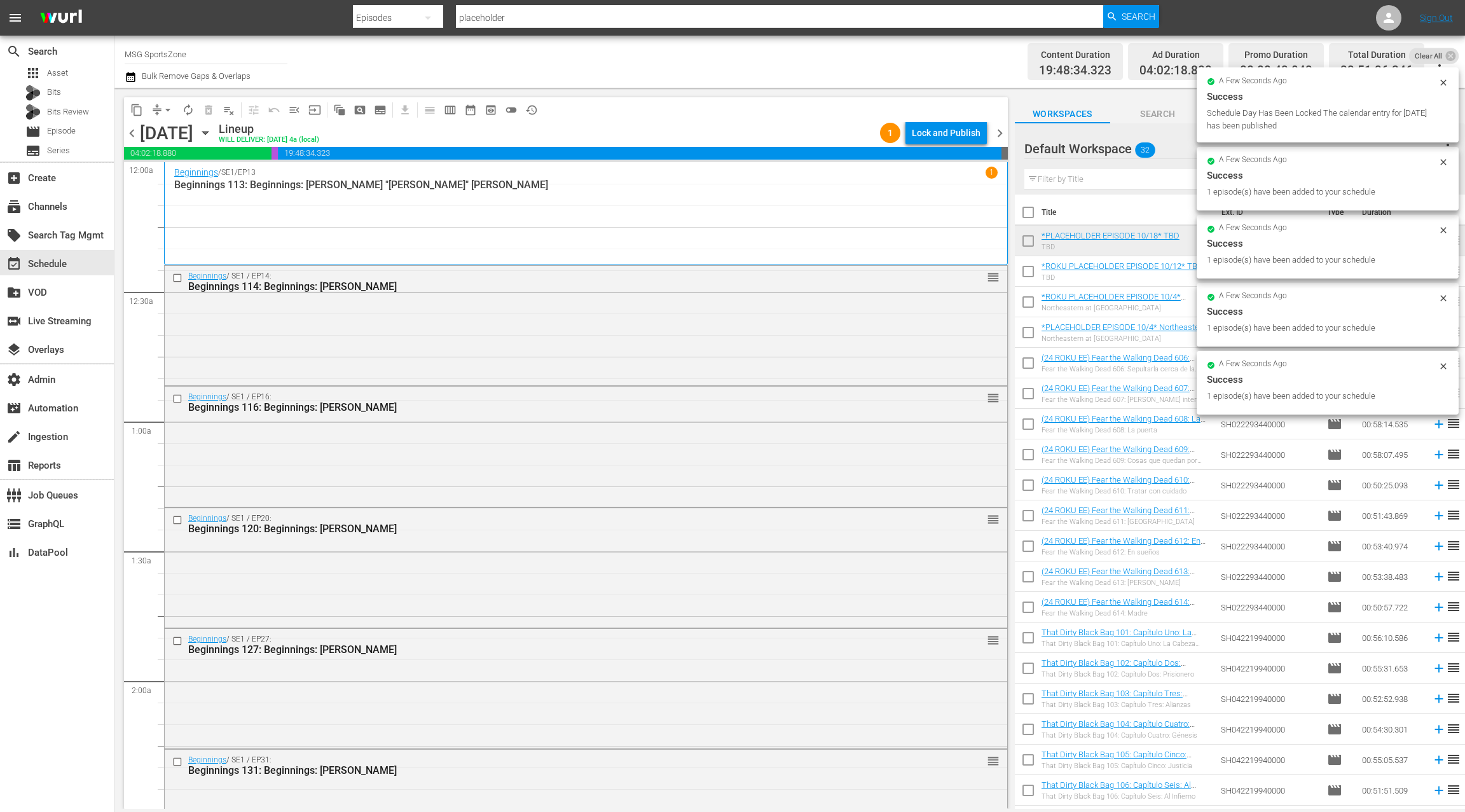
scroll to position [5643, 0]
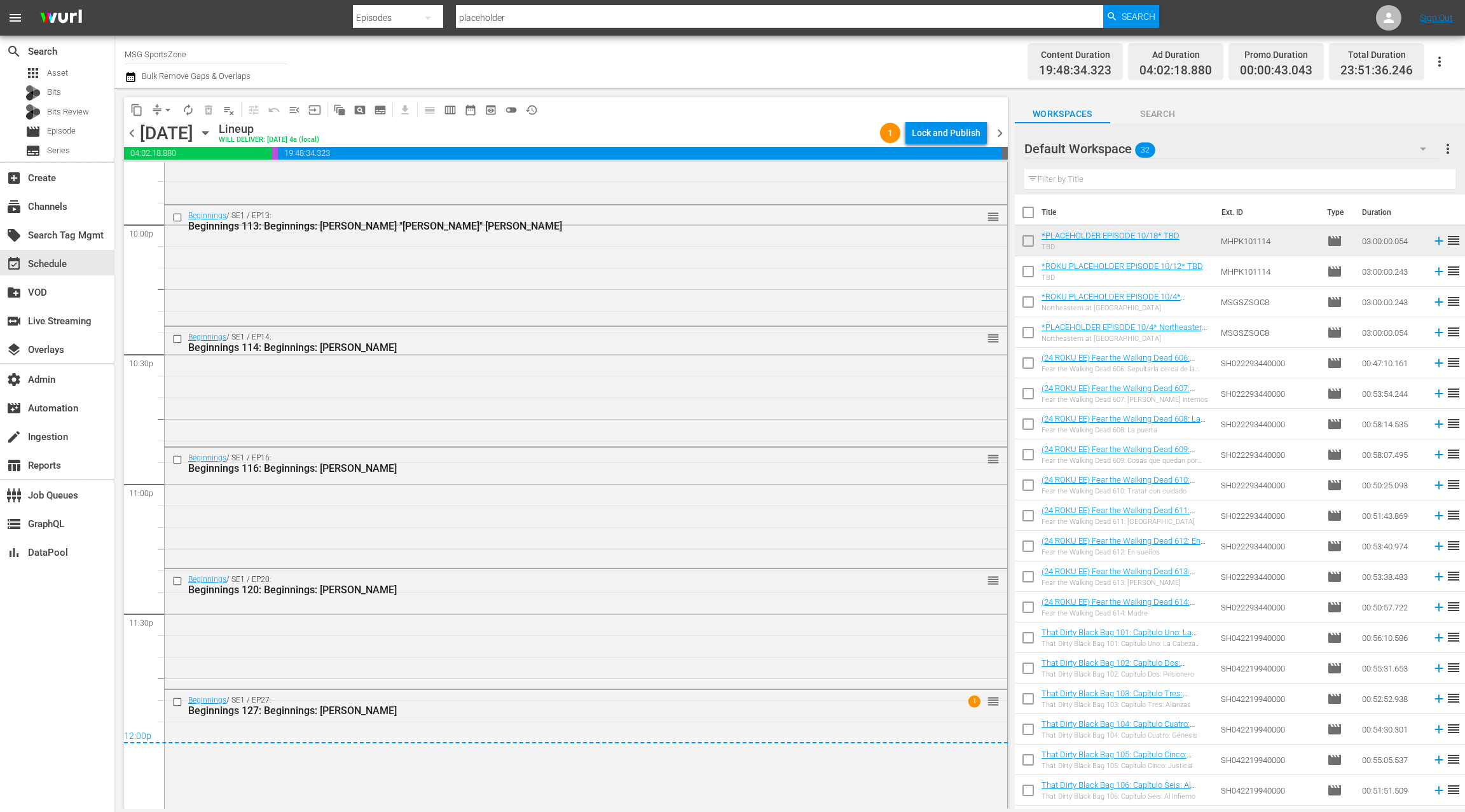
click at [212, 133] on icon "button" at bounding box center [205, 133] width 14 height 14
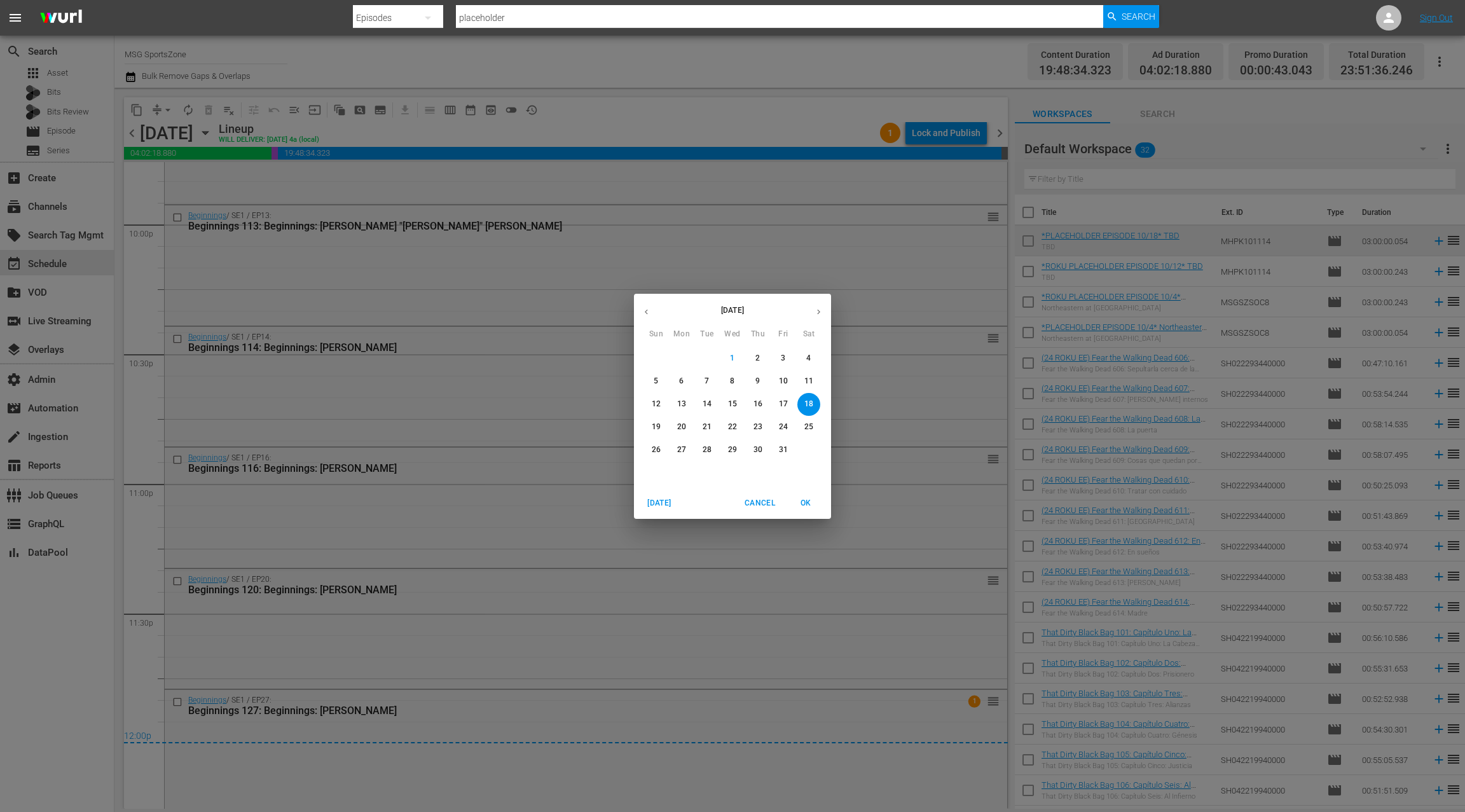
click at [786, 359] on span "3" at bounding box center [783, 358] width 23 height 11
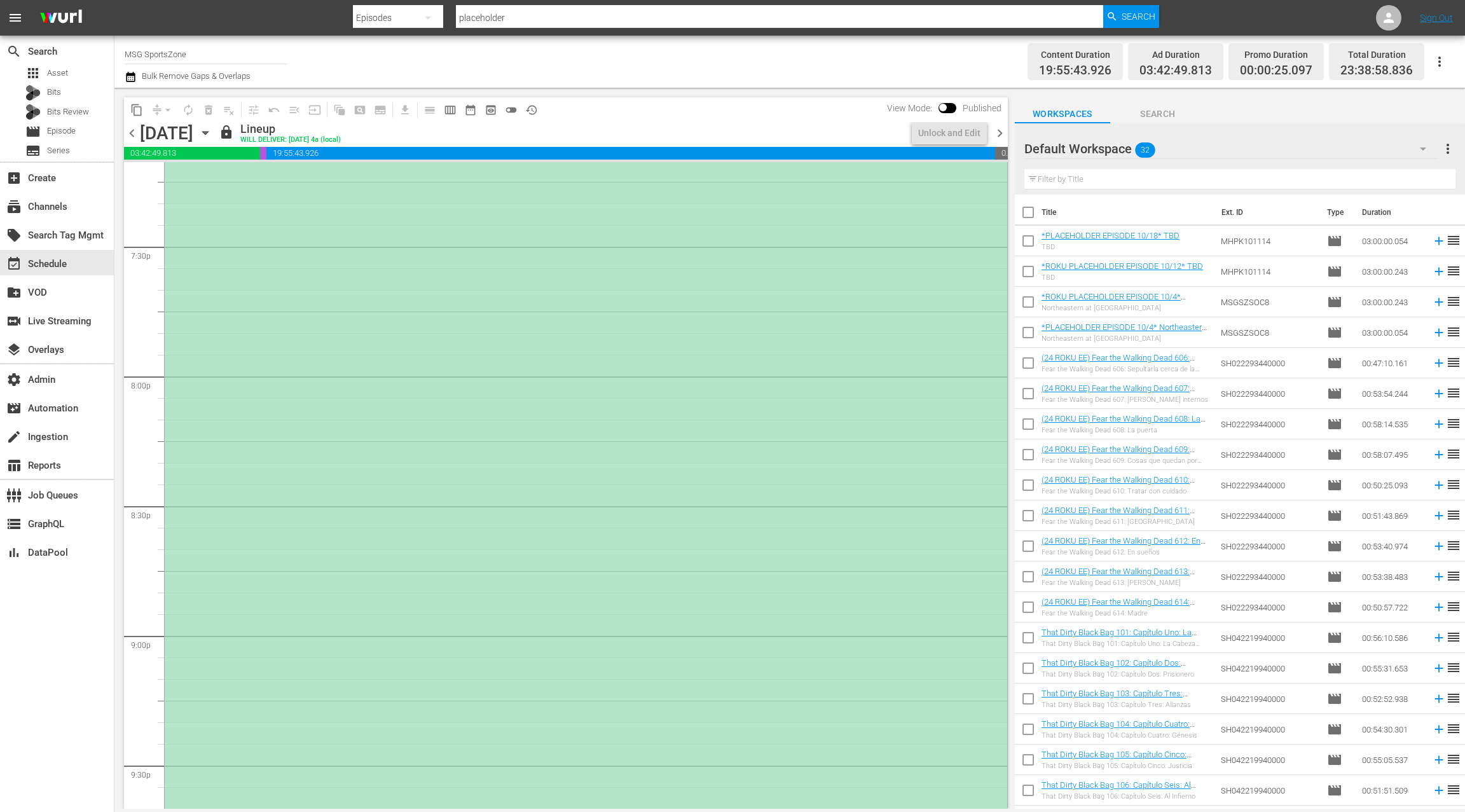
scroll to position [4882, 0]
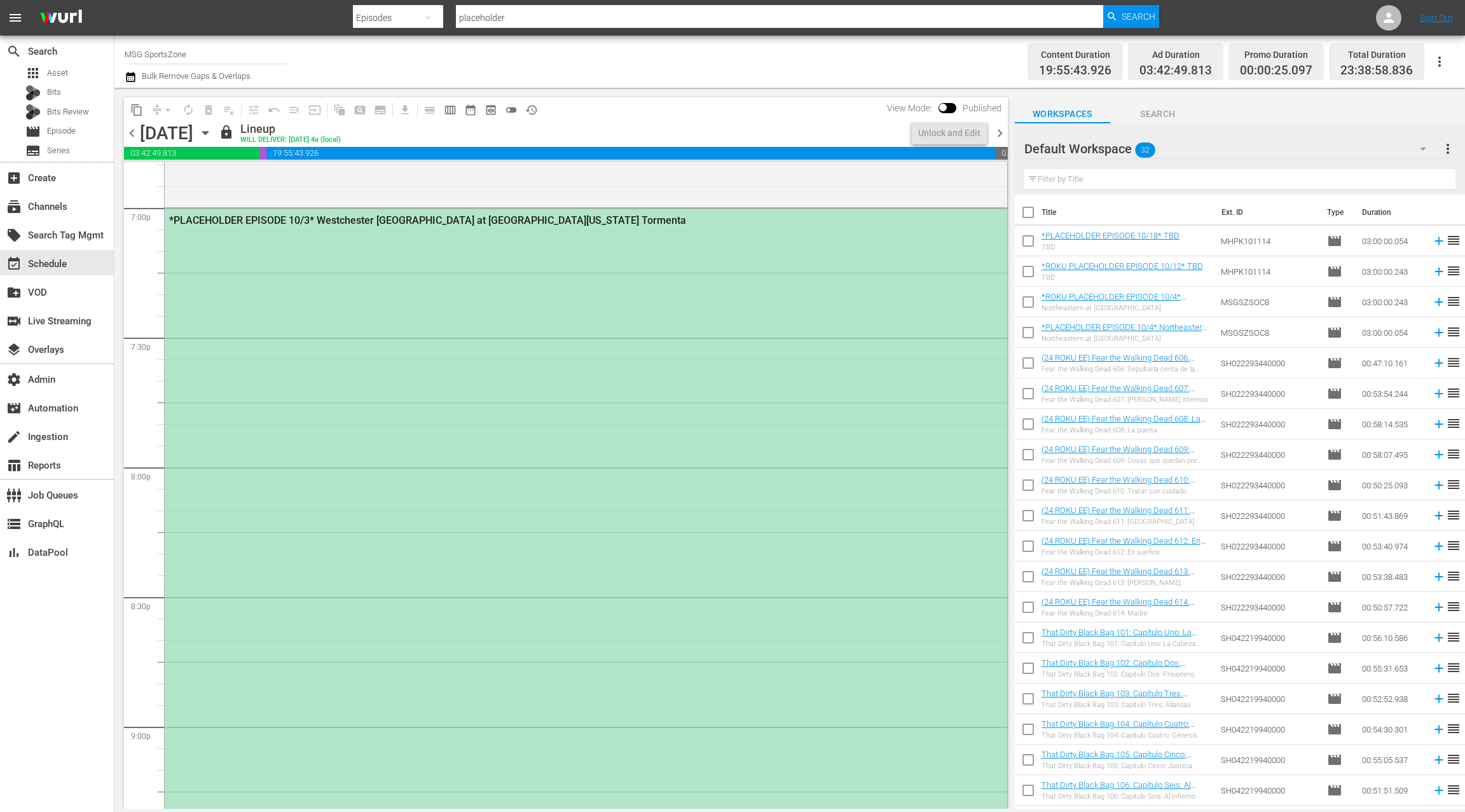
click at [521, 361] on div "*PLACEHOLDER EPISODE 10/3* Westchester [GEOGRAPHIC_DATA] at [GEOGRAPHIC_DATA][U…" at bounding box center [586, 595] width 842 height 774
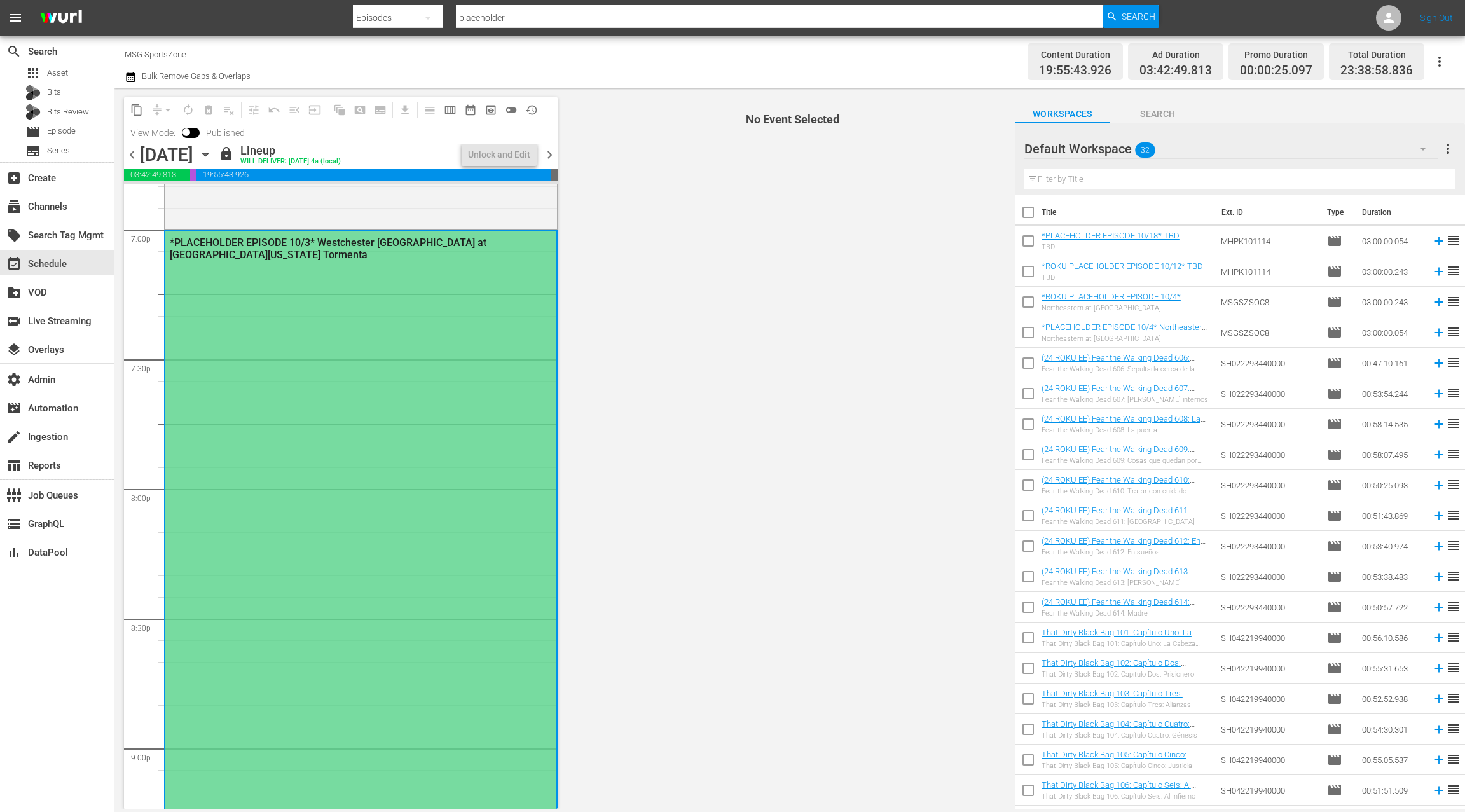
scroll to position [4884, 0]
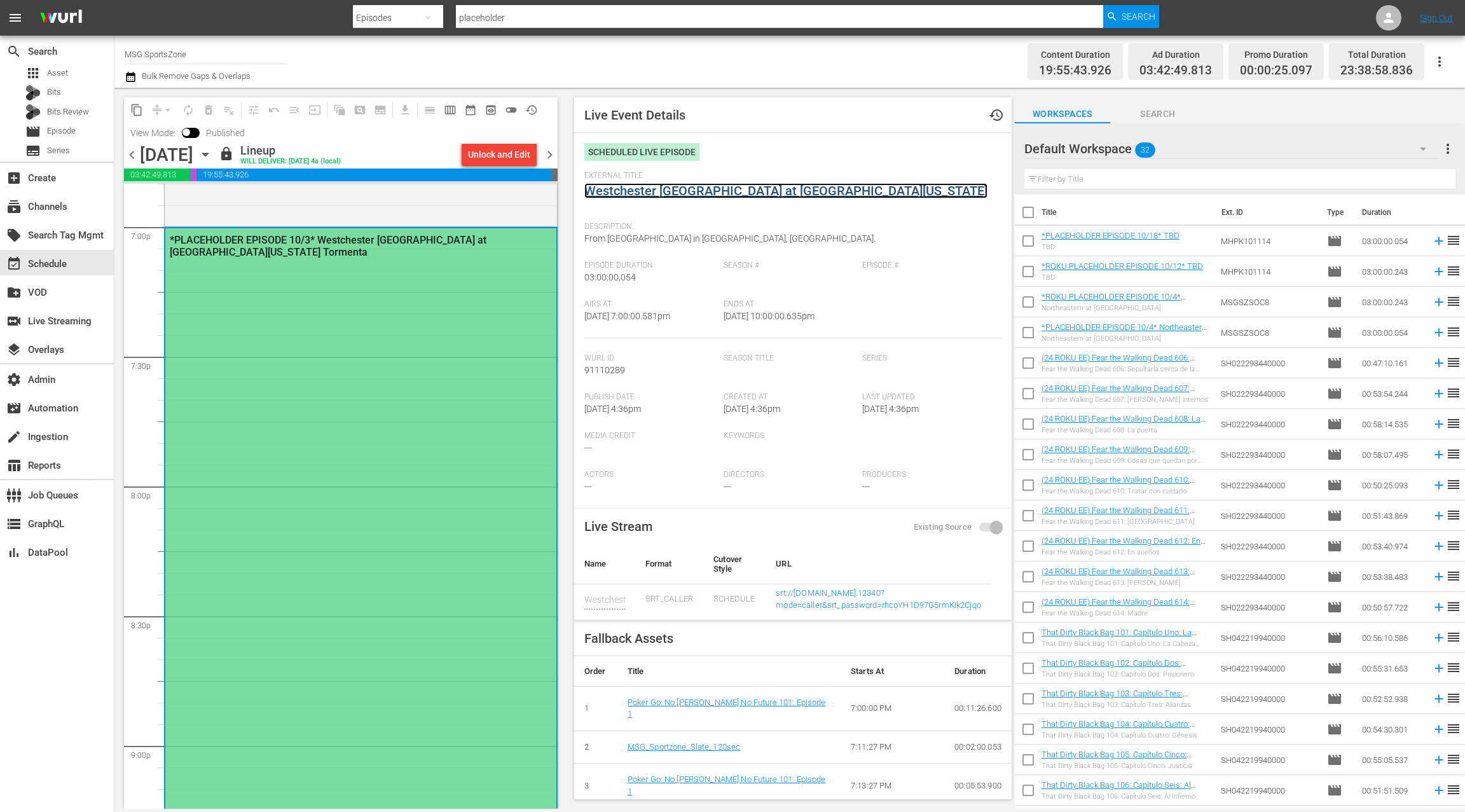
click at [705, 190] on link "Westchester [GEOGRAPHIC_DATA] at [GEOGRAPHIC_DATA][US_STATE]" at bounding box center [785, 190] width 403 height 15
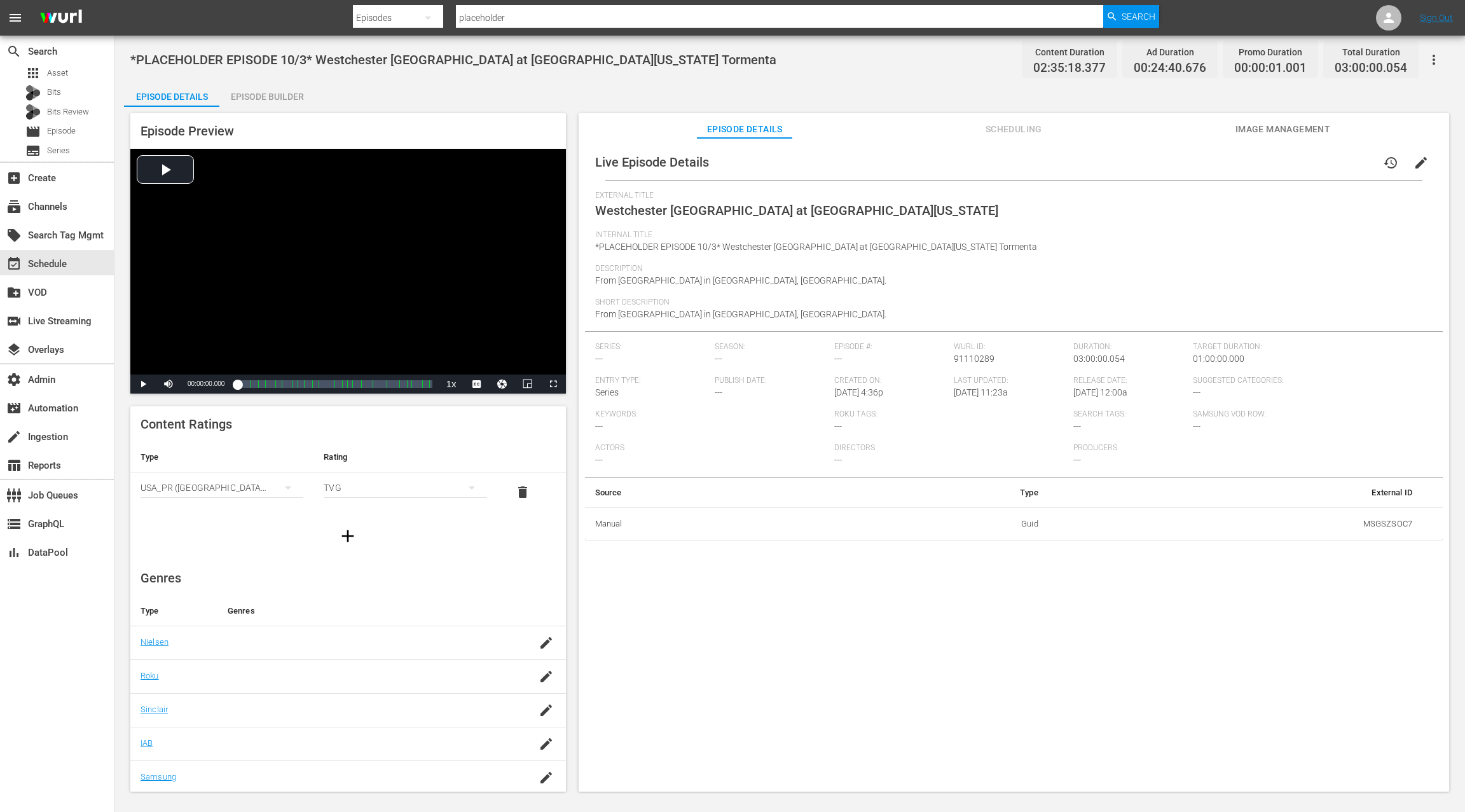
click at [1030, 136] on span "Scheduling" at bounding box center [1013, 129] width 95 height 16
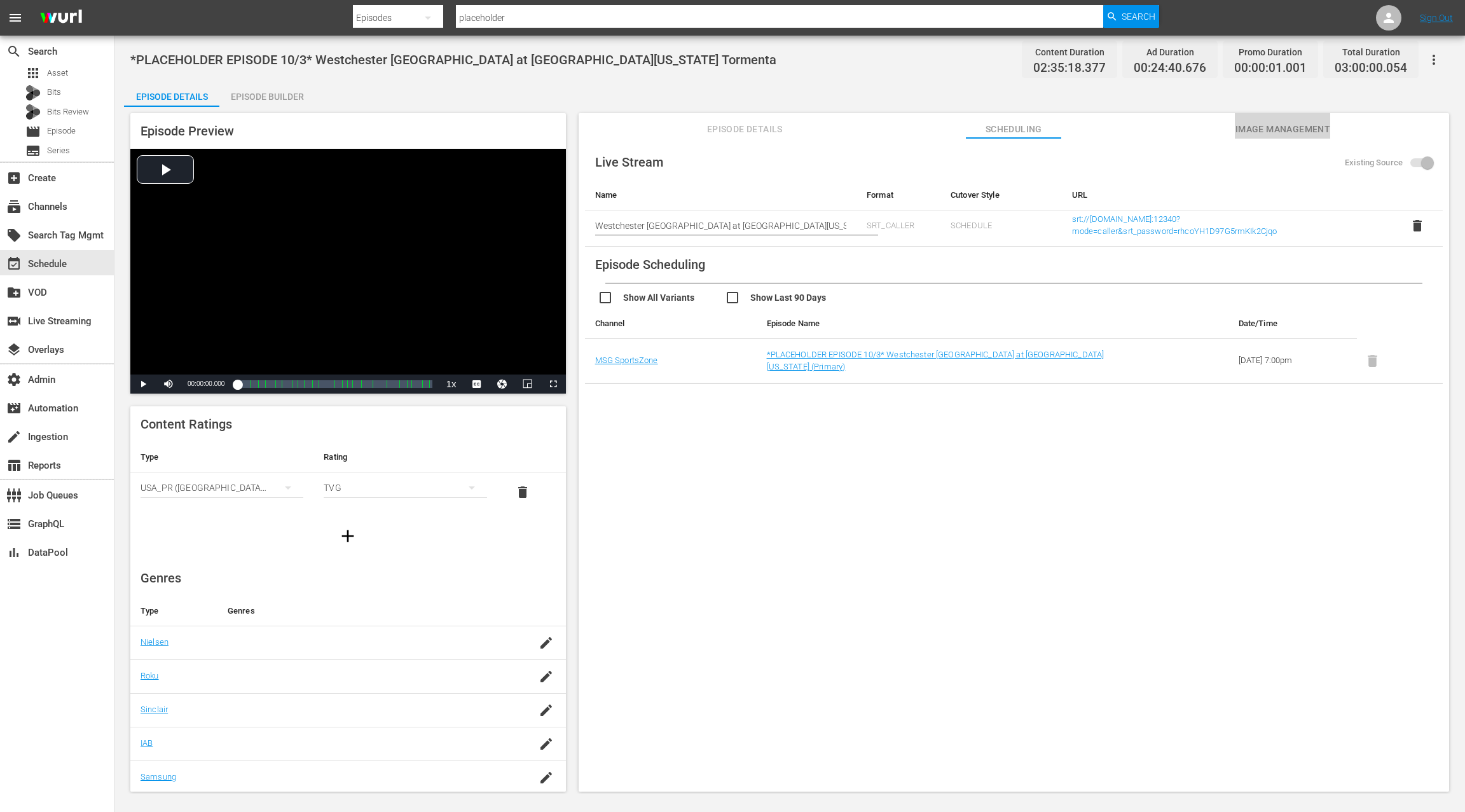
click at [1270, 133] on span "Image Management" at bounding box center [1282, 129] width 95 height 16
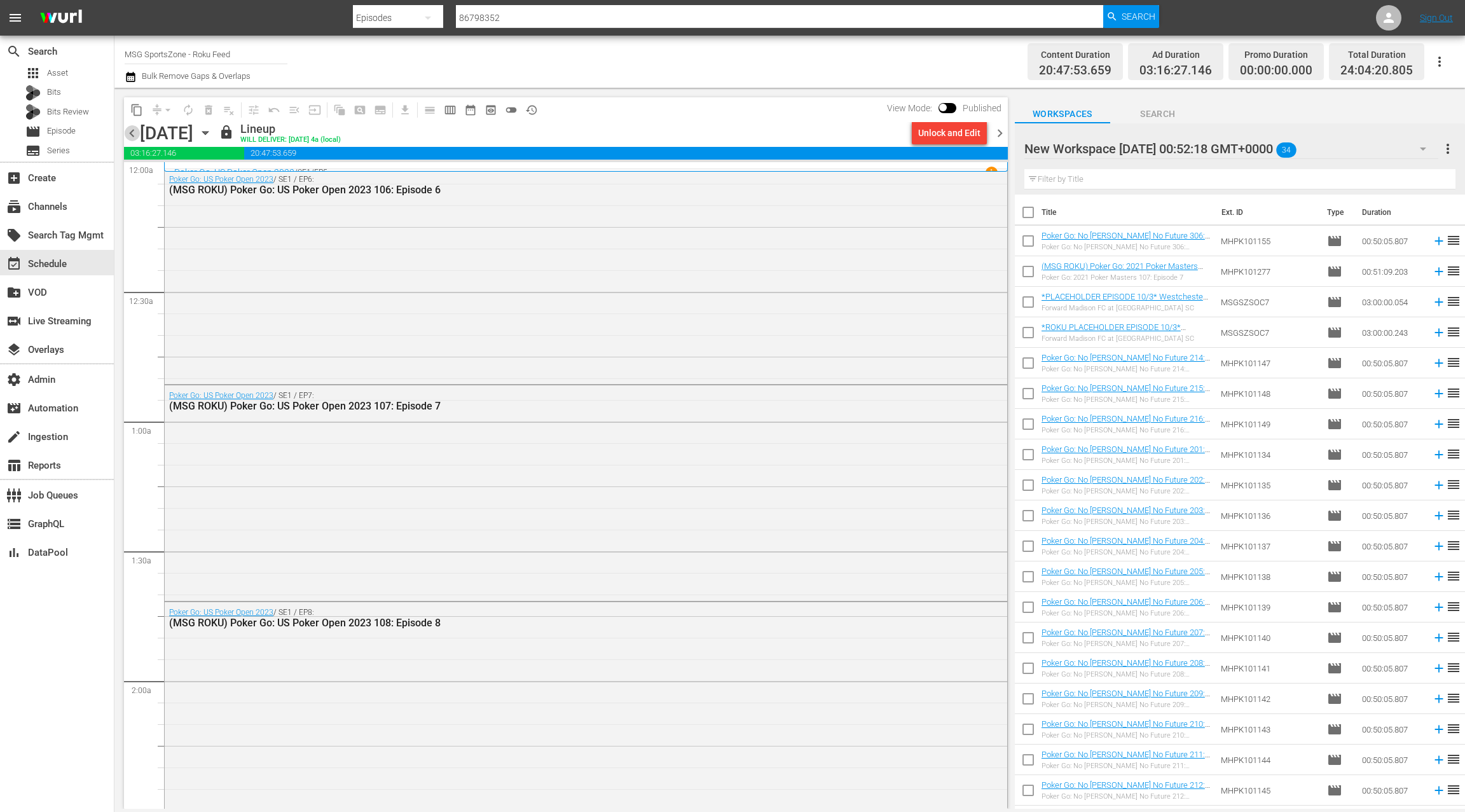
click at [136, 137] on span "chevron_left" at bounding box center [132, 133] width 16 height 16
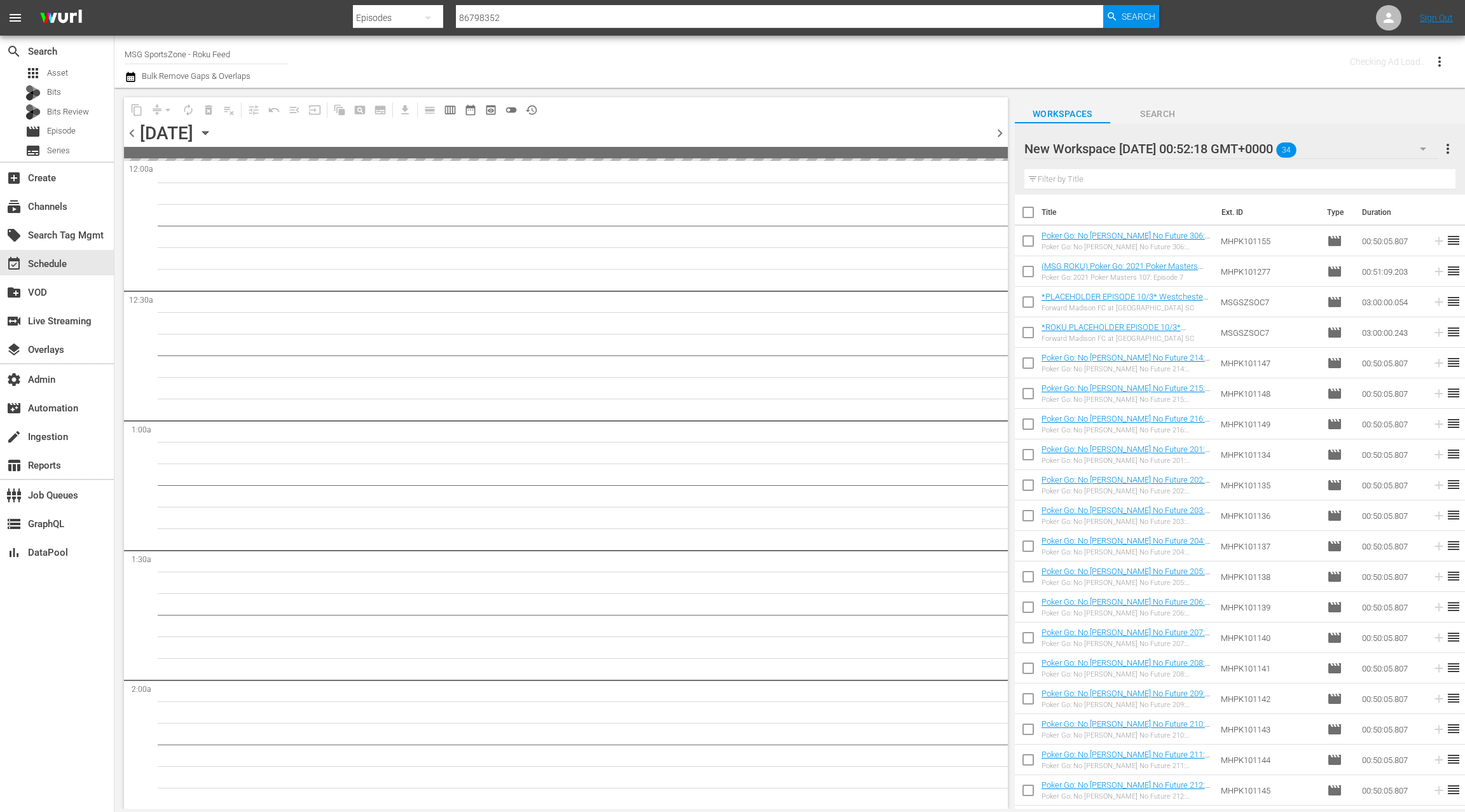
click at [136, 137] on span "chevron_left" at bounding box center [132, 133] width 16 height 16
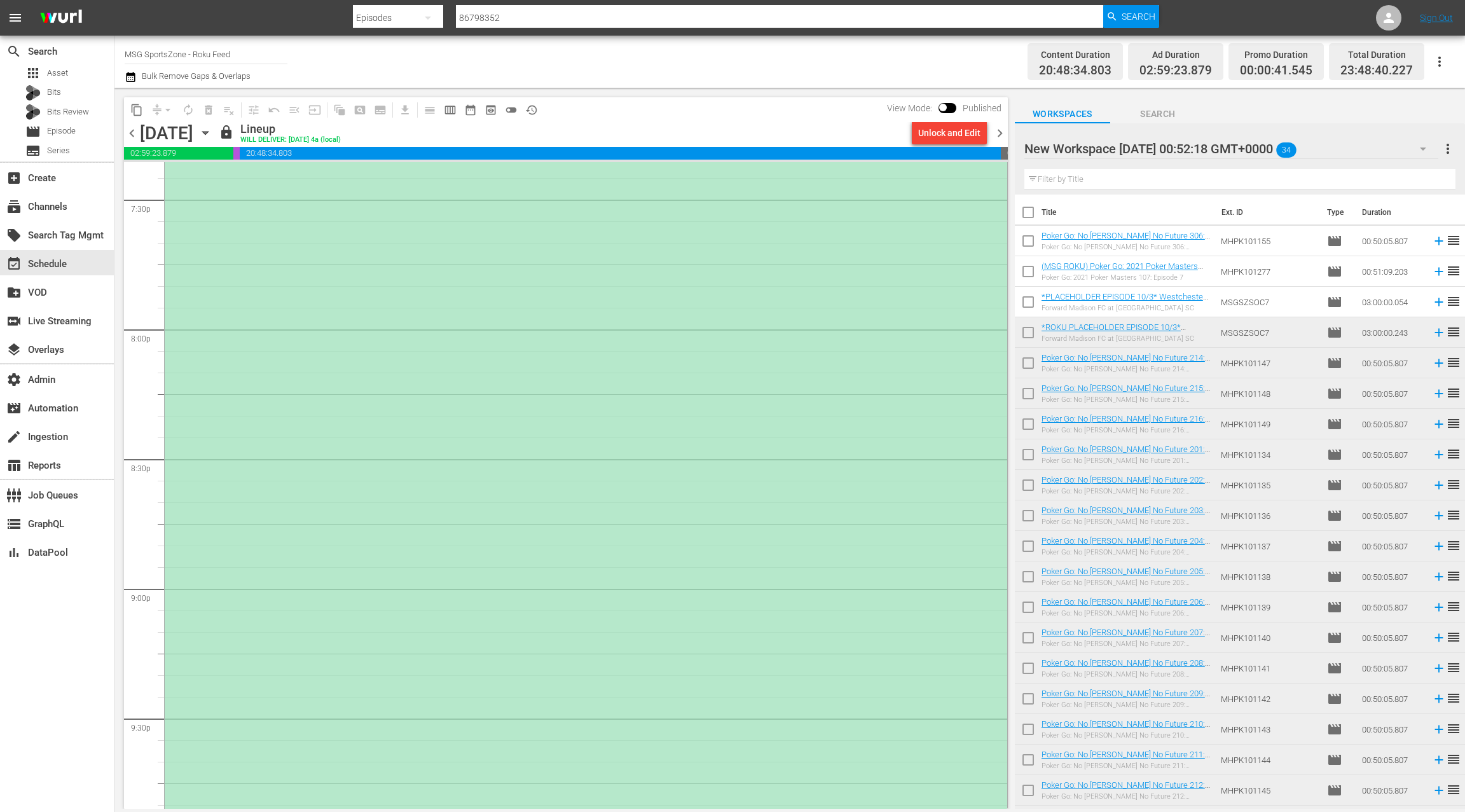
click at [631, 375] on div "*ROKU PLACEHOLDER EPISODE 10/3* Westchester SC at South Georgia Tormenta" at bounding box center [586, 457] width 842 height 774
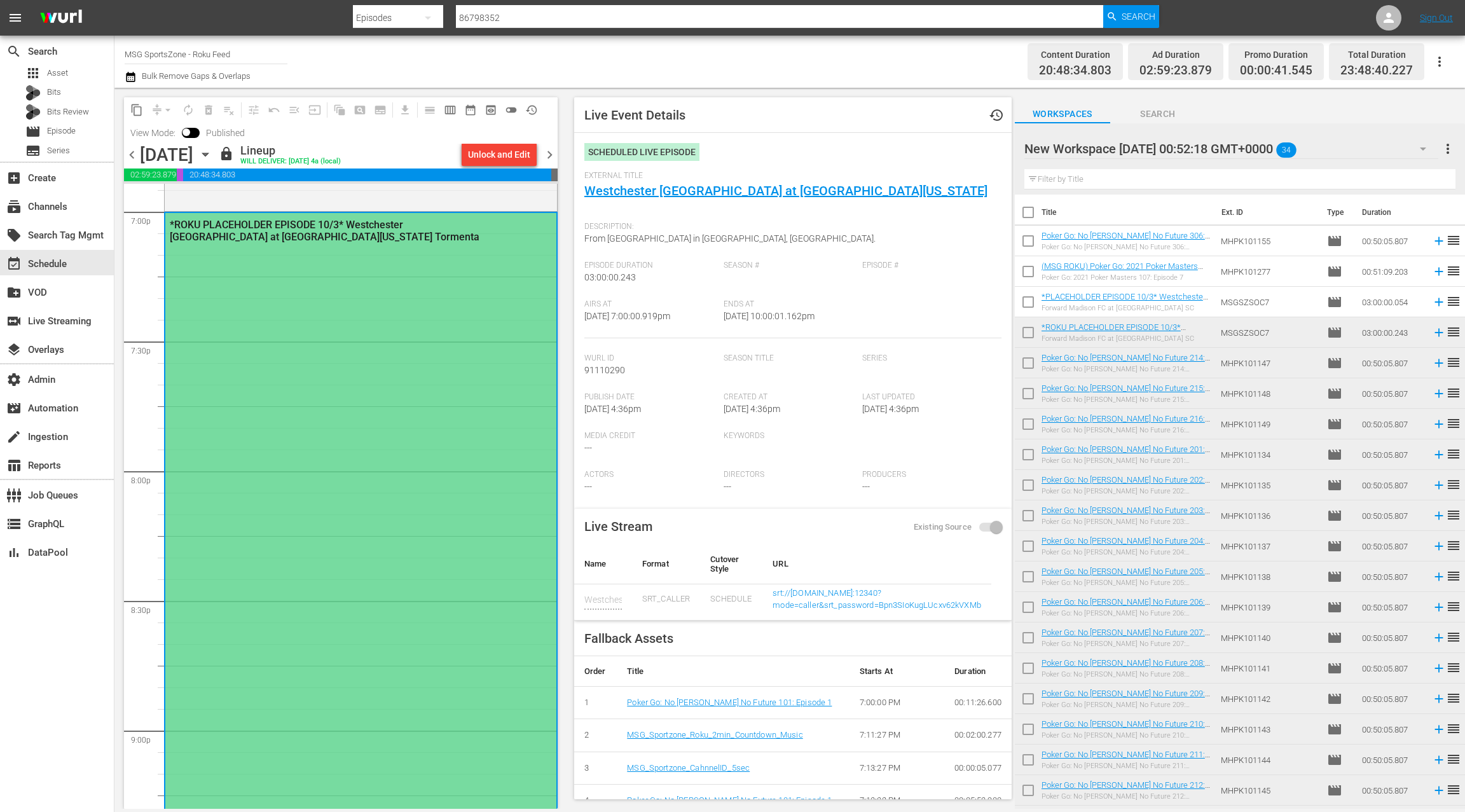
scroll to position [4912, 0]
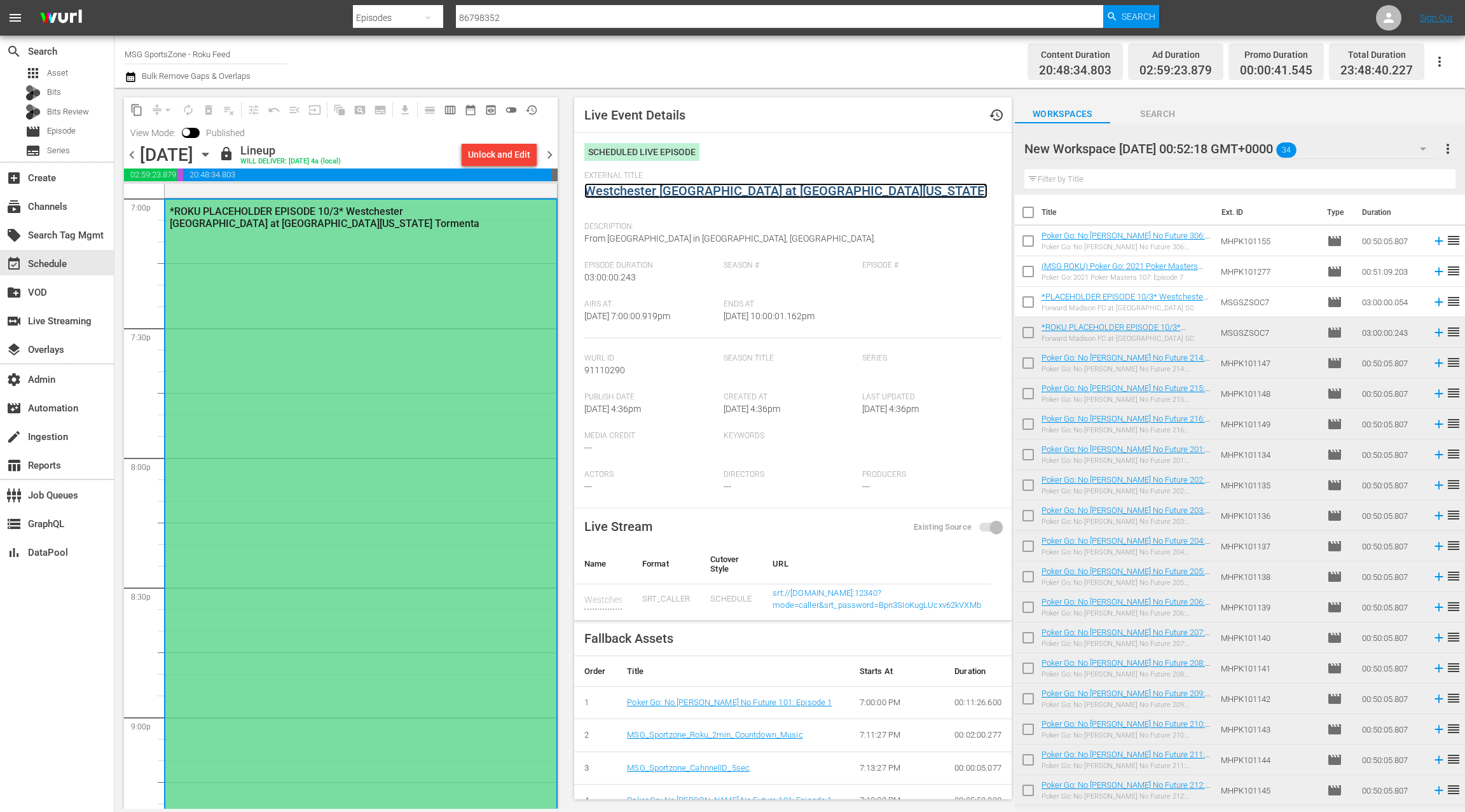
click at [703, 192] on link "Westchester SC at South Georgia Tormenta" at bounding box center [785, 190] width 403 height 15
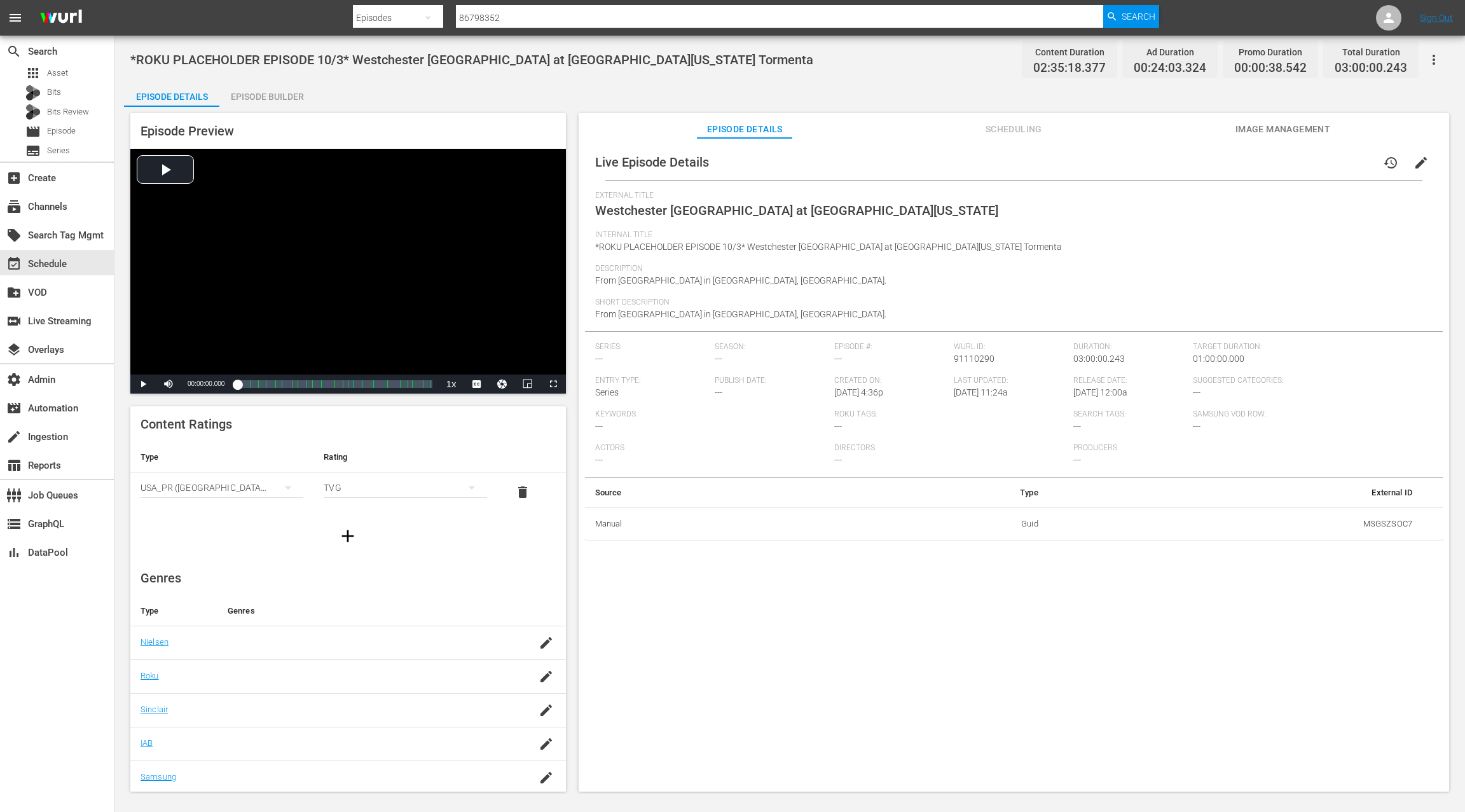
click at [1018, 130] on span "Scheduling" at bounding box center [1013, 129] width 95 height 16
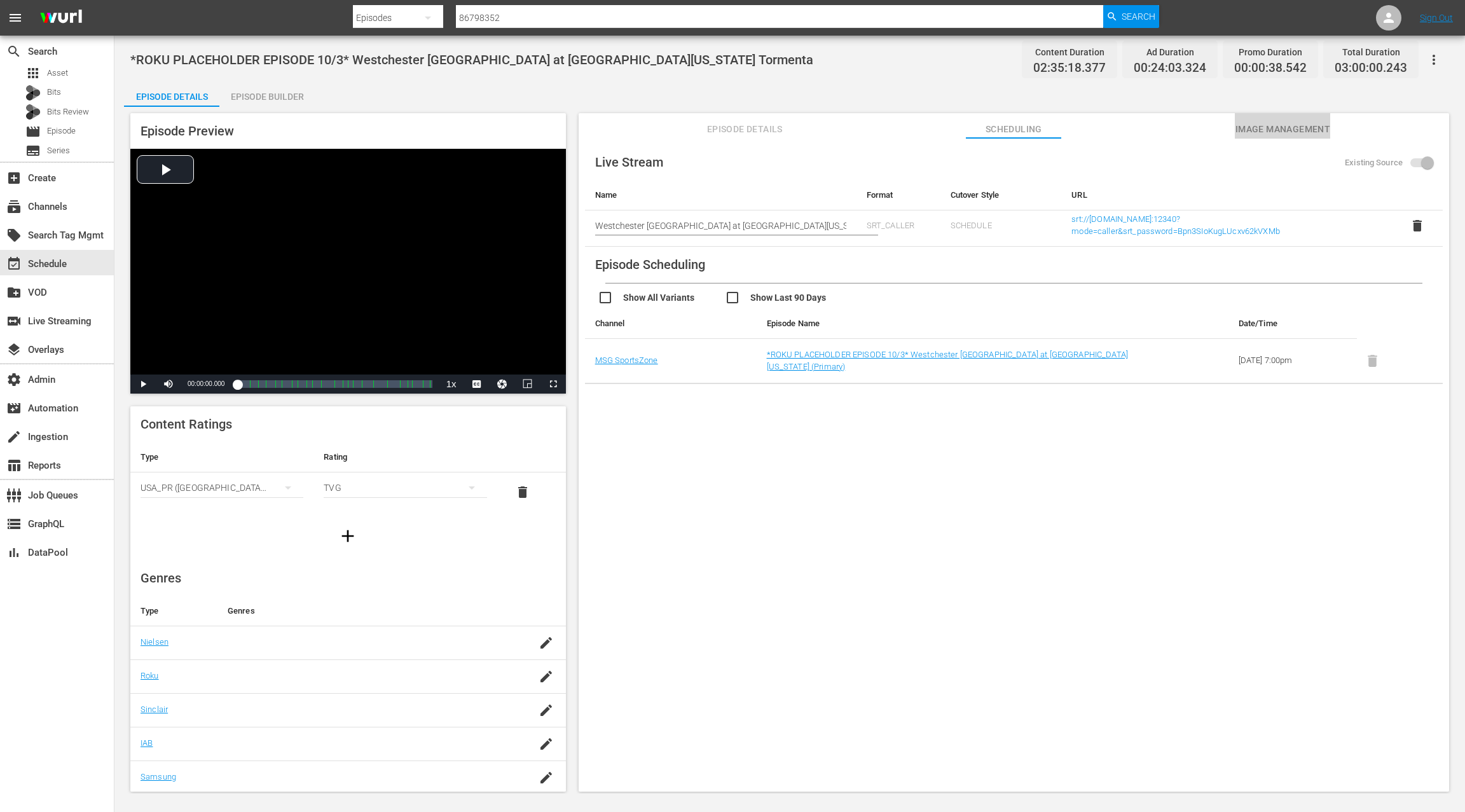
click at [1253, 135] on span "Image Management" at bounding box center [1282, 129] width 95 height 16
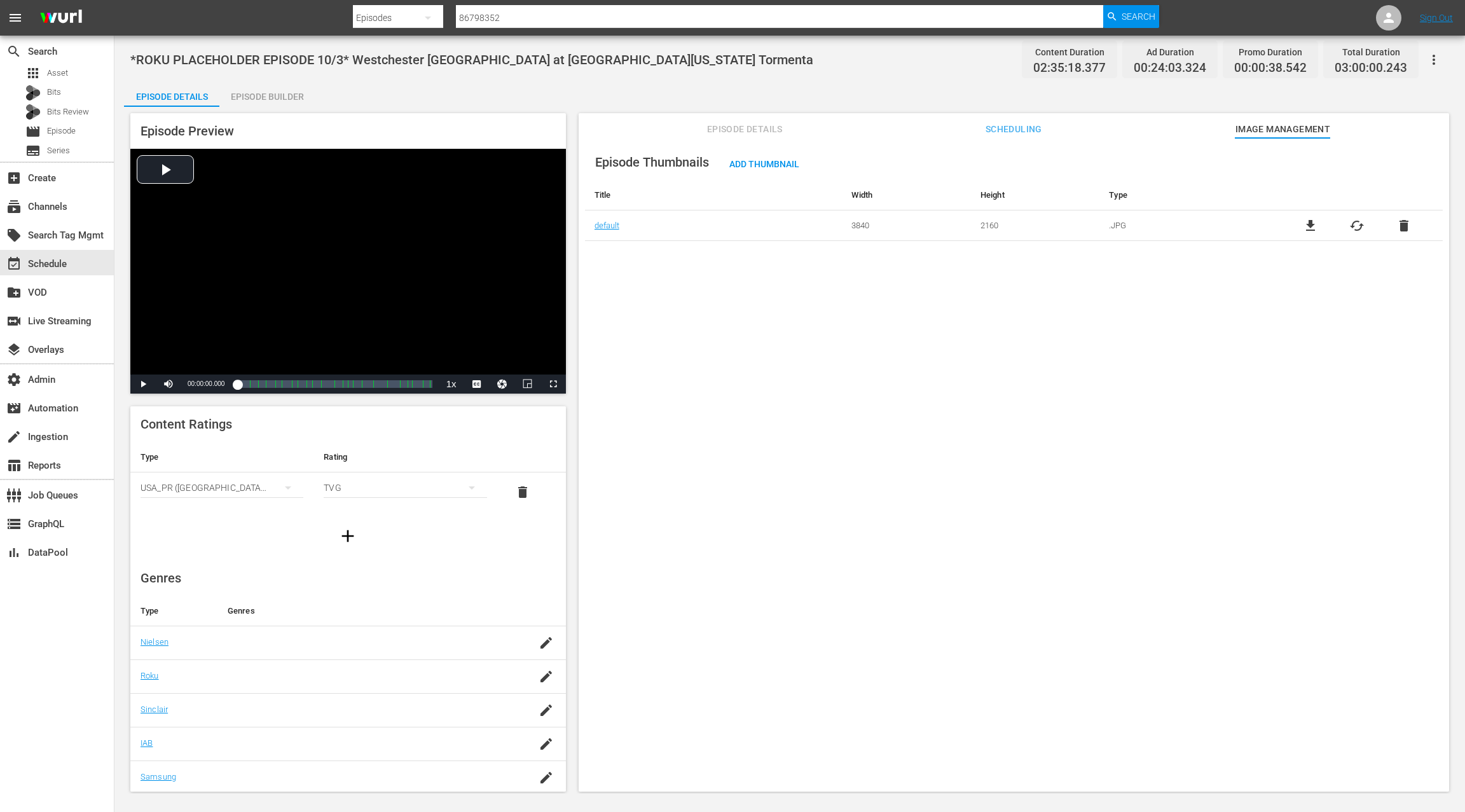
click at [1027, 129] on span "Scheduling" at bounding box center [1013, 129] width 95 height 16
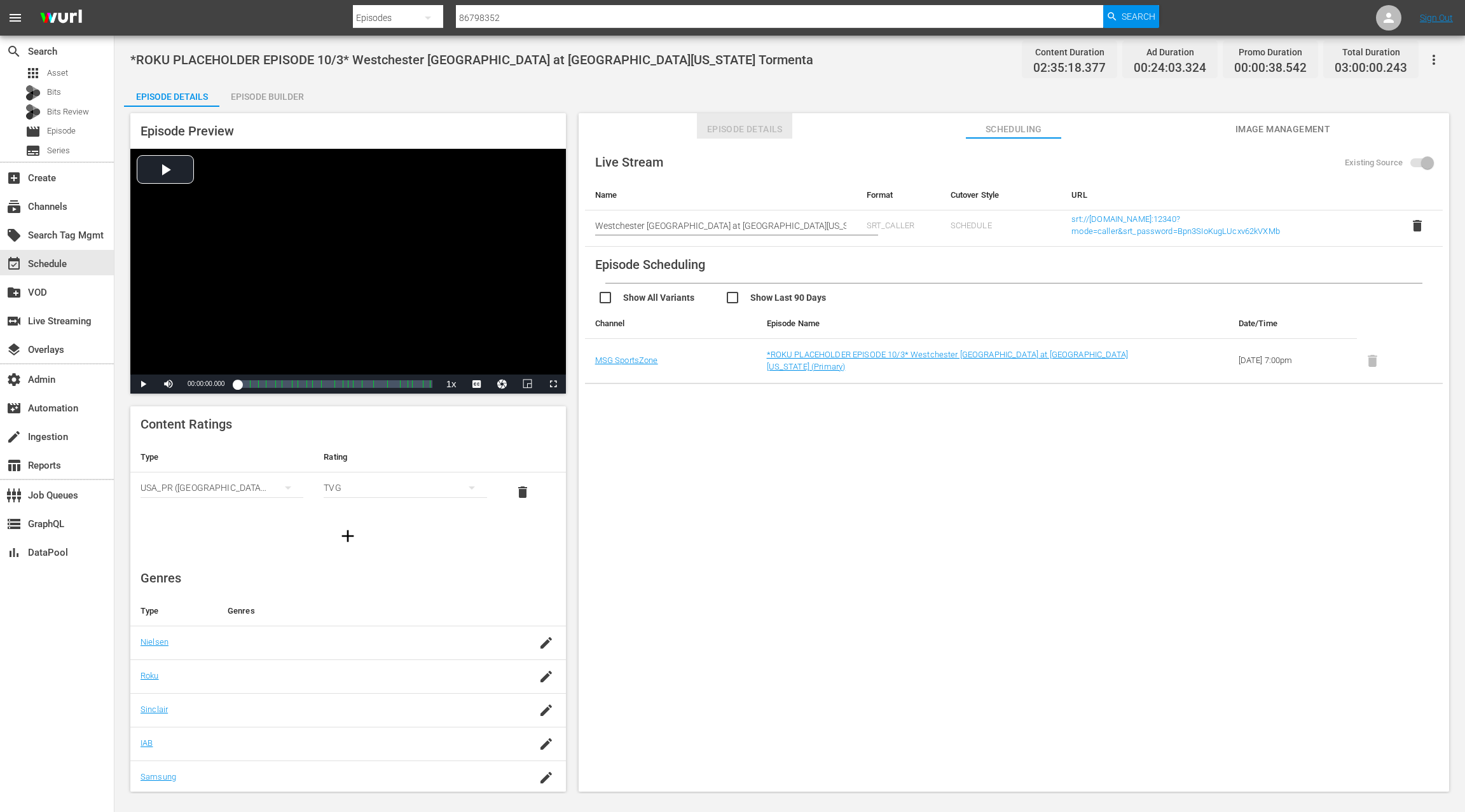
click at [770, 133] on span "Episode Details" at bounding box center [744, 129] width 95 height 16
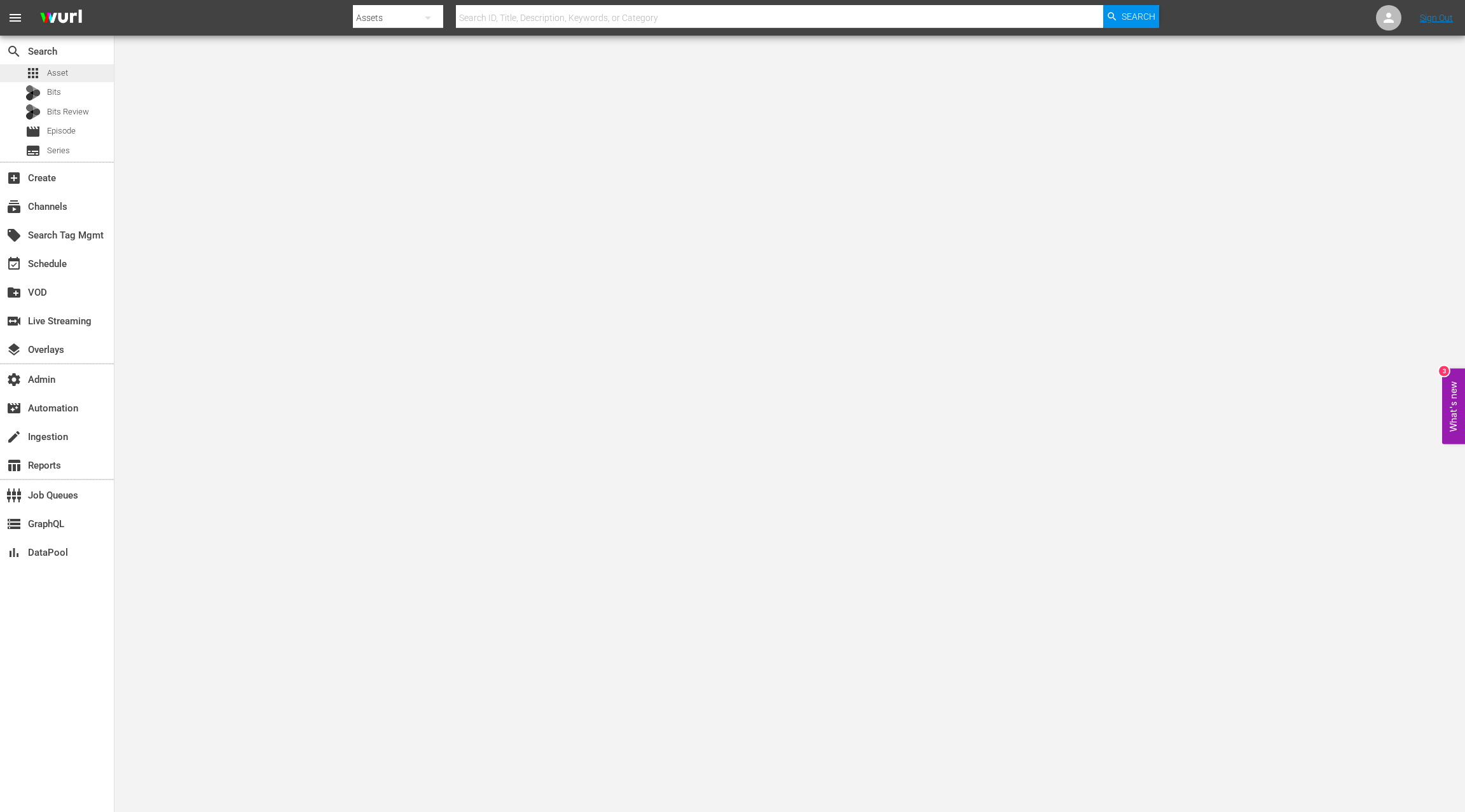
click at [78, 75] on div "apps Asset" at bounding box center [57, 73] width 114 height 17
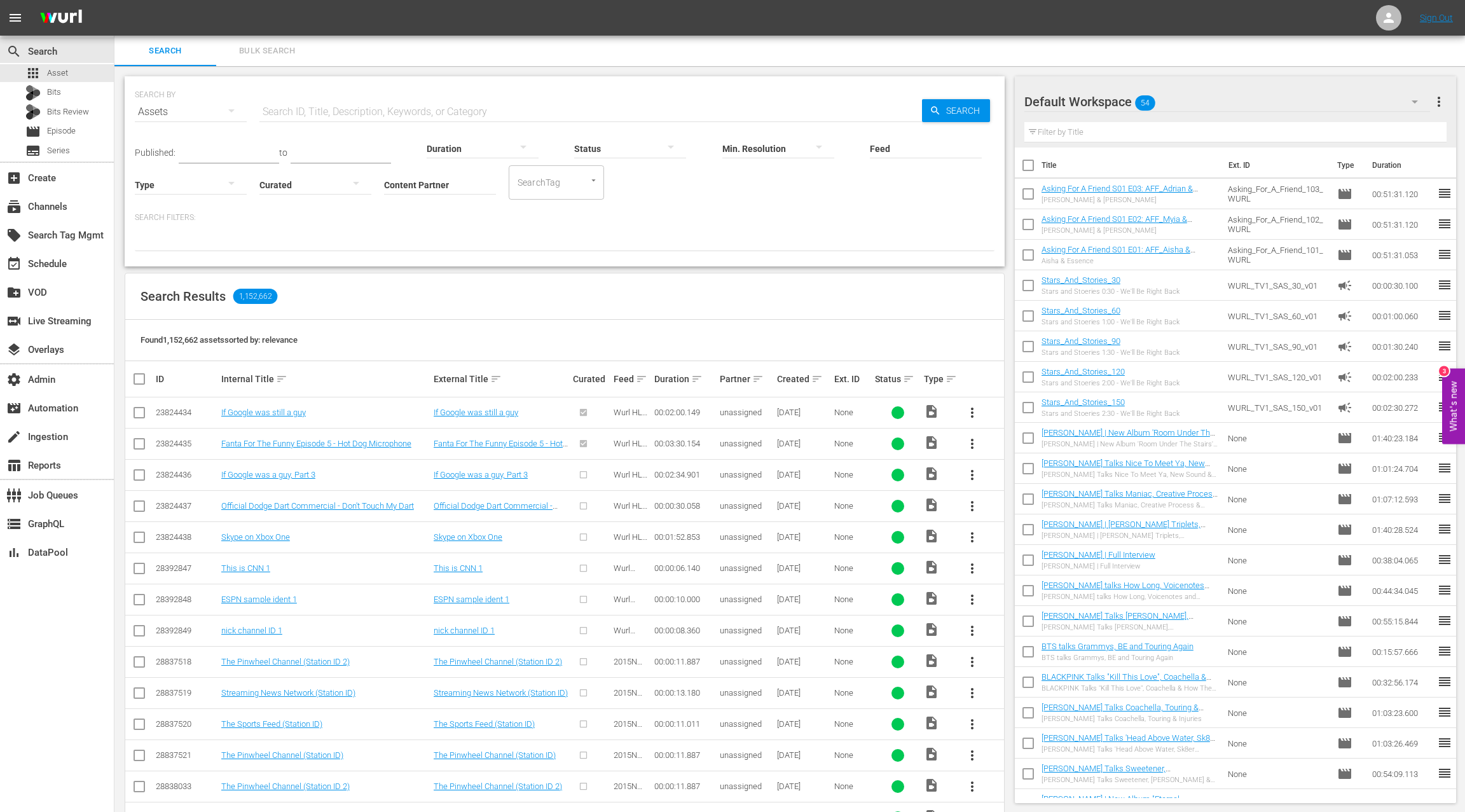
click at [281, 108] on input "text" at bounding box center [590, 112] width 662 height 31
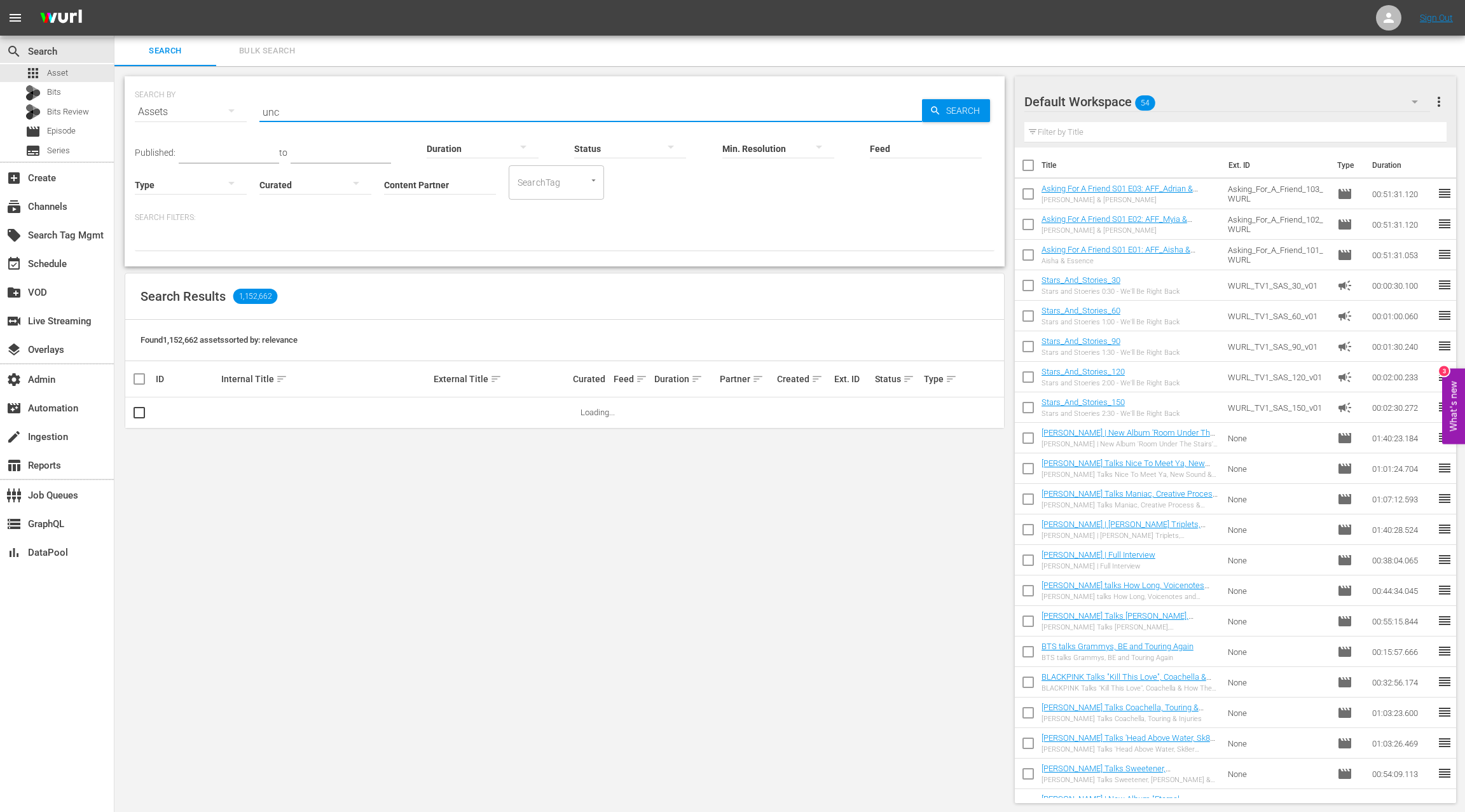
type input "uncensored"
click at [397, 181] on input "Content Partner" at bounding box center [440, 185] width 112 height 46
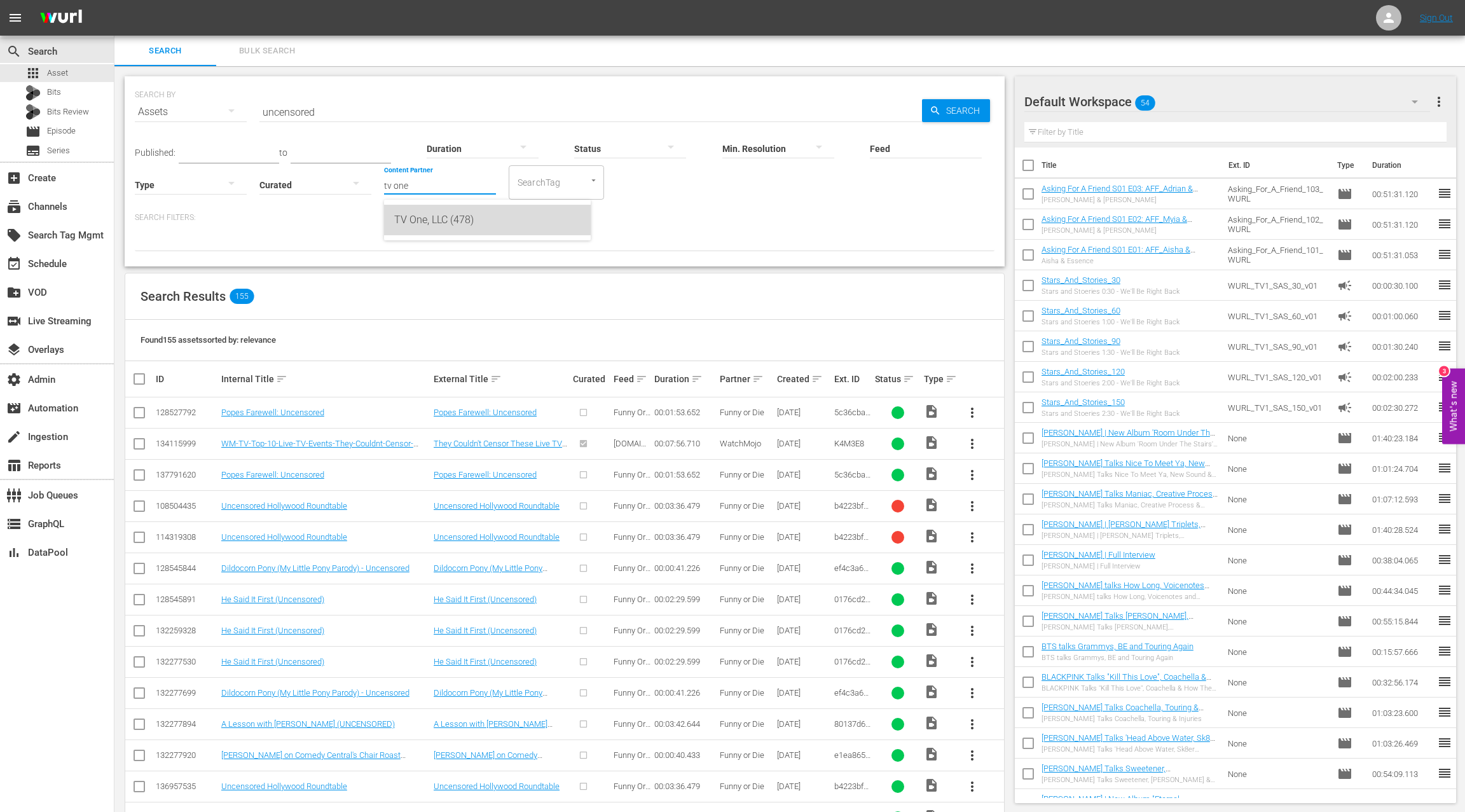
click at [425, 218] on div "TV One, LLC (478)" at bounding box center [486, 219] width 186 height 31
type input "TV One, LLC (478)"
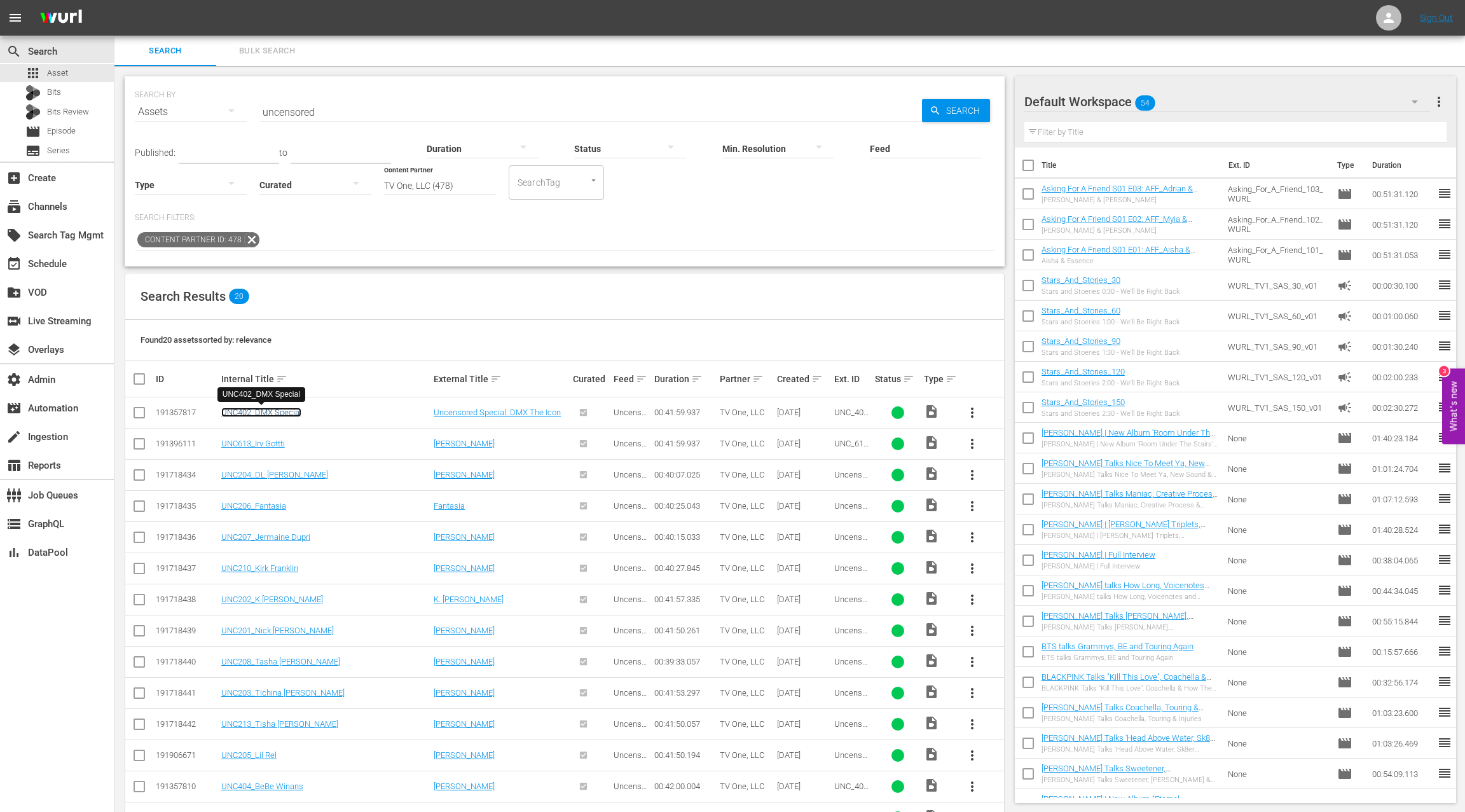
click at [269, 413] on link "UNC402_DMX Special" at bounding box center [261, 412] width 80 height 10
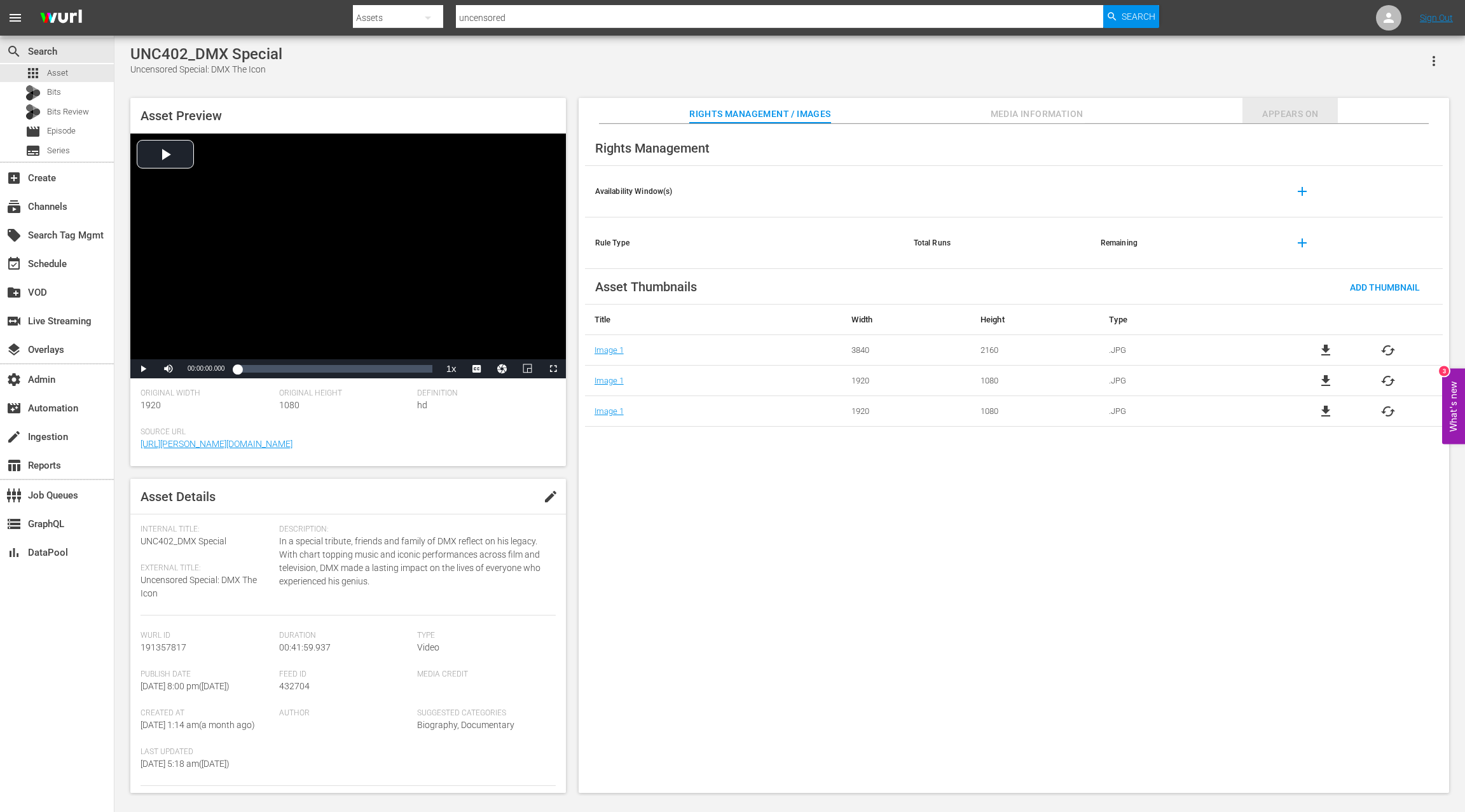
click at [1274, 115] on span "Appears On" at bounding box center [1290, 114] width 95 height 16
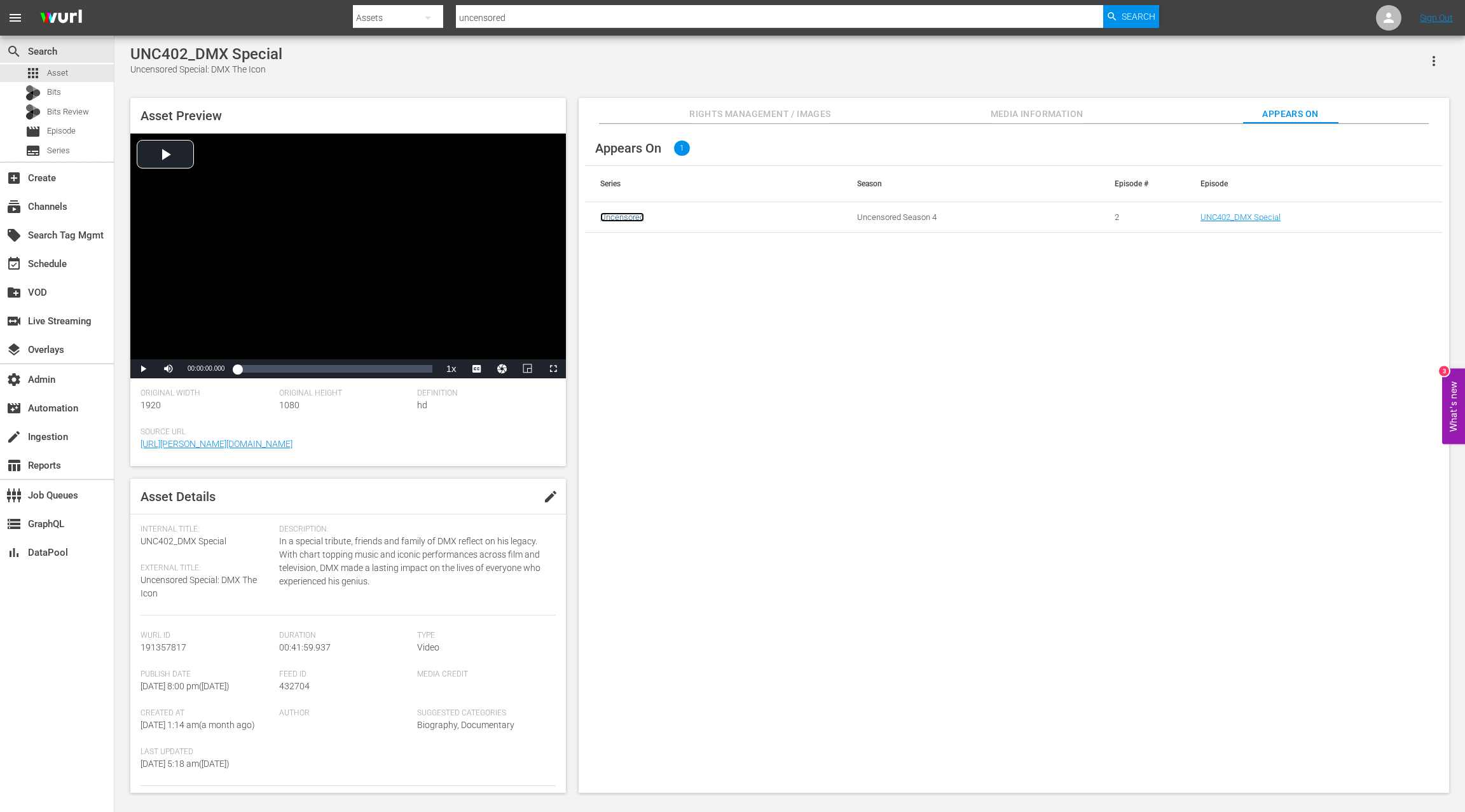
click at [642, 216] on link "Uncensored" at bounding box center [621, 217] width 44 height 10
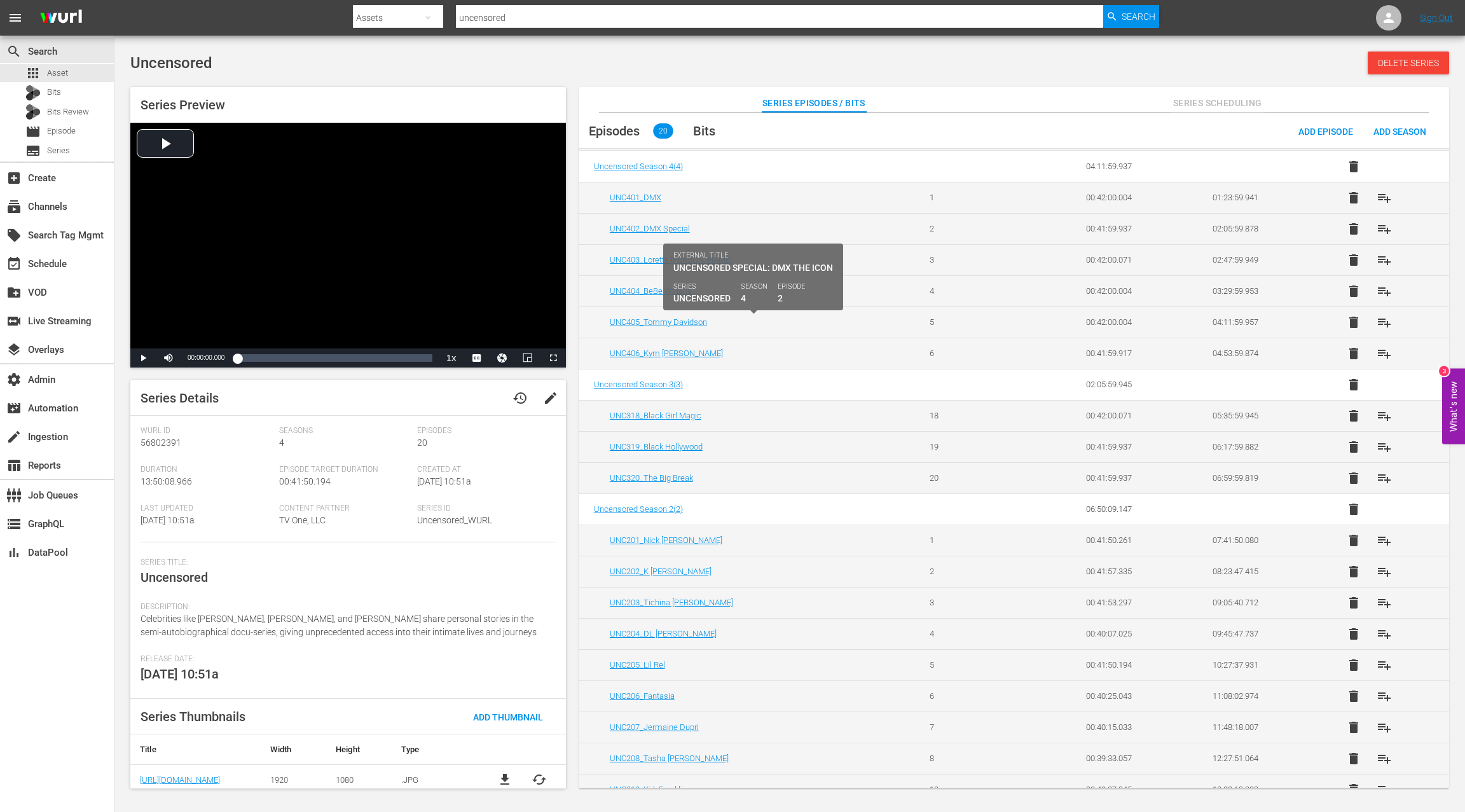
scroll to position [139, 0]
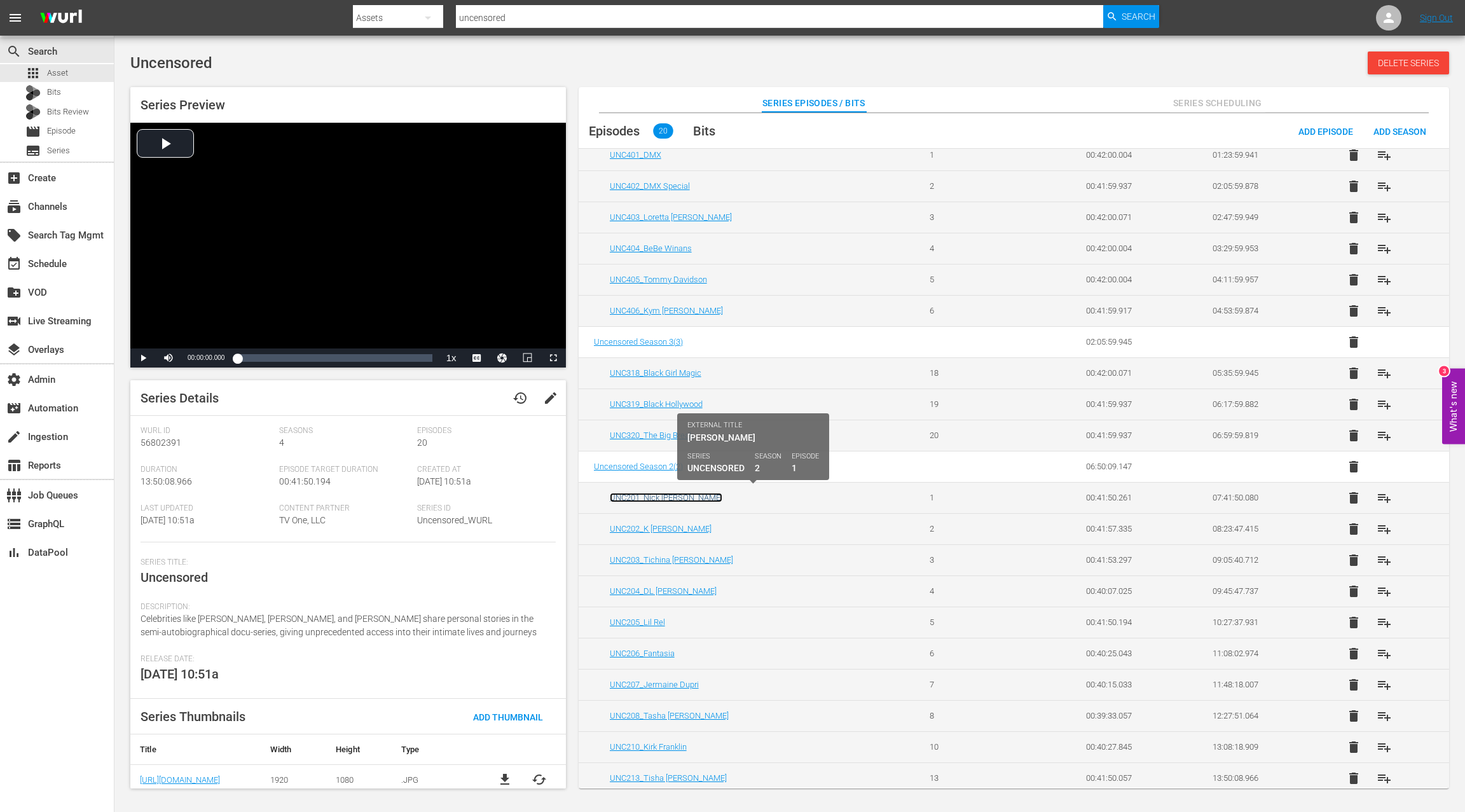
click at [630, 493] on link "UNC201_Nick [PERSON_NAME]" at bounding box center [666, 497] width 113 height 10
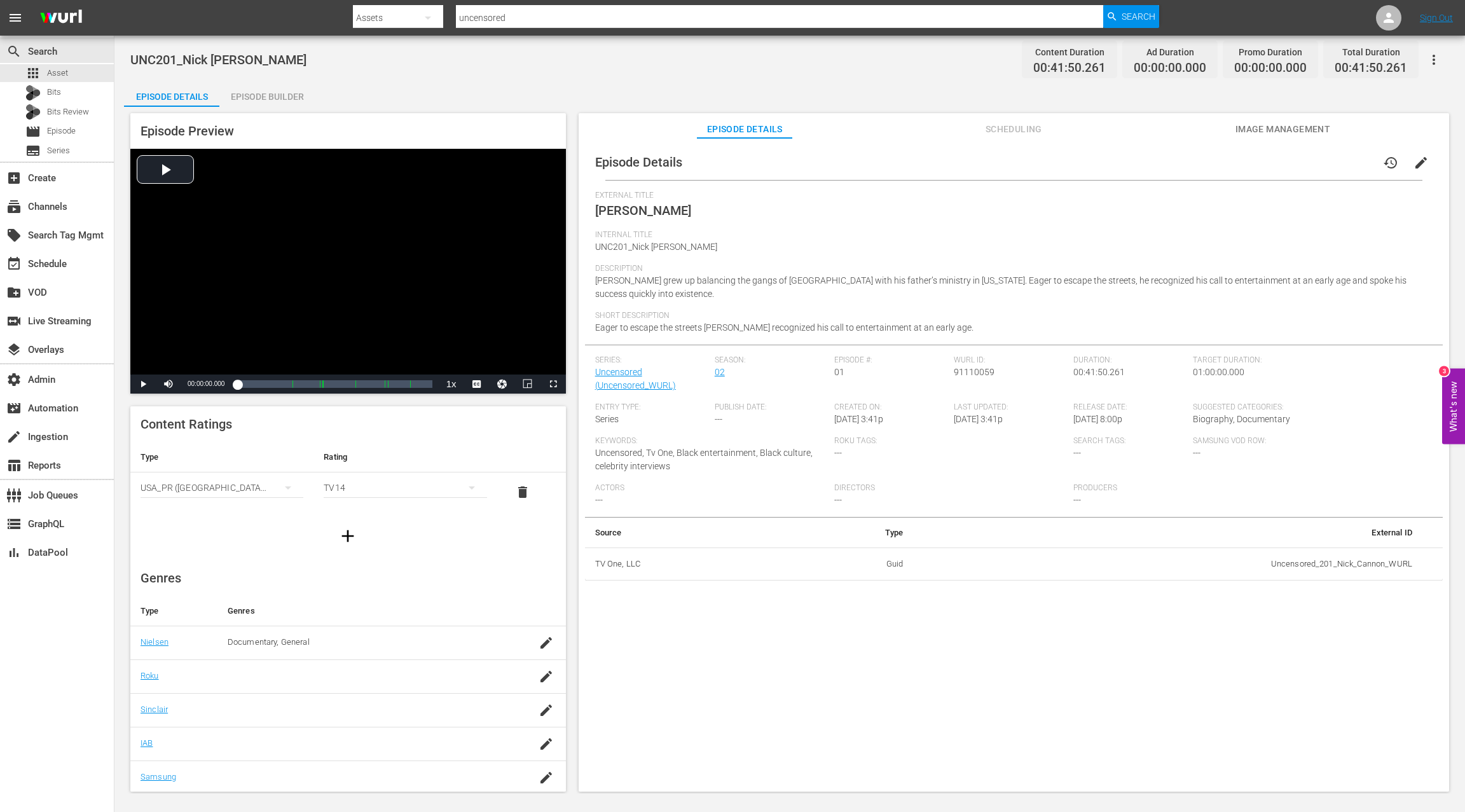
click at [278, 95] on div "Episode Builder" at bounding box center [267, 97] width 95 height 31
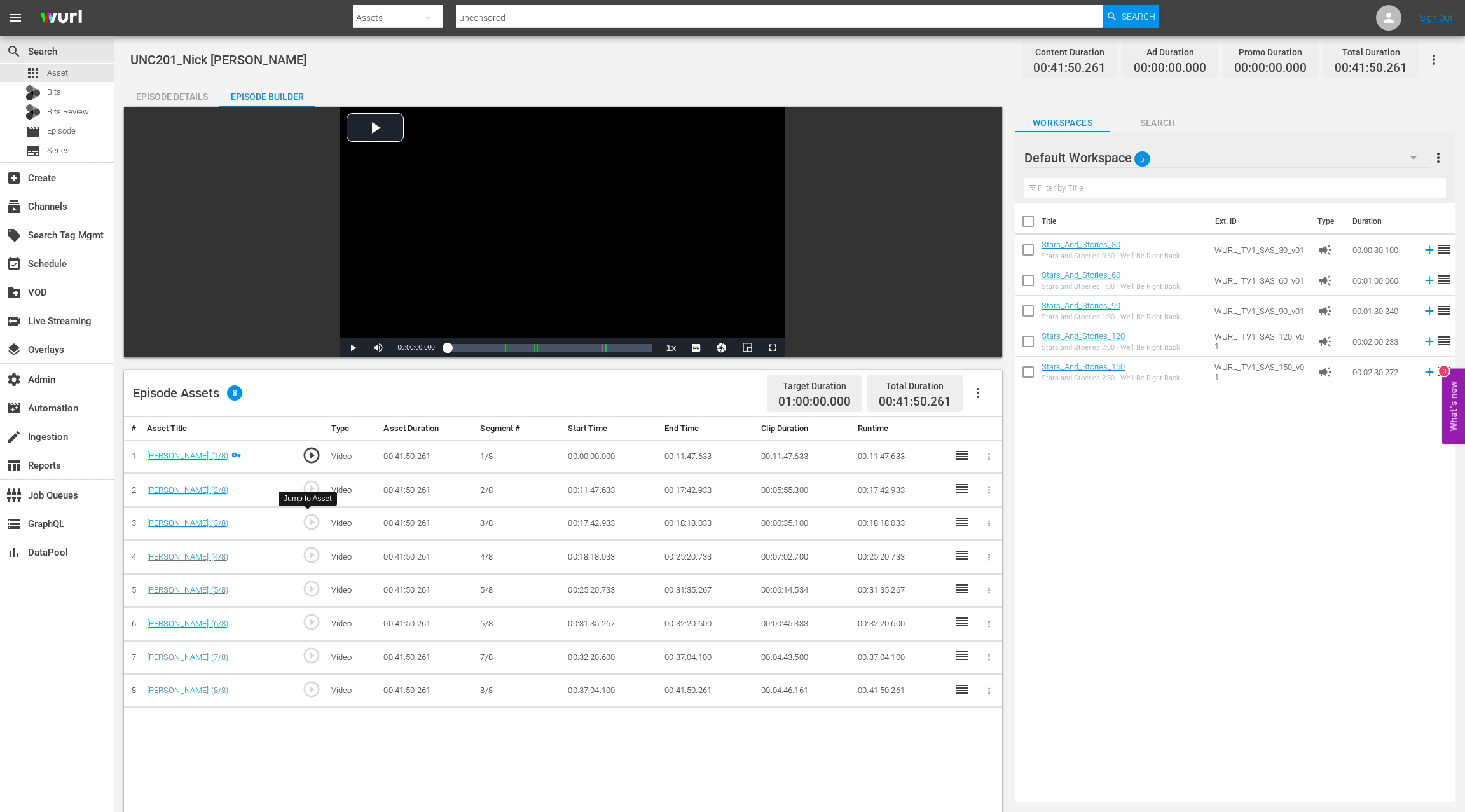
click at [315, 523] on span "play_circle_outline" at bounding box center [311, 522] width 19 height 19
click at [353, 348] on span "Video Player" at bounding box center [353, 348] width 0 height 0
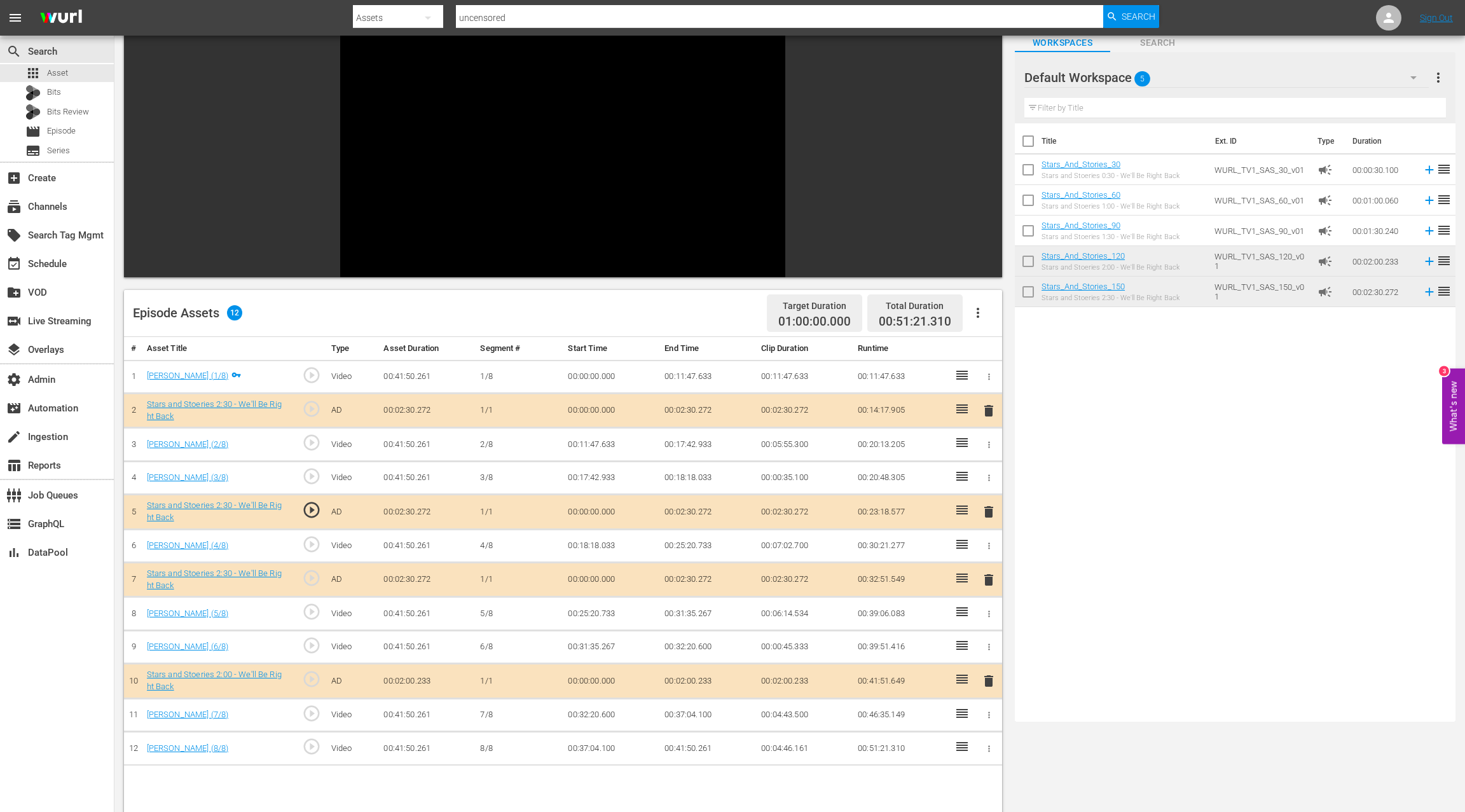
scroll to position [82, 0]
click at [314, 443] on span "play_circle_outline" at bounding box center [311, 441] width 19 height 19
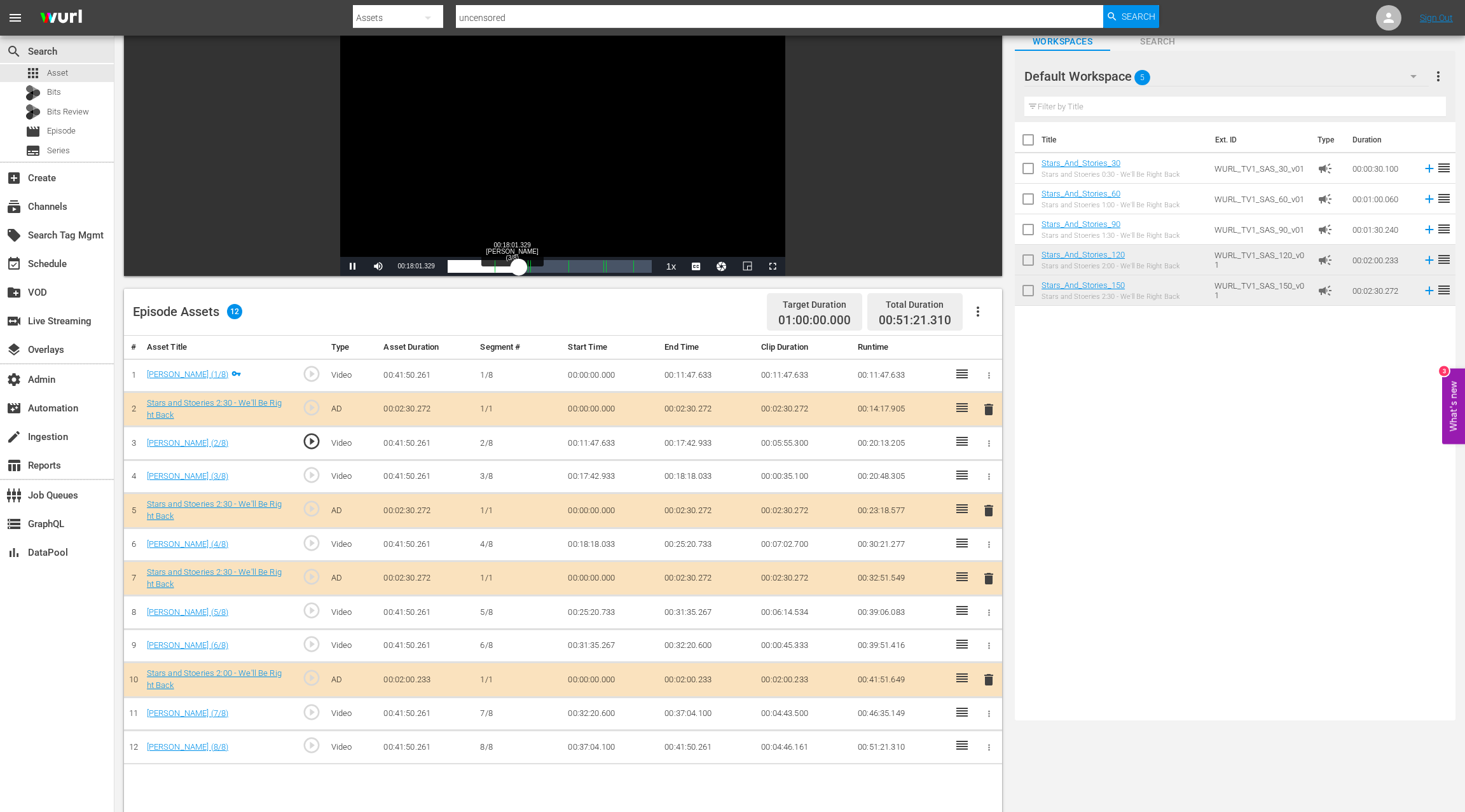
drag, startPoint x: 509, startPoint y: 269, endPoint x: 519, endPoint y: 270, distance: 10.0
click at [519, 270] on div "00:15:31.885" at bounding box center [483, 266] width 72 height 13
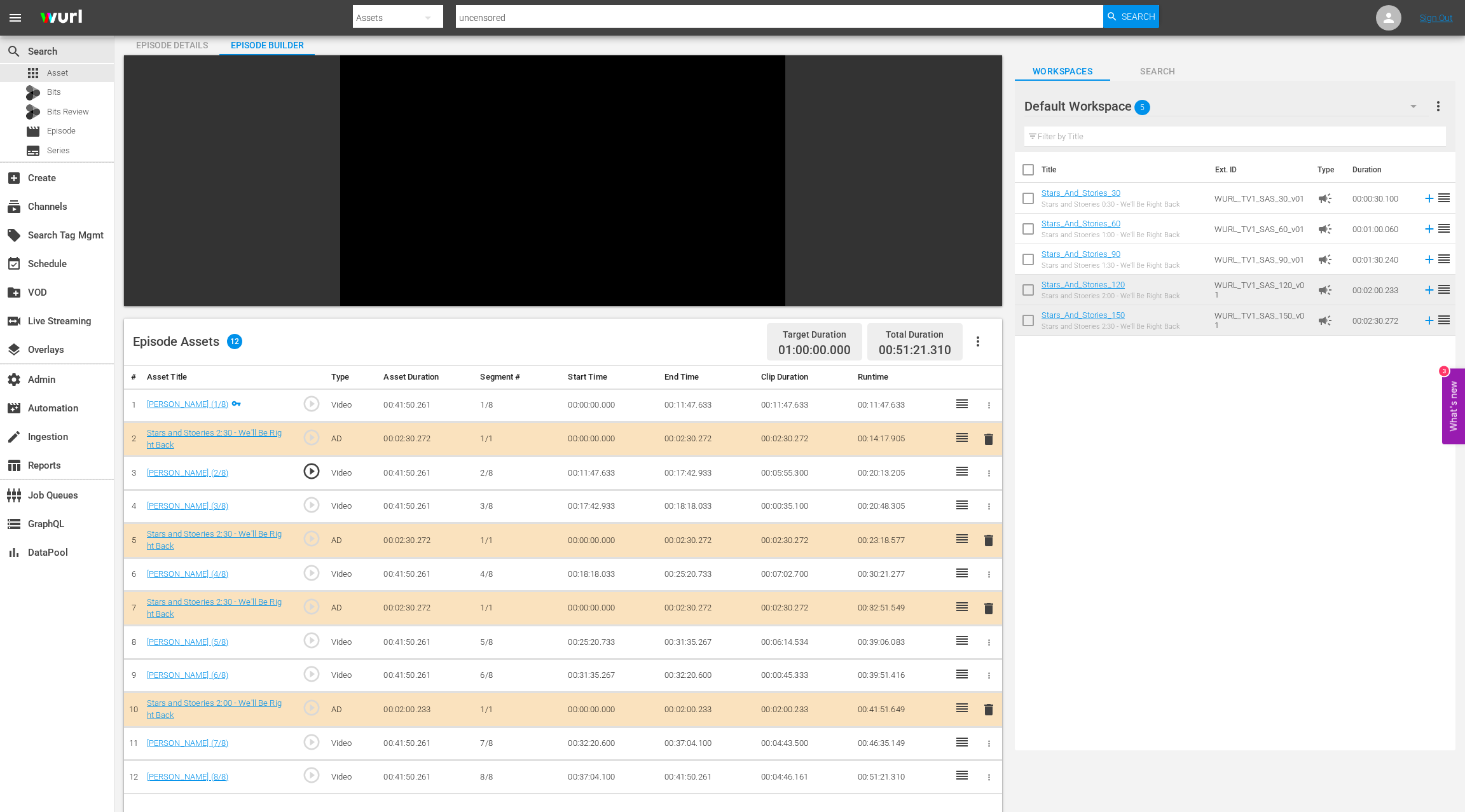
scroll to position [67, 0]
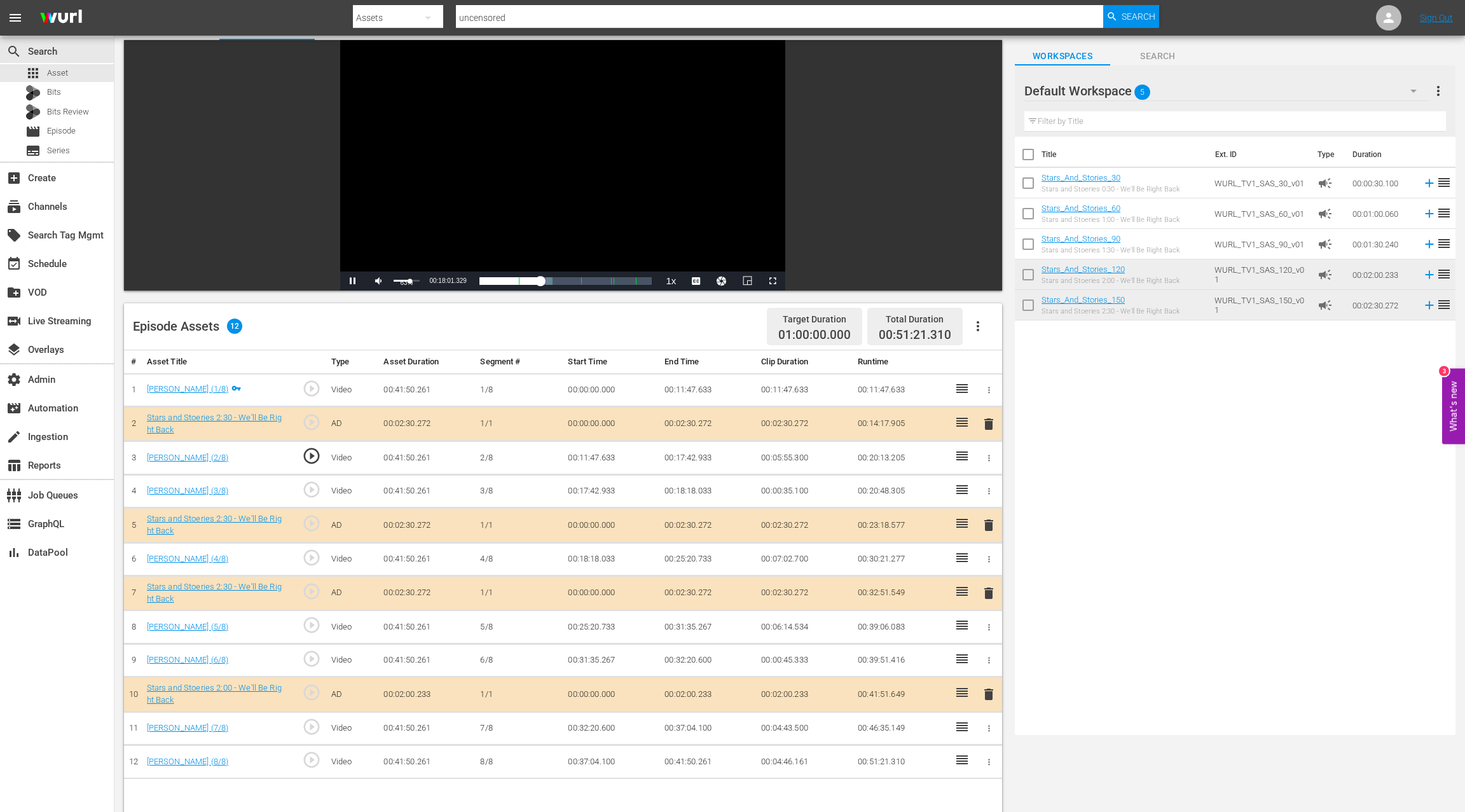
drag, startPoint x: 419, startPoint y: 280, endPoint x: 410, endPoint y: 280, distance: 9.0
click at [410, 280] on div "Volume Level" at bounding box center [402, 280] width 17 height 2
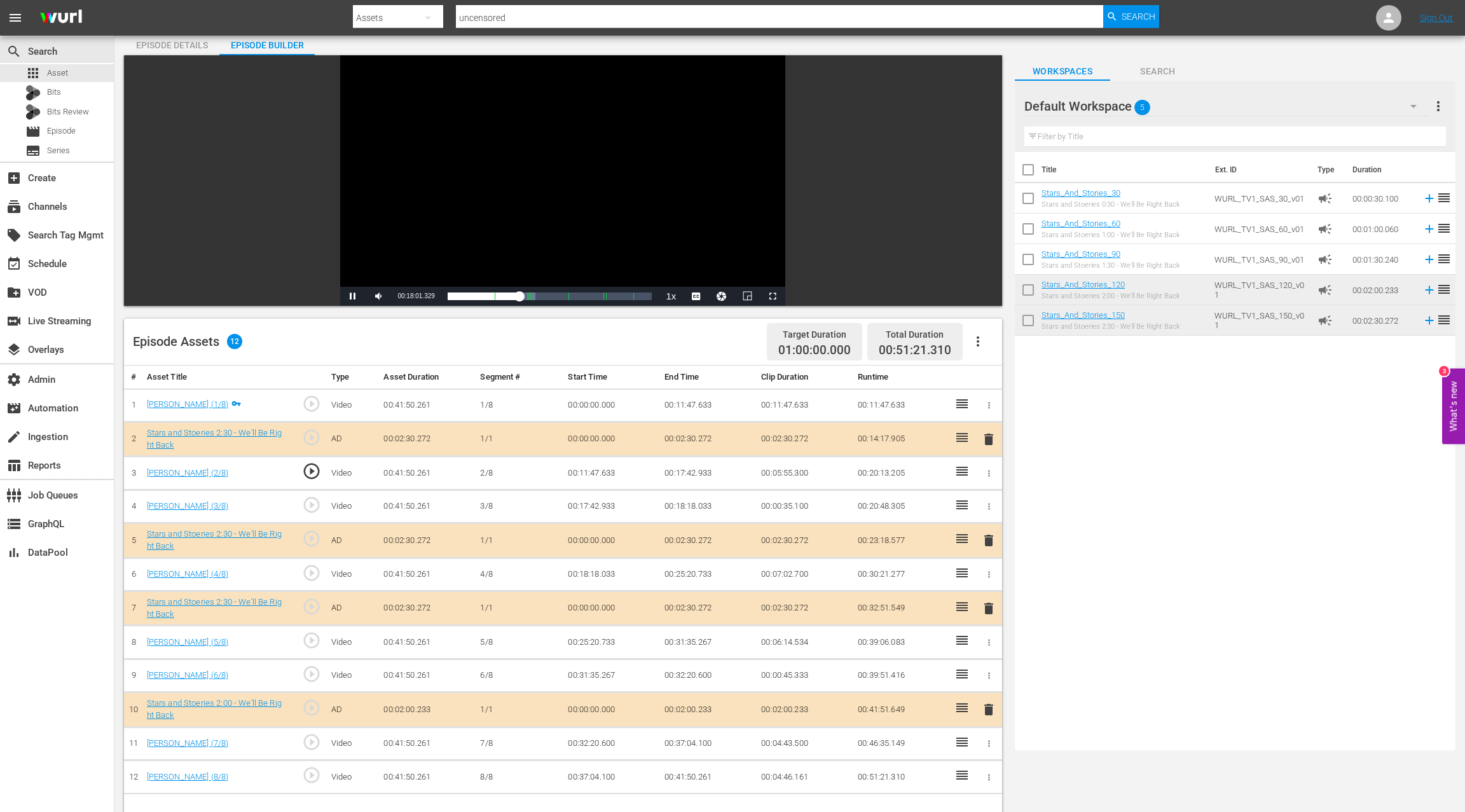
scroll to position [70, 0]
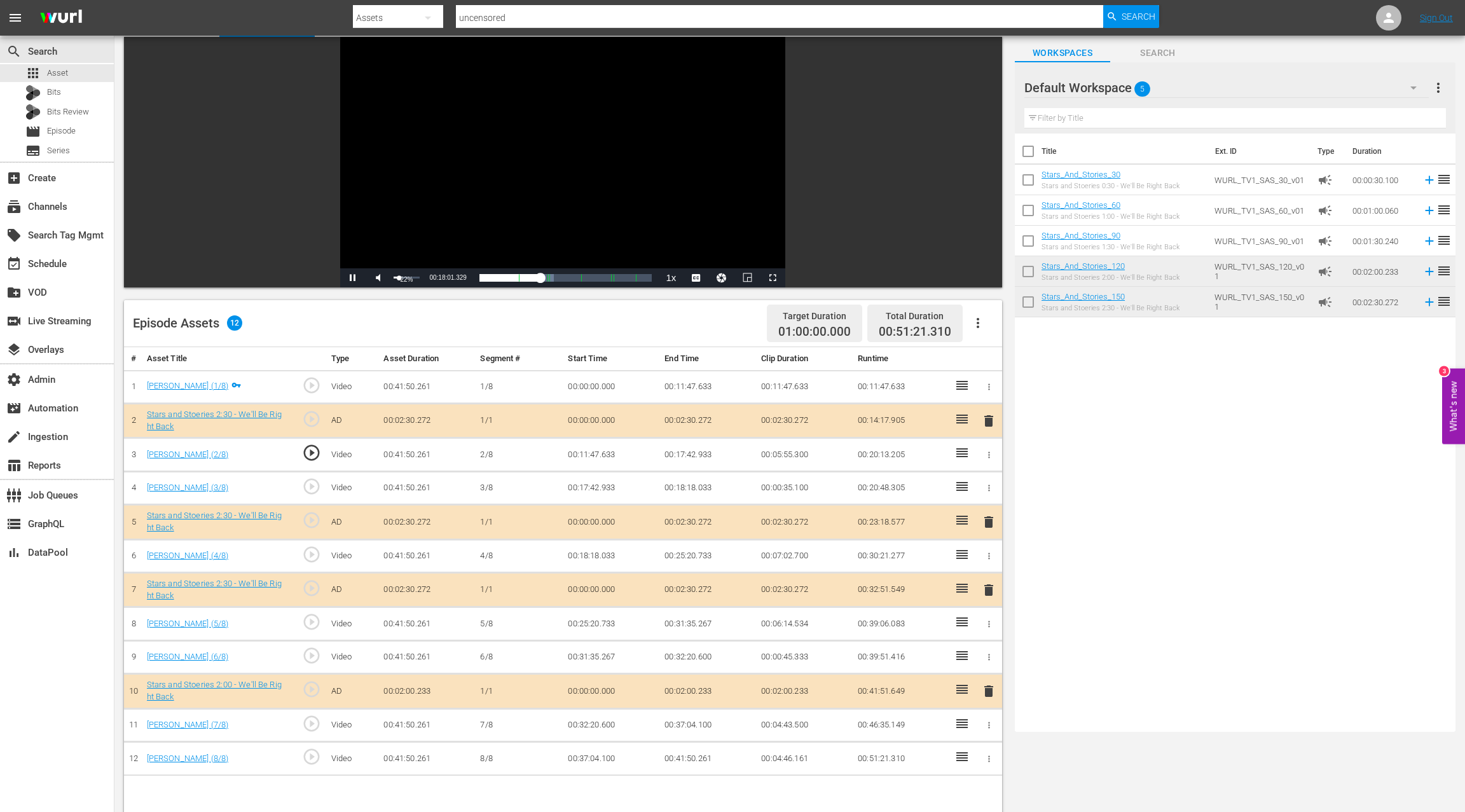
drag, startPoint x: 410, startPoint y: 276, endPoint x: 399, endPoint y: 276, distance: 11.0
click at [399, 276] on div "Volume Level" at bounding box center [396, 277] width 6 height 2
click at [314, 482] on span "play_circle_outline" at bounding box center [311, 486] width 19 height 19
click at [527, 275] on div "Loaded : 44.98% 00:20:05.730 [PERSON_NAME] (4/8) 00:00:00.000 Cue Point 2: 00:2…" at bounding box center [550, 278] width 204 height 13
click at [311, 550] on span "play_circle_outline" at bounding box center [311, 555] width 19 height 19
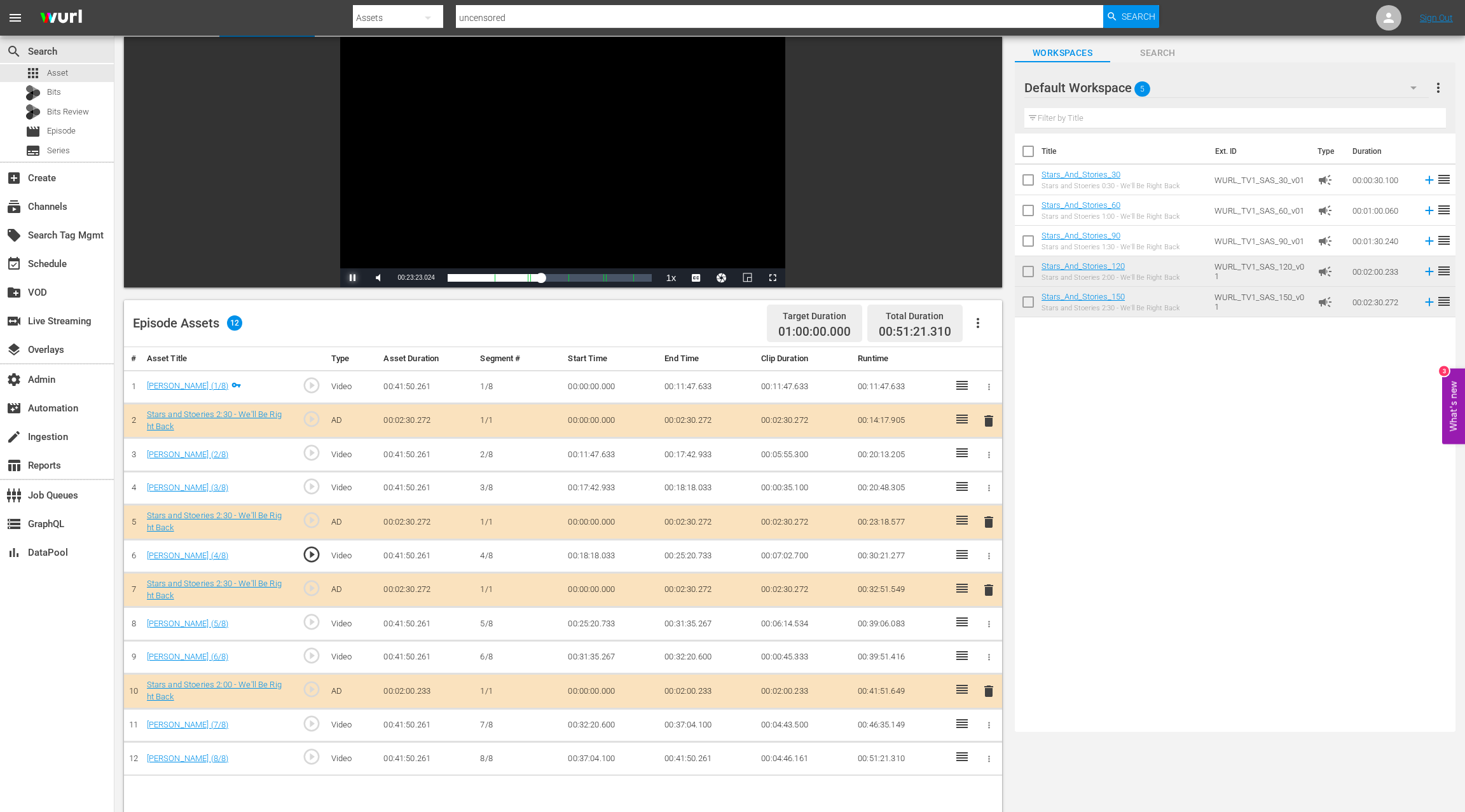
click at [353, 278] on span "Video Player" at bounding box center [353, 278] width 0 height 0
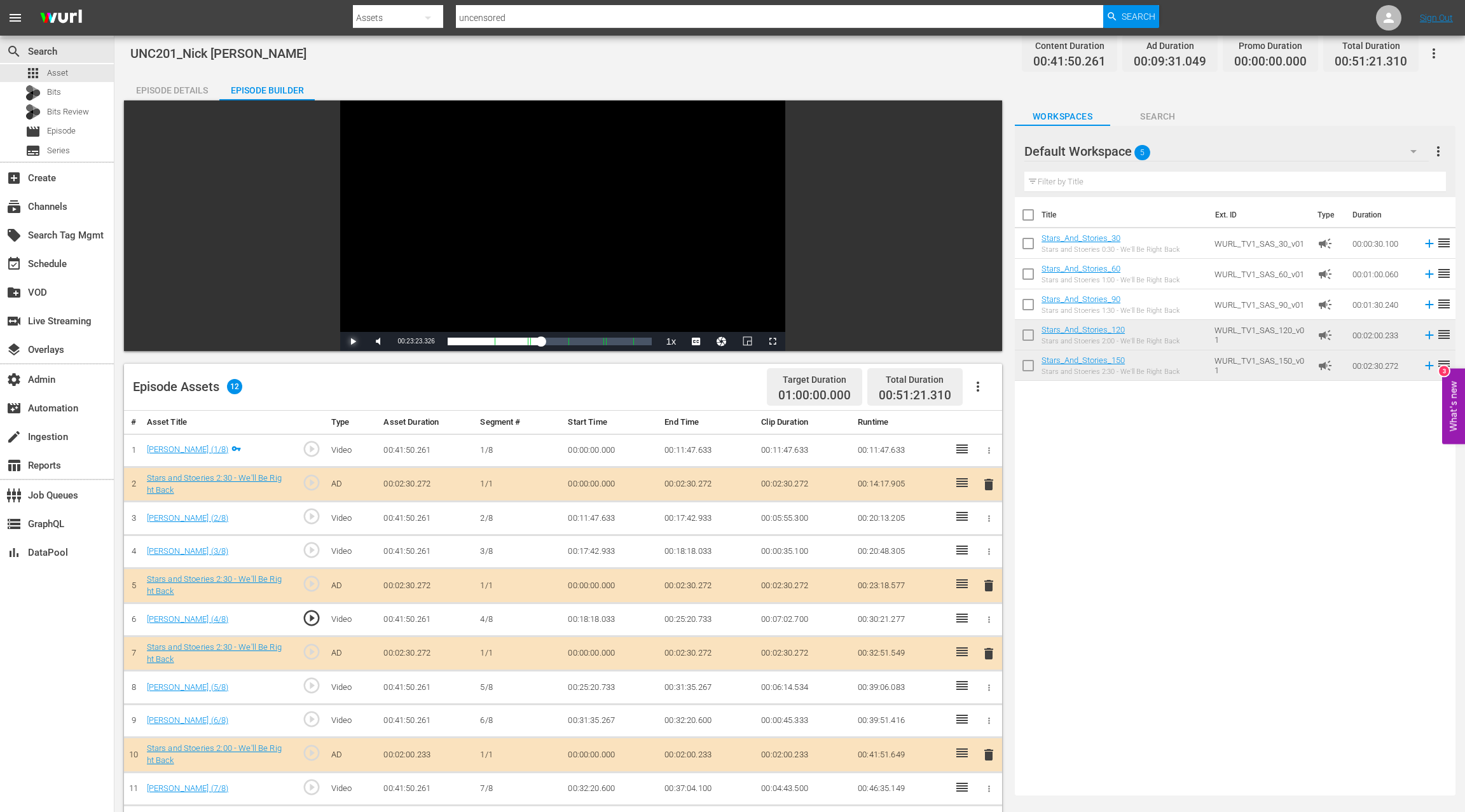
scroll to position [16, 0]
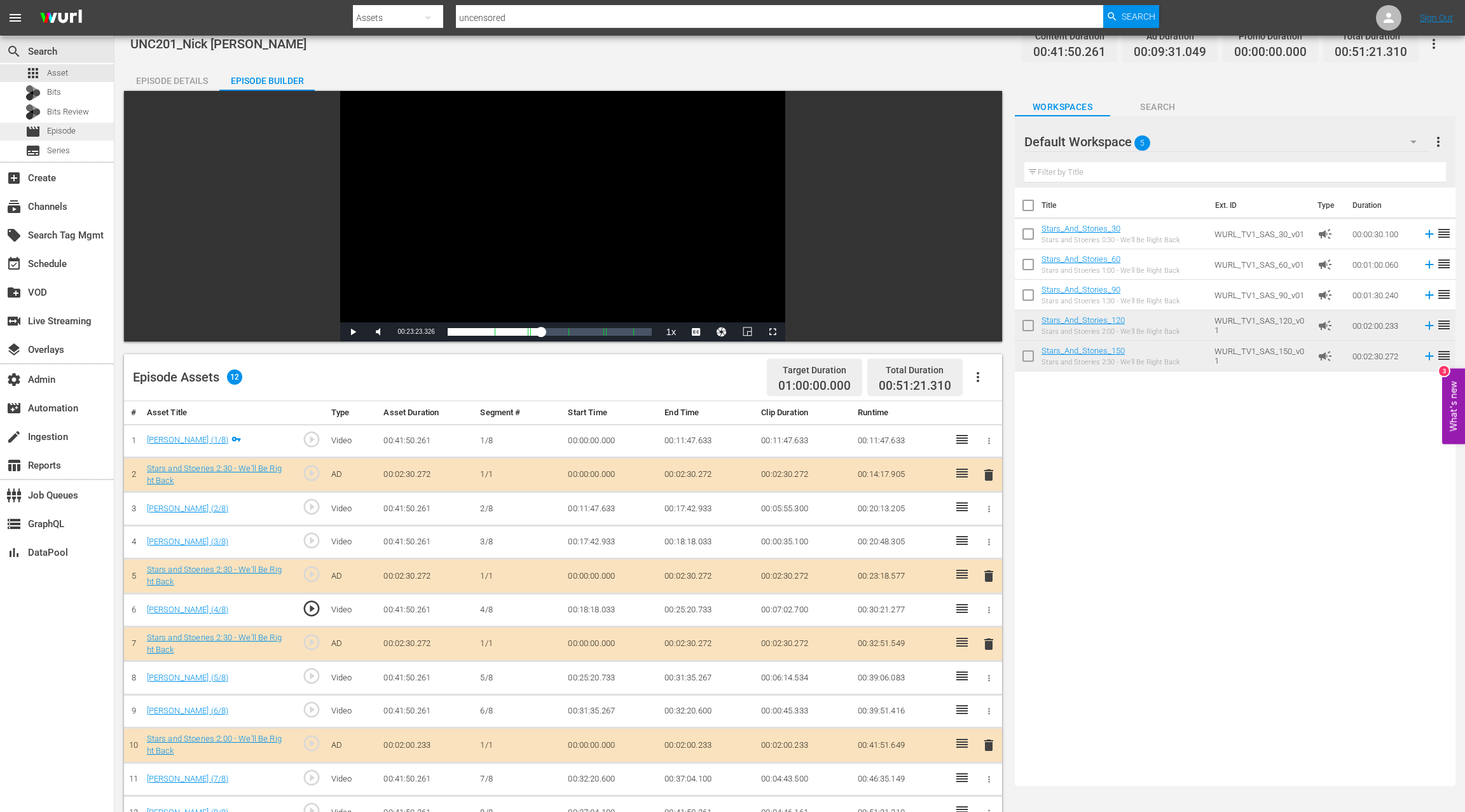
click at [77, 135] on div "movie Episode" at bounding box center [57, 132] width 114 height 17
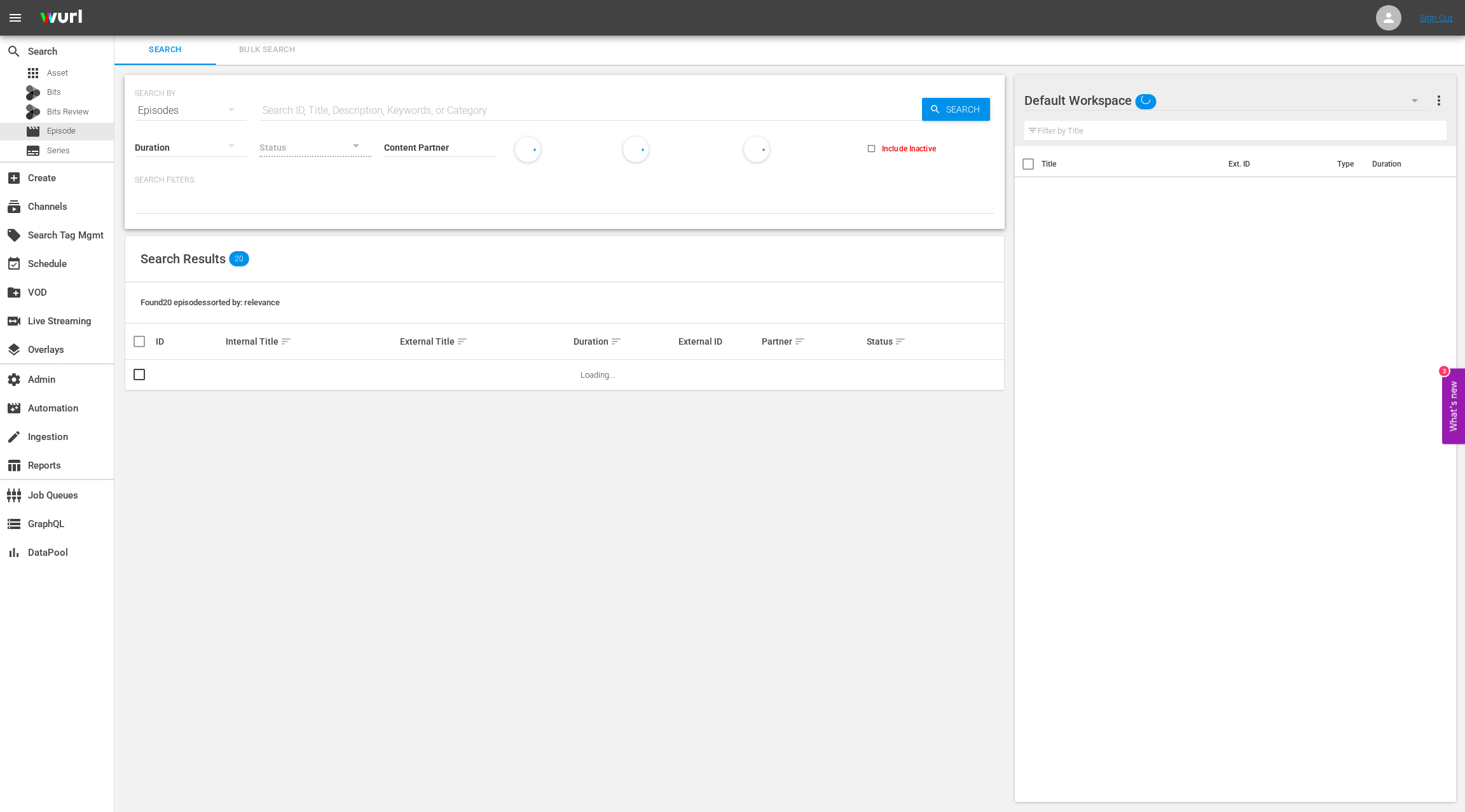
scroll to position [2, 0]
click at [298, 105] on input "text" at bounding box center [590, 110] width 662 height 31
paste input "DEFINITELY DIVORCING"
type input "DEFINITELY DIVORCING"
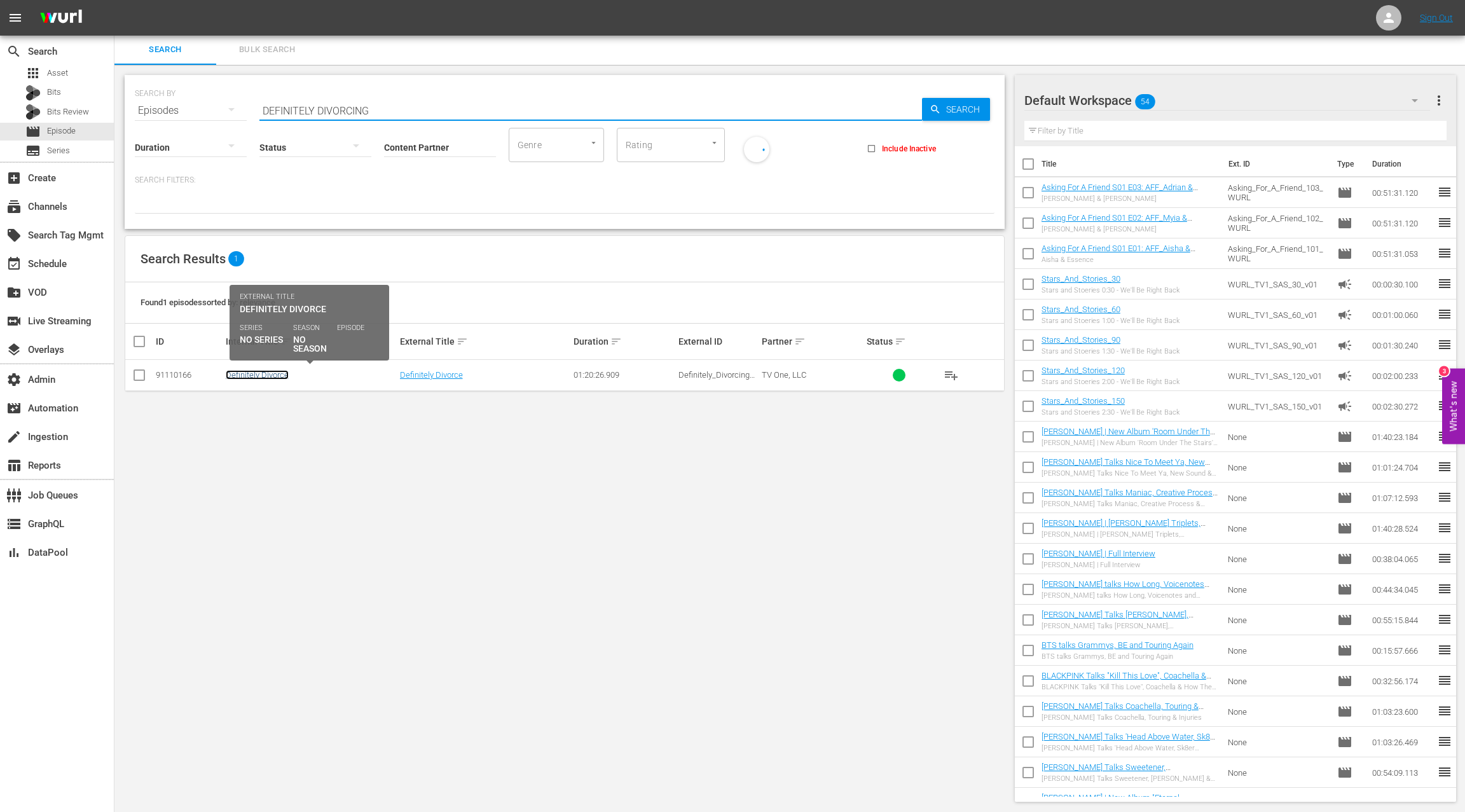
click at [259, 375] on link "Definitely Divorce" at bounding box center [257, 375] width 63 height 10
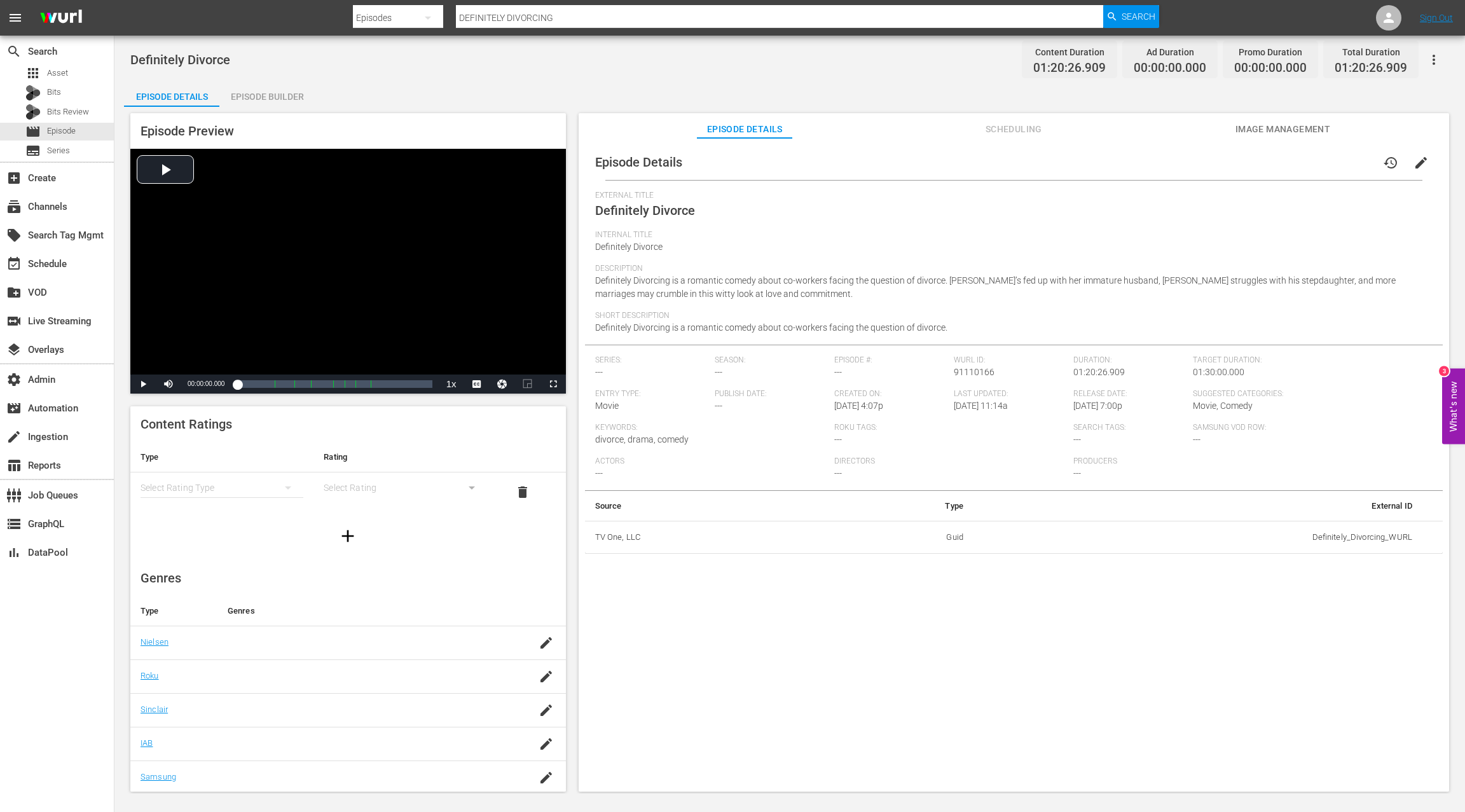
click at [273, 93] on div "Episode Builder" at bounding box center [267, 97] width 95 height 31
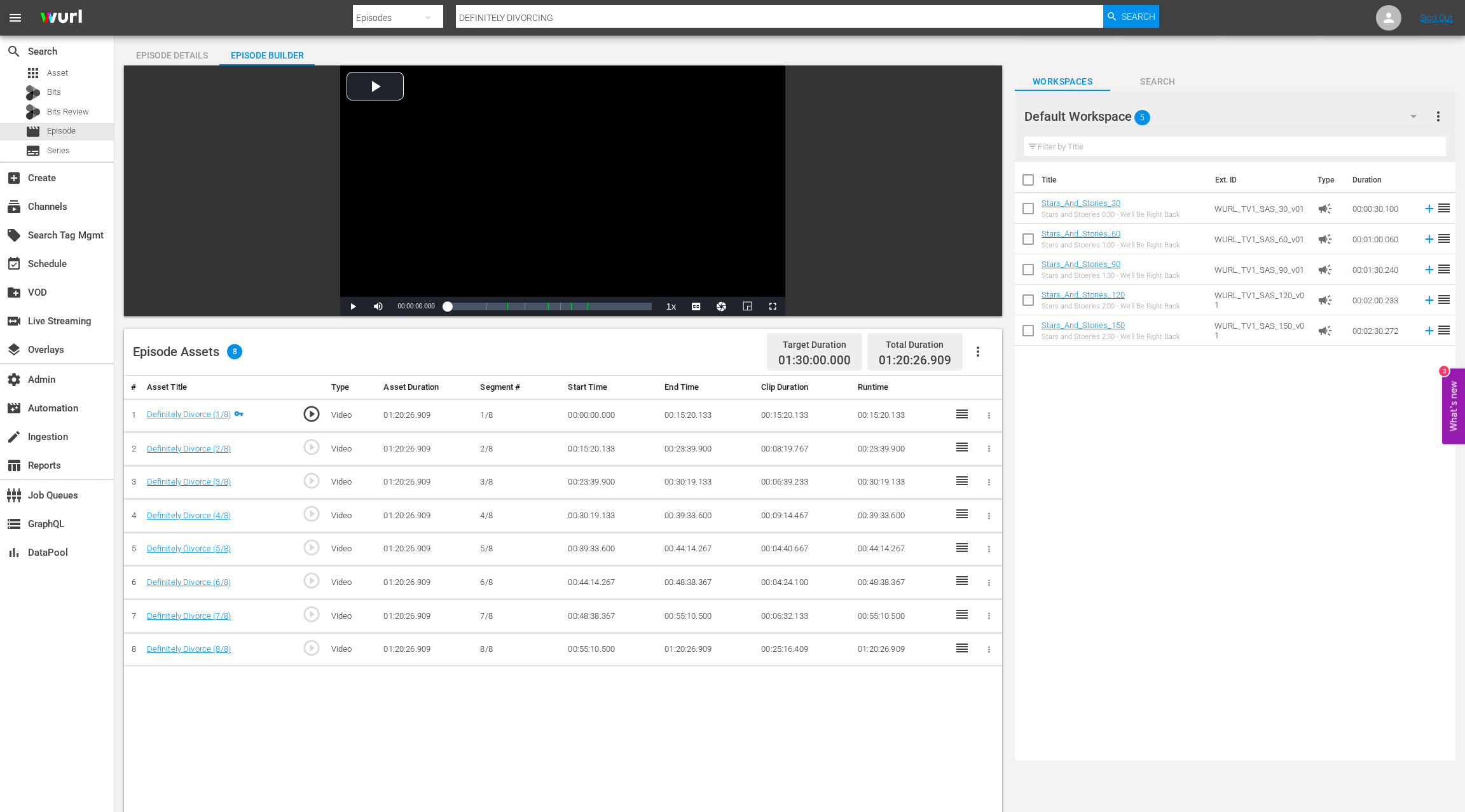
scroll to position [123, 0]
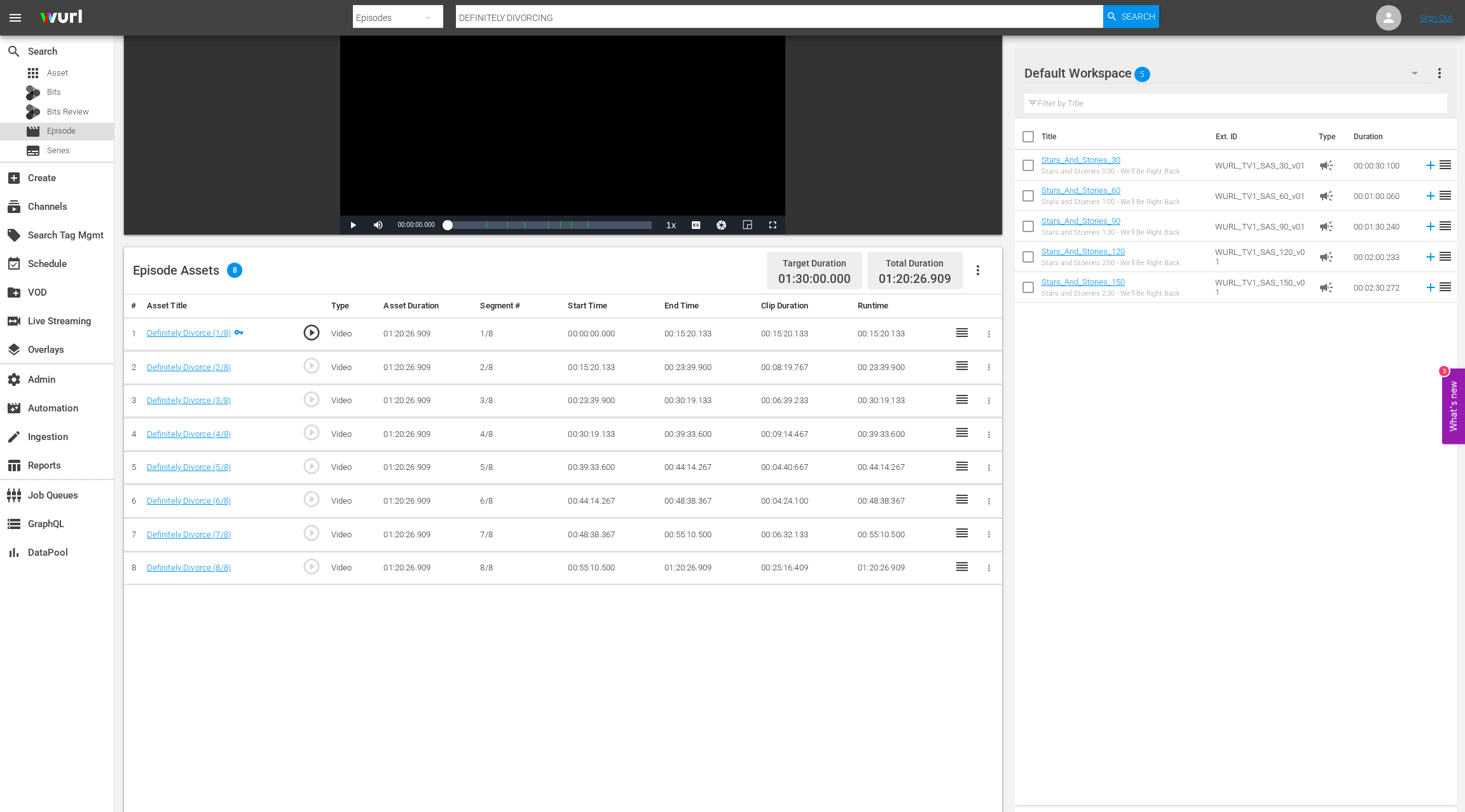
click at [62, 131] on span "Episode" at bounding box center [61, 131] width 29 height 13
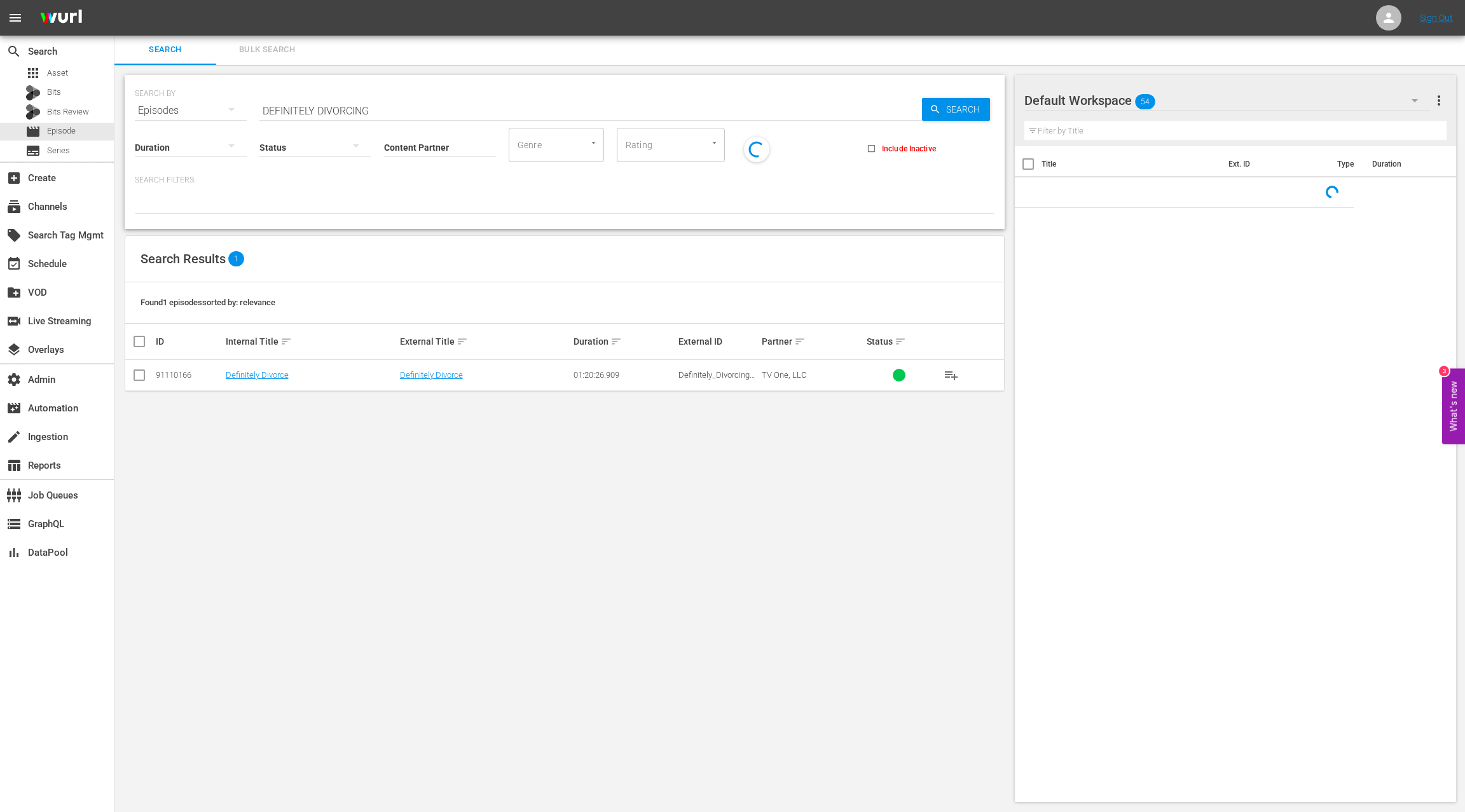
click at [266, 105] on input "DEFINITELY DIVORCING" at bounding box center [590, 110] width 662 height 31
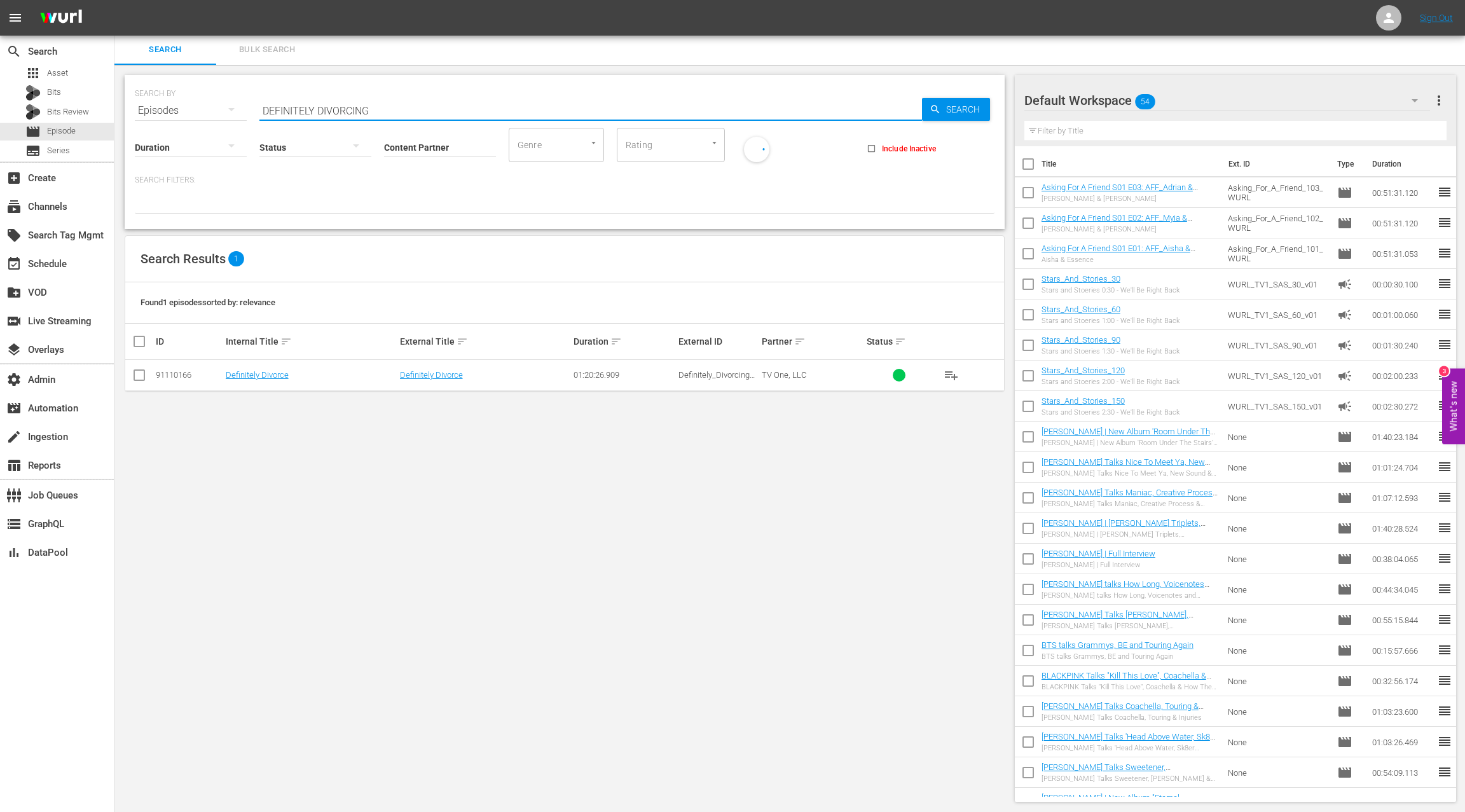
drag, startPoint x: 266, startPoint y: 105, endPoint x: 410, endPoint y: 112, distance: 144.2
click at [410, 112] on input "DEFINITELY DIVORCING" at bounding box center [590, 110] width 662 height 31
paste input "INNER FOR TWO"
type input "DINNER FOR TWO"
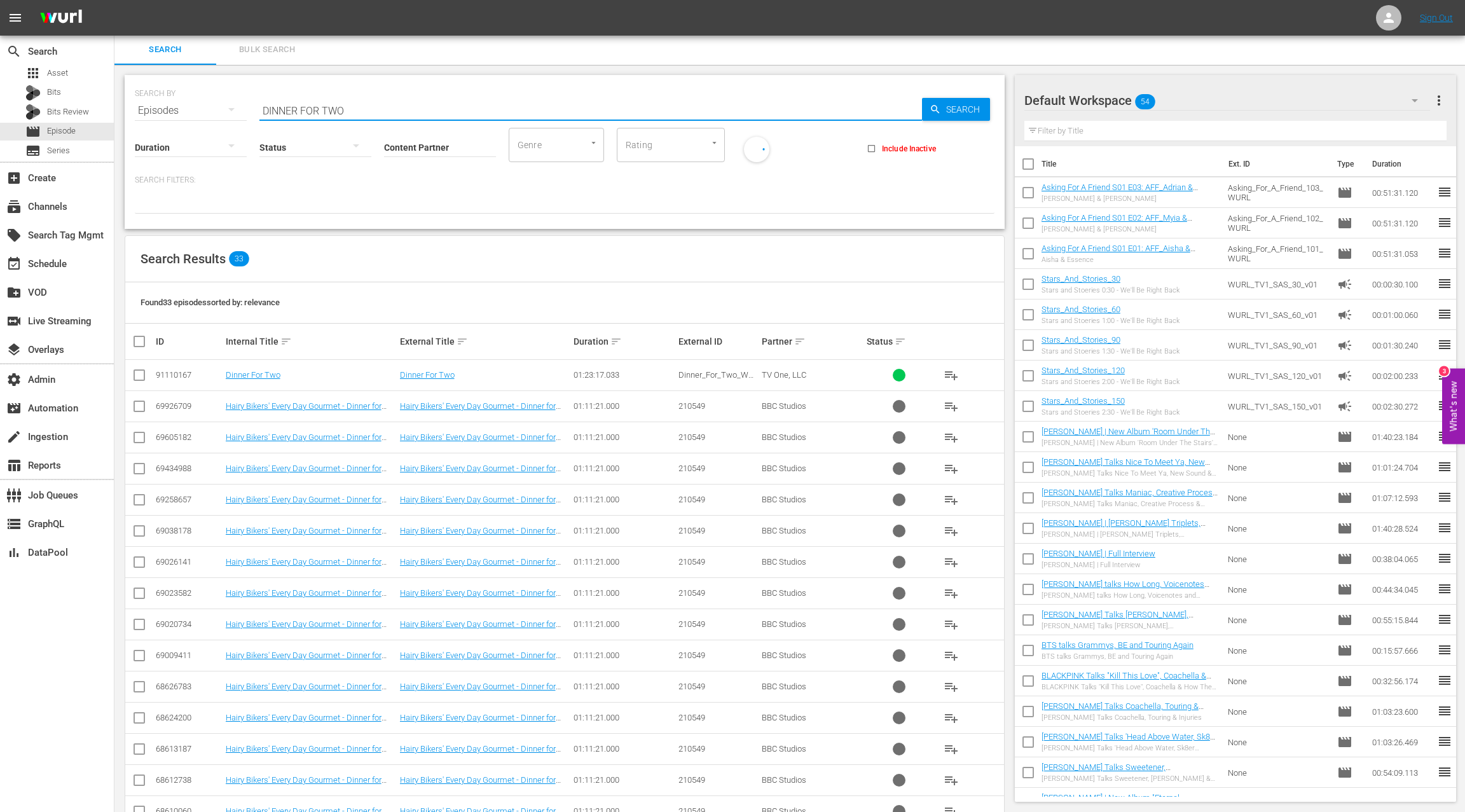
click at [403, 149] on input "Content Partner" at bounding box center [440, 148] width 112 height 46
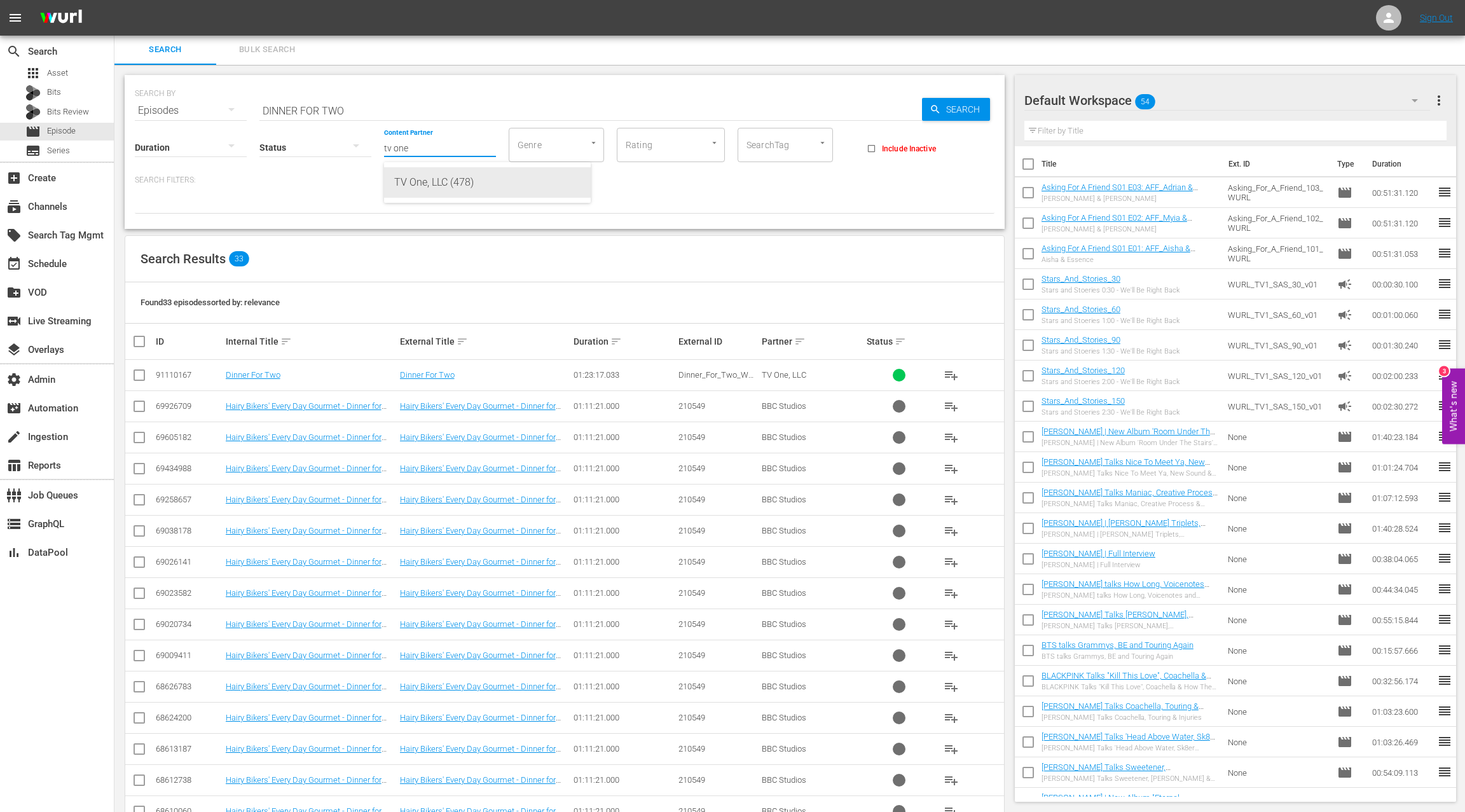
click at [416, 188] on div "TV One, LLC (478)" at bounding box center [486, 182] width 186 height 31
type input "TV One, LLC (478)"
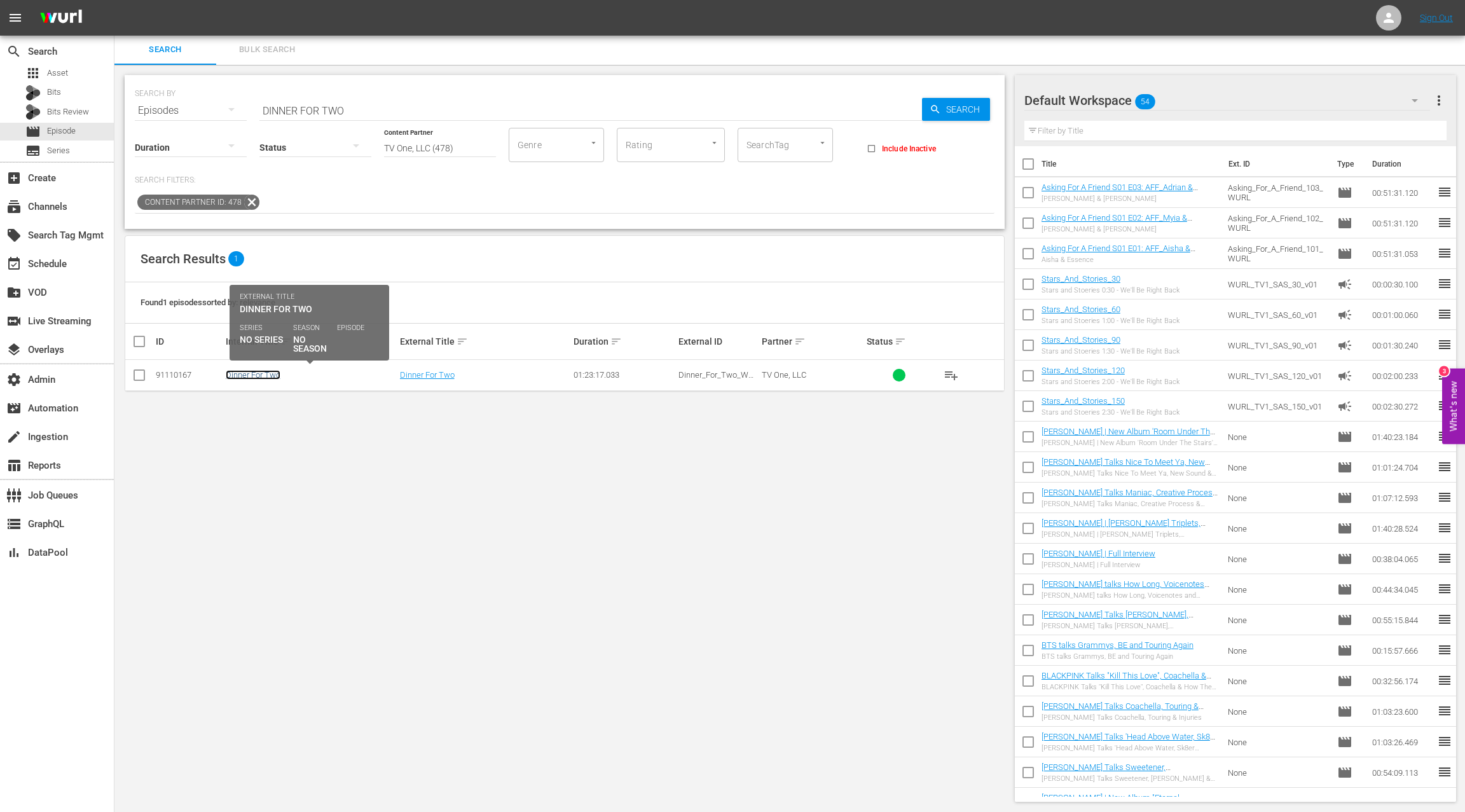
click at [275, 376] on link "Dinner For Two" at bounding box center [253, 375] width 55 height 10
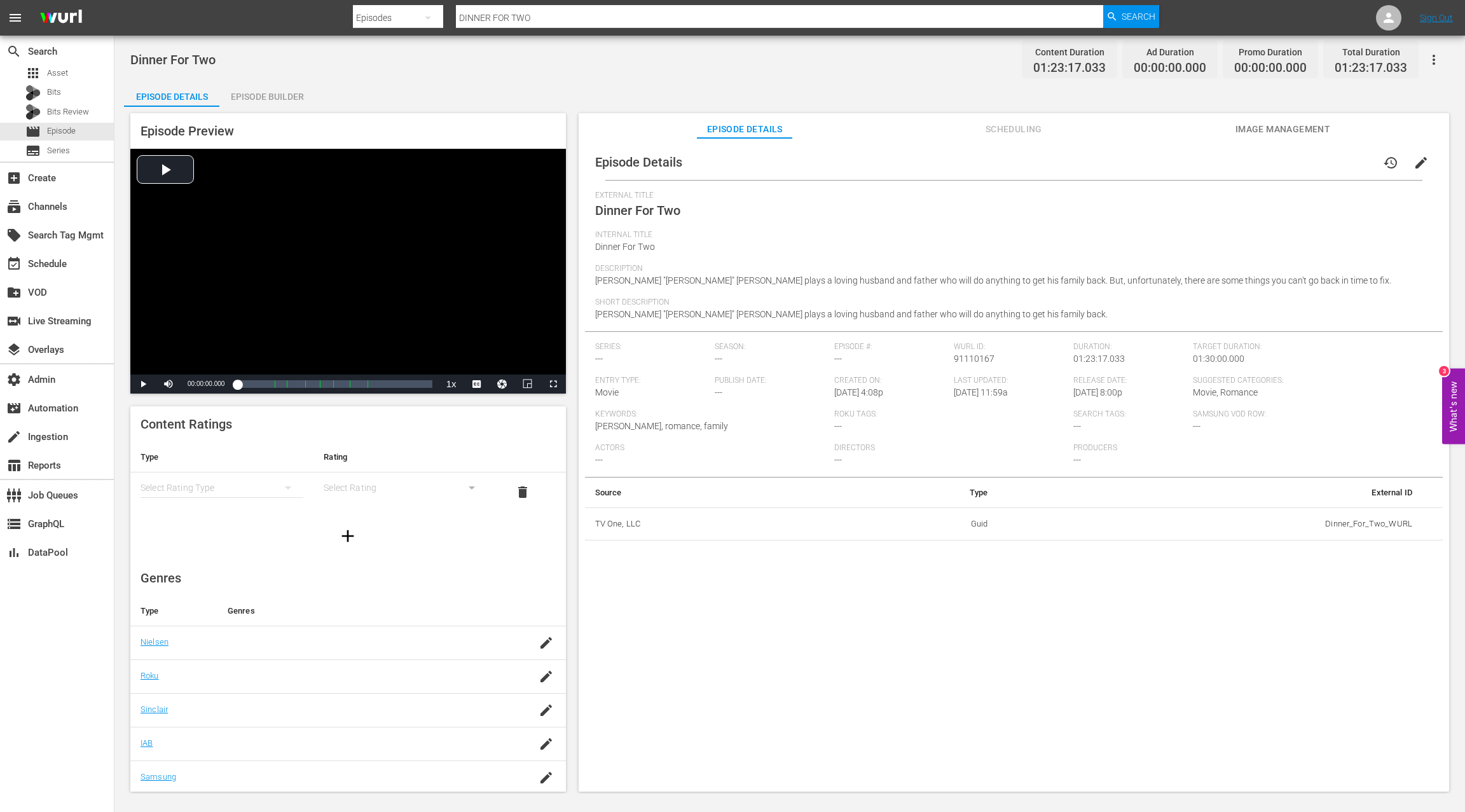
click at [291, 103] on div "Episode Builder" at bounding box center [267, 97] width 95 height 31
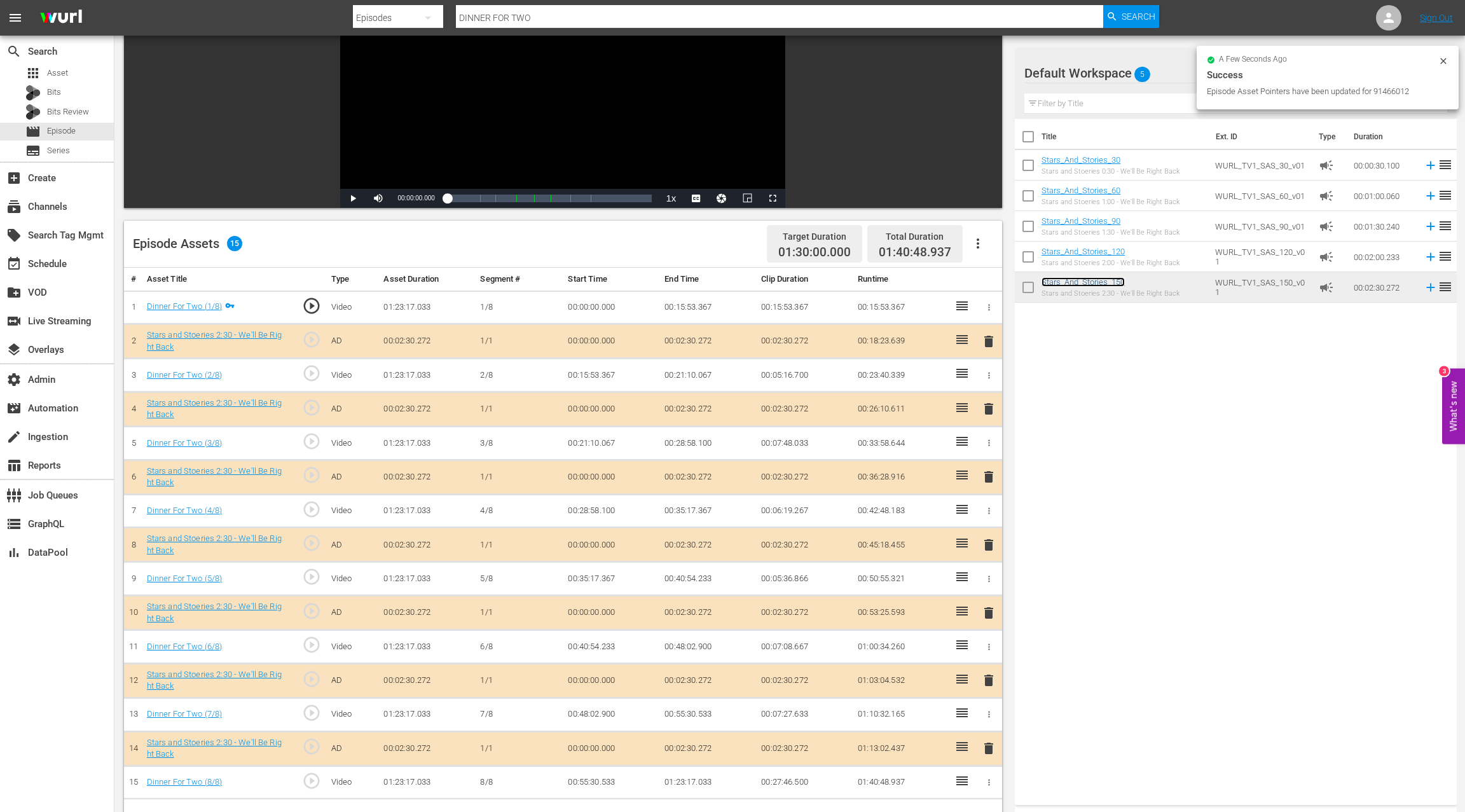
scroll to position [73, 0]
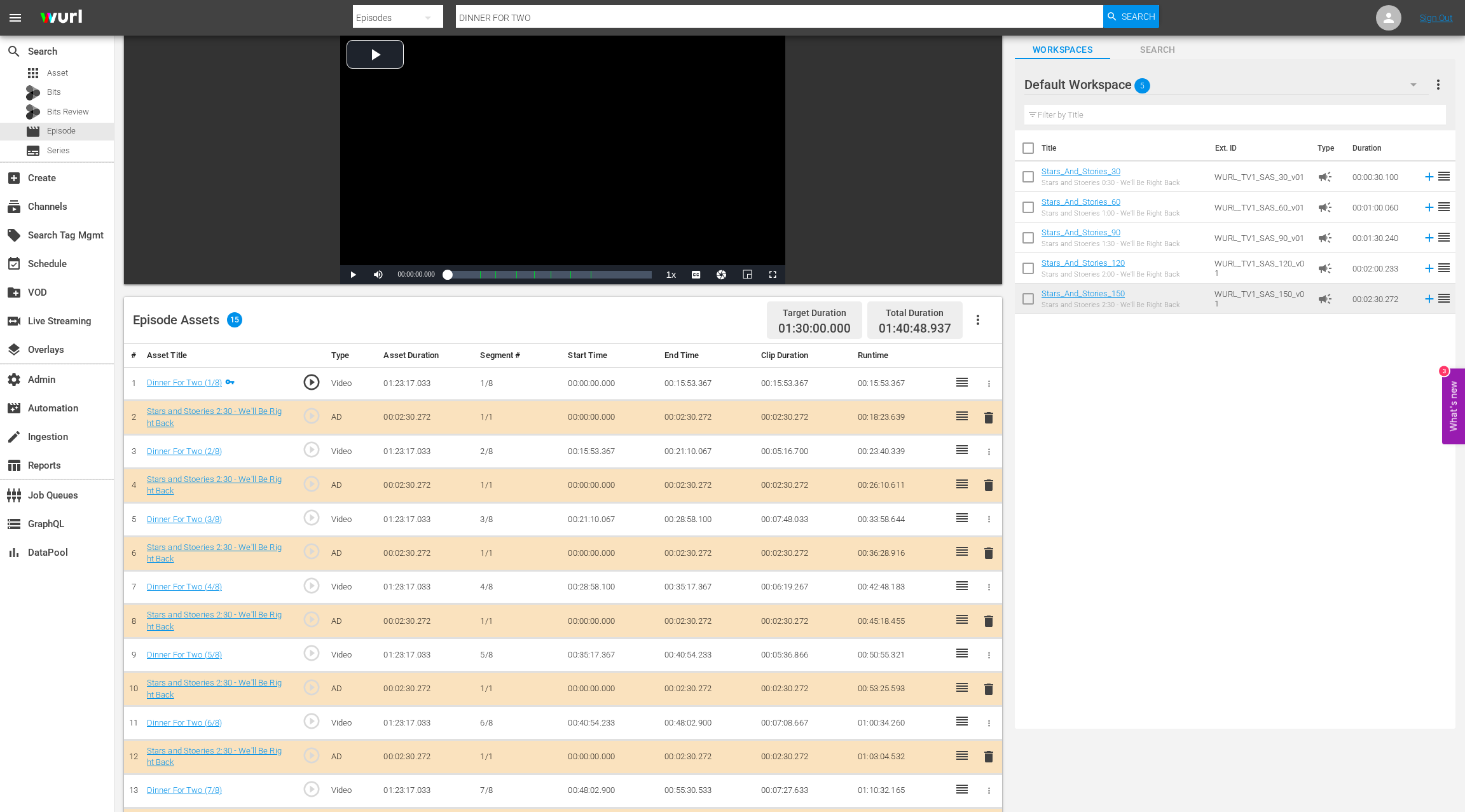
click at [977, 323] on icon "button" at bounding box center [977, 319] width 2 height 10
click at [1007, 387] on div "Clear Ads" at bounding box center [1016, 386] width 86 height 31
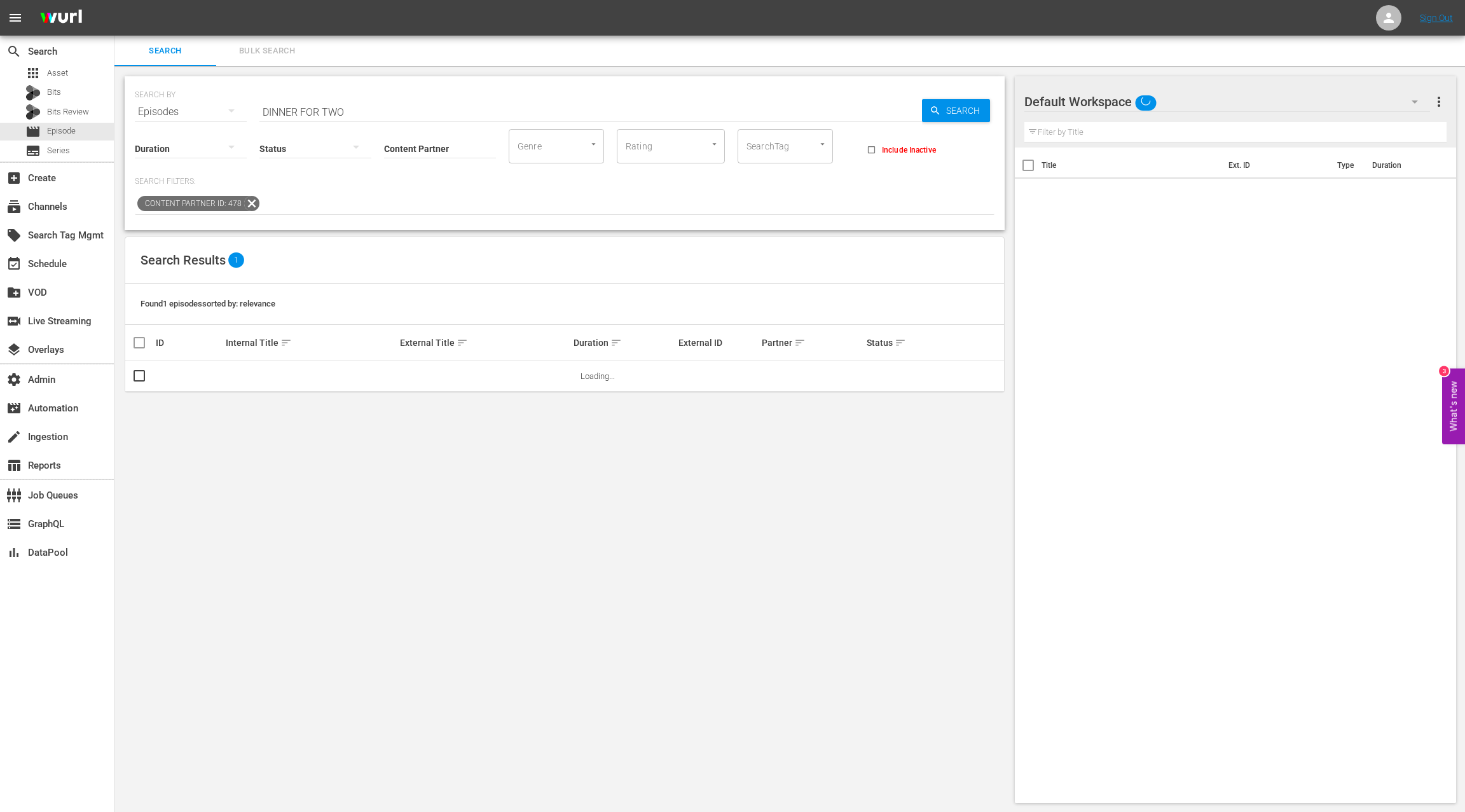
scroll to position [2, 0]
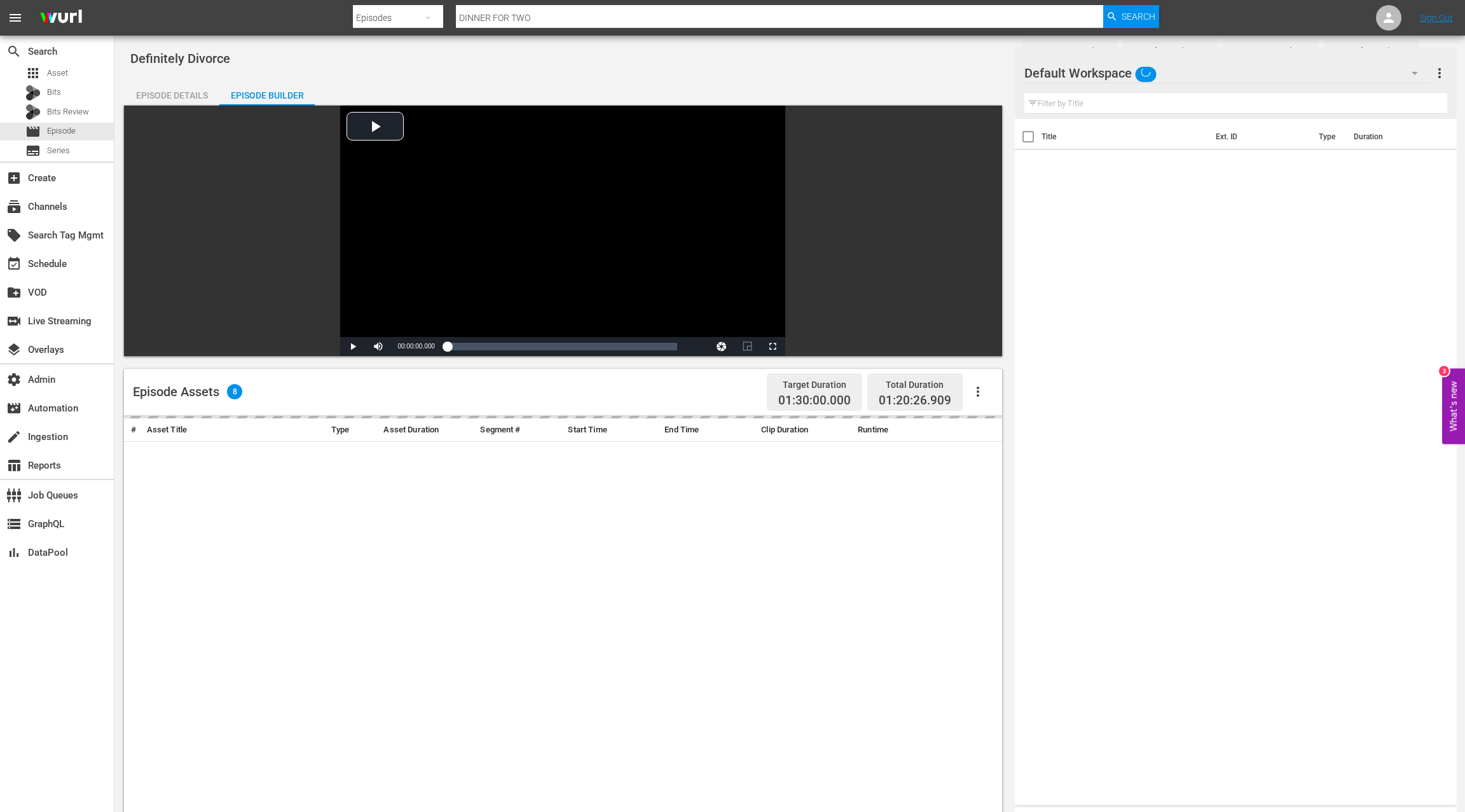
scroll to position [123, 0]
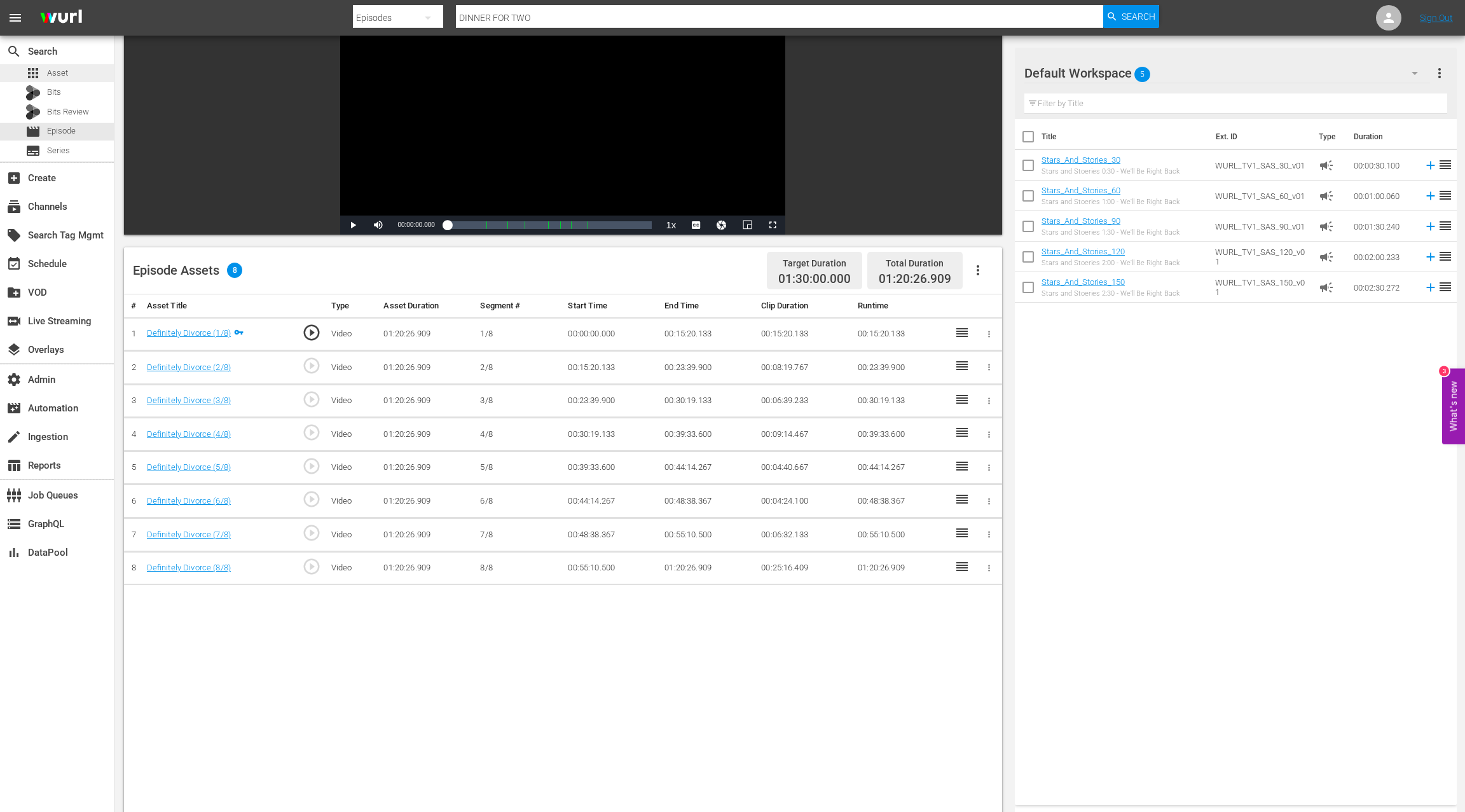
click at [71, 75] on div "apps Asset" at bounding box center [57, 73] width 114 height 17
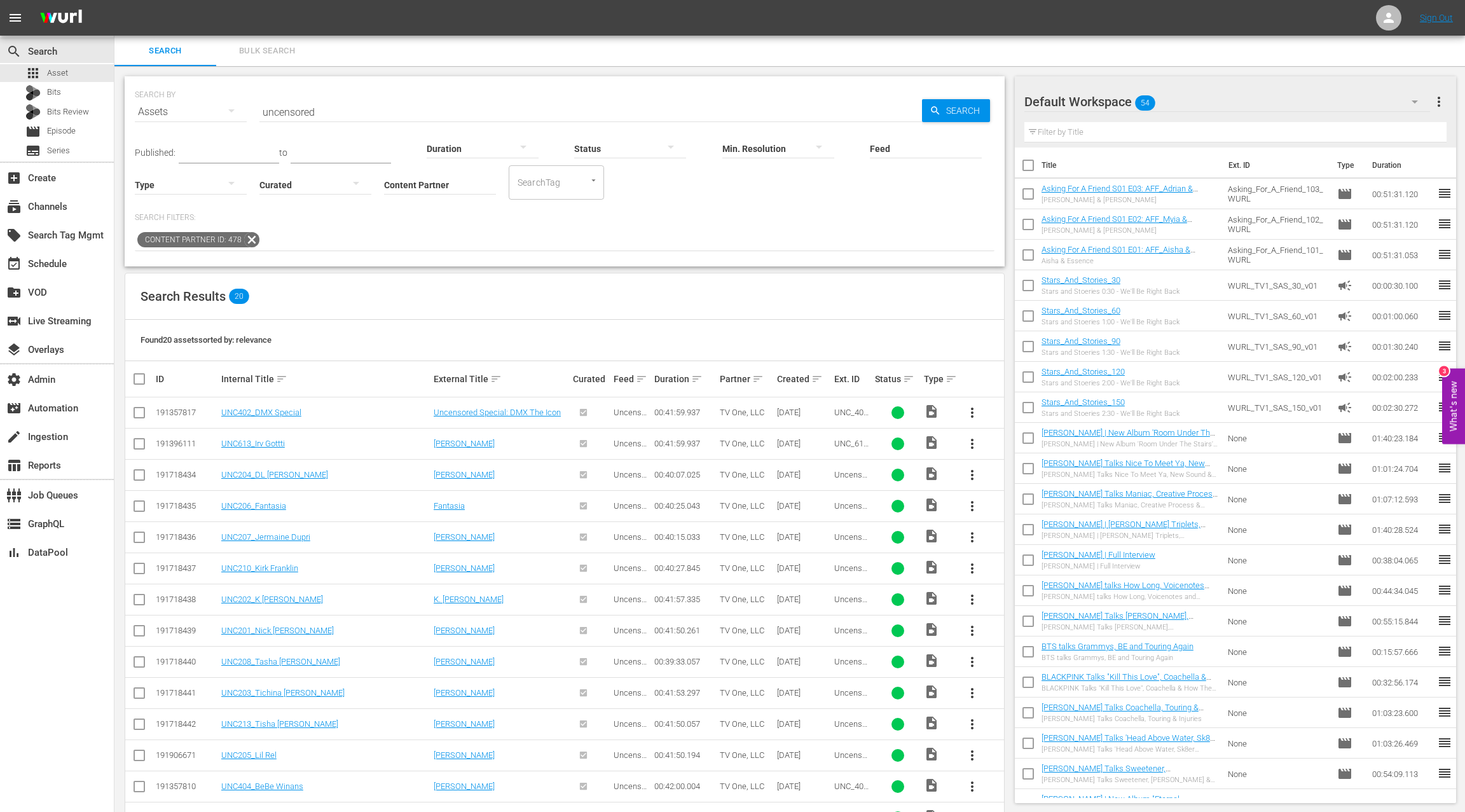
click at [300, 116] on input "uncensored" at bounding box center [590, 112] width 662 height 31
type input "unsung"
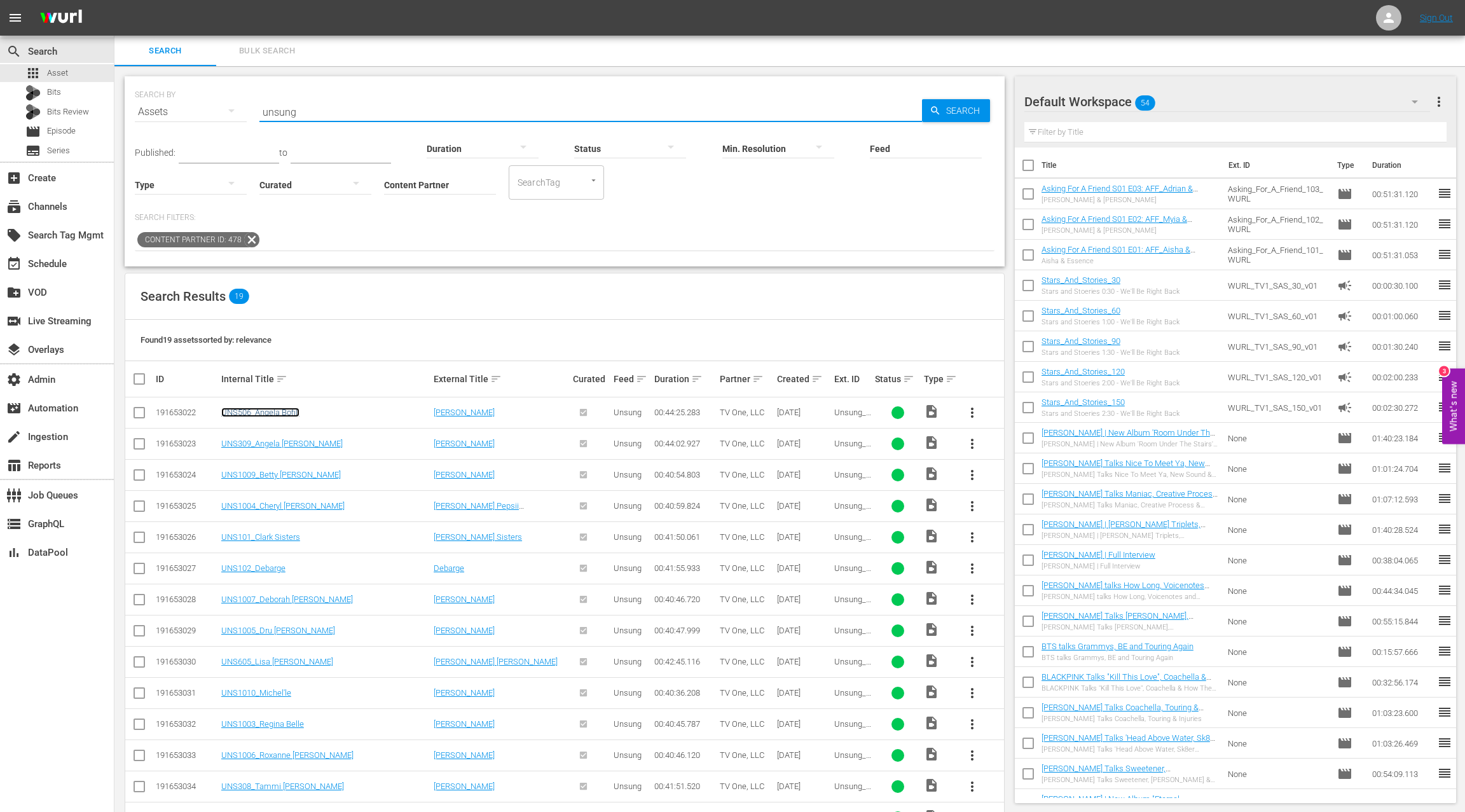
click at [262, 413] on link "UNS506_Angela Bofill" at bounding box center [260, 412] width 78 height 10
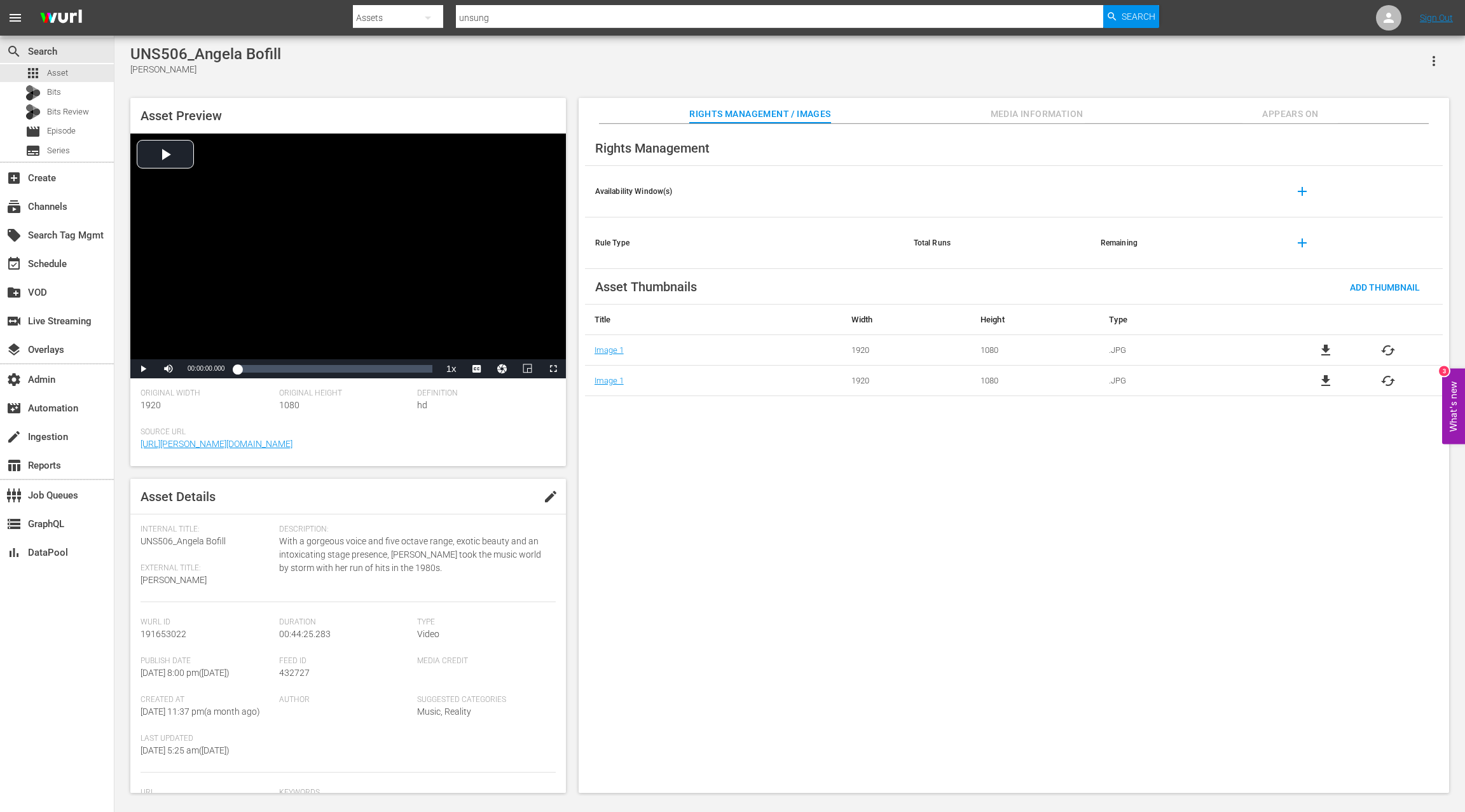
click at [1288, 115] on span "Appears On" at bounding box center [1290, 114] width 95 height 16
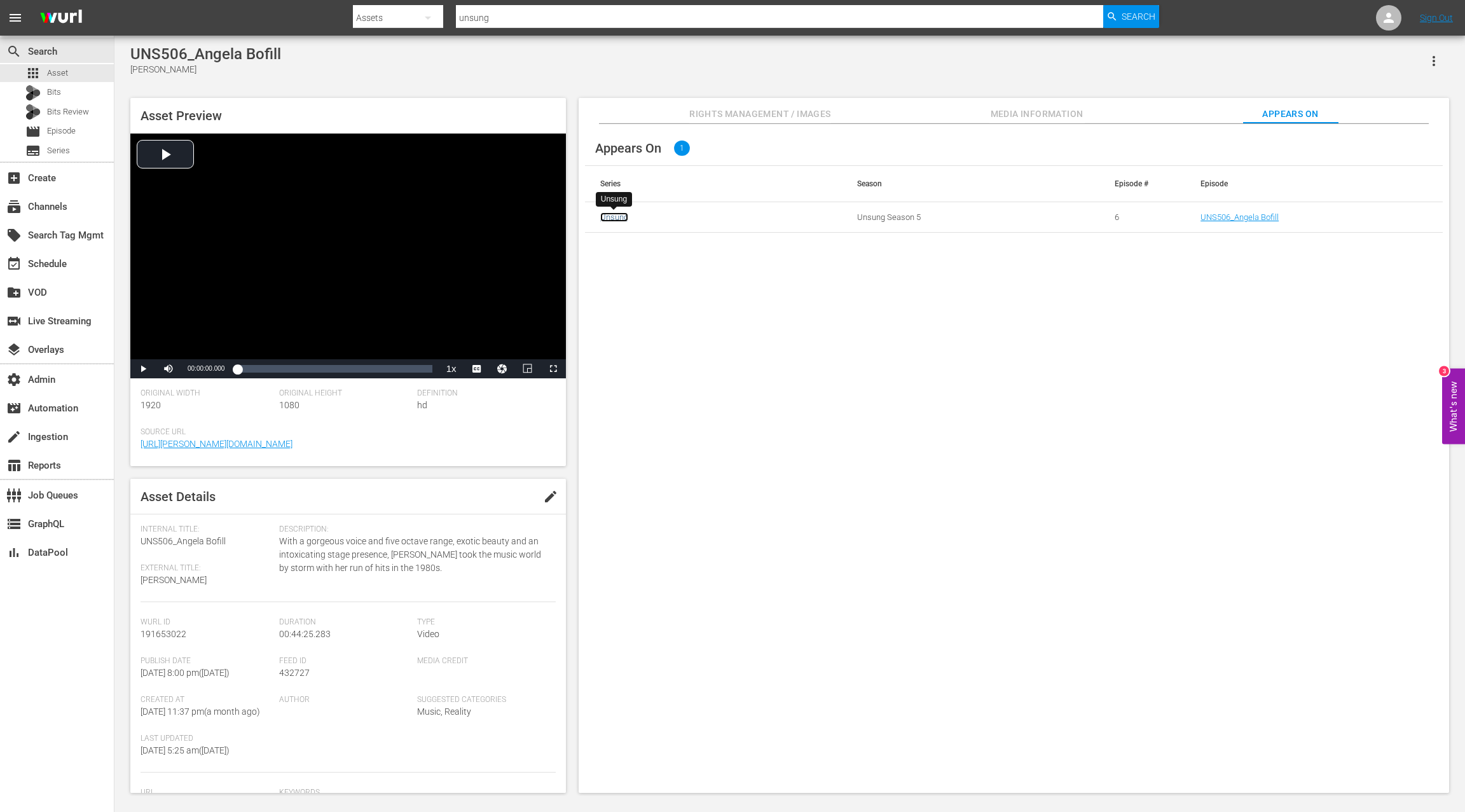
click at [618, 219] on link "Unsung" at bounding box center [613, 217] width 28 height 10
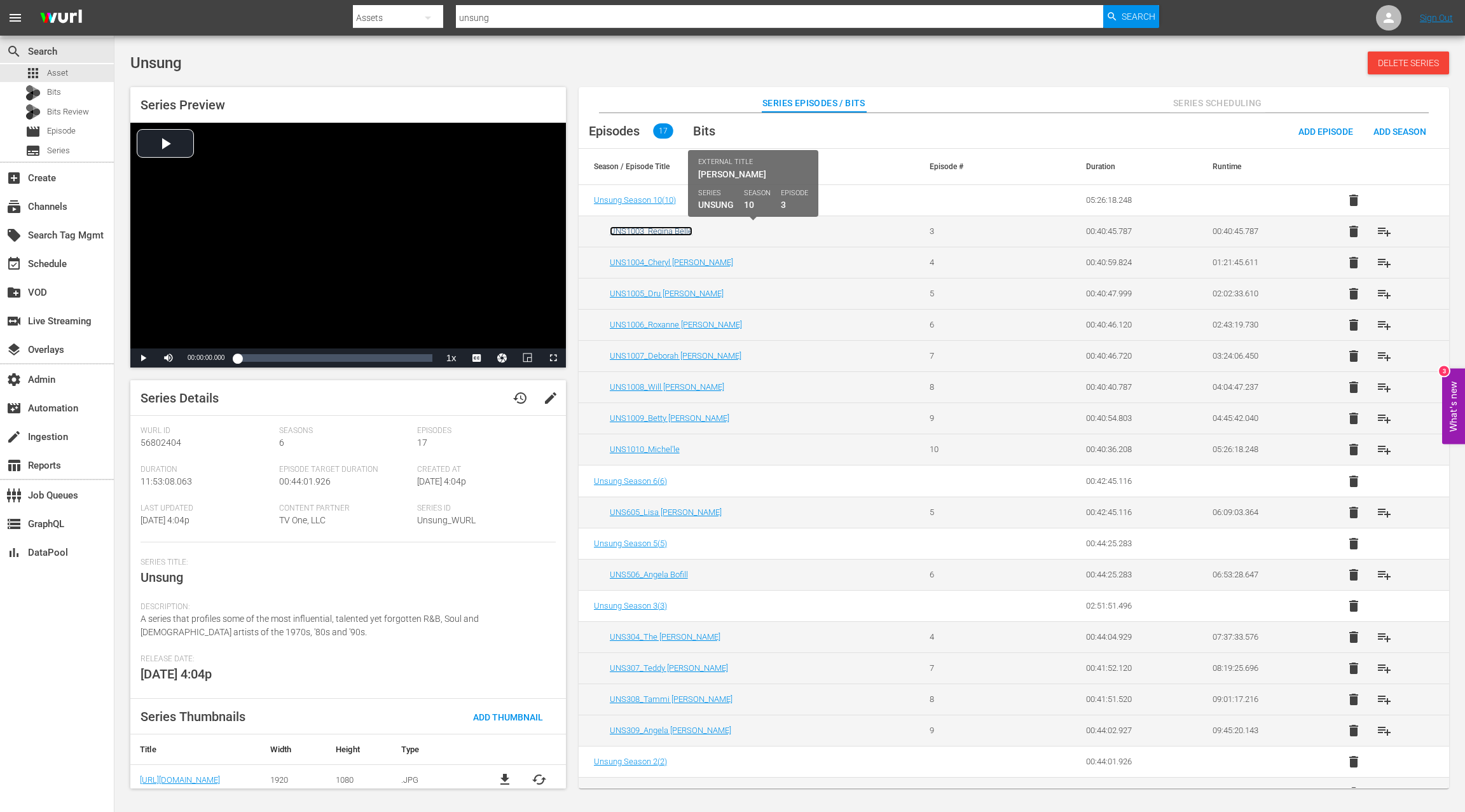
click at [665, 230] on link "UNS1003_Regina Belle" at bounding box center [650, 231] width 82 height 10
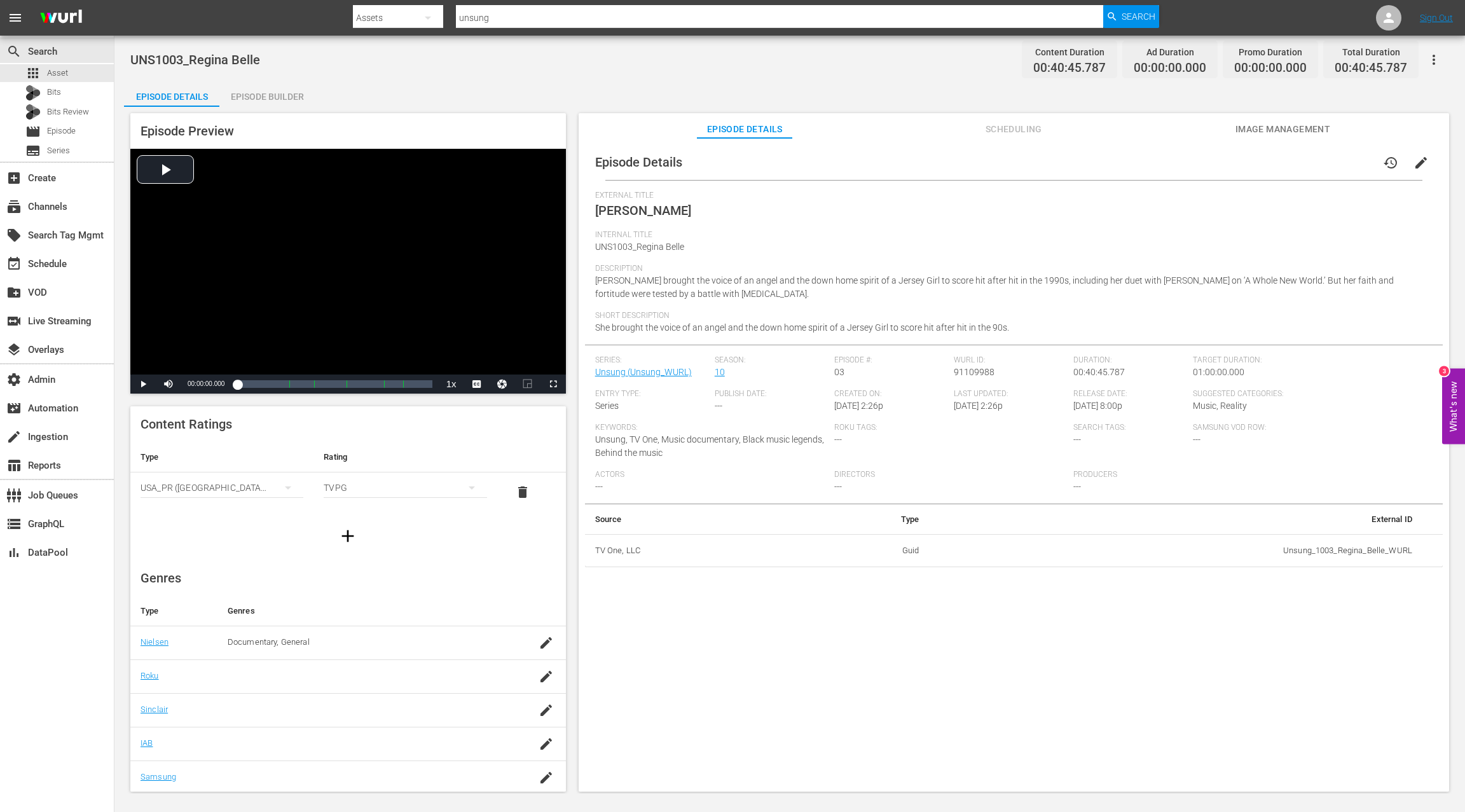
click at [273, 101] on div "Episode Builder" at bounding box center [267, 97] width 95 height 31
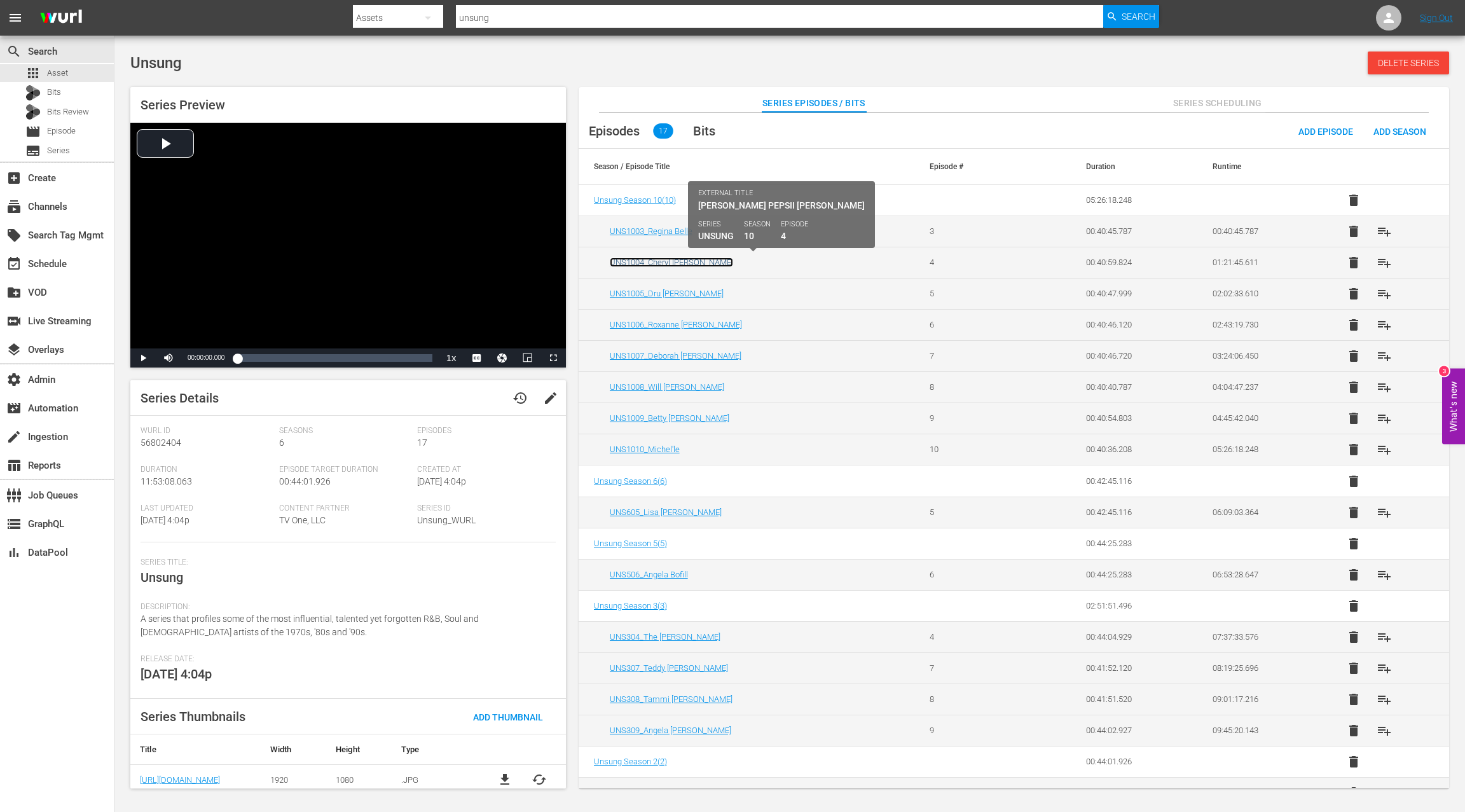
click at [681, 258] on link "UNS1004_Cheryl [PERSON_NAME]" at bounding box center [671, 262] width 124 height 10
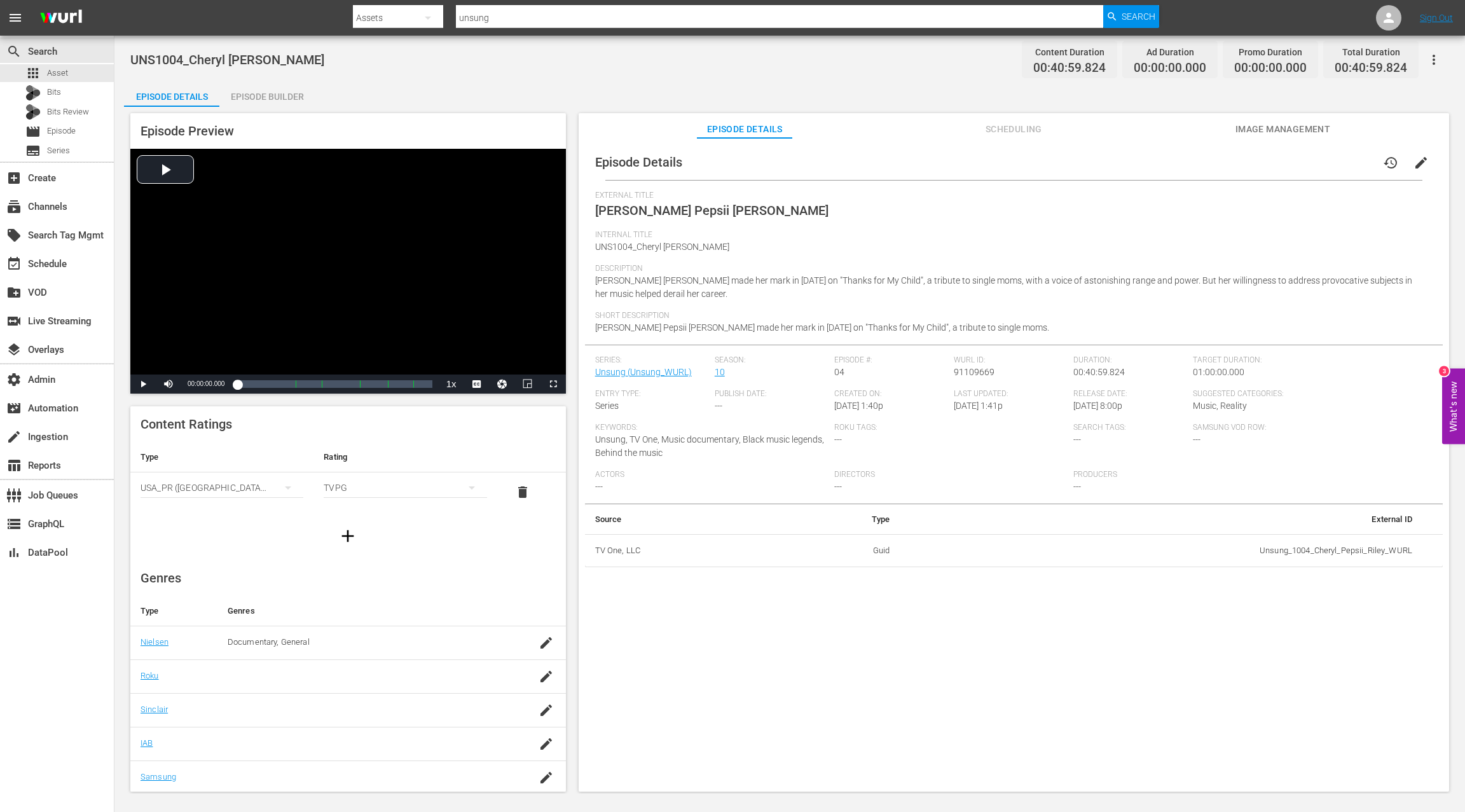
click at [273, 95] on div "Episode Builder" at bounding box center [267, 97] width 95 height 31
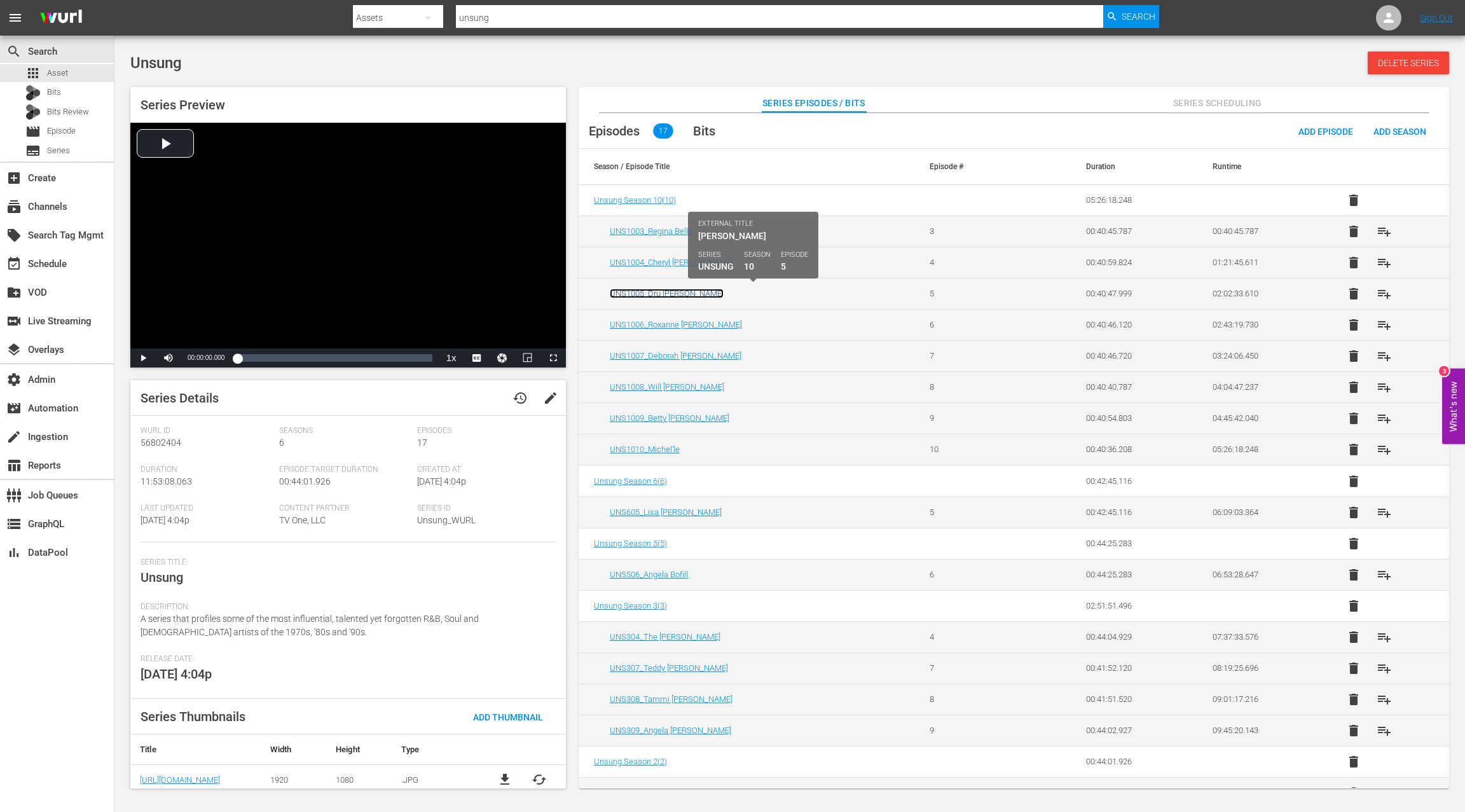
click at [652, 293] on link "UNS1005_Dru [PERSON_NAME]" at bounding box center [666, 293] width 114 height 10
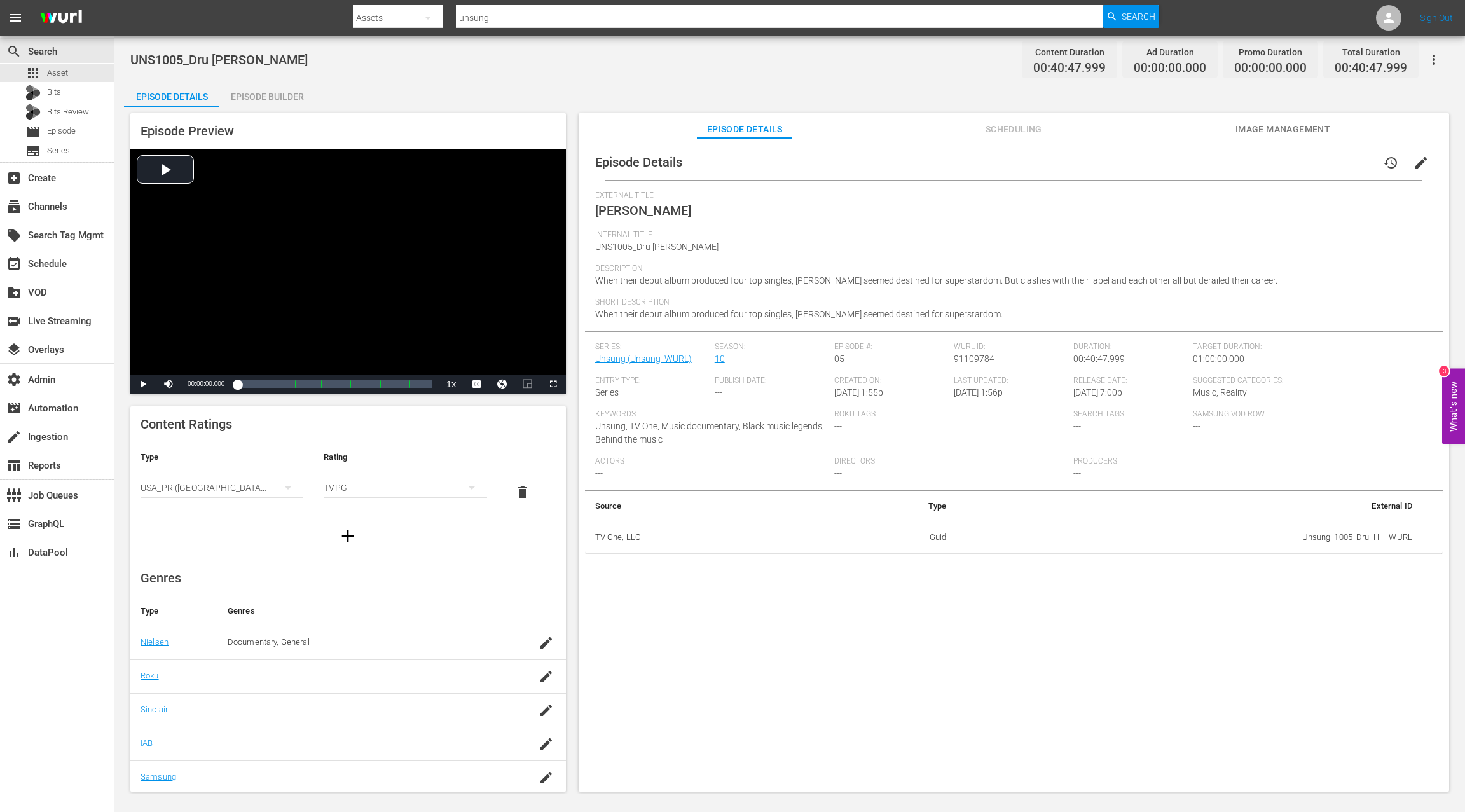
drag, startPoint x: 277, startPoint y: 98, endPoint x: 481, endPoint y: 202, distance: 229.0
click at [278, 98] on div "Episode Builder" at bounding box center [267, 97] width 95 height 31
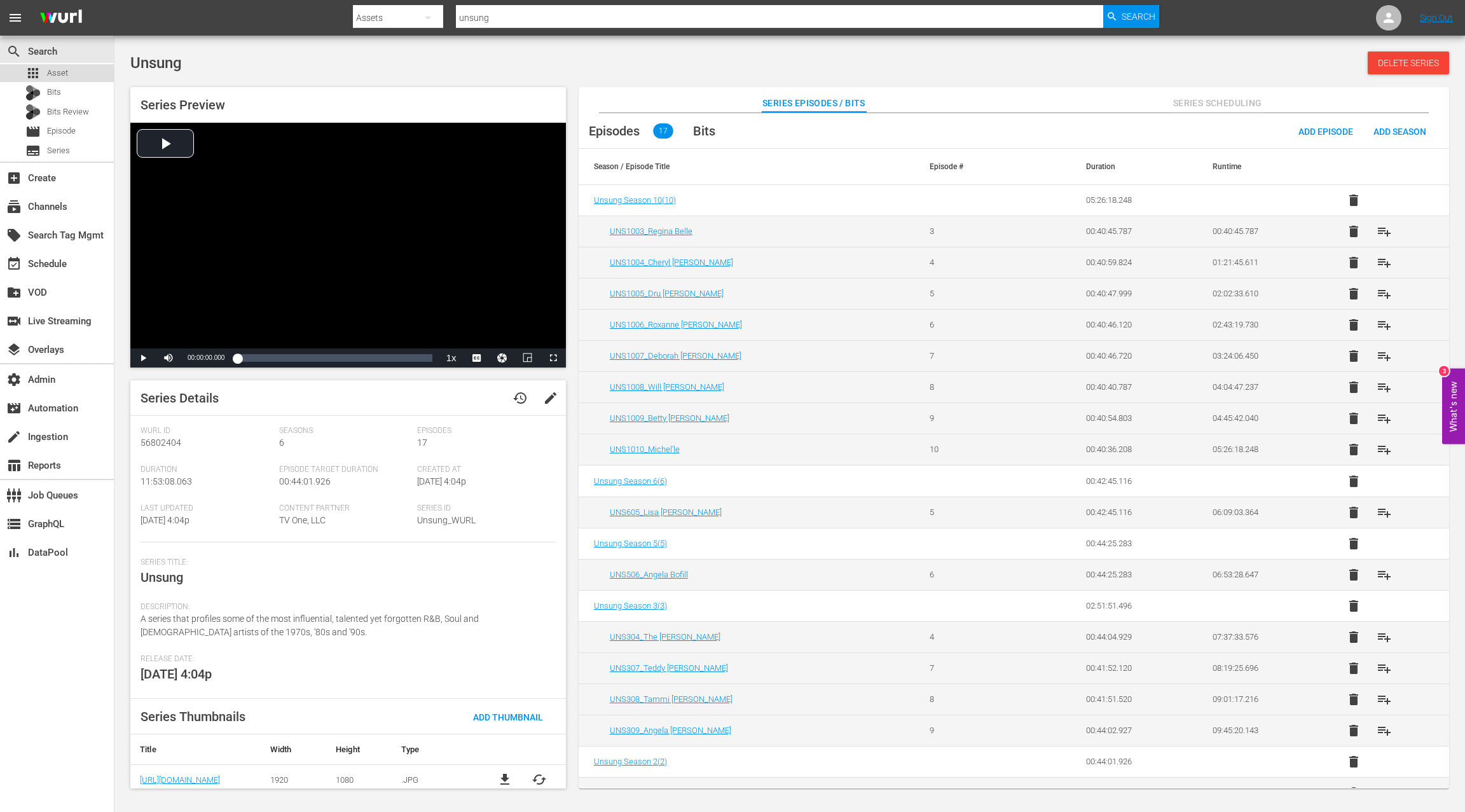
click at [63, 75] on span "Asset" at bounding box center [57, 73] width 21 height 13
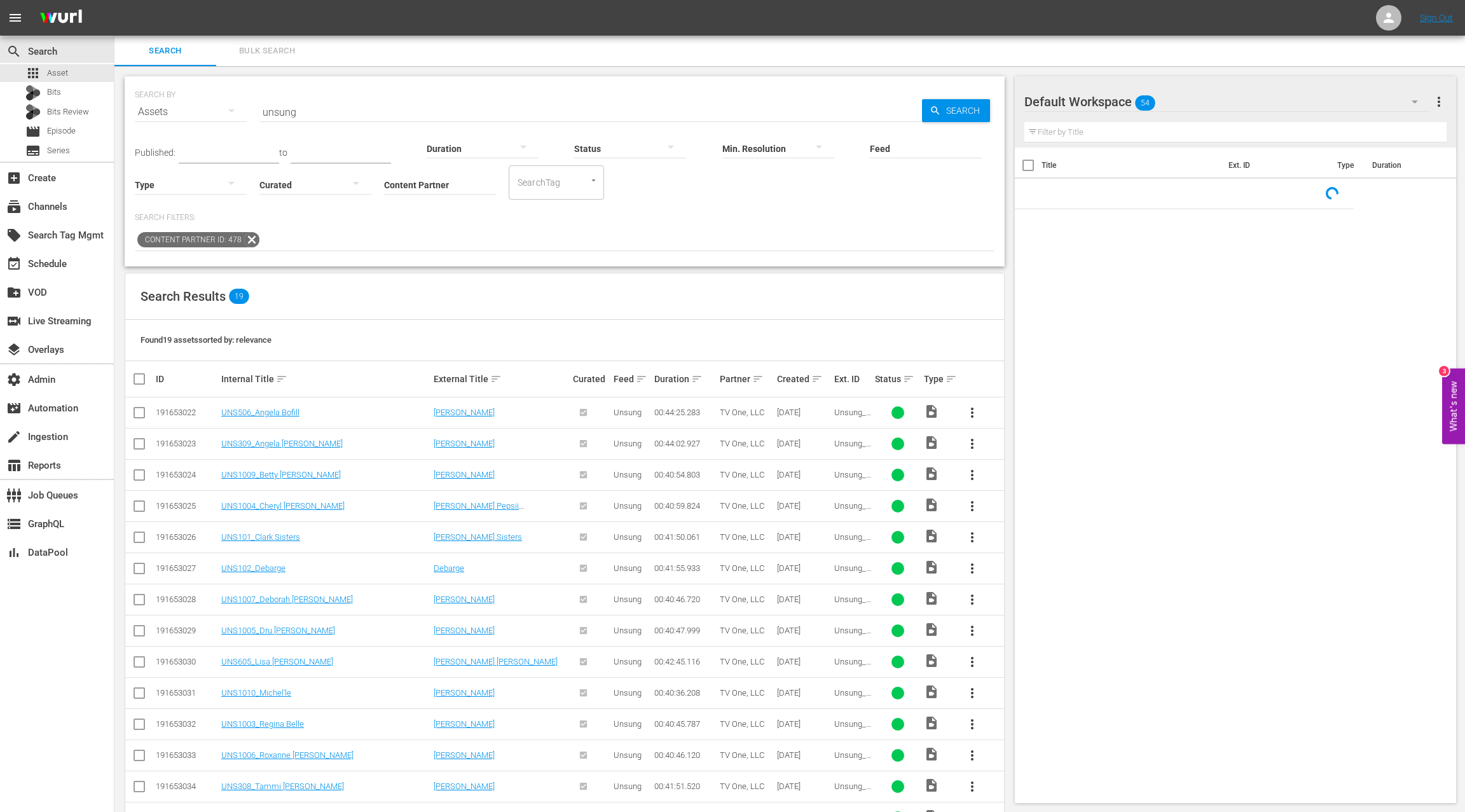
click at [267, 111] on input "unsung" at bounding box center [590, 112] width 662 height 31
click at [266, 111] on input "unsung" at bounding box center [590, 112] width 662 height 31
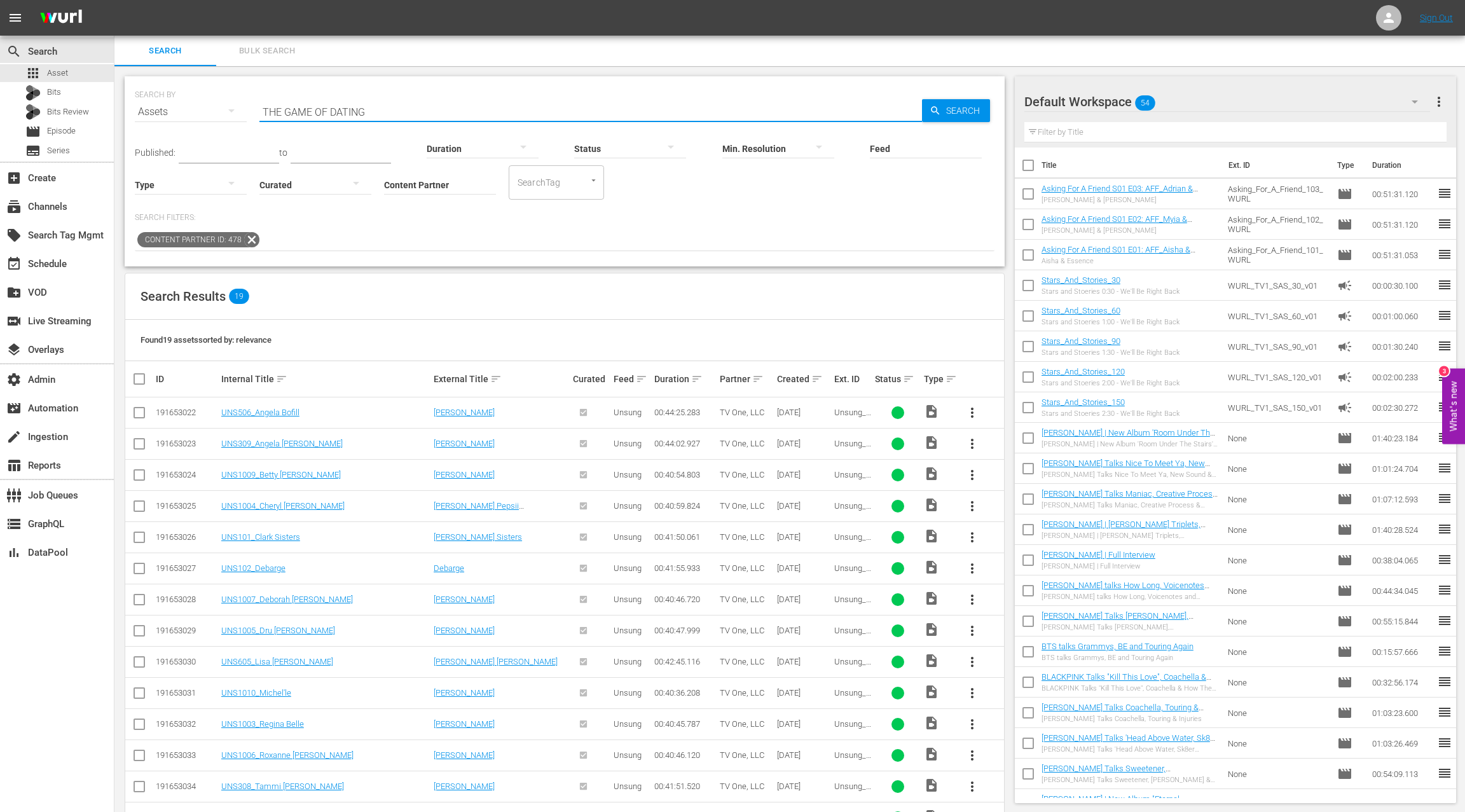
type input "THE GAME OF DATING"
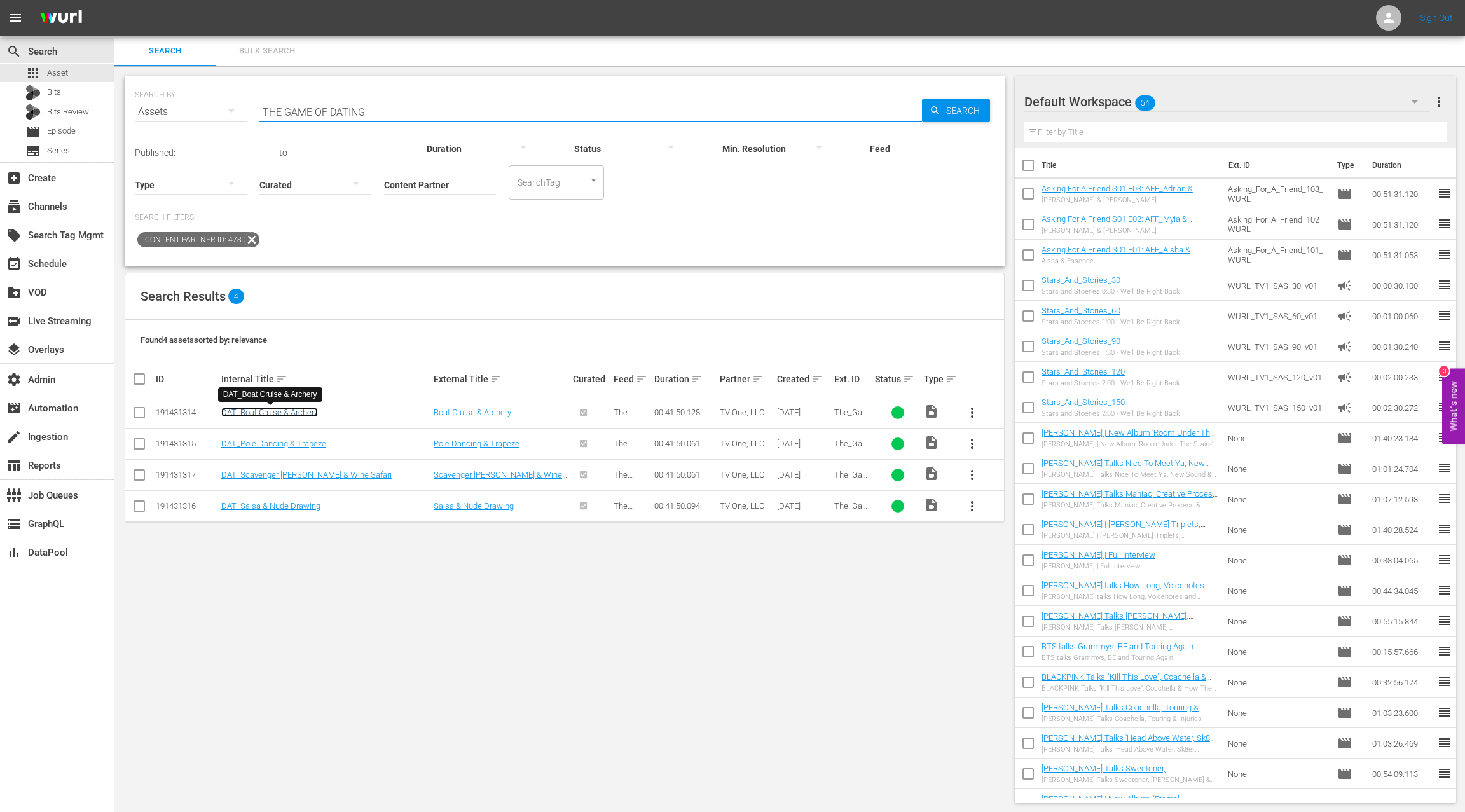
click at [276, 414] on link "DAT_Boat Cruise & Archery" at bounding box center [269, 412] width 97 height 10
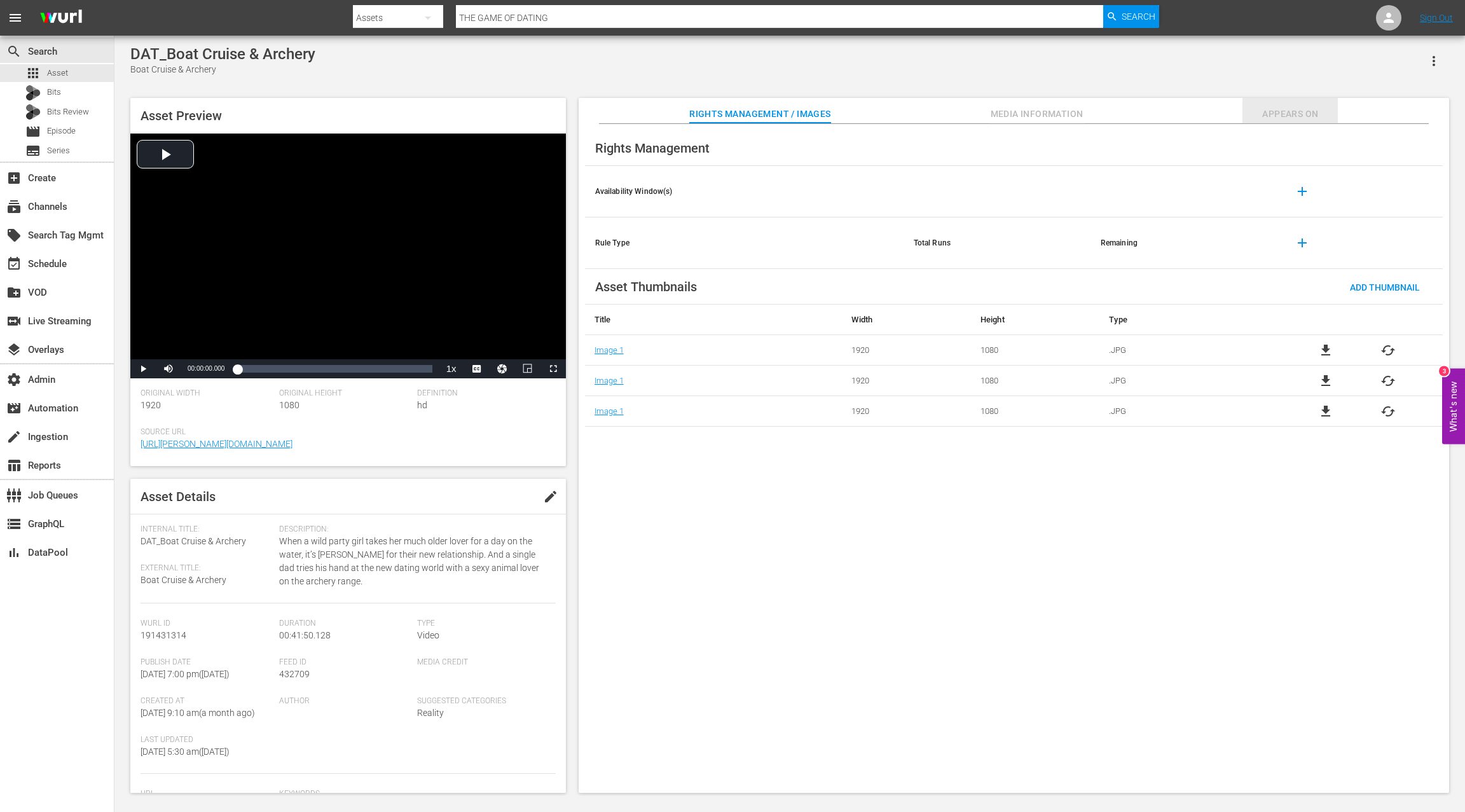
click at [1312, 116] on span "Appears On" at bounding box center [1290, 114] width 95 height 16
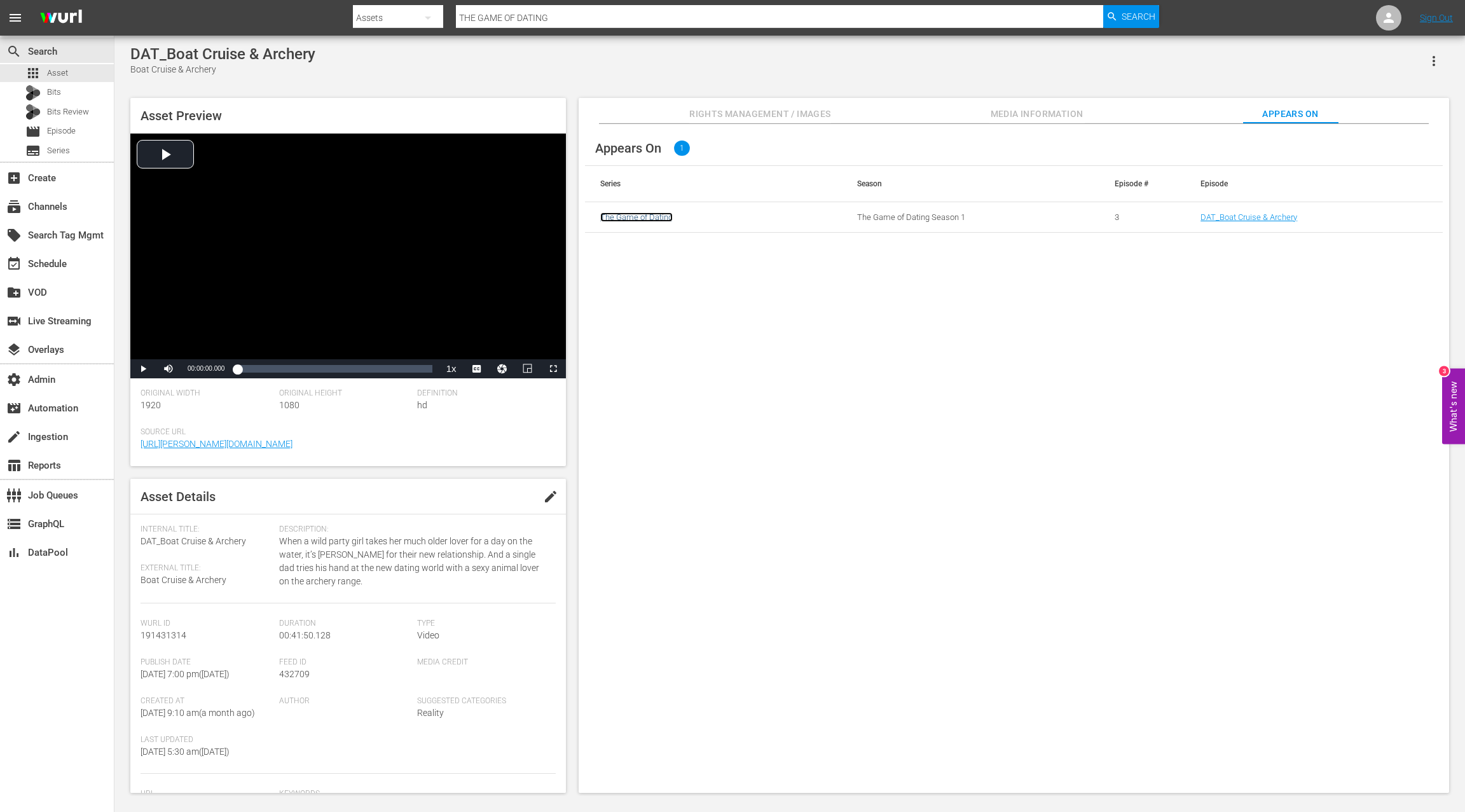
click at [649, 217] on link "The Game of Dating" at bounding box center [635, 217] width 72 height 10
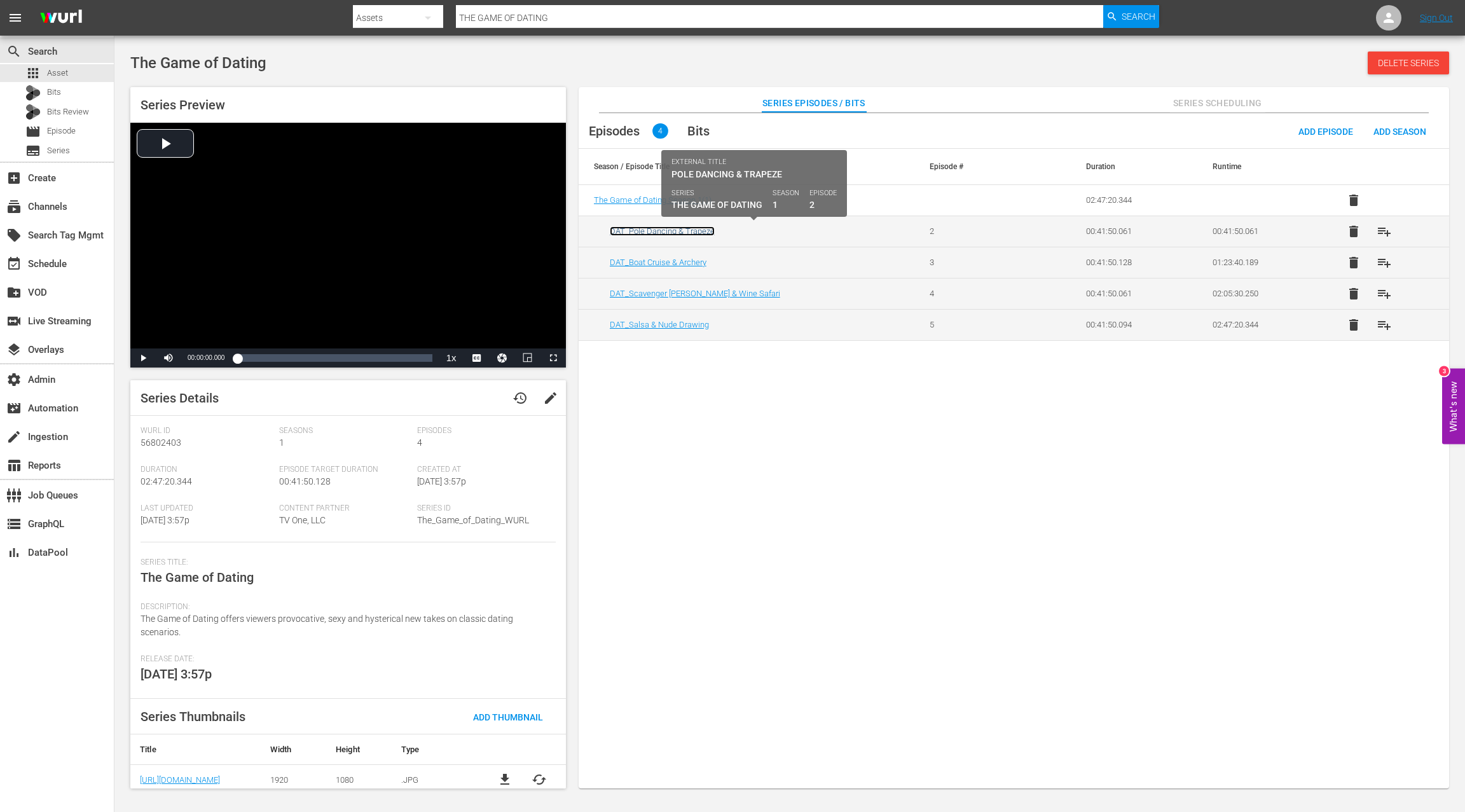
click at [680, 232] on link "DAT_Pole Dancing & Trapeze" at bounding box center [662, 231] width 105 height 10
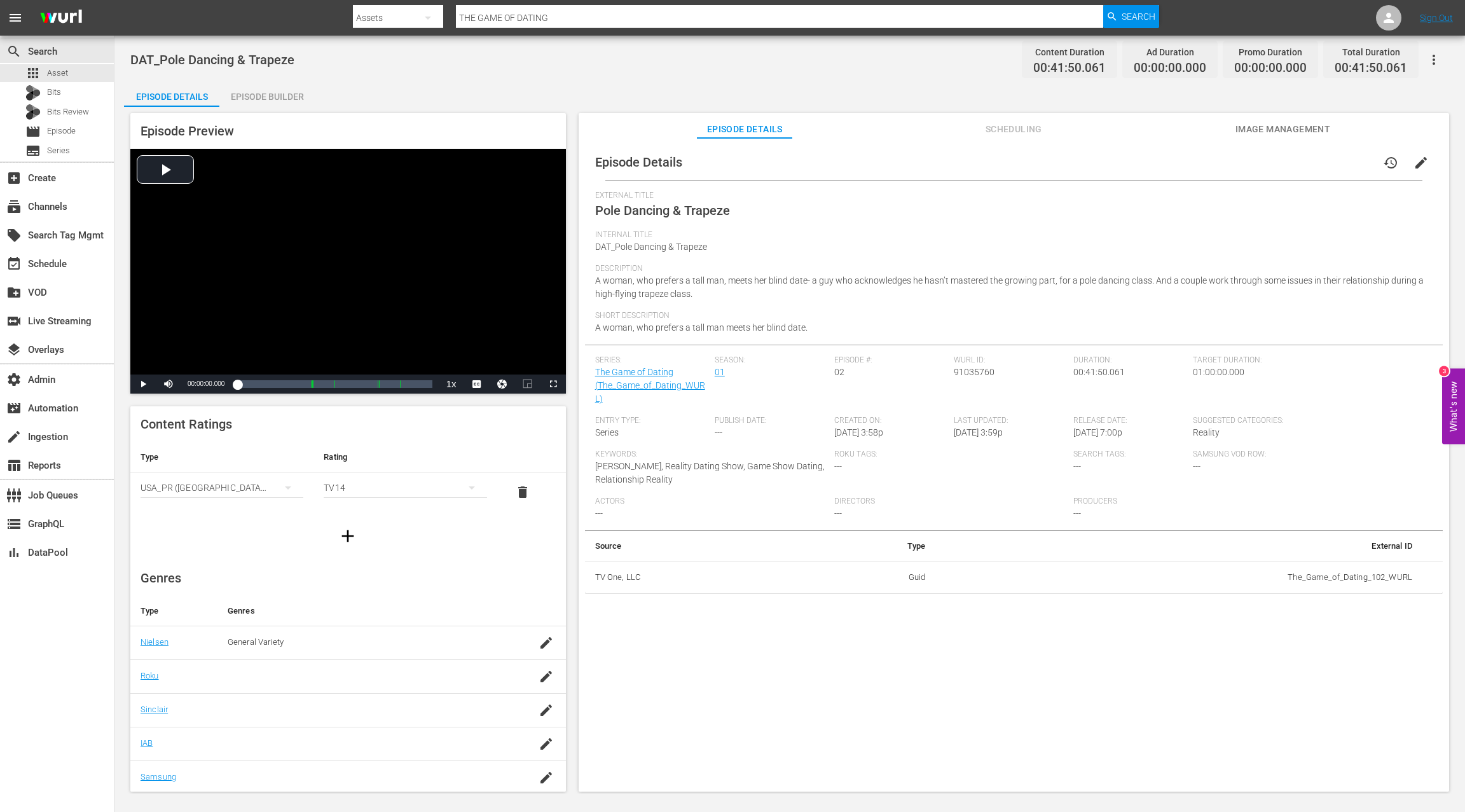
drag, startPoint x: 277, startPoint y: 101, endPoint x: 415, endPoint y: 136, distance: 142.4
click at [285, 101] on div "Episode Builder" at bounding box center [267, 97] width 95 height 31
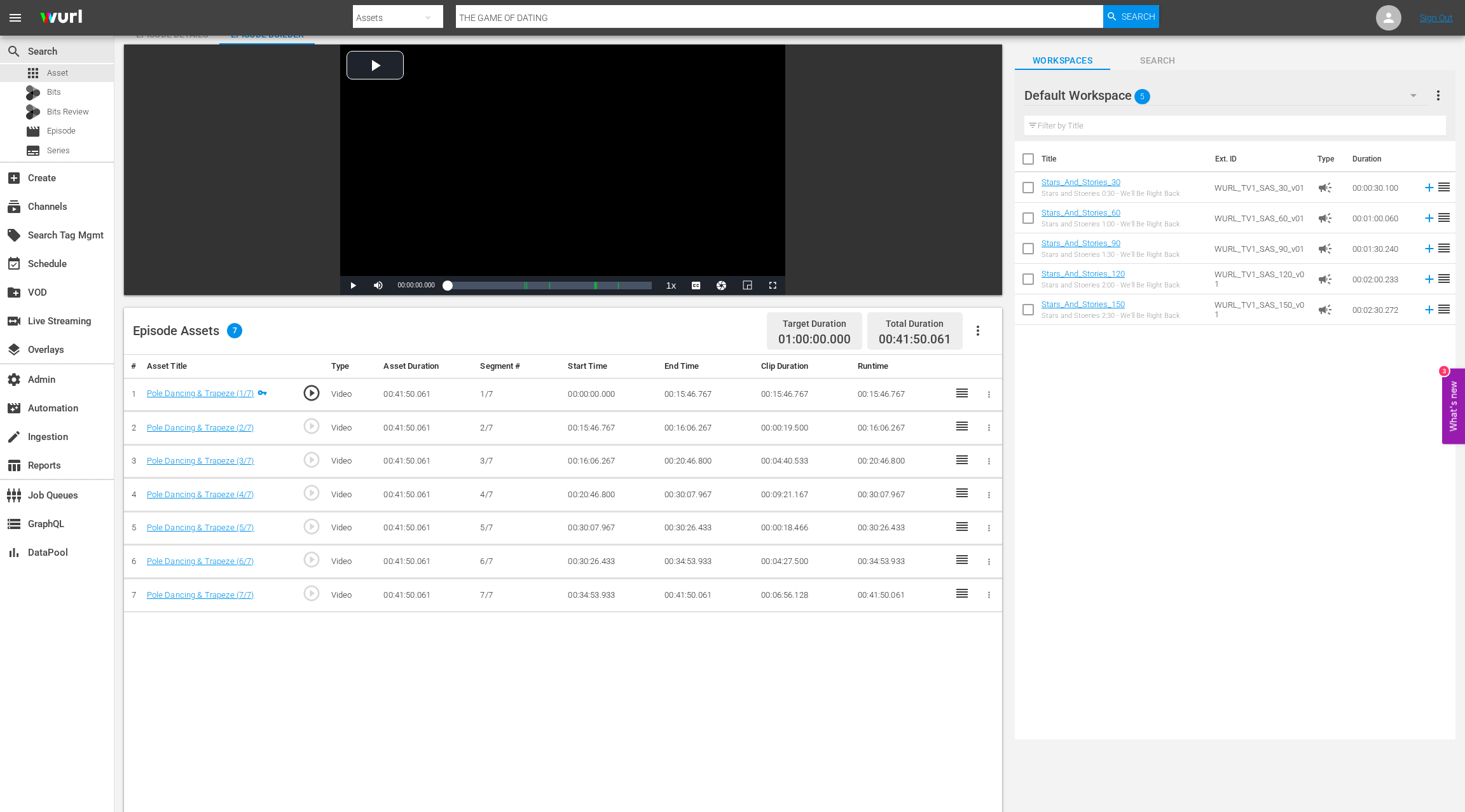
scroll to position [76, 0]
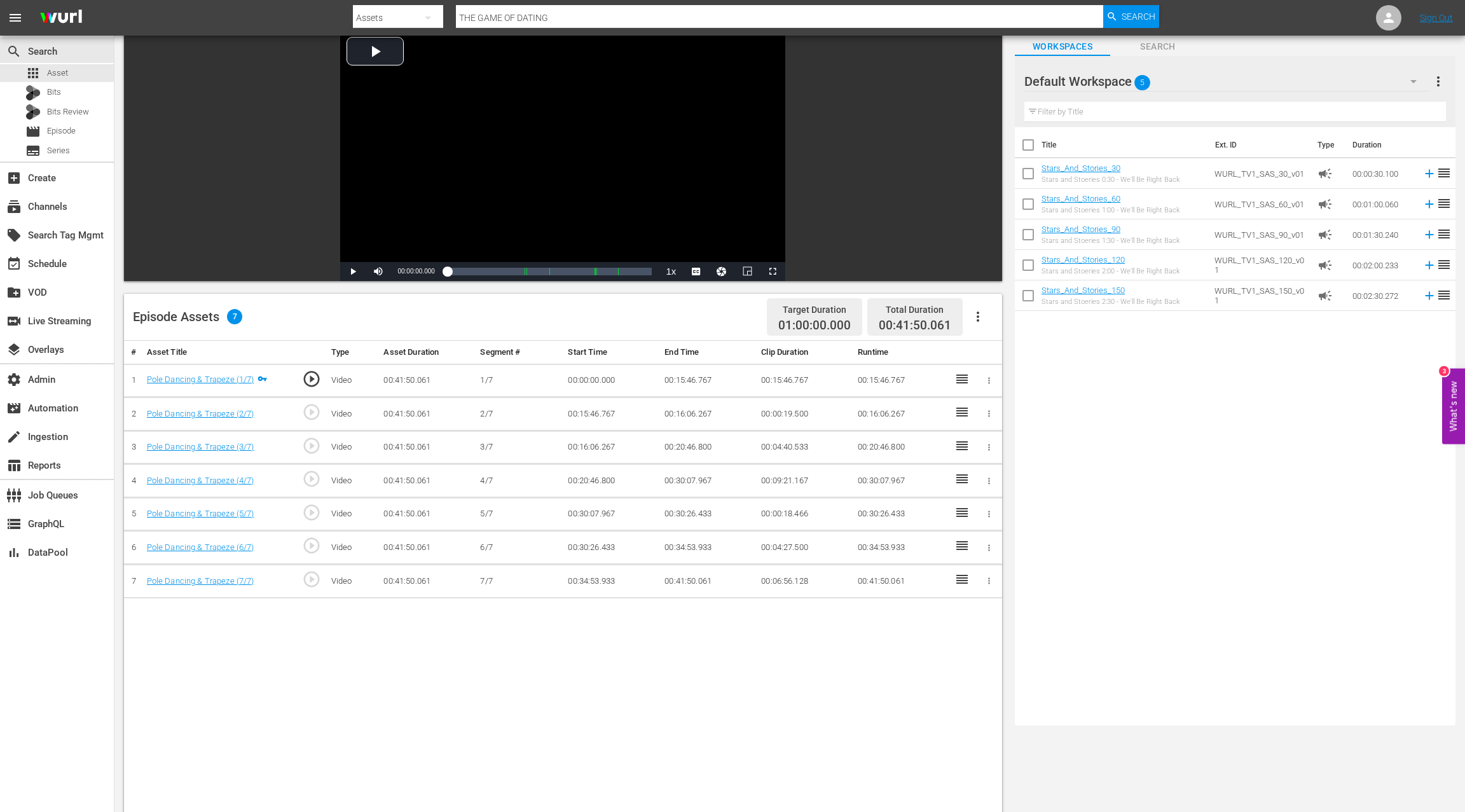
click at [314, 413] on span "play_circle_outline" at bounding box center [311, 412] width 19 height 19
click at [353, 272] on span "Video Player" at bounding box center [353, 272] width 0 height 0
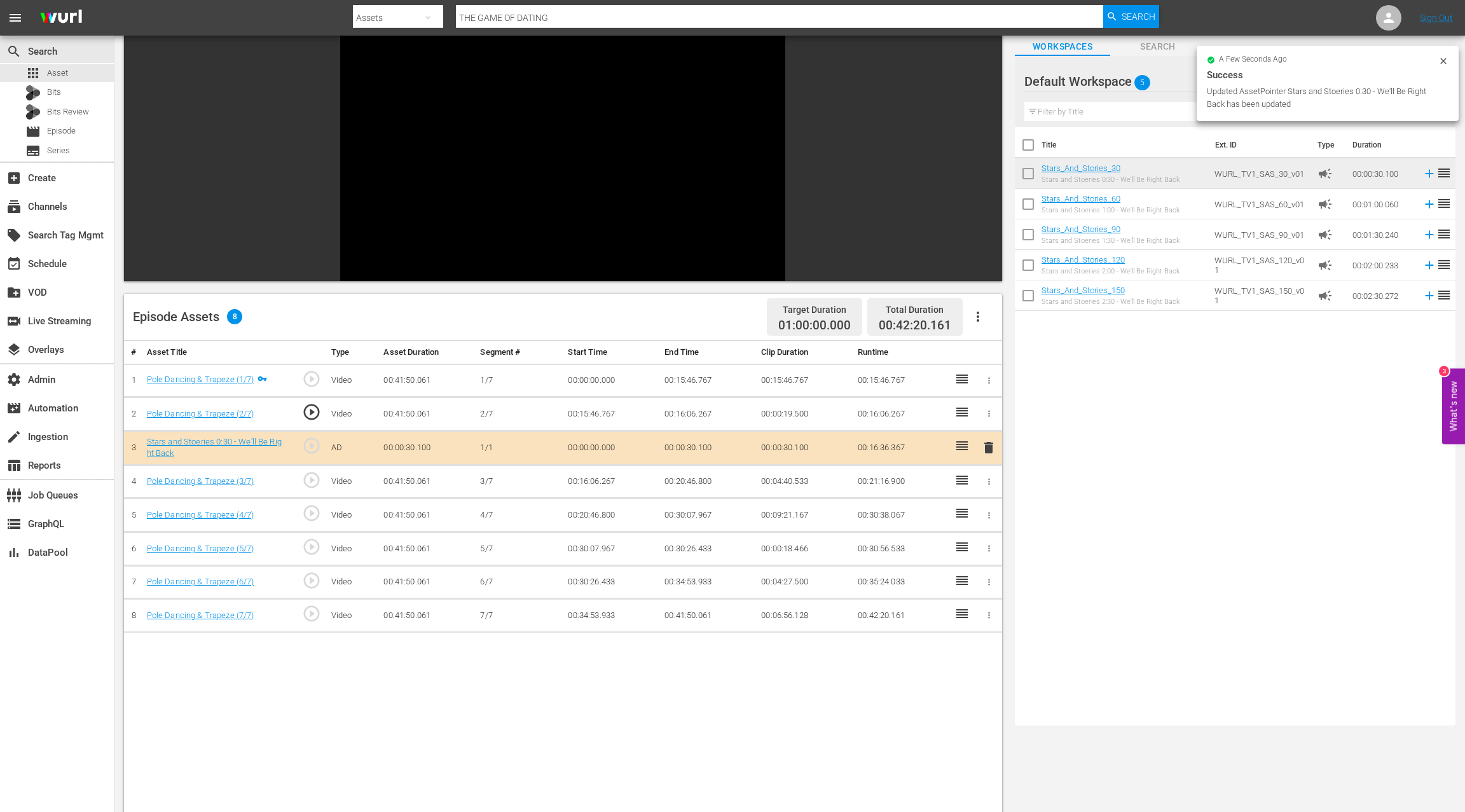
click at [312, 413] on span "play_circle_outline" at bounding box center [311, 412] width 19 height 19
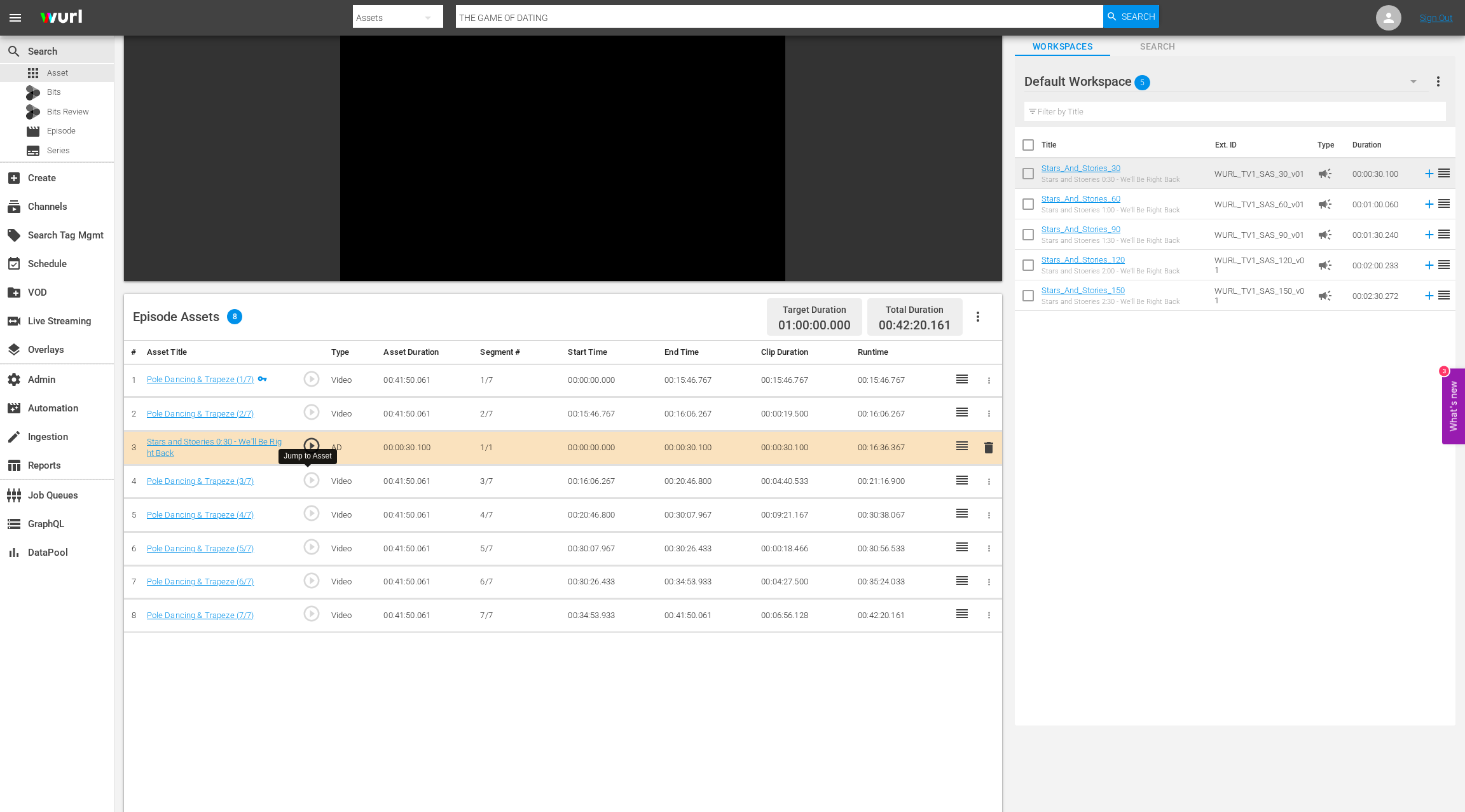
click at [311, 479] on span "play_circle_outline" at bounding box center [311, 480] width 19 height 19
click at [990, 447] on span "delete" at bounding box center [988, 447] width 15 height 15
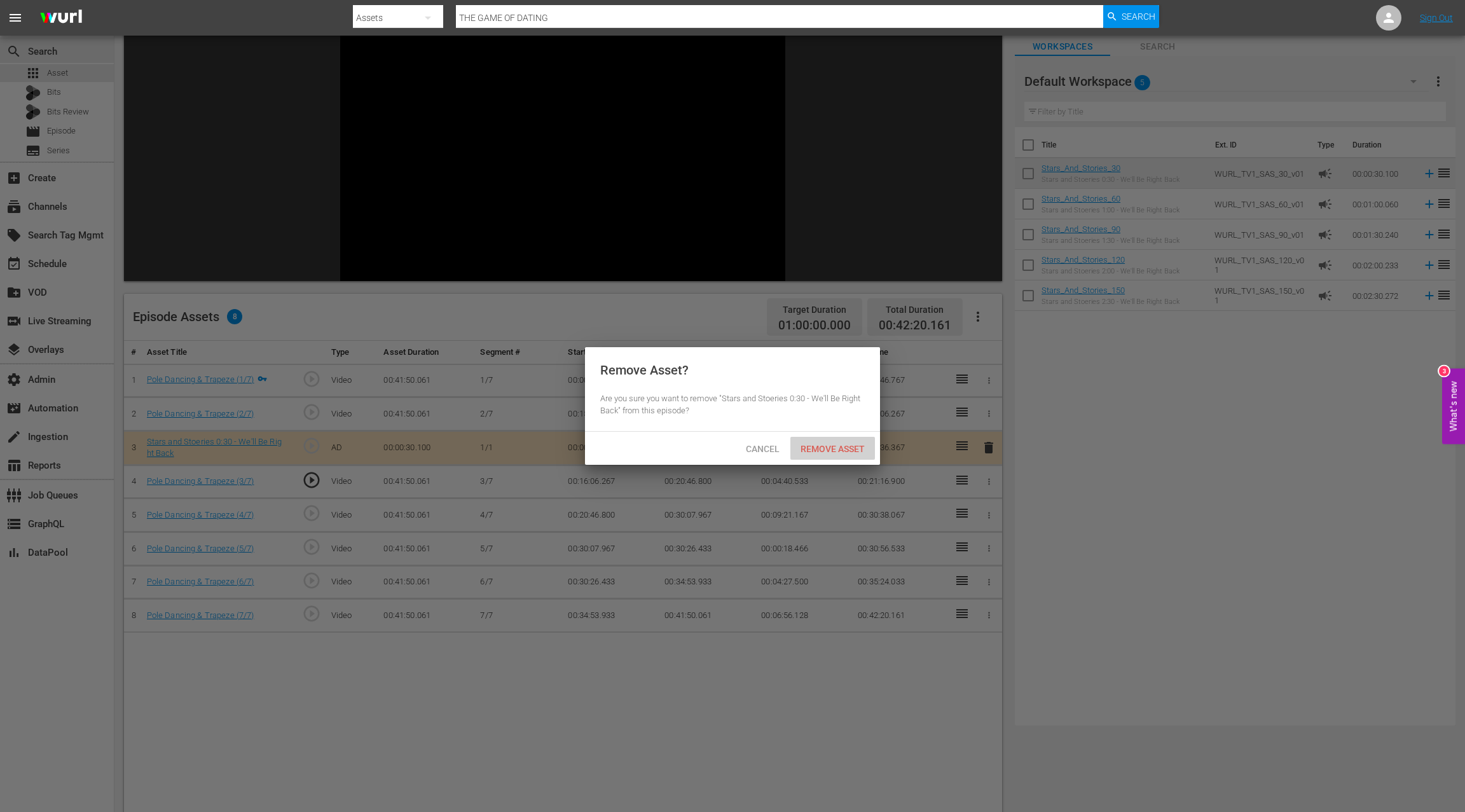
drag, startPoint x: 857, startPoint y: 452, endPoint x: 868, endPoint y: 433, distance: 22.0
click at [856, 452] on span "Remove Asset" at bounding box center [832, 448] width 85 height 10
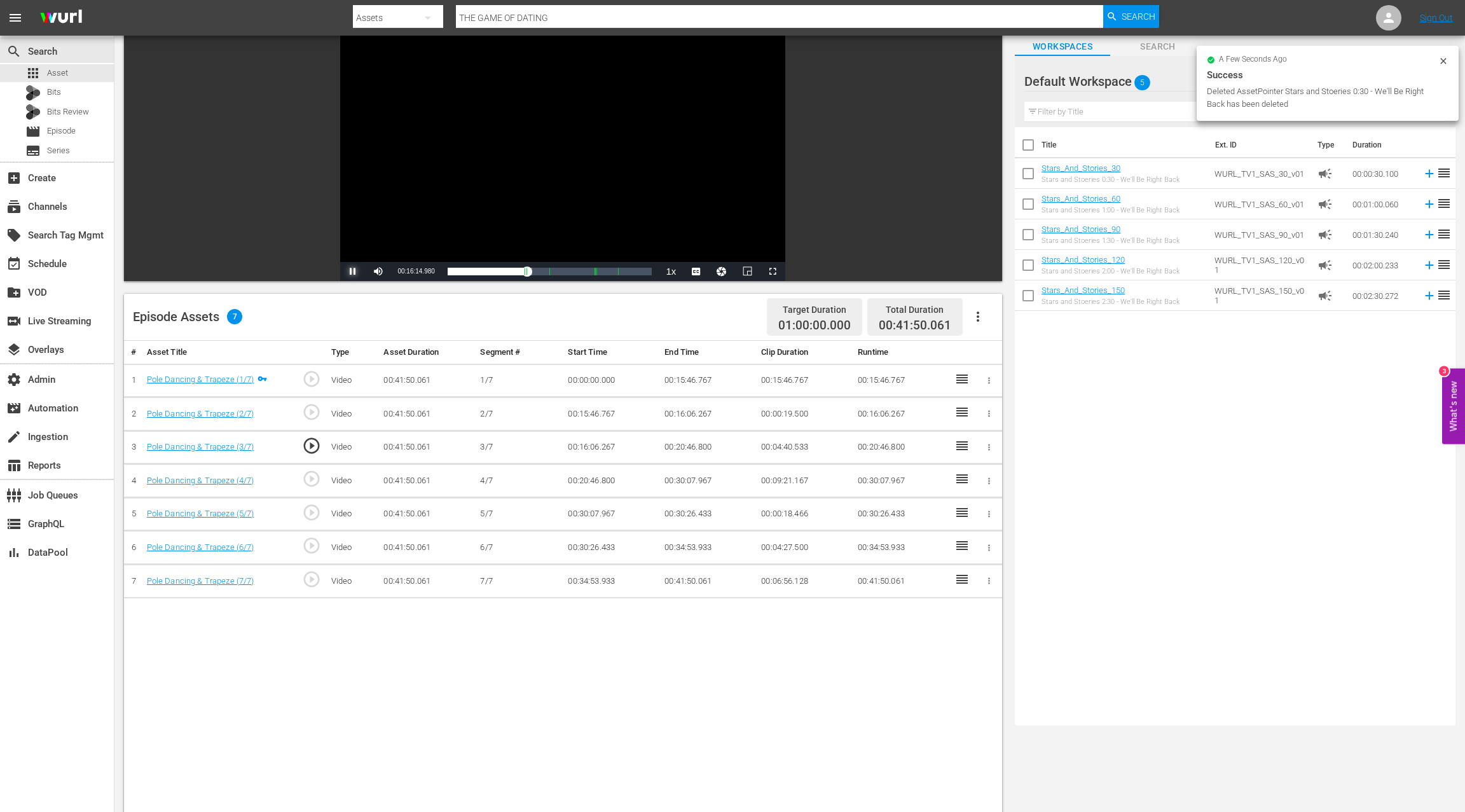
click at [353, 272] on span "Video Player" at bounding box center [353, 272] width 0 height 0
click at [87, 71] on div "apps Asset" at bounding box center [57, 73] width 114 height 17
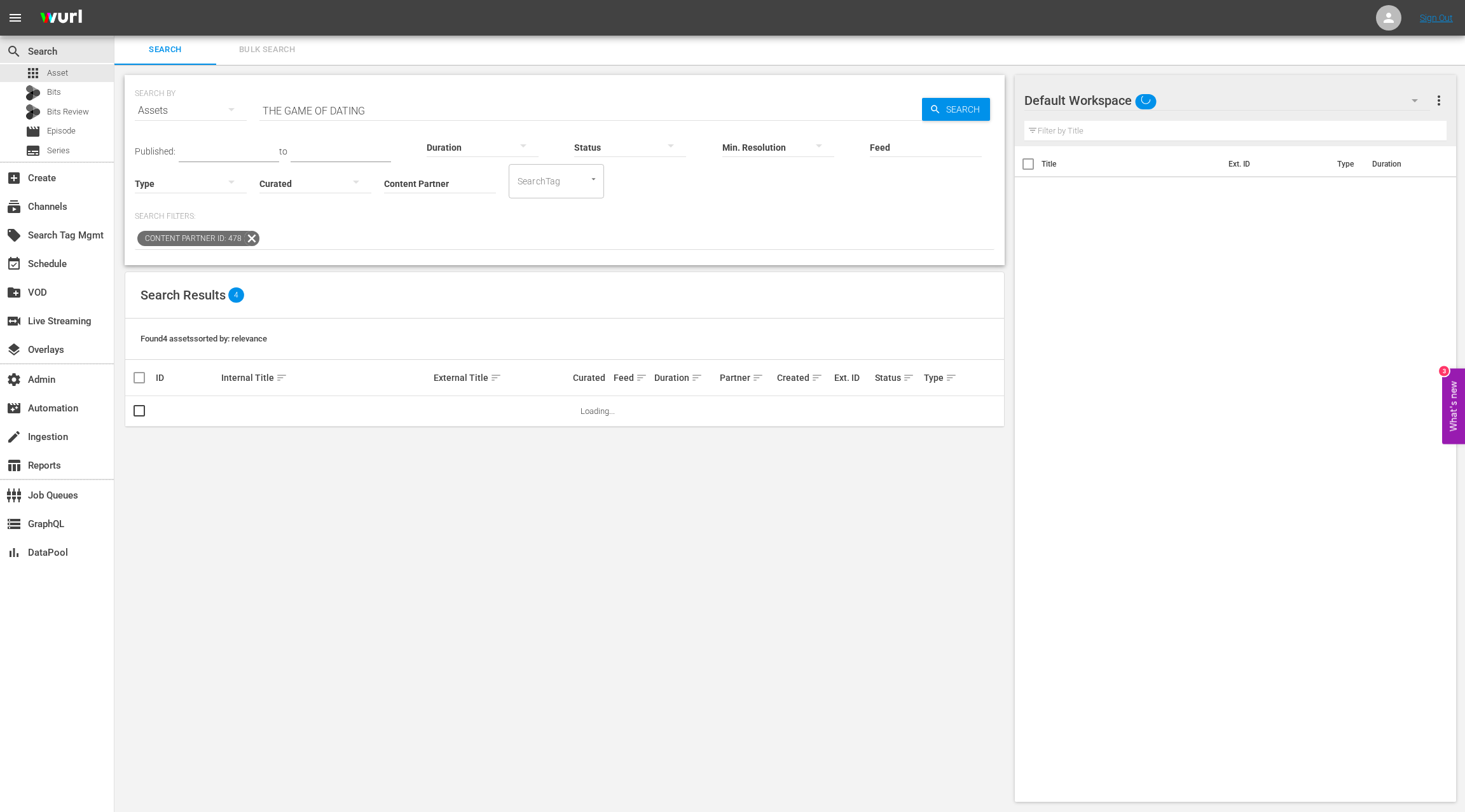
scroll to position [2, 0]
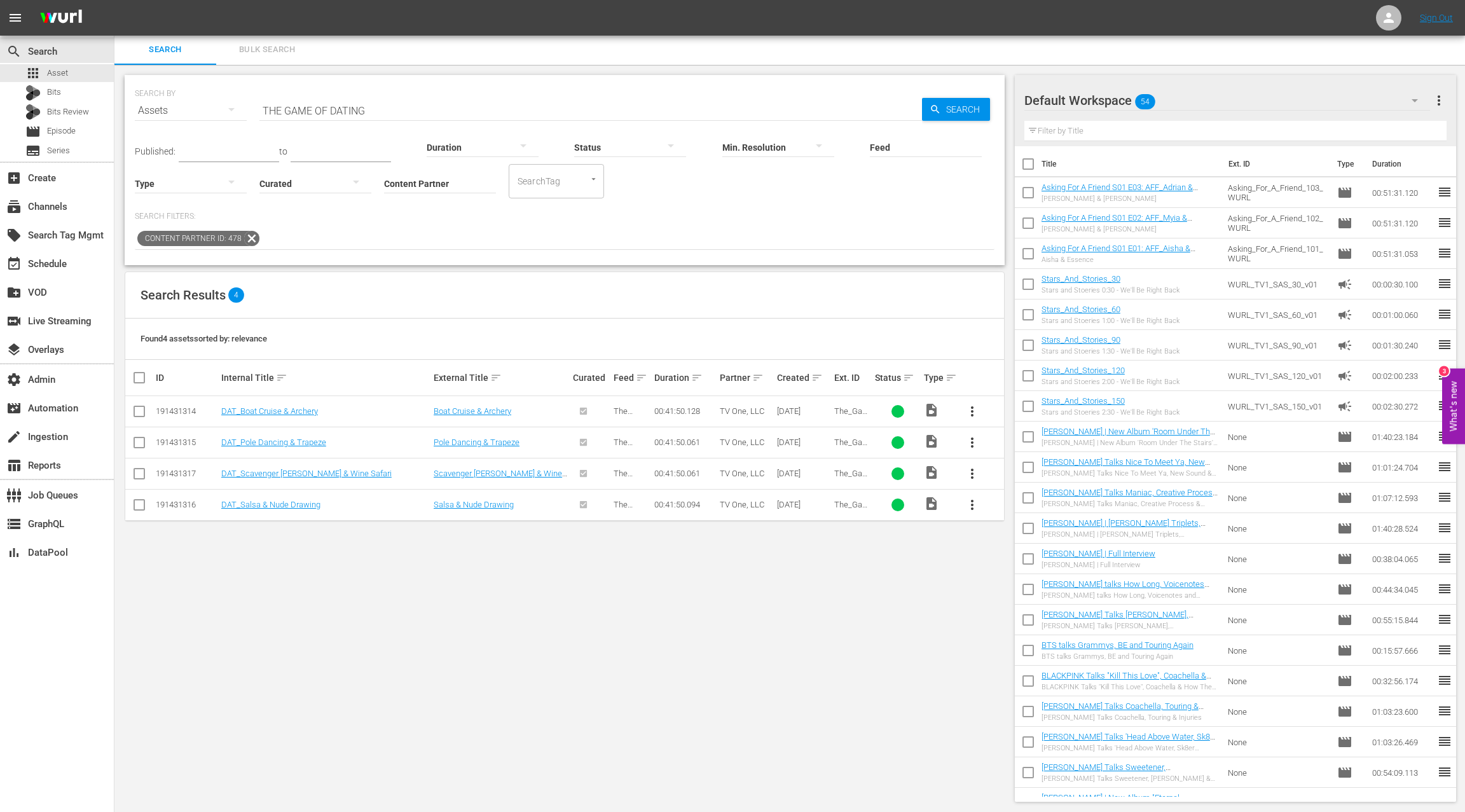
click at [271, 109] on input "THE GAME OF DATING" at bounding box center [590, 110] width 662 height 31
drag, startPoint x: 299, startPoint y: 106, endPoint x: 376, endPoint y: 108, distance: 77.0
click at [377, 108] on input "THE GAME OF DATING" at bounding box center [590, 110] width 662 height 31
type input "R"
type input "I"
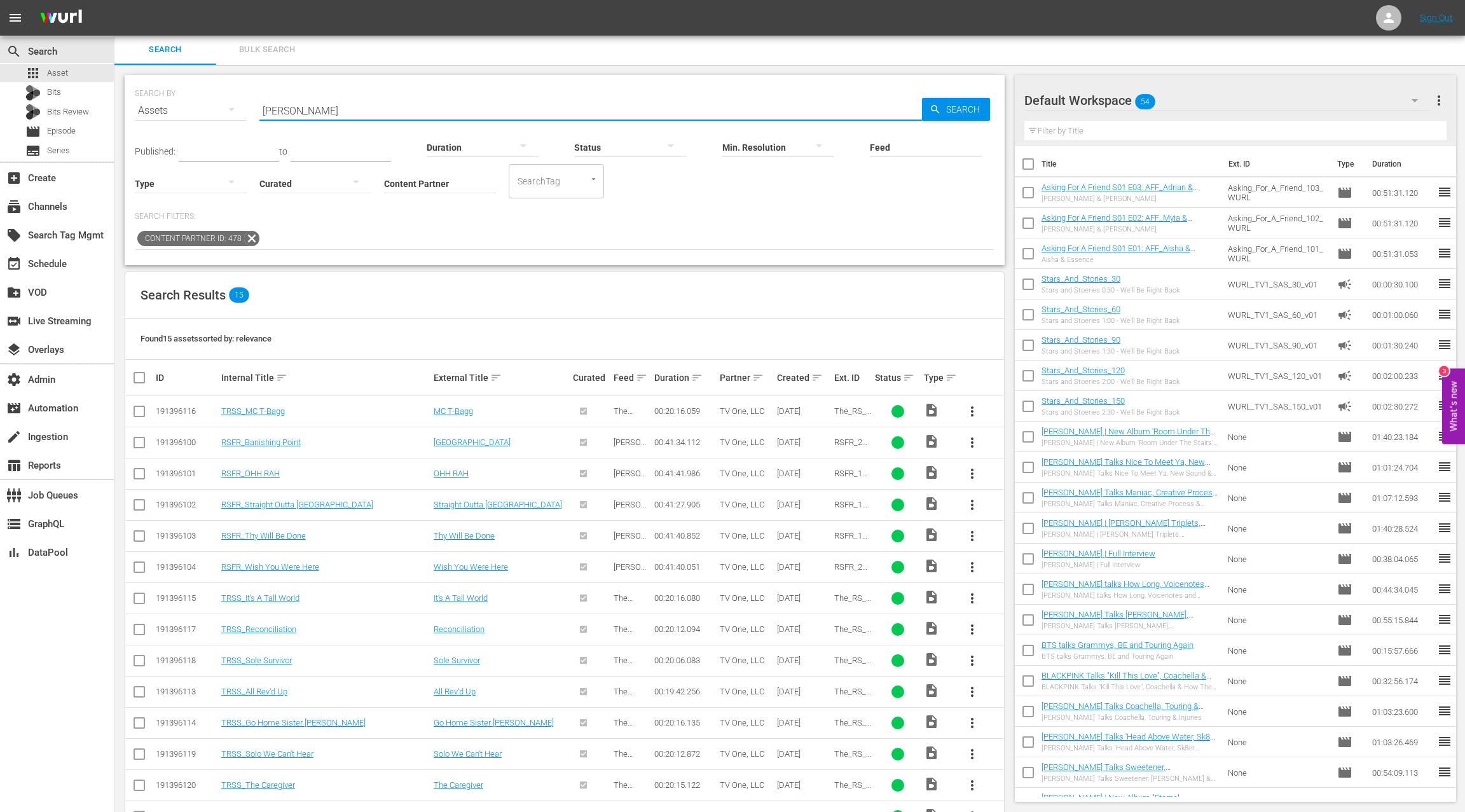
type input "[PERSON_NAME]"
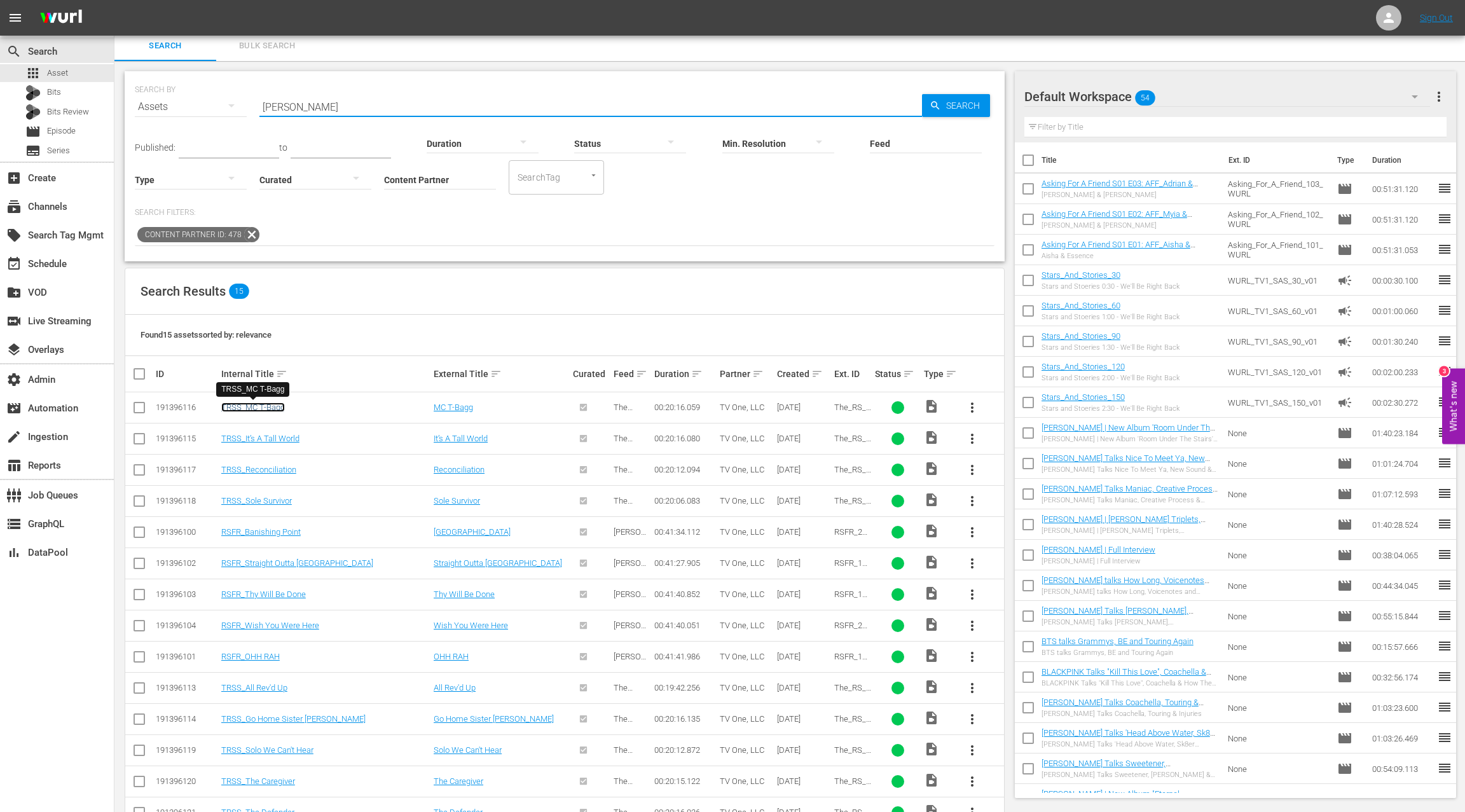
click at [254, 407] on link "TRSS_MC T-Bagg" at bounding box center [253, 407] width 63 height 10
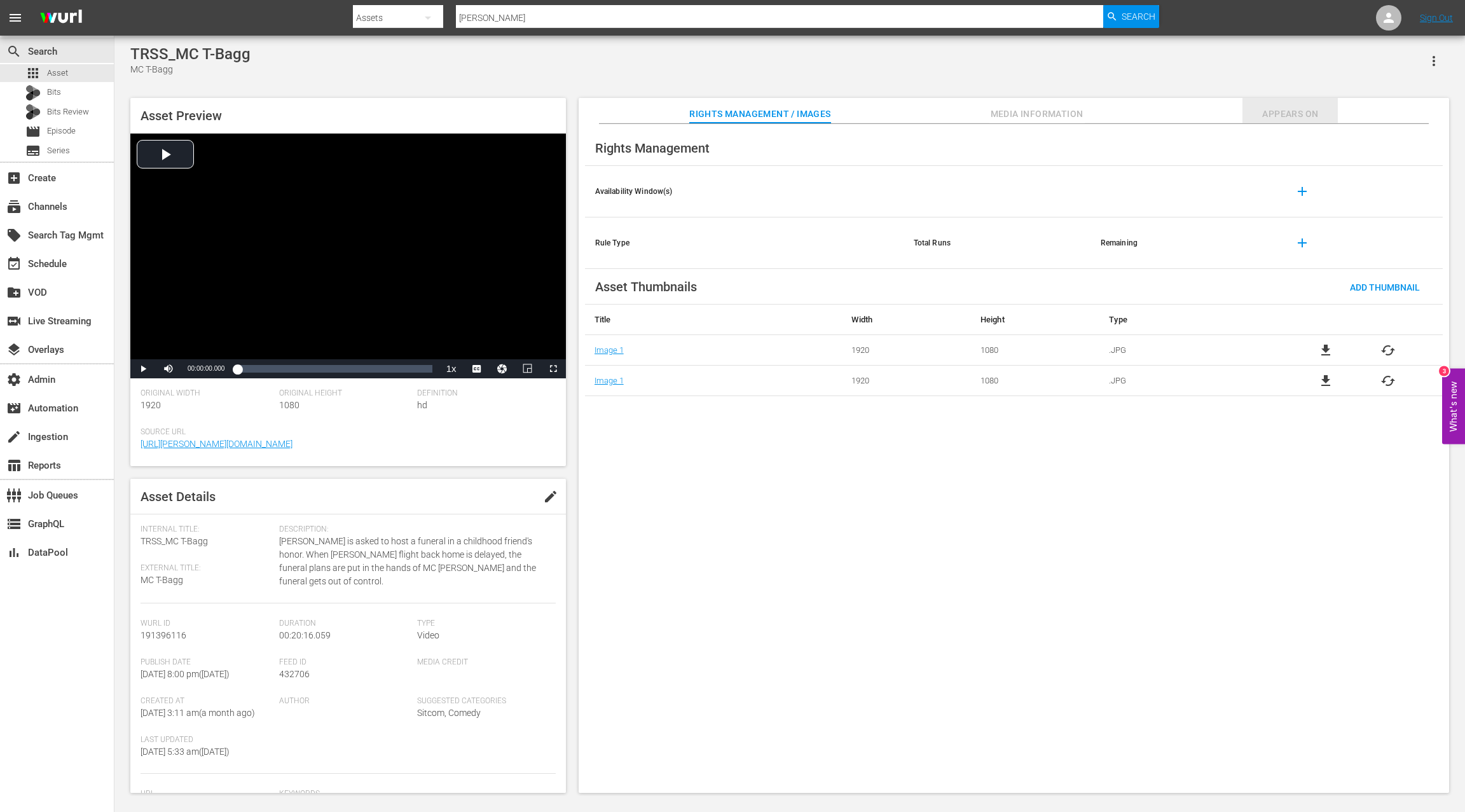
click at [1274, 116] on span "Appears On" at bounding box center [1290, 114] width 95 height 16
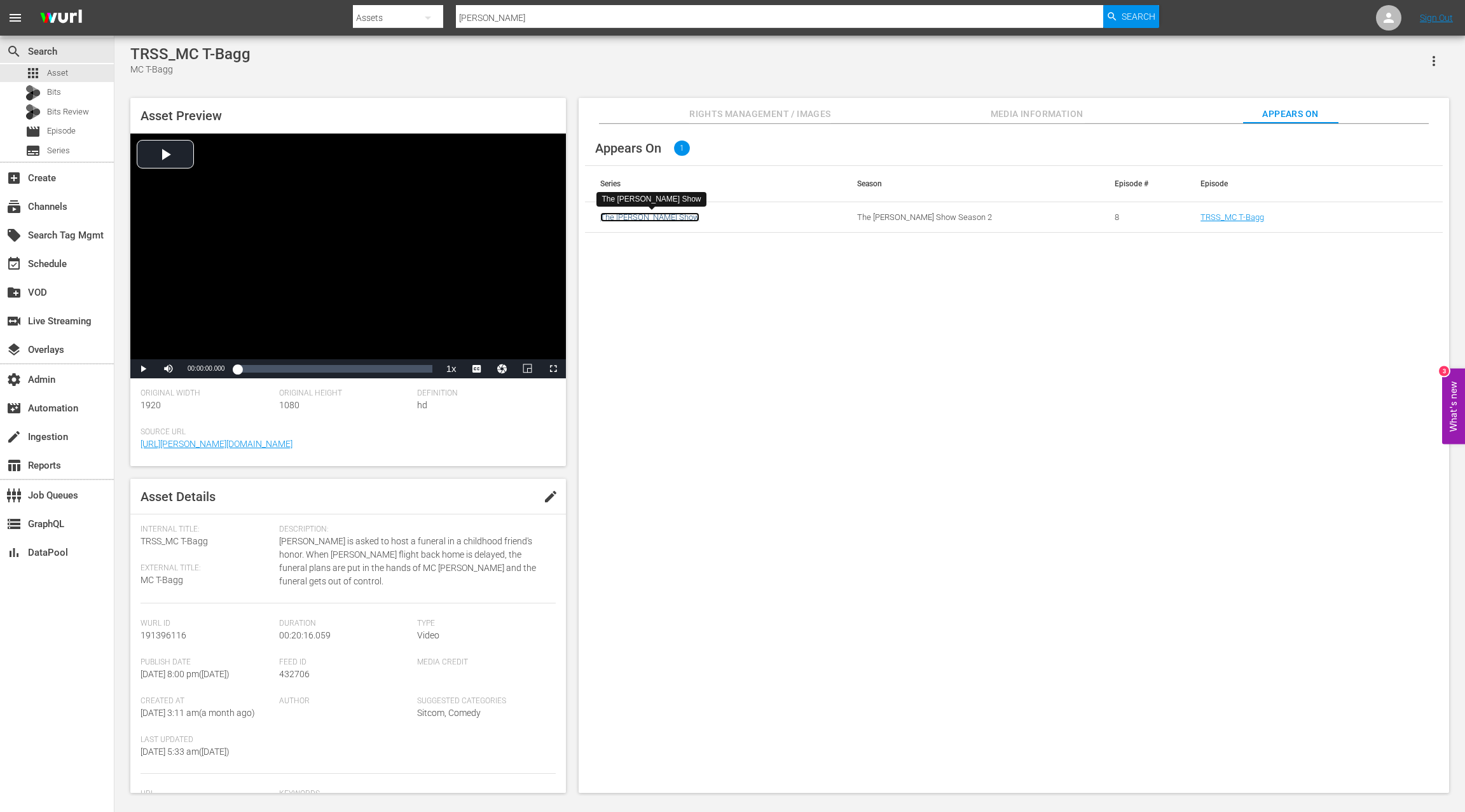
click at [642, 220] on link "The [PERSON_NAME] Show" at bounding box center [649, 217] width 99 height 10
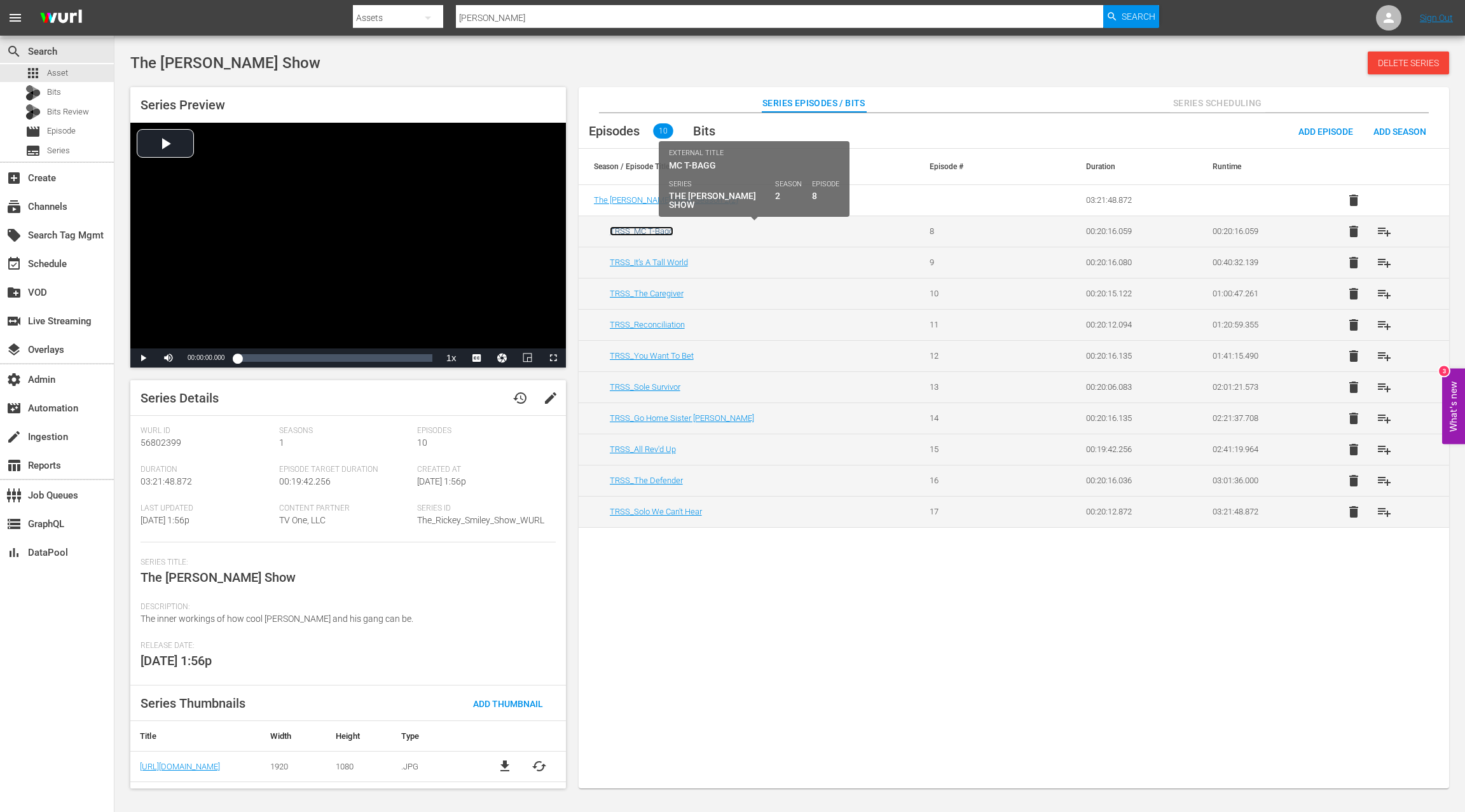
click at [658, 231] on link "TRSS_MC T-Bagg" at bounding box center [641, 231] width 63 height 10
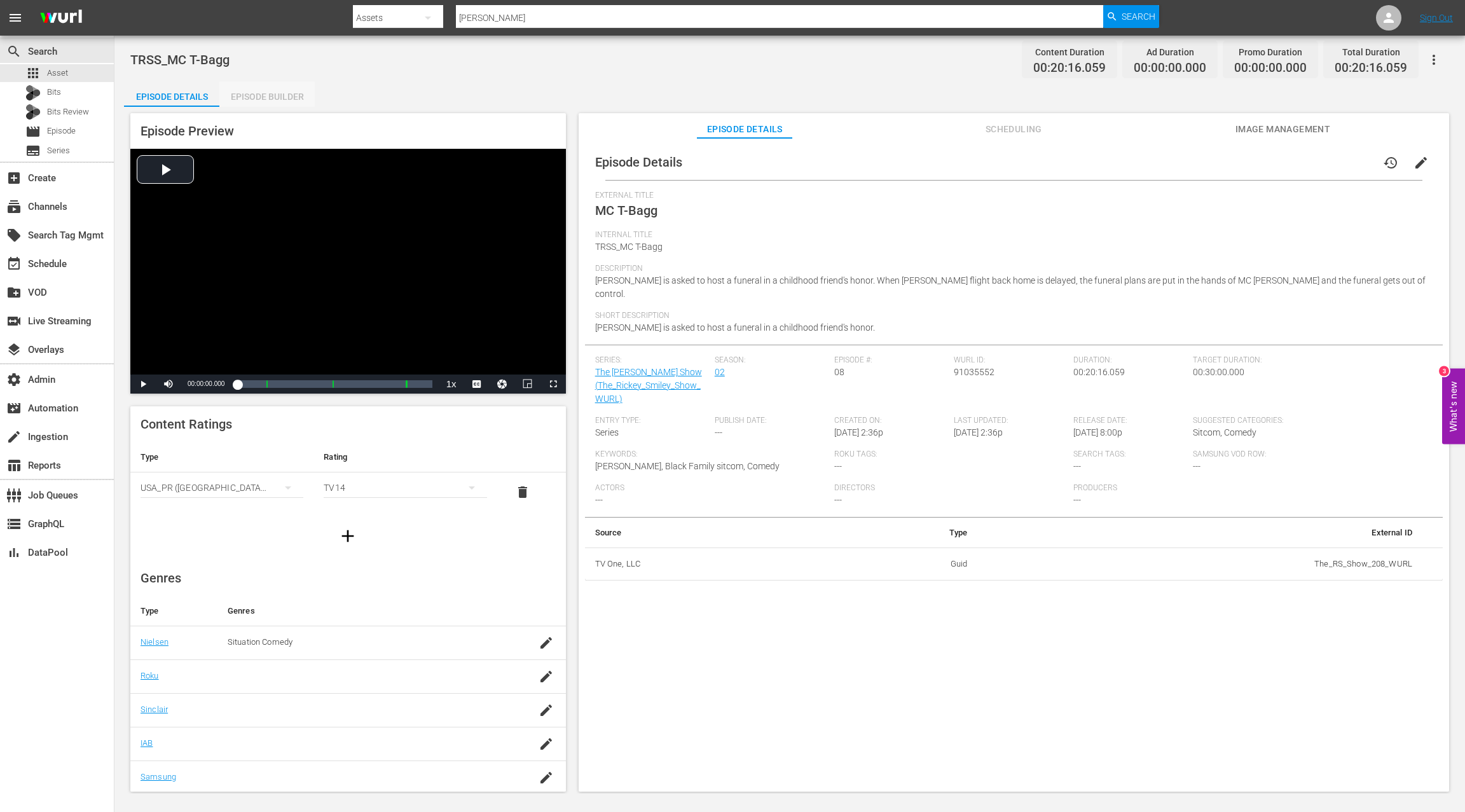
click at [279, 98] on div "Episode Builder" at bounding box center [267, 97] width 95 height 31
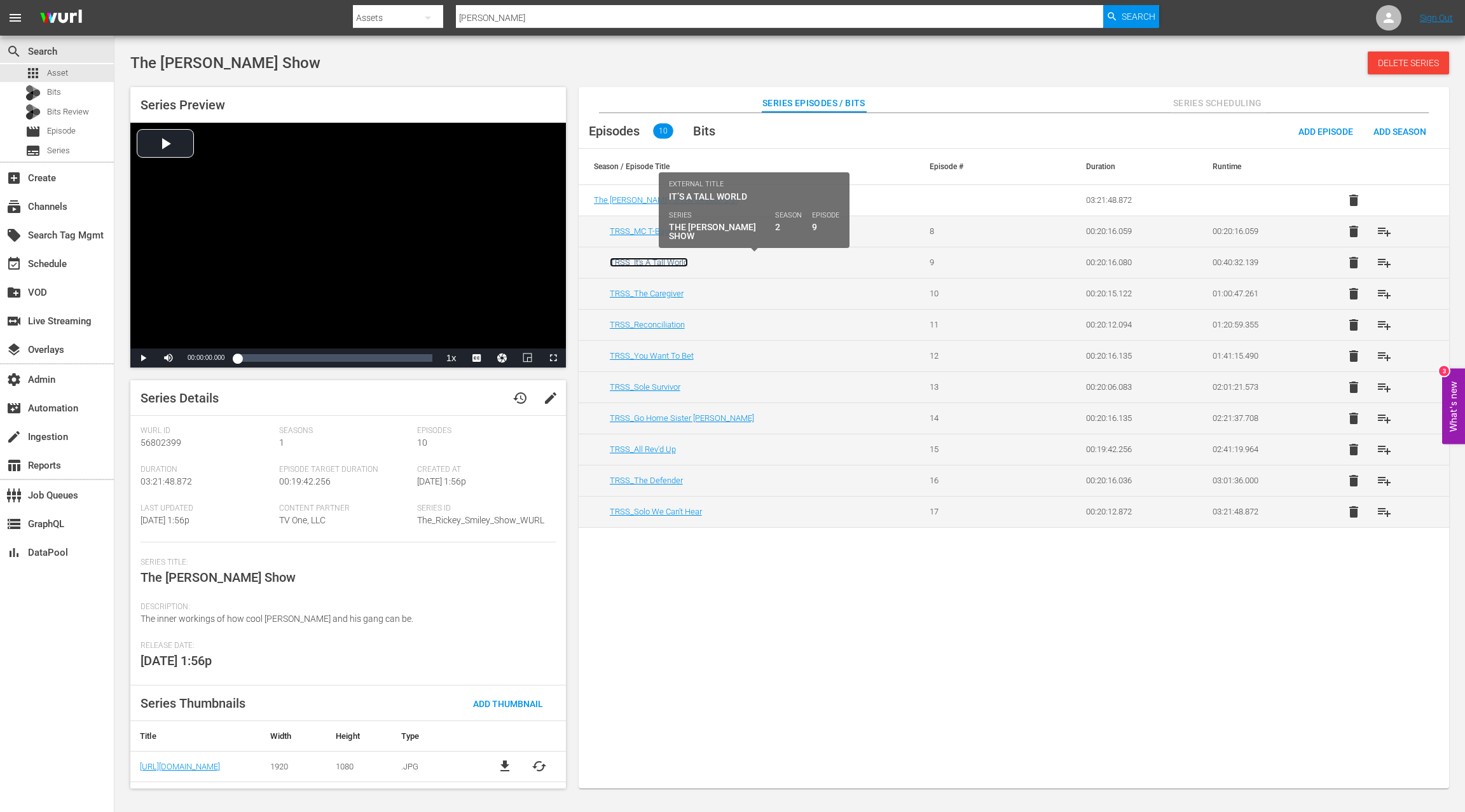
click at [679, 262] on link "TRSS_It’s A Tall World" at bounding box center [648, 262] width 78 height 10
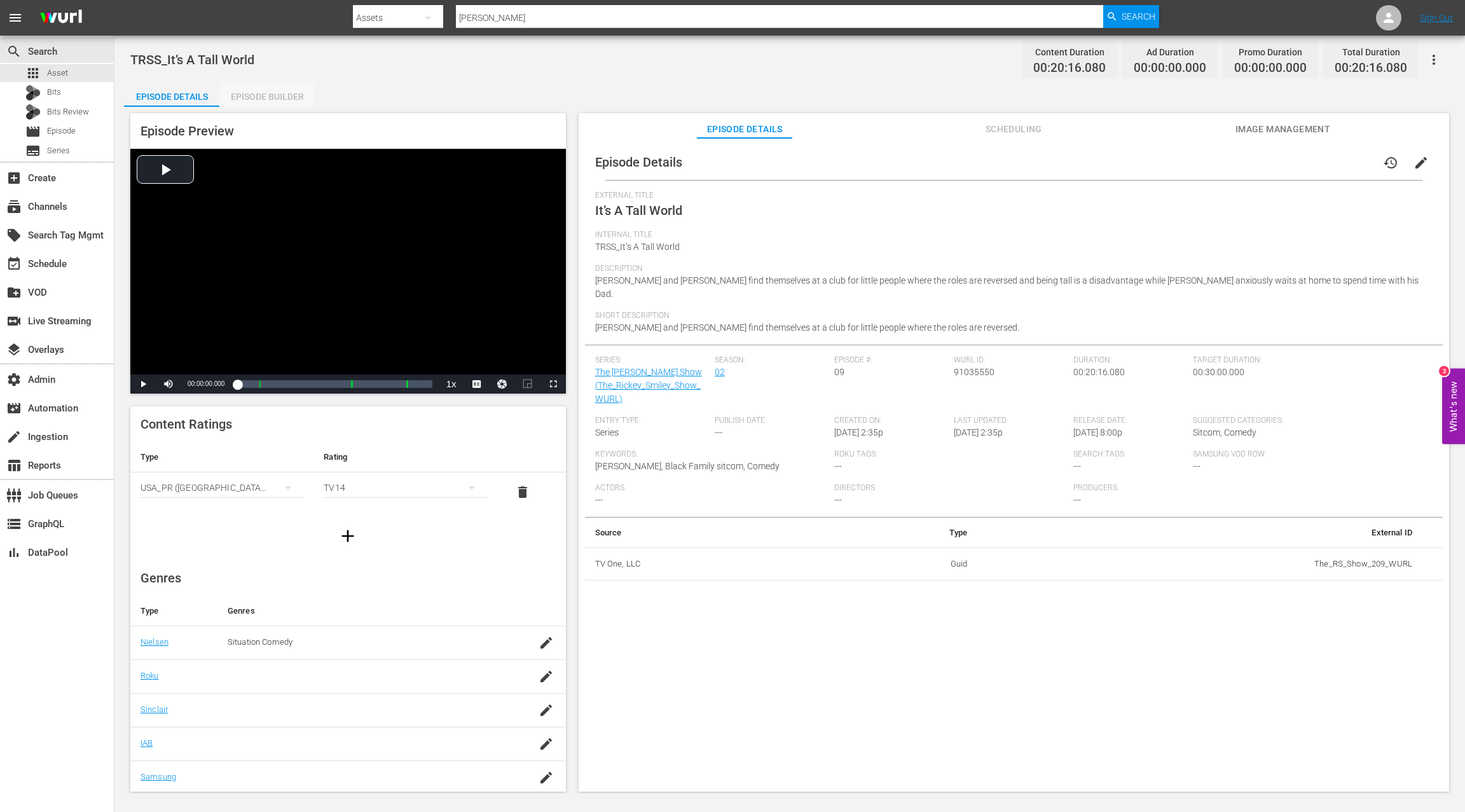
drag, startPoint x: 255, startPoint y: 95, endPoint x: 616, endPoint y: 319, distance: 424.8
click at [256, 95] on div "Episode Builder" at bounding box center [267, 97] width 95 height 31
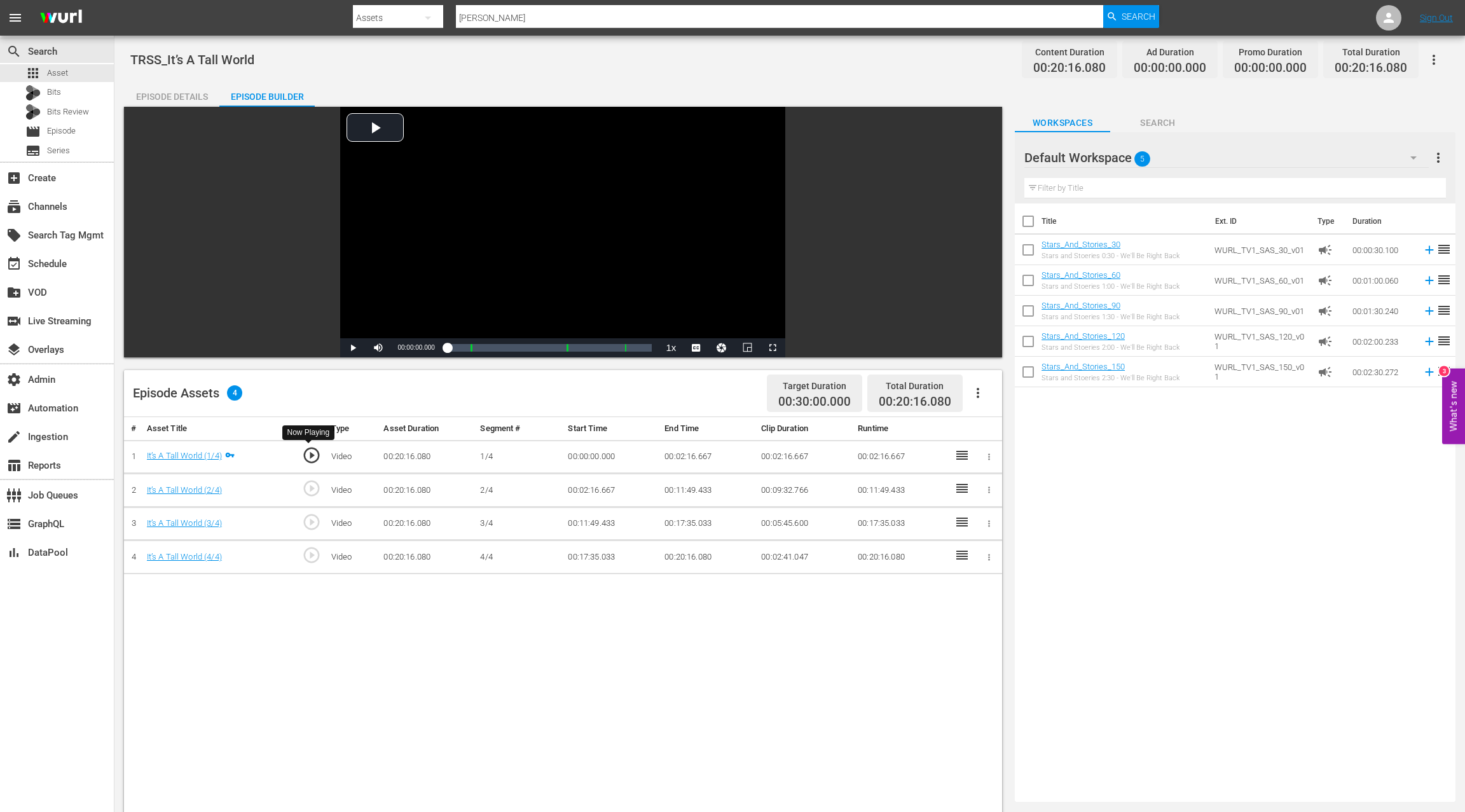
click at [315, 456] on span "play_circle_outline" at bounding box center [311, 455] width 19 height 19
click at [353, 348] on span "Video Player" at bounding box center [353, 348] width 0 height 0
click at [378, 348] on span "Video Player" at bounding box center [378, 348] width 0 height 0
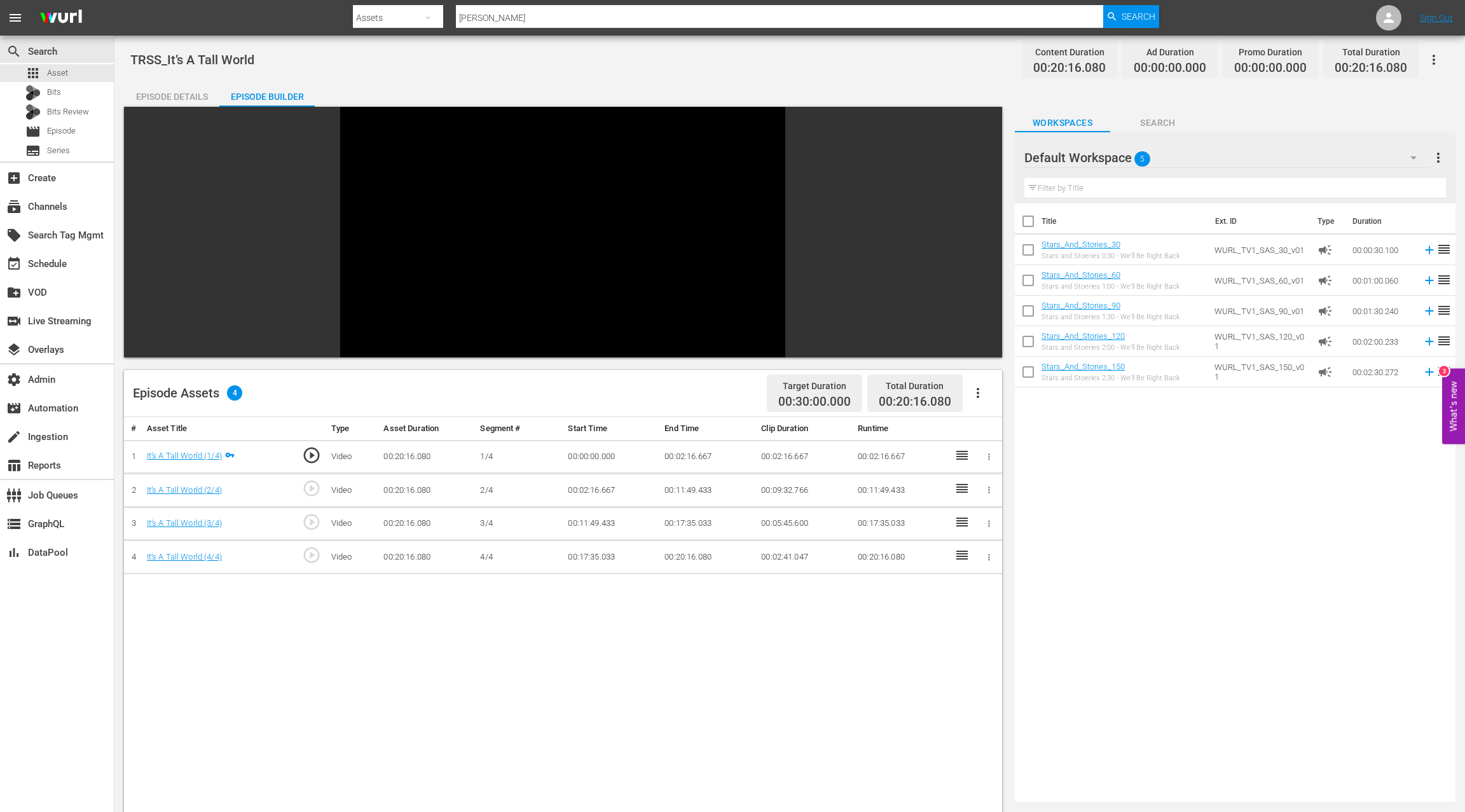
click at [311, 487] on span "play_circle_outline" at bounding box center [311, 488] width 19 height 19
click at [311, 523] on span "play_circle_outline" at bounding box center [311, 522] width 19 height 19
click at [311, 555] on span "play_circle_outline" at bounding box center [311, 555] width 19 height 19
